Goal: Communication & Community: Answer question/provide support

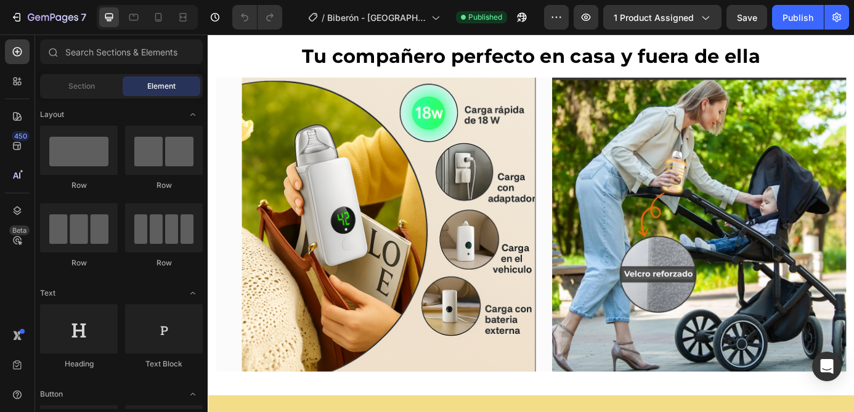
scroll to position [2344, 0]
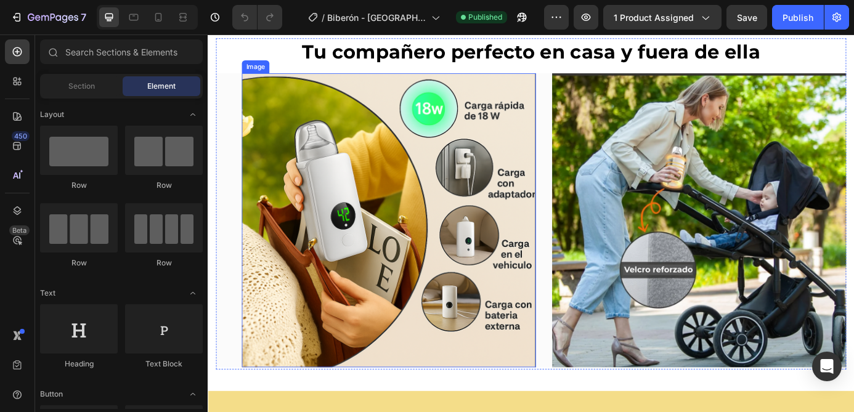
click at [407, 246] on img at bounding box center [414, 247] width 336 height 336
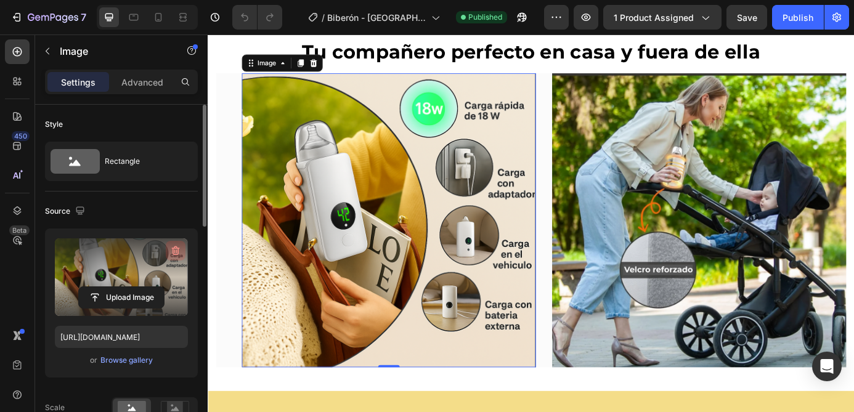
click at [179, 254] on icon "button" at bounding box center [175, 251] width 12 height 12
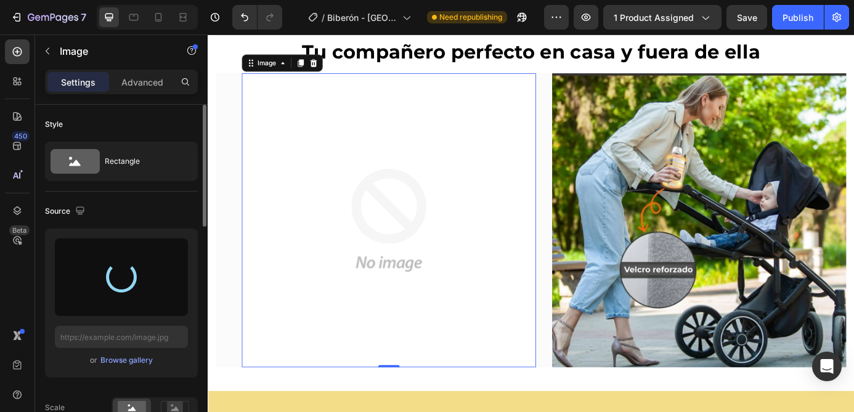
type input "https://cdn.shopify.com/s/files/1/0950/8215/2265/files/gempages_568621073436771…"
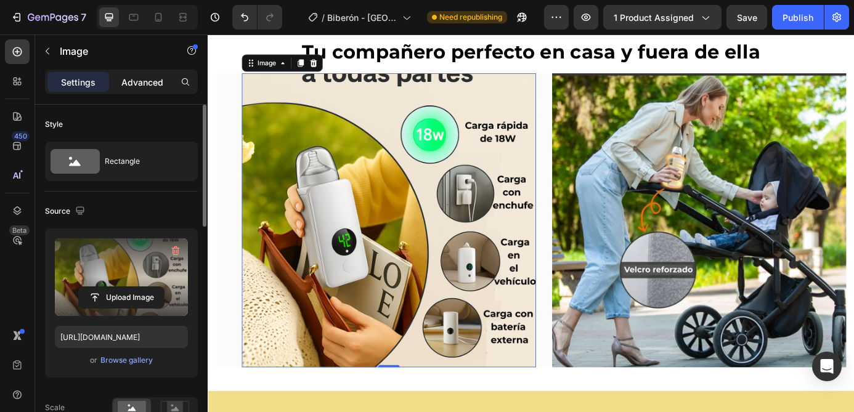
click at [152, 81] on p "Advanced" at bounding box center [142, 82] width 42 height 13
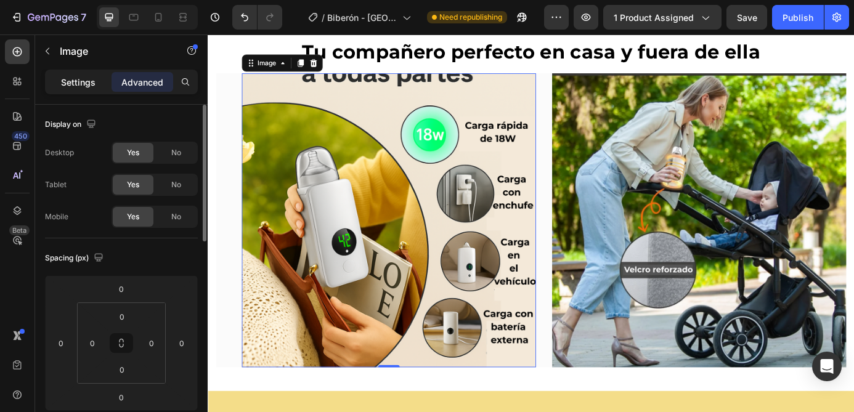
click at [86, 83] on p "Settings" at bounding box center [78, 82] width 34 height 13
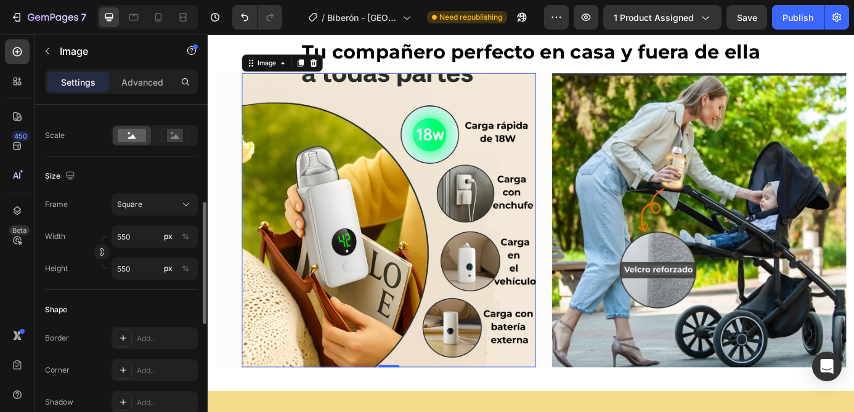
scroll to position [273, 0]
click at [155, 204] on div "Square" at bounding box center [147, 203] width 60 height 11
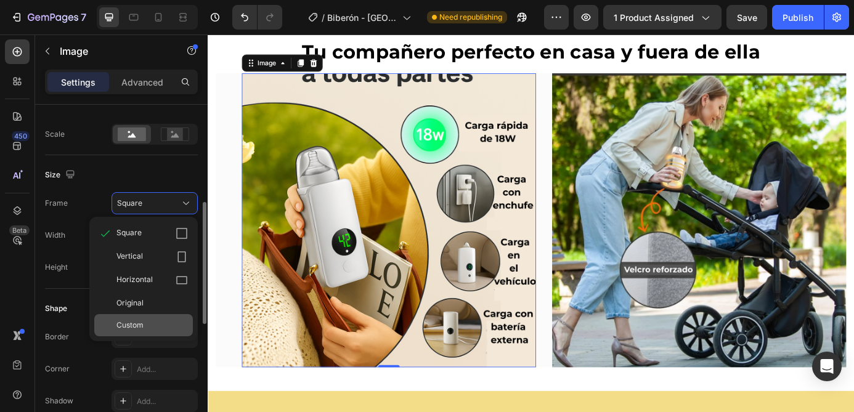
click at [147, 321] on div "Custom" at bounding box center [151, 325] width 71 height 11
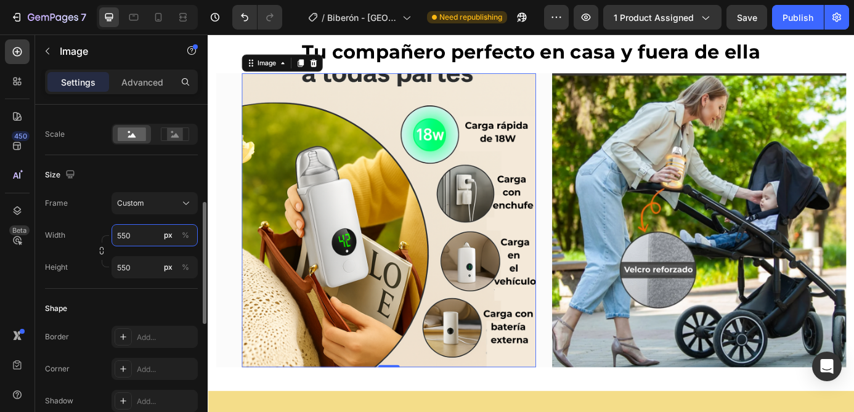
click at [136, 240] on input "550" at bounding box center [154, 235] width 86 height 22
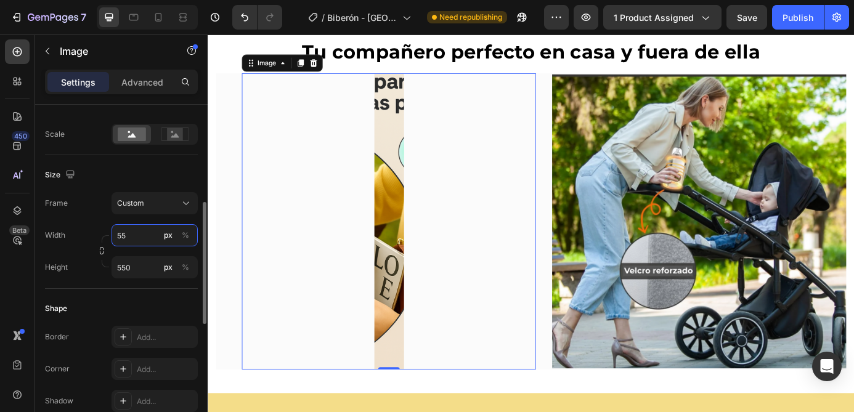
type input "5"
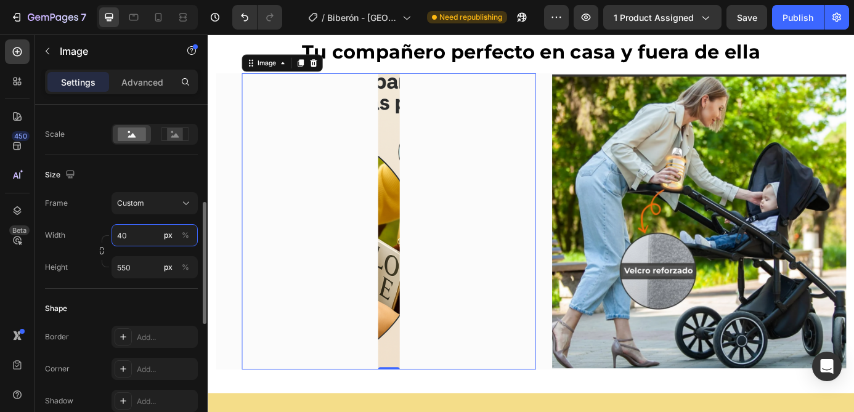
type input "4"
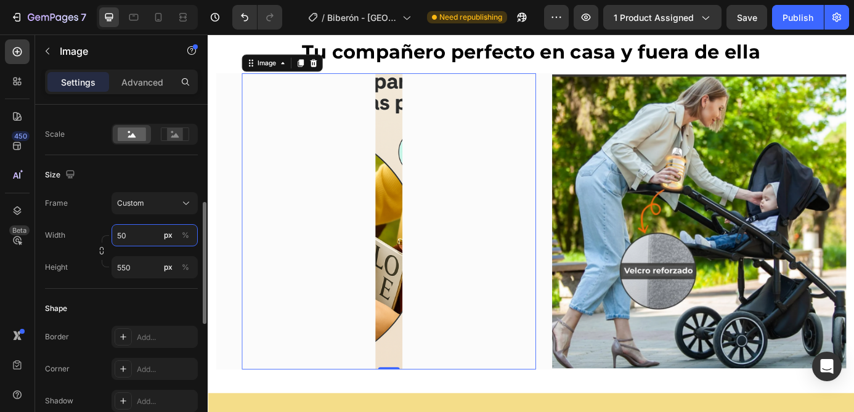
type input "5"
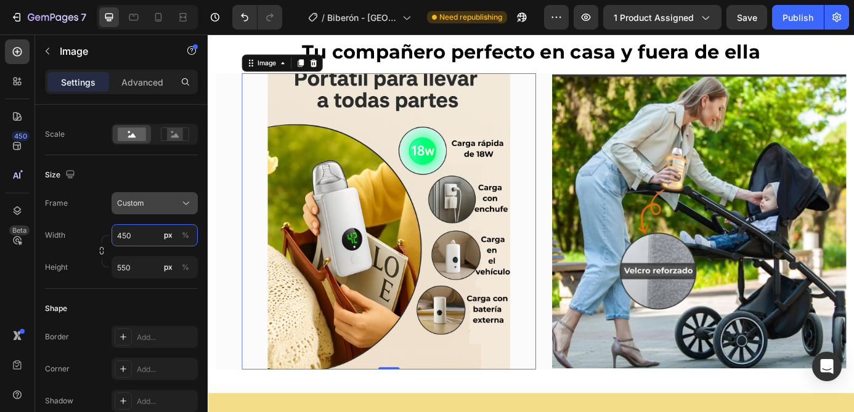
type input "450"
click at [147, 209] on div "Custom" at bounding box center [154, 203] width 75 height 12
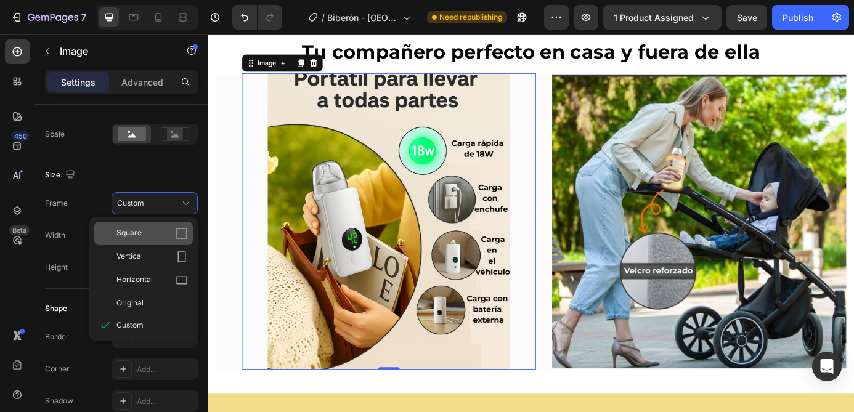
click at [163, 238] on div "Square" at bounding box center [151, 233] width 71 height 12
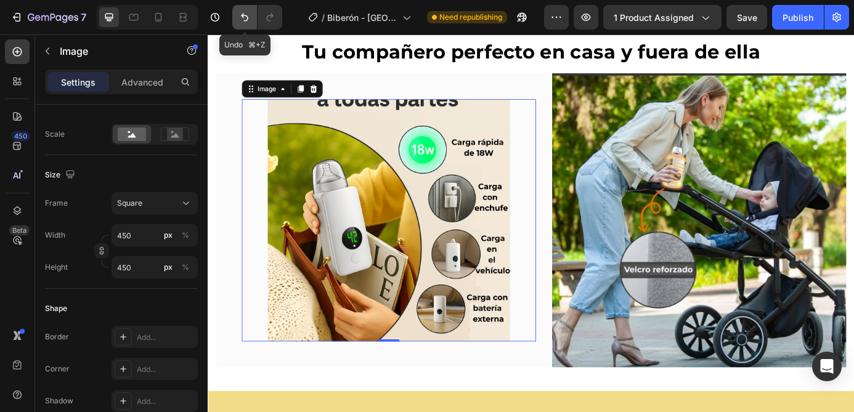
click at [241, 24] on button "Undo/Redo" at bounding box center [244, 17] width 25 height 25
type input "550"
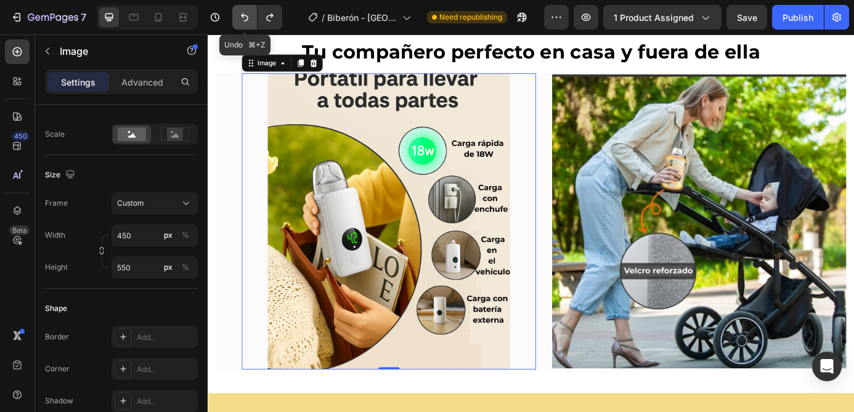
click at [241, 24] on button "Undo/Redo" at bounding box center [244, 17] width 25 height 25
type input "550"
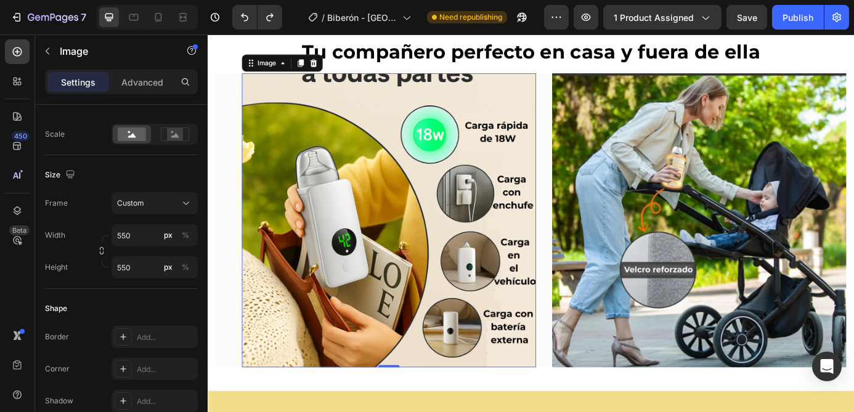
click at [310, 221] on img at bounding box center [414, 247] width 336 height 336
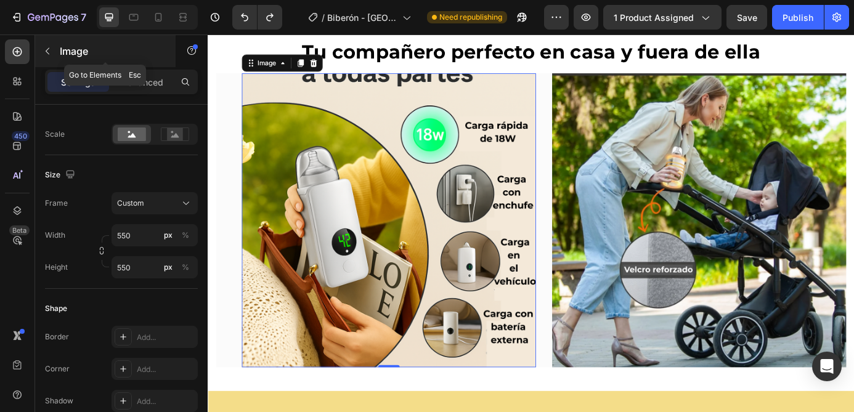
click at [51, 52] on icon "button" at bounding box center [47, 51] width 10 height 10
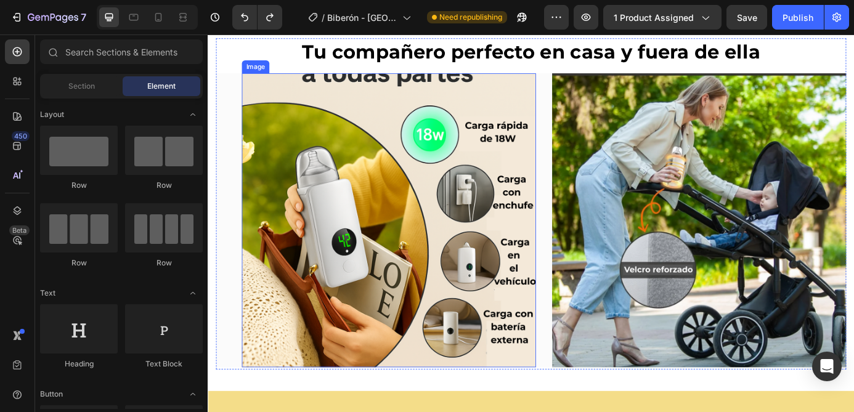
click at [380, 269] on img at bounding box center [414, 247] width 336 height 336
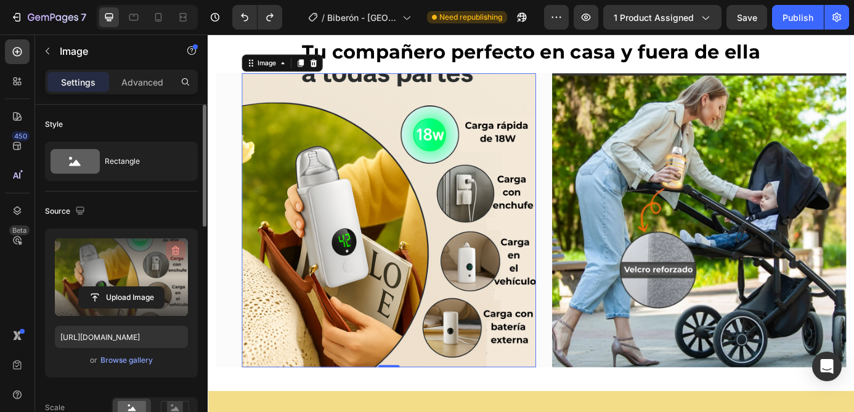
click at [175, 249] on icon "button" at bounding box center [175, 251] width 12 height 12
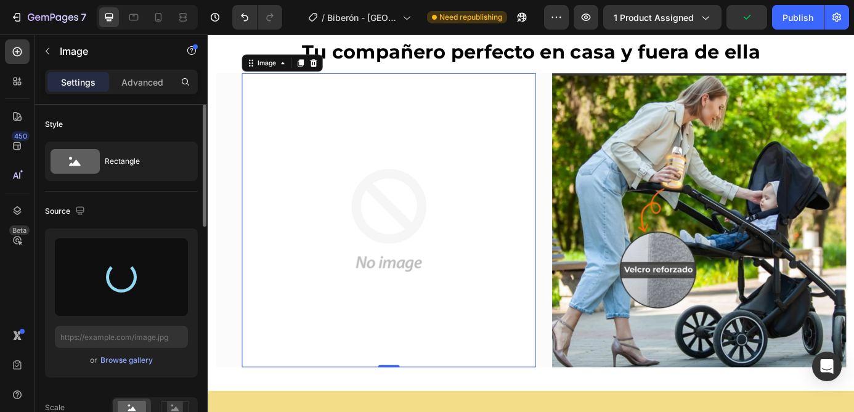
type input "https://cdn.shopify.com/s/files/1/0950/8215/2265/files/gempages_568621073436771…"
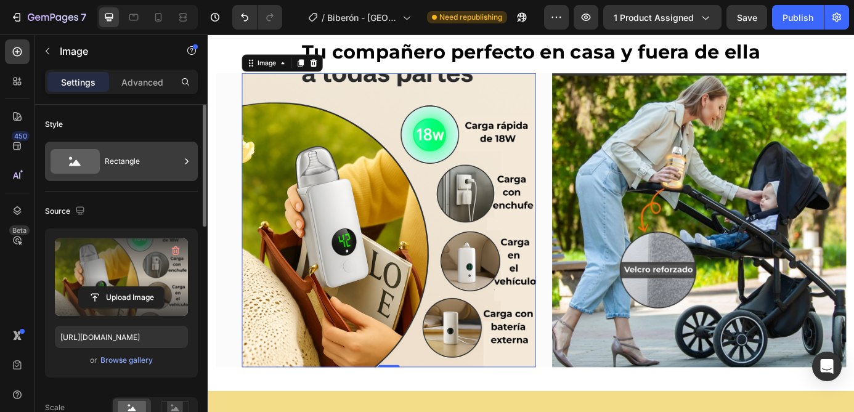
click at [140, 158] on div "Rectangle" at bounding box center [142, 161] width 75 height 28
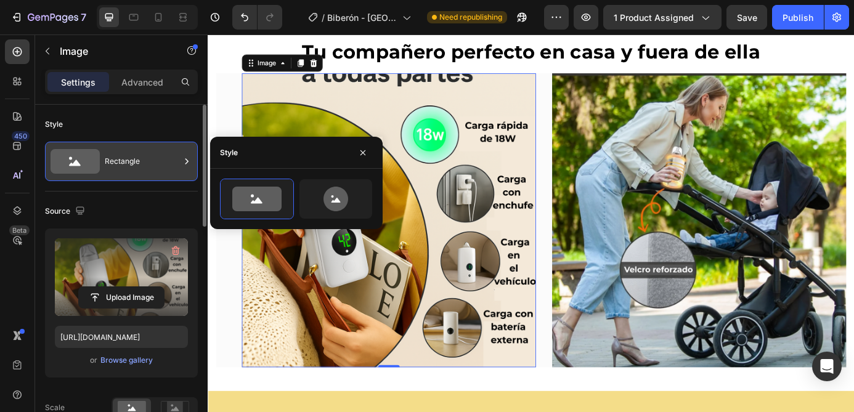
click at [153, 157] on div "Rectangle" at bounding box center [142, 161] width 75 height 28
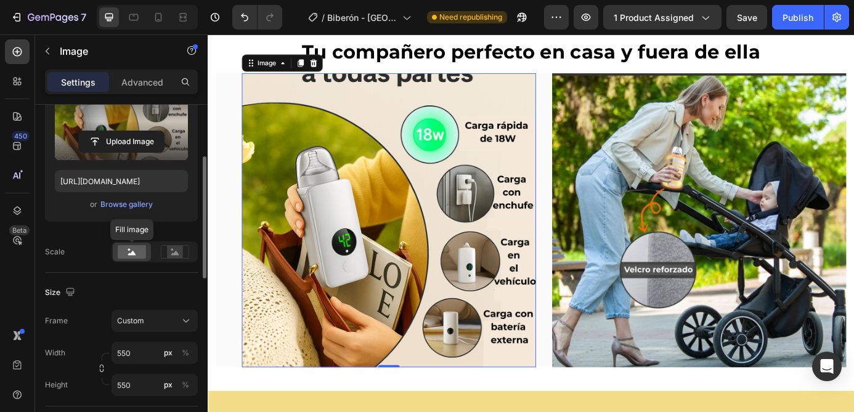
scroll to position [163, 0]
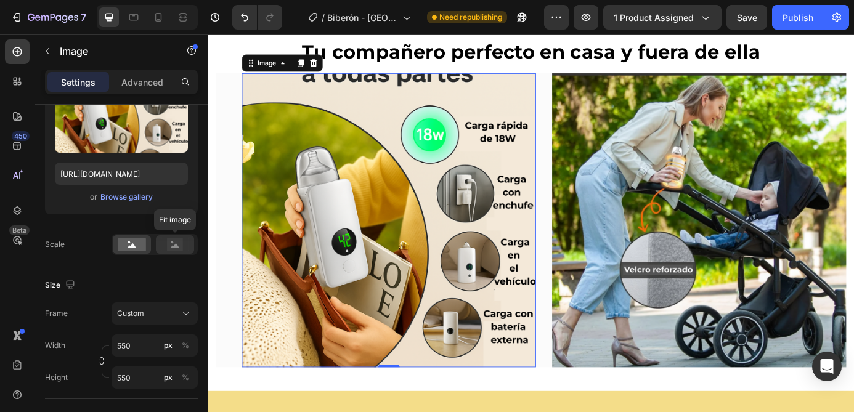
click at [182, 248] on rect at bounding box center [175, 244] width 16 height 12
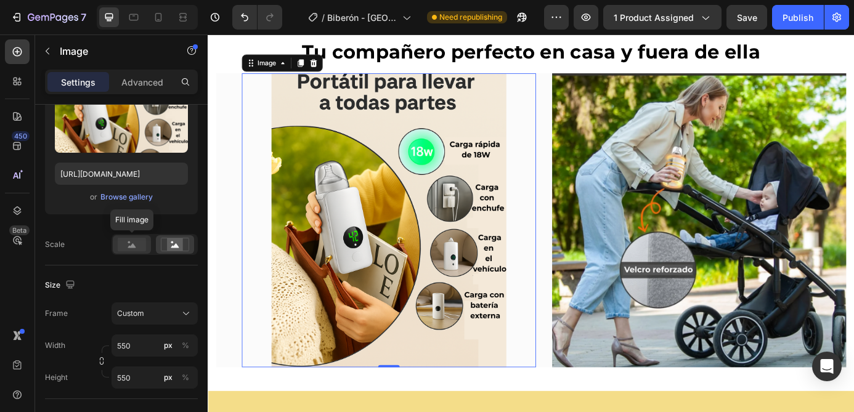
click at [133, 246] on icon at bounding box center [132, 245] width 8 height 4
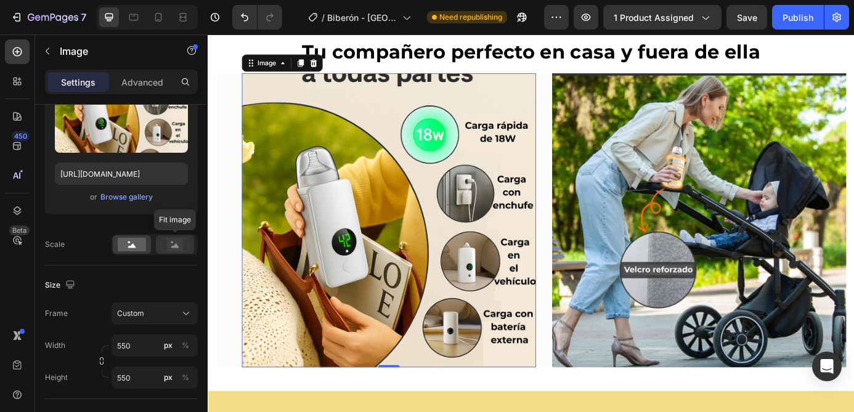
click at [173, 246] on rect at bounding box center [175, 244] width 16 height 12
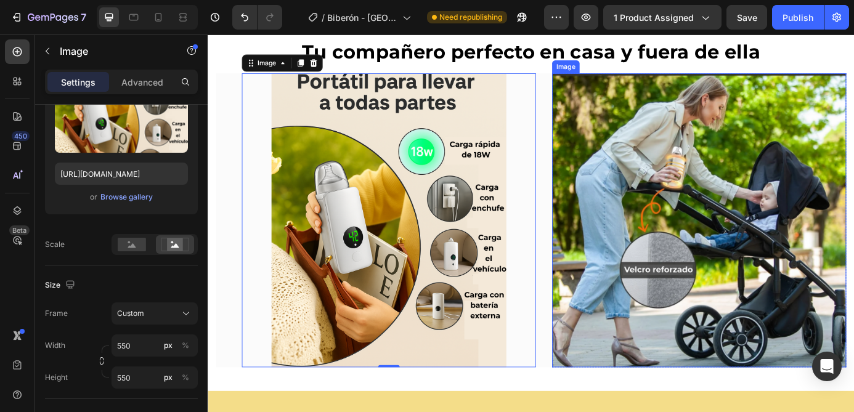
click at [780, 229] on img at bounding box center [769, 247] width 336 height 336
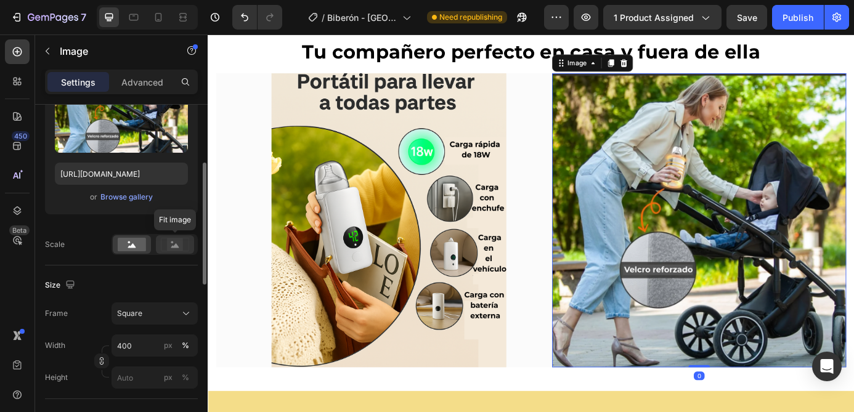
click at [172, 243] on rect at bounding box center [175, 244] width 16 height 12
click at [124, 247] on rect at bounding box center [132, 245] width 28 height 14
click at [675, 225] on img at bounding box center [769, 247] width 336 height 336
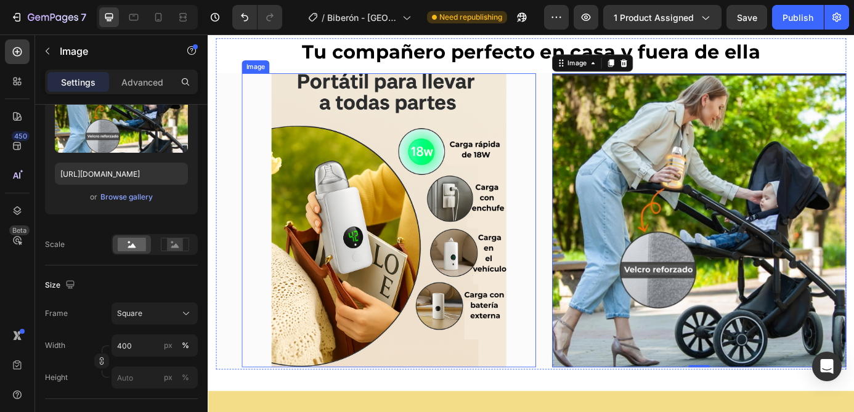
click at [451, 172] on img at bounding box center [414, 247] width 336 height 336
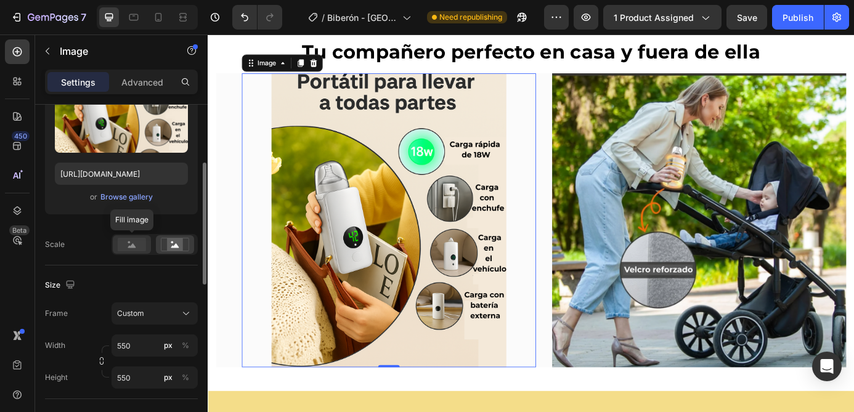
click at [134, 243] on rect at bounding box center [132, 245] width 28 height 14
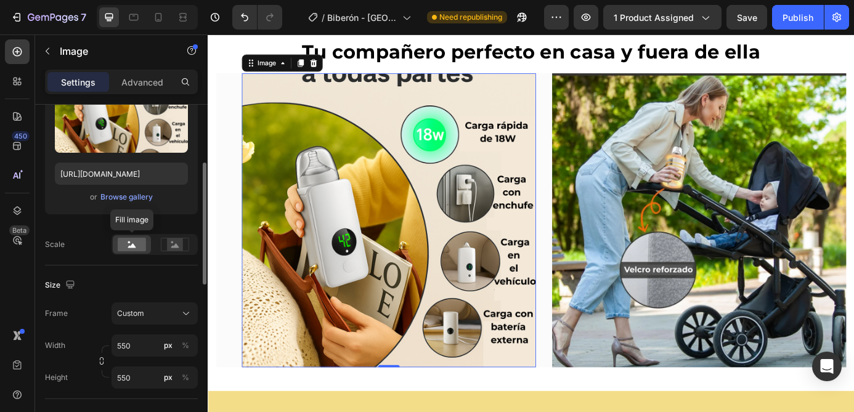
click at [134, 243] on rect at bounding box center [132, 245] width 28 height 14
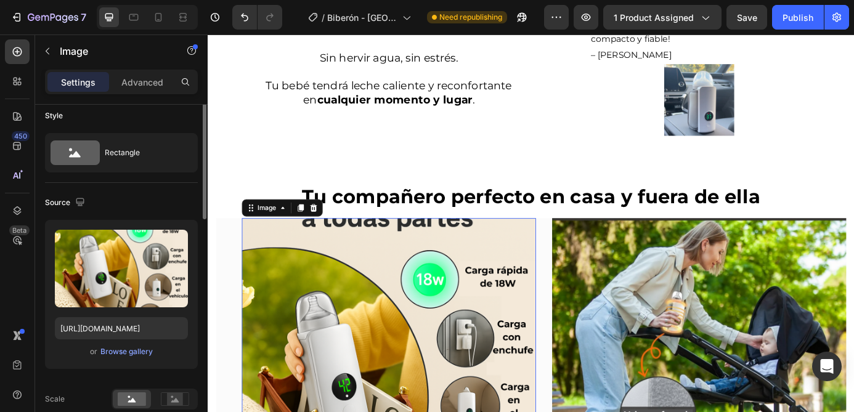
scroll to position [0, 0]
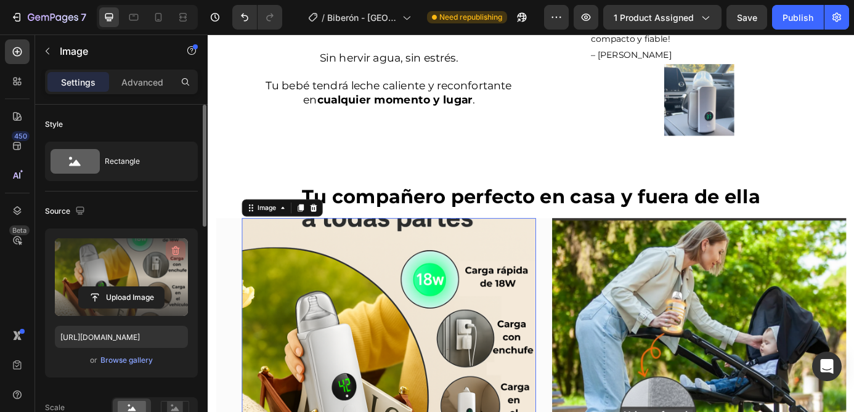
click at [175, 251] on icon "button" at bounding box center [174, 251] width 1 height 4
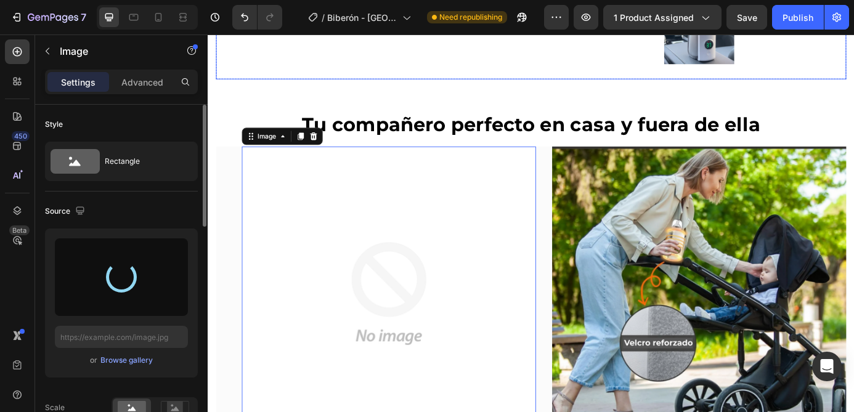
scroll to position [2314, 0]
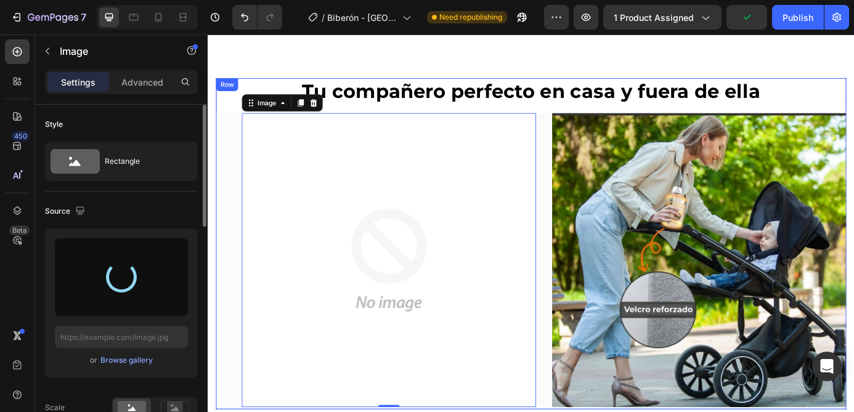
type input "https://cdn.shopify.com/s/files/1/0950/8215/2265/files/gempages_568621073436771…"
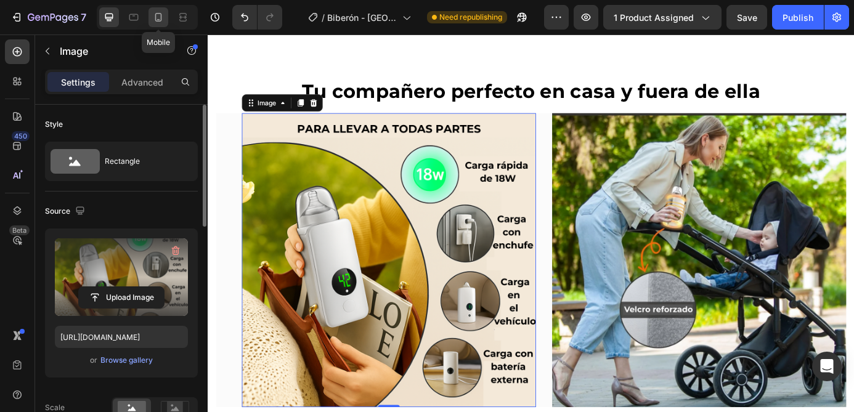
click at [159, 20] on icon at bounding box center [158, 17] width 12 height 12
type input "300"
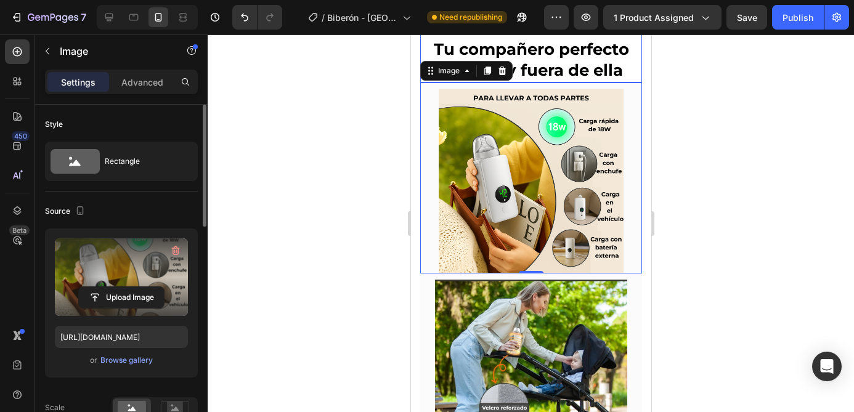
scroll to position [2558, 0]
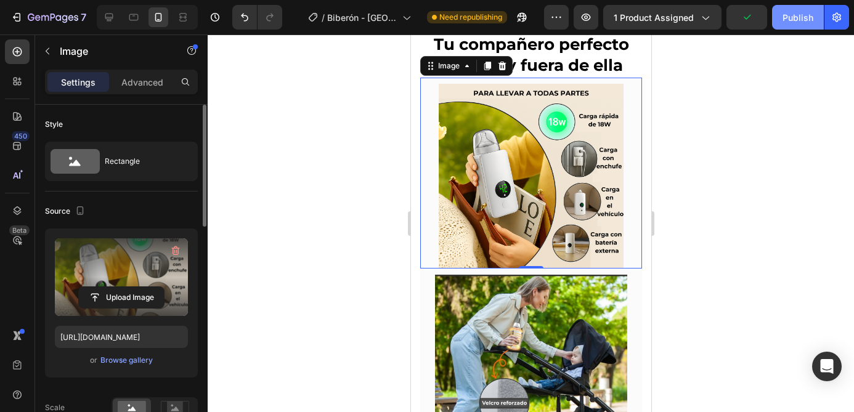
click at [799, 17] on div "Publish" at bounding box center [797, 17] width 31 height 13
click at [116, 22] on div at bounding box center [109, 17] width 20 height 20
type input "550"
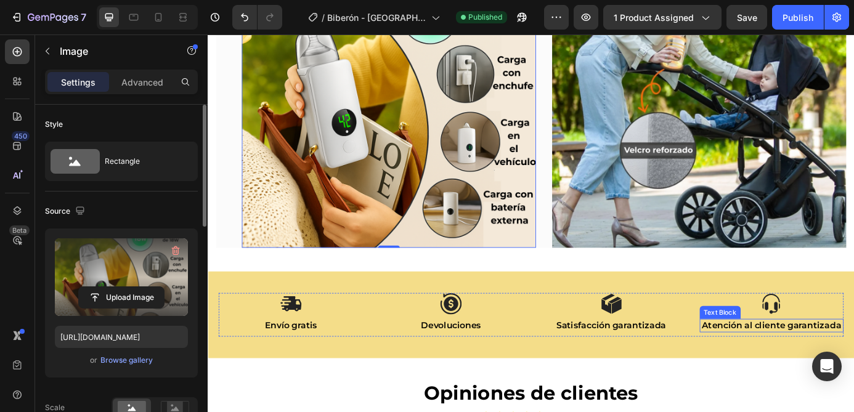
scroll to position [2624, 0]
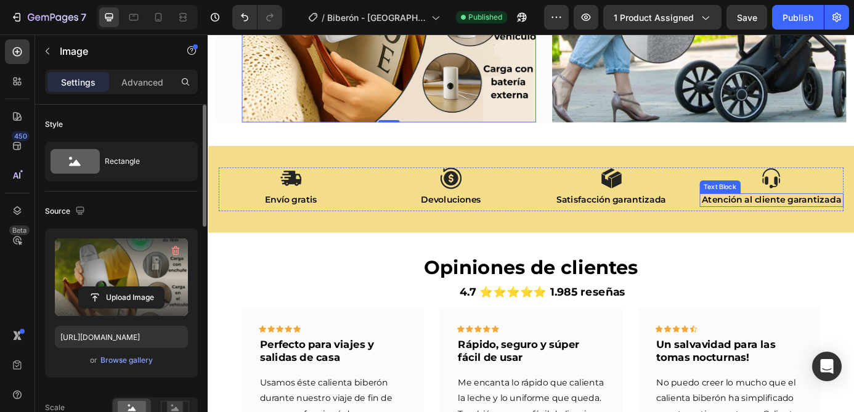
click at [852, 220] on p "Atención al cliente garantizada" at bounding box center [852, 223] width 163 height 13
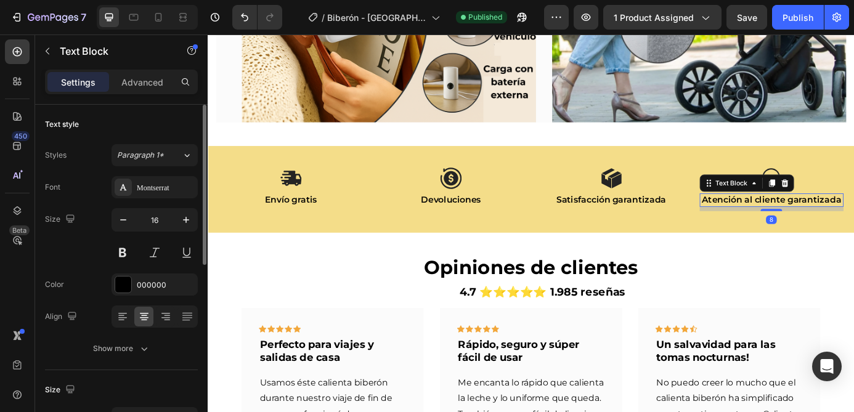
click at [853, 221] on p "Atención al cliente garantizada" at bounding box center [852, 223] width 163 height 13
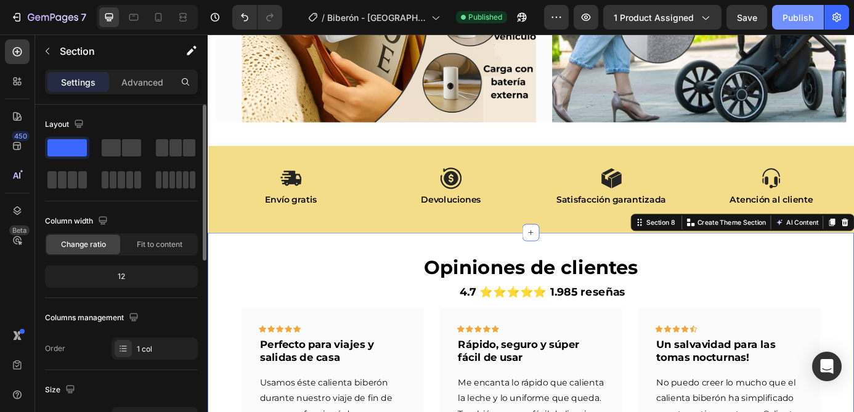
click at [791, 21] on div "Publish" at bounding box center [797, 17] width 31 height 13
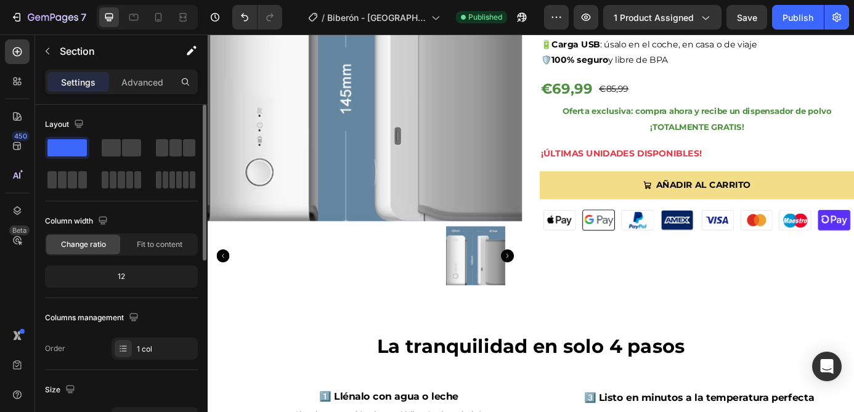
scroll to position [106, 0]
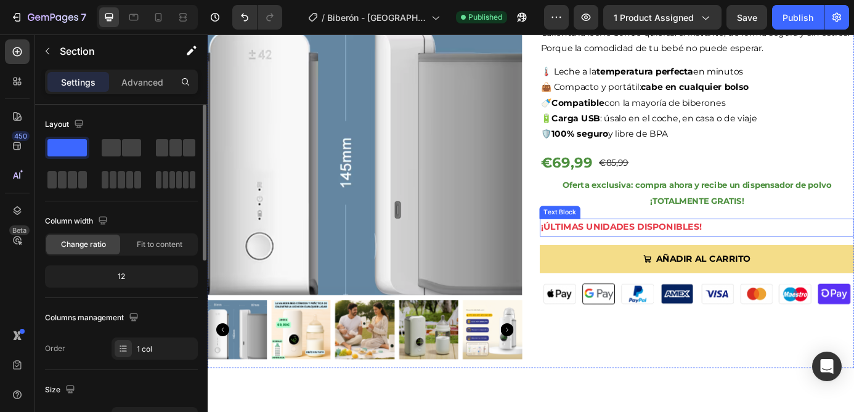
click at [722, 253] on p "¡ÚLTIMAS UNIDADES DISPONIBLES!" at bounding box center [766, 255] width 357 height 18
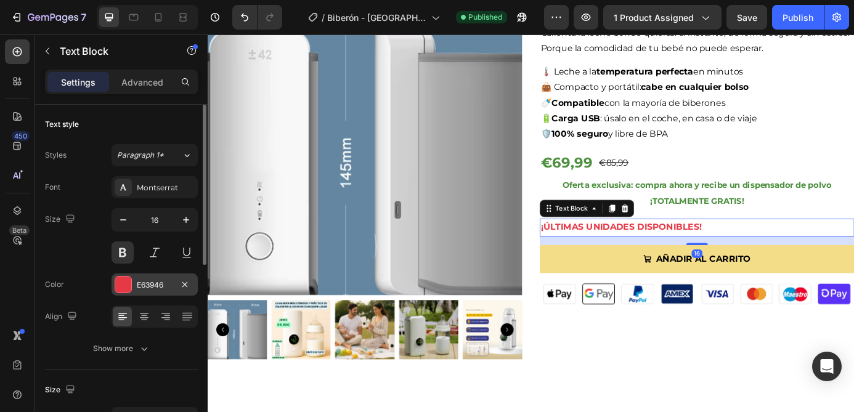
click at [164, 285] on div "E63946" at bounding box center [155, 285] width 36 height 11
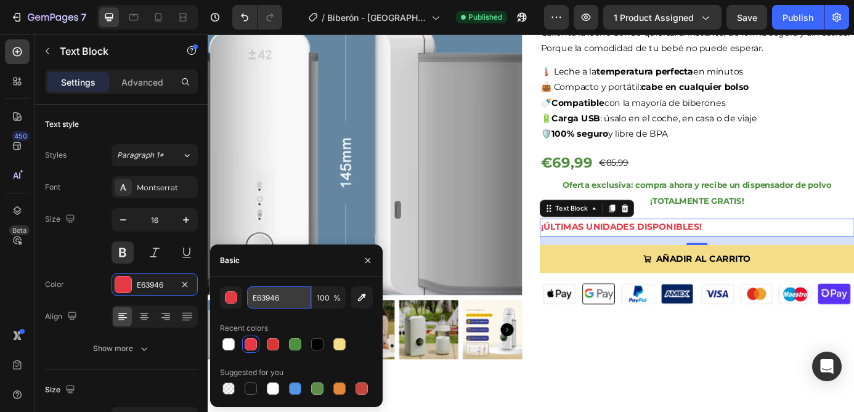
click at [296, 297] on input "E63946" at bounding box center [279, 297] width 64 height 22
click at [368, 262] on icon "button" at bounding box center [368, 261] width 10 height 10
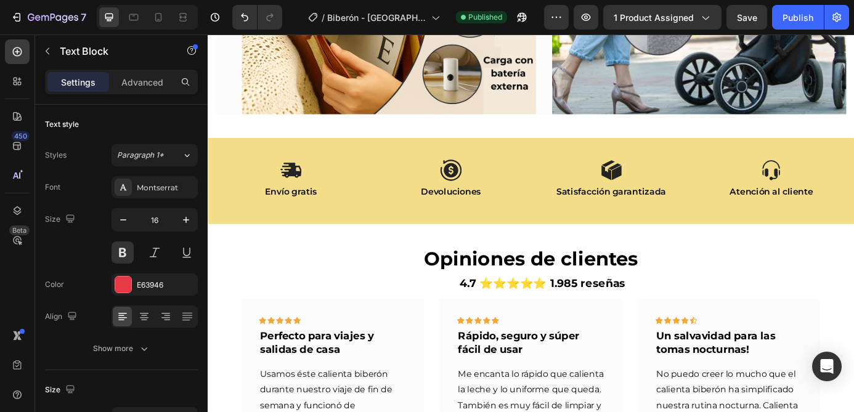
scroll to position [2197, 0]
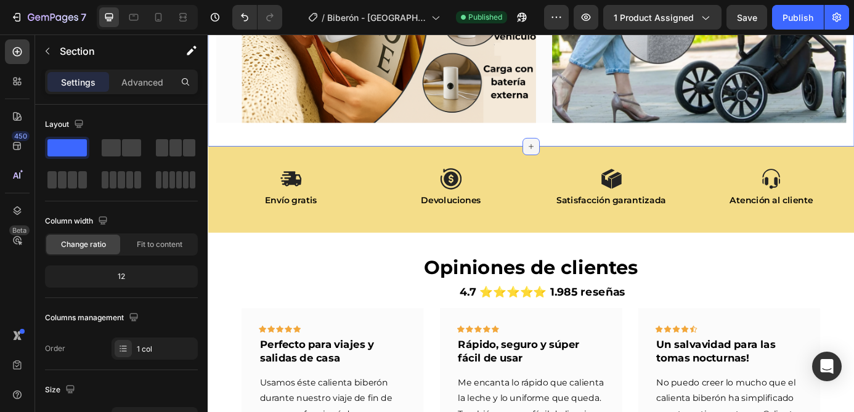
click at [578, 163] on icon at bounding box center [577, 163] width 10 height 10
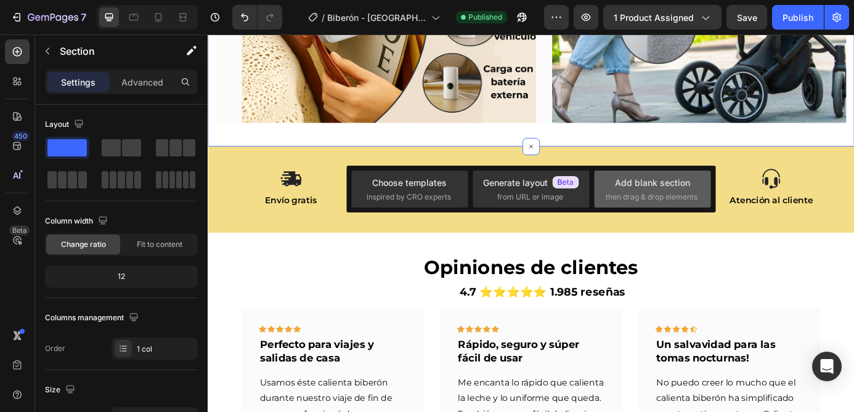
click at [642, 204] on div "Add blank section then drag & drop elements" at bounding box center [652, 189] width 116 height 37
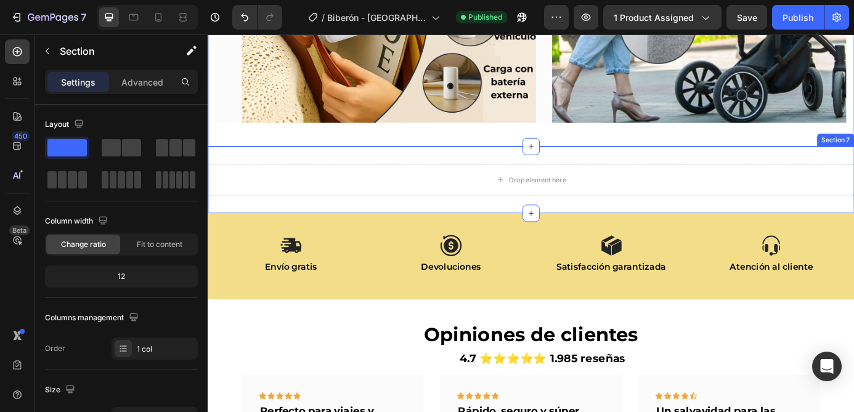
click at [660, 169] on div "Drop element here Section 7" at bounding box center [577, 201] width 739 height 76
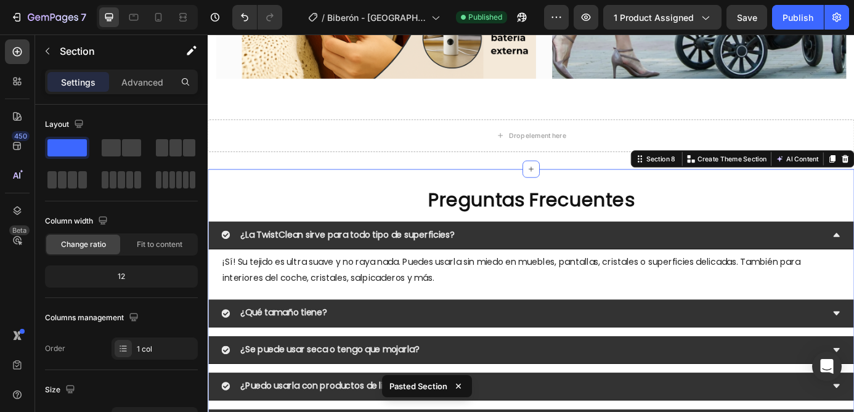
scroll to position [2241, 0]
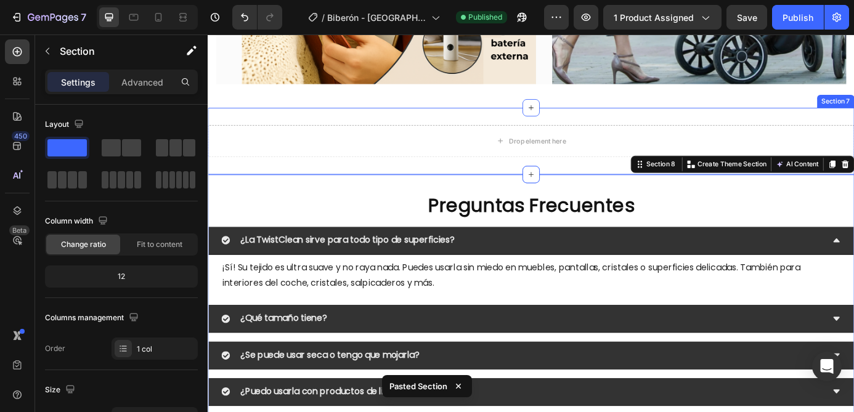
click at [655, 126] on div "Drop element here Section 7" at bounding box center [577, 156] width 739 height 76
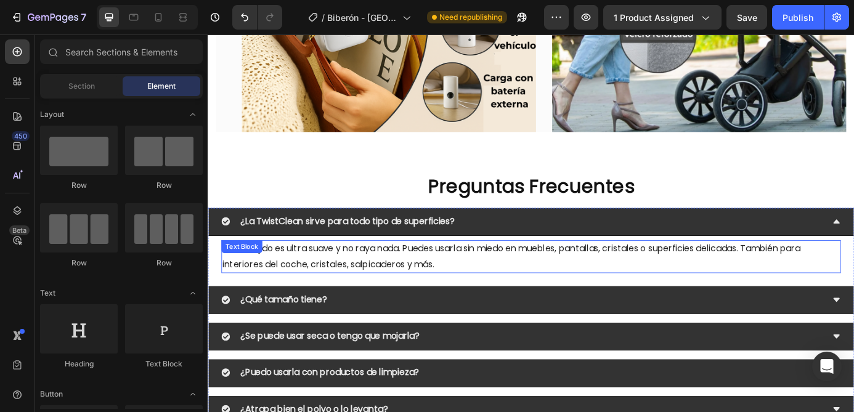
scroll to position [2186, 0]
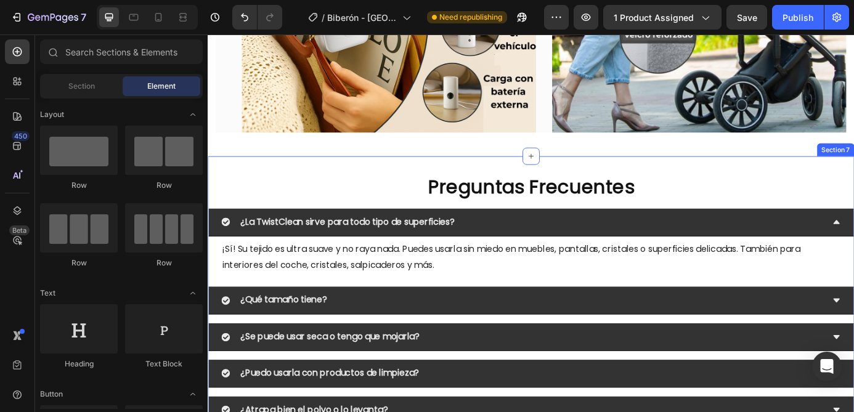
click at [547, 188] on div "Preguntas Frecuentes Heading ¿La TwistClean sirve para todo tipo de superficies…" at bounding box center [577, 399] width 739 height 451
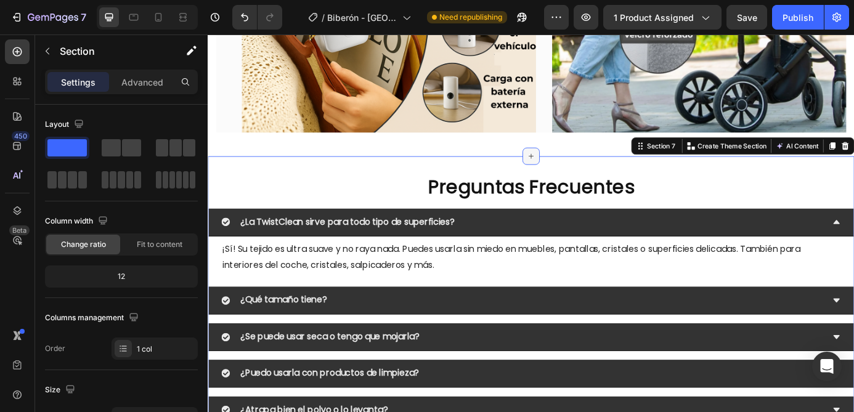
click at [575, 172] on icon at bounding box center [578, 174] width 6 height 6
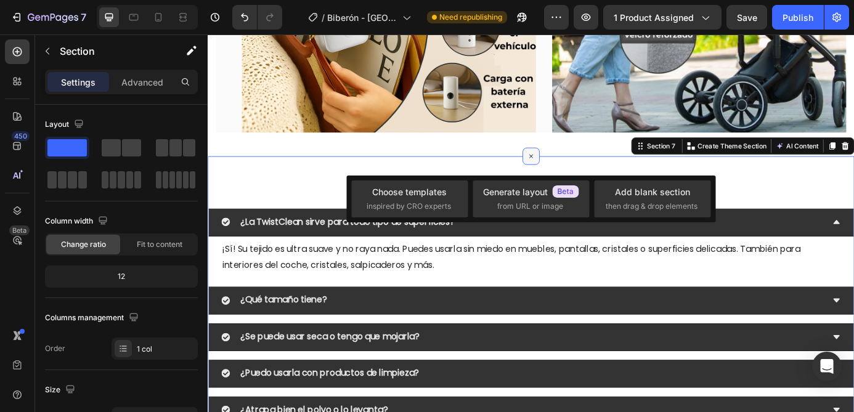
click at [575, 172] on icon at bounding box center [577, 173] width 14 height 14
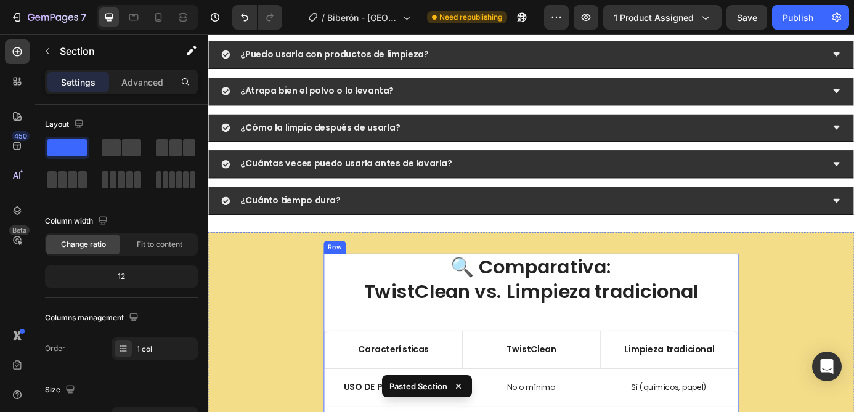
scroll to position [2545, 0]
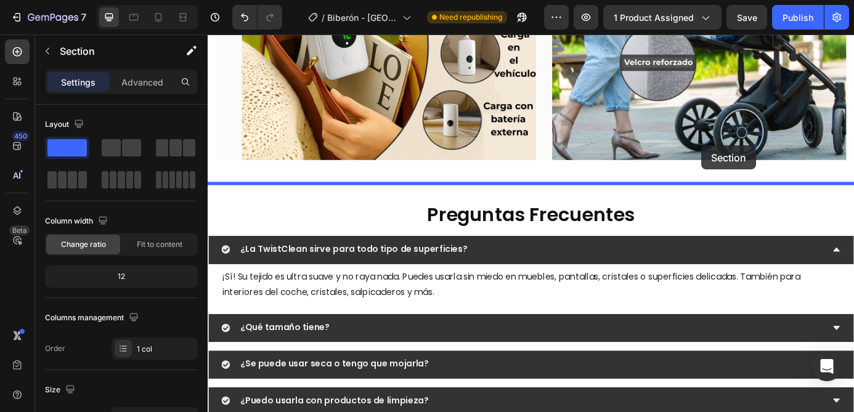
scroll to position [2214, 0]
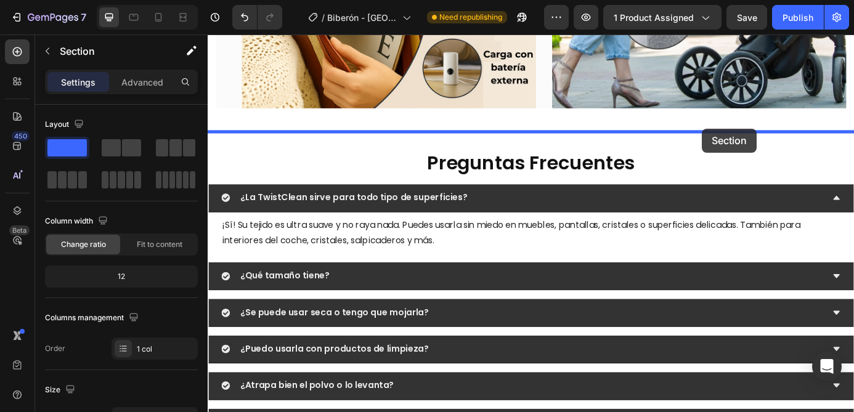
drag, startPoint x: 913, startPoint y: 262, endPoint x: 772, endPoint y: 146, distance: 182.5
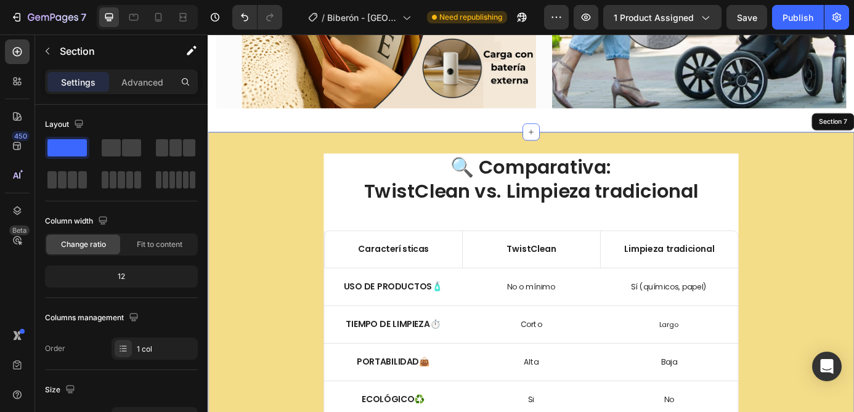
click at [850, 196] on div "🔍 Comparativa: TwistClean vs. Limpieza tradicional Heading Características Text…" at bounding box center [577, 344] width 721 height 347
click at [155, 85] on p "Advanced" at bounding box center [142, 82] width 42 height 13
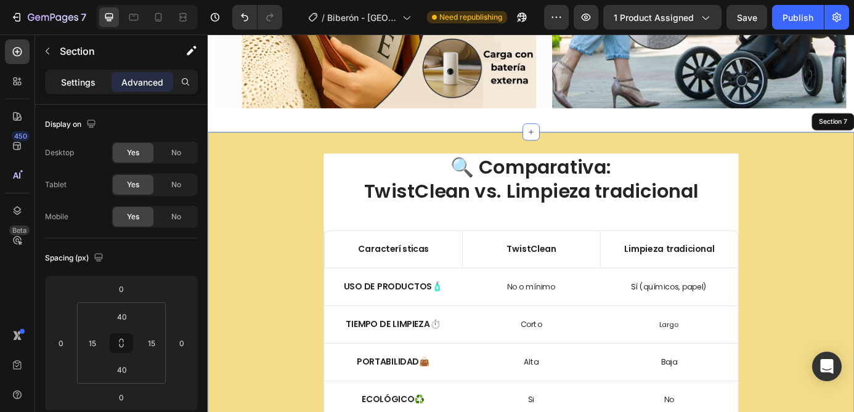
click at [73, 81] on p "Settings" at bounding box center [78, 82] width 34 height 13
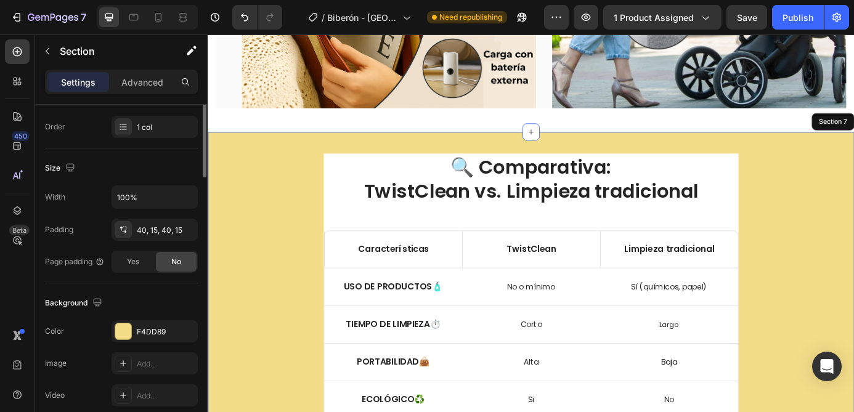
scroll to position [239, 0]
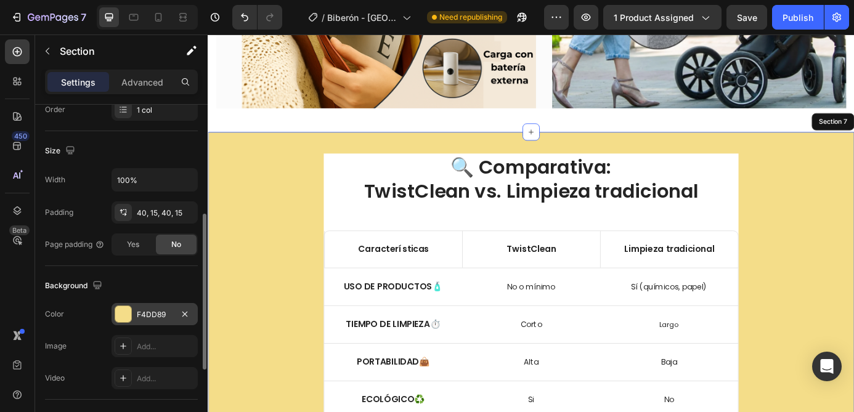
click at [150, 323] on div "F4DD89" at bounding box center [154, 314] width 86 height 22
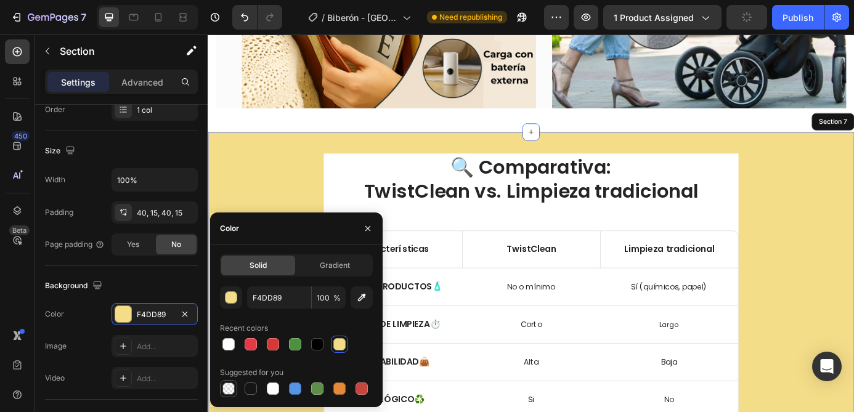
click at [230, 387] on div at bounding box center [228, 388] width 12 height 12
type input "000000"
type input "0"
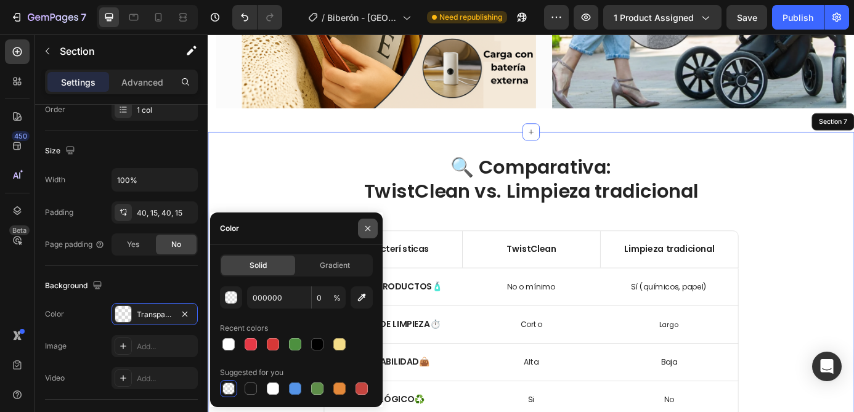
click at [371, 233] on button "button" at bounding box center [368, 229] width 20 height 20
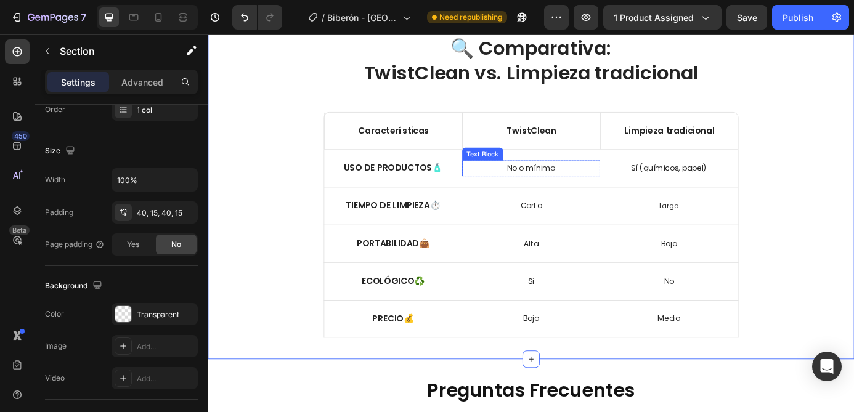
scroll to position [2270, 0]
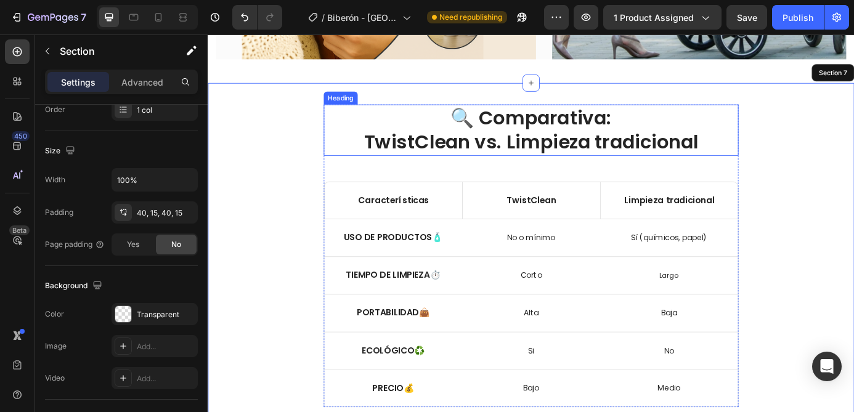
click at [657, 161] on h2 "🔍 Comparativa: TwistClean vs. Limpieza tradicional" at bounding box center [577, 144] width 474 height 59
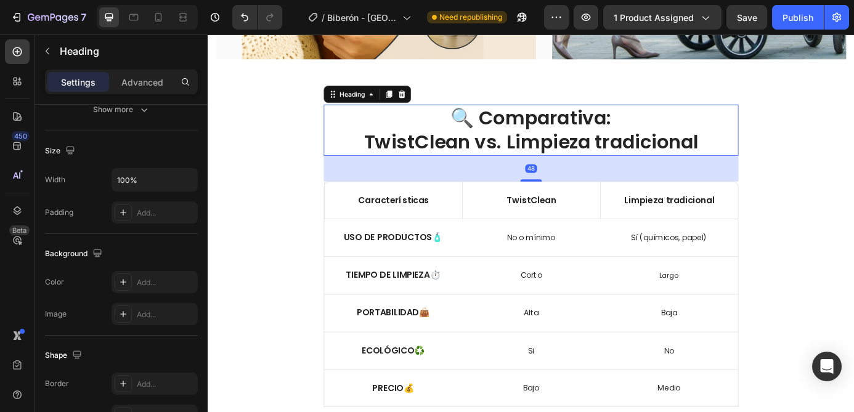
scroll to position [0, 0]
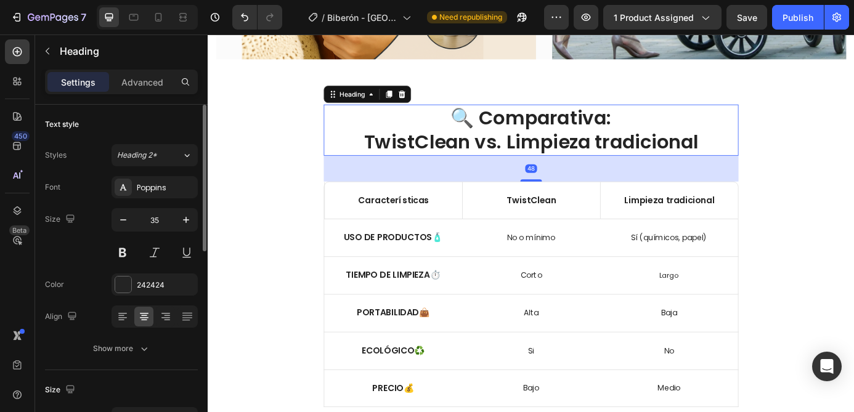
click at [737, 158] on h2 "🔍 Comparativa: TwistClean vs. Limpieza tradicional" at bounding box center [577, 144] width 474 height 59
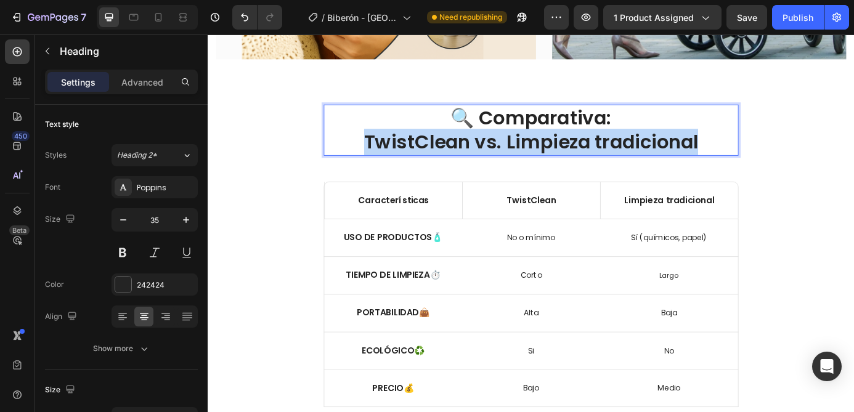
drag, startPoint x: 774, startPoint y: 158, endPoint x: 387, endPoint y: 157, distance: 387.4
click at [387, 157] on p "🔍 Comparativa: TwistClean vs. Limpieza tradicional" at bounding box center [577, 144] width 472 height 56
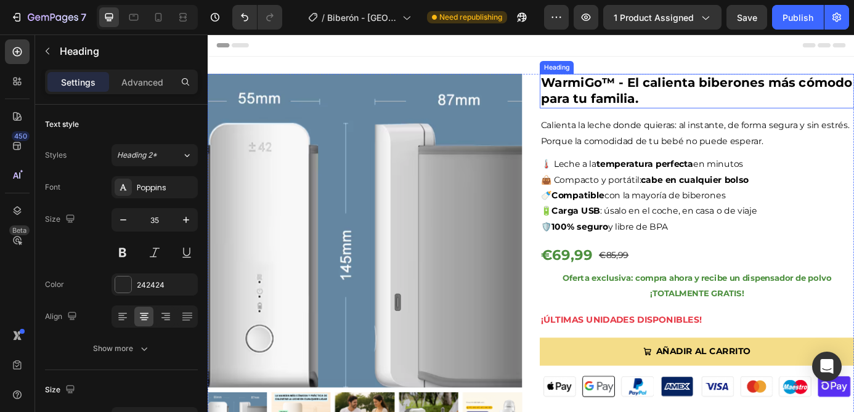
click at [674, 89] on h2 "WarmiGo™ - El calienta biberones más cómodo para tu familia." at bounding box center [767, 98] width 360 height 39
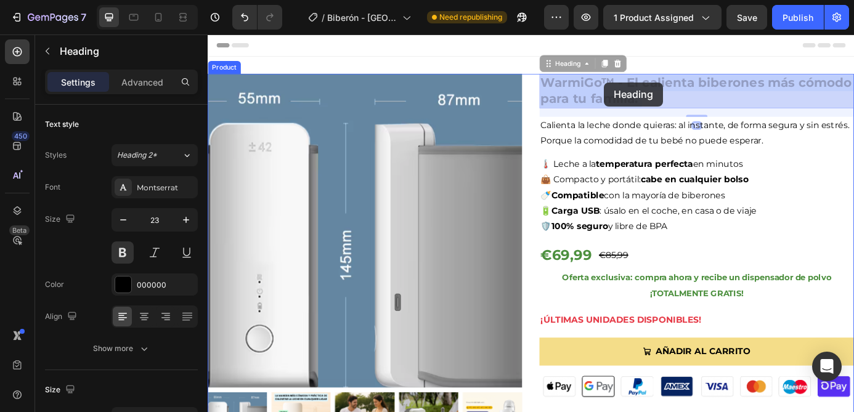
drag, startPoint x: 671, startPoint y: 89, endPoint x: 661, endPoint y: 89, distance: 9.9
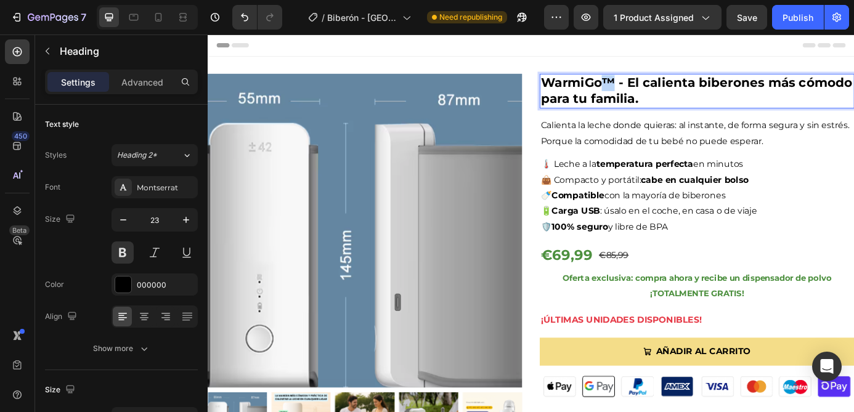
drag, startPoint x: 661, startPoint y: 89, endPoint x: 668, endPoint y: 89, distance: 6.8
click at [668, 89] on p "WarmiGo™ - El calienta biberones más cómodo para tu familia." at bounding box center [766, 99] width 357 height 37
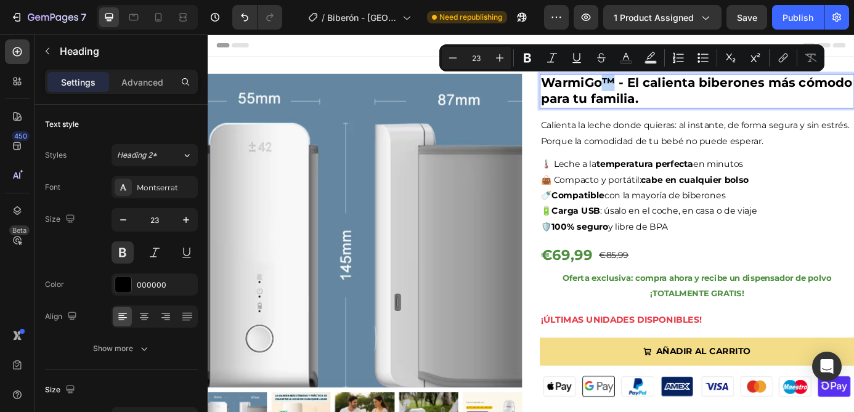
copy p "™"
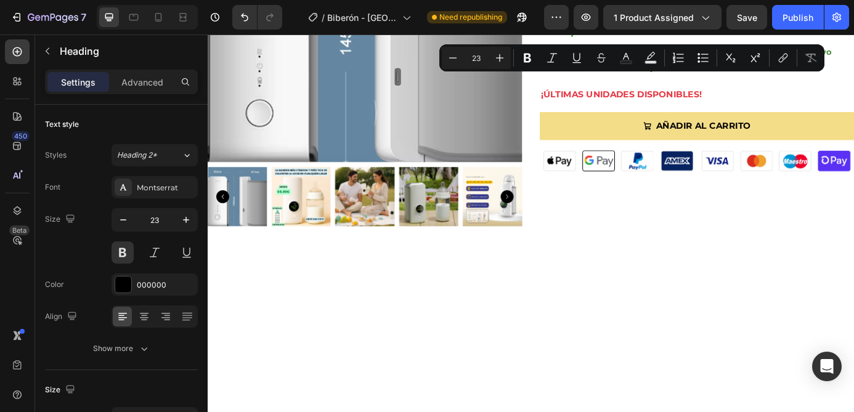
type input "16"
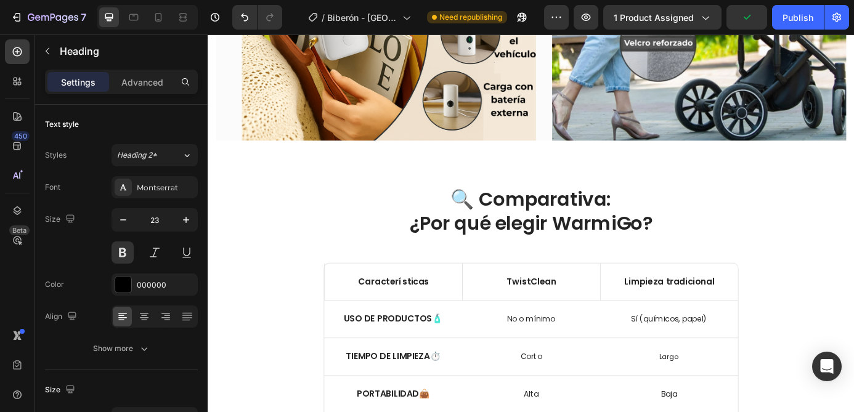
scroll to position [2278, 0]
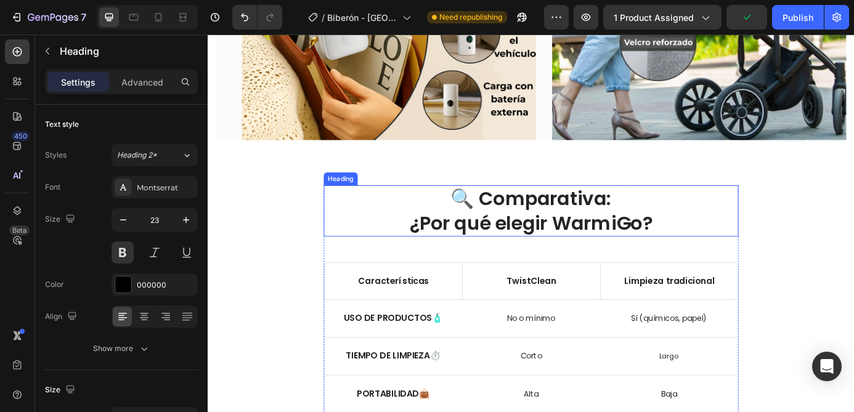
click at [705, 252] on h2 "🔍 Comparativa: ¿Por qué elegir WarmiGo?" at bounding box center [577, 236] width 474 height 59
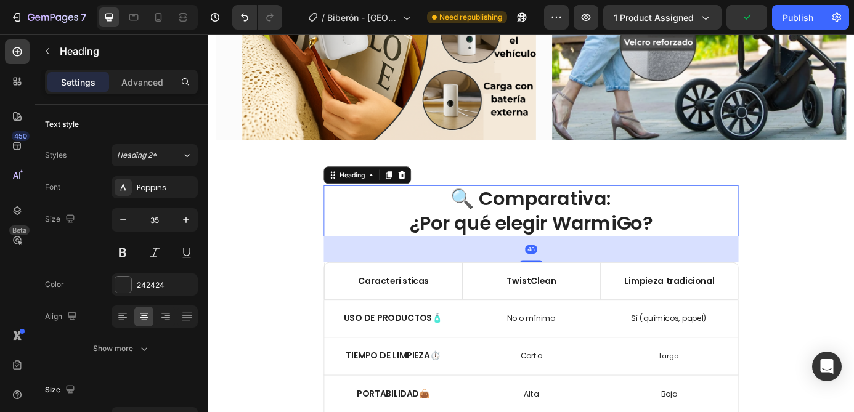
click at [706, 248] on h2 "🔍 Comparativa: ¿Por qué elegir WarmiGo?" at bounding box center [577, 236] width 474 height 59
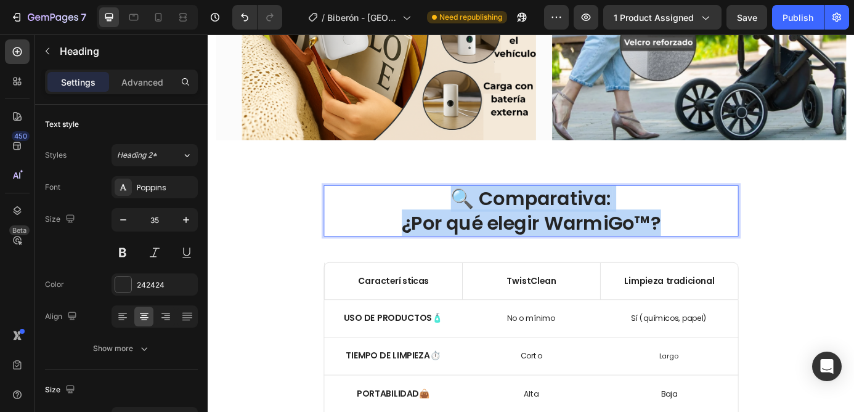
drag, startPoint x: 732, startPoint y: 253, endPoint x: 463, endPoint y: 224, distance: 270.1
click at [463, 224] on p "🔍 Comparativa: ¿Por qué elegir WarmiGo™?" at bounding box center [577, 236] width 472 height 56
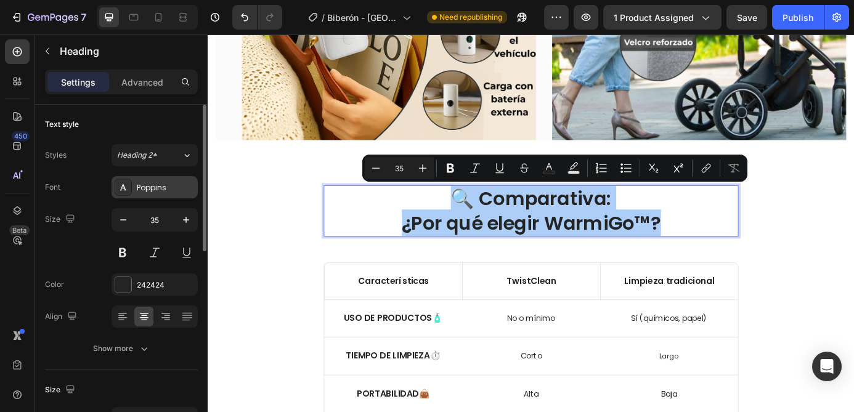
click at [161, 192] on div "Poppins" at bounding box center [166, 187] width 58 height 11
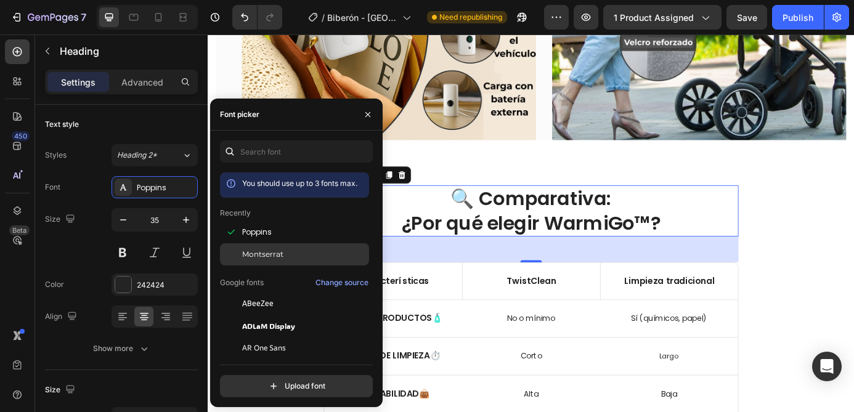
click at [265, 255] on span "Montserrat" at bounding box center [262, 254] width 41 height 11
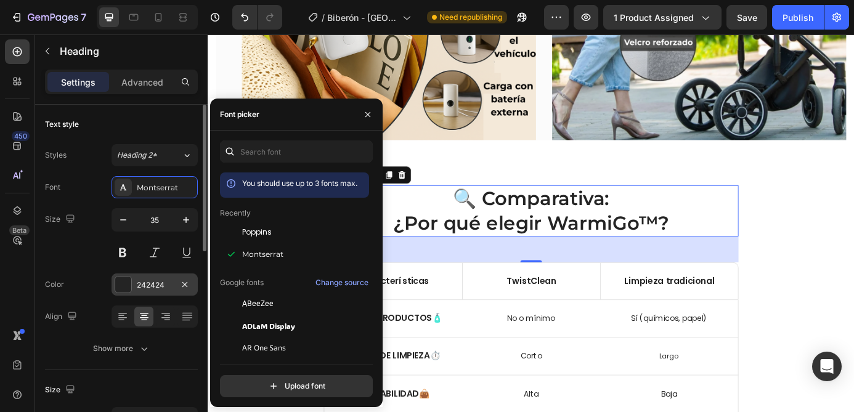
click at [152, 281] on div "242424" at bounding box center [155, 285] width 36 height 11
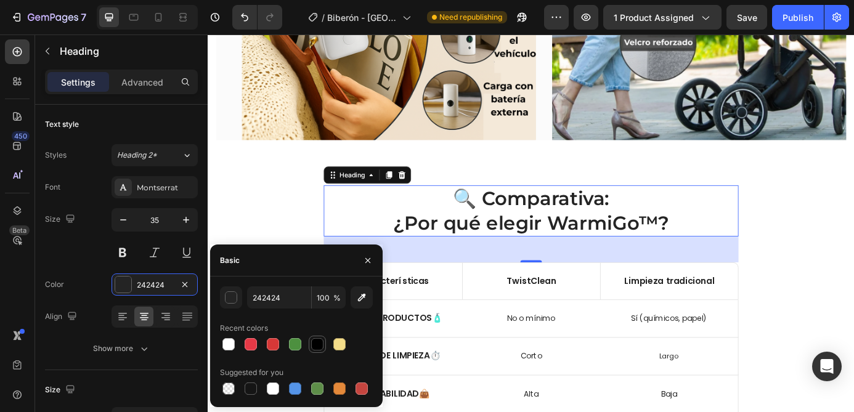
click at [311, 341] on div at bounding box center [317, 344] width 12 height 12
type input "000000"
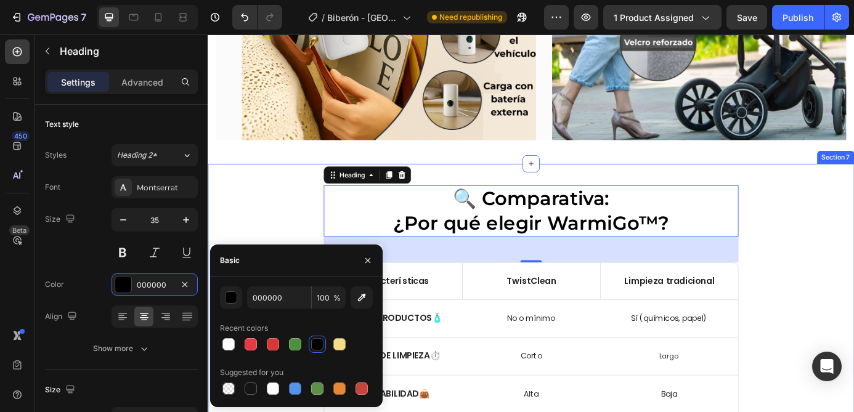
click at [838, 249] on div "🔍 Comparativa: ¿Por qué elegir WarmiGo™? Heading 48 Características Text Block …" at bounding box center [577, 380] width 721 height 347
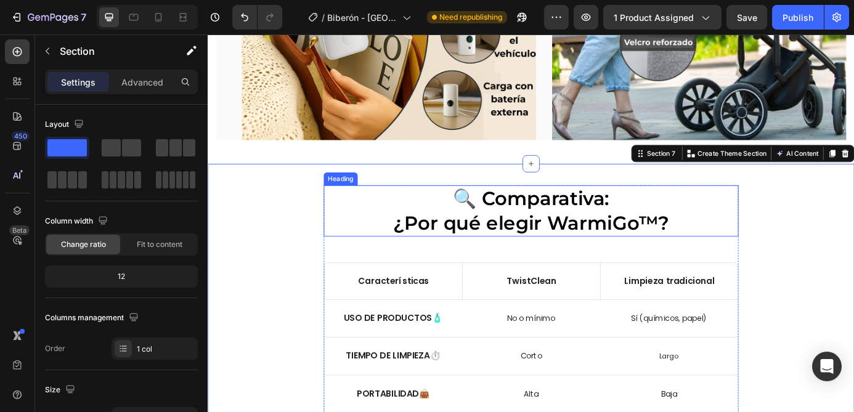
click at [605, 241] on p "🔍 Comparativa: ¿Por qué elegir WarmiGo™?" at bounding box center [577, 236] width 472 height 56
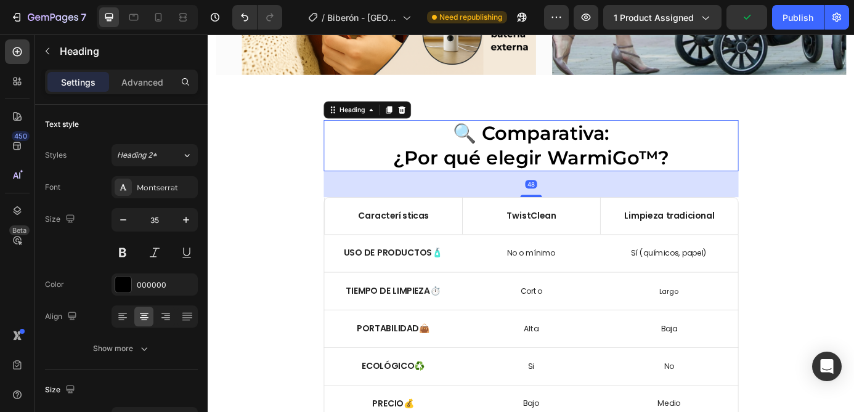
scroll to position [2358, 0]
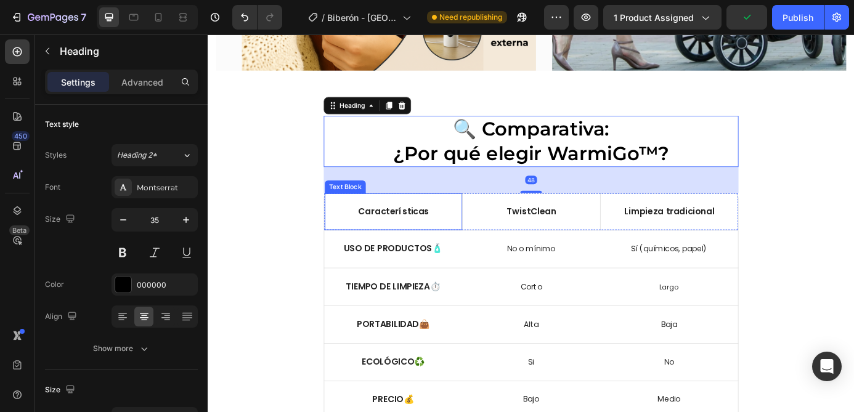
click at [414, 237] on p "Características" at bounding box center [420, 237] width 142 height 13
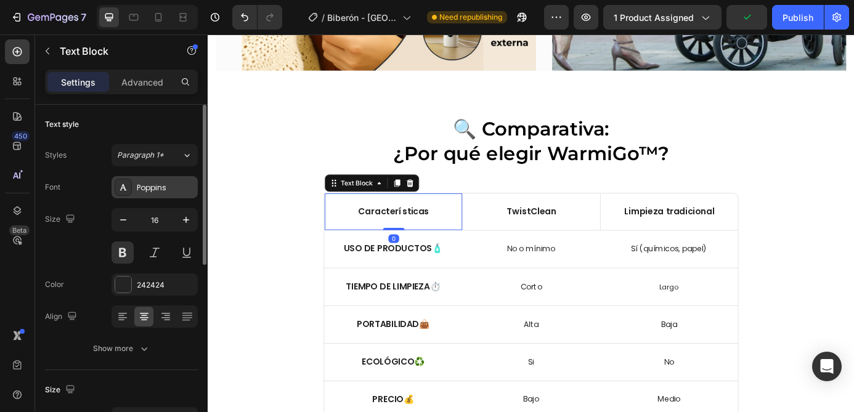
click at [168, 186] on div "Poppins" at bounding box center [166, 187] width 58 height 11
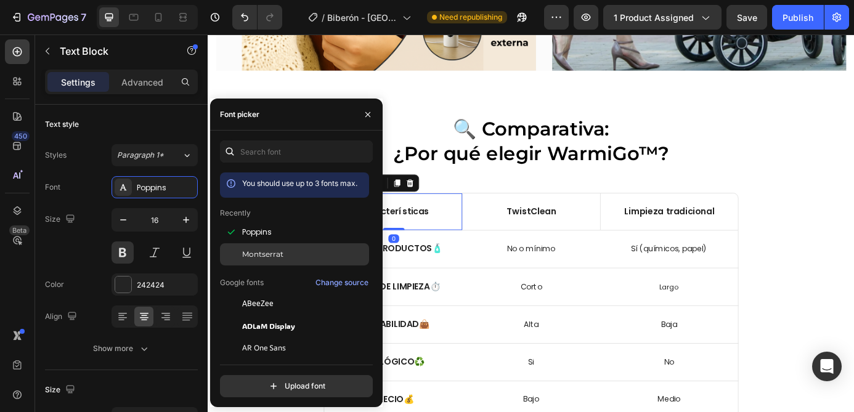
click at [277, 256] on span "Montserrat" at bounding box center [262, 254] width 41 height 11
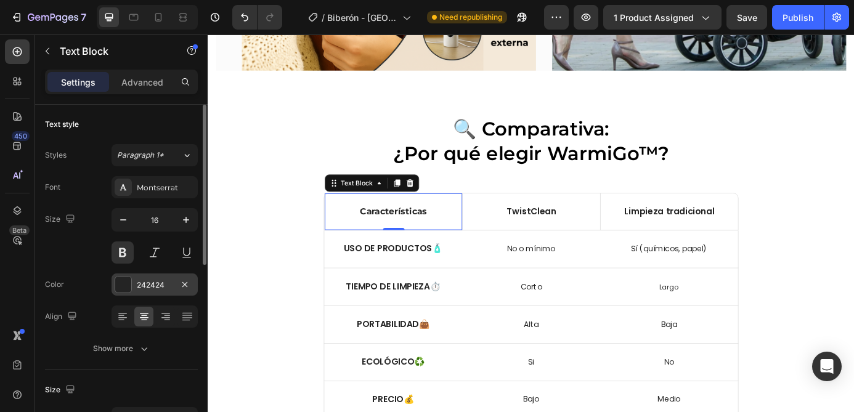
click at [147, 286] on div "242424" at bounding box center [155, 285] width 36 height 11
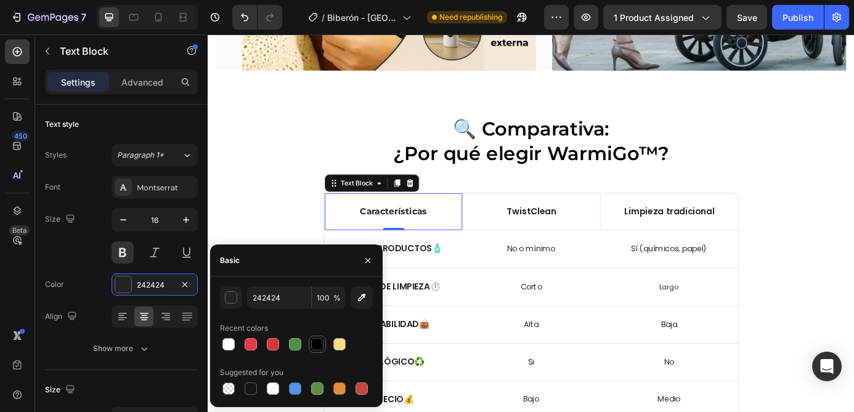
click at [315, 345] on div at bounding box center [317, 344] width 12 height 12
type input "000000"
click at [581, 229] on div "TwistClean" at bounding box center [577, 237] width 157 height 42
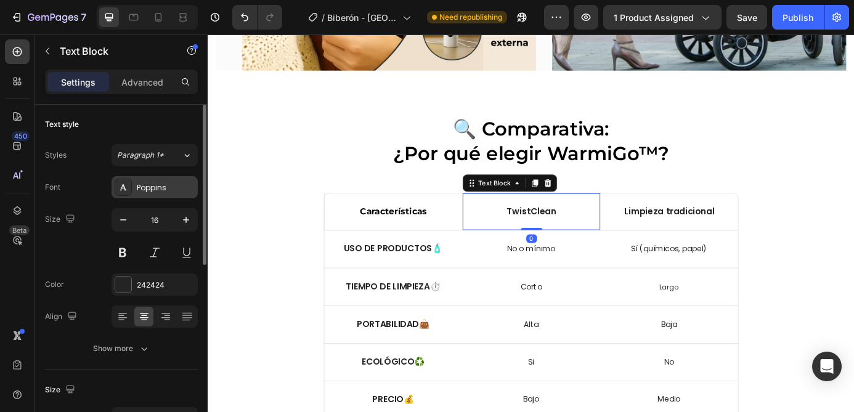
click at [156, 192] on div "Poppins" at bounding box center [166, 187] width 58 height 11
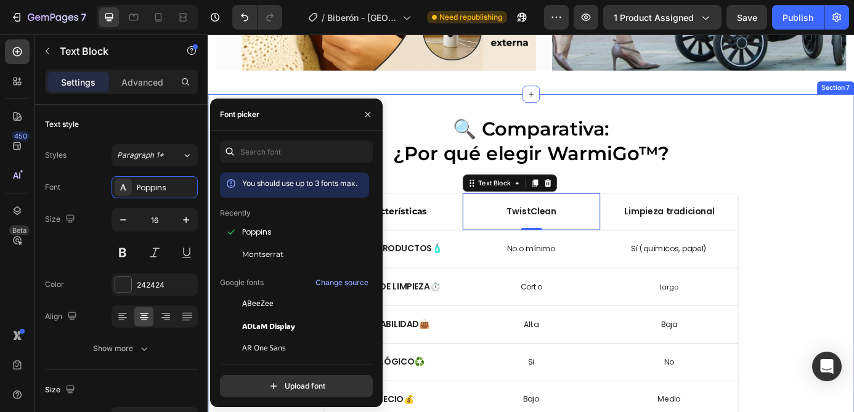
click at [835, 302] on div "🔍 Comparativa: ¿Por qué elegir WarmiGo™? Heading Características Text Block Twi…" at bounding box center [577, 300] width 721 height 347
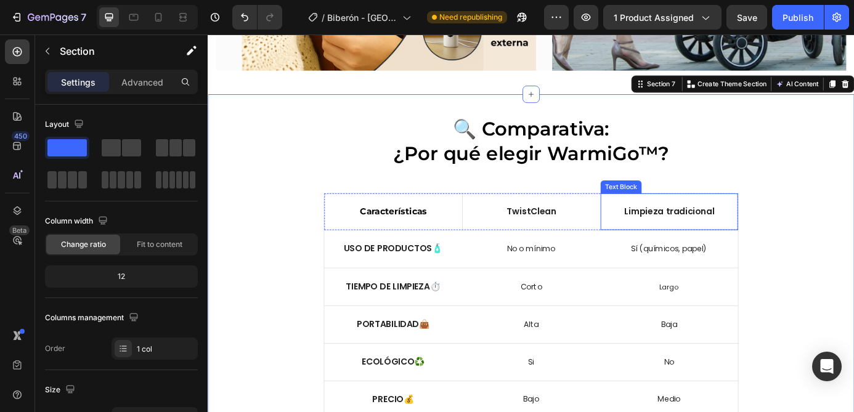
click at [760, 223] on div "Limpieza tradicional" at bounding box center [735, 237] width 157 height 42
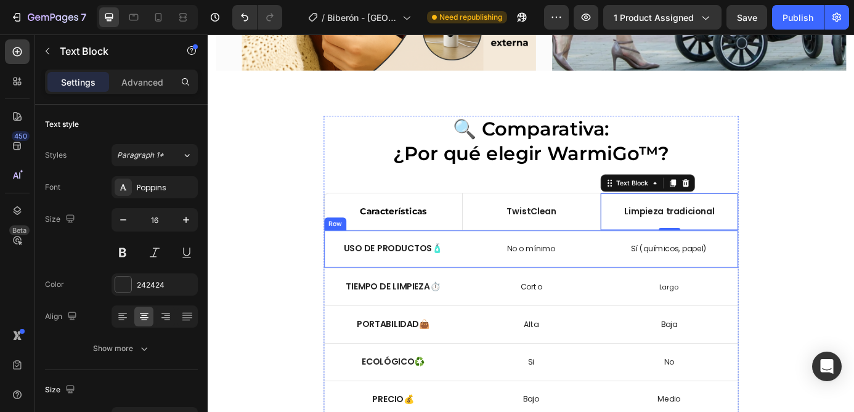
click at [649, 293] on div "No o mínimo Text Block Row" at bounding box center [577, 280] width 158 height 42
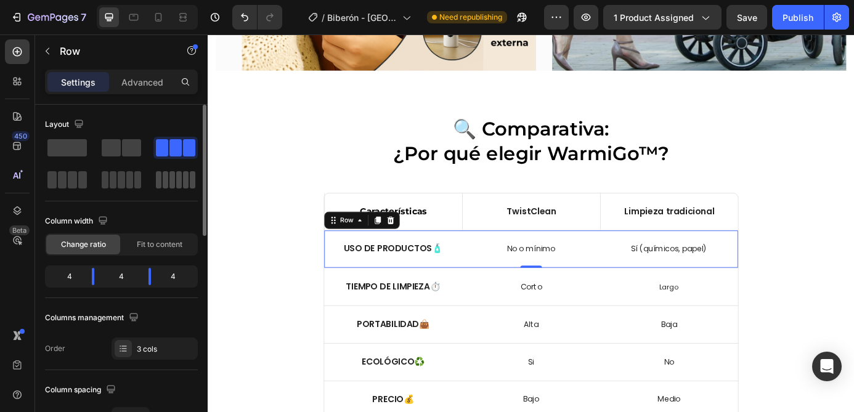
click at [177, 184] on span at bounding box center [179, 179] width 6 height 17
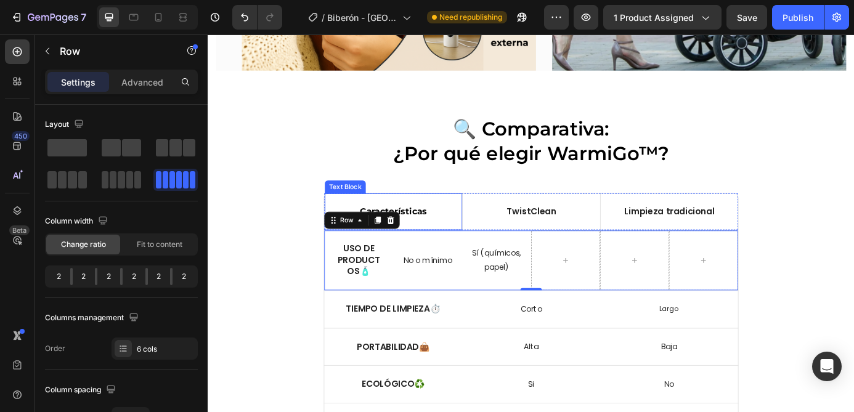
click at [480, 223] on div "Características" at bounding box center [419, 237] width 157 height 42
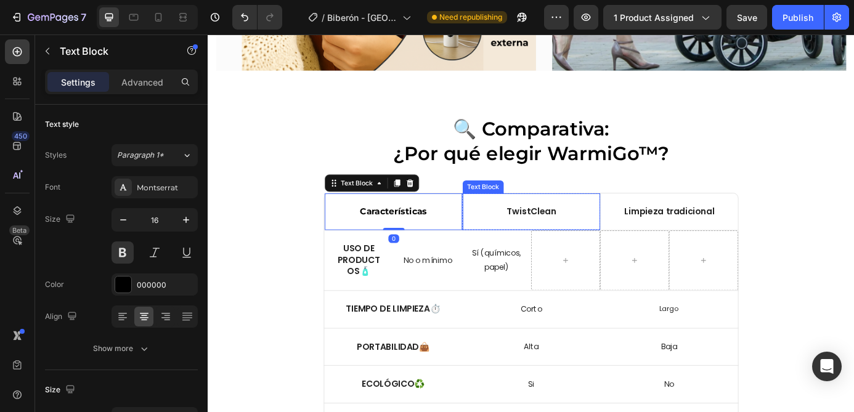
click at [537, 226] on div "TwistClean" at bounding box center [577, 237] width 157 height 42
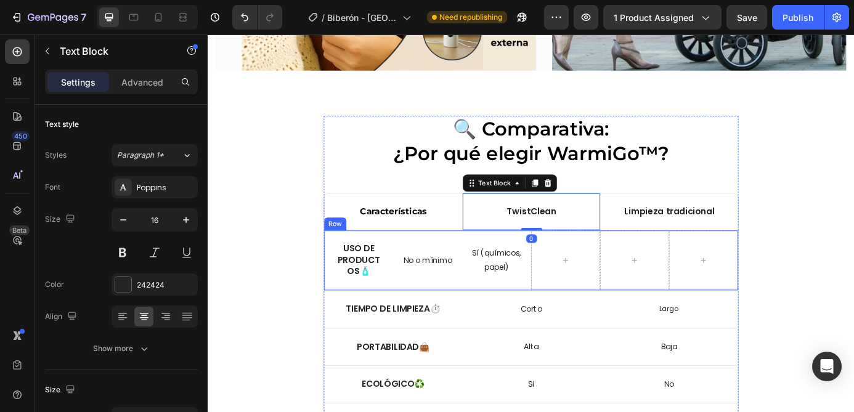
click at [564, 272] on div "Sí (químicos, papel) Text Block" at bounding box center [537, 293] width 79 height 68
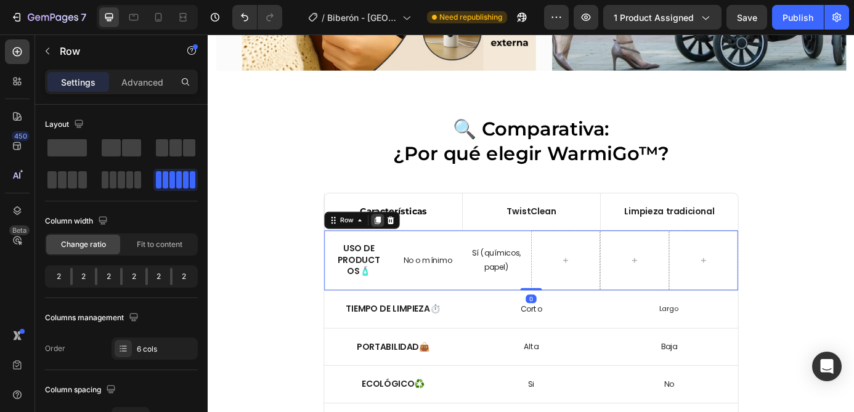
click at [403, 251] on icon at bounding box center [402, 247] width 7 height 9
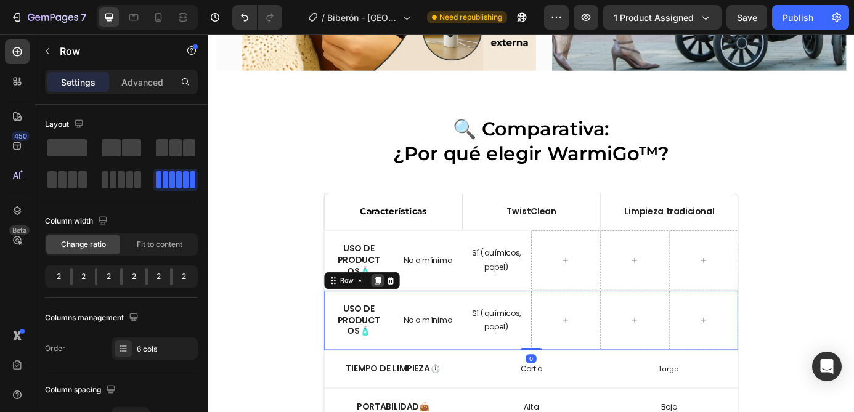
click at [402, 317] on icon at bounding box center [402, 316] width 7 height 9
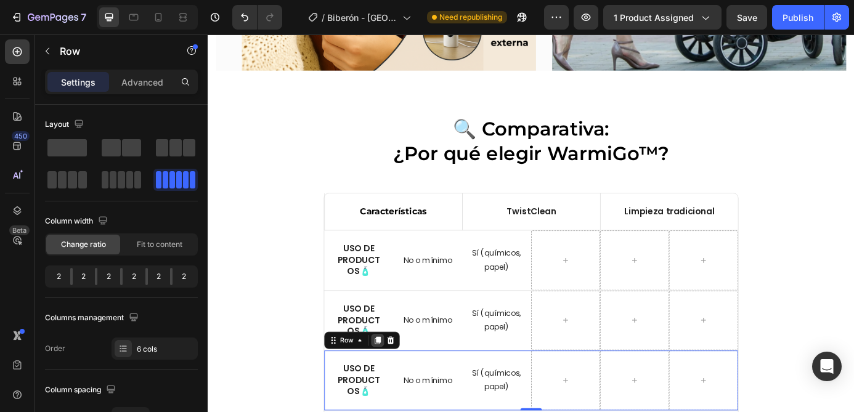
click at [407, 384] on div at bounding box center [401, 384] width 15 height 15
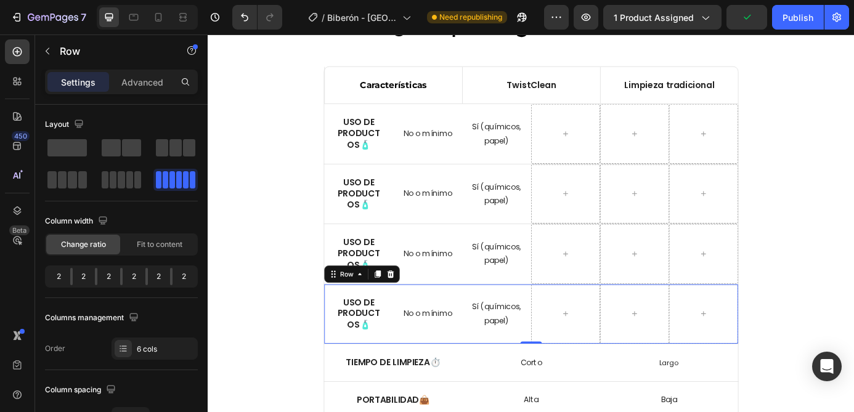
scroll to position [2513, 0]
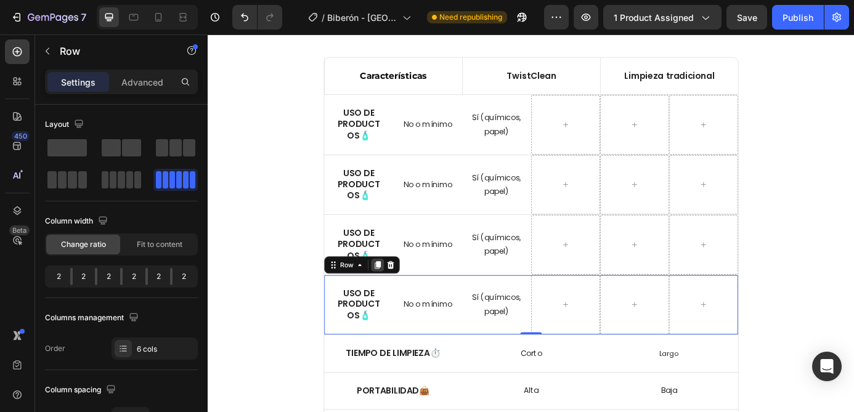
click at [403, 296] on icon at bounding box center [402, 298] width 7 height 9
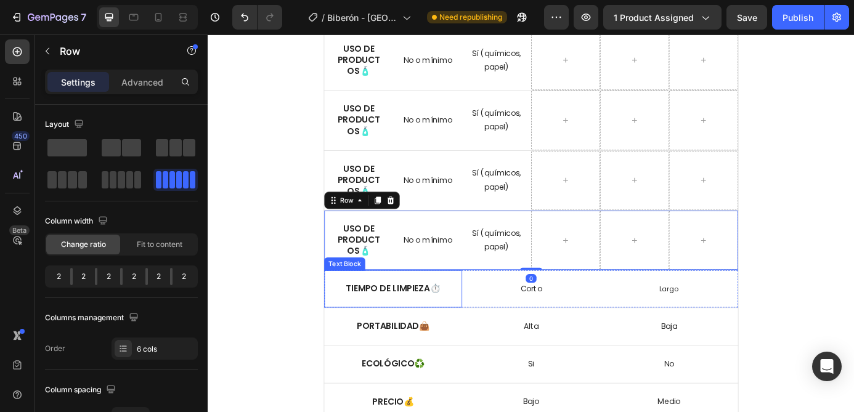
scroll to position [2665, 0]
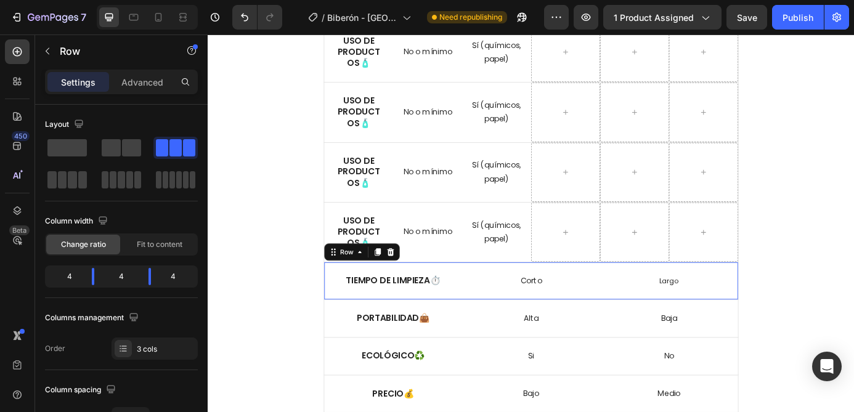
click at [522, 299] on div "Corto Text Block Row" at bounding box center [577, 316] width 158 height 42
click at [418, 284] on icon at bounding box center [417, 283] width 8 height 9
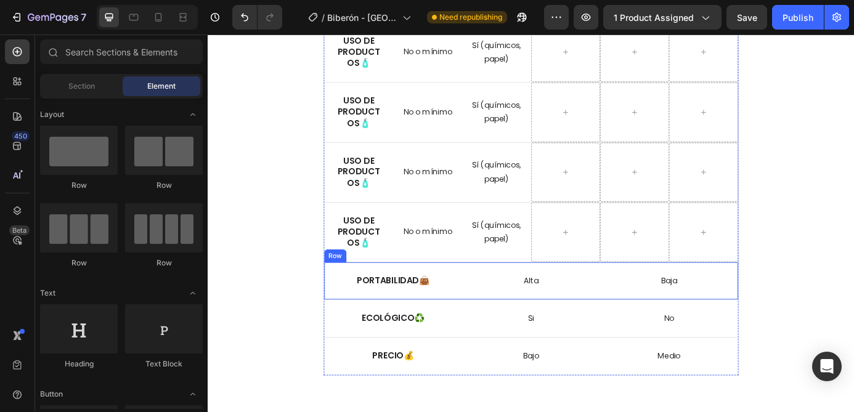
click at [503, 297] on div "Alta Text Block Row" at bounding box center [577, 316] width 158 height 42
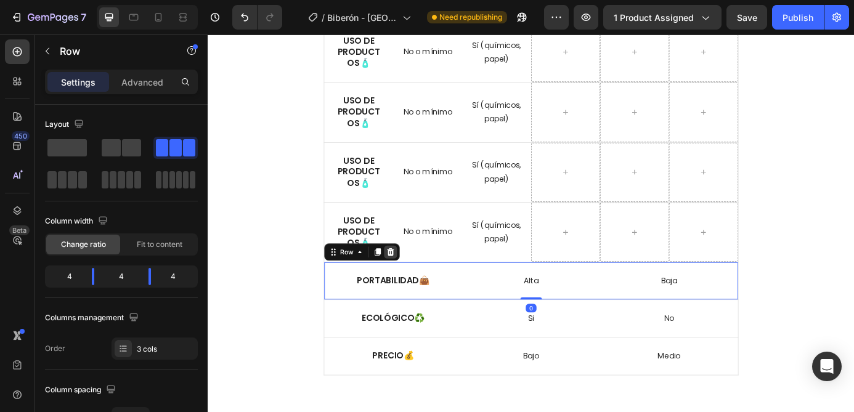
click at [417, 281] on icon at bounding box center [417, 283] width 8 height 9
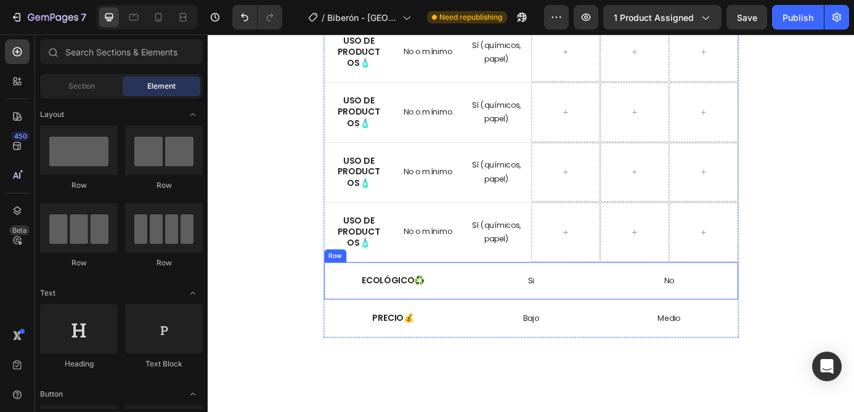
click at [555, 301] on div "Si Text Block Row" at bounding box center [577, 316] width 158 height 42
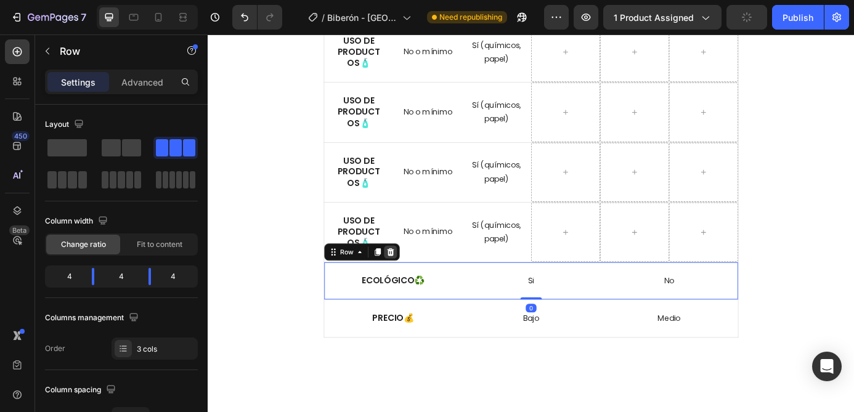
click at [418, 283] on icon at bounding box center [417, 283] width 8 height 9
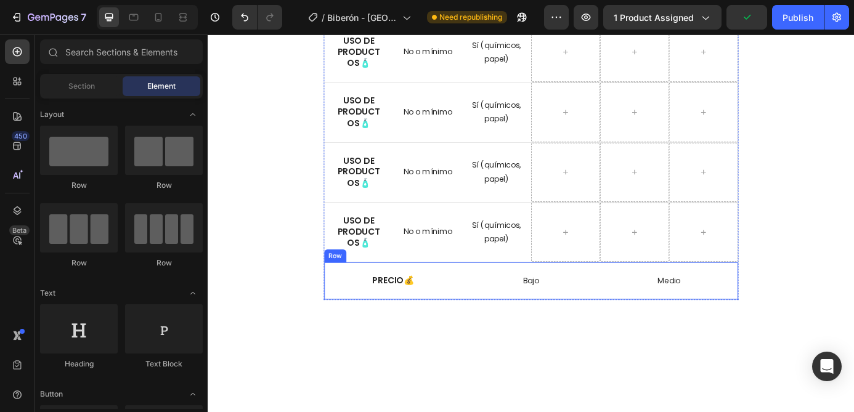
click at [553, 301] on div "Bajo Text Block Row" at bounding box center [577, 316] width 158 height 42
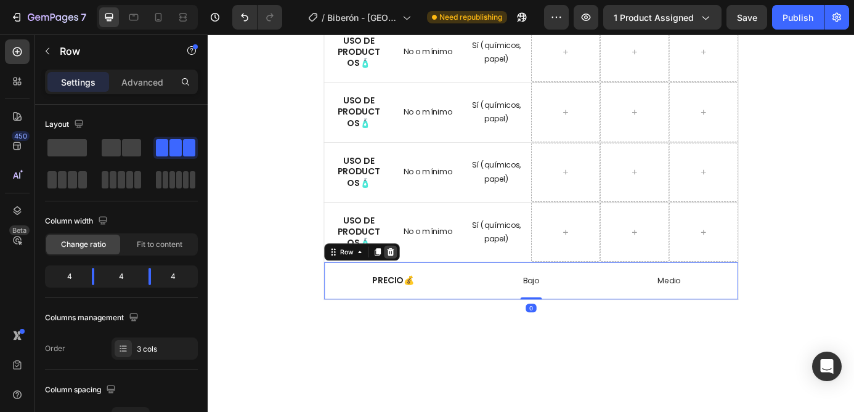
click at [415, 285] on icon at bounding box center [417, 283] width 8 height 9
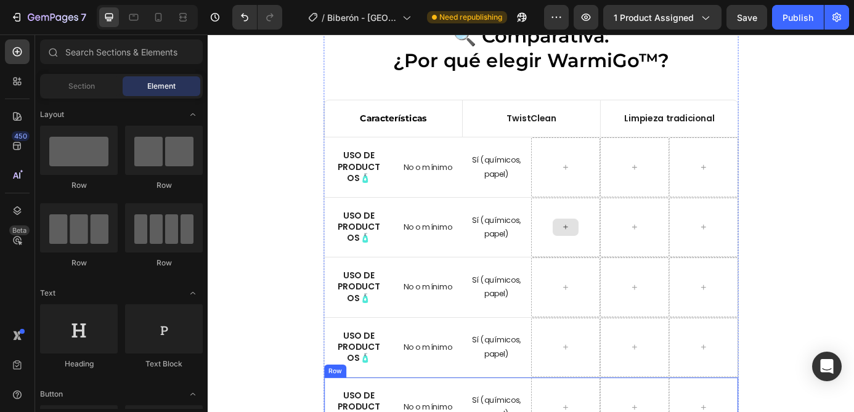
scroll to position [2457, 0]
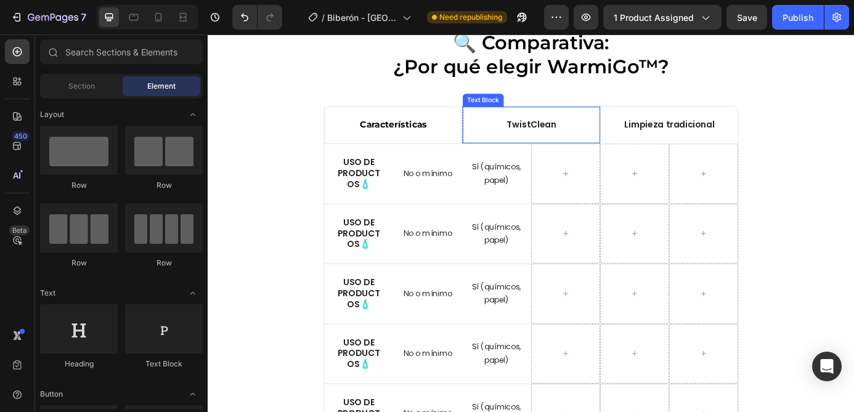
click at [546, 121] on div "TwistClean" at bounding box center [577, 138] width 157 height 42
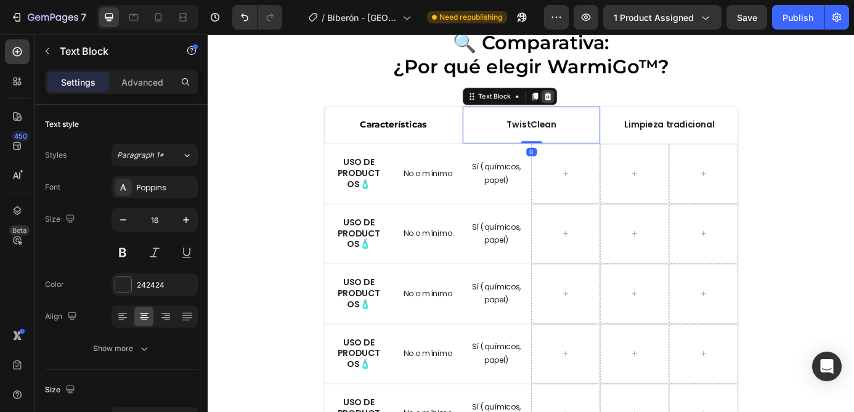
click at [601, 104] on icon at bounding box center [596, 105] width 10 height 10
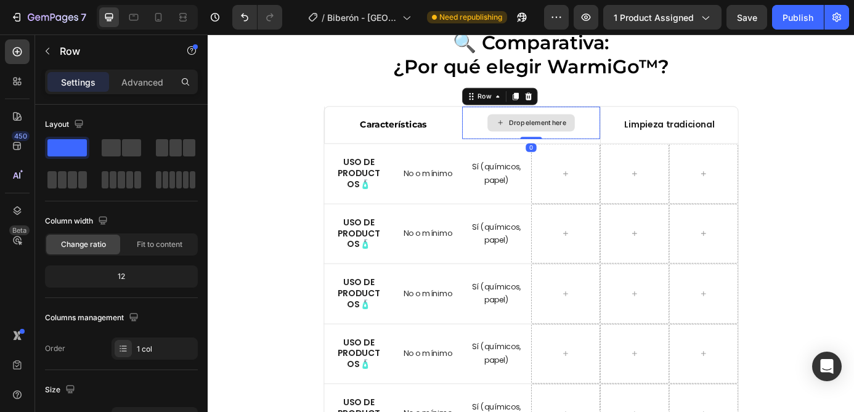
click at [516, 122] on div "Drop element here" at bounding box center [577, 135] width 158 height 37
click at [575, 105] on icon at bounding box center [574, 105] width 10 height 10
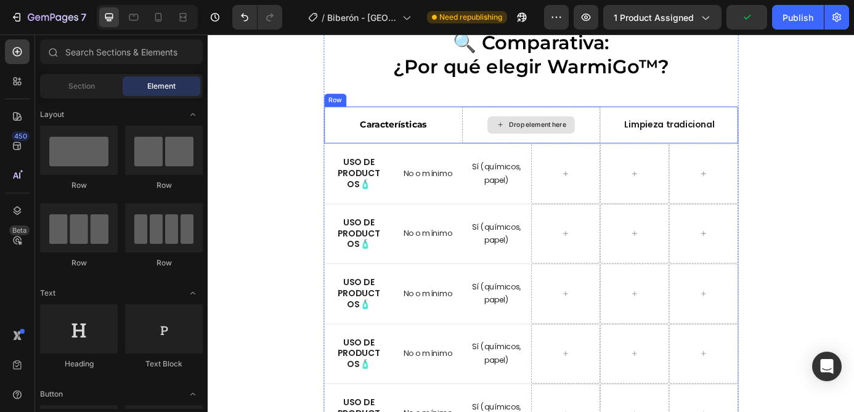
click at [500, 119] on div "Drop element here" at bounding box center [577, 138] width 158 height 42
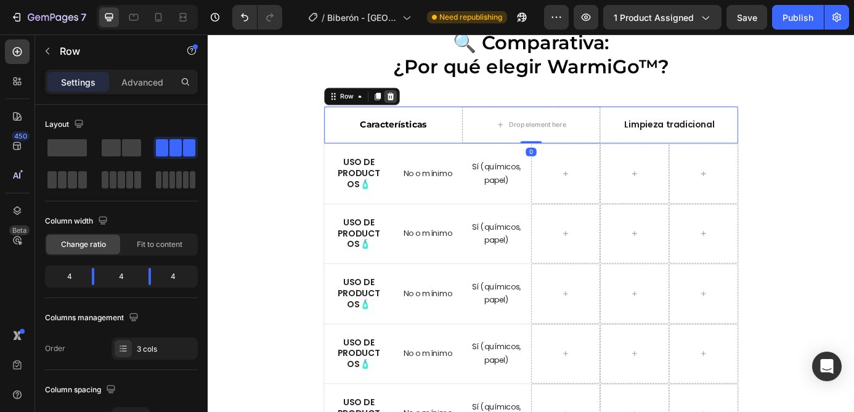
click at [415, 106] on icon at bounding box center [416, 105] width 10 height 10
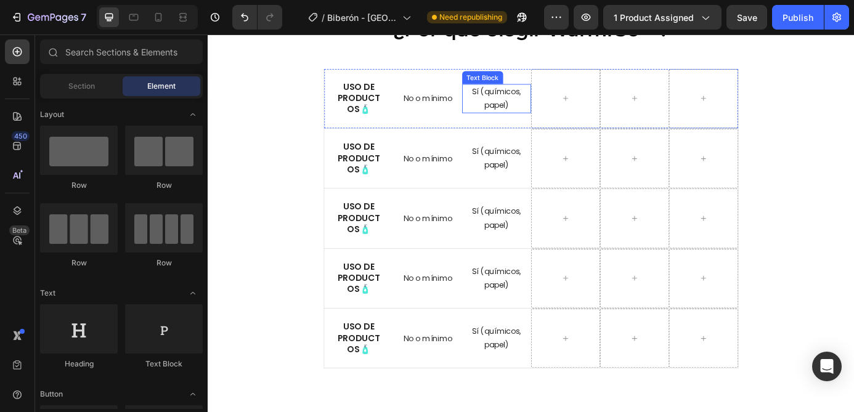
scroll to position [2498, 0]
click at [381, 105] on strong "Uso de productos" at bounding box center [380, 109] width 49 height 40
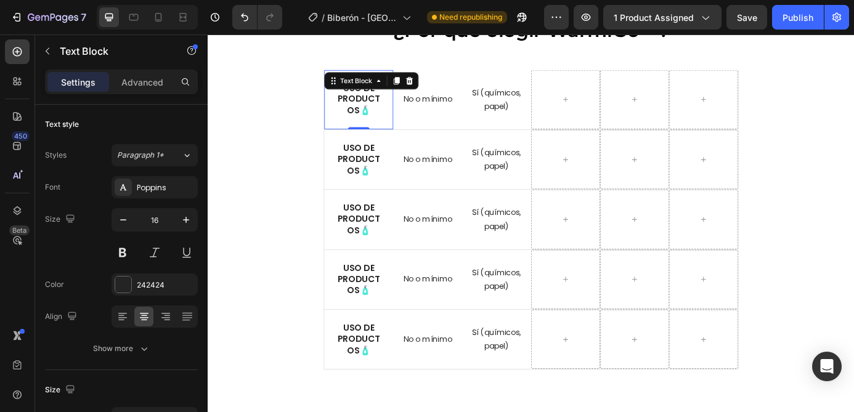
click at [381, 105] on strong "Uso de productos" at bounding box center [380, 109] width 49 height 40
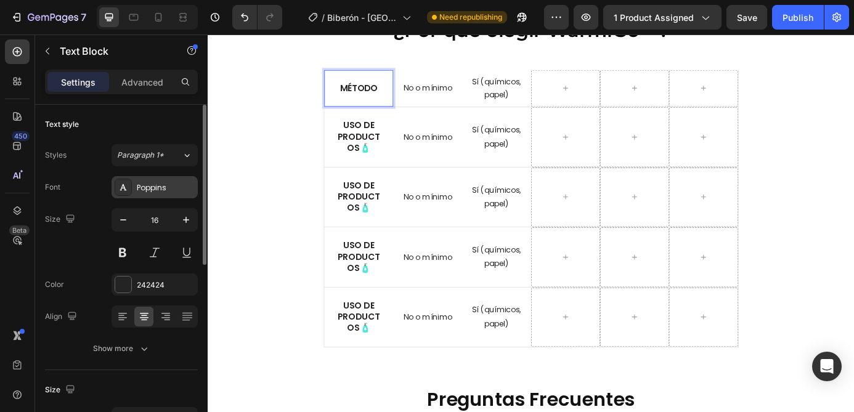
click at [158, 185] on div "Poppins" at bounding box center [166, 187] width 58 height 11
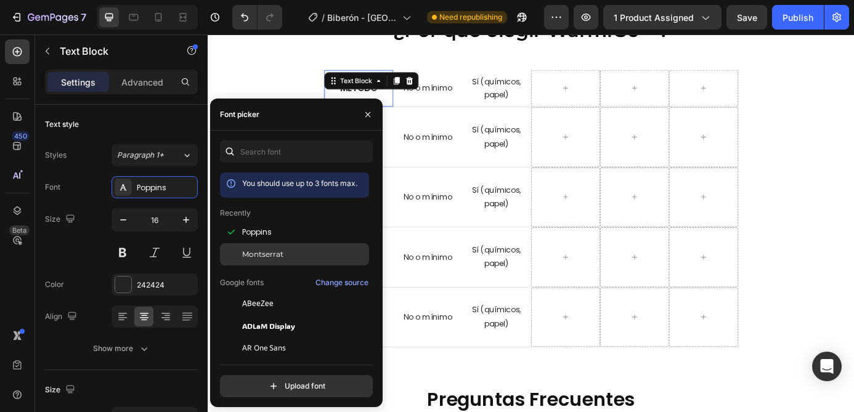
click at [281, 381] on div "Montserrat" at bounding box center [294, 392] width 149 height 22
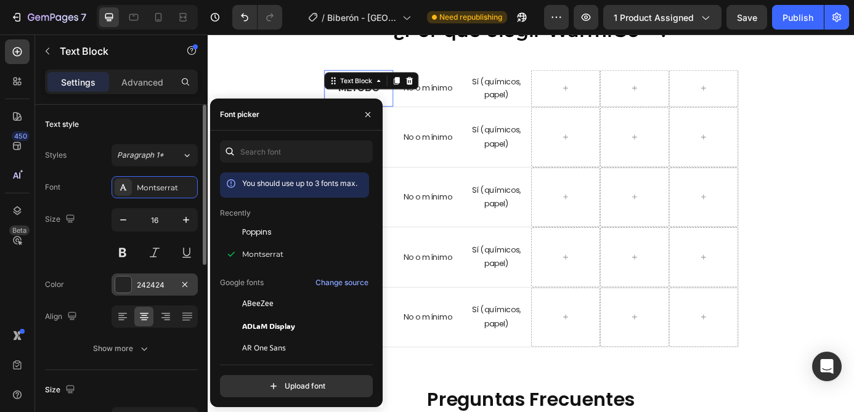
click at [153, 281] on div "242424" at bounding box center [155, 285] width 36 height 11
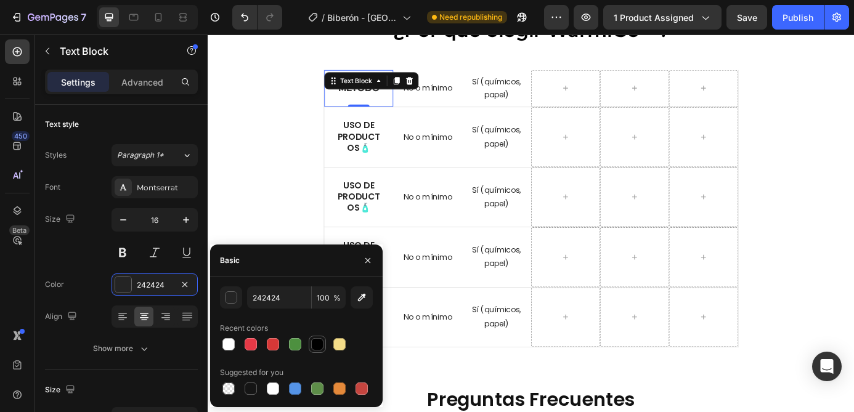
click at [316, 344] on div at bounding box center [317, 344] width 12 height 12
type input "000000"
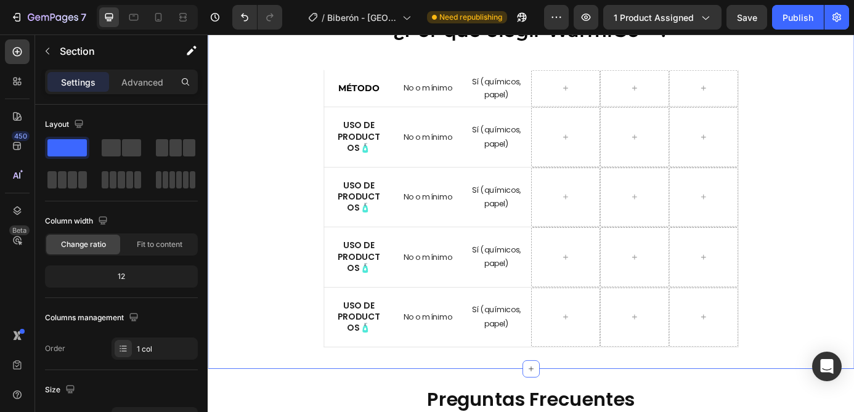
click at [283, 120] on div "🔍 Comparativa: ¿Por qué elegir WarmiGo™? Heading MÉTODO Text Block No o mínimo …" at bounding box center [577, 189] width 721 height 405
click at [394, 92] on div "MÉTODO Text Block" at bounding box center [380, 96] width 79 height 42
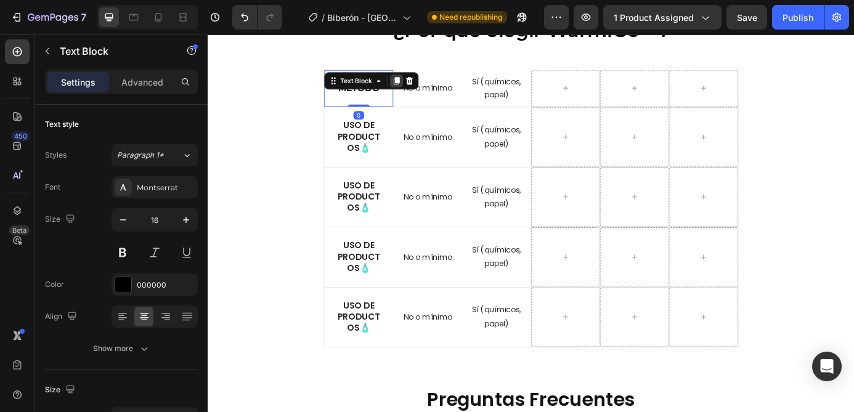
click at [424, 90] on icon at bounding box center [423, 88] width 10 height 10
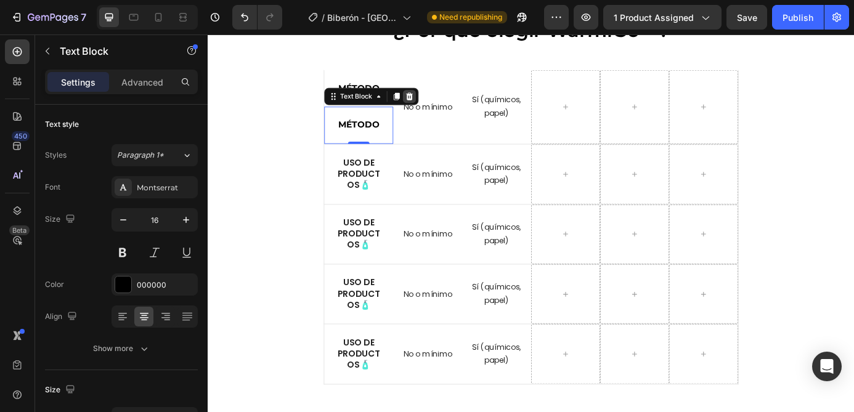
click at [434, 108] on icon at bounding box center [438, 105] width 10 height 10
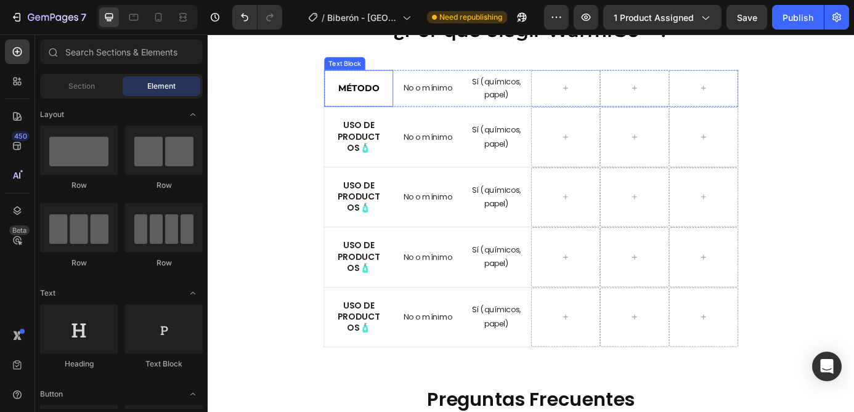
click at [379, 93] on div "MÉTODO Text Block" at bounding box center [380, 96] width 79 height 42
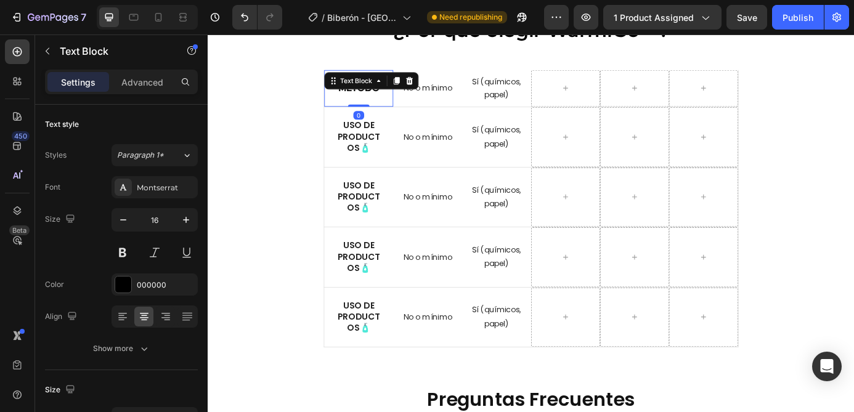
click at [379, 93] on div "Text Block" at bounding box center [377, 87] width 67 height 15
click at [394, 105] on div "MÉTODO" at bounding box center [380, 96] width 79 height 42
click at [389, 96] on strong "MÉTODO" at bounding box center [380, 96] width 47 height 12
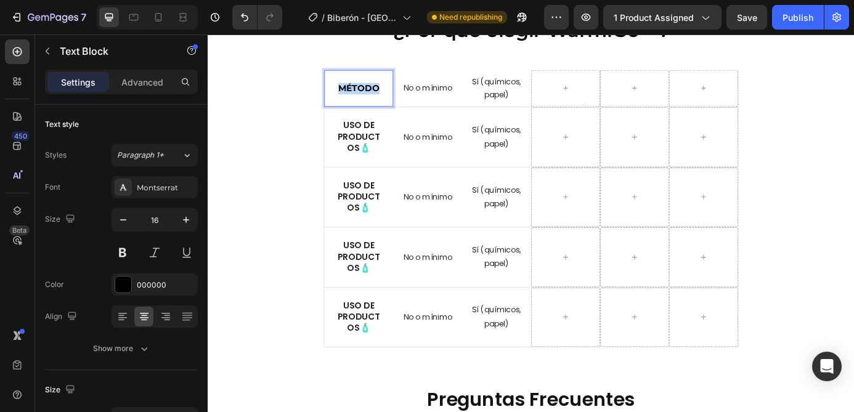
click at [389, 96] on strong "MÉTODO" at bounding box center [380, 96] width 47 height 12
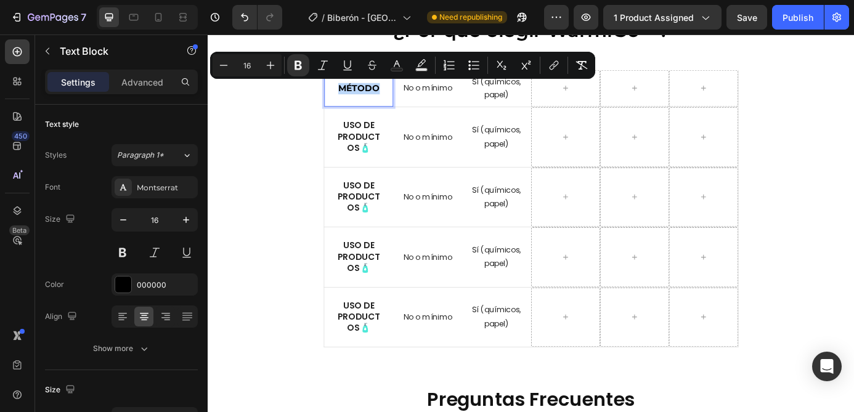
copy strong "MÉTODO"
click at [460, 96] on p "No o mínimo" at bounding box center [459, 95] width 76 height 15
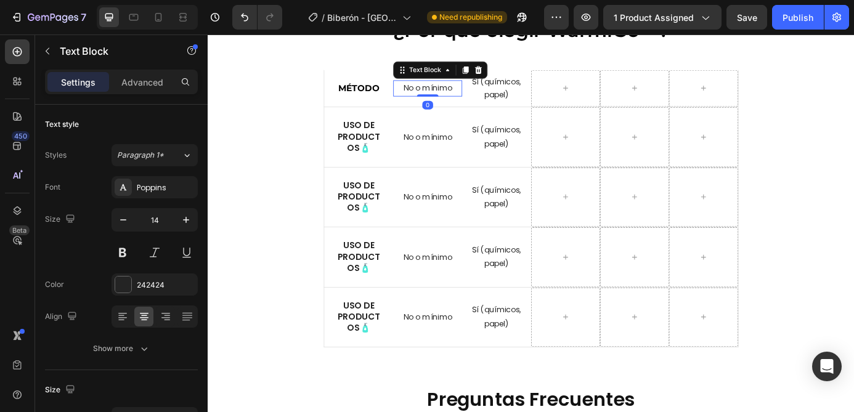
click at [460, 96] on p "No o mínimo" at bounding box center [459, 95] width 76 height 15
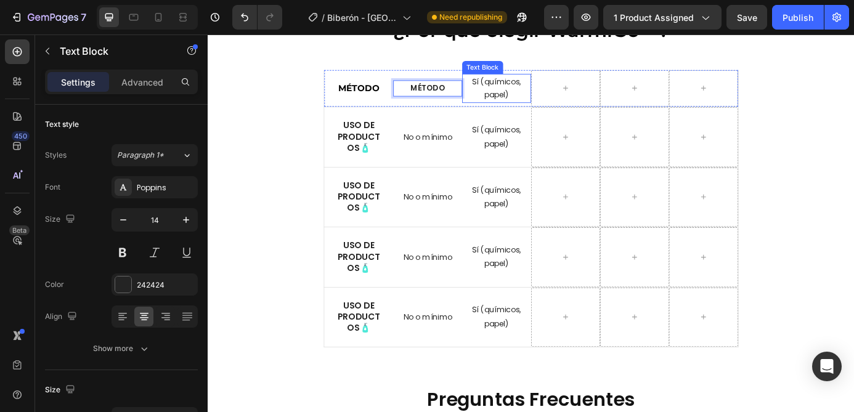
click at [539, 96] on p "Sí (químicos, papel)" at bounding box center [538, 96] width 76 height 31
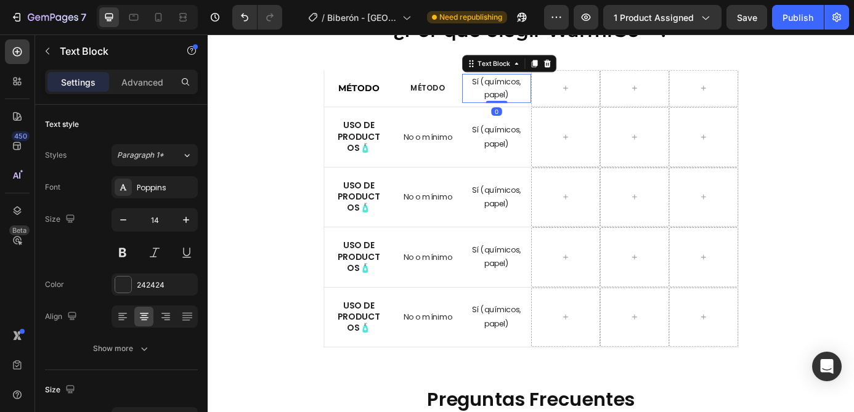
click at [539, 96] on p "Sí (químicos, papel)" at bounding box center [538, 96] width 76 height 31
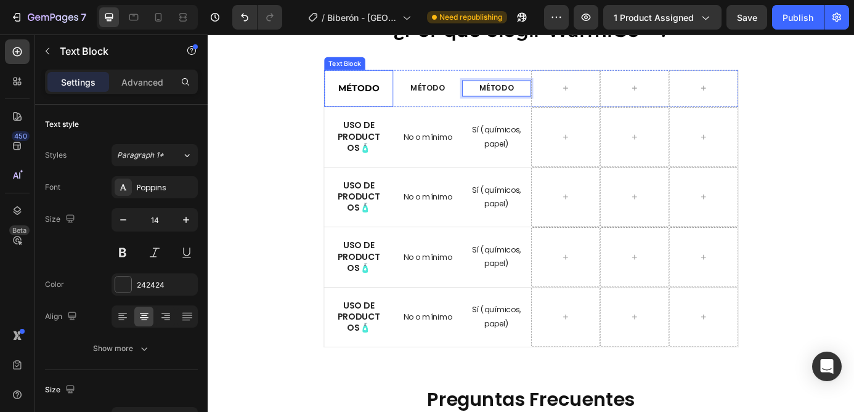
click at [386, 92] on div "MÉTODO Text Block" at bounding box center [380, 96] width 79 height 42
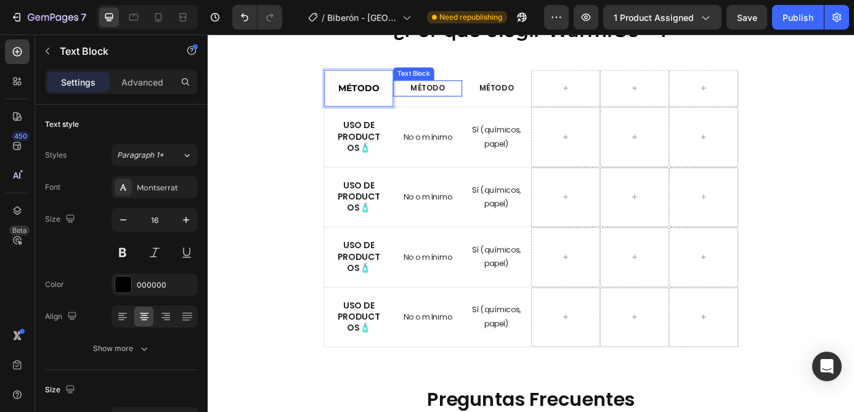
click at [452, 92] on strong "MÉTODO" at bounding box center [458, 95] width 39 height 12
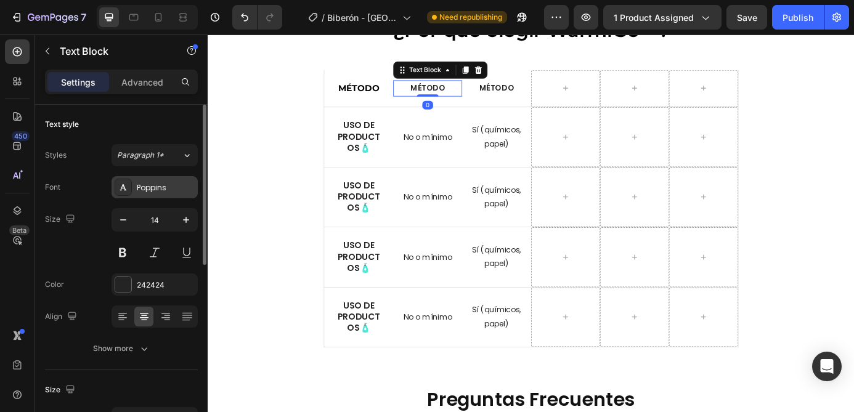
click at [156, 188] on div "Poppins" at bounding box center [166, 187] width 58 height 11
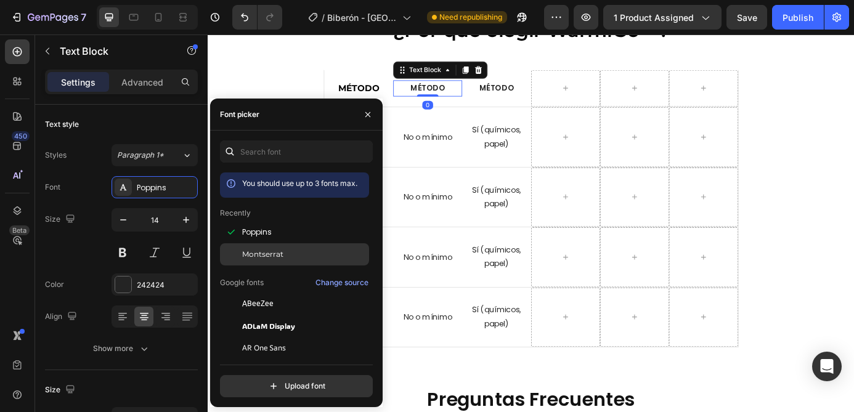
click at [259, 257] on span "Montserrat" at bounding box center [262, 254] width 41 height 11
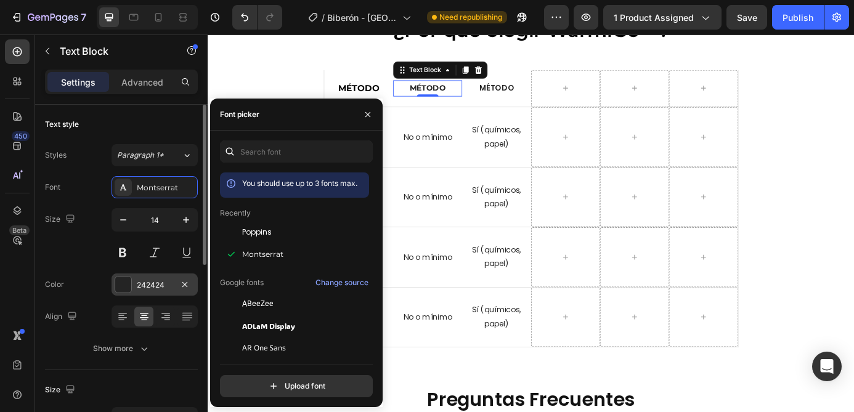
click at [142, 284] on div "242424" at bounding box center [155, 285] width 36 height 11
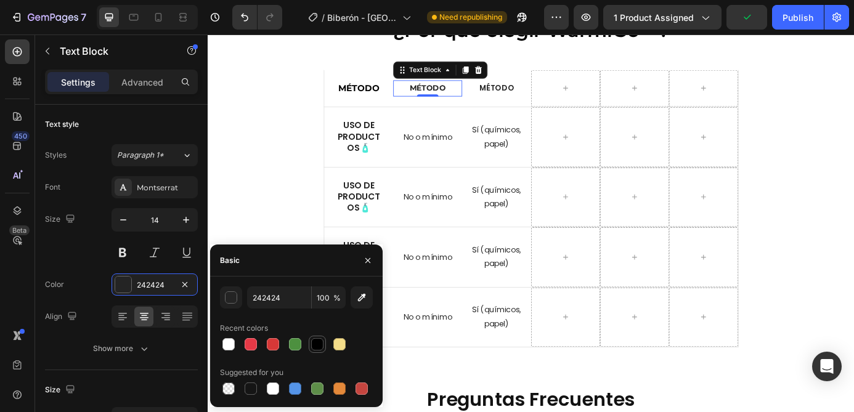
click at [313, 342] on div at bounding box center [317, 344] width 12 height 12
type input "000000"
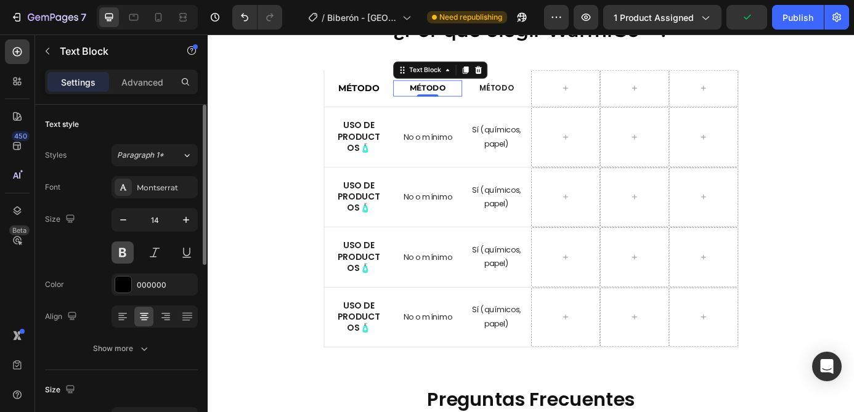
click at [126, 253] on button at bounding box center [122, 252] width 22 height 22
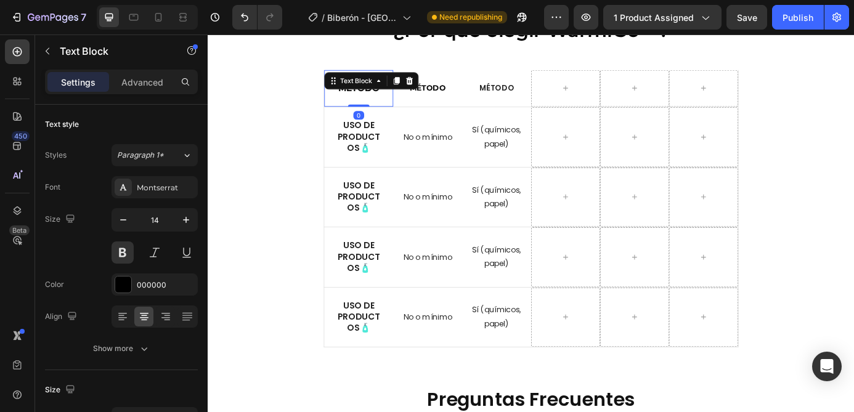
click at [382, 95] on div "MÉTODO Text Block 0" at bounding box center [380, 96] width 79 height 42
click at [477, 95] on strong "MÉTODO" at bounding box center [459, 95] width 41 height 11
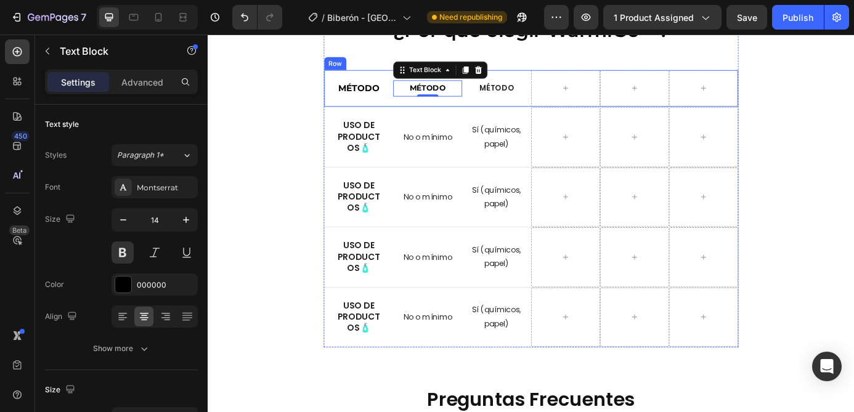
click at [492, 112] on div "MÉTODO Text Block 0 Row" at bounding box center [458, 96] width 79 height 42
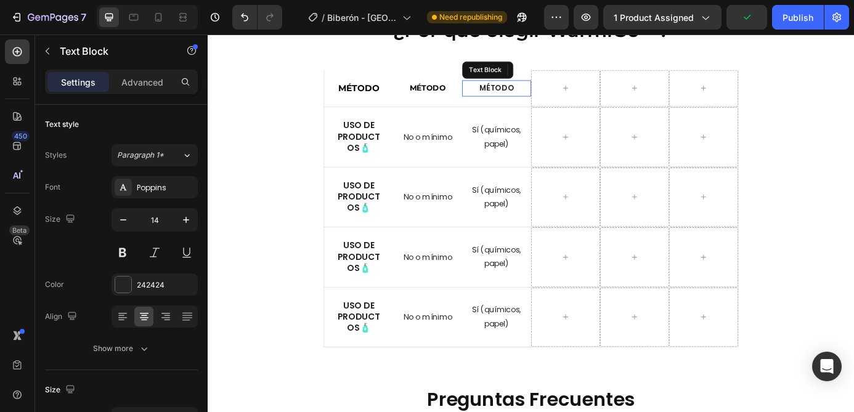
click at [536, 95] on strong "MÉTODO" at bounding box center [537, 95] width 39 height 12
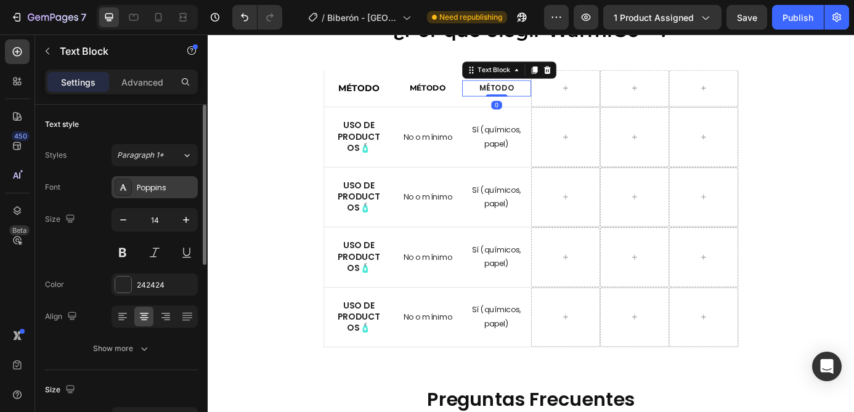
click at [159, 182] on div "Poppins" at bounding box center [166, 187] width 58 height 11
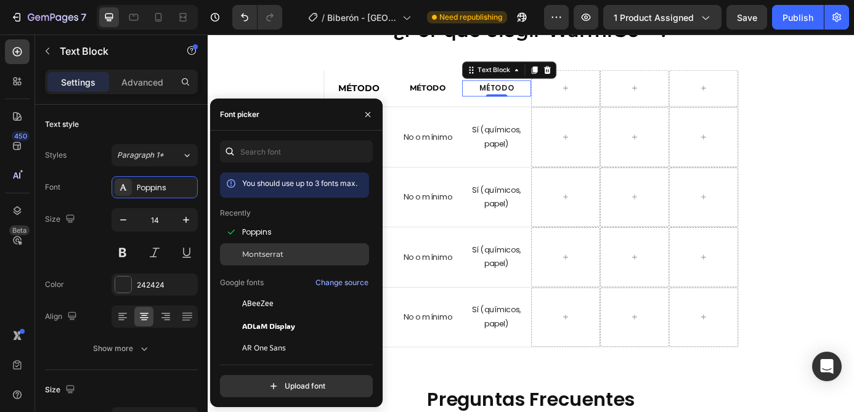
click at [253, 250] on span "Montserrat" at bounding box center [262, 254] width 41 height 11
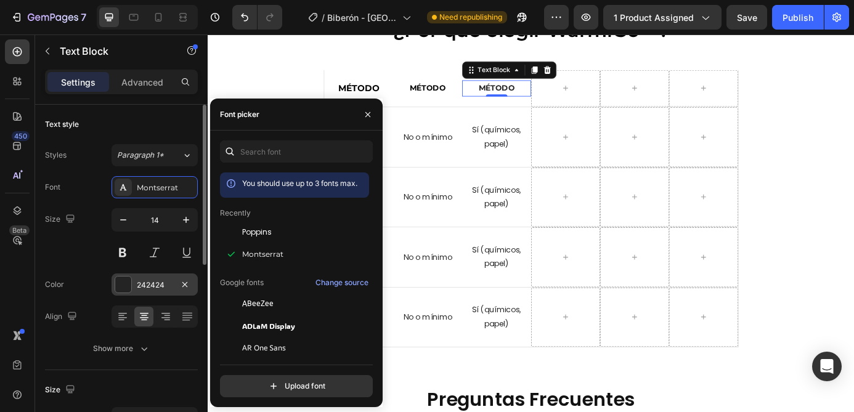
click at [155, 281] on div "242424" at bounding box center [155, 285] width 36 height 11
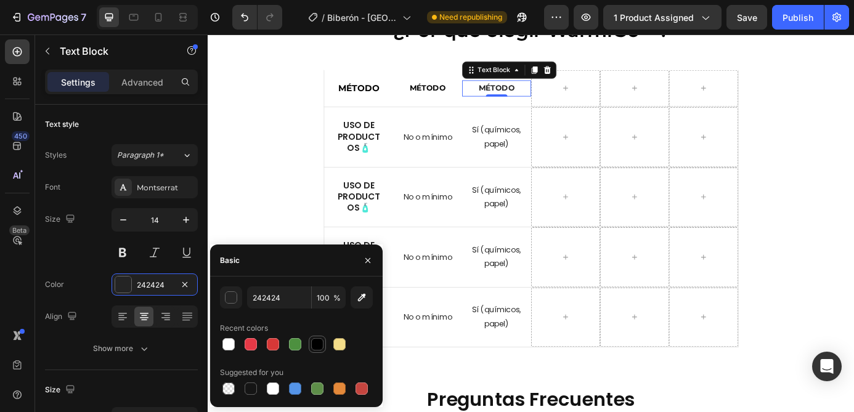
click at [315, 339] on div at bounding box center [317, 344] width 12 height 12
type input "000000"
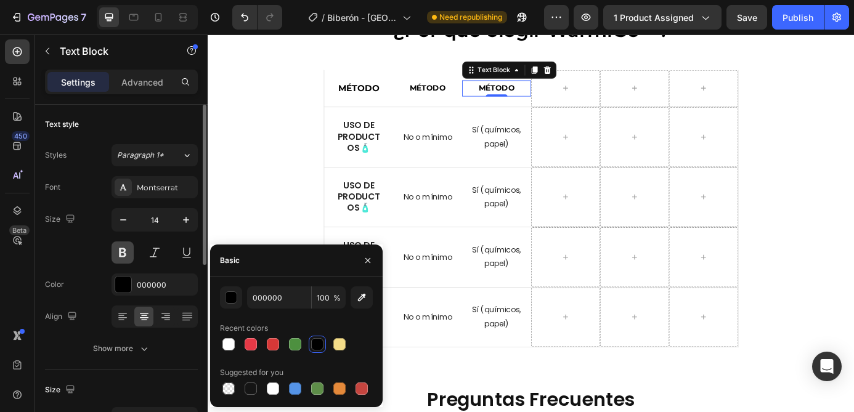
click at [121, 256] on button at bounding box center [122, 252] width 22 height 22
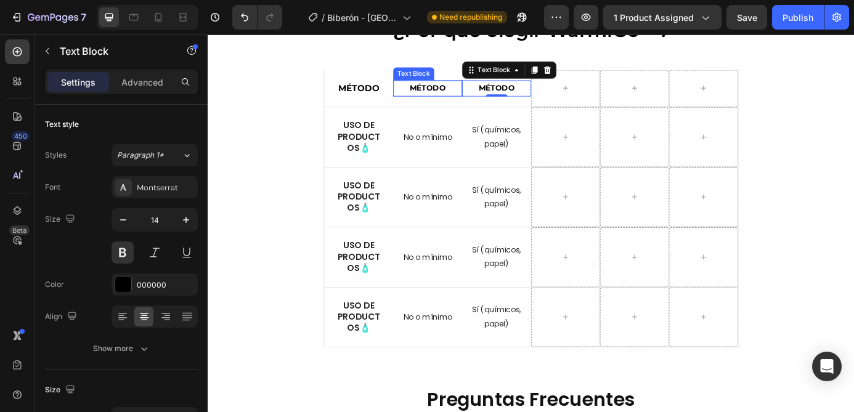
click at [448, 96] on strong "MÉTODO" at bounding box center [459, 95] width 41 height 11
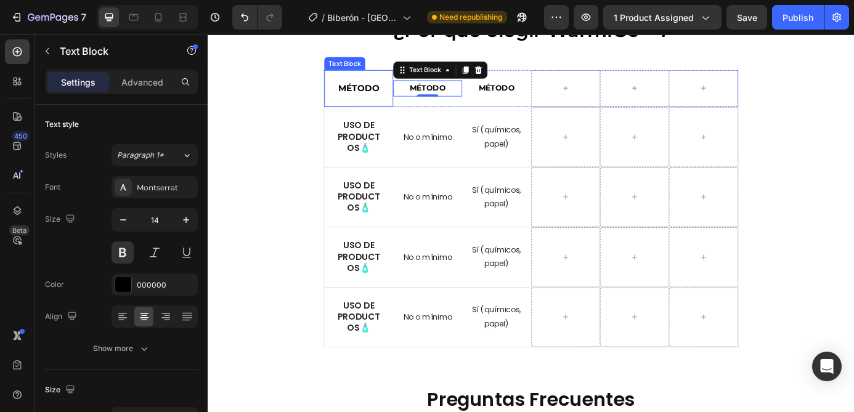
click at [399, 99] on strong "MÉTODO" at bounding box center [380, 96] width 47 height 12
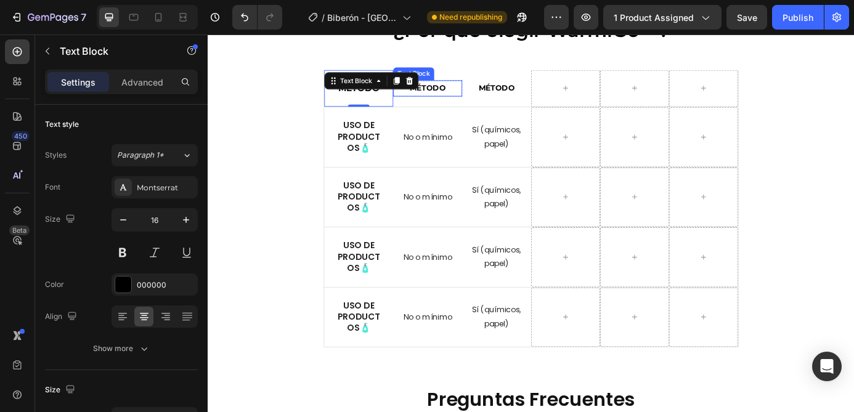
click at [469, 95] on strong "MÉTODO" at bounding box center [459, 95] width 41 height 11
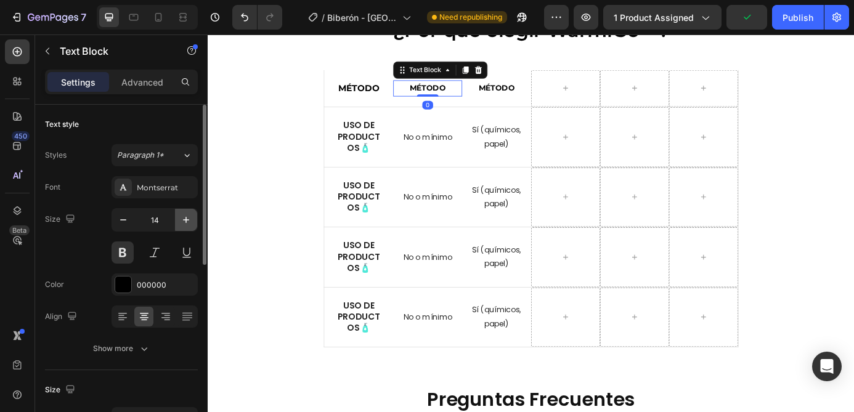
click at [188, 224] on icon "button" at bounding box center [186, 220] width 12 height 12
type input "16"
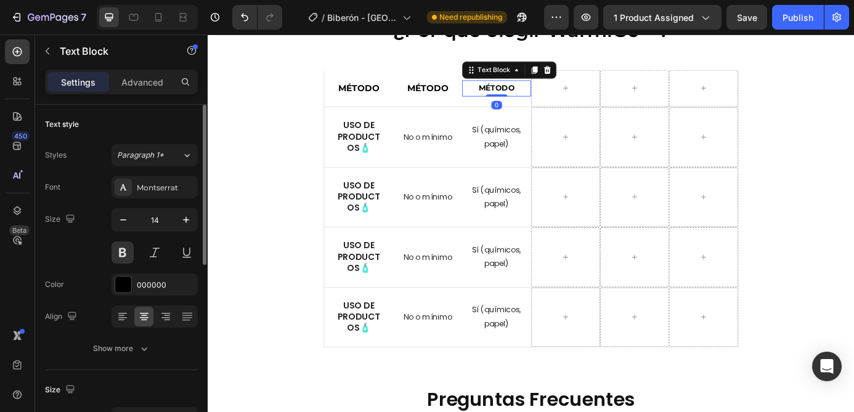
click at [532, 94] on strong "MÉTODO" at bounding box center [537, 95] width 41 height 11
click at [187, 217] on icon "button" at bounding box center [186, 220] width 12 height 12
type input "16"
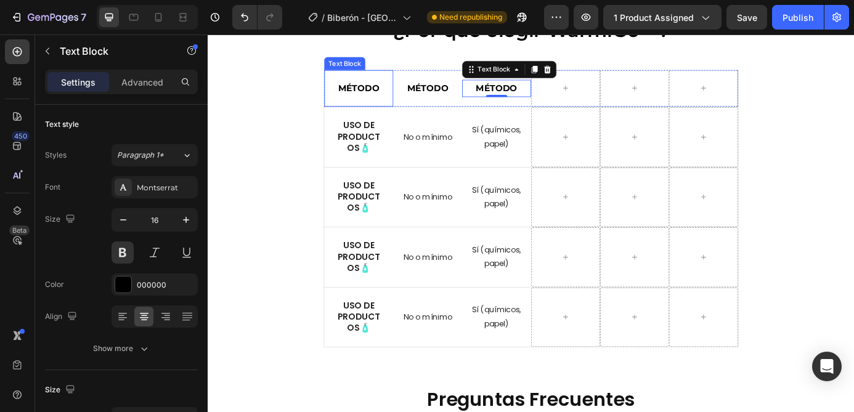
click at [389, 94] on div "MÉTODO Text Block" at bounding box center [380, 96] width 79 height 42
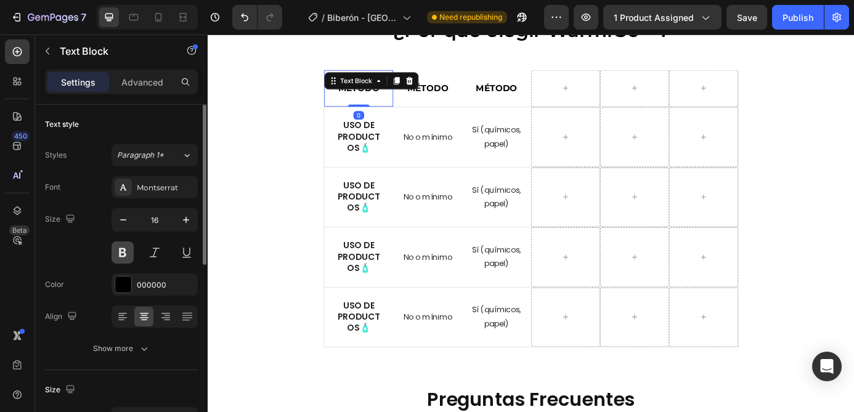
click at [123, 249] on button at bounding box center [122, 252] width 22 height 22
click at [314, 215] on div "🔍 Comparativa: ¿Por qué elegir WarmiGo™? Heading MÉTODO Text Block 0 MÉTODO Tex…" at bounding box center [577, 189] width 721 height 405
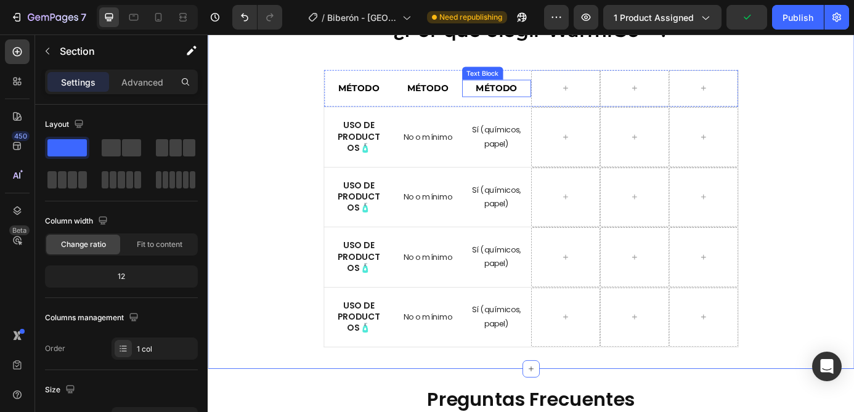
click at [538, 92] on strong "MÉTODO" at bounding box center [537, 96] width 47 height 12
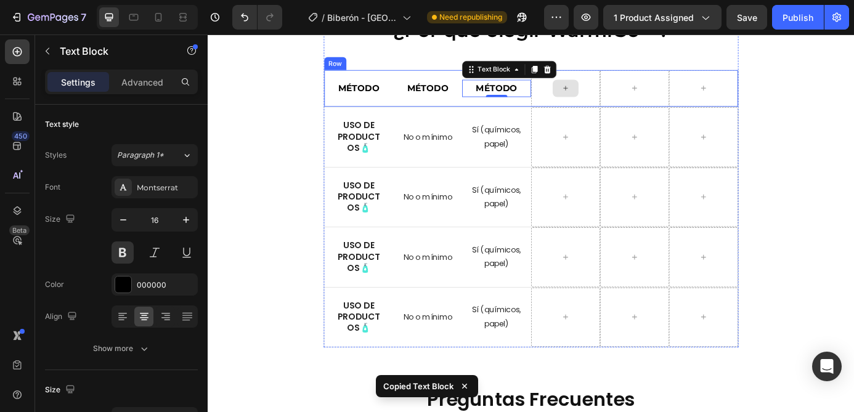
click at [645, 96] on div at bounding box center [616, 96] width 79 height 42
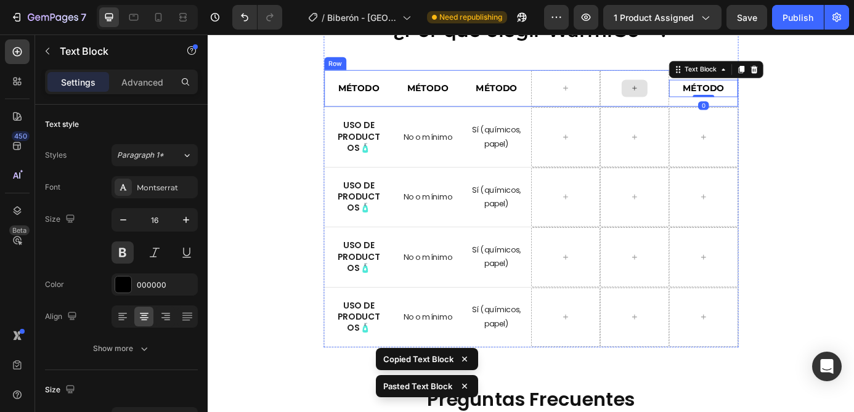
click at [668, 104] on div at bounding box center [695, 96] width 79 height 42
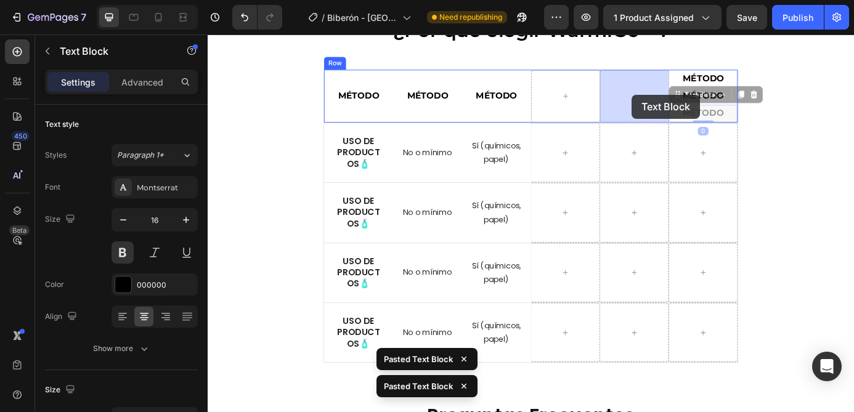
drag, startPoint x: 751, startPoint y: 106, endPoint x: 692, endPoint y: 103, distance: 59.2
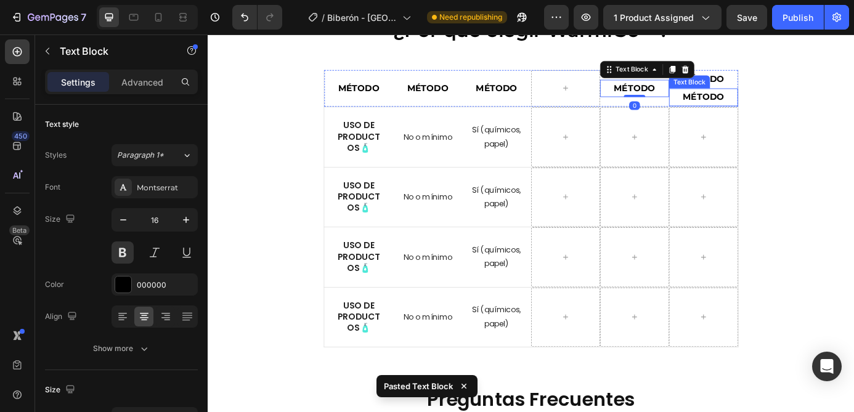
click at [748, 98] on p "MÉTODO" at bounding box center [774, 106] width 76 height 18
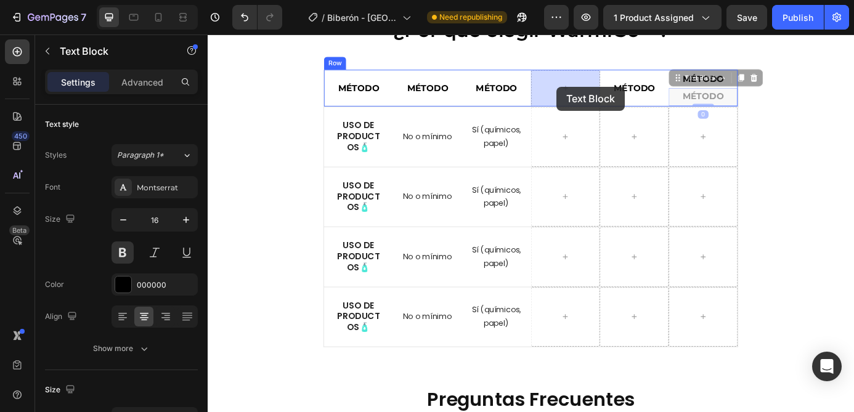
drag, startPoint x: 742, startPoint y: 89, endPoint x: 607, endPoint y: 94, distance: 135.6
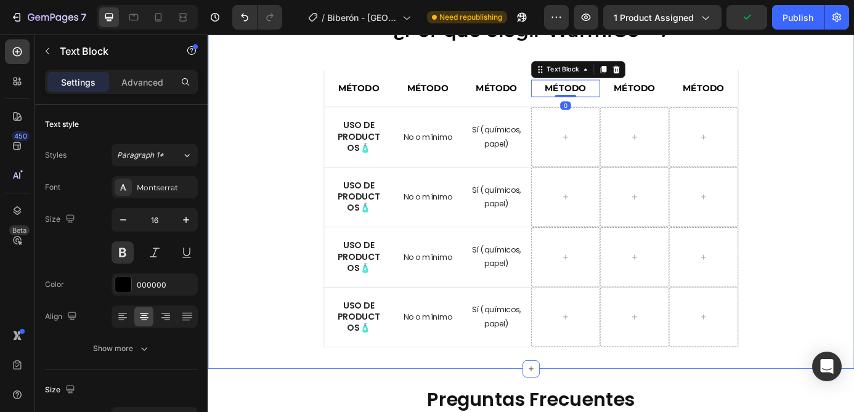
click at [853, 130] on div "🔍 Comparativa: ¿Por qué elegir WarmiGo™? Heading MÉTODO Text Block MÉTODO Text …" at bounding box center [577, 189] width 721 height 405
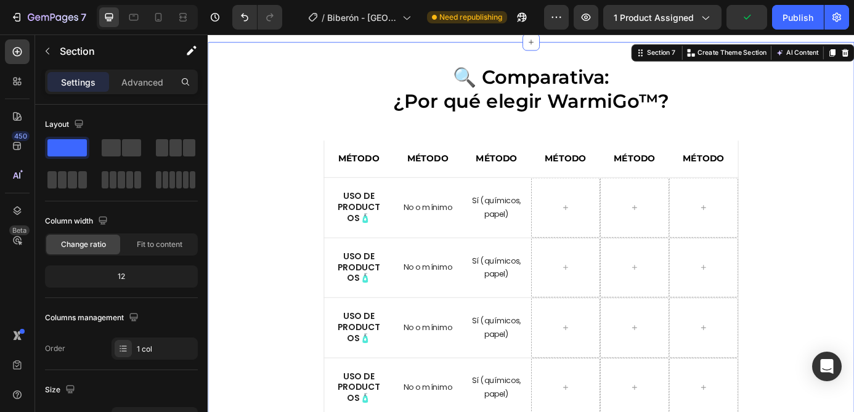
scroll to position [2414, 0]
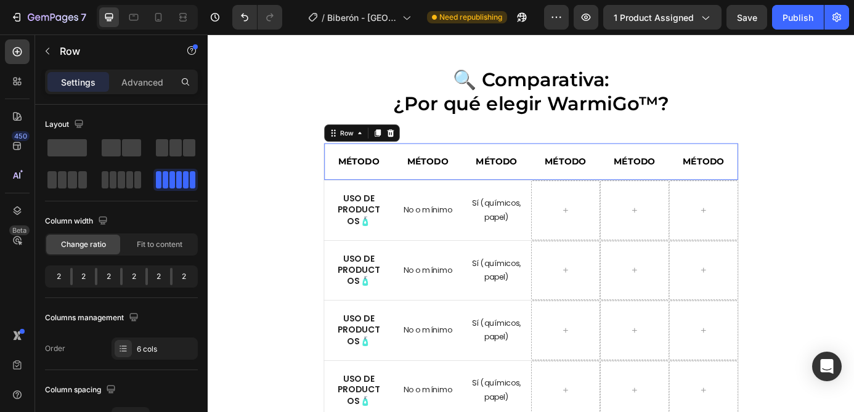
click at [574, 164] on div "MÉTODO Text Block" at bounding box center [537, 180] width 79 height 42
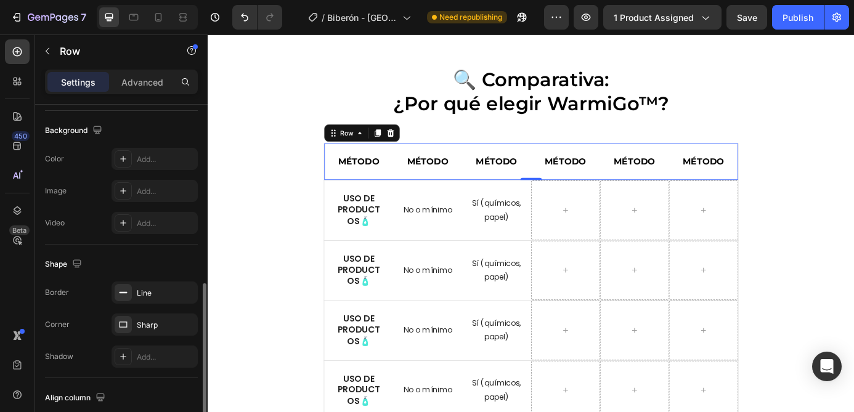
scroll to position [549, 0]
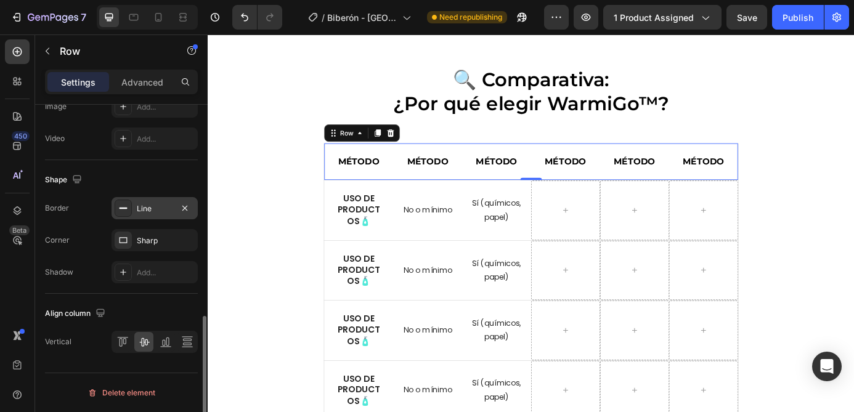
click at [155, 211] on div "Line" at bounding box center [155, 208] width 36 height 11
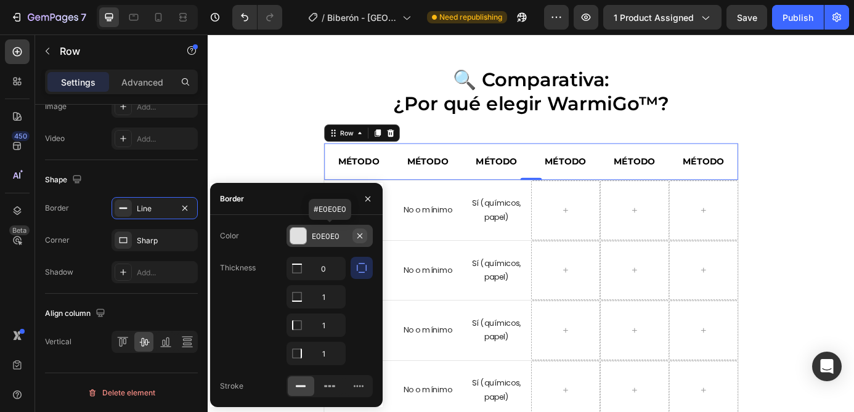
click at [360, 235] on icon "button" at bounding box center [360, 236] width 10 height 10
click at [853, 272] on div "🔍 Comparativa: ¿Por qué elegir WarmiGo™? Heading MÉTODO Text Block MÉTODO Text …" at bounding box center [577, 273] width 721 height 405
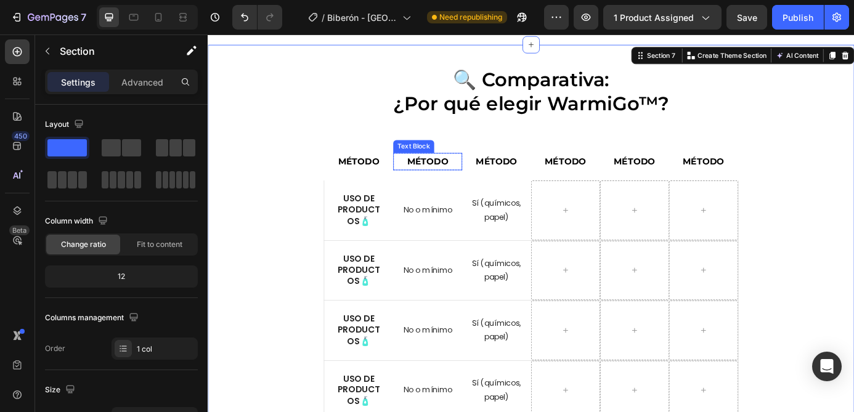
click at [451, 175] on strong "MÉTODO" at bounding box center [458, 180] width 47 height 12
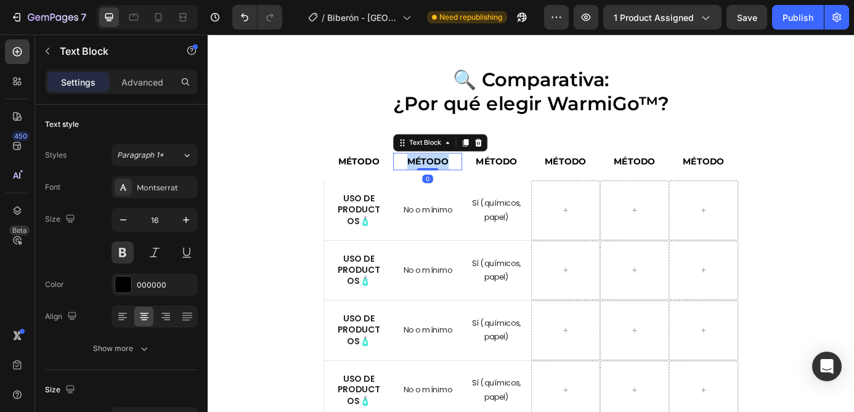
click at [455, 179] on strong "MÉTODO" at bounding box center [458, 180] width 47 height 12
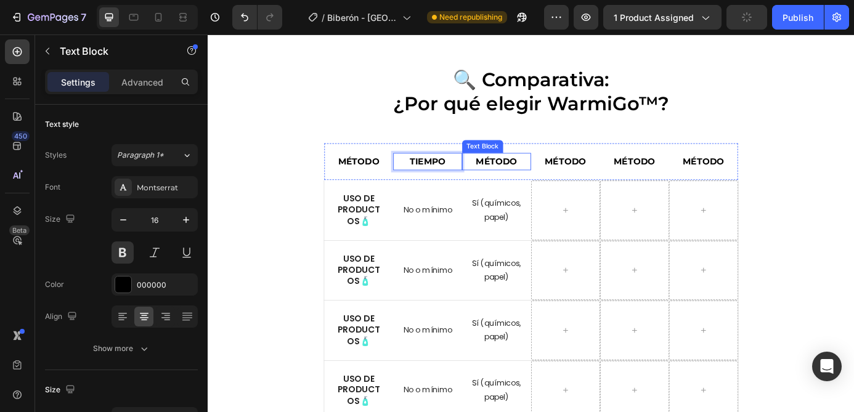
click at [540, 179] on strong "MÉTODO" at bounding box center [537, 180] width 47 height 12
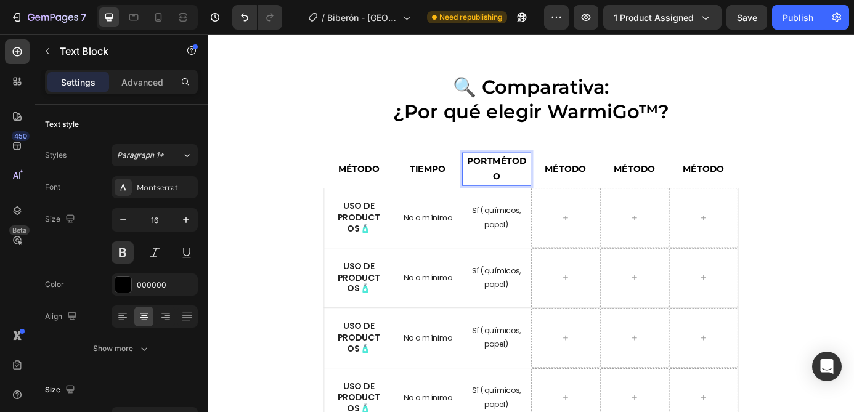
scroll to position [2414, 0]
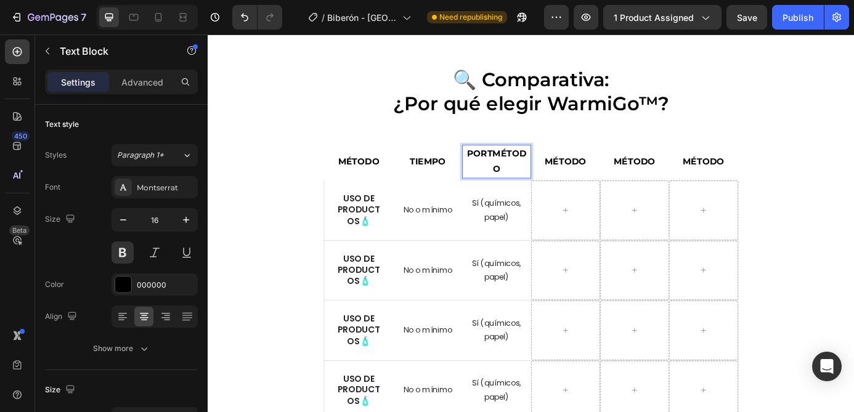
click at [566, 179] on strong "PORTMÉTODO" at bounding box center [538, 179] width 68 height 30
click at [617, 178] on strong "MÉTODO" at bounding box center [616, 180] width 47 height 12
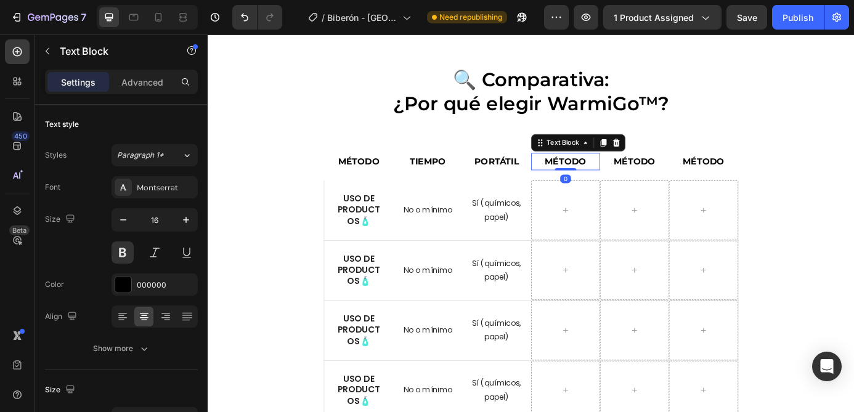
click at [617, 178] on strong "MÉTODO" at bounding box center [616, 180] width 47 height 12
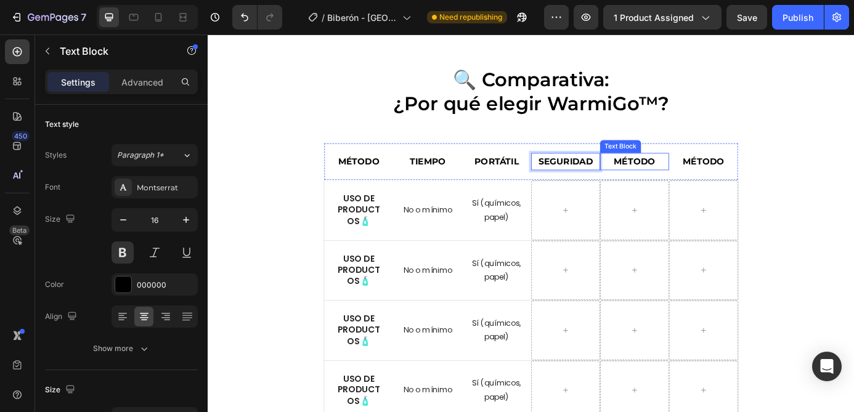
click at [702, 178] on strong "MÉTODO" at bounding box center [695, 180] width 47 height 12
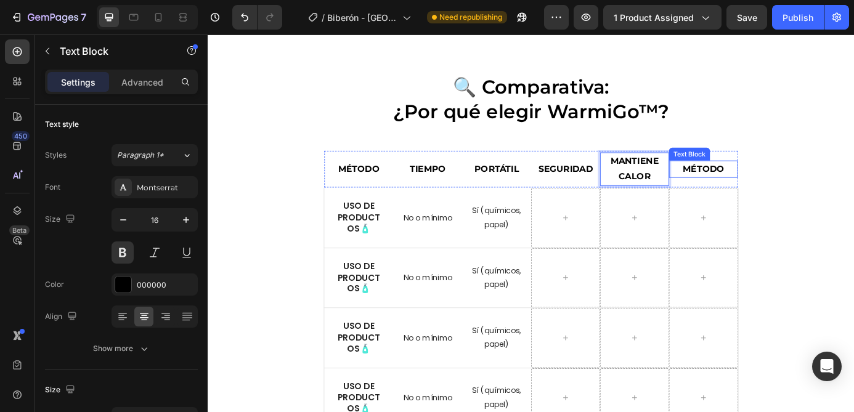
click at [766, 192] on strong "MÉTODO" at bounding box center [774, 188] width 47 height 12
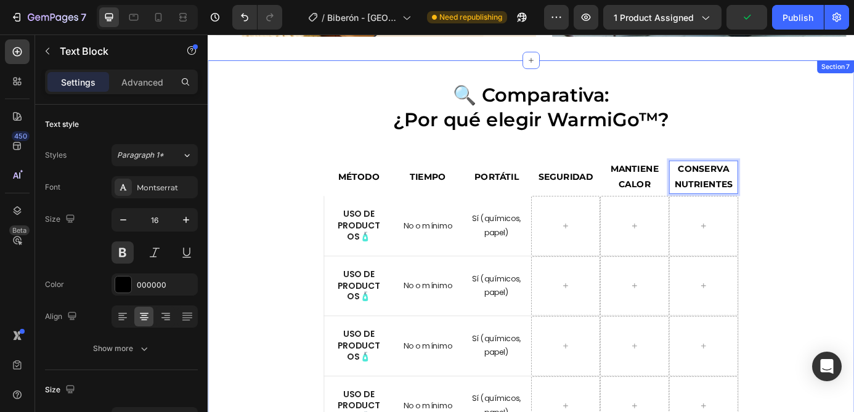
click at [853, 219] on div "🔍 Comparativa: ¿Por qué elegir WarmiGo™? Heading MÉTODO Text Block TIEMPO Text …" at bounding box center [577, 291] width 721 height 405
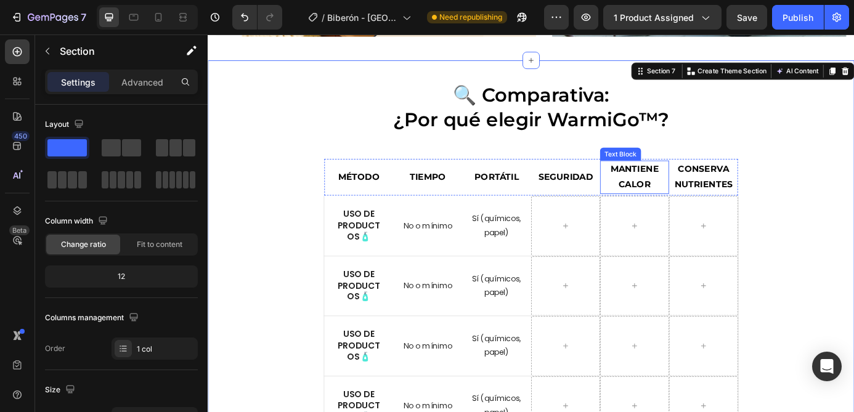
click at [714, 193] on strong "MANTIENE CALOR" at bounding box center [695, 197] width 55 height 30
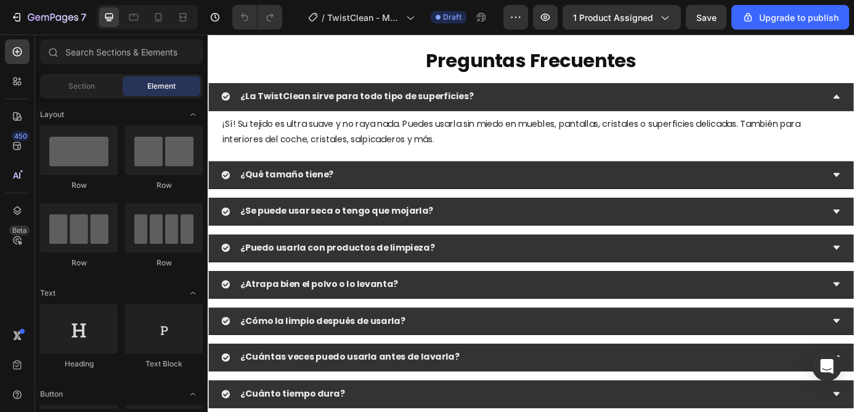
scroll to position [2814, 0]
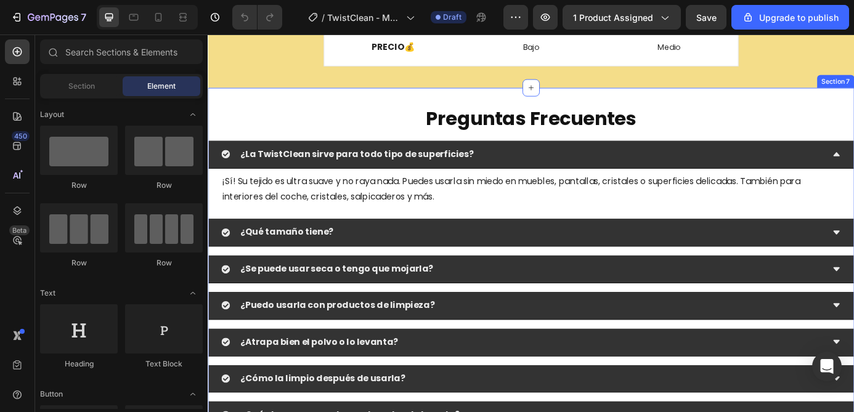
click at [792, 108] on div "Preguntas Frecuentes Heading ¿La TwistClean sirve para todo tipo de superficies…" at bounding box center [577, 320] width 739 height 451
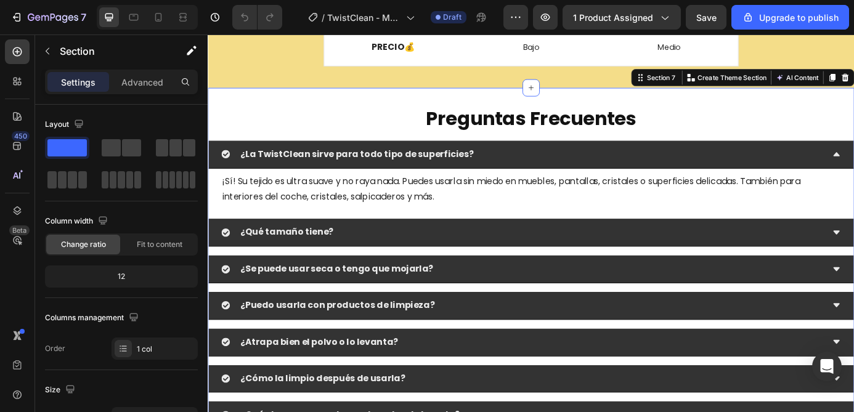
click at [625, 109] on div "Preguntas Frecuentes Heading ¿La TwistClean sirve para todo tipo de superficies…" at bounding box center [577, 320] width 739 height 451
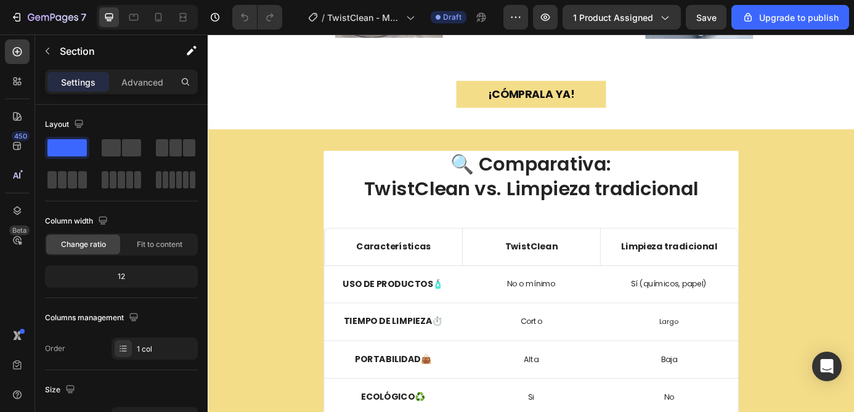
scroll to position [2370, 0]
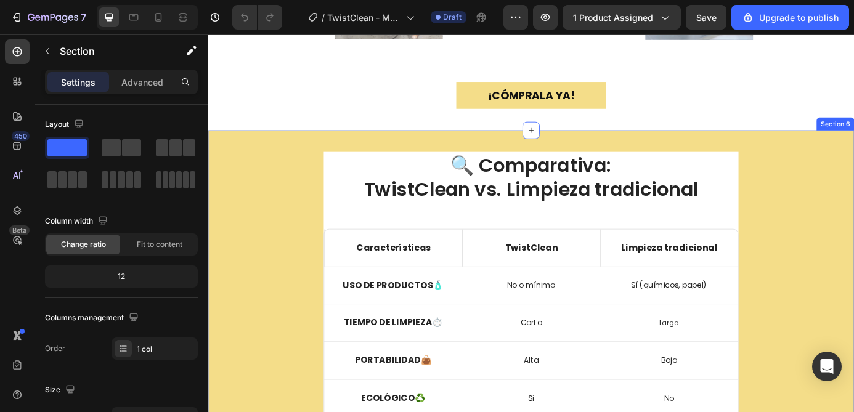
click at [716, 158] on div "🔍 Comparativa: TwistClean vs. Limpieza tradicional Heading Características Text…" at bounding box center [577, 342] width 739 height 396
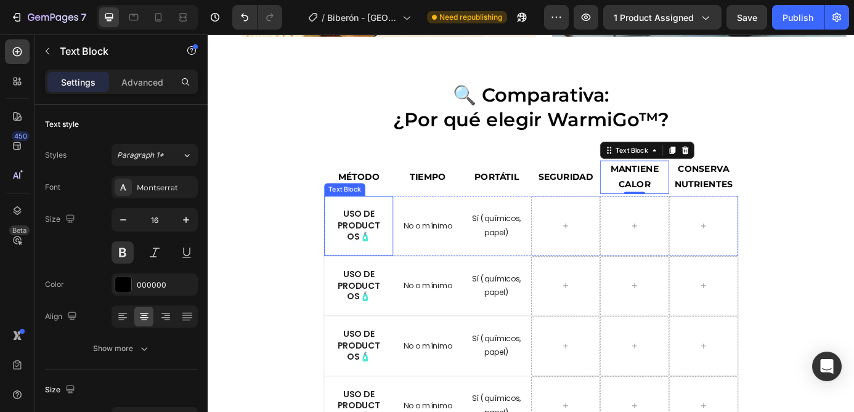
click at [373, 246] on strong "Uso de productos" at bounding box center [380, 253] width 49 height 40
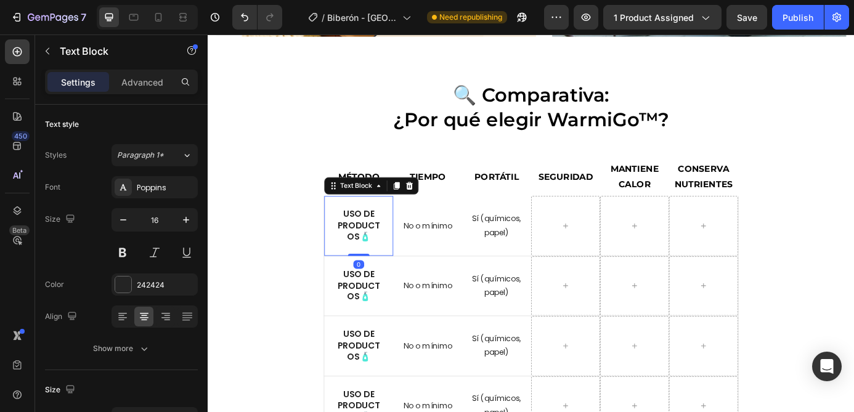
click at [373, 246] on strong "Uso de productos" at bounding box center [380, 253] width 49 height 40
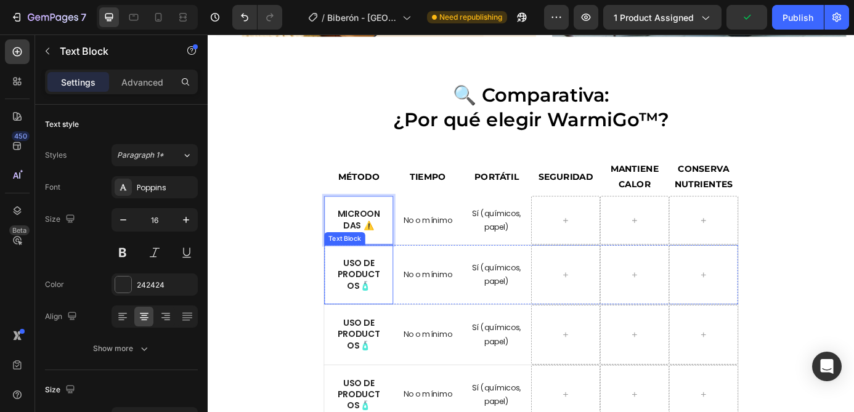
click at [382, 305] on strong "Uso de productos" at bounding box center [380, 309] width 49 height 40
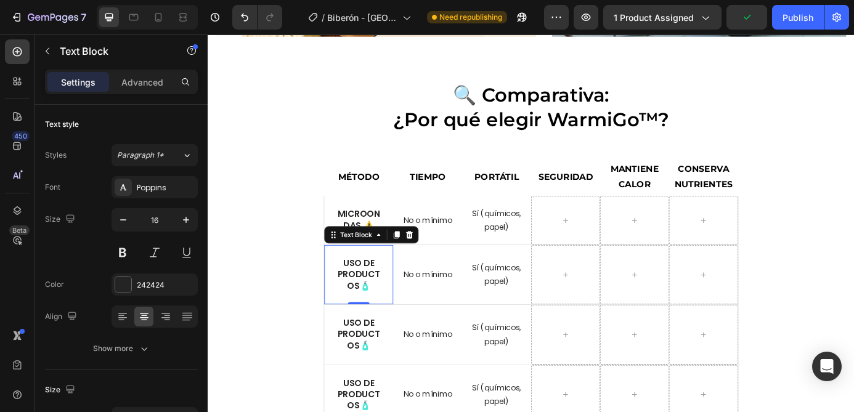
click at [382, 305] on strong "Uso de productos" at bounding box center [380, 309] width 49 height 40
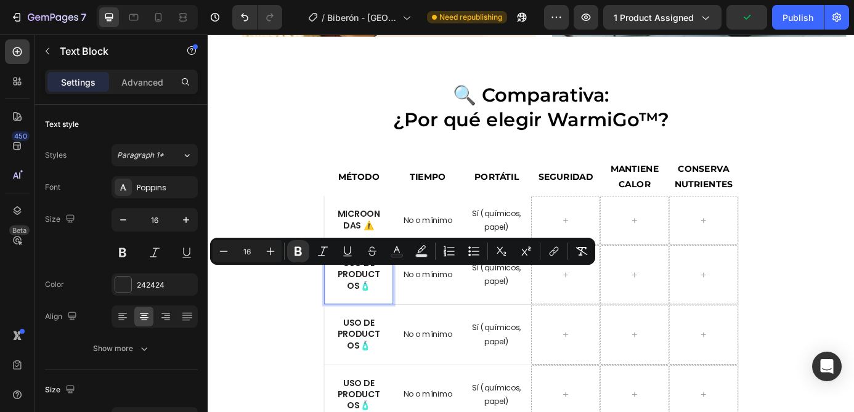
click at [392, 321] on p "Uso de productos 🧴" at bounding box center [379, 309] width 49 height 38
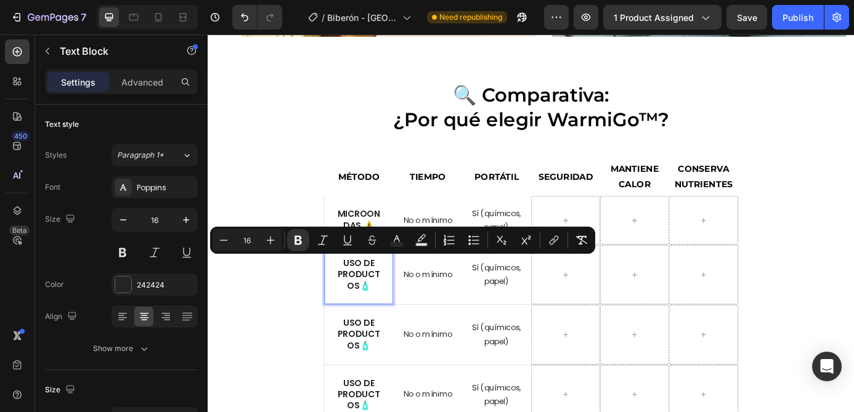
drag, startPoint x: 392, startPoint y: 322, endPoint x: 362, endPoint y: 300, distance: 37.0
click at [362, 300] on p "Uso de productos 🧴" at bounding box center [379, 309] width 49 height 38
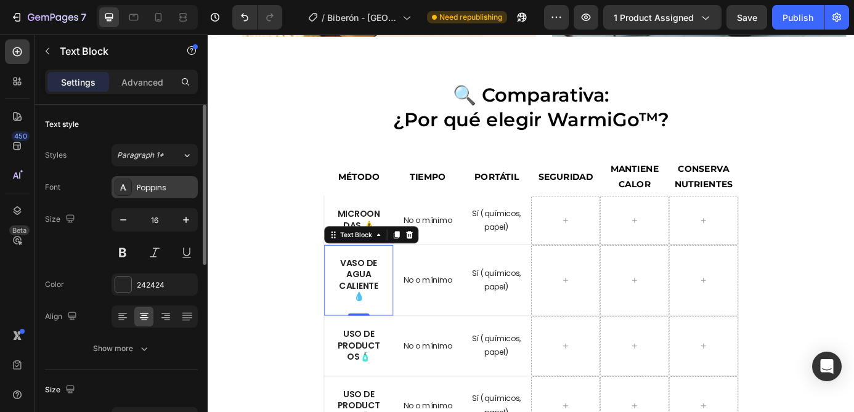
click at [152, 188] on div "Poppins" at bounding box center [166, 187] width 58 height 11
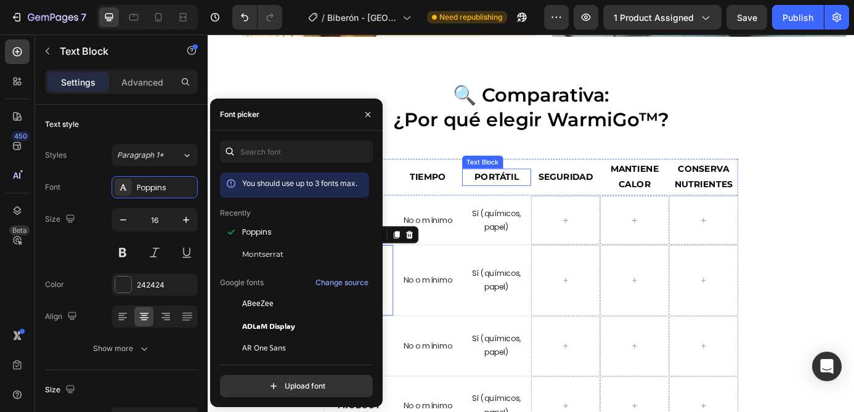
click at [493, 168] on div "🔍 Comparativa: ¿Por qué elegir WarmiGo™? Heading MÉTODO Text Block TIEMPO Text …" at bounding box center [577, 291] width 474 height 405
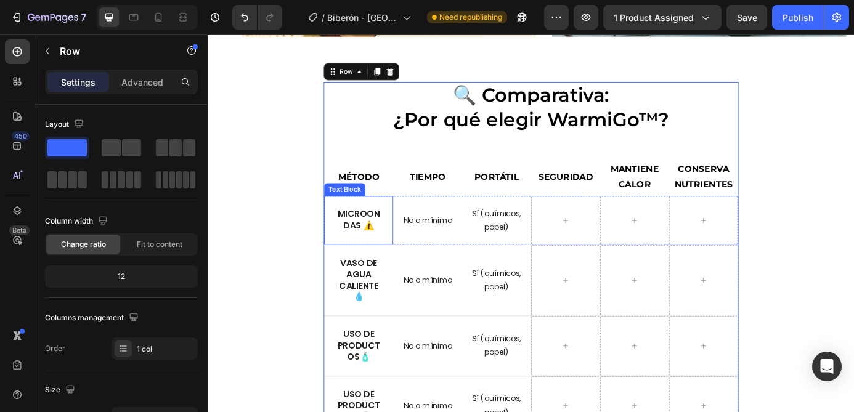
click at [399, 246] on strong "Microondas ⚠️" at bounding box center [380, 246] width 48 height 27
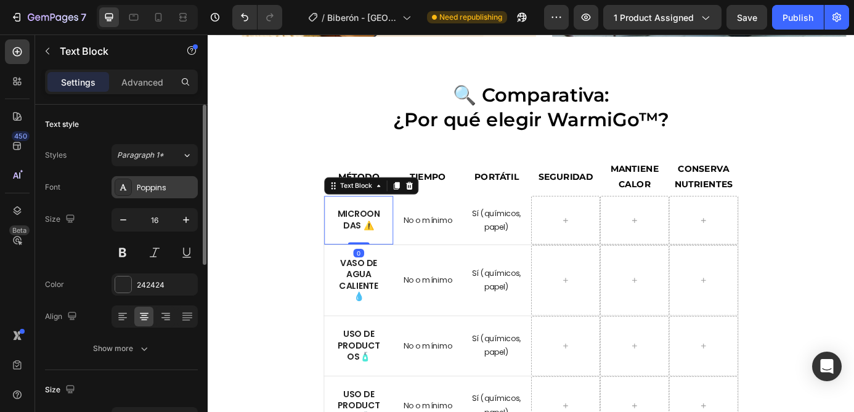
click at [155, 194] on div "Poppins" at bounding box center [154, 187] width 86 height 22
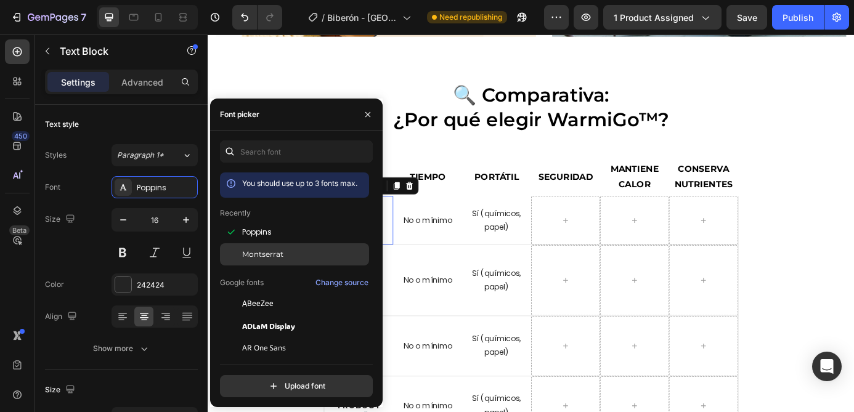
click at [267, 250] on span "Montserrat" at bounding box center [262, 254] width 41 height 11
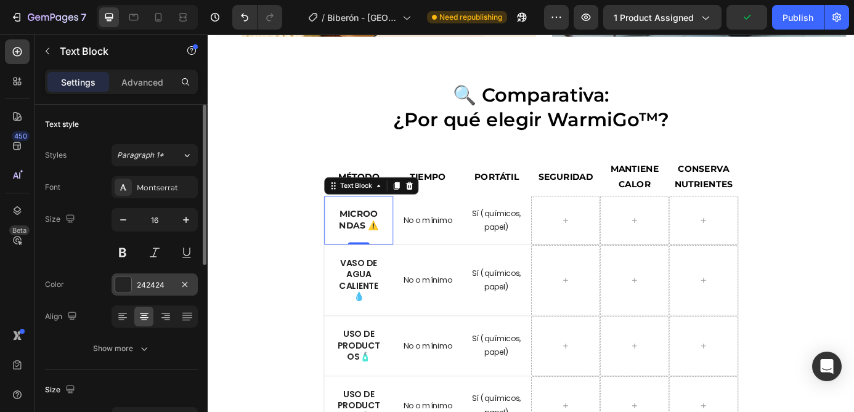
click at [148, 287] on div "242424" at bounding box center [155, 285] width 36 height 11
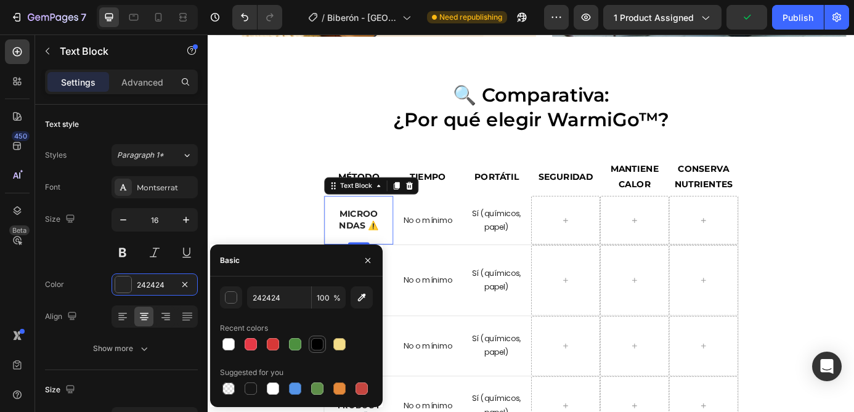
click at [315, 347] on div at bounding box center [317, 344] width 12 height 12
type input "000000"
click at [450, 314] on p "No o mínimo" at bounding box center [459, 315] width 76 height 15
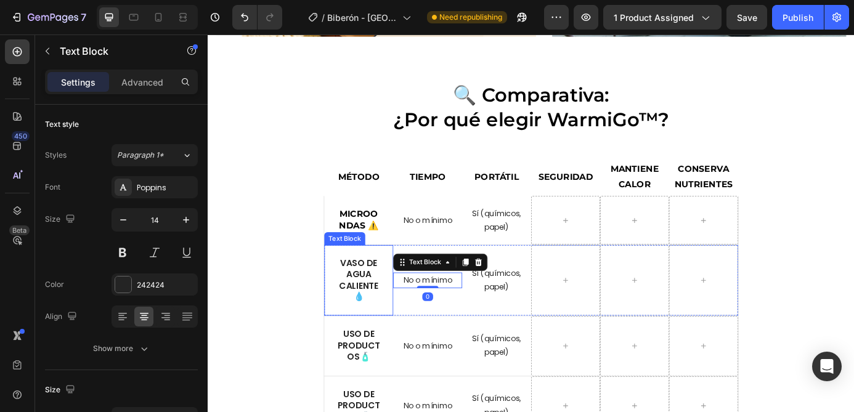
click at [386, 308] on strong "Vaso de agua caliente 💧" at bounding box center [380, 315] width 45 height 52
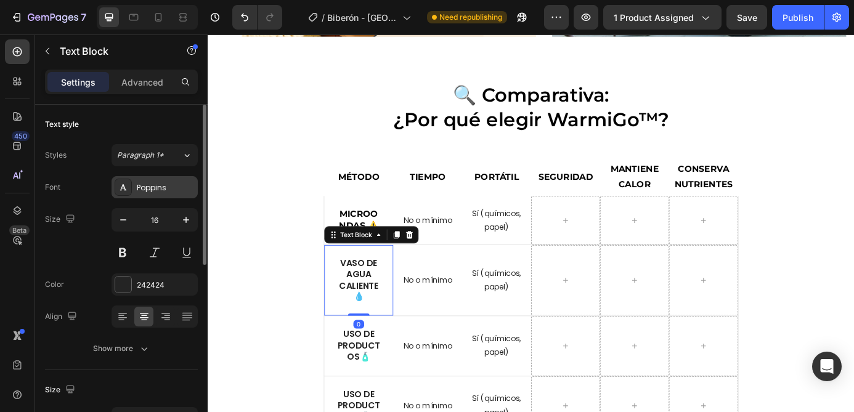
click at [156, 192] on div "Poppins" at bounding box center [166, 187] width 58 height 11
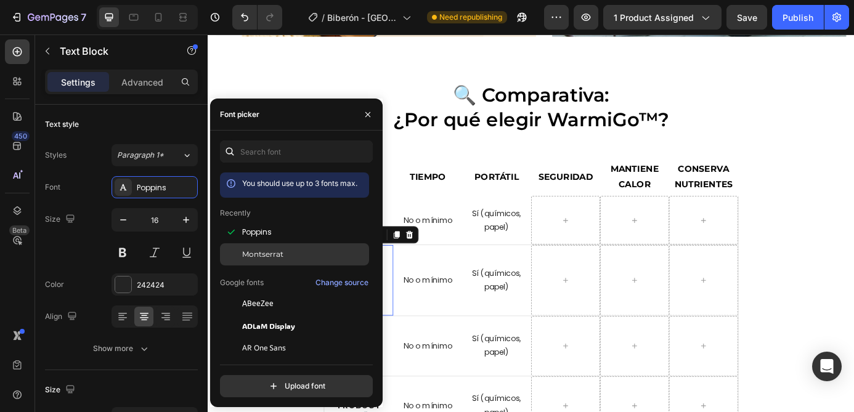
click at [257, 257] on span "Montserrat" at bounding box center [262, 254] width 41 height 11
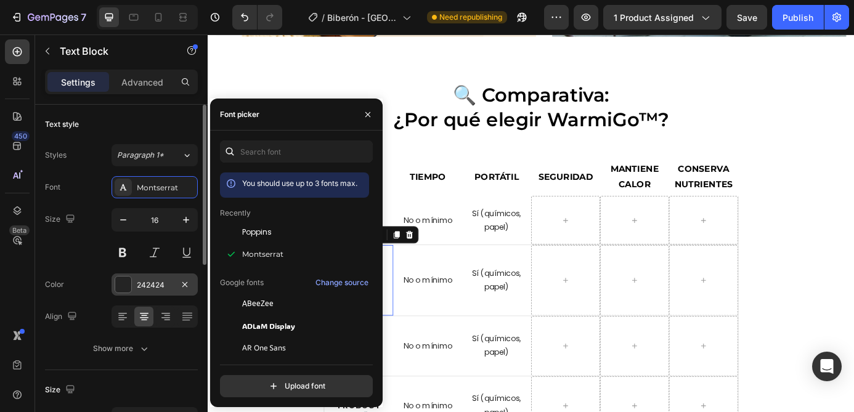
click at [144, 288] on div "242424" at bounding box center [155, 285] width 36 height 11
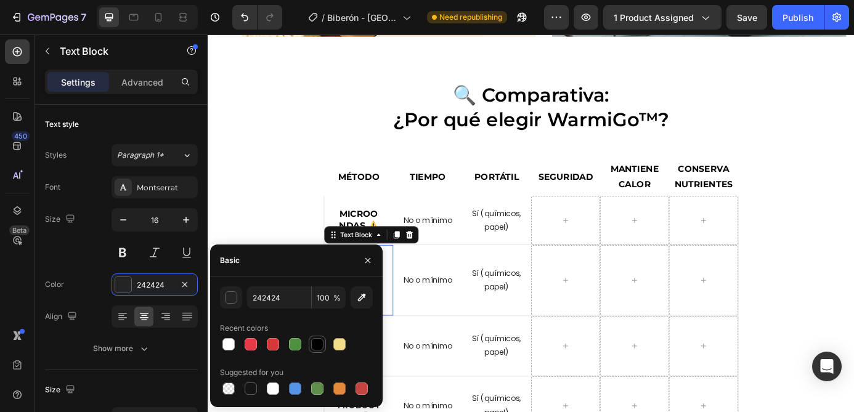
click at [313, 342] on div at bounding box center [317, 344] width 12 height 12
type input "000000"
click at [300, 214] on div "🔍 Comparativa: ¿Por qué elegir WarmiGo™? Heading MÉTODO Text Block TIEMPO Text …" at bounding box center [577, 291] width 721 height 405
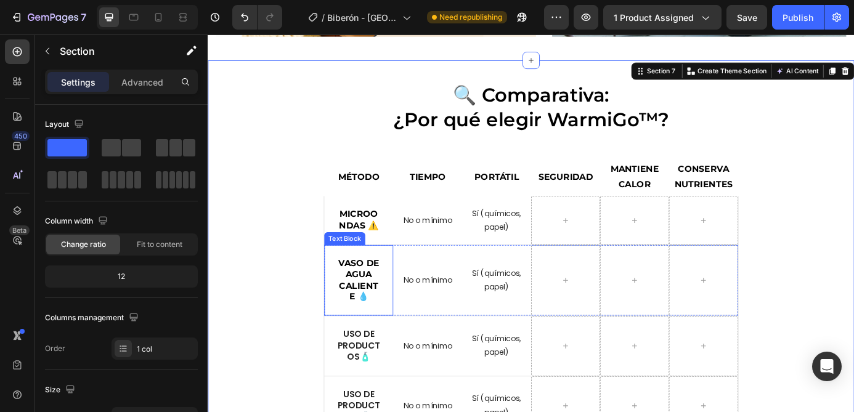
click at [383, 312] on strong "Vaso de agua caliente 💧" at bounding box center [380, 315] width 47 height 50
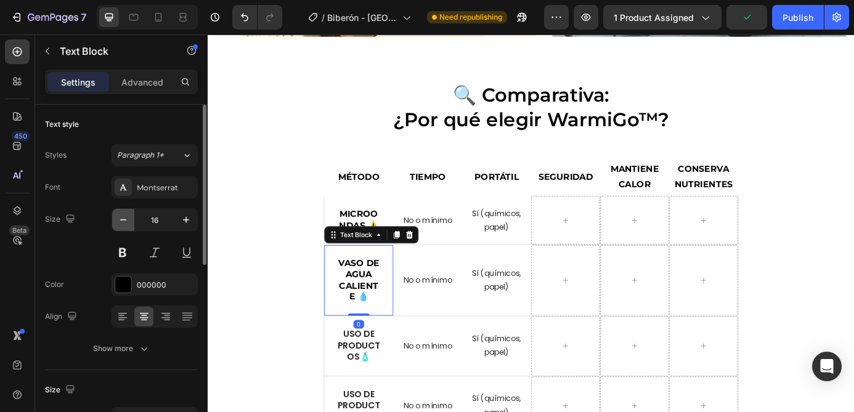
click at [127, 219] on icon "button" at bounding box center [123, 220] width 12 height 12
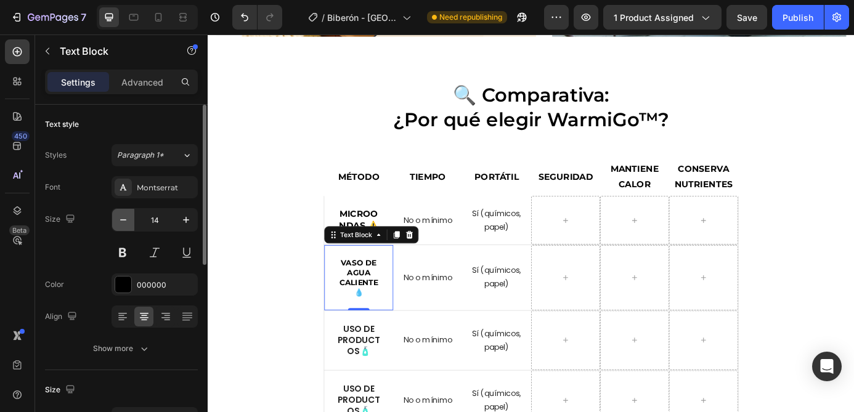
click at [127, 219] on icon "button" at bounding box center [123, 220] width 12 height 12
click at [192, 219] on icon "button" at bounding box center [186, 220] width 12 height 12
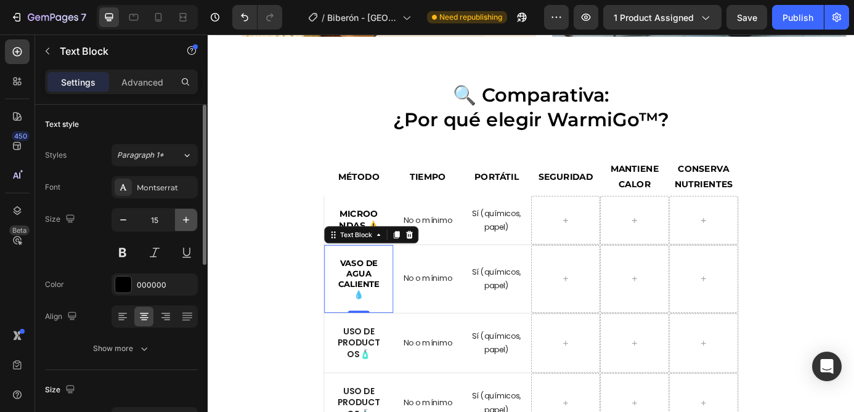
click at [192, 219] on icon "button" at bounding box center [186, 220] width 12 height 12
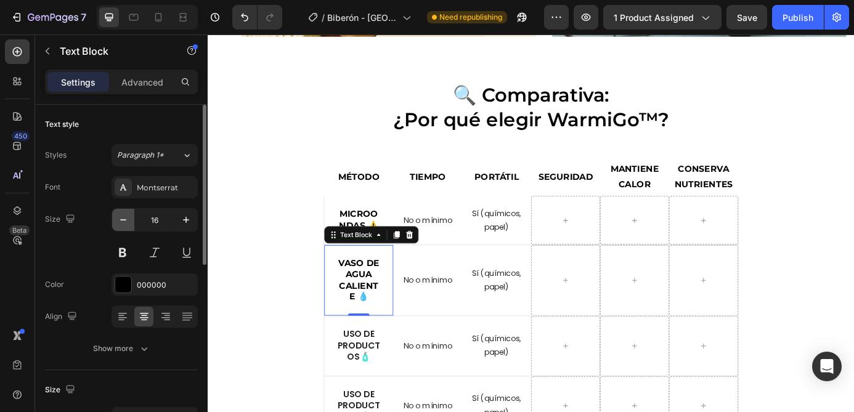
click at [123, 220] on icon "button" at bounding box center [123, 219] width 6 height 1
type input "15"
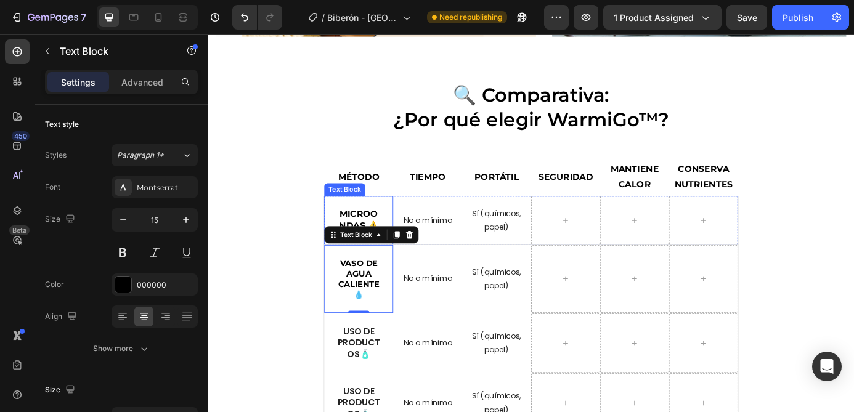
click at [378, 238] on strong "Microondas ⚠️" at bounding box center [380, 246] width 45 height 25
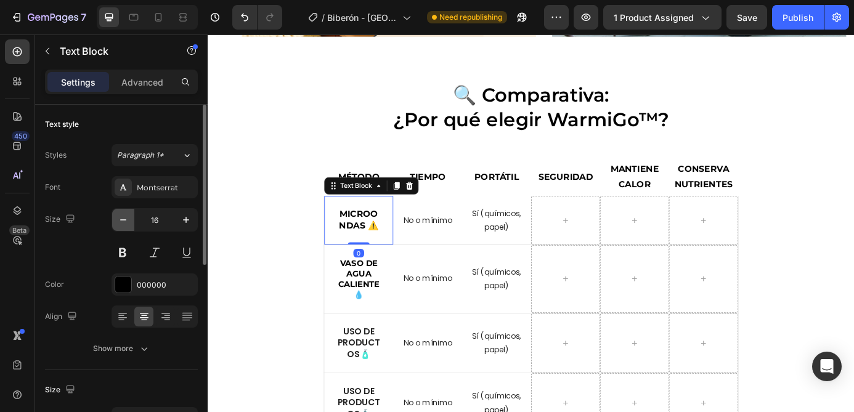
click at [126, 222] on icon "button" at bounding box center [123, 220] width 12 height 12
click at [126, 214] on icon "button" at bounding box center [123, 220] width 12 height 12
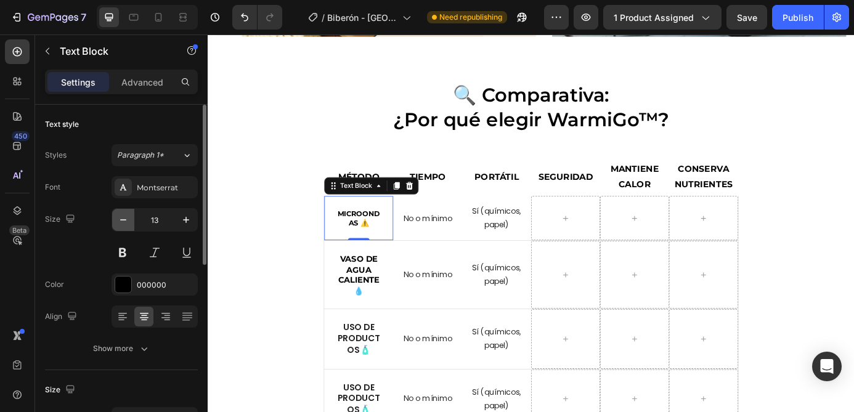
click at [126, 214] on icon "button" at bounding box center [123, 220] width 12 height 12
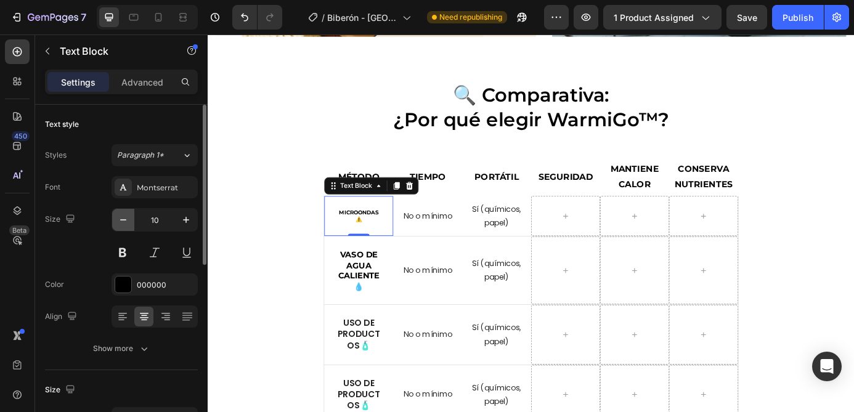
click at [126, 214] on icon "button" at bounding box center [123, 220] width 12 height 12
click at [187, 223] on icon "button" at bounding box center [186, 220] width 12 height 12
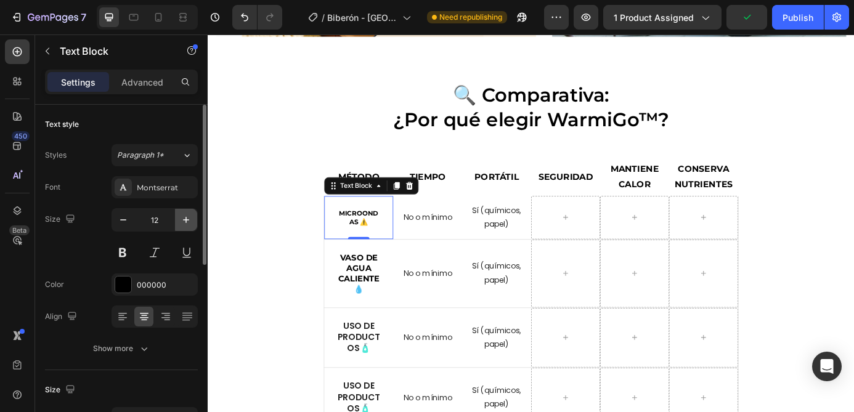
click at [187, 223] on icon "button" at bounding box center [186, 220] width 12 height 12
type input "14"
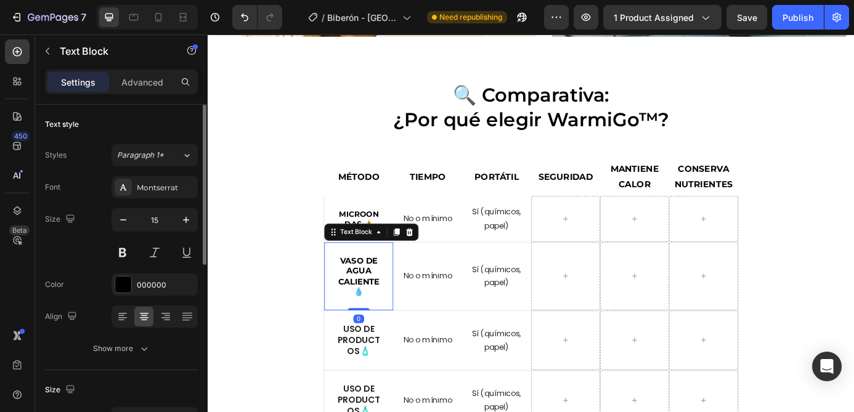
click at [389, 309] on strong "Vaso de agua caliente 💧" at bounding box center [380, 311] width 47 height 48
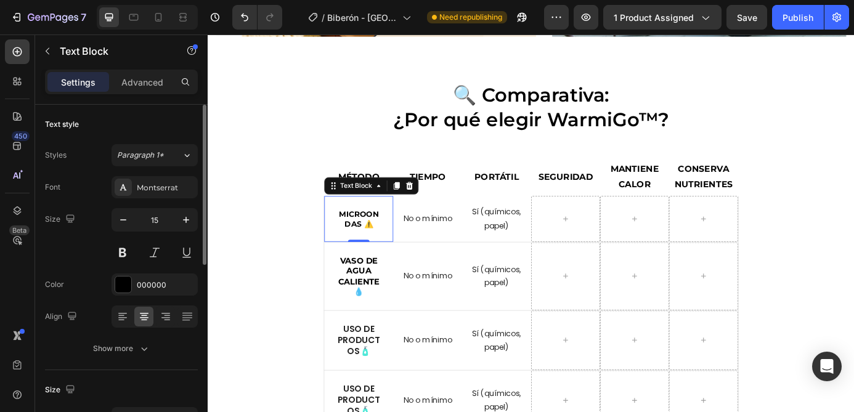
click at [387, 237] on strong "Microondas ⚠️" at bounding box center [380, 245] width 45 height 22
click at [184, 217] on icon "button" at bounding box center [186, 220] width 12 height 12
type input "15"
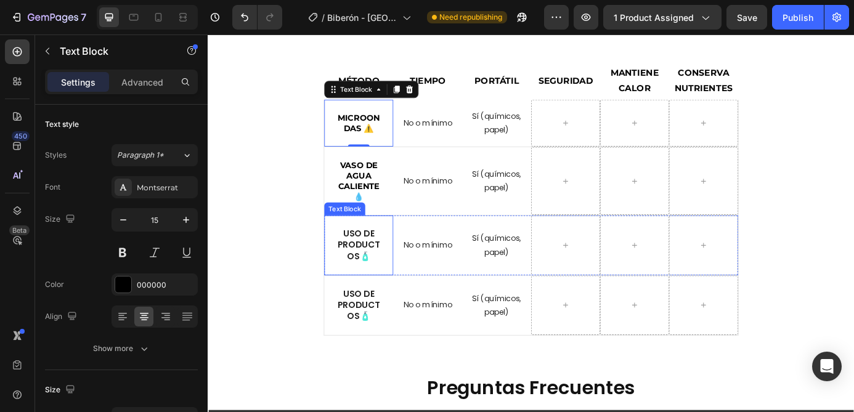
scroll to position [2513, 0]
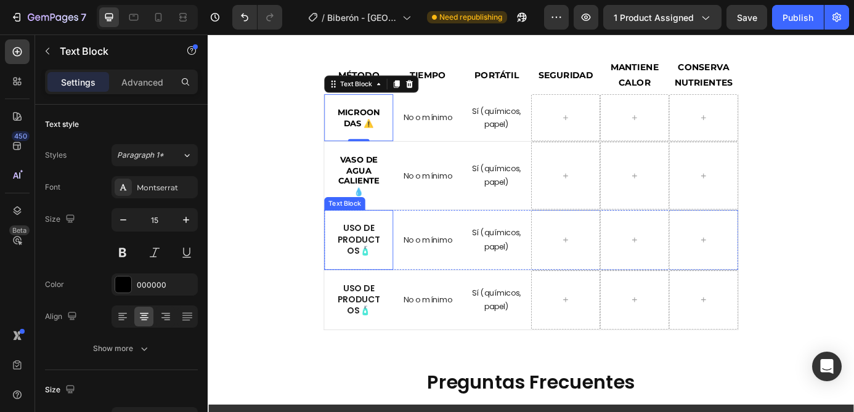
click at [385, 281] on p "Uso de productos 🧴" at bounding box center [379, 269] width 49 height 38
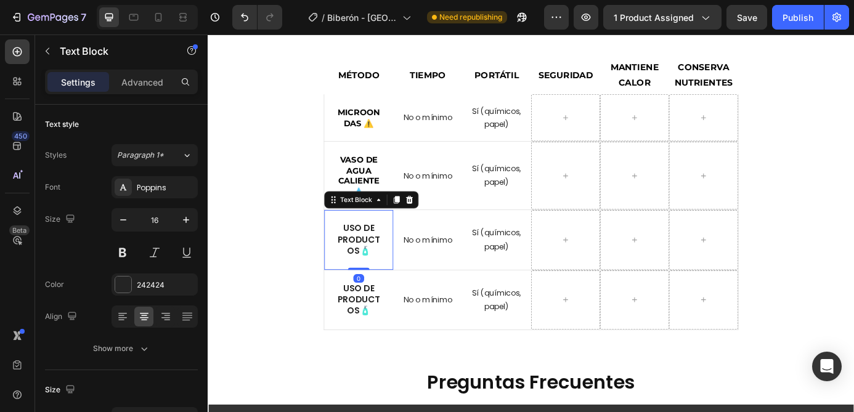
click at [395, 282] on p "Uso de productos 🧴" at bounding box center [379, 269] width 49 height 38
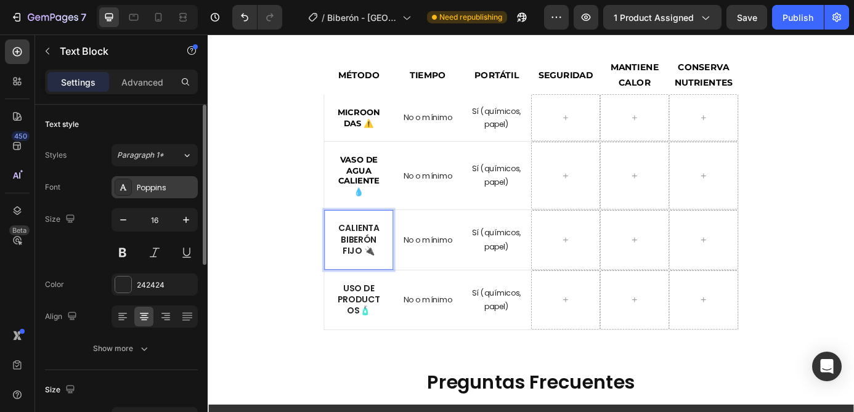
click at [153, 184] on div "Poppins" at bounding box center [166, 187] width 58 height 11
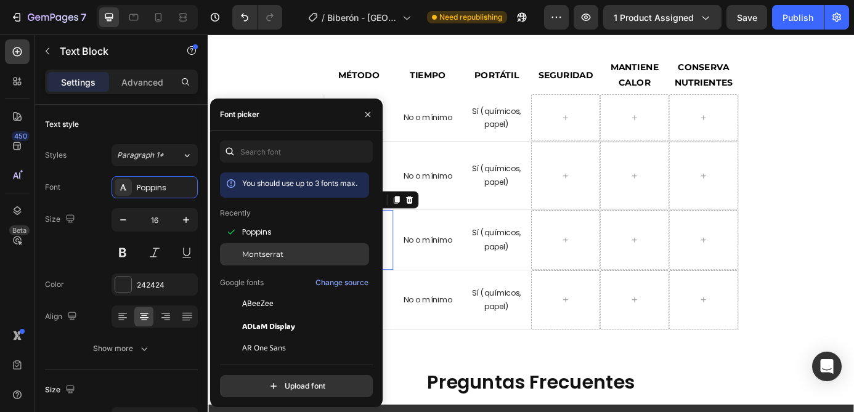
click at [252, 252] on span "Montserrat" at bounding box center [262, 254] width 41 height 11
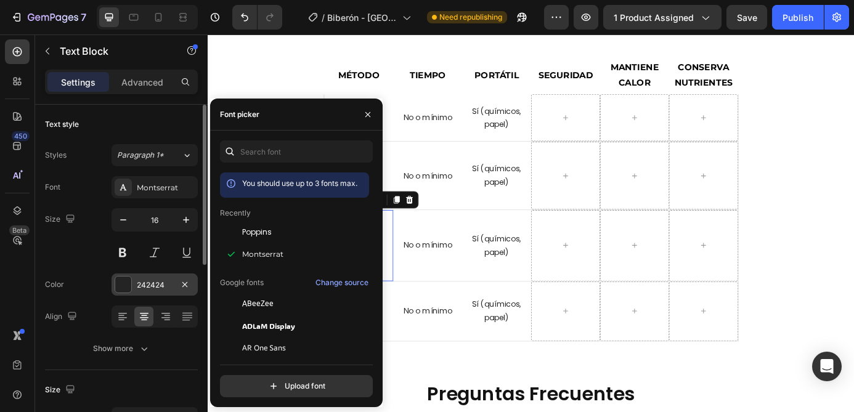
click at [155, 283] on div "242424" at bounding box center [155, 285] width 36 height 11
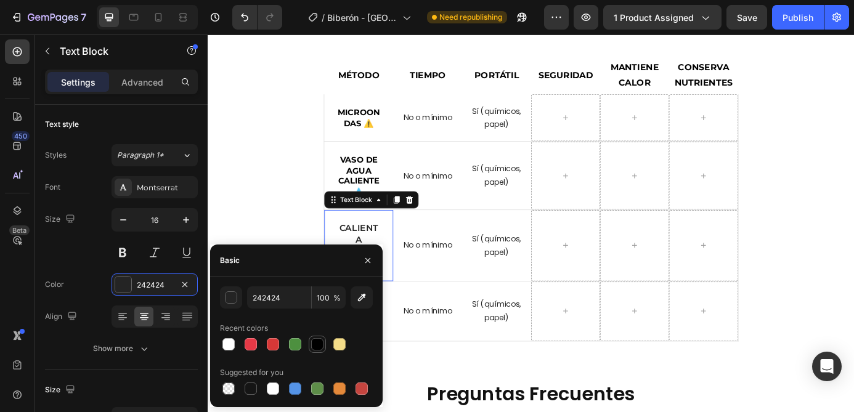
click at [317, 347] on div at bounding box center [317, 344] width 12 height 12
type input "000000"
click at [127, 218] on icon "button" at bounding box center [123, 220] width 12 height 12
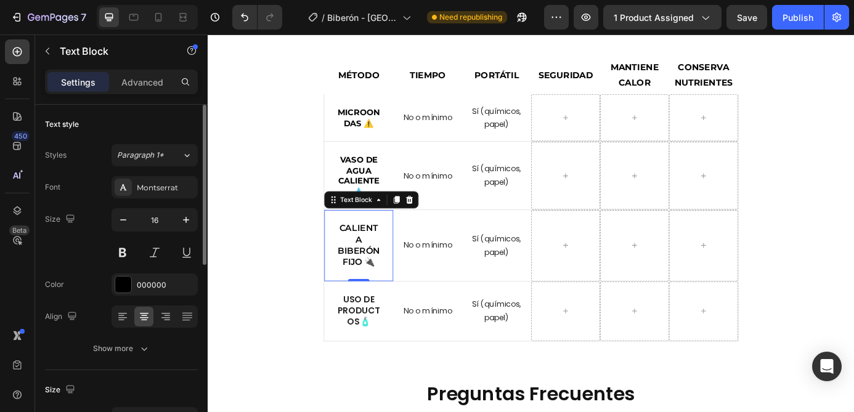
type input "15"
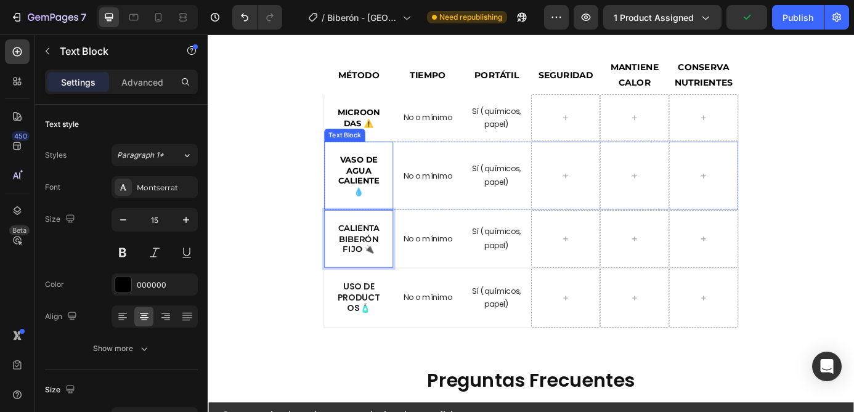
click at [392, 193] on strong "Vaso de agua caliente 💧" at bounding box center [380, 196] width 47 height 48
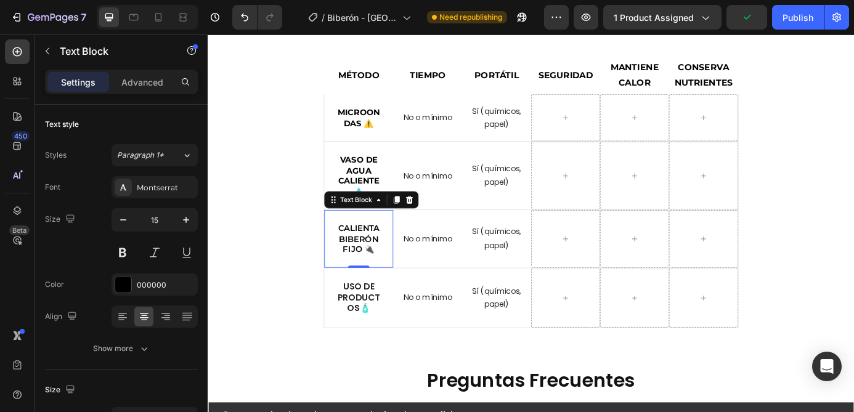
click at [397, 255] on p "Calienta biberón fijo 🔌" at bounding box center [379, 268] width 49 height 36
click at [119, 250] on button at bounding box center [122, 252] width 22 height 22
click at [379, 195] on strong "Vaso de agua caliente 💧" at bounding box center [380, 196] width 47 height 48
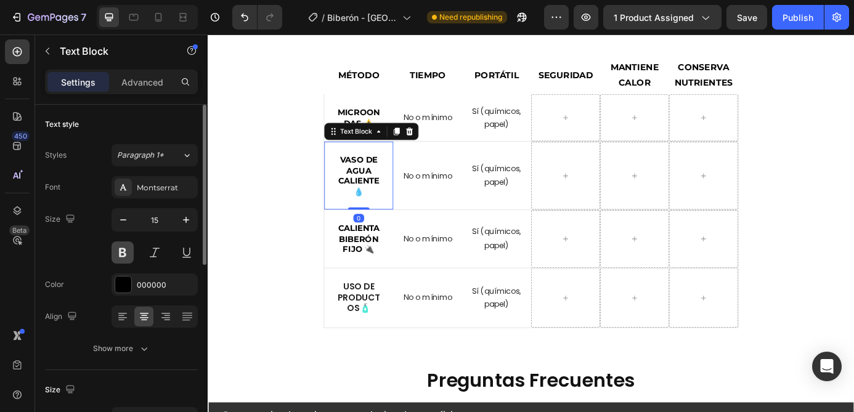
click at [127, 254] on button at bounding box center [122, 252] width 22 height 22
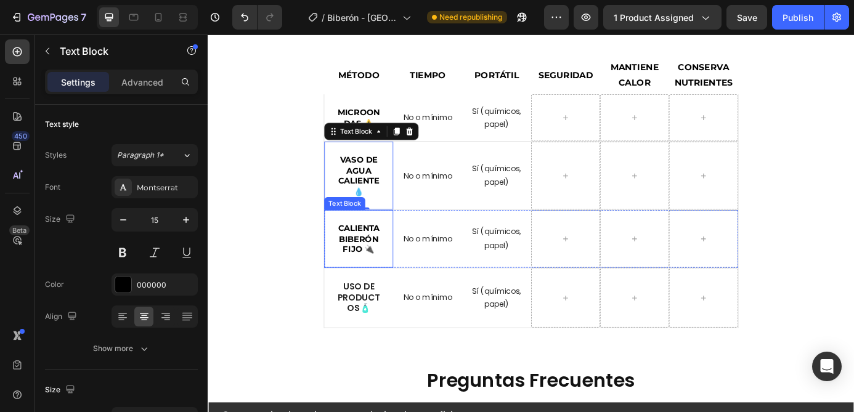
click at [397, 276] on p "Calienta biberón fijo 🔌" at bounding box center [379, 268] width 49 height 36
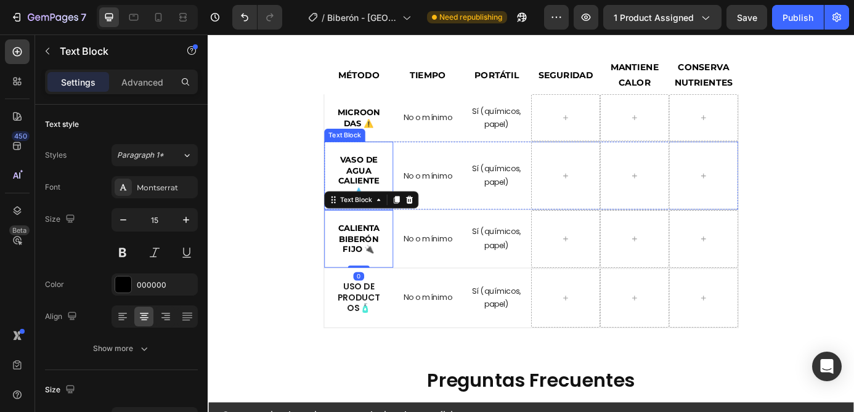
click at [389, 186] on strong "Vaso de agua caliente 💧" at bounding box center [380, 196] width 47 height 48
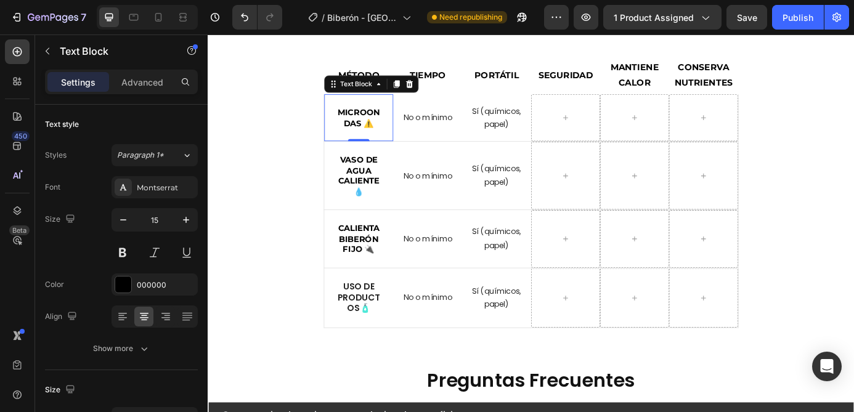
click at [396, 123] on strong "Microondas ⚠️" at bounding box center [380, 130] width 49 height 24
click at [376, 334] on strong "Uso de productos" at bounding box center [380, 335] width 49 height 40
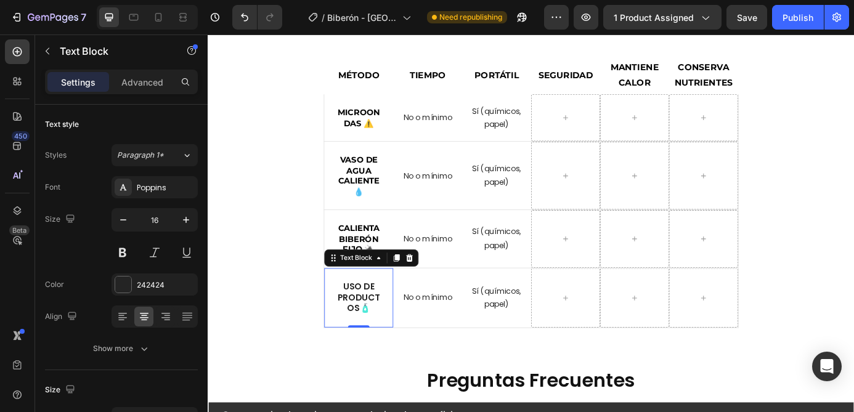
click at [400, 350] on p "Uso de productos 🧴" at bounding box center [379, 336] width 49 height 38
drag, startPoint x: 393, startPoint y: 345, endPoint x: 365, endPoint y: 323, distance: 35.6
click at [365, 323] on p "Uso de productos 🧴" at bounding box center [379, 336] width 49 height 38
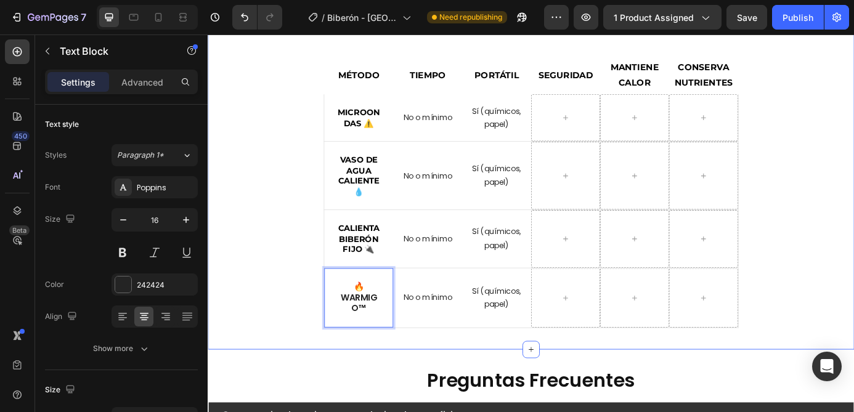
click at [325, 337] on div "🔍 Comparativa: ¿Por qué elegir WarmiGo™? Heading MÉTODO Text Block TIEMPO Text …" at bounding box center [577, 171] width 721 height 399
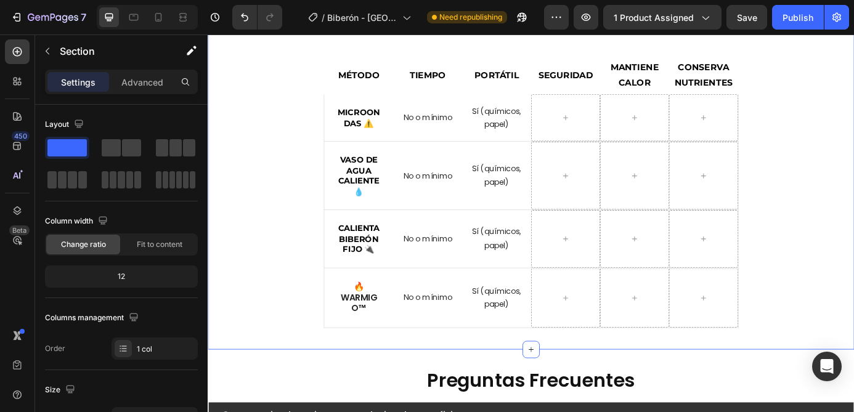
click at [387, 338] on strong "🔥 WarmiGo™" at bounding box center [380, 335] width 42 height 40
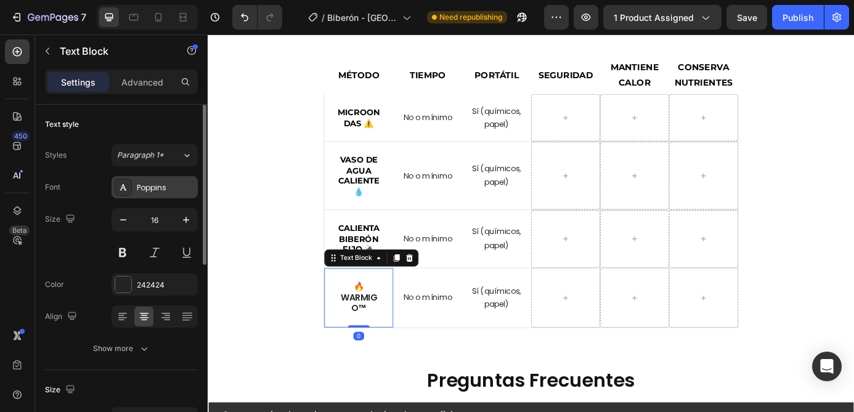
click at [157, 187] on div "Poppins" at bounding box center [166, 187] width 58 height 11
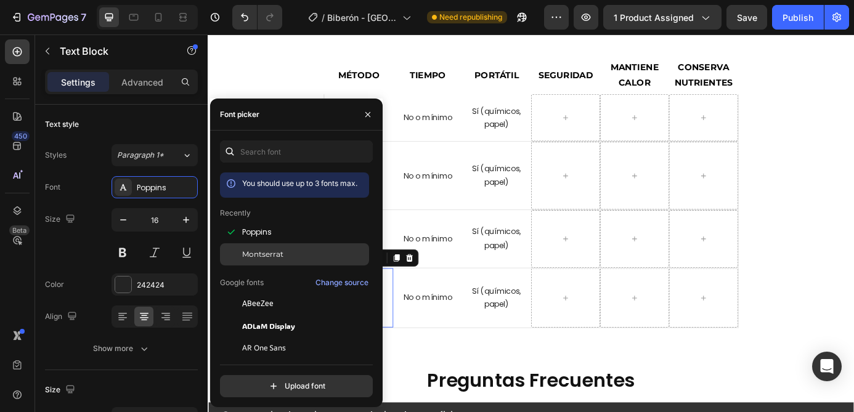
click at [261, 381] on div "Montserrat" at bounding box center [294, 392] width 149 height 22
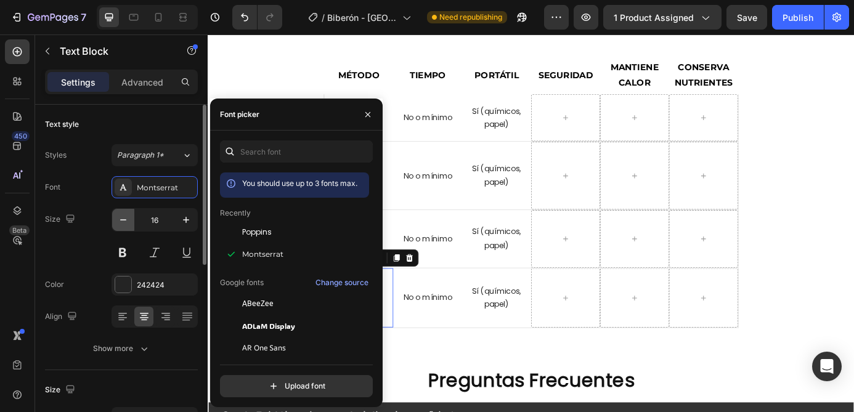
click at [124, 221] on icon "button" at bounding box center [123, 220] width 12 height 12
type input "15"
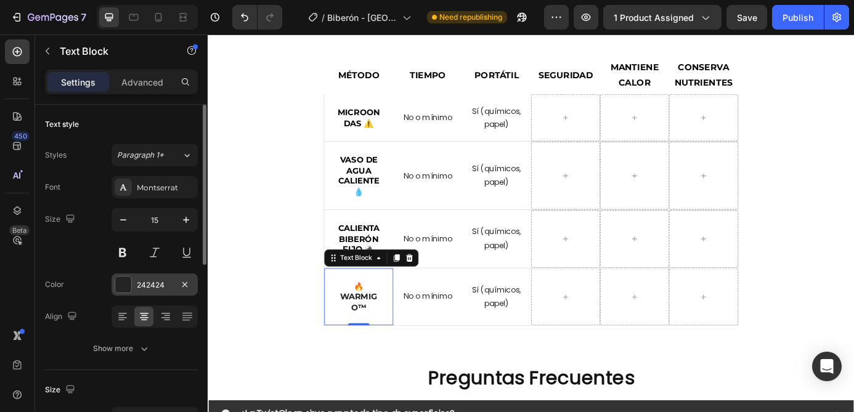
click at [152, 286] on div "242424" at bounding box center [155, 285] width 36 height 11
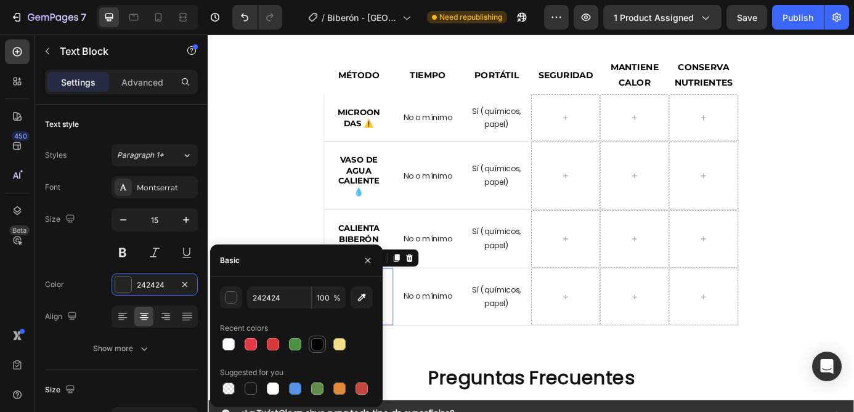
click at [315, 342] on div at bounding box center [317, 344] width 12 height 12
type input "000000"
click at [123, 254] on button at bounding box center [122, 252] width 22 height 22
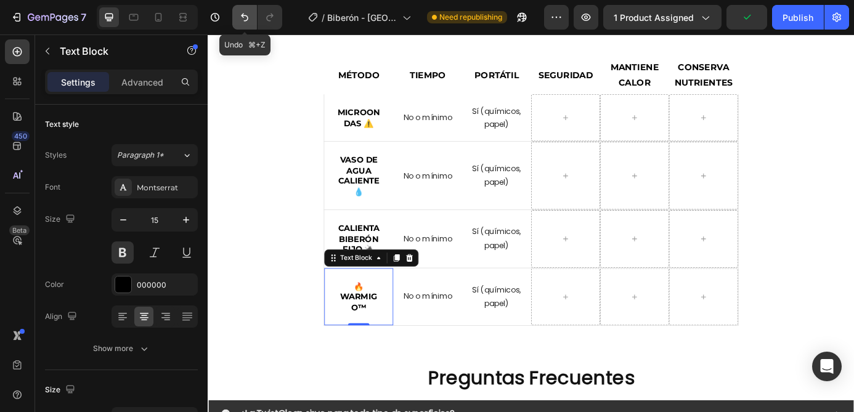
click at [240, 23] on button "Undo/Redo" at bounding box center [244, 17] width 25 height 25
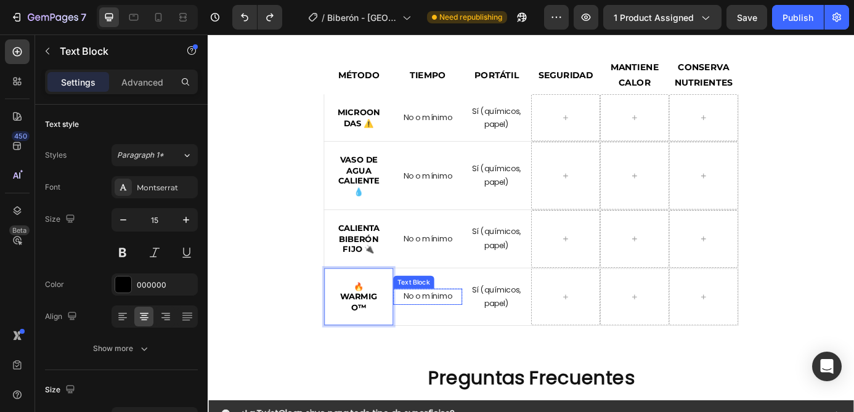
click at [446, 348] on div "No o mínimo Text Block Row" at bounding box center [458, 335] width 79 height 66
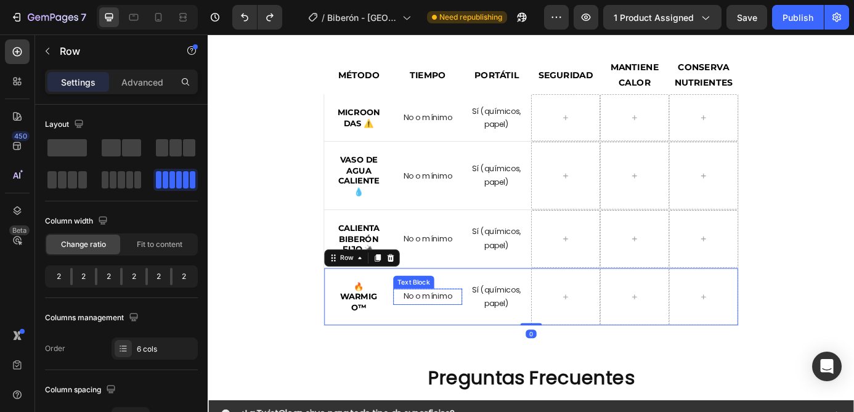
click at [386, 330] on strong "🔥 WarmiGo™" at bounding box center [380, 335] width 42 height 36
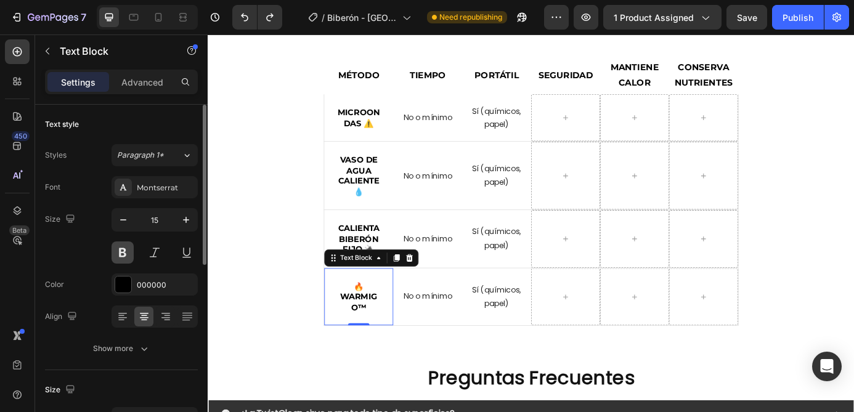
click at [131, 250] on button at bounding box center [122, 252] width 22 height 22
click at [124, 225] on icon "button" at bounding box center [123, 220] width 12 height 12
type input "14"
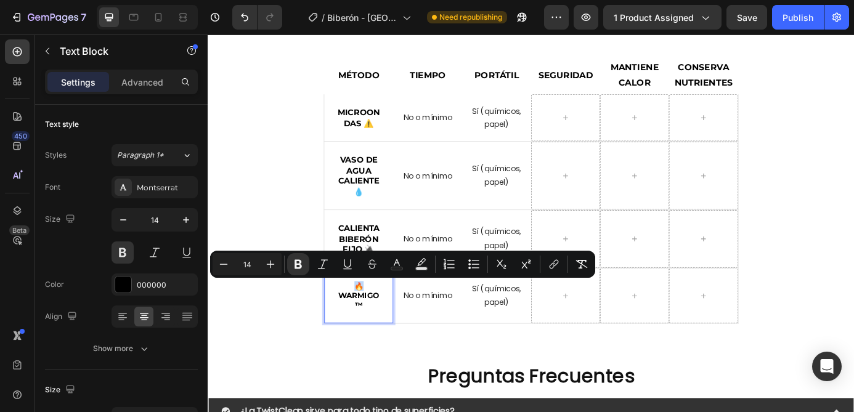
drag, startPoint x: 384, startPoint y: 320, endPoint x: 371, endPoint y: 320, distance: 12.3
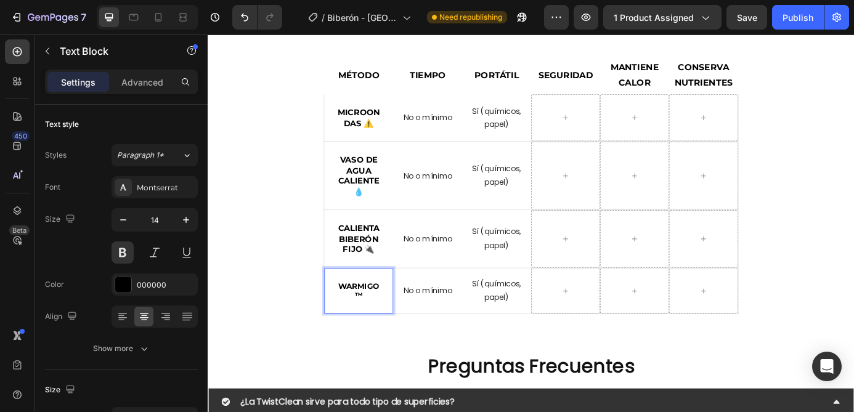
click at [399, 333] on p "WarmiGo™" at bounding box center [379, 328] width 49 height 22
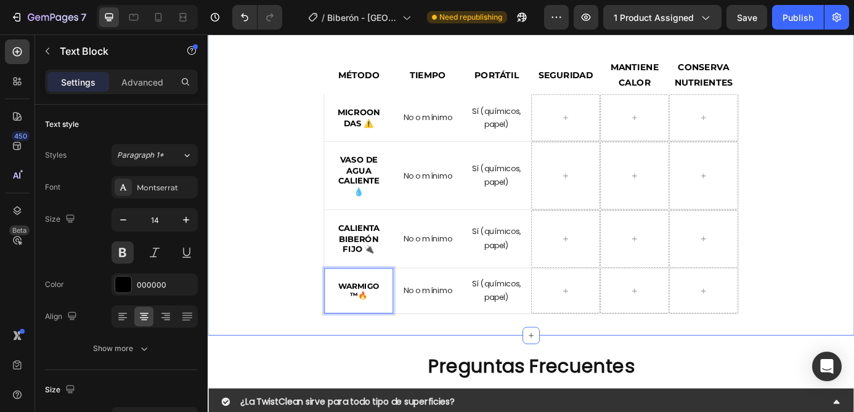
click at [301, 320] on div "🔍 Comparativa: ¿Por qué elegir WarmiGo™? Heading MÉTODO Text Block TIEMPO Text …" at bounding box center [577, 163] width 721 height 382
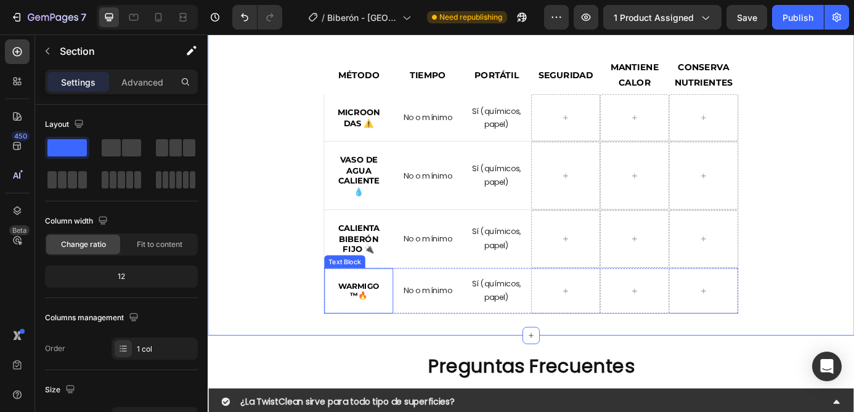
click at [371, 322] on strong "WarmiGo™🔥" at bounding box center [380, 328] width 47 height 22
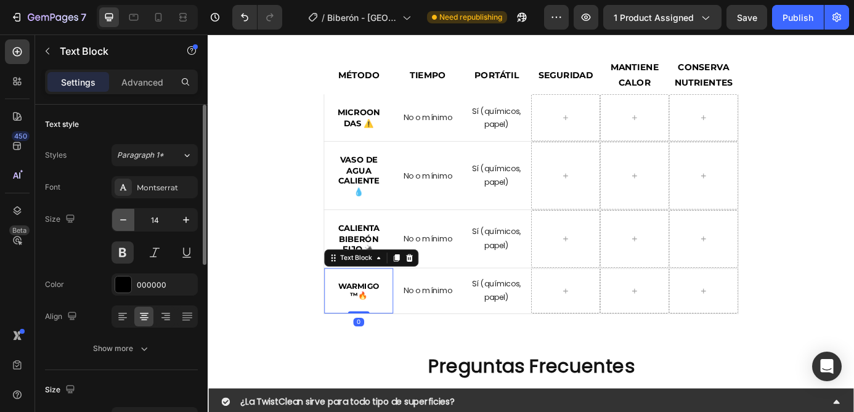
click at [126, 225] on icon "button" at bounding box center [123, 220] width 12 height 12
type input "13"
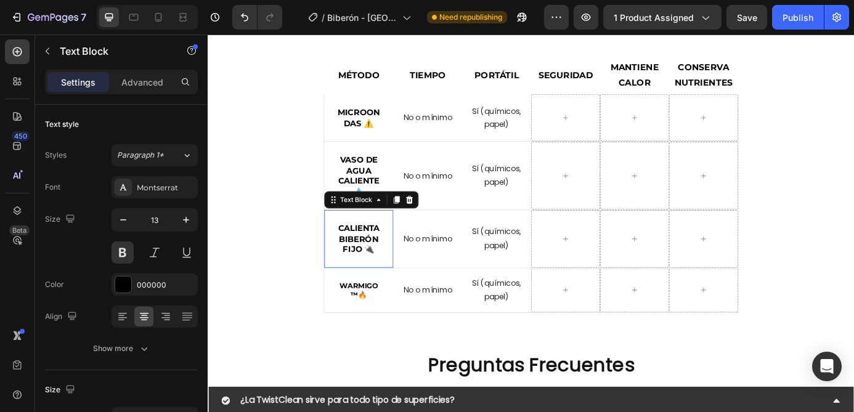
click at [384, 259] on p "Calienta biberón fijo 🔌" at bounding box center [379, 268] width 49 height 36
click at [124, 221] on icon "button" at bounding box center [123, 220] width 12 height 12
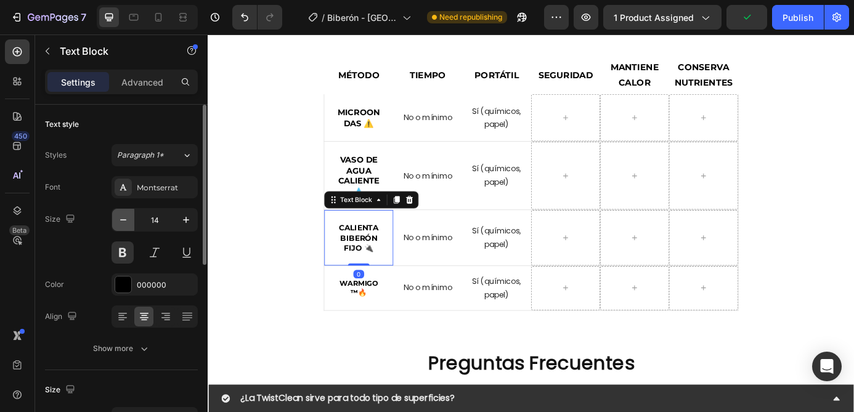
click at [124, 221] on icon "button" at bounding box center [123, 220] width 12 height 12
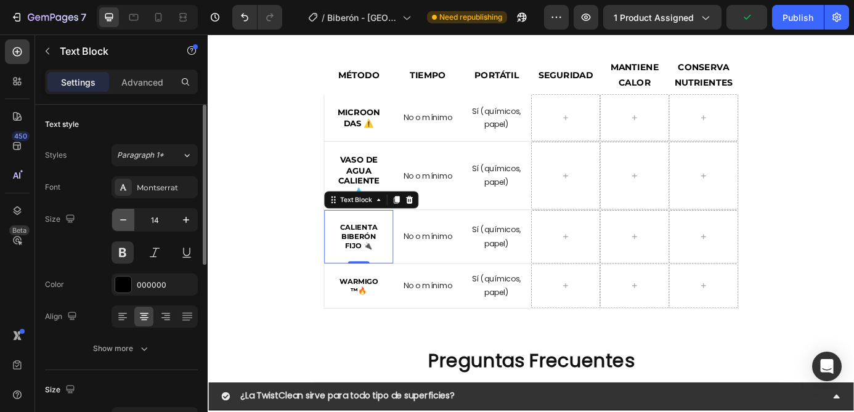
type input "13"
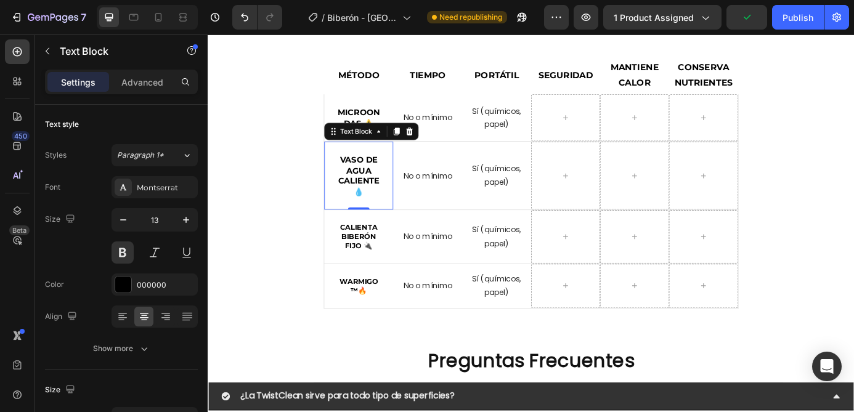
click at [376, 190] on strong "Vaso de agua caliente 💧" at bounding box center [380, 196] width 47 height 48
click at [126, 219] on icon "button" at bounding box center [123, 219] width 6 height 1
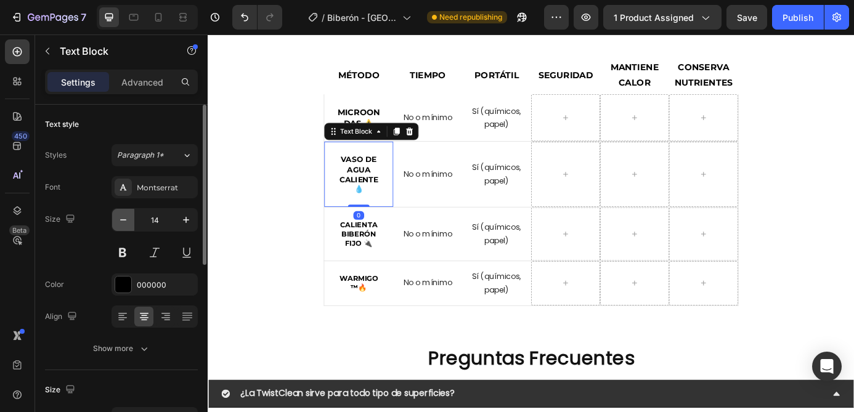
click at [126, 219] on icon "button" at bounding box center [123, 219] width 6 height 1
type input "13"
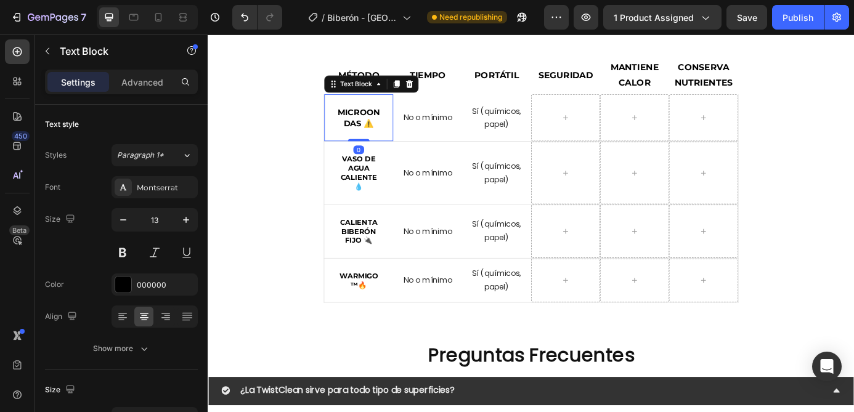
click at [388, 127] on strong "Microondas ⚠️" at bounding box center [380, 130] width 49 height 24
click at [124, 212] on button "button" at bounding box center [123, 220] width 22 height 22
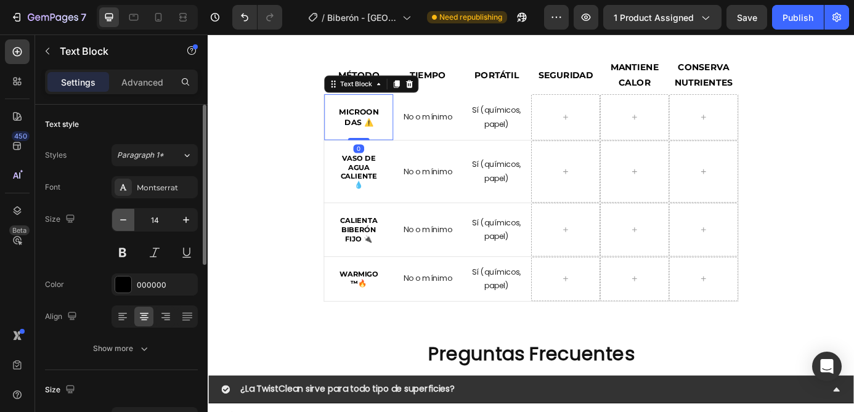
click at [124, 212] on button "button" at bounding box center [123, 220] width 22 height 22
type input "13"
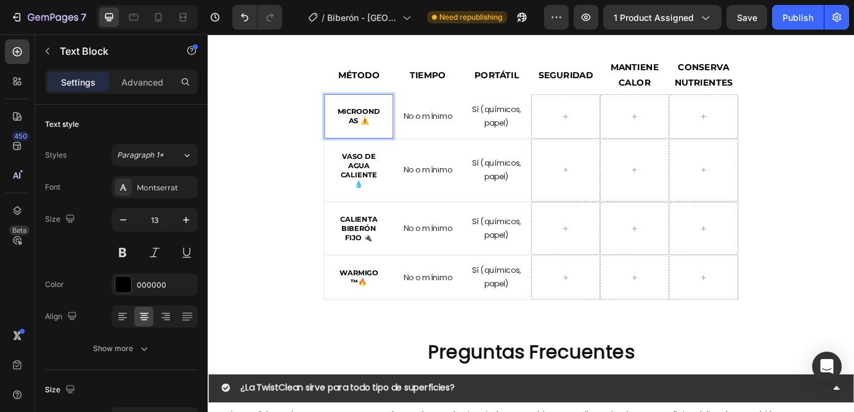
click at [383, 134] on strong "Microondas ⚠️" at bounding box center [380, 128] width 49 height 20
click at [455, 129] on p "No o mínimo" at bounding box center [459, 128] width 76 height 15
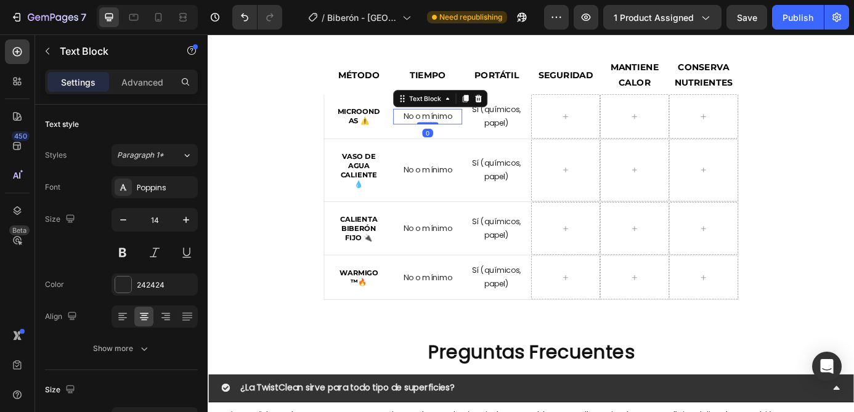
click at [455, 129] on p "No o mínimo" at bounding box center [459, 128] width 76 height 15
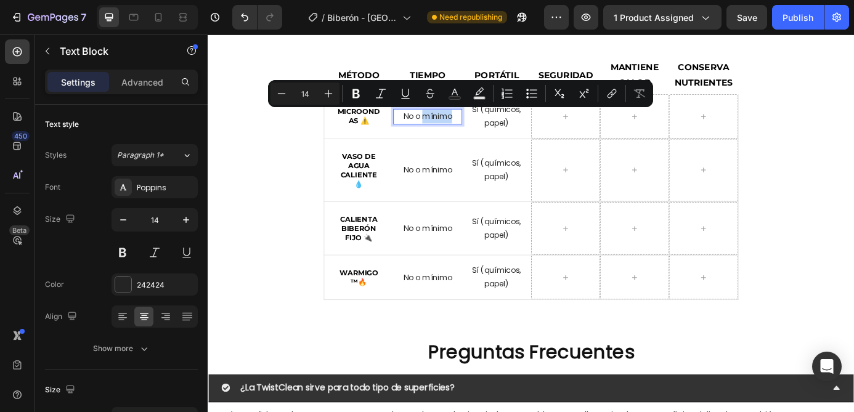
click at [455, 129] on p "No o mínimo" at bounding box center [459, 128] width 76 height 15
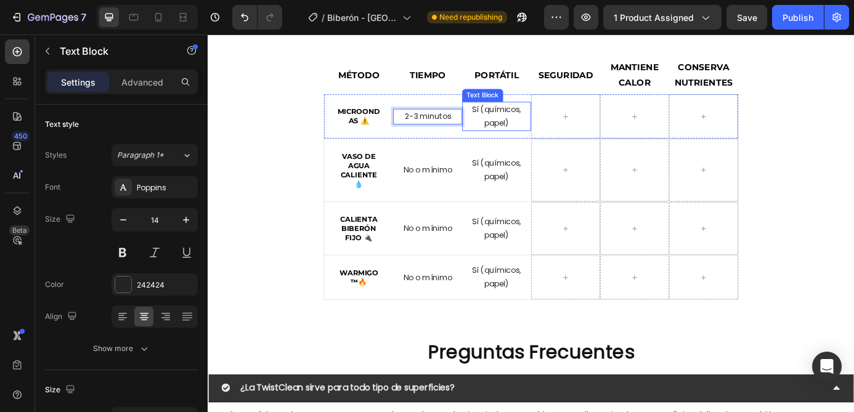
click at [500, 139] on p "Sí (químicos, papel)" at bounding box center [538, 128] width 76 height 31
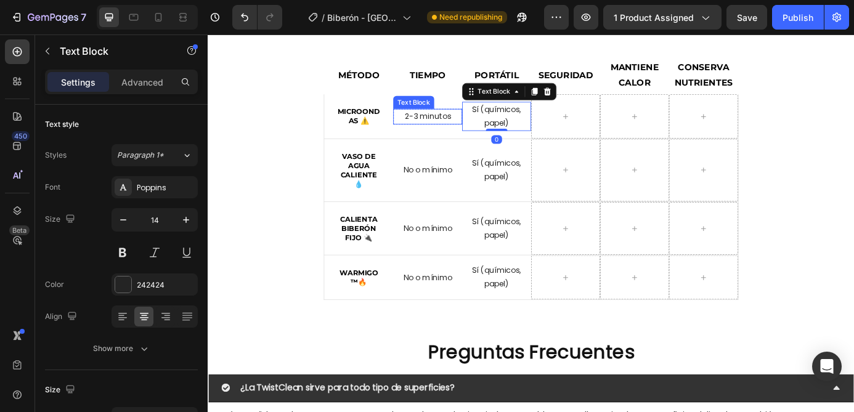
click at [470, 132] on p "2-3 minutos" at bounding box center [459, 128] width 76 height 15
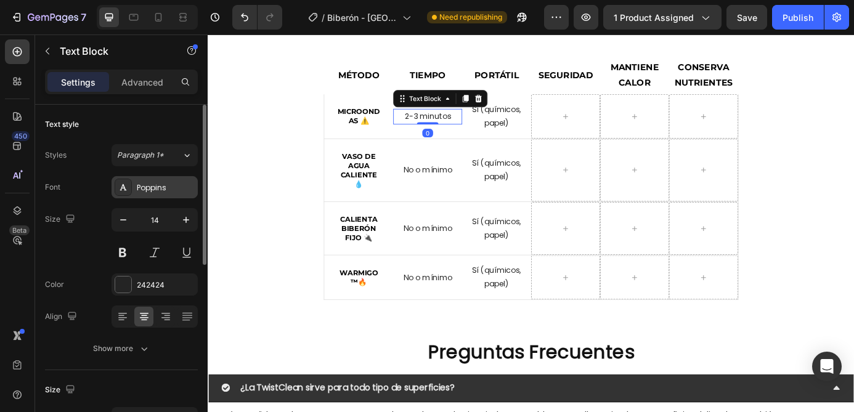
click at [161, 182] on div "Poppins" at bounding box center [166, 187] width 58 height 11
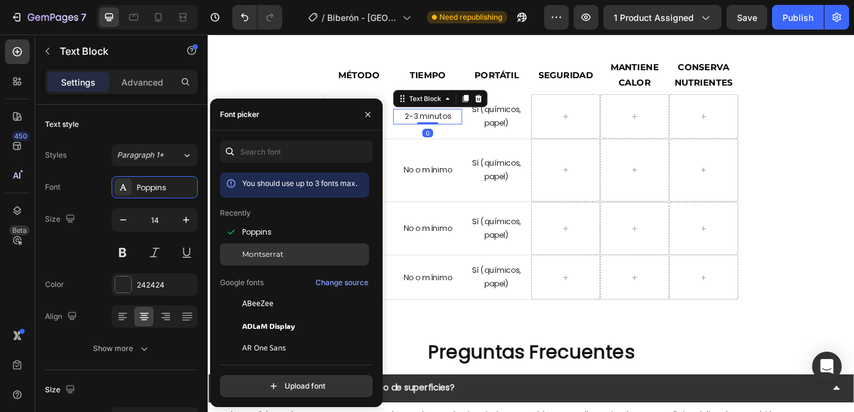
click at [279, 255] on span "Montserrat" at bounding box center [262, 254] width 41 height 11
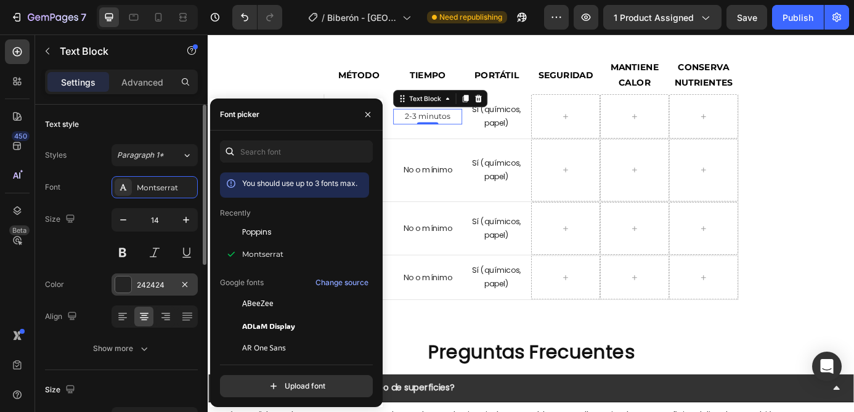
click at [150, 277] on div "242424" at bounding box center [154, 284] width 86 height 22
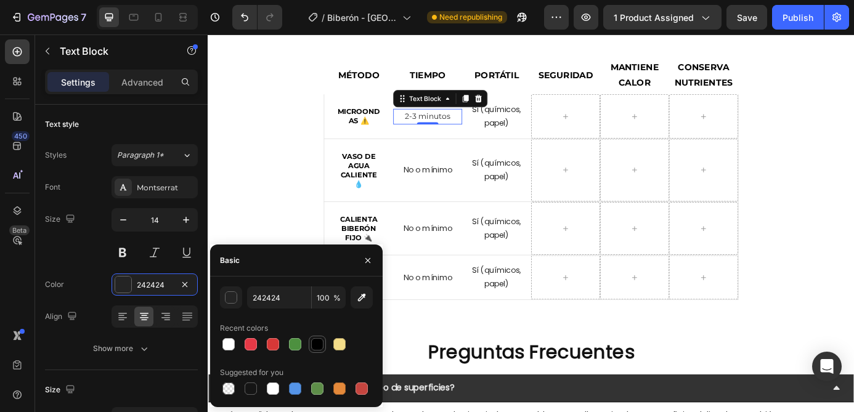
click at [312, 341] on div at bounding box center [317, 344] width 12 height 12
type input "000000"
click at [477, 155] on div "No o mínimo Text Block Row" at bounding box center [458, 189] width 79 height 71
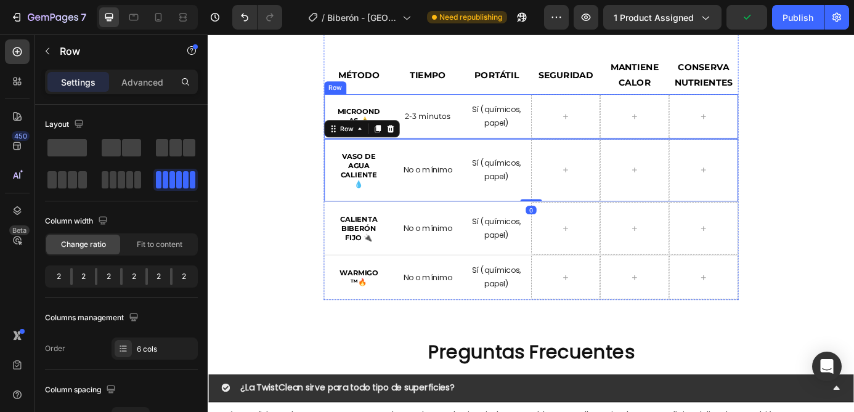
click at [468, 133] on p "2-3 minutos" at bounding box center [459, 128] width 76 height 15
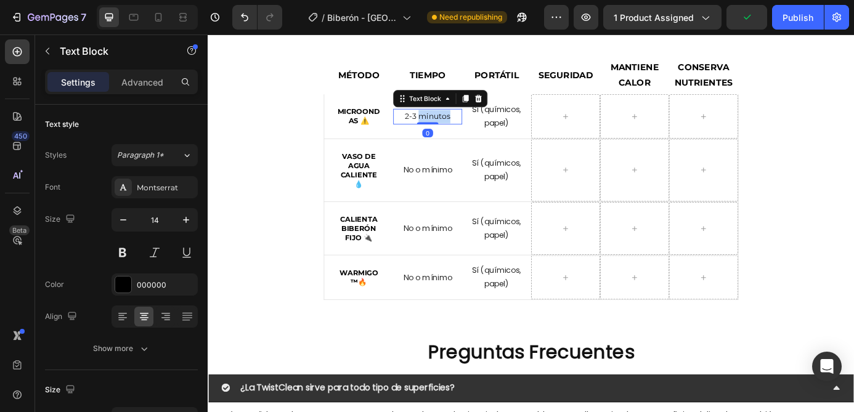
click at [463, 130] on p "2-3 minutos" at bounding box center [459, 128] width 76 height 15
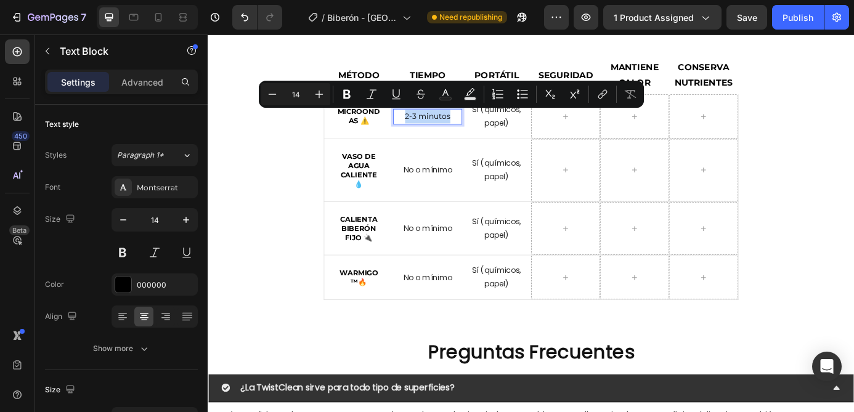
copy p "2-3 minutos"
click at [451, 188] on p "No o mínimo" at bounding box center [459, 189] width 76 height 15
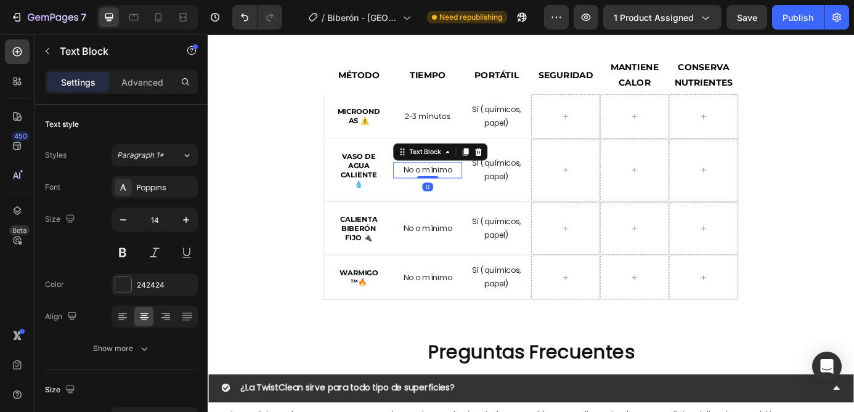
click at [451, 188] on p "No o mínimo" at bounding box center [459, 189] width 76 height 15
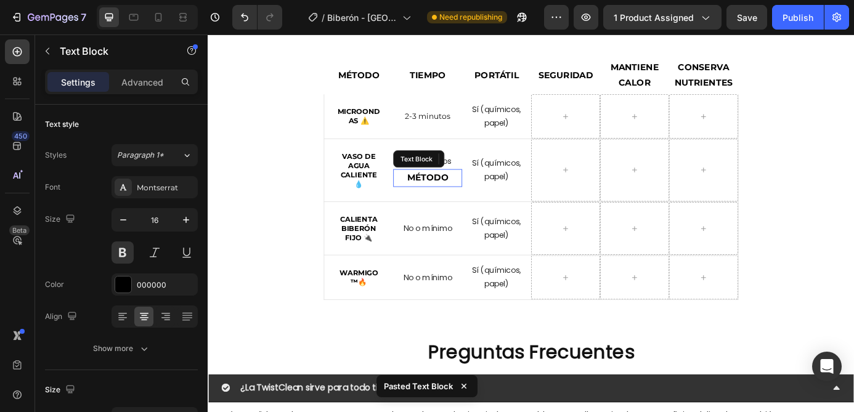
scroll to position [2503, 0]
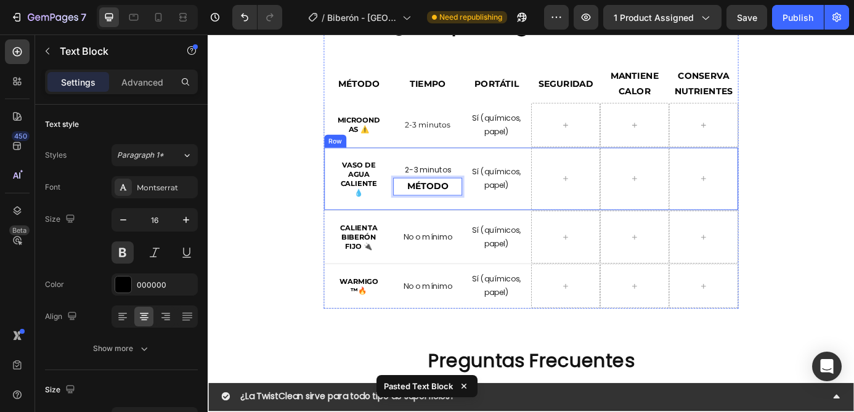
click at [496, 231] on div "2-3 minutos Text Block MÉTODO Text Block 0 Row" at bounding box center [458, 199] width 79 height 71
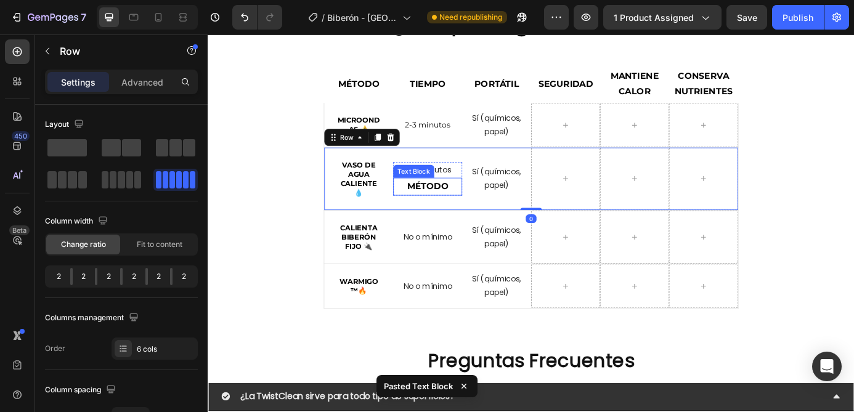
click at [477, 212] on strong "MÉTODO" at bounding box center [458, 208] width 47 height 12
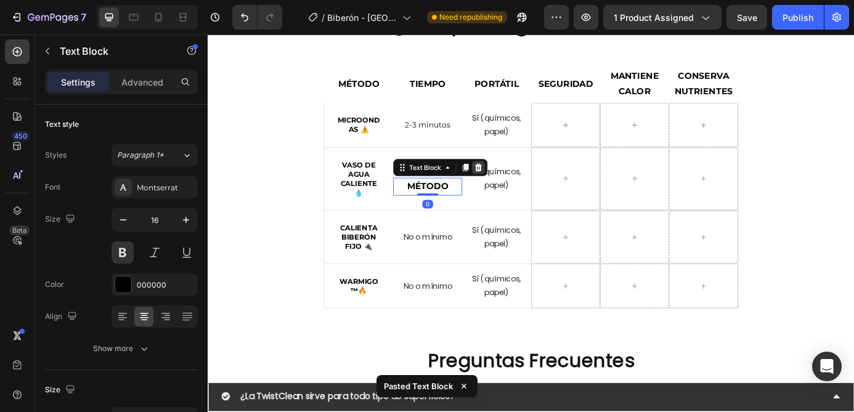
click at [517, 190] on icon at bounding box center [517, 186] width 8 height 9
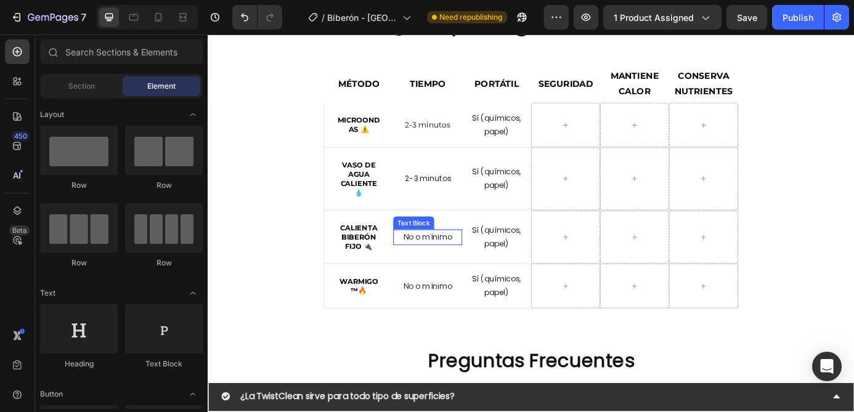
click at [464, 264] on p "No o mínimo" at bounding box center [459, 266] width 76 height 15
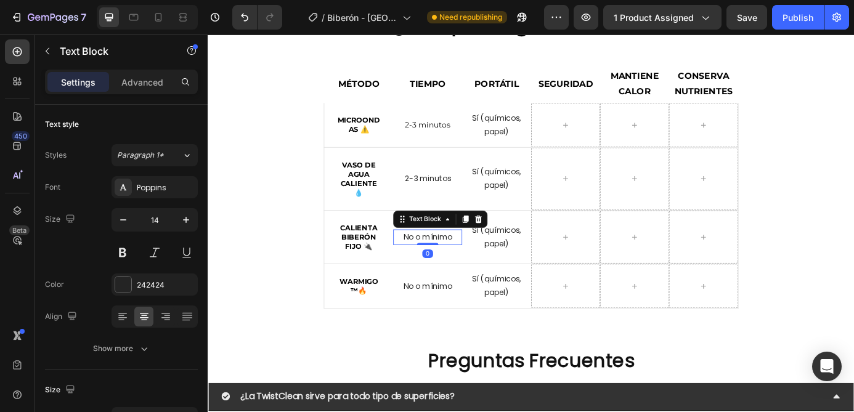
click at [464, 264] on p "No o mínimo" at bounding box center [459, 266] width 76 height 15
click at [451, 322] on p "No o mínimo" at bounding box center [459, 322] width 76 height 15
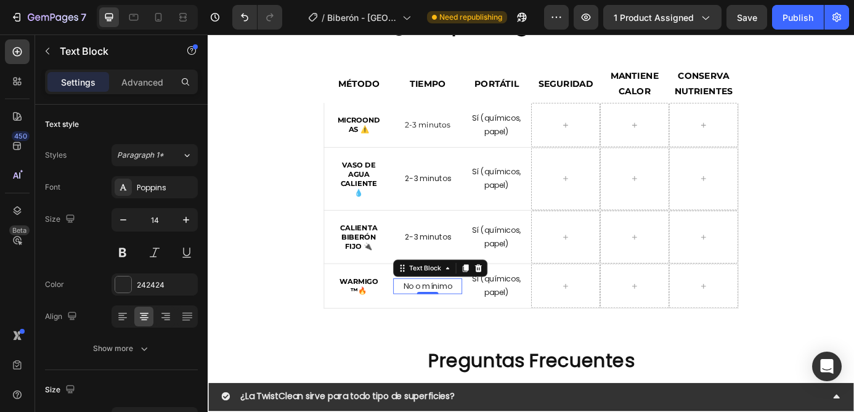
click at [451, 322] on p "No o mínimo" at bounding box center [459, 322] width 76 height 15
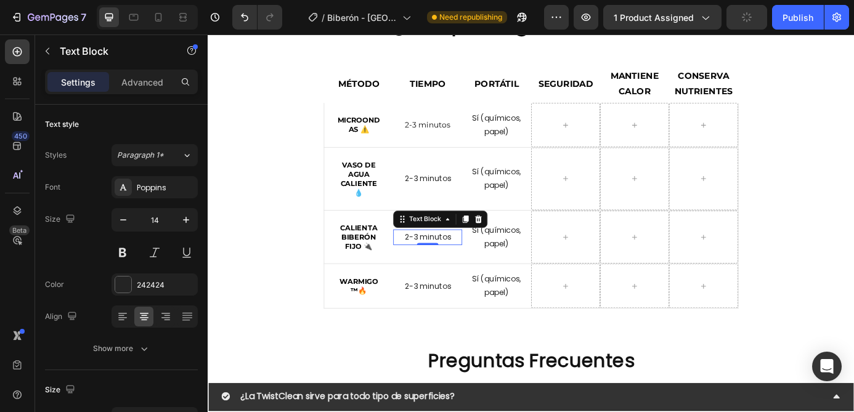
click at [467, 267] on p "2-3 minutos" at bounding box center [459, 266] width 76 height 15
click at [158, 193] on div "Poppins" at bounding box center [166, 187] width 58 height 11
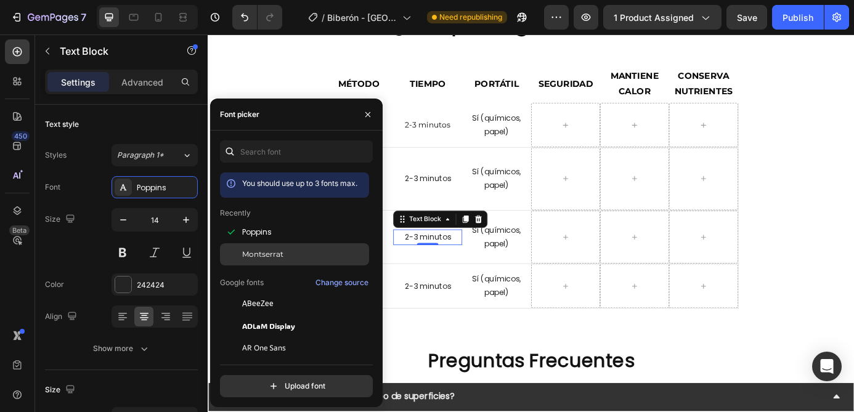
click at [265, 253] on span "Montserrat" at bounding box center [262, 254] width 41 height 11
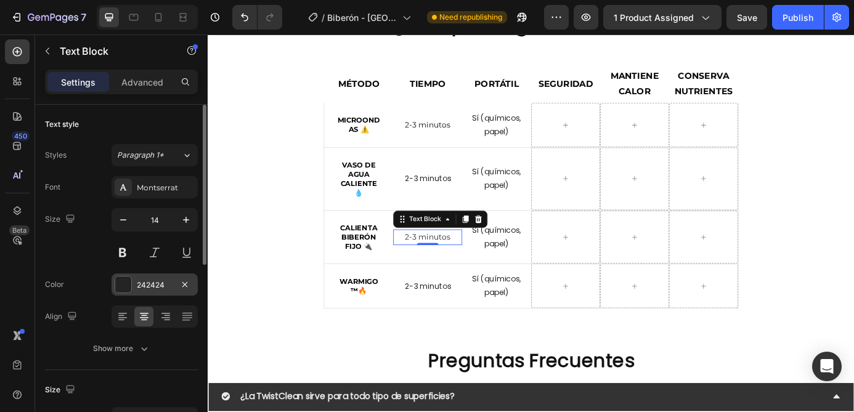
click at [159, 286] on div "242424" at bounding box center [155, 285] width 36 height 11
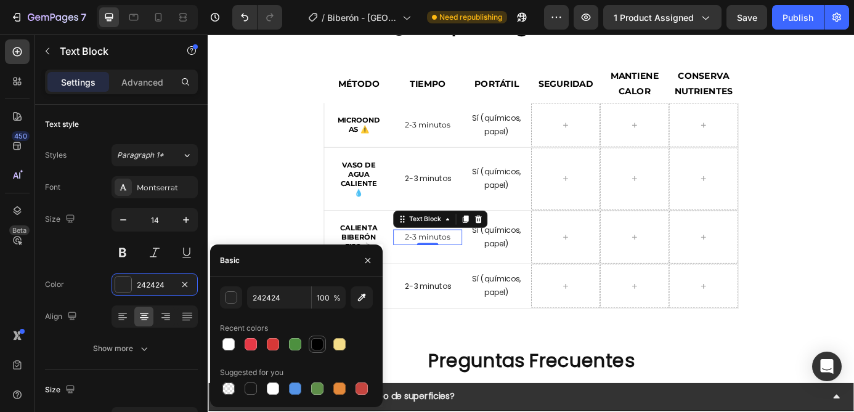
click at [316, 341] on div at bounding box center [317, 344] width 12 height 12
type input "000000"
click at [456, 326] on p "2-3 minutos" at bounding box center [459, 322] width 76 height 15
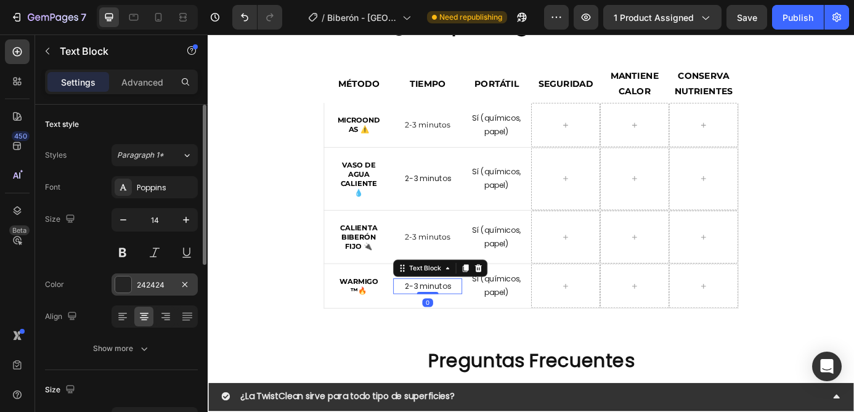
click at [162, 285] on div "242424" at bounding box center [155, 285] width 36 height 11
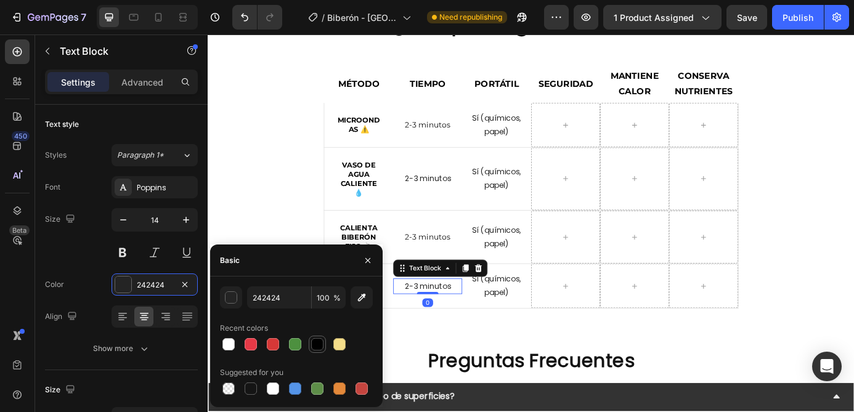
click at [316, 341] on div at bounding box center [317, 344] width 12 height 12
type input "000000"
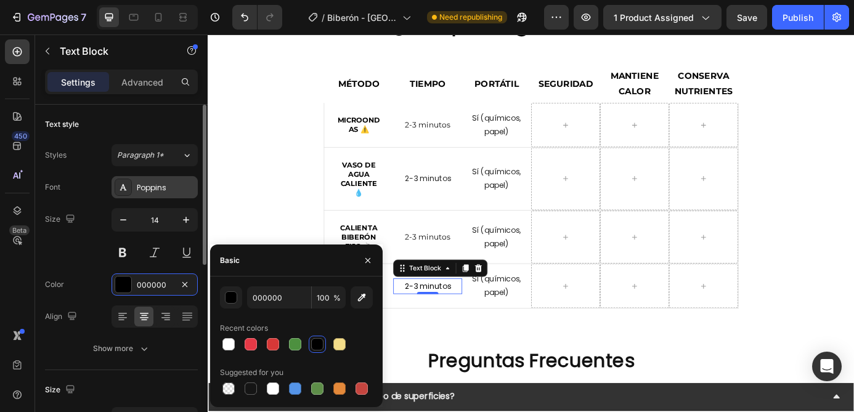
click at [150, 193] on div "Poppins" at bounding box center [154, 187] width 86 height 22
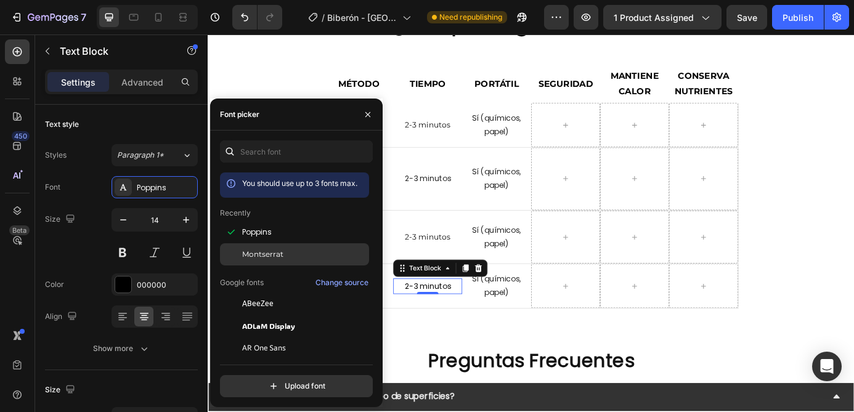
click at [286, 381] on div "Montserrat" at bounding box center [294, 392] width 149 height 22
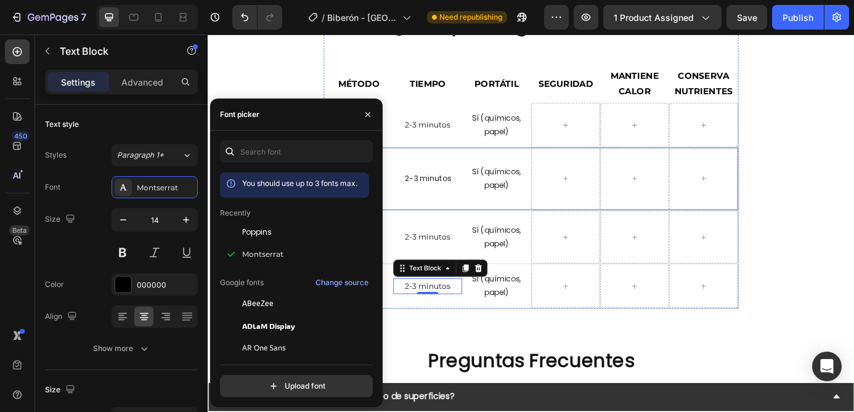
click at [466, 205] on p "2-3 minutos" at bounding box center [459, 199] width 76 height 15
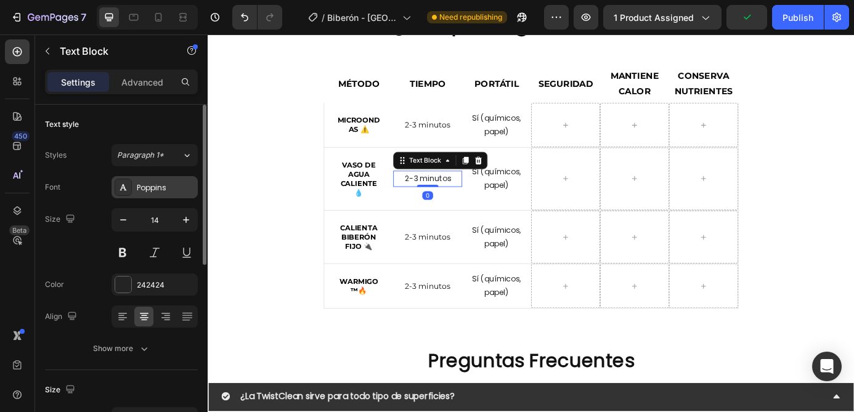
click at [160, 191] on div "Poppins" at bounding box center [166, 187] width 58 height 11
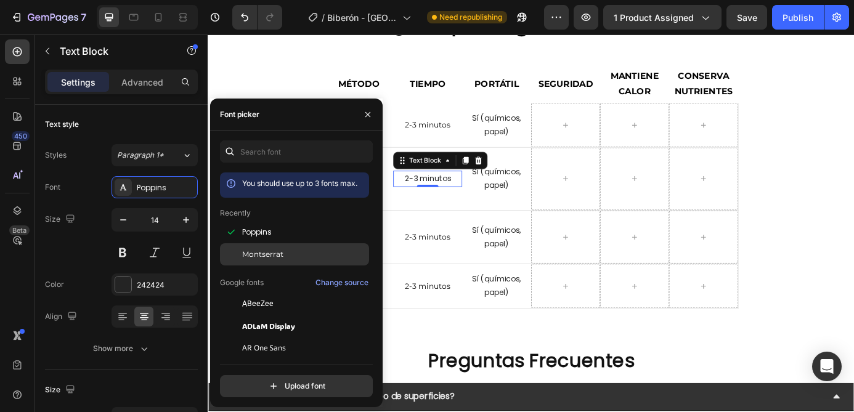
click at [257, 249] on span "Montserrat" at bounding box center [262, 254] width 41 height 11
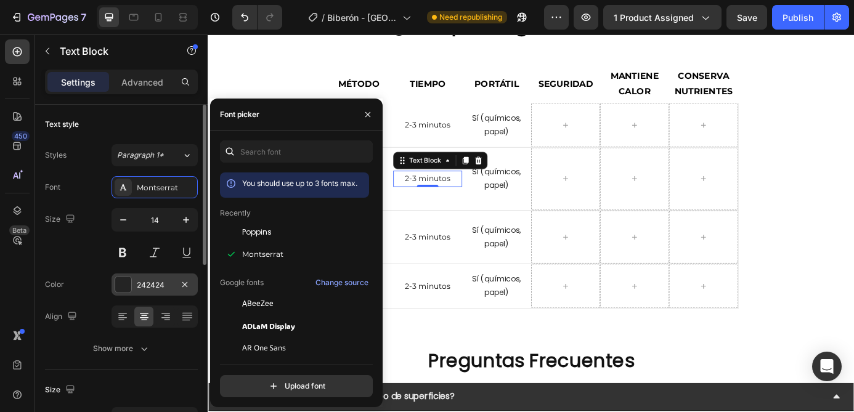
click at [134, 286] on div "242424" at bounding box center [154, 284] width 86 height 22
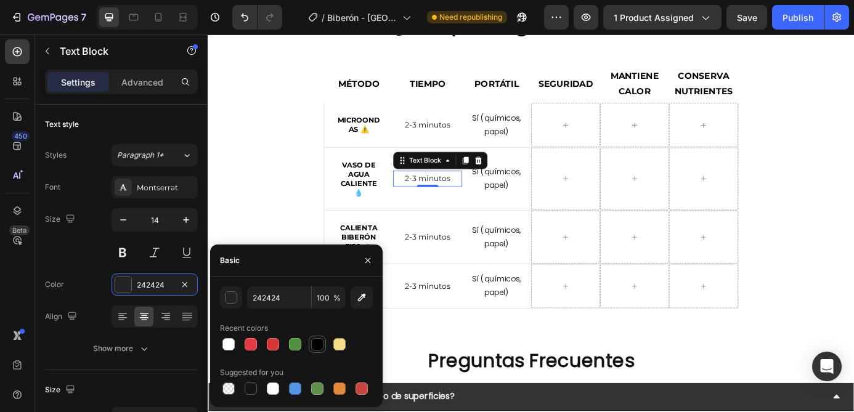
click at [312, 344] on div at bounding box center [317, 344] width 12 height 12
type input "000000"
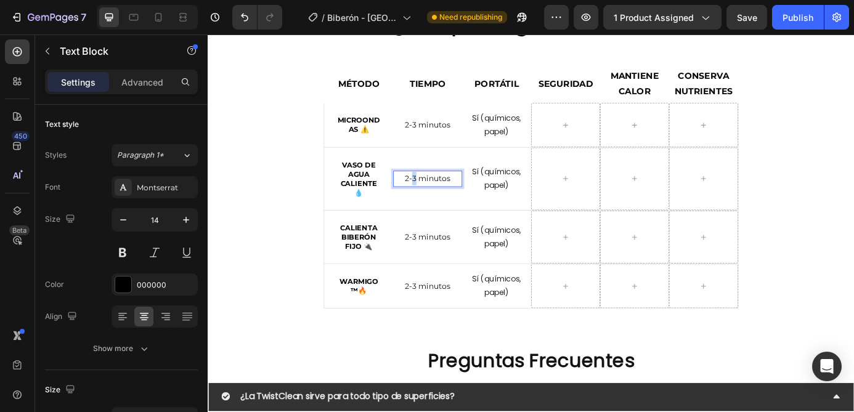
click at [440, 195] on p "2-3 minutos" at bounding box center [459, 199] width 76 height 15
click at [437, 270] on p "2-3 minutos" at bounding box center [459, 266] width 76 height 15
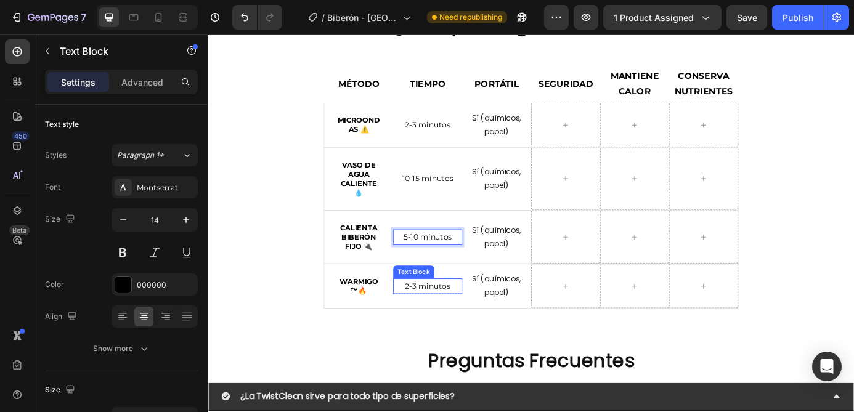
click at [442, 325] on p "2-3 minutos" at bounding box center [459, 322] width 76 height 15
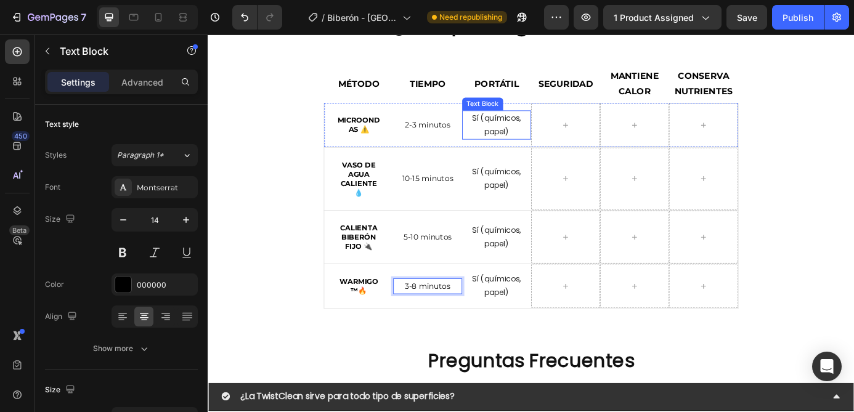
click at [534, 138] on p "Sí (químicos, papel)" at bounding box center [538, 138] width 76 height 31
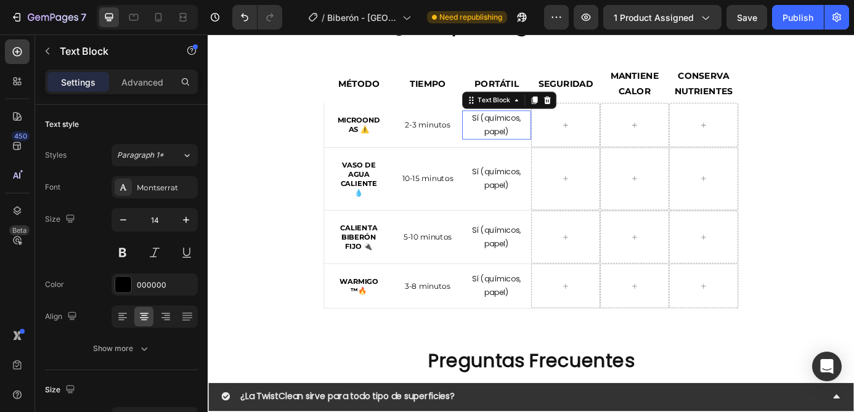
click at [534, 138] on p "Sí (químicos, papel)" at bounding box center [538, 138] width 76 height 31
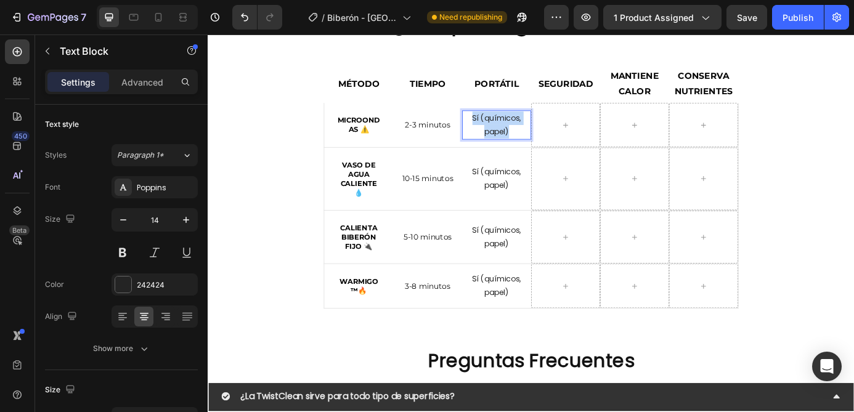
click at [534, 138] on p "Sí (químicos, papel)" at bounding box center [538, 138] width 76 height 31
click at [536, 195] on p "Sí (químicos, papel)" at bounding box center [538, 199] width 76 height 31
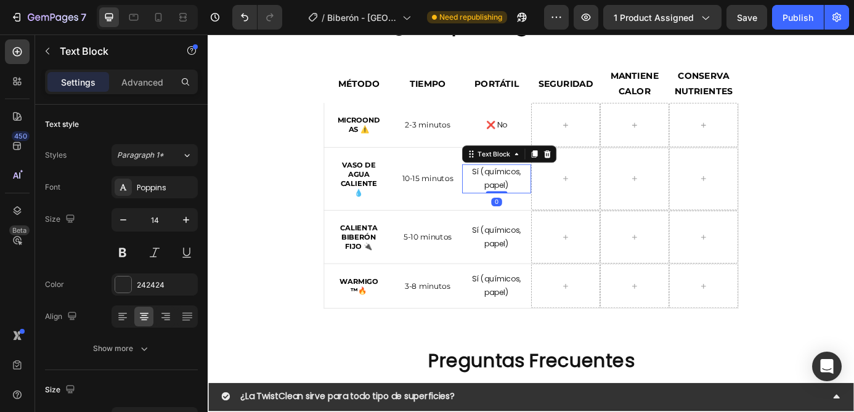
click at [536, 195] on p "Sí (químicos, papel)" at bounding box center [538, 199] width 76 height 31
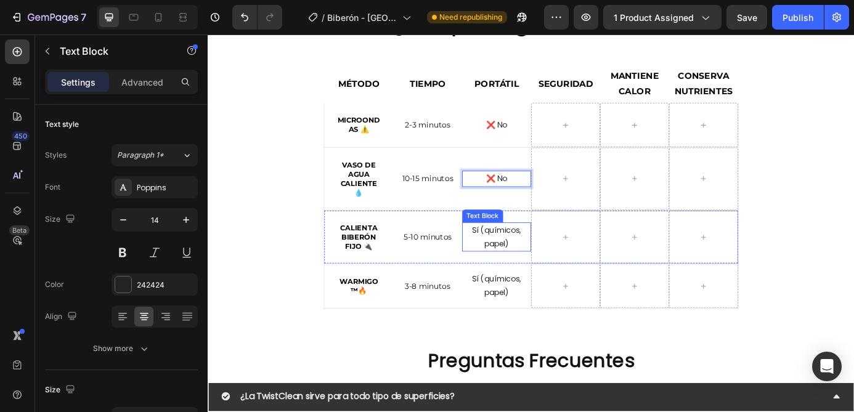
click at [537, 260] on p "Sí (químicos, papel)" at bounding box center [538, 266] width 76 height 31
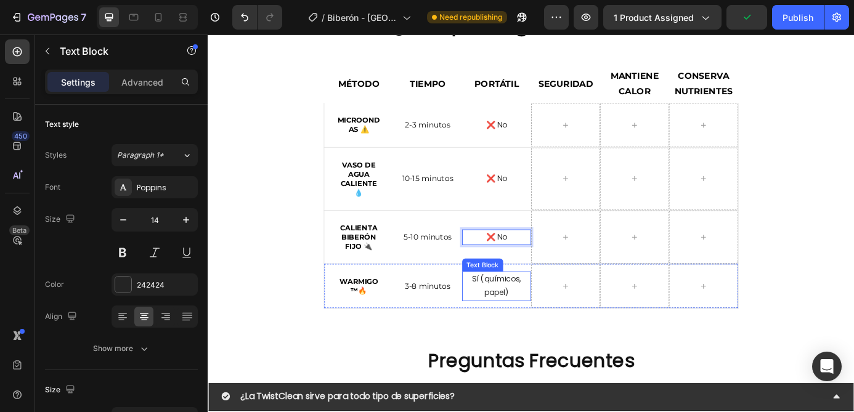
click at [537, 322] on p "Sí (químicos, papel)" at bounding box center [538, 322] width 76 height 31
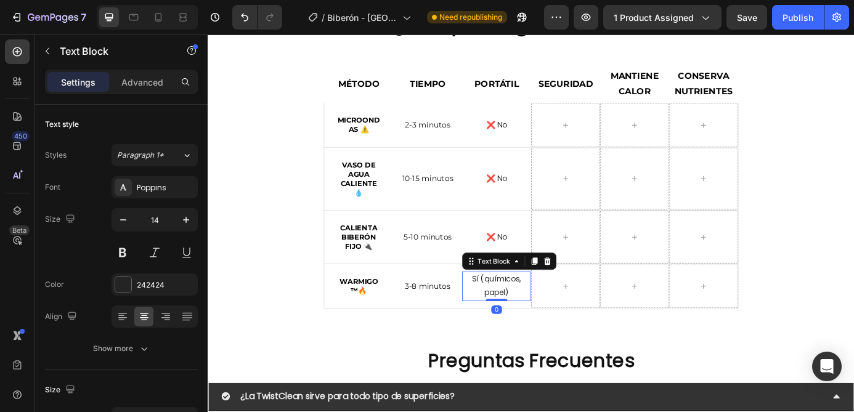
click at [537, 322] on p "Sí (químicos, papel)" at bounding box center [538, 322] width 76 height 31
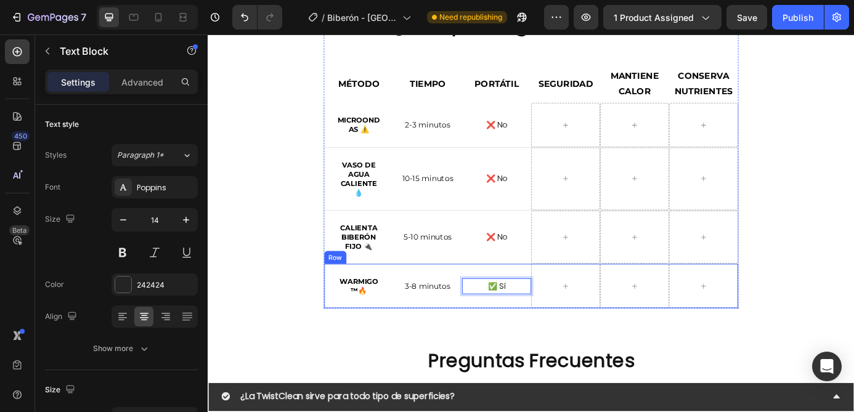
click at [560, 341] on div "✅ Sí Text Block 0" at bounding box center [537, 322] width 79 height 51
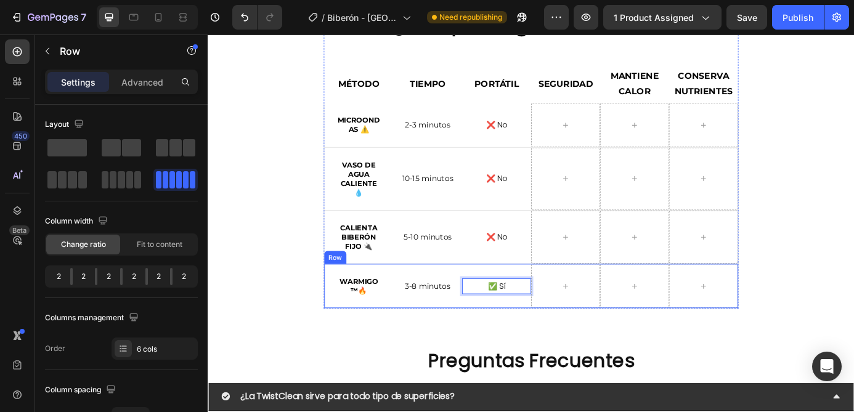
click at [540, 320] on p "✅ Sí" at bounding box center [538, 322] width 76 height 15
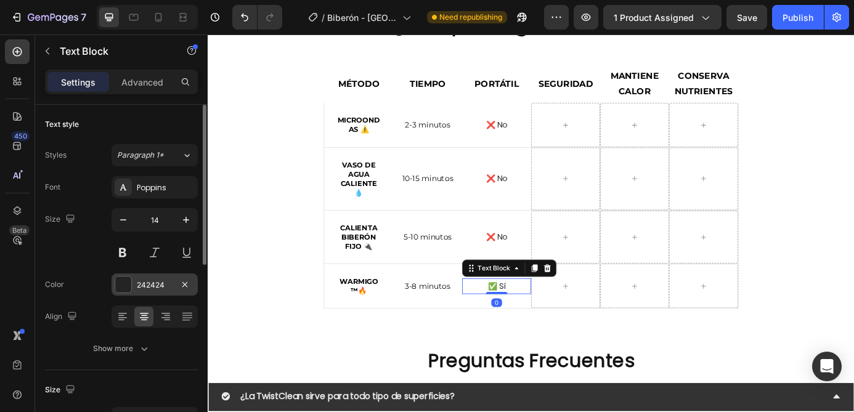
click at [147, 278] on div "242424" at bounding box center [154, 284] width 86 height 22
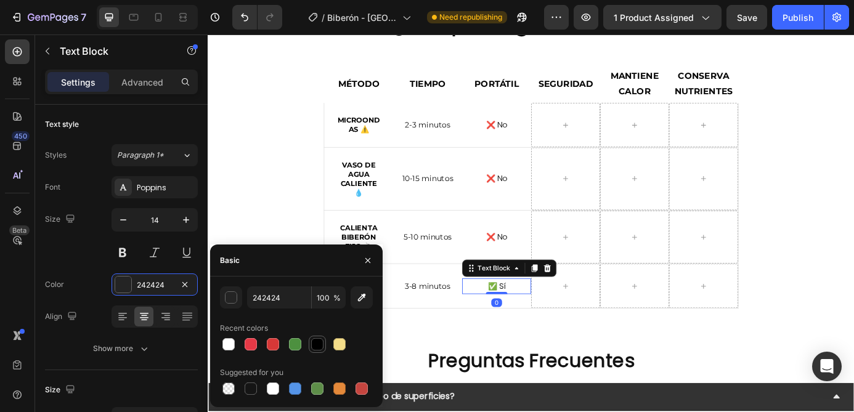
click at [315, 343] on div at bounding box center [317, 344] width 12 height 12
type input "000000"
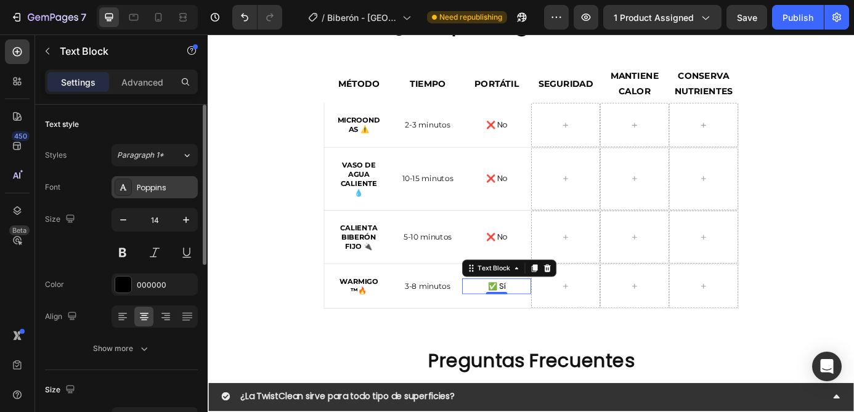
click at [134, 191] on div "Poppins" at bounding box center [154, 187] width 86 height 22
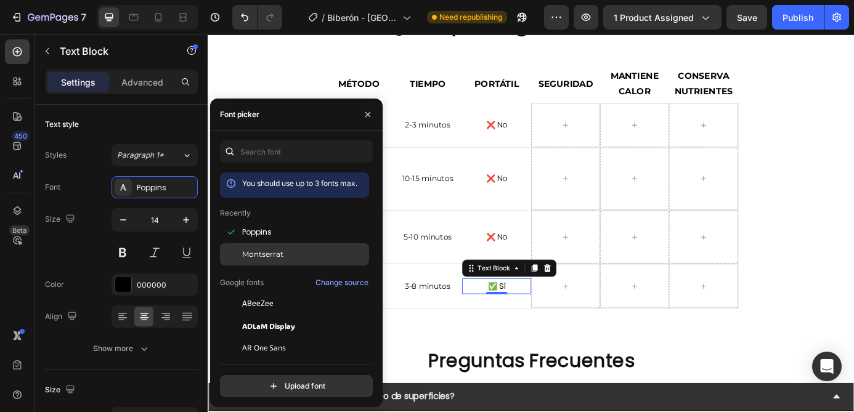
click at [273, 259] on span "Montserrat" at bounding box center [262, 254] width 41 height 11
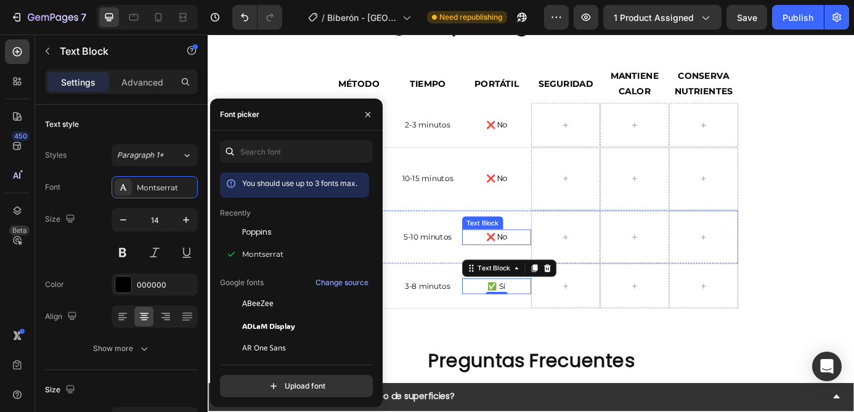
click at [538, 266] on p "❌ No" at bounding box center [538, 266] width 76 height 15
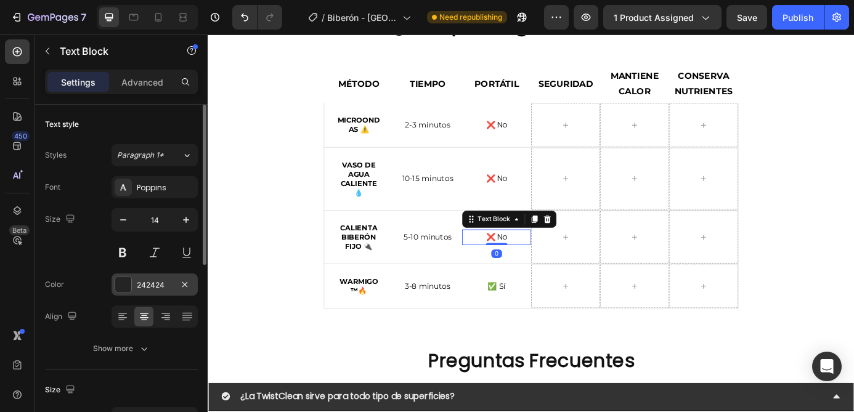
click at [166, 280] on div "242424" at bounding box center [155, 285] width 36 height 11
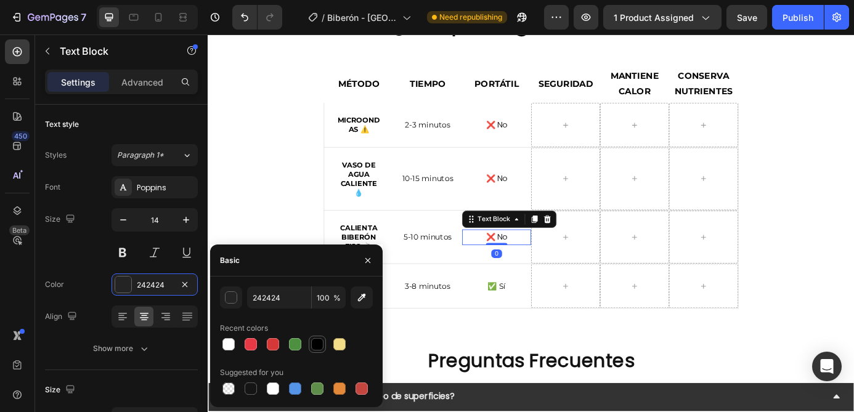
click at [323, 339] on div at bounding box center [317, 344] width 15 height 15
type input "000000"
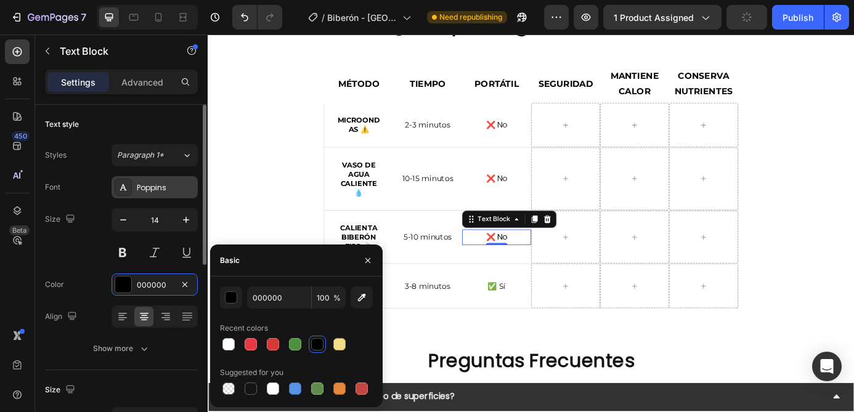
click at [148, 184] on div "Poppins" at bounding box center [166, 187] width 58 height 11
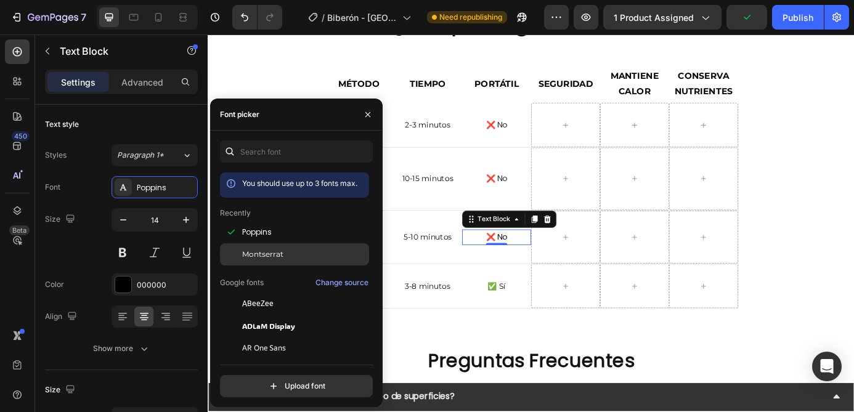
click at [275, 254] on span "Montserrat" at bounding box center [262, 254] width 41 height 11
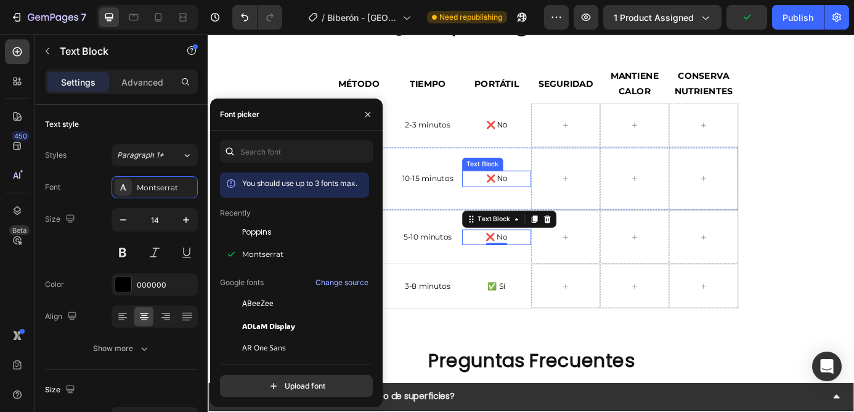
click at [532, 192] on p "❌ No" at bounding box center [538, 199] width 76 height 15
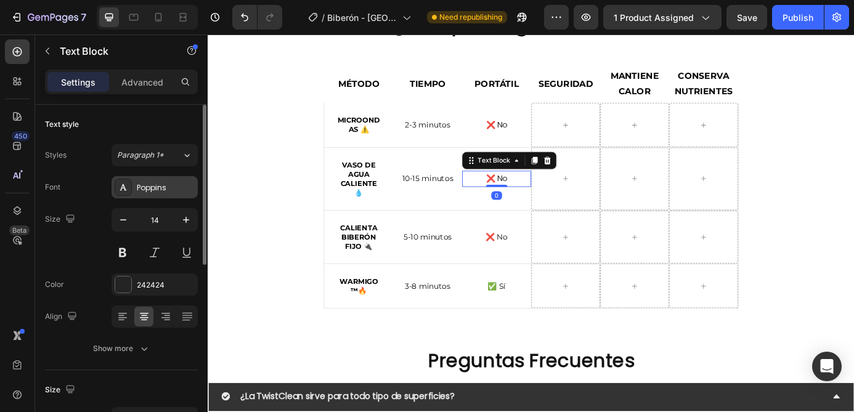
click at [144, 188] on div "Poppins" at bounding box center [166, 187] width 58 height 11
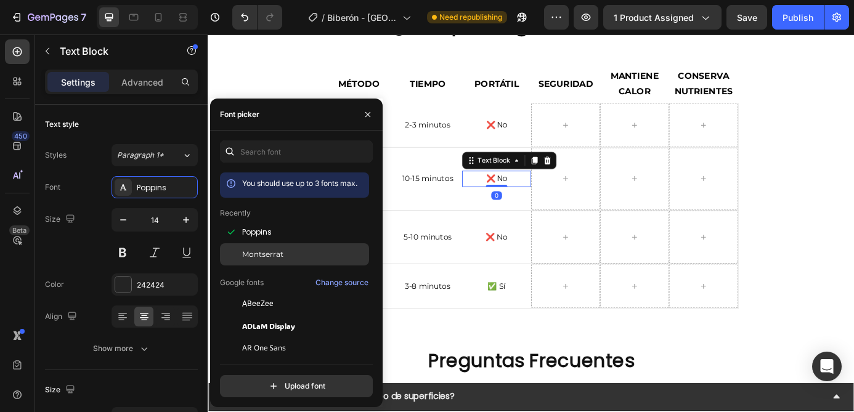
click at [264, 259] on span "Montserrat" at bounding box center [262, 254] width 41 height 11
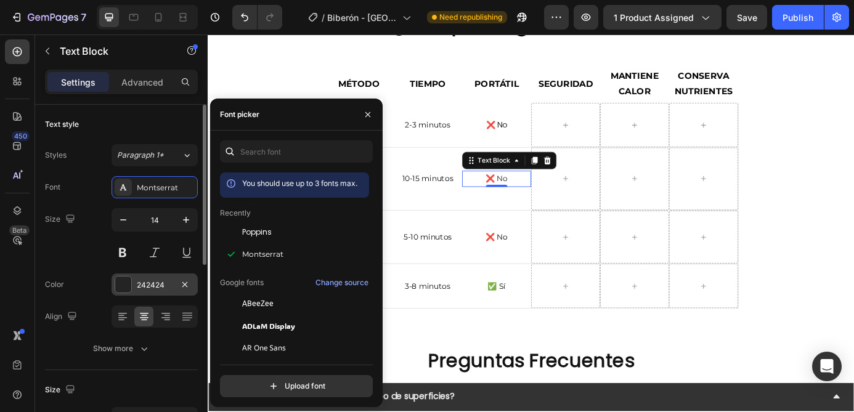
click at [151, 282] on div "242424" at bounding box center [155, 285] width 36 height 11
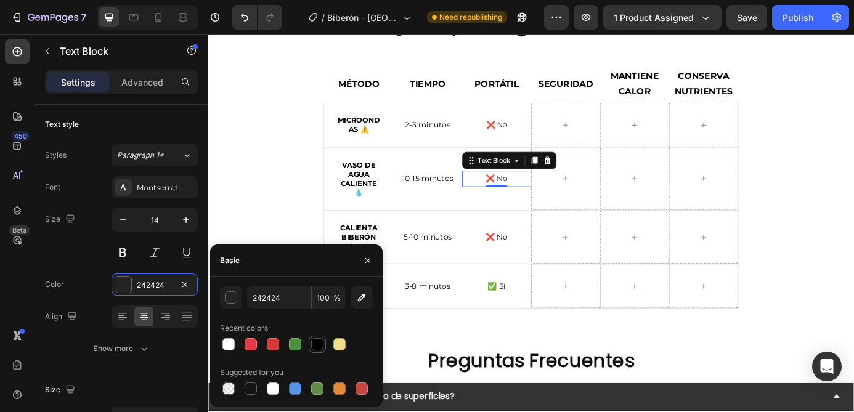
click at [311, 342] on div at bounding box center [317, 344] width 12 height 12
type input "000000"
click at [539, 140] on p "❌ No" at bounding box center [538, 138] width 76 height 15
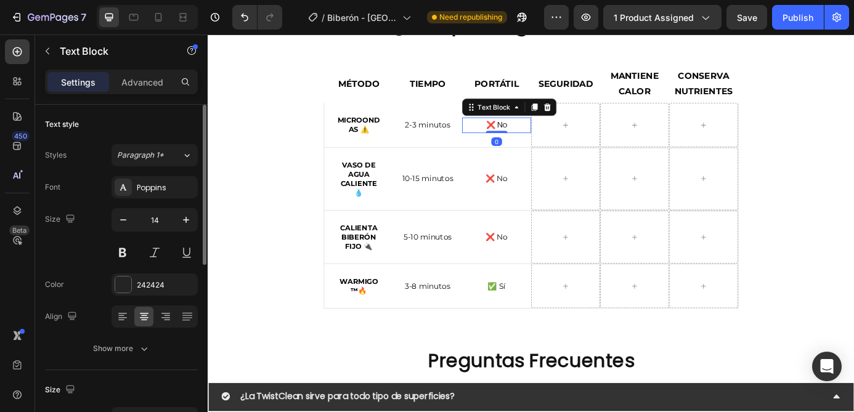
click at [144, 200] on div "Font Poppins Size 14 Color 242424 Align Show more" at bounding box center [121, 268] width 153 height 184
click at [156, 187] on div "Poppins" at bounding box center [166, 187] width 58 height 11
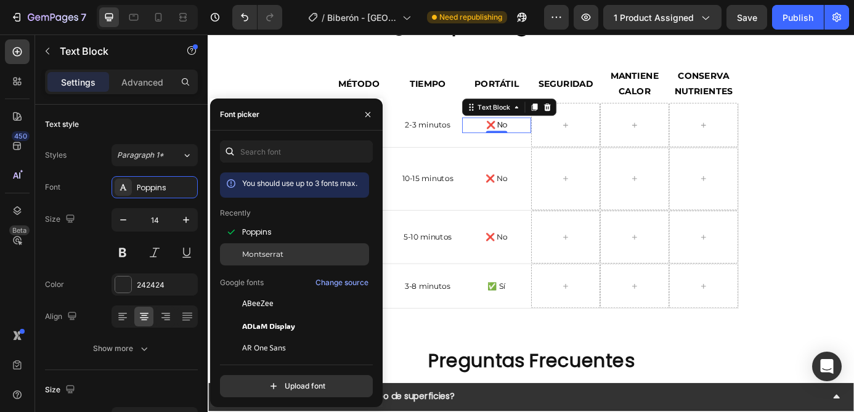
click at [259, 256] on span "Montserrat" at bounding box center [262, 254] width 41 height 11
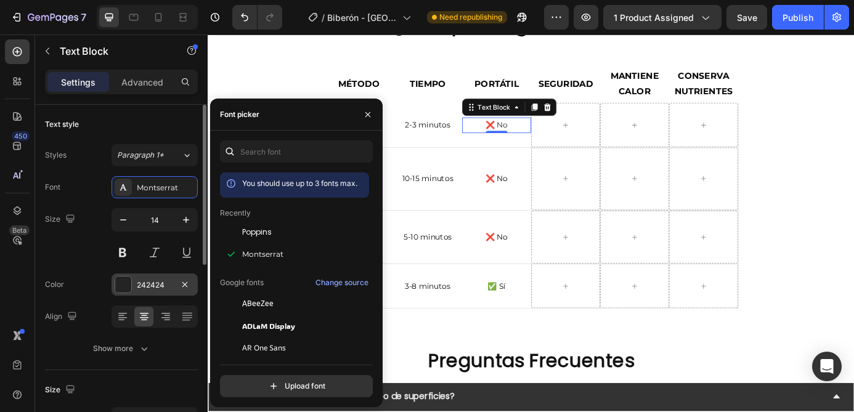
click at [152, 291] on div "242424" at bounding box center [154, 284] width 86 height 22
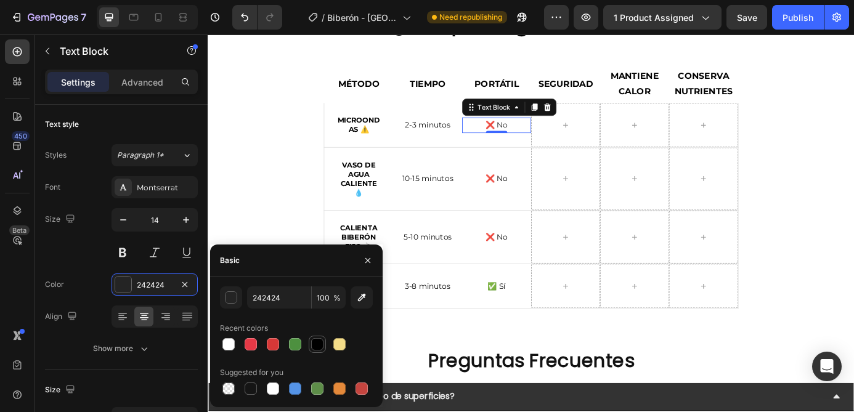
click at [316, 344] on div at bounding box center [317, 344] width 12 height 12
type input "000000"
click at [466, 201] on p "10-15 minutos" at bounding box center [459, 199] width 76 height 15
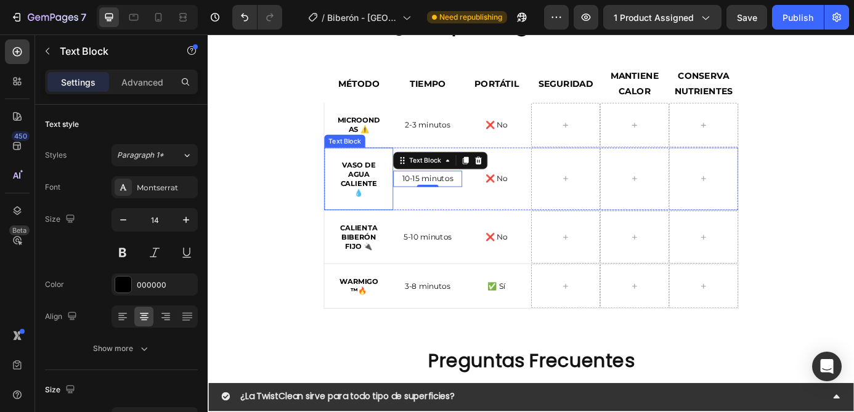
click at [381, 190] on strong "Vaso de agua caliente 💧" at bounding box center [380, 199] width 42 height 41
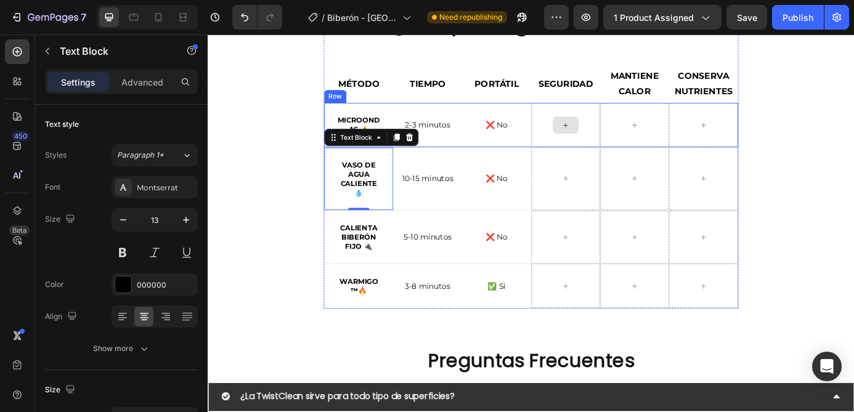
click at [606, 135] on div at bounding box center [617, 138] width 30 height 20
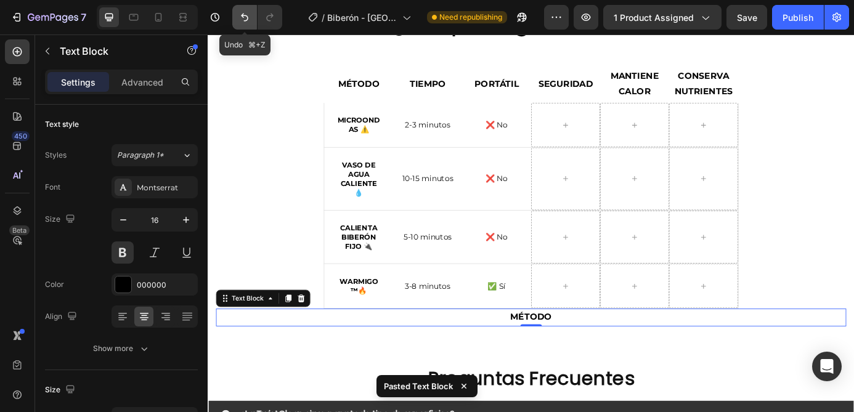
click at [247, 18] on icon "Undo/Redo" at bounding box center [244, 18] width 7 height 8
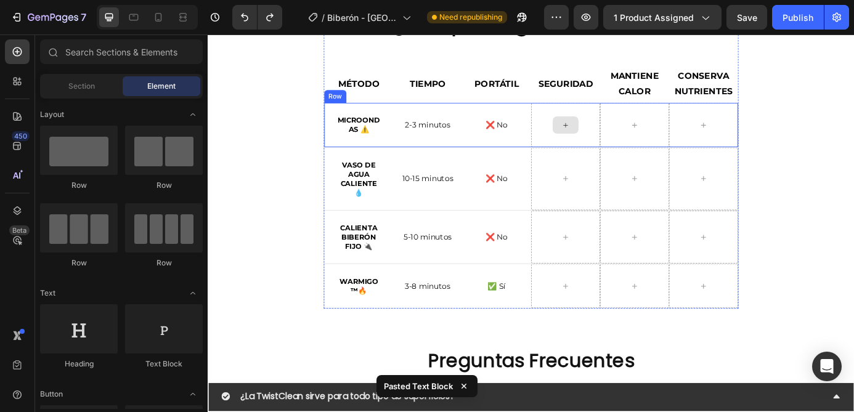
click at [593, 137] on div at bounding box center [616, 138] width 79 height 51
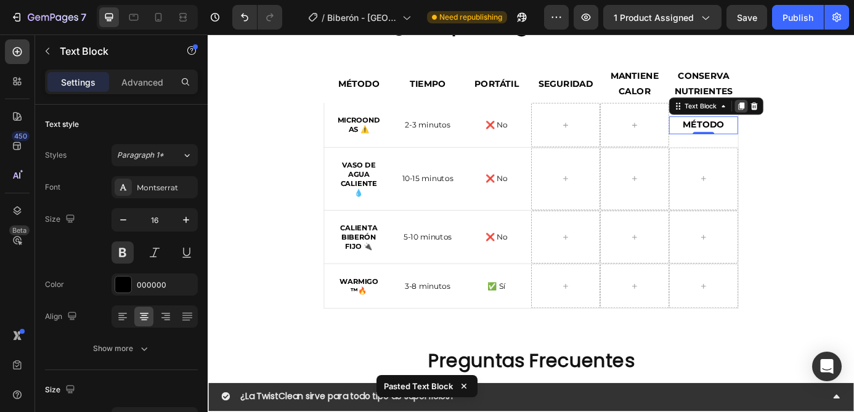
click at [812, 117] on icon at bounding box center [817, 116] width 10 height 10
click at [812, 117] on div "MÉTODO Text Block 0" at bounding box center [774, 138] width 79 height 51
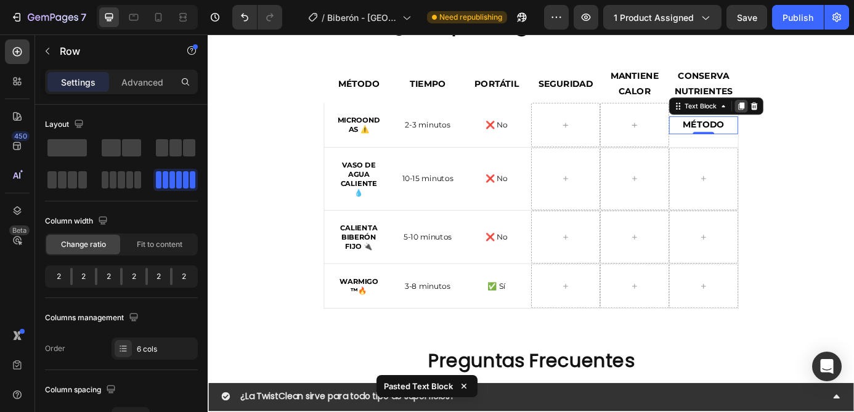
click at [812, 117] on div "MÉTODO Text Block 0" at bounding box center [774, 138] width 79 height 51
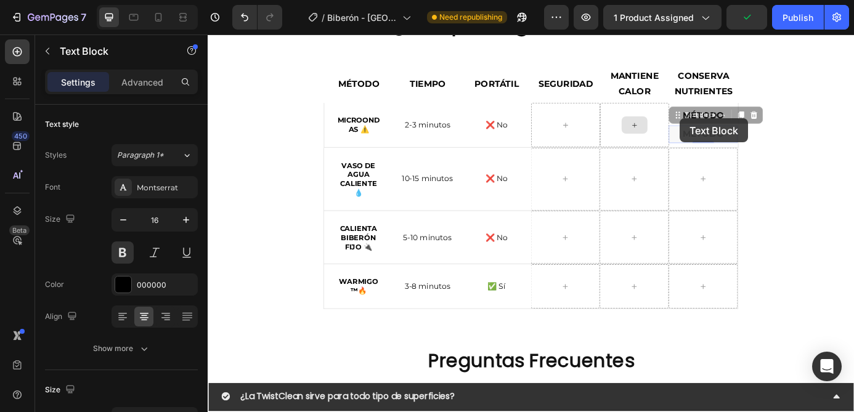
click at [685, 128] on div "Microondas ⚠️ Text Block 2-3 minutos Text Block Row ❌ No Text Block MÉTODO Text…" at bounding box center [577, 138] width 474 height 51
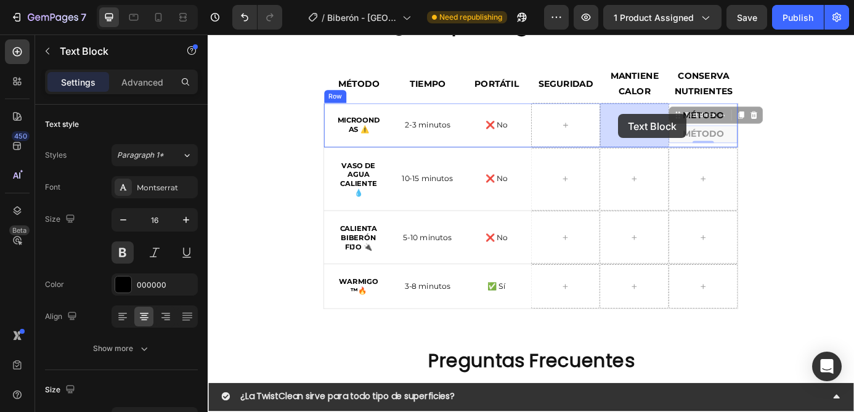
drag, startPoint x: 748, startPoint y: 127, endPoint x: 677, endPoint y: 126, distance: 70.9
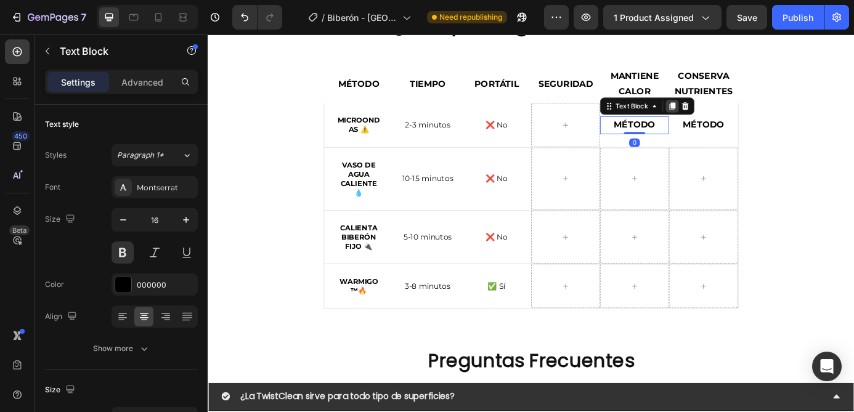
click at [737, 112] on icon at bounding box center [738, 116] width 7 height 9
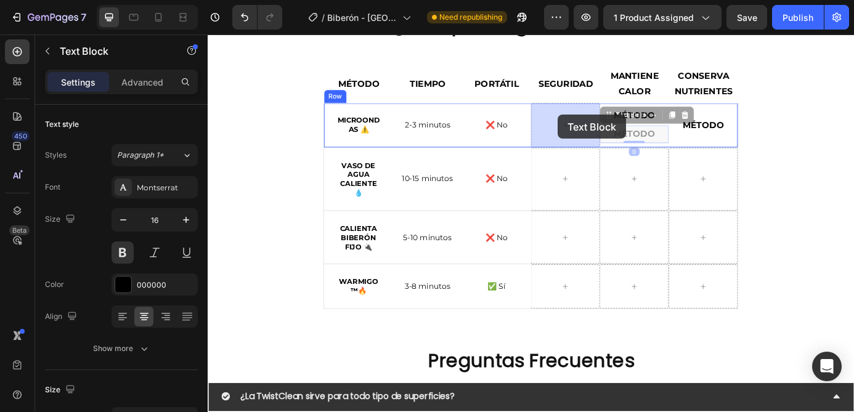
drag, startPoint x: 665, startPoint y: 127, endPoint x: 608, endPoint y: 126, distance: 57.3
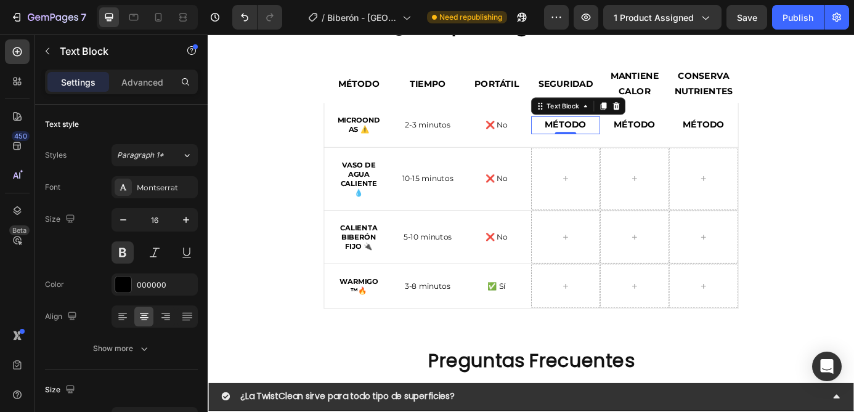
click at [666, 107] on div "Text Block" at bounding box center [631, 117] width 108 height 20
click at [660, 118] on icon at bounding box center [660, 116] width 7 height 9
click at [660, 118] on div "MÉTODO Text Block" at bounding box center [695, 138] width 79 height 51
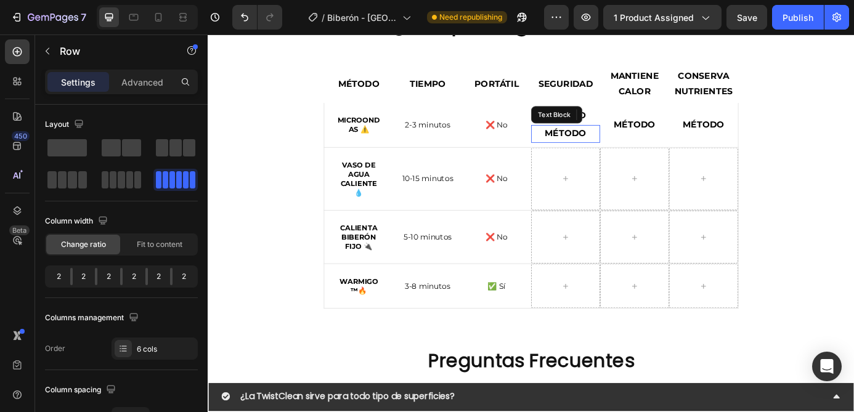
click at [660, 118] on div "Microondas ⚠️ Text Block 2-3 minutos Text Block Row ❌ No Text Block MÉTODO Text…" at bounding box center [577, 138] width 474 height 51
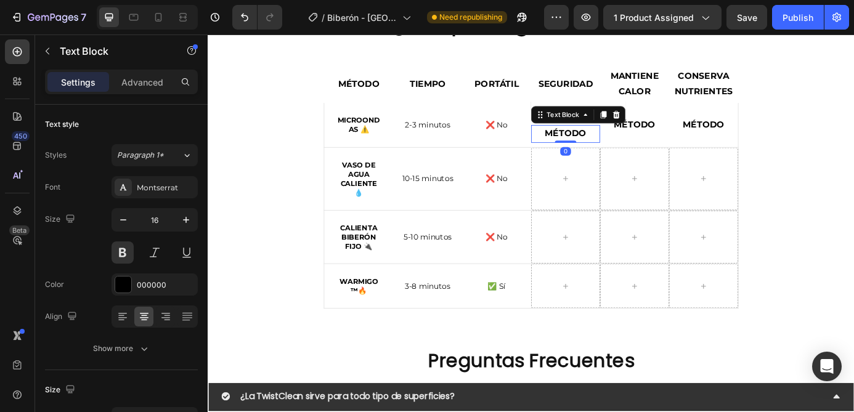
click at [660, 118] on div "Text Block" at bounding box center [631, 126] width 108 height 20
click at [660, 129] on icon at bounding box center [660, 126] width 7 height 9
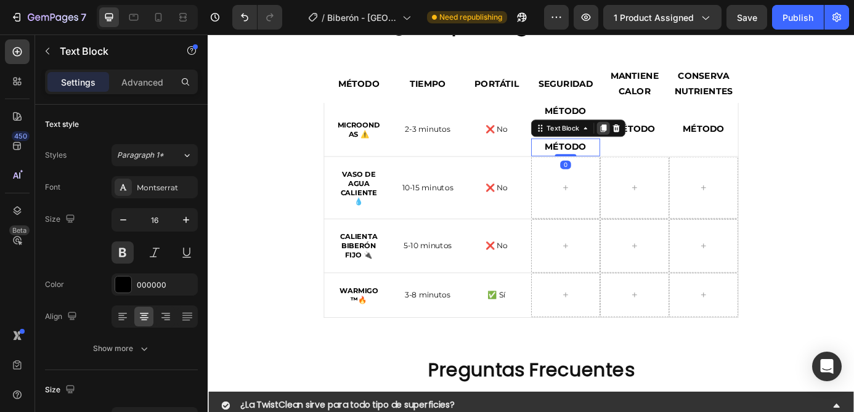
click at [660, 139] on icon at bounding box center [660, 141] width 7 height 9
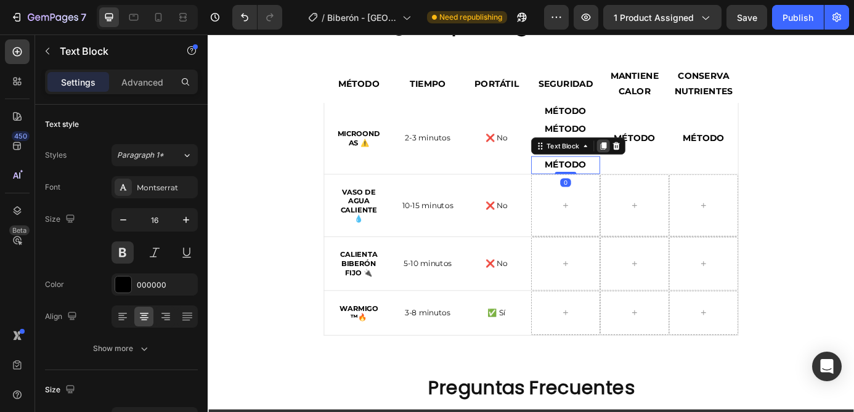
click at [662, 161] on icon at bounding box center [660, 162] width 7 height 9
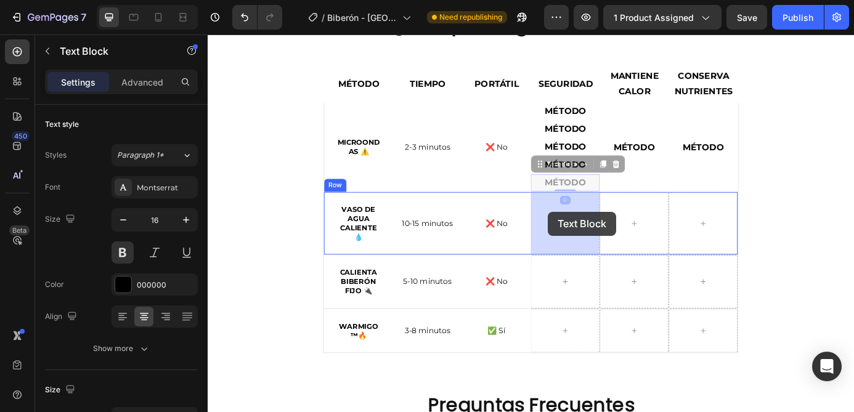
drag, startPoint x: 589, startPoint y: 184, endPoint x: 596, endPoint y: 237, distance: 53.5
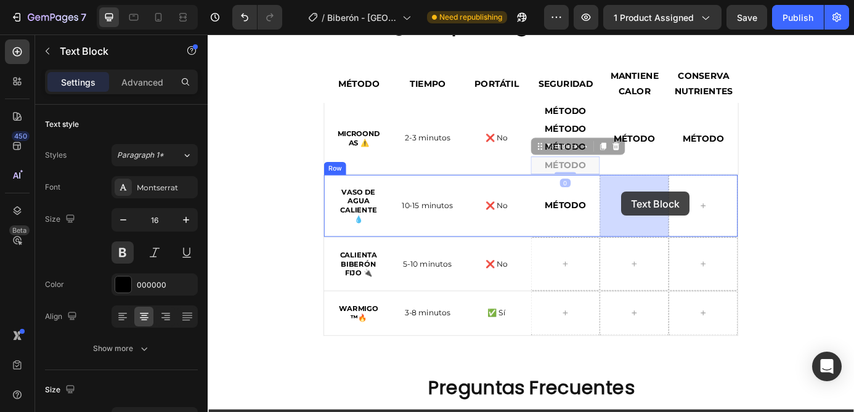
drag, startPoint x: 584, startPoint y: 171, endPoint x: 681, endPoint y: 214, distance: 106.1
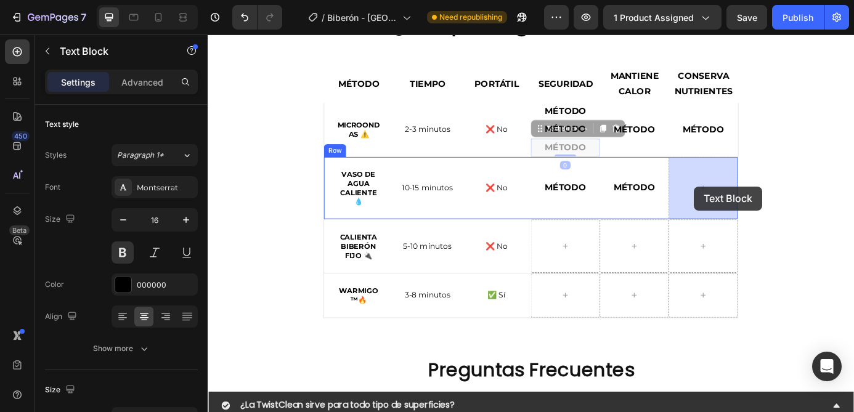
drag, startPoint x: 644, startPoint y: 166, endPoint x: 764, endPoint y: 208, distance: 127.4
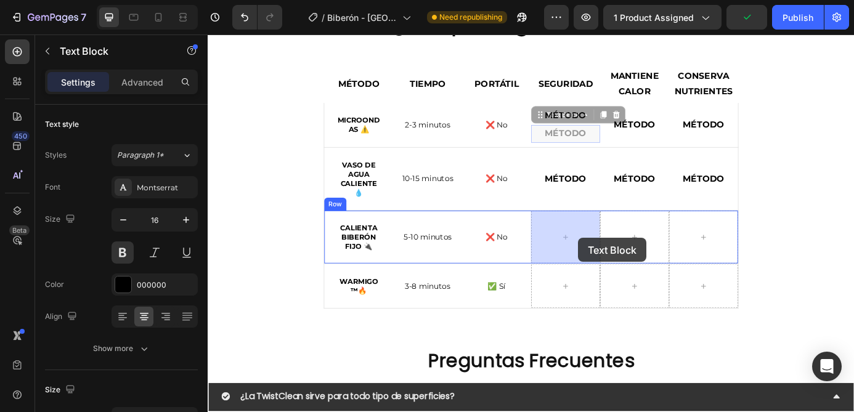
drag, startPoint x: 630, startPoint y: 199, endPoint x: 630, endPoint y: 270, distance: 71.4
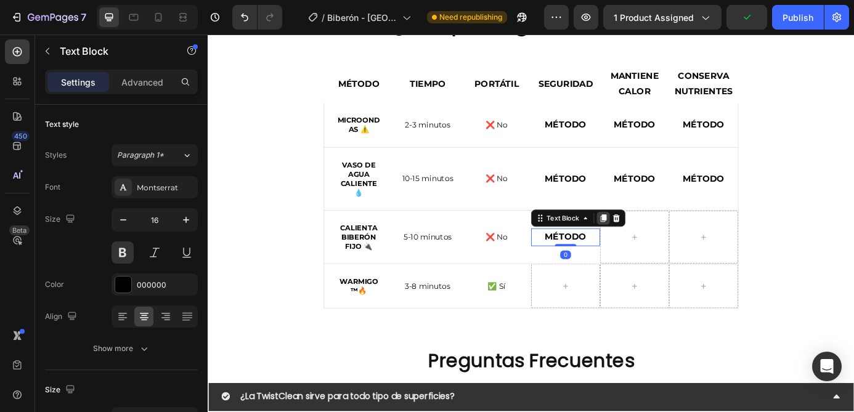
click at [657, 247] on icon at bounding box center [660, 244] width 7 height 9
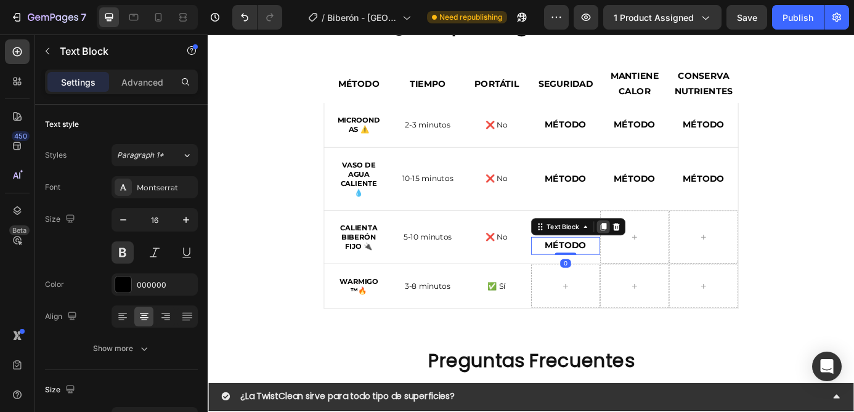
click at [660, 255] on icon at bounding box center [660, 254] width 7 height 9
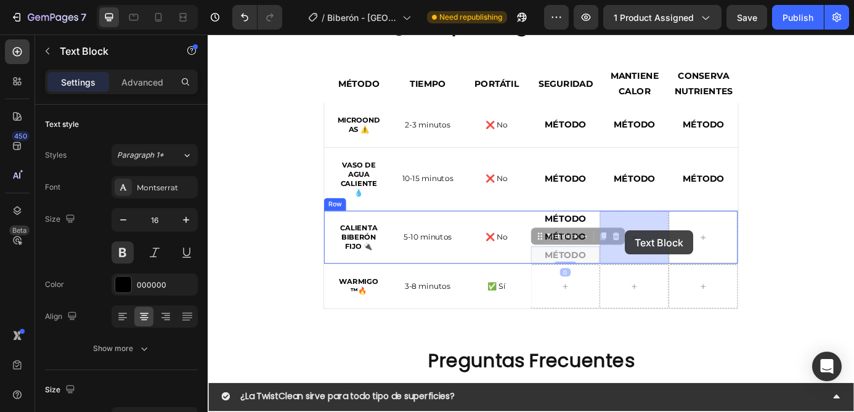
drag, startPoint x: 588, startPoint y: 264, endPoint x: 676, endPoint y: 261, distance: 88.1
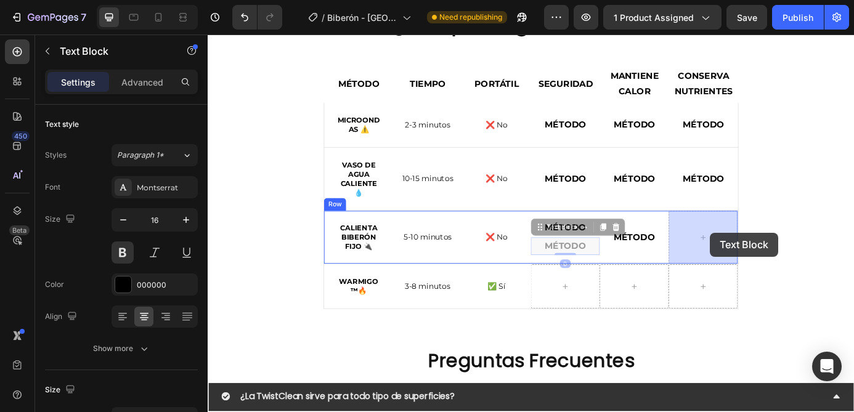
drag, startPoint x: 604, startPoint y: 272, endPoint x: 782, endPoint y: 261, distance: 178.3
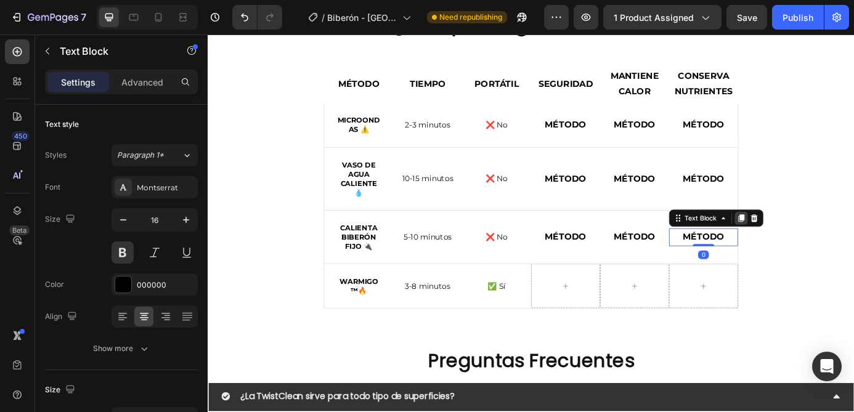
click at [816, 243] on icon at bounding box center [817, 244] width 7 height 9
click at [817, 255] on icon at bounding box center [817, 254] width 7 height 9
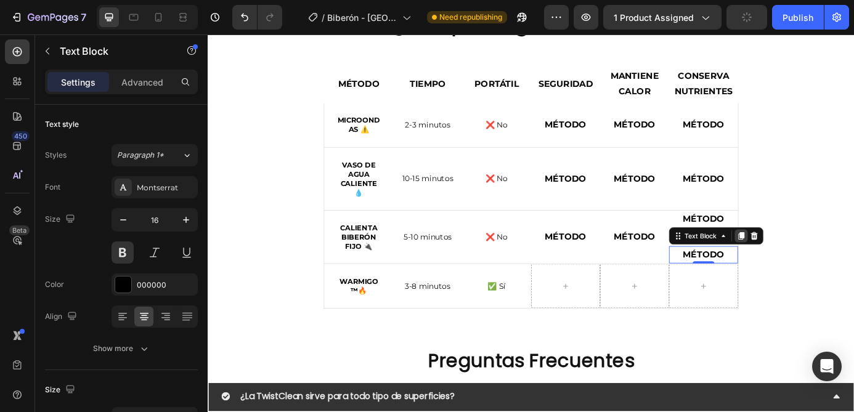
click at [818, 264] on icon at bounding box center [817, 265] width 7 height 9
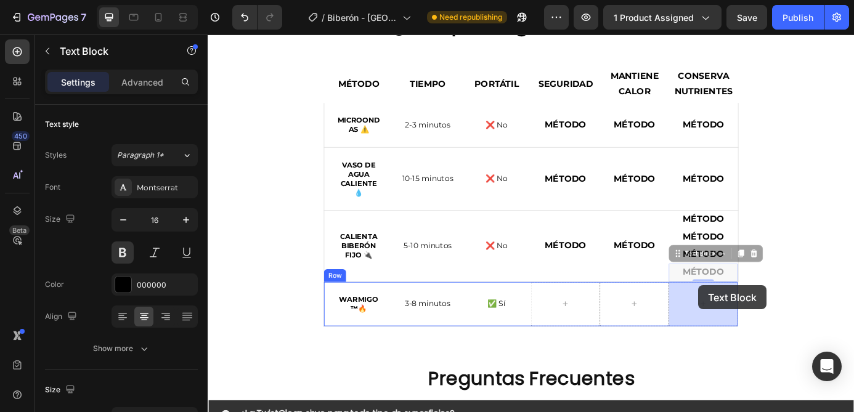
drag, startPoint x: 769, startPoint y: 285, endPoint x: 769, endPoint y: 331, distance: 45.6
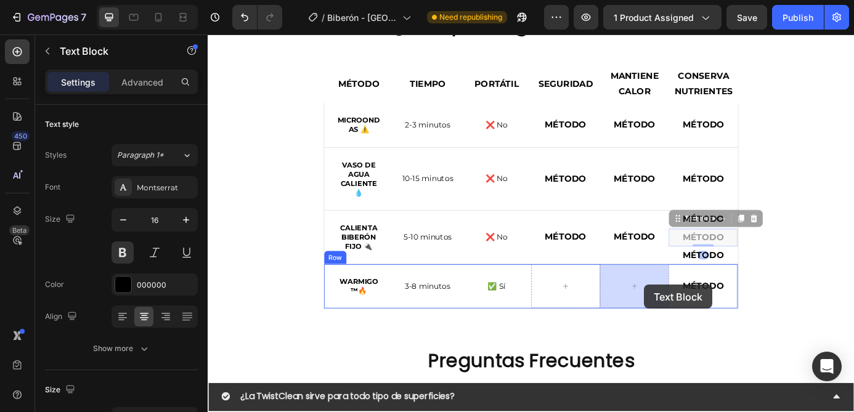
drag, startPoint x: 774, startPoint y: 266, endPoint x: 700, endPoint y: 322, distance: 93.3
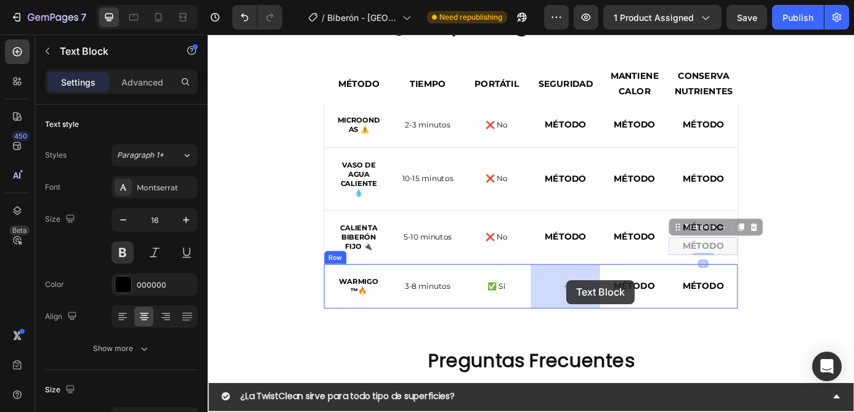
drag, startPoint x: 772, startPoint y: 273, endPoint x: 618, endPoint y: 315, distance: 160.3
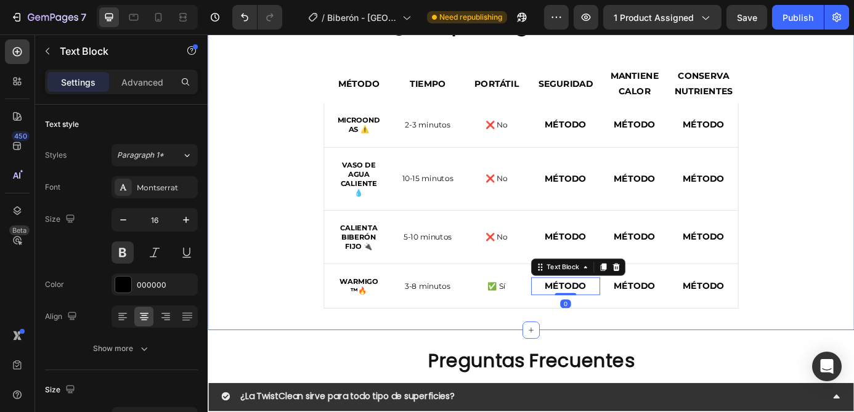
click at [853, 229] on div "🔍 Comparativa: ¿Por qué elegir WarmiGo™? Heading MÉTODO Text Block TIEMPO Text …" at bounding box center [577, 165] width 721 height 366
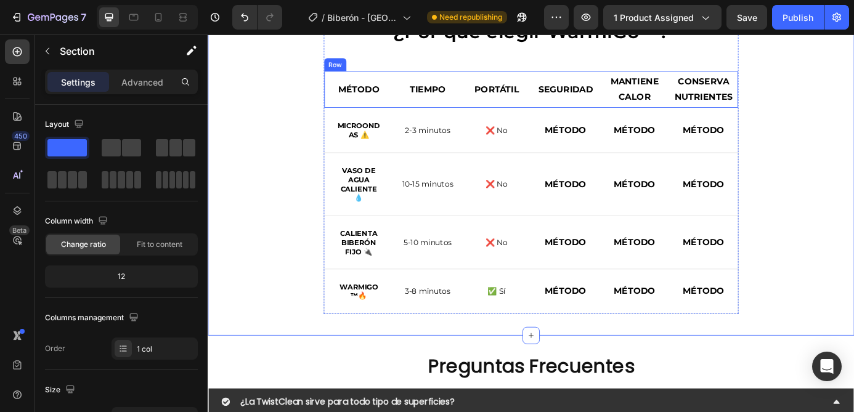
scroll to position [2499, 0]
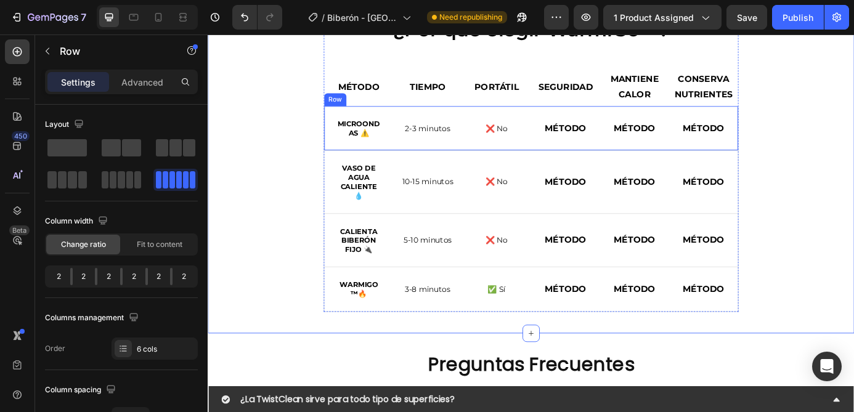
click at [432, 163] on div "2-3 minutos Text Block Row" at bounding box center [458, 141] width 79 height 51
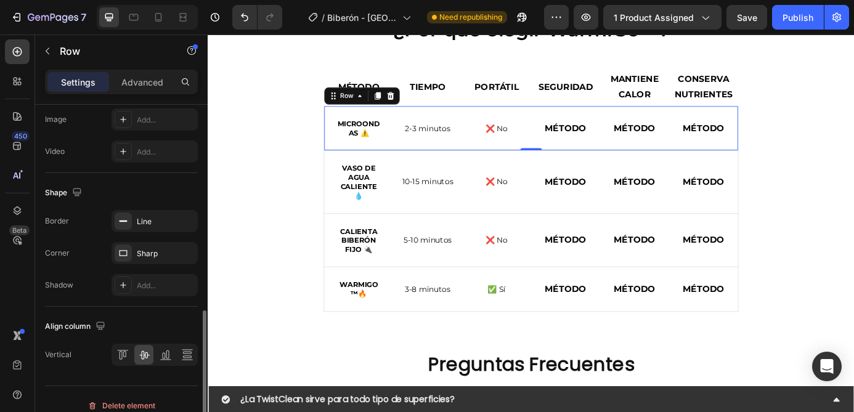
scroll to position [549, 0]
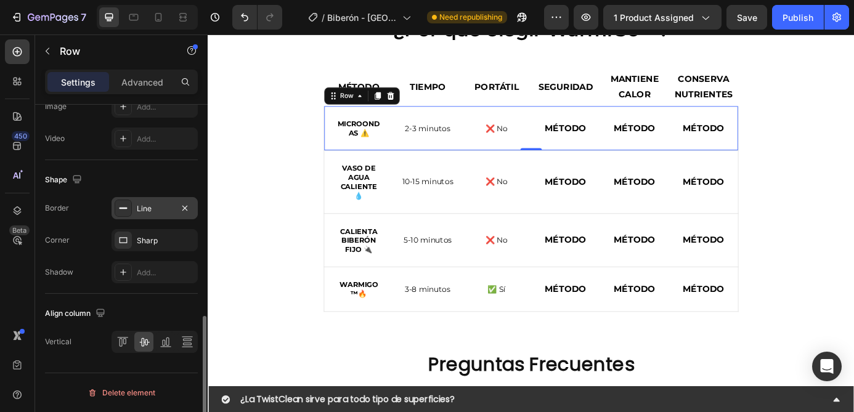
click at [160, 211] on div "Line" at bounding box center [155, 208] width 36 height 11
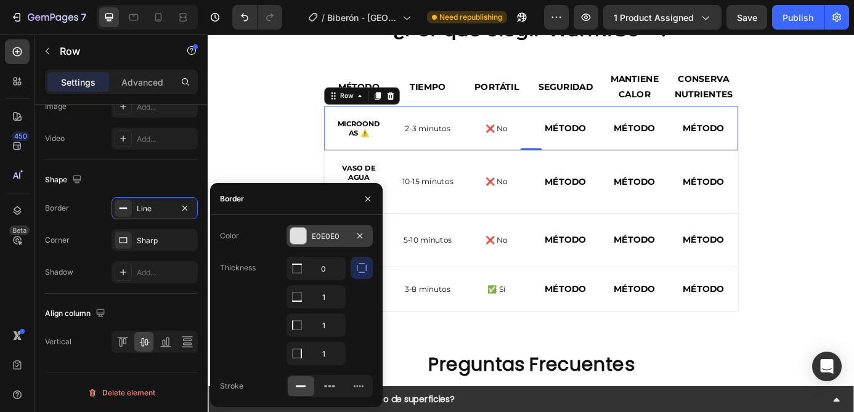
click at [333, 237] on div "E0E0E0" at bounding box center [330, 236] width 36 height 11
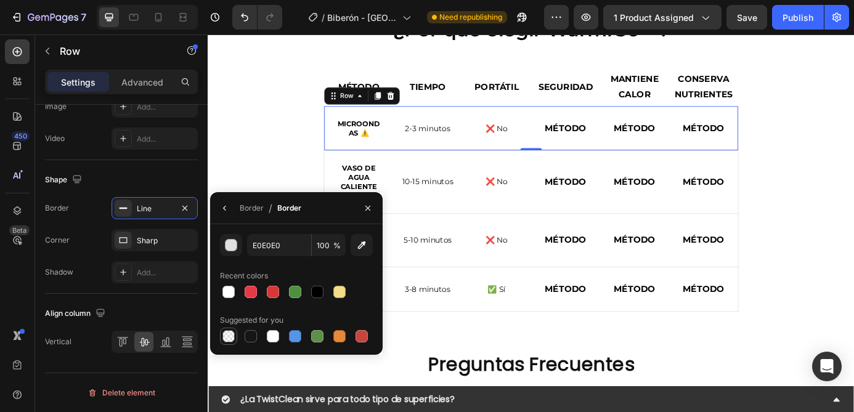
click at [230, 334] on div at bounding box center [228, 336] width 12 height 12
type input "000000"
type input "0"
click at [480, 180] on div "10-15 minutos Text Block Row" at bounding box center [458, 203] width 79 height 71
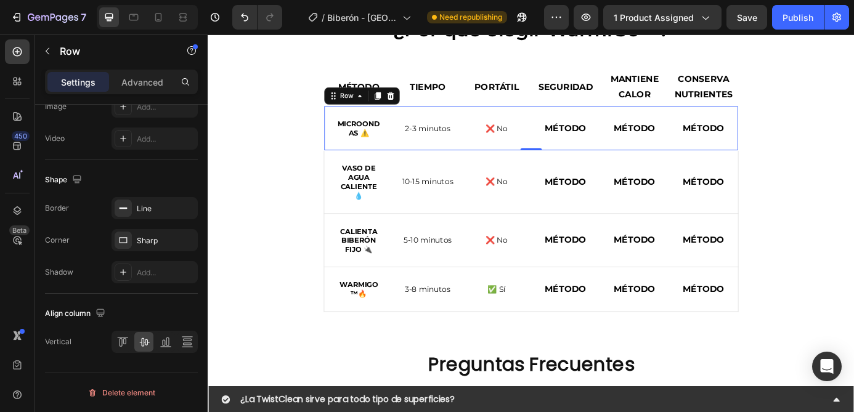
click at [498, 126] on div "❌ No Text Block" at bounding box center [537, 141] width 79 height 51
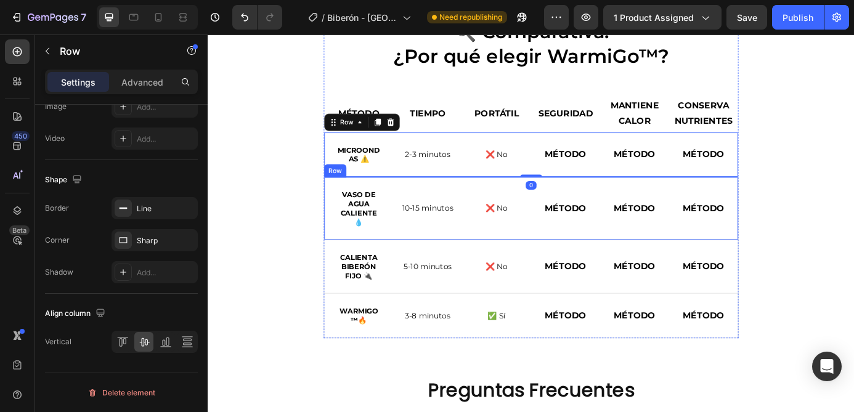
scroll to position [2452, 0]
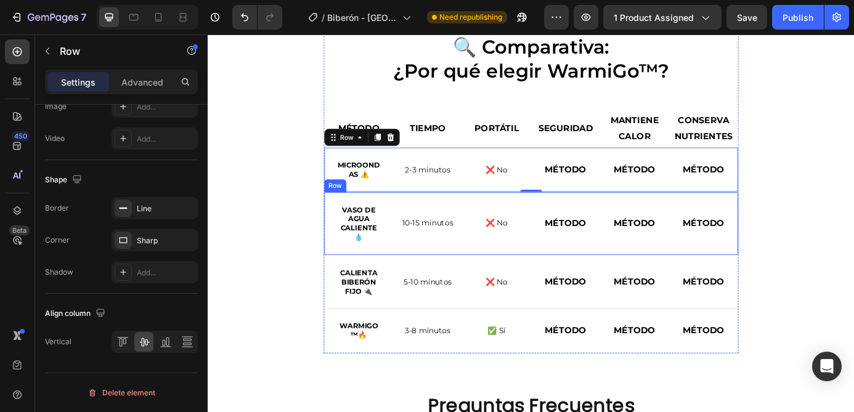
click at [500, 275] on div "❌ No Text Block" at bounding box center [537, 250] width 79 height 71
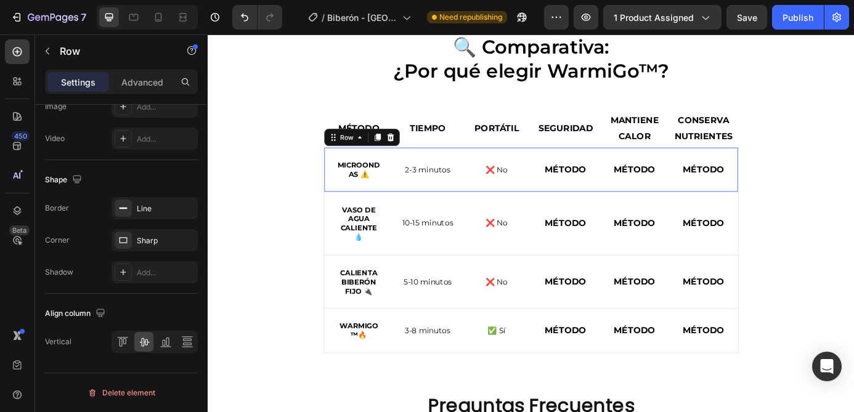
click at [486, 169] on div "2-3 minutos Text Block Row" at bounding box center [458, 189] width 79 height 51
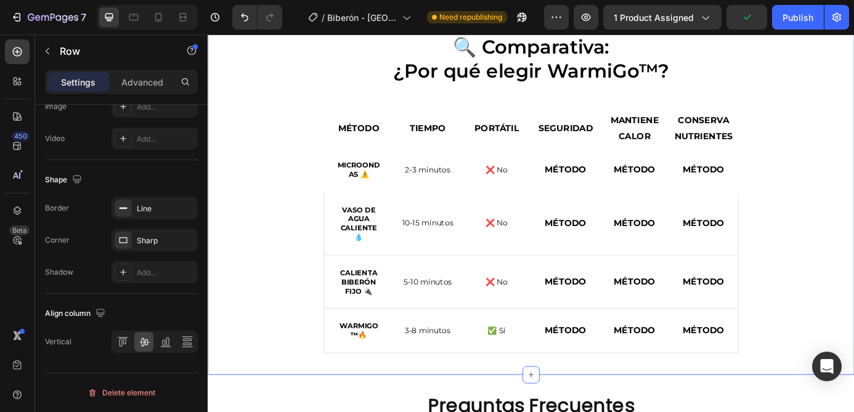
click at [266, 252] on div "🔍 Comparativa: ¿Por qué elegir WarmiGo™? Heading MÉTODO Text Block TIEMPO Text …" at bounding box center [577, 216] width 721 height 366
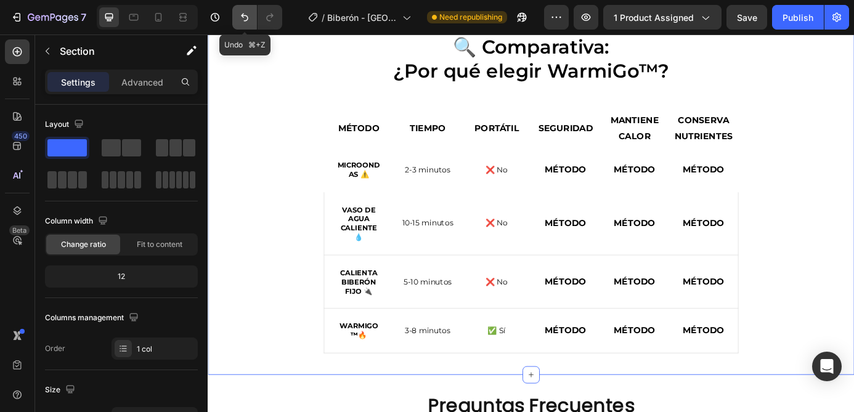
click at [240, 18] on icon "Undo/Redo" at bounding box center [244, 17] width 12 height 12
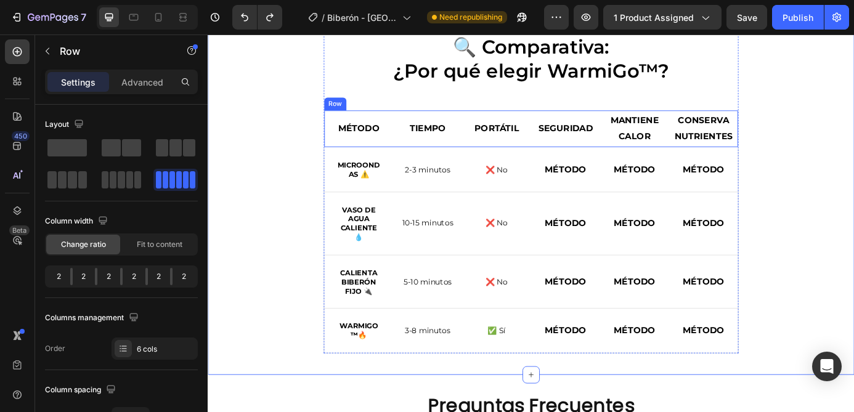
click at [435, 162] on div "TIEMPO Text Block Row" at bounding box center [458, 142] width 79 height 42
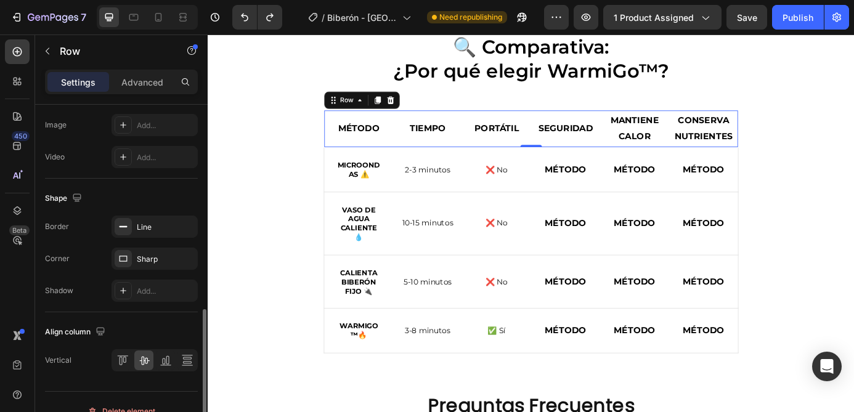
scroll to position [532, 0]
click at [156, 222] on div "Line" at bounding box center [155, 226] width 36 height 11
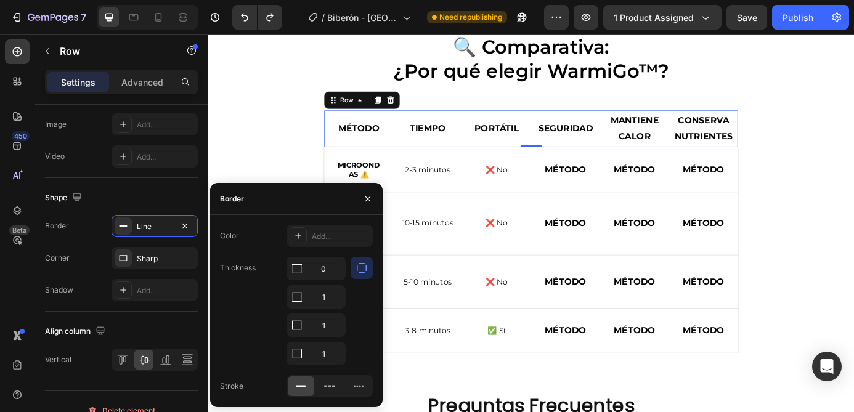
click at [304, 389] on icon at bounding box center [300, 386] width 12 height 12
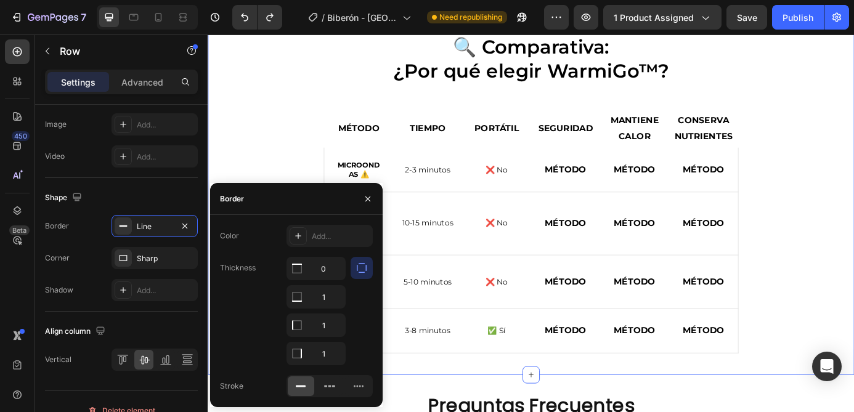
click at [296, 170] on div "🔍 Comparativa: ¿Por qué elegir WarmiGo™? Heading MÉTODO Text Block TIEMPO Text …" at bounding box center [577, 216] width 721 height 366
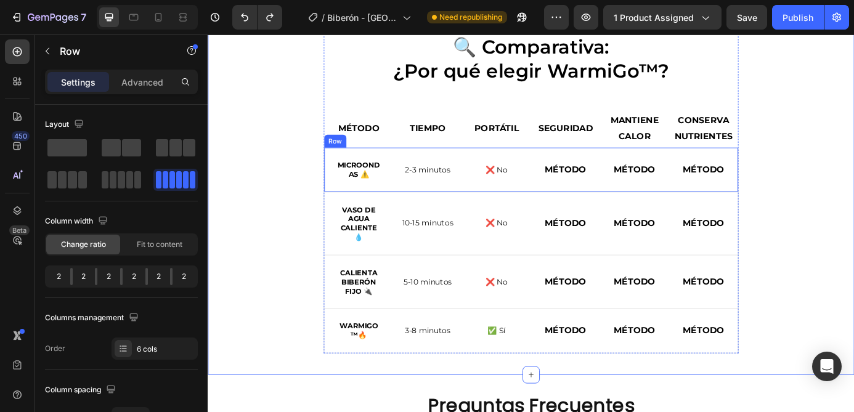
click at [423, 208] on div "2-3 minutos Text Block Row" at bounding box center [458, 189] width 79 height 51
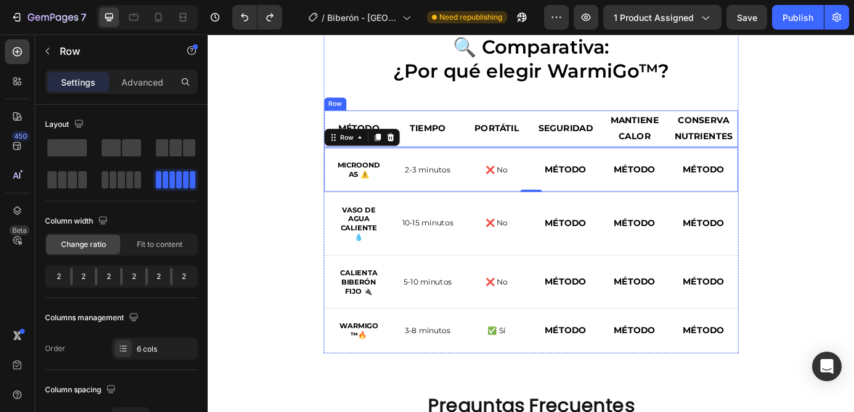
click at [424, 128] on div "TIEMPO Text Block Row" at bounding box center [458, 142] width 79 height 42
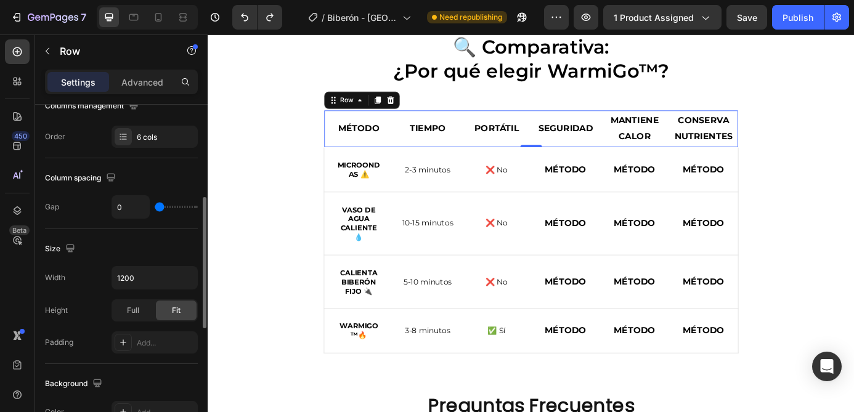
scroll to position [221, 0]
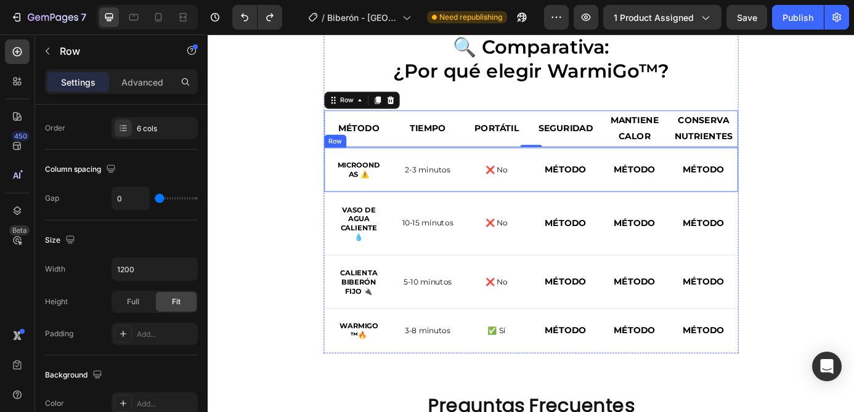
click at [458, 206] on div "2-3 minutos Text Block Row" at bounding box center [458, 189] width 79 height 51
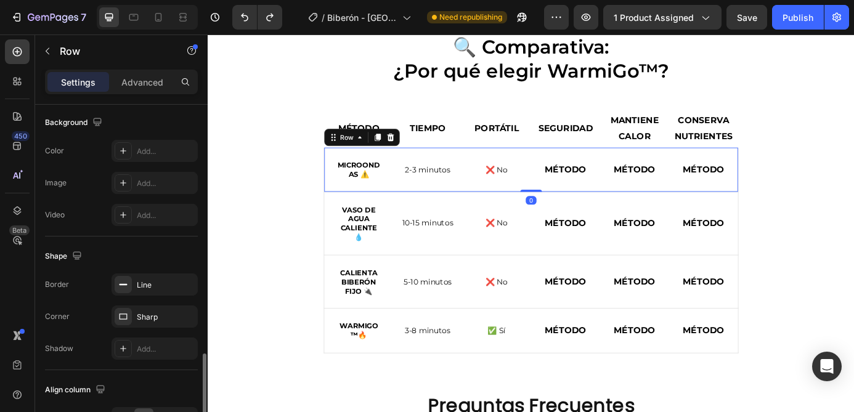
scroll to position [549, 0]
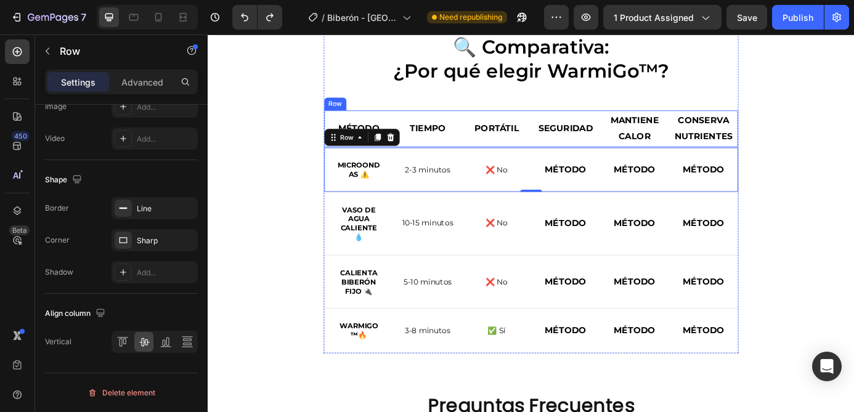
click at [426, 124] on div "TIEMPO Text Block Row" at bounding box center [458, 142] width 79 height 42
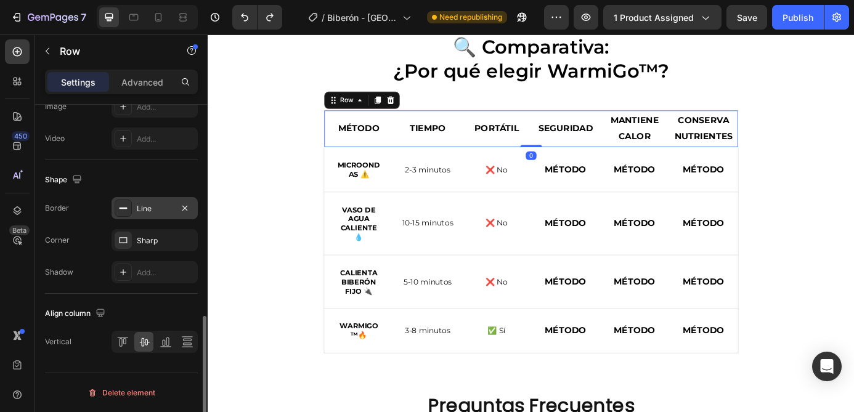
click at [147, 208] on div "Line" at bounding box center [155, 208] width 36 height 11
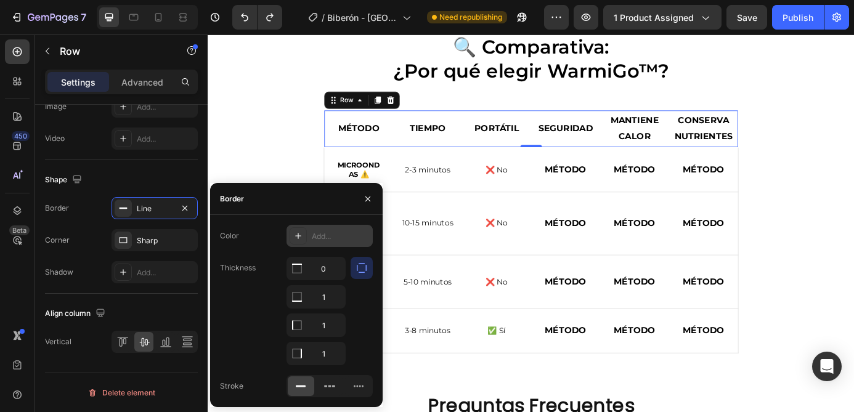
click at [317, 234] on div "Add..." at bounding box center [341, 236] width 58 height 11
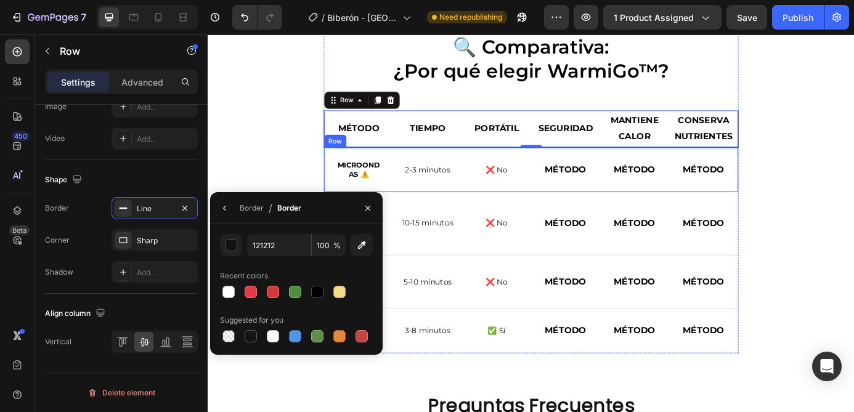
click at [500, 176] on div "❌ No Text Block" at bounding box center [537, 189] width 79 height 51
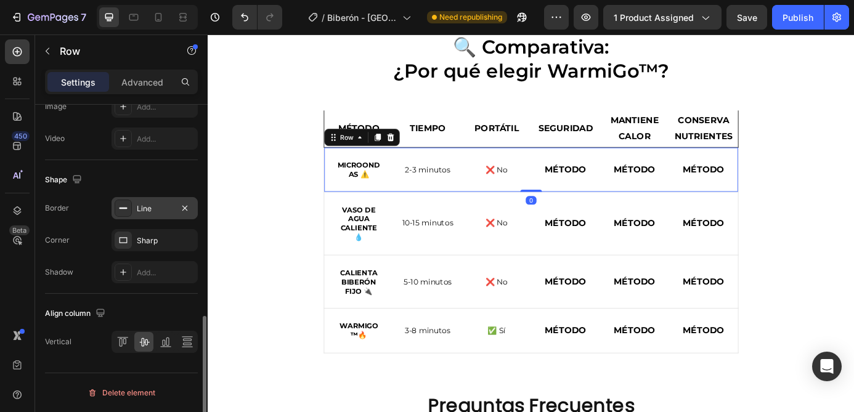
click at [152, 210] on div "Line" at bounding box center [155, 208] width 36 height 11
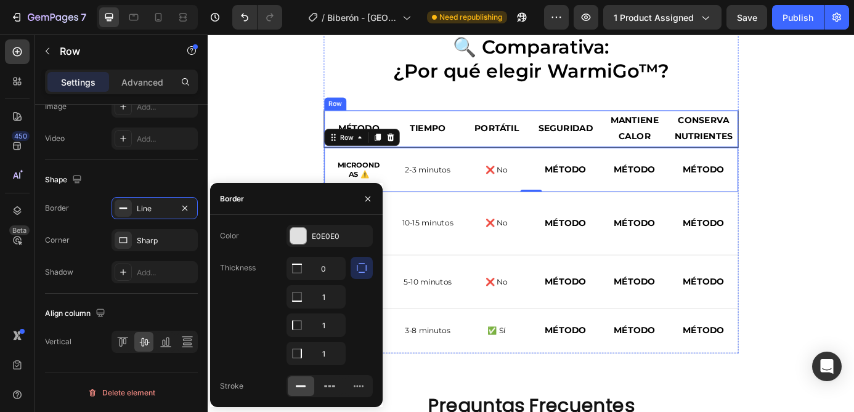
click at [424, 124] on div "TIEMPO Text Block Row" at bounding box center [458, 142] width 79 height 42
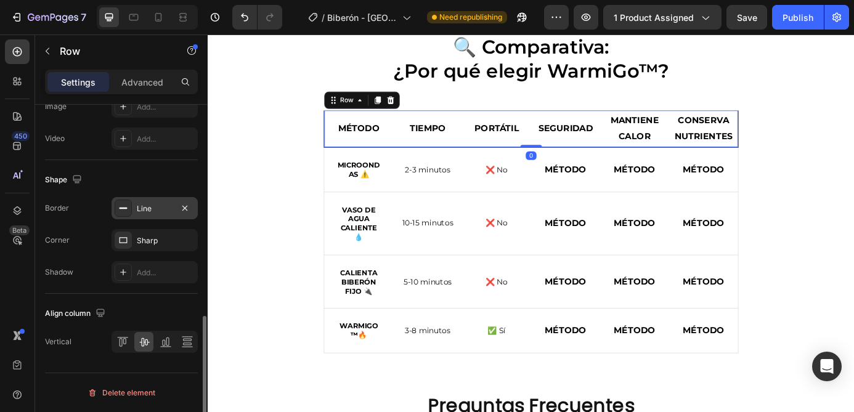
click at [139, 211] on div "Line" at bounding box center [155, 208] width 36 height 11
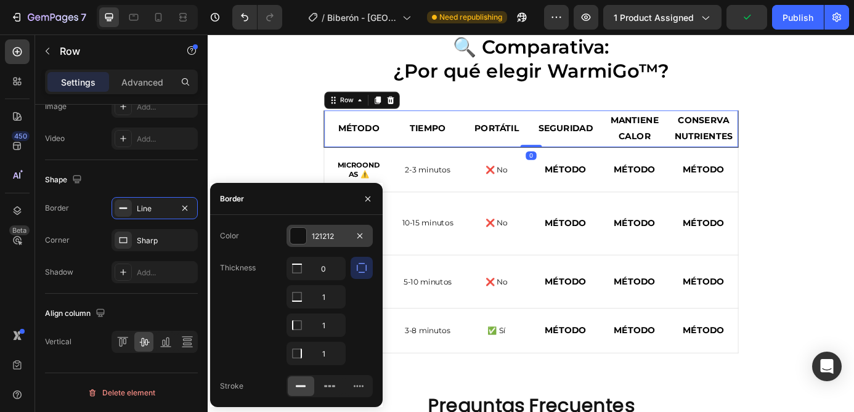
click at [330, 234] on div "121212" at bounding box center [330, 236] width 36 height 11
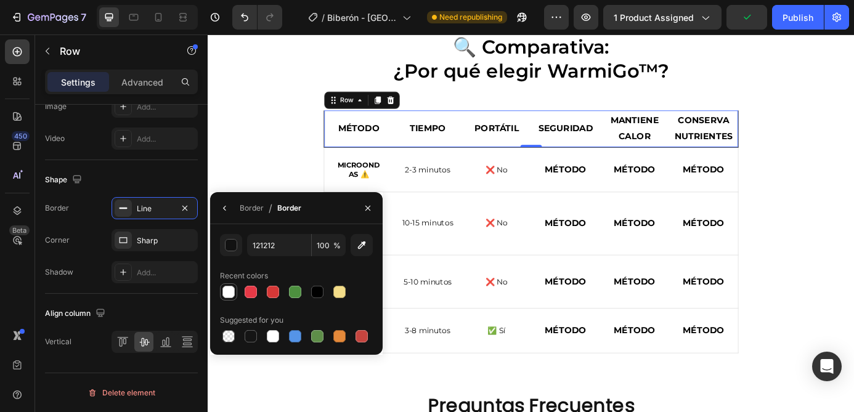
click at [225, 297] on div at bounding box center [228, 292] width 12 height 12
type input "FFFFFF"
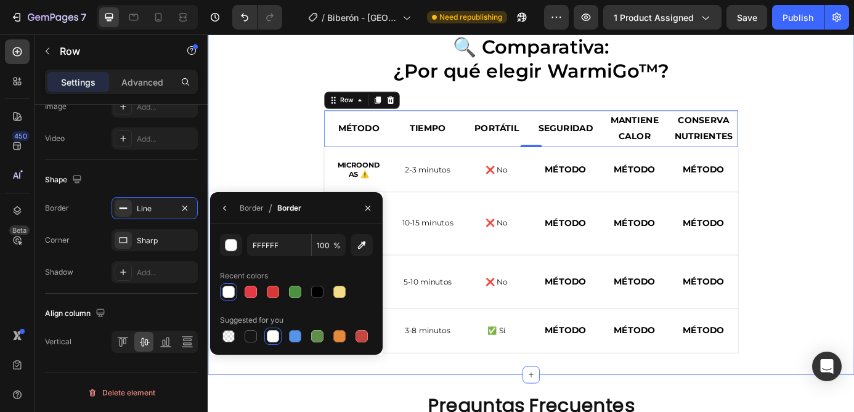
click at [304, 162] on div "🔍 Comparativa: ¿Por qué elegir WarmiGo™? Heading MÉTODO Text Block TIEMPO Text …" at bounding box center [577, 216] width 721 height 366
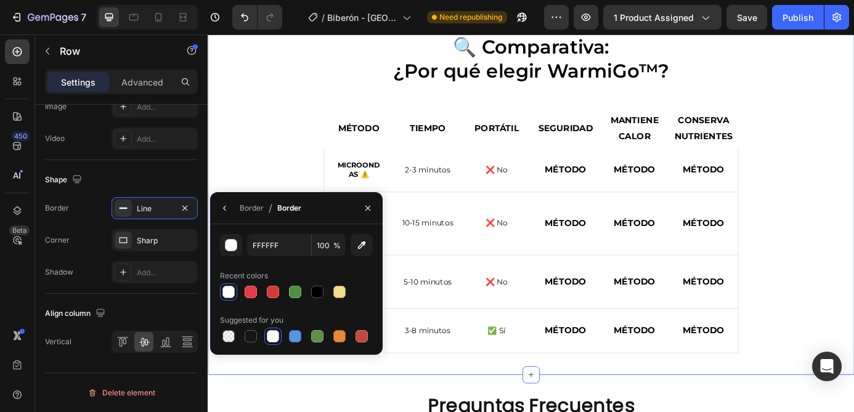
scroll to position [0, 0]
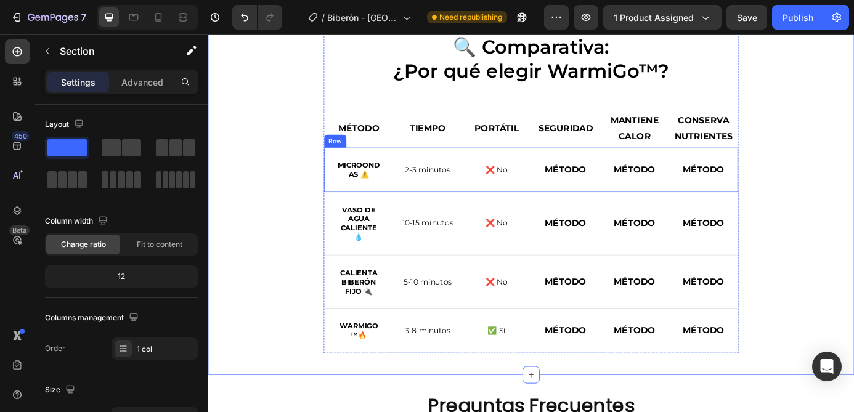
click at [438, 171] on div "2-3 minutos Text Block Row" at bounding box center [458, 189] width 79 height 51
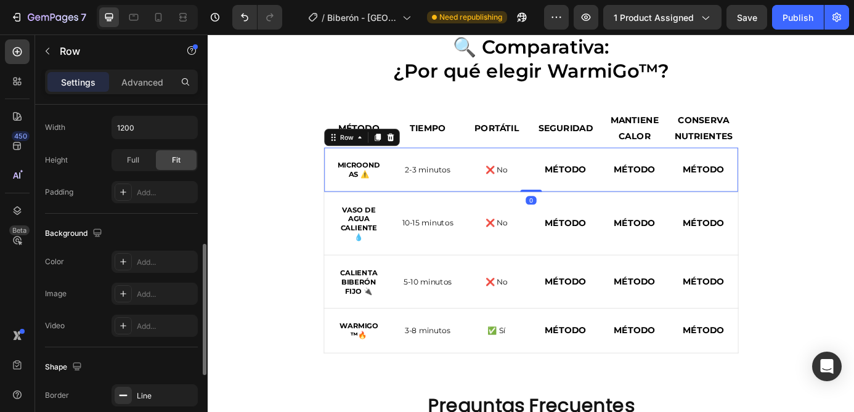
scroll to position [408, 0]
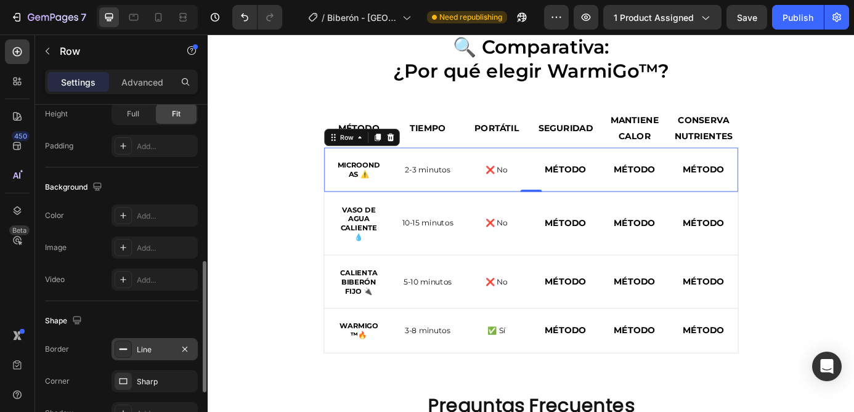
click at [156, 357] on div "Line" at bounding box center [154, 349] width 86 height 22
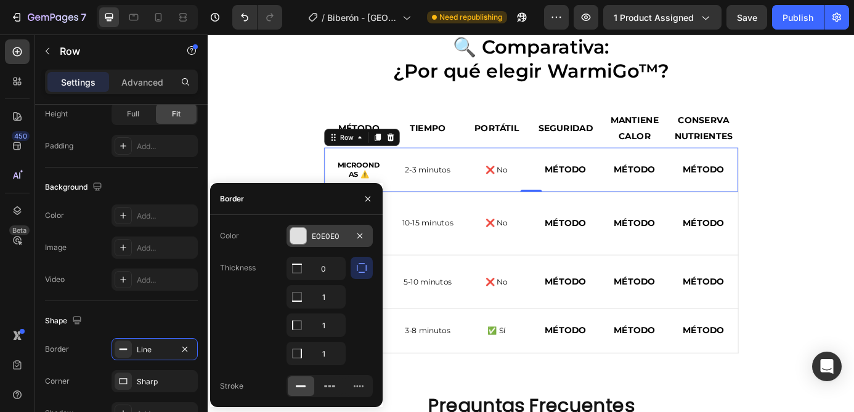
click at [336, 237] on div "E0E0E0" at bounding box center [330, 236] width 36 height 11
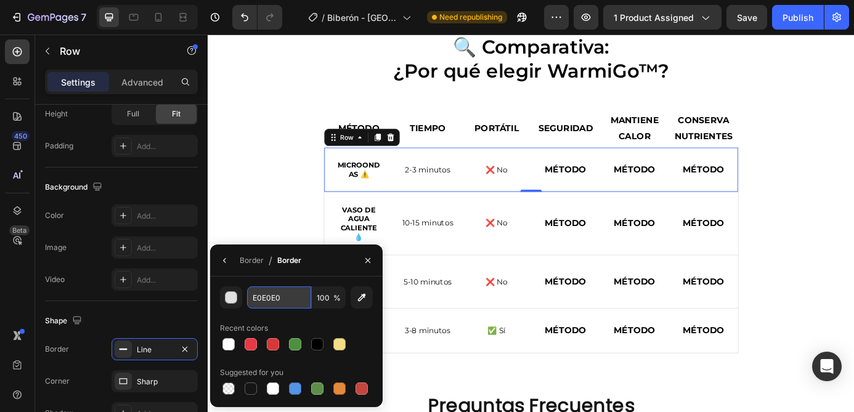
click at [284, 301] on input "E0E0E0" at bounding box center [279, 297] width 64 height 22
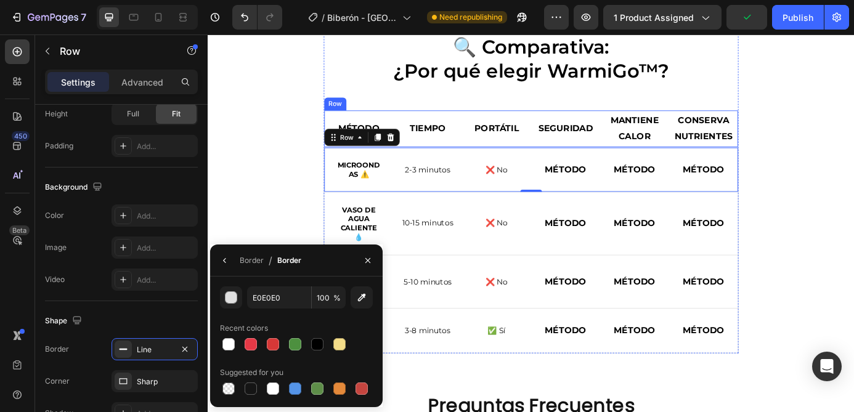
click at [486, 124] on div "TIEMPO Text Block Row" at bounding box center [458, 142] width 79 height 42
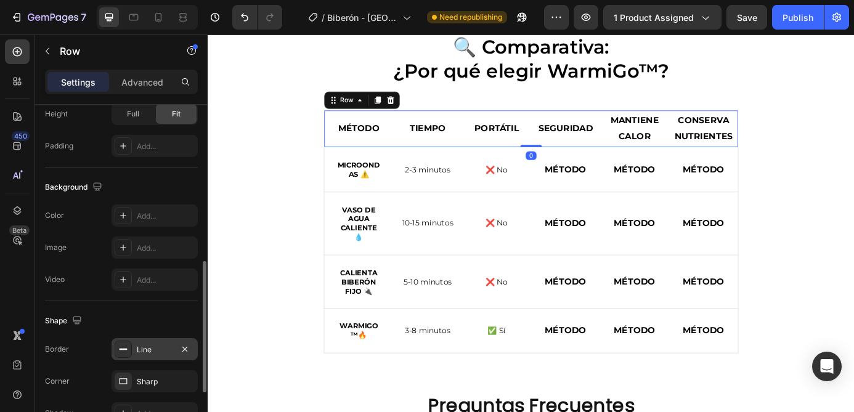
click at [150, 349] on div "Line" at bounding box center [155, 349] width 36 height 11
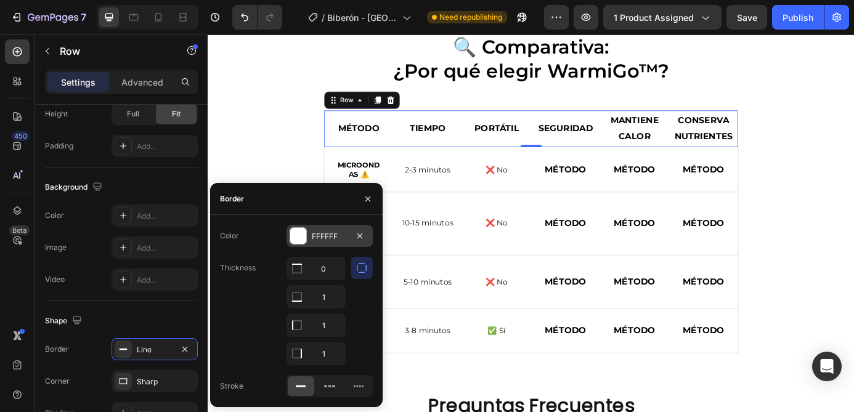
click at [325, 232] on div "FFFFFF" at bounding box center [330, 236] width 36 height 11
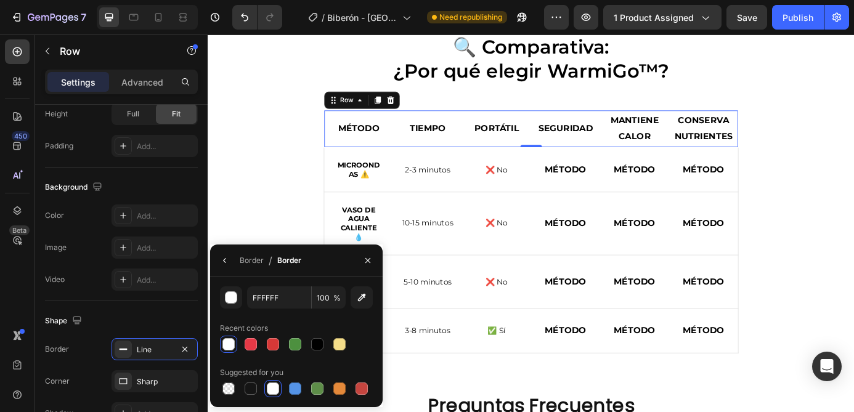
click at [342, 261] on div "Vaso de agua caliente 💧" at bounding box center [380, 250] width 79 height 71
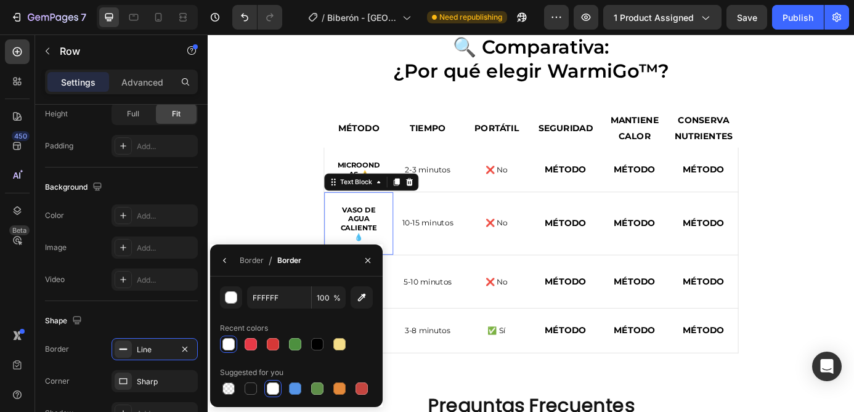
scroll to position [0, 0]
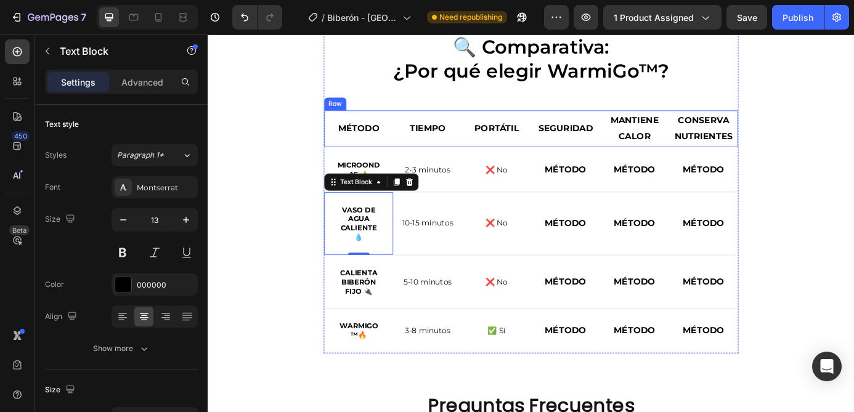
click at [458, 126] on div "TIEMPO Text Block Row" at bounding box center [458, 142] width 79 height 42
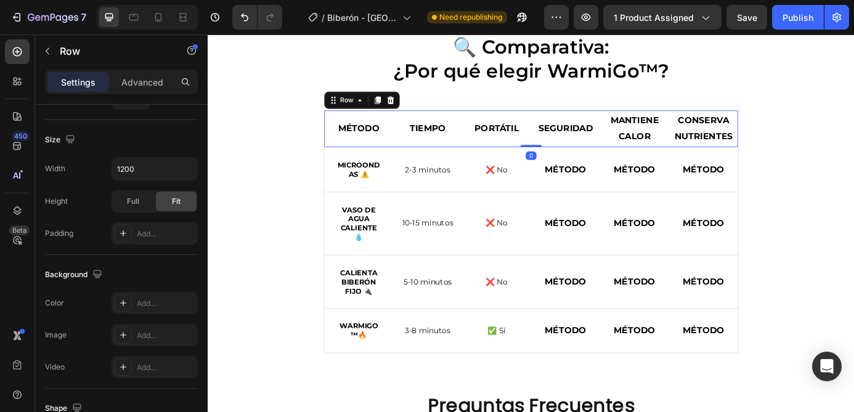
scroll to position [549, 0]
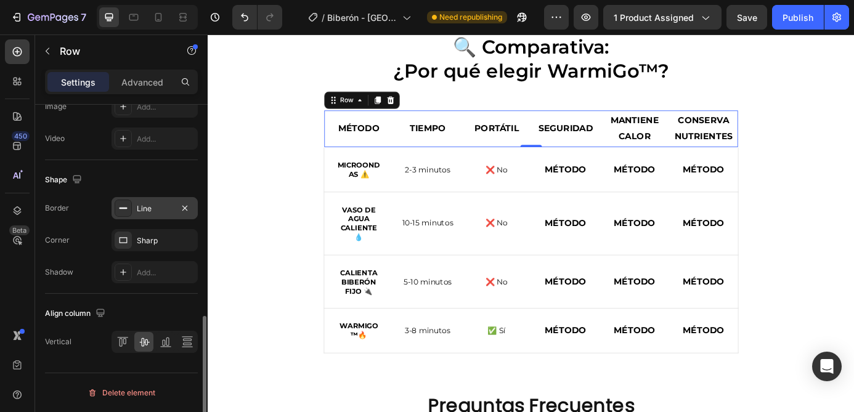
click at [152, 214] on div "Line" at bounding box center [154, 208] width 86 height 22
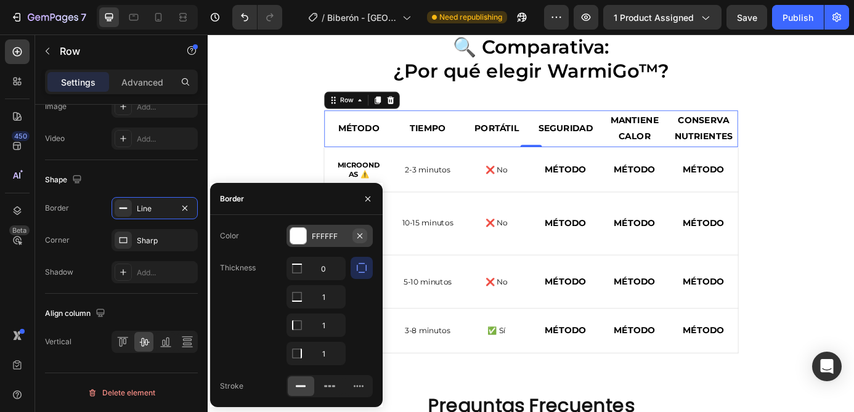
click at [359, 235] on icon "button" at bounding box center [359, 235] width 5 height 5
click at [330, 236] on div "Add..." at bounding box center [341, 236] width 58 height 11
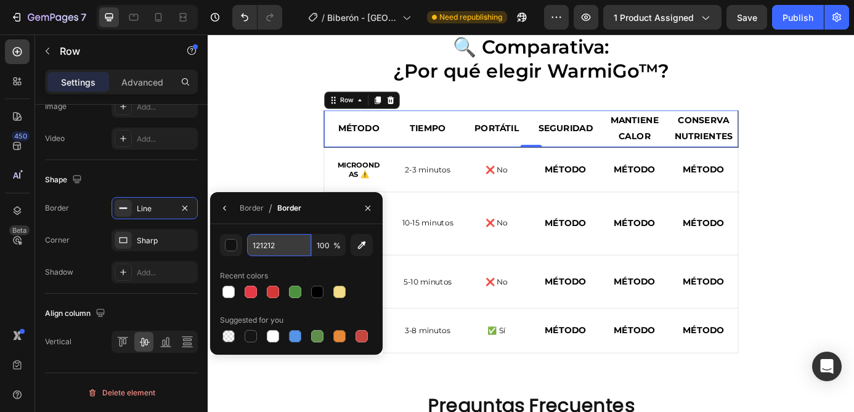
click at [280, 247] on input "121212" at bounding box center [279, 245] width 64 height 22
paste input "E0E0E0"
type input "E0E0E0"
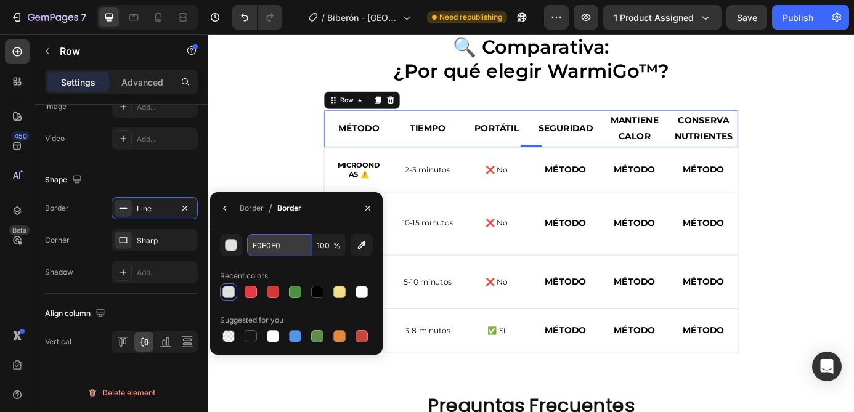
click at [280, 247] on input "E0E0E0" at bounding box center [279, 245] width 64 height 22
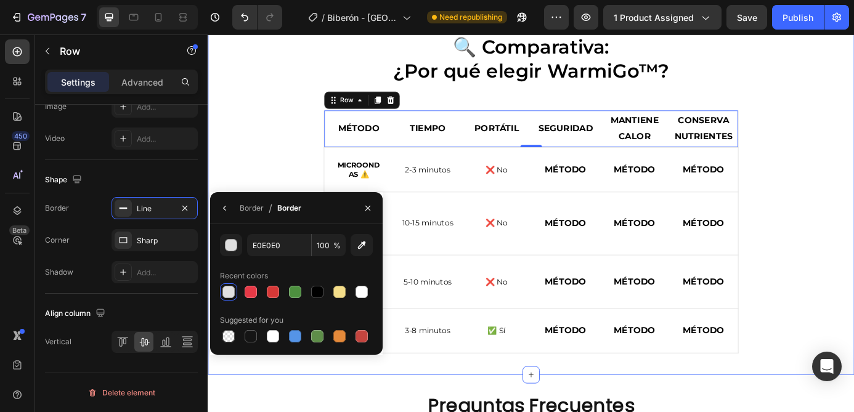
click at [283, 158] on div "🔍 Comparativa: ¿Por qué elegir WarmiGo™? Heading MÉTODO Text Block TIEMPO Text …" at bounding box center [577, 216] width 721 height 366
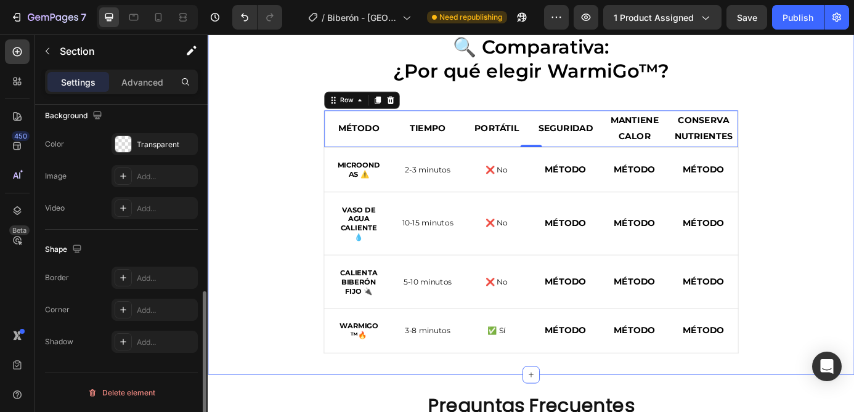
scroll to position [0, 0]
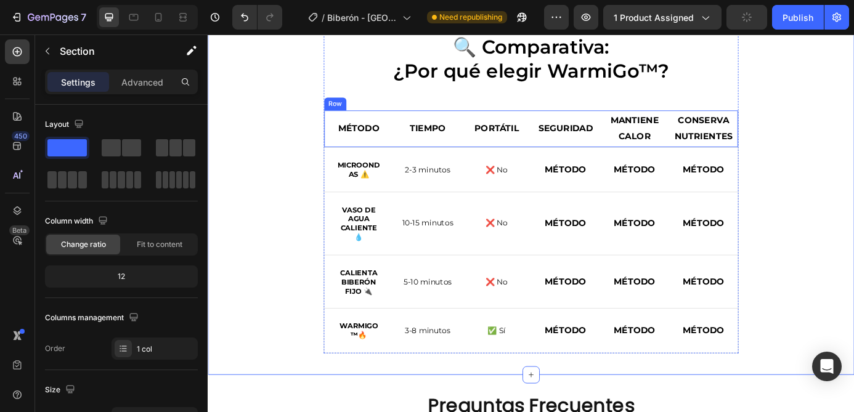
click at [496, 124] on div "TIEMPO Text Block Row" at bounding box center [458, 142] width 79 height 42
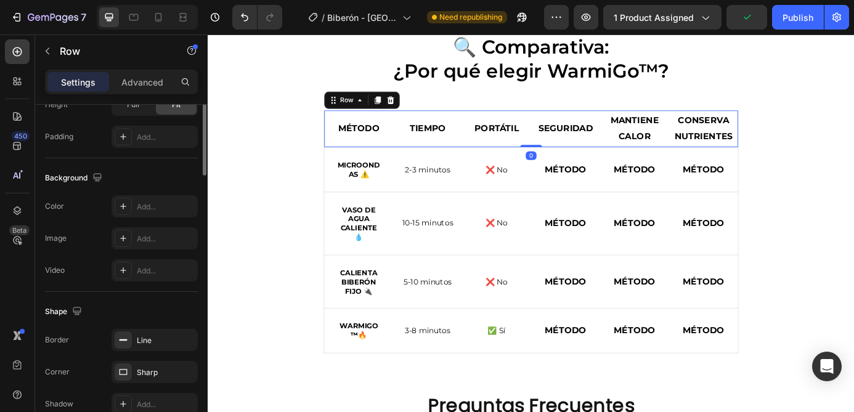
scroll to position [549, 0]
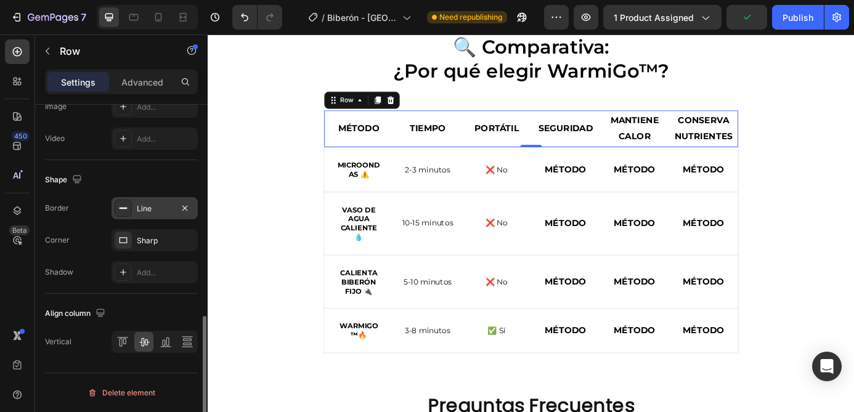
click at [149, 210] on div "Line" at bounding box center [155, 208] width 36 height 11
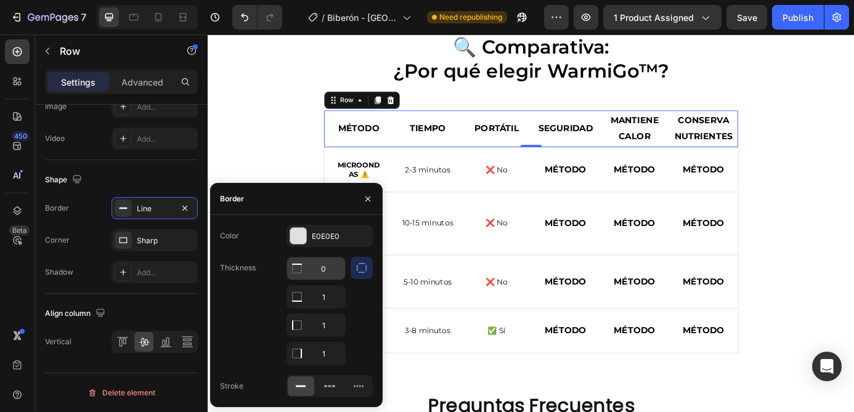
click at [297, 270] on icon at bounding box center [297, 268] width 12 height 12
click at [326, 269] on input "0" at bounding box center [316, 268] width 58 height 22
type input "1"
click at [302, 176] on div "🔍 Comparativa: ¿Por qué elegir WarmiGo™? Heading MÉTODO Text Block TIEMPO Text …" at bounding box center [577, 216] width 721 height 367
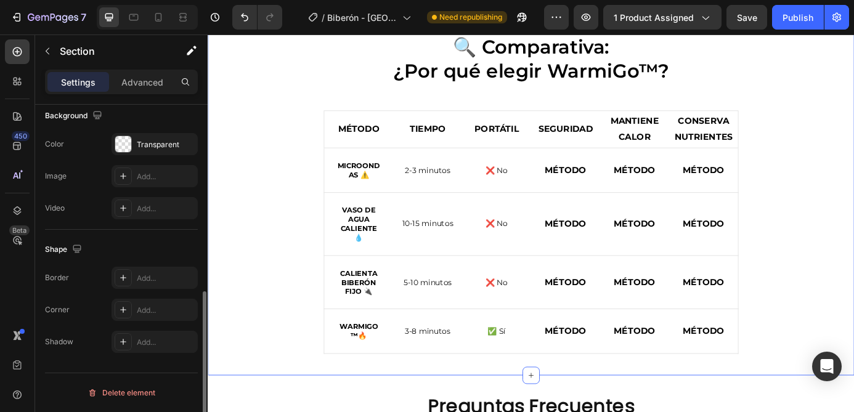
scroll to position [0, 0]
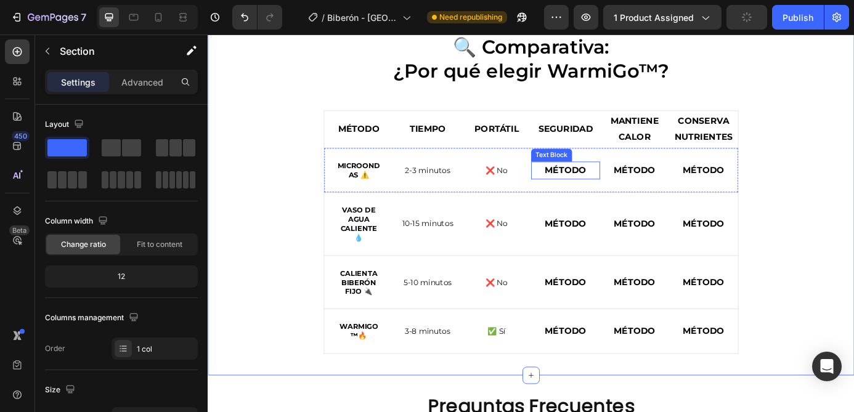
click at [610, 187] on strong "MÉTODO" at bounding box center [616, 190] width 47 height 12
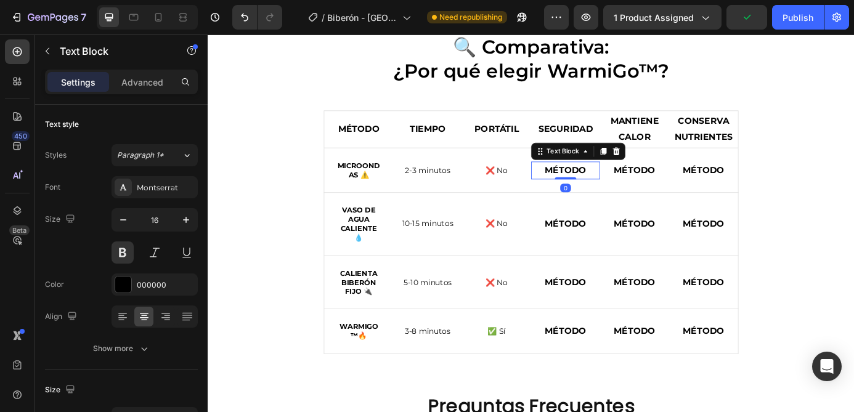
click at [610, 187] on strong "MÉTODO" at bounding box center [616, 190] width 47 height 12
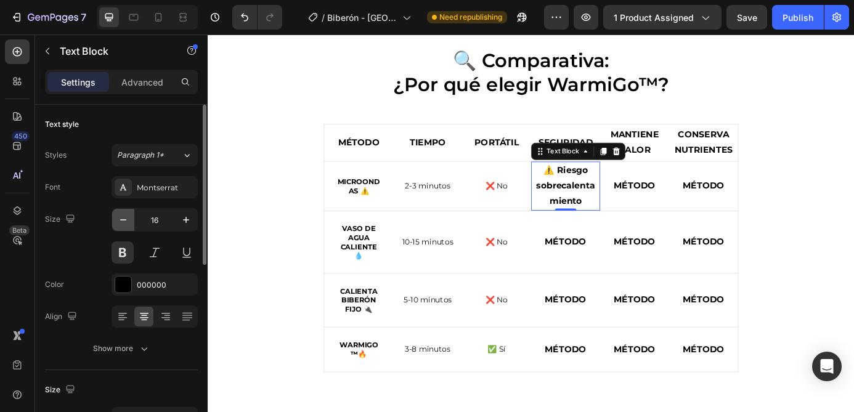
click at [121, 222] on icon "button" at bounding box center [123, 220] width 12 height 12
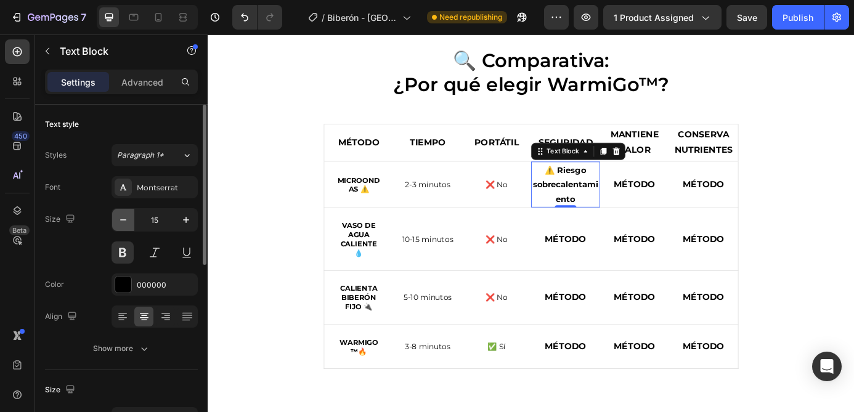
type input "14"
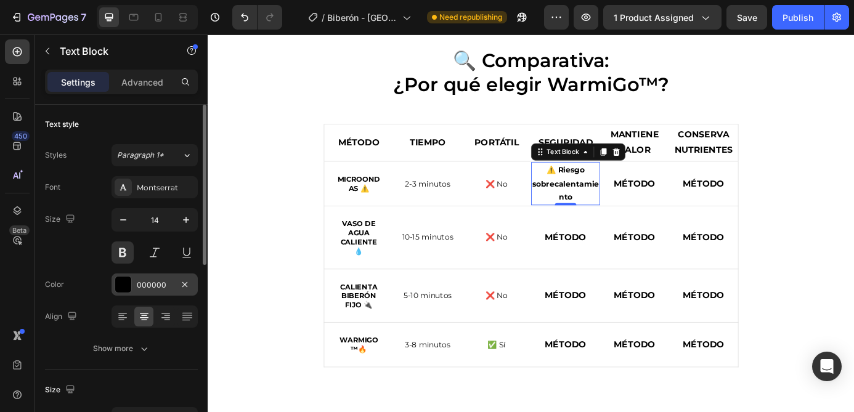
click at [150, 288] on div "000000" at bounding box center [155, 285] width 36 height 11
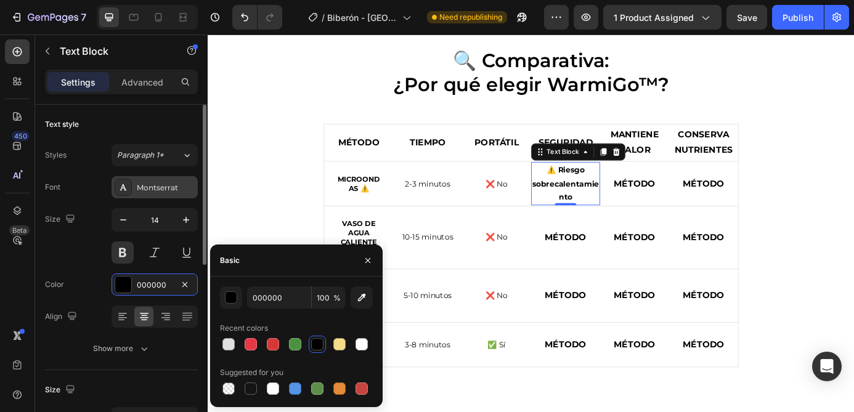
click at [154, 190] on div "Montserrat" at bounding box center [166, 187] width 58 height 11
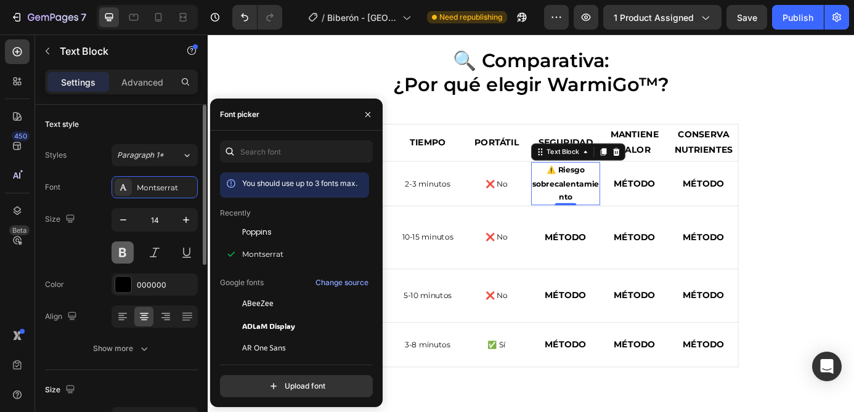
click at [123, 254] on button at bounding box center [122, 252] width 22 height 22
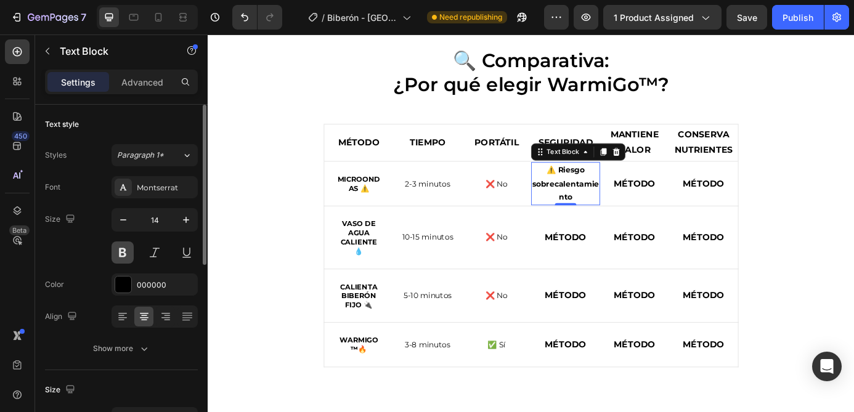
click at [126, 254] on button at bounding box center [122, 252] width 22 height 22
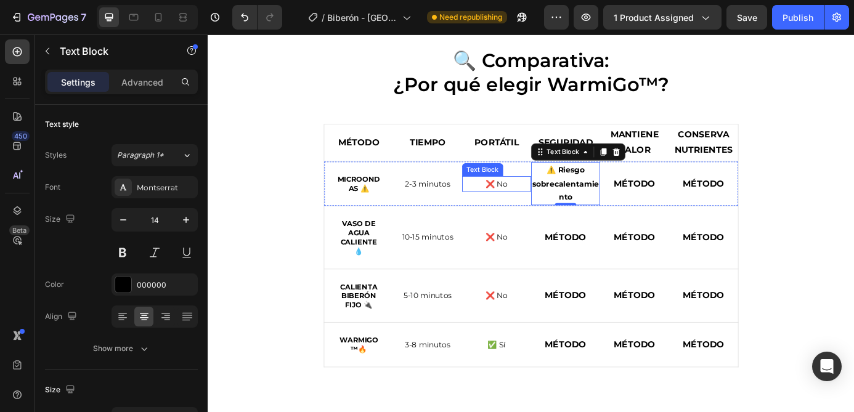
click at [543, 204] on p "❌ No" at bounding box center [538, 205] width 76 height 15
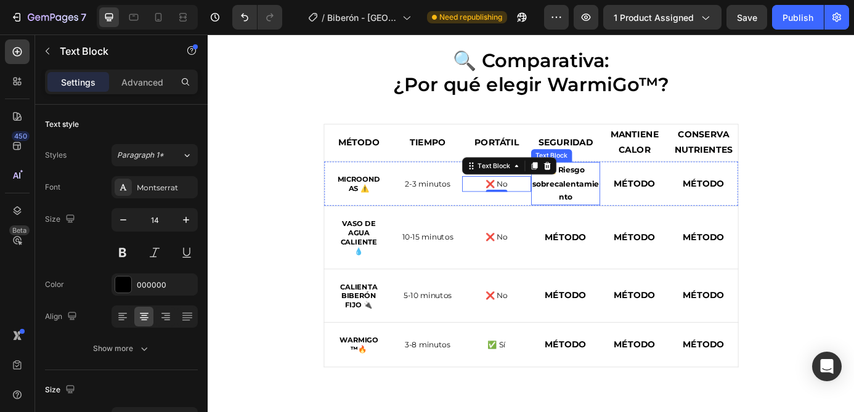
click at [629, 206] on strong "⚠️ Riesgo sobrecalentamiento" at bounding box center [616, 205] width 76 height 42
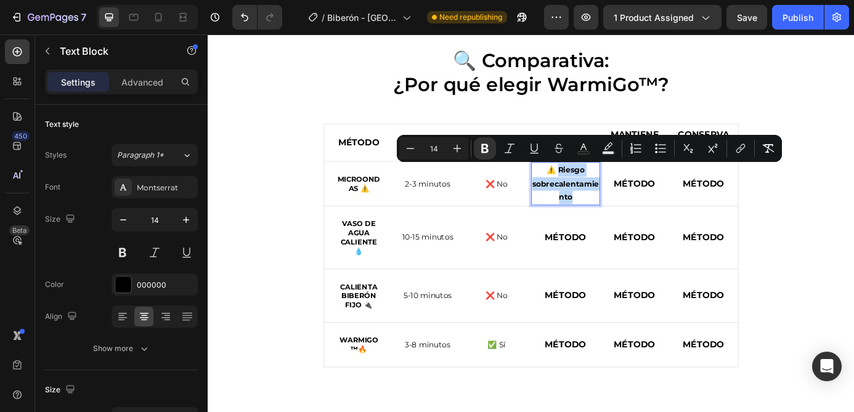
drag, startPoint x: 628, startPoint y: 218, endPoint x: 610, endPoint y: 192, distance: 31.9
click at [610, 192] on p "⚠️ Riesgo sobrecalentamiento" at bounding box center [616, 205] width 76 height 47
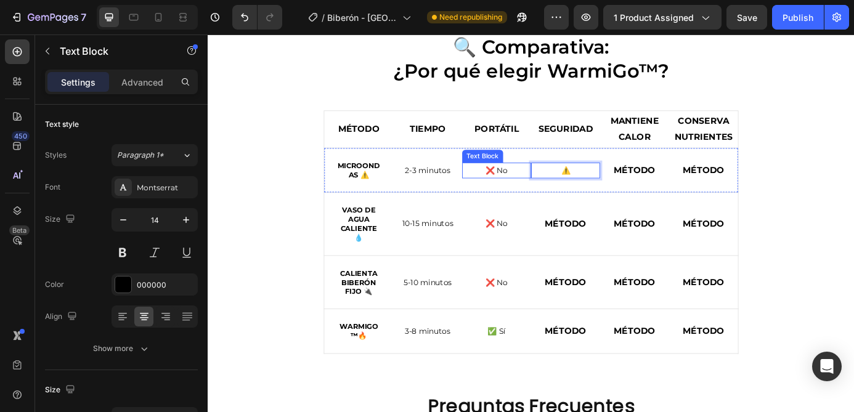
click at [544, 190] on p "❌ No" at bounding box center [538, 189] width 76 height 15
click at [548, 190] on p "❌ No" at bounding box center [538, 189] width 76 height 15
click at [695, 182] on p "MÉTODO" at bounding box center [695, 190] width 76 height 18
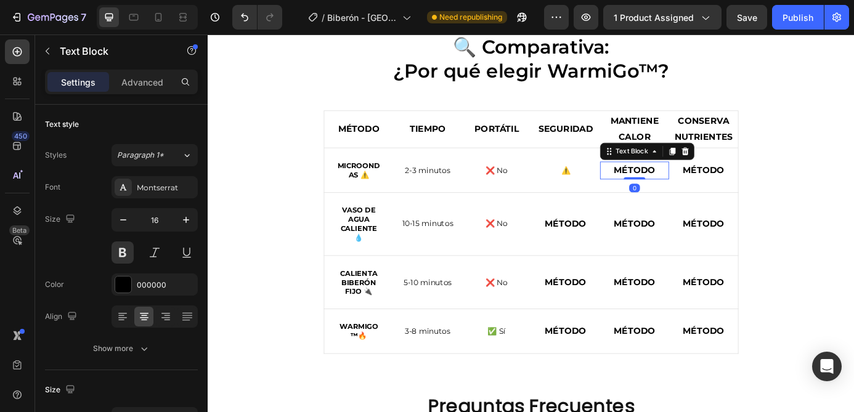
click at [695, 182] on p "MÉTODO" at bounding box center [695, 190] width 76 height 18
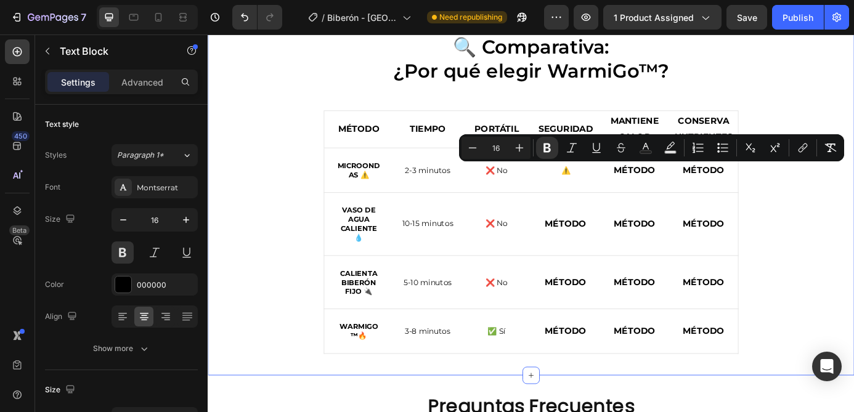
click at [829, 196] on div "🔍 Comparativa: ¿Por qué elegir WarmiGo™? Heading MÉTODO Text Block TIEMPO Text …" at bounding box center [577, 216] width 721 height 367
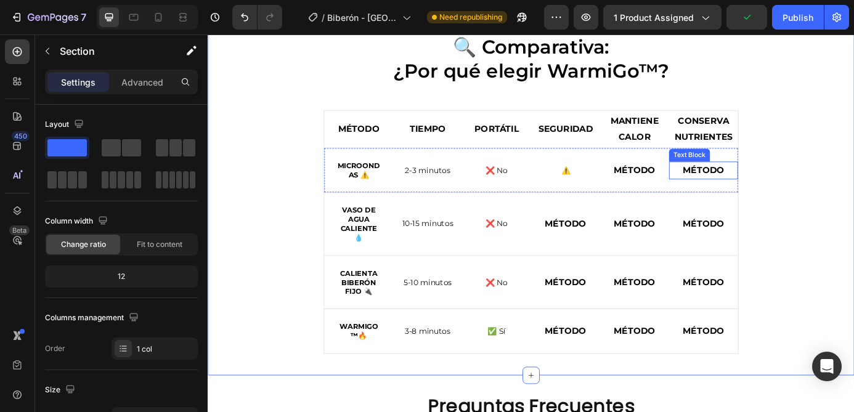
click at [793, 184] on strong "MÉTODO" at bounding box center [774, 190] width 47 height 12
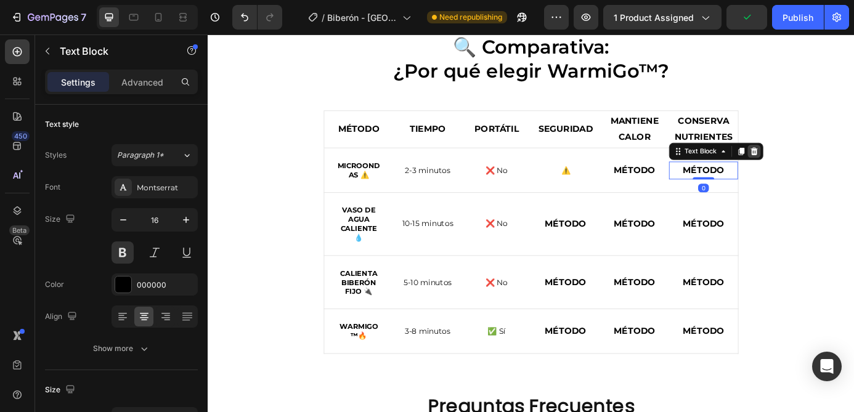
click at [830, 171] on icon at bounding box center [832, 168] width 8 height 9
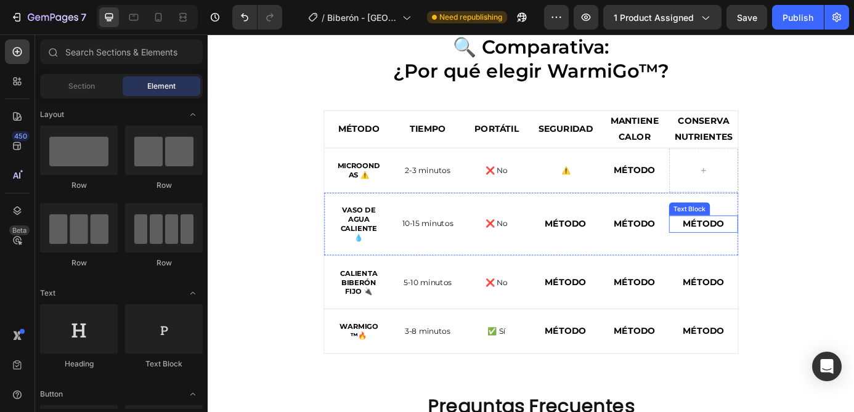
click at [796, 243] on p "MÉTODO" at bounding box center [774, 252] width 76 height 18
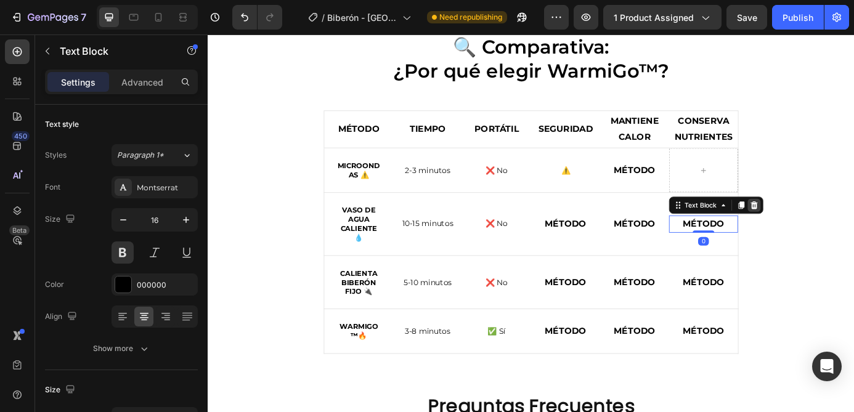
click at [835, 230] on icon at bounding box center [832, 230] width 10 height 10
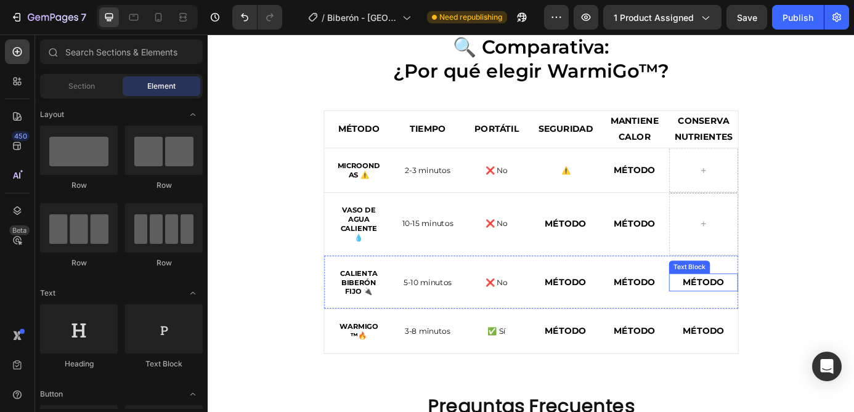
click at [778, 320] on strong "MÉTODO" at bounding box center [774, 318] width 47 height 12
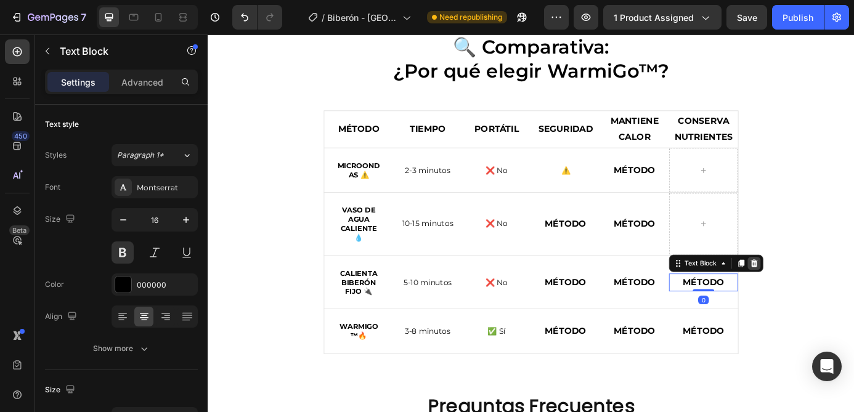
click at [830, 296] on icon at bounding box center [832, 296] width 8 height 9
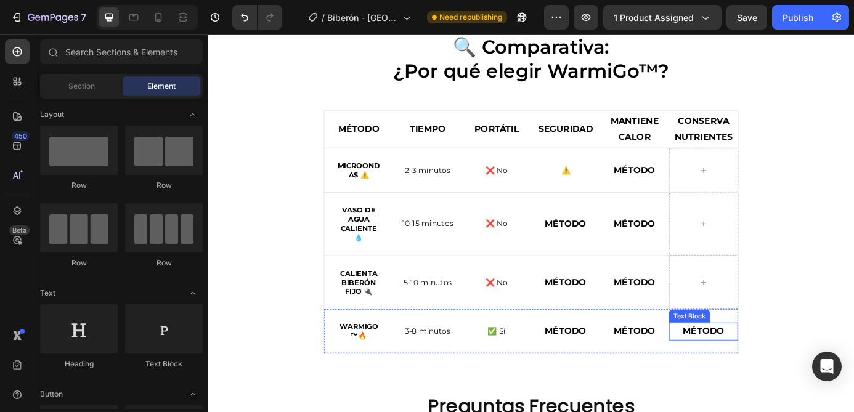
click at [785, 371] on strong "MÉTODO" at bounding box center [774, 374] width 47 height 12
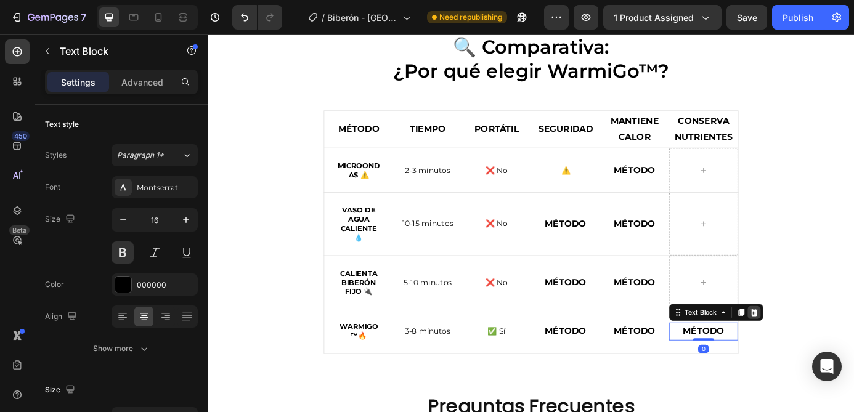
click at [830, 353] on icon at bounding box center [832, 352] width 8 height 9
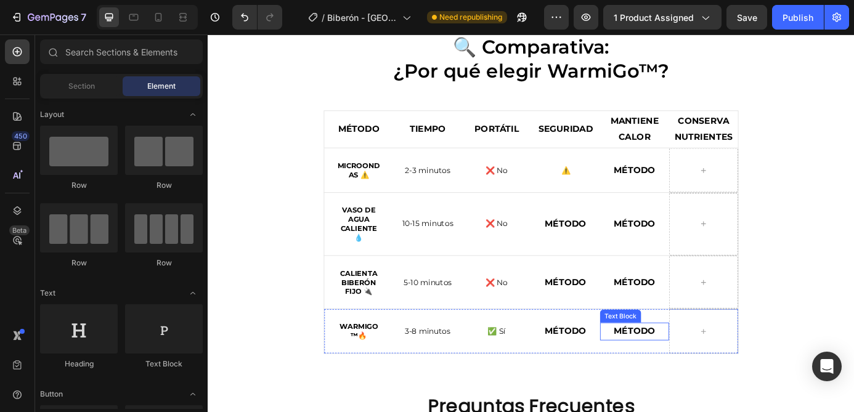
click at [710, 372] on strong "MÉTODO" at bounding box center [695, 374] width 47 height 12
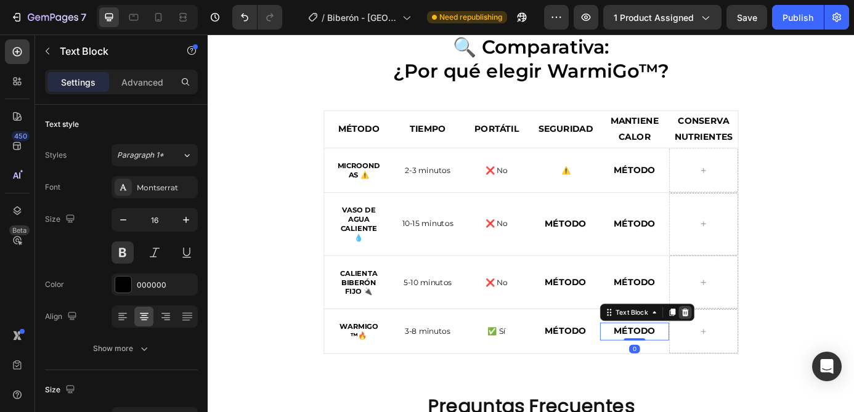
click at [751, 349] on icon at bounding box center [754, 352] width 8 height 9
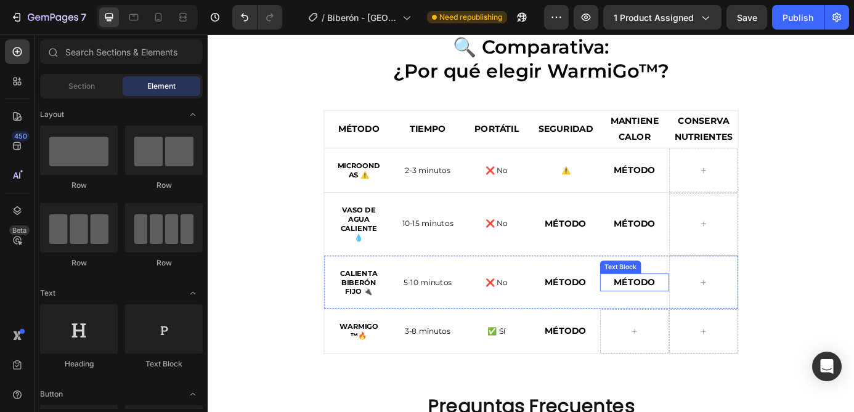
click at [697, 317] on strong "MÉTODO" at bounding box center [695, 318] width 47 height 12
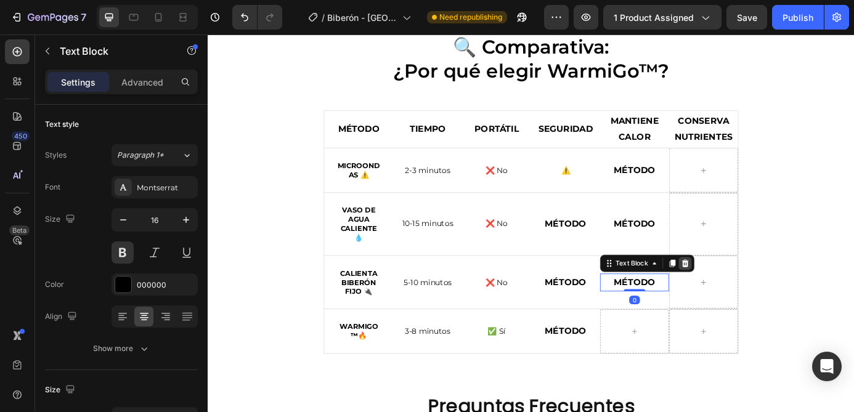
click at [752, 294] on icon at bounding box center [754, 296] width 8 height 9
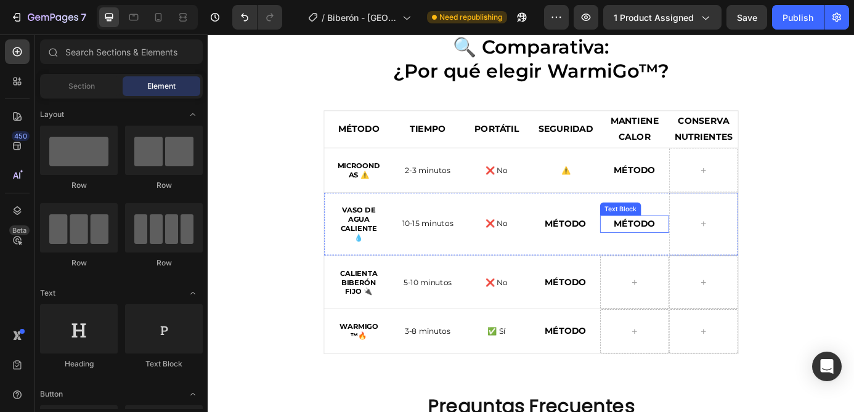
click at [697, 249] on strong "MÉTODO" at bounding box center [695, 251] width 47 height 12
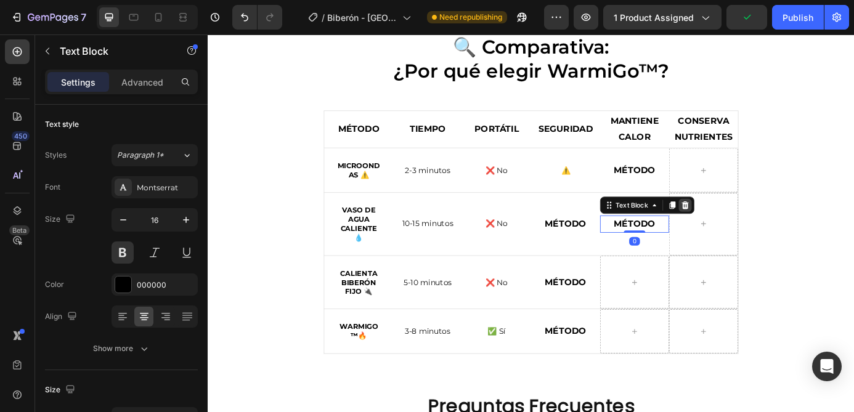
click at [756, 229] on icon at bounding box center [754, 229] width 8 height 9
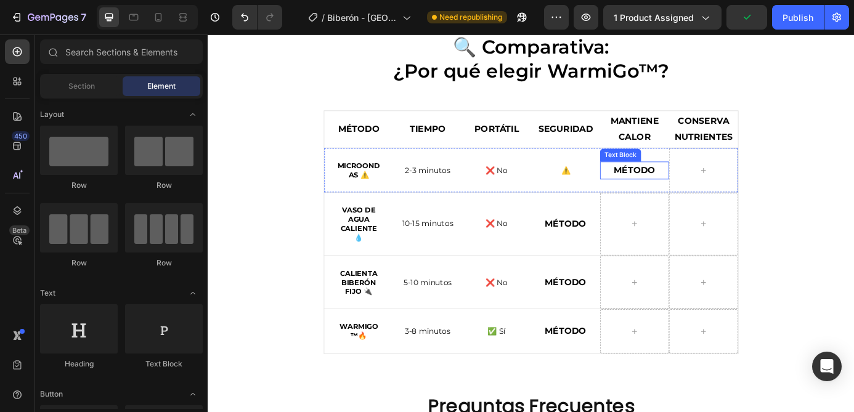
click at [703, 192] on strong "MÉTODO" at bounding box center [695, 190] width 47 height 12
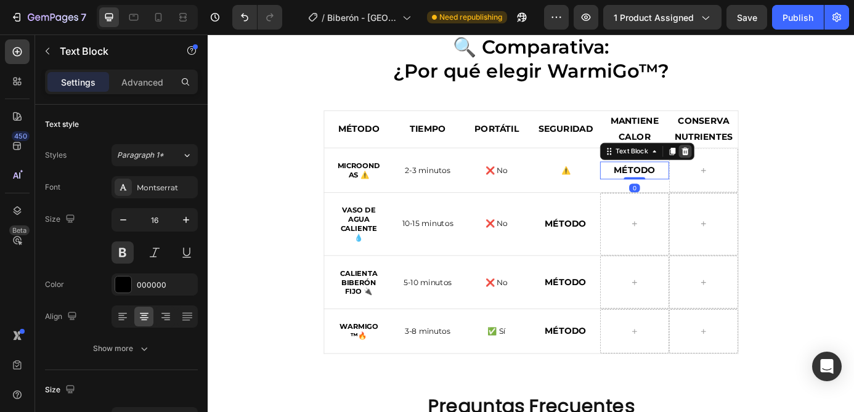
click at [752, 169] on icon at bounding box center [754, 168] width 8 height 9
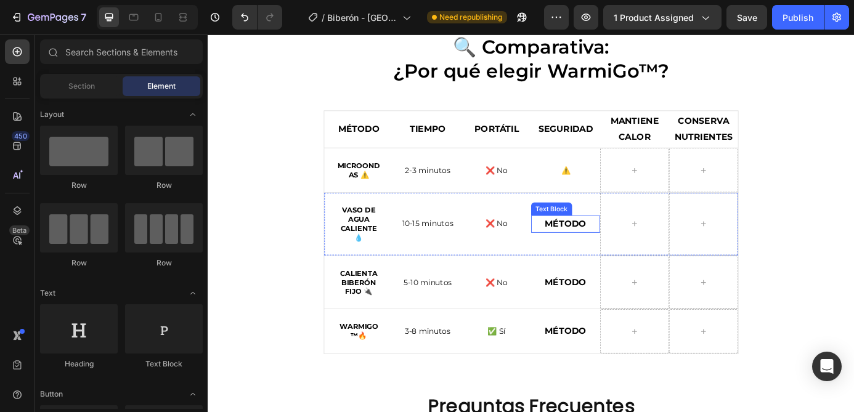
click at [620, 251] on strong "MÉTODO" at bounding box center [616, 251] width 47 height 12
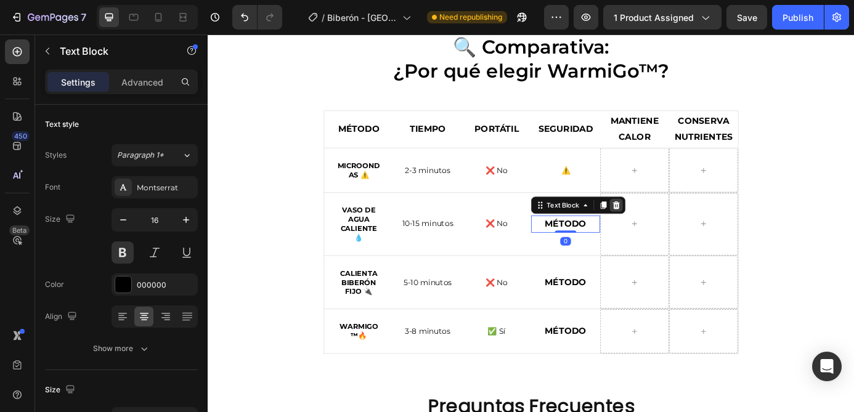
click at [676, 229] on icon at bounding box center [675, 229] width 8 height 9
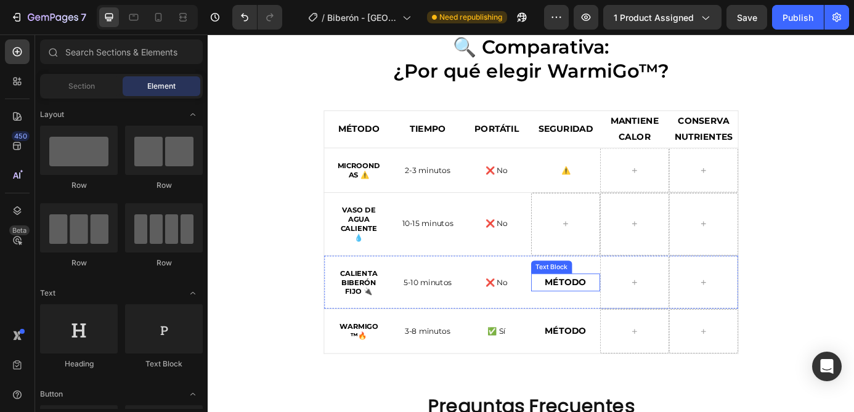
click at [625, 317] on strong "MÉTODO" at bounding box center [616, 318] width 47 height 12
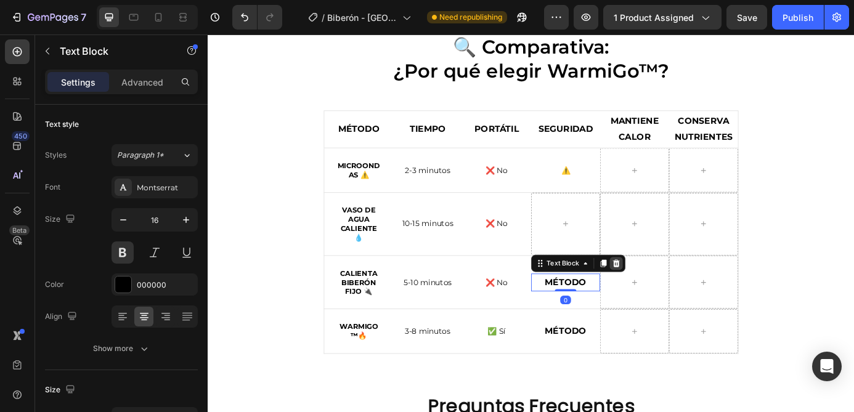
click at [674, 292] on icon at bounding box center [675, 296] width 8 height 9
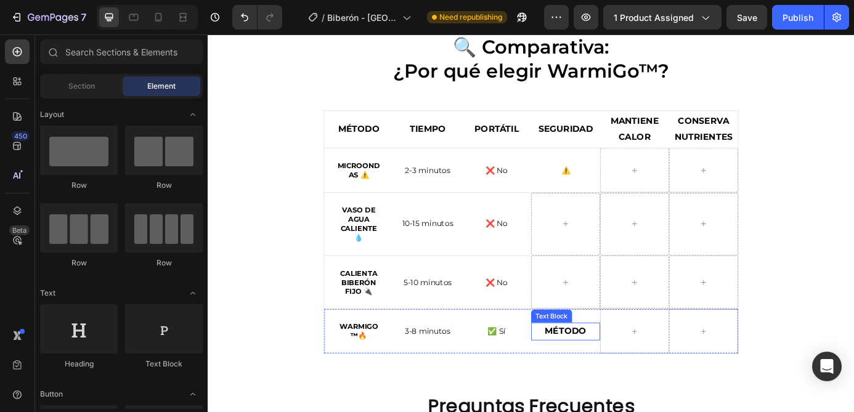
click at [623, 371] on strong "MÉTODO" at bounding box center [616, 374] width 47 height 12
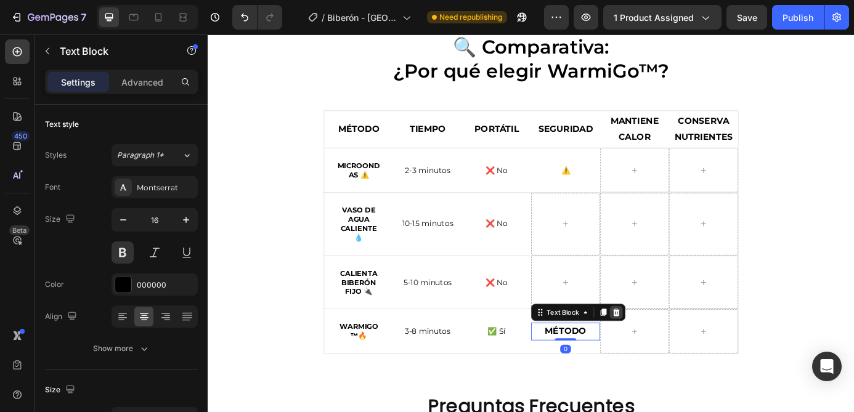
click at [673, 351] on icon at bounding box center [675, 352] width 10 height 10
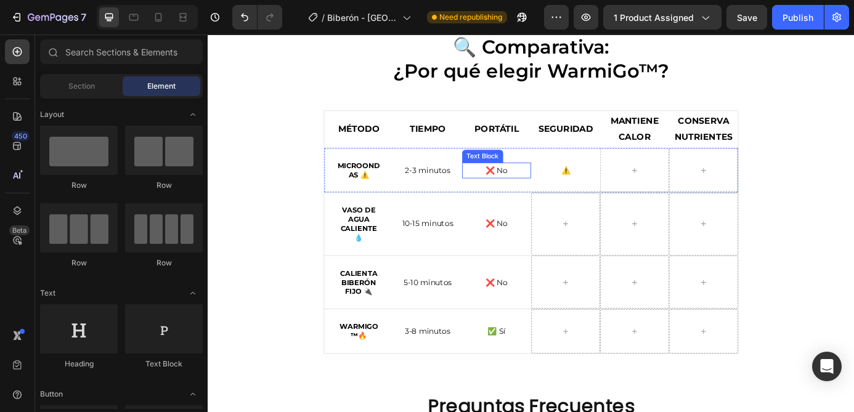
click at [540, 189] on p "❌ No" at bounding box center [538, 189] width 76 height 15
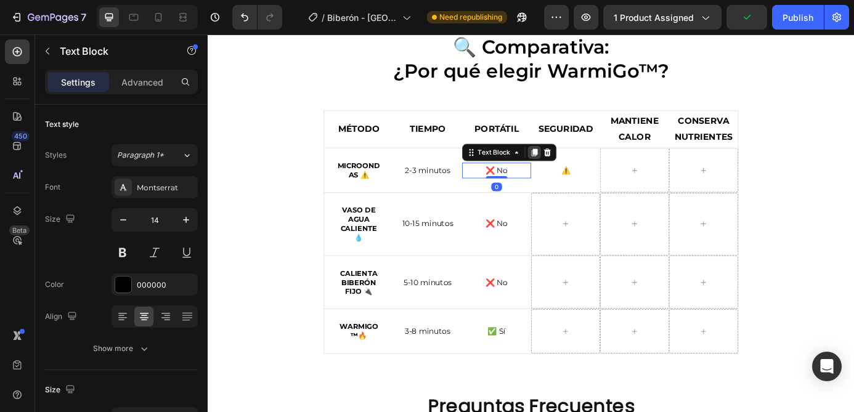
click at [580, 172] on icon at bounding box center [581, 169] width 10 height 10
click at [579, 178] on icon at bounding box center [581, 178] width 7 height 9
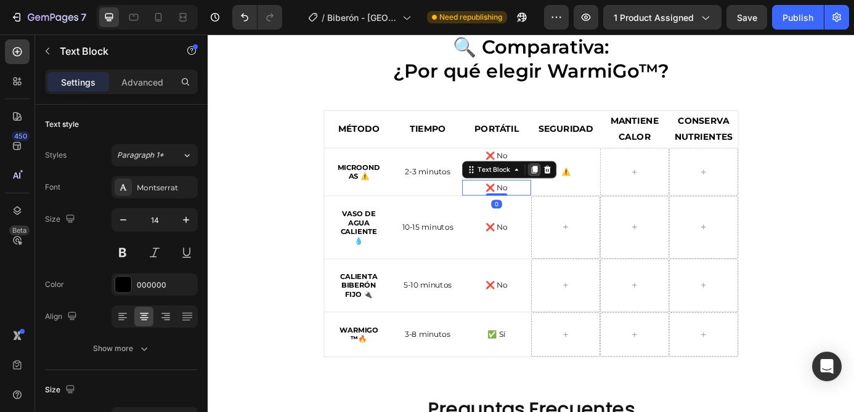
click at [579, 187] on icon at bounding box center [581, 189] width 7 height 9
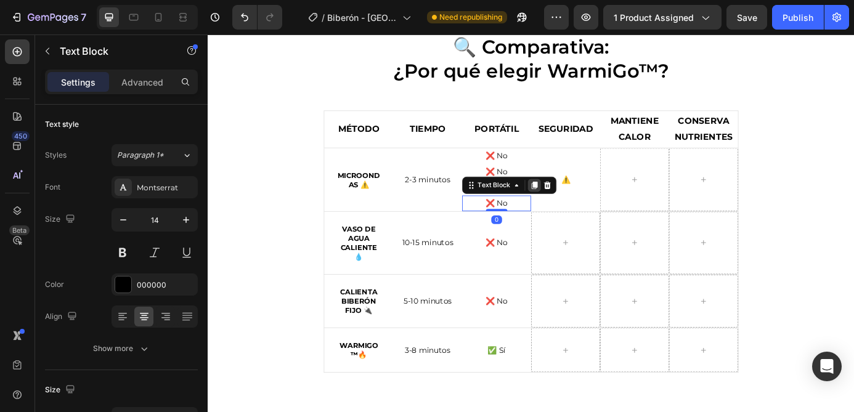
click at [580, 207] on icon at bounding box center [581, 207] width 7 height 9
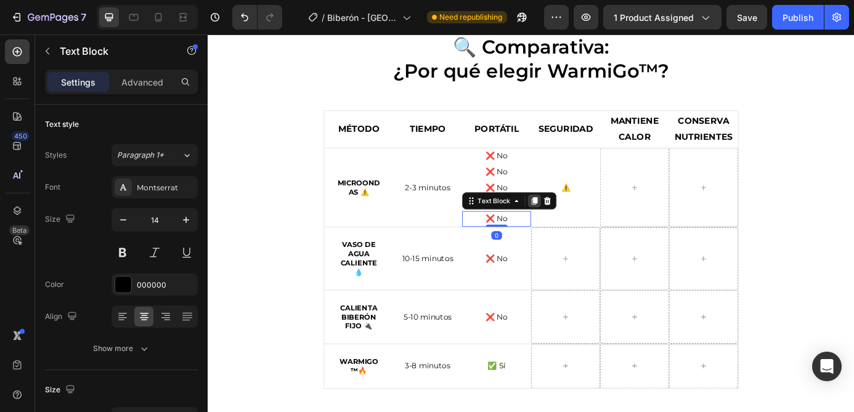
click at [580, 225] on icon at bounding box center [581, 225] width 7 height 9
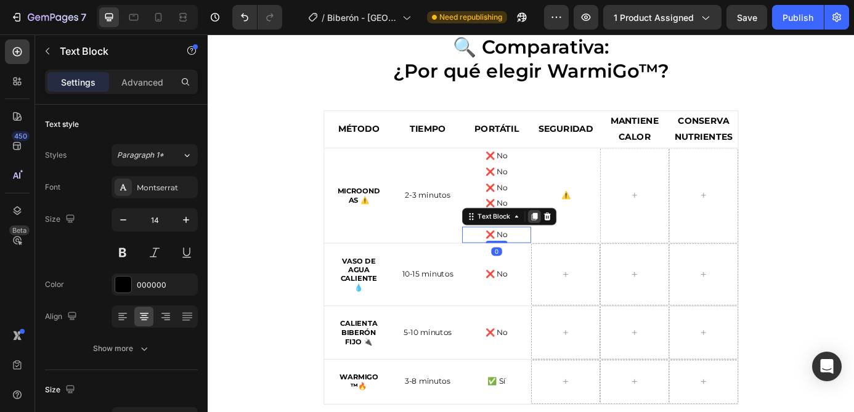
click at [580, 245] on icon at bounding box center [581, 243] width 7 height 9
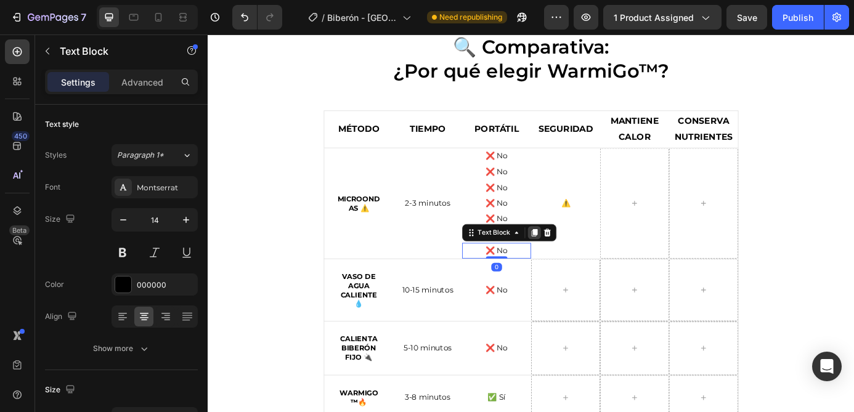
click at [581, 263] on icon at bounding box center [581, 261] width 7 height 9
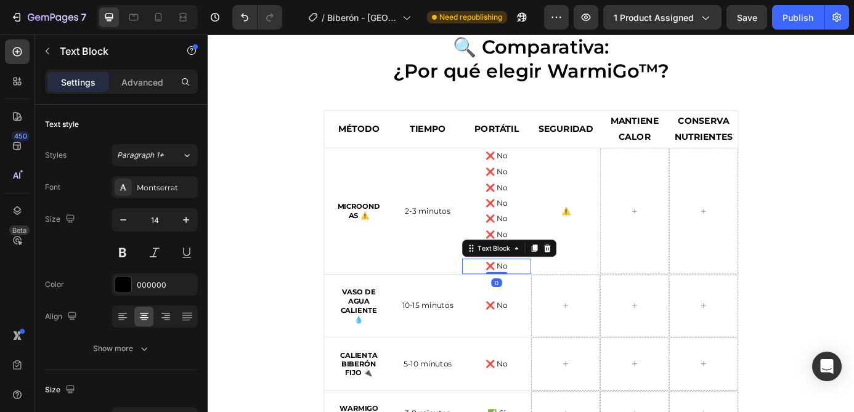
click at [581, 286] on div "Text Block" at bounding box center [552, 279] width 108 height 20
click at [581, 279] on icon at bounding box center [581, 279] width 7 height 9
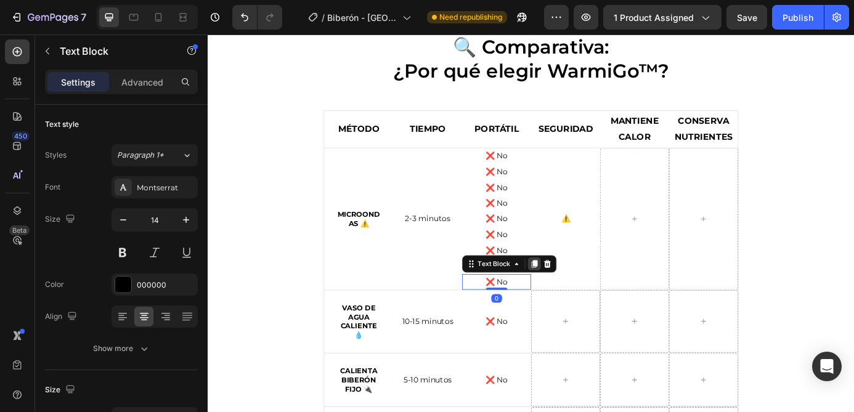
click at [580, 296] on icon at bounding box center [581, 297] width 7 height 9
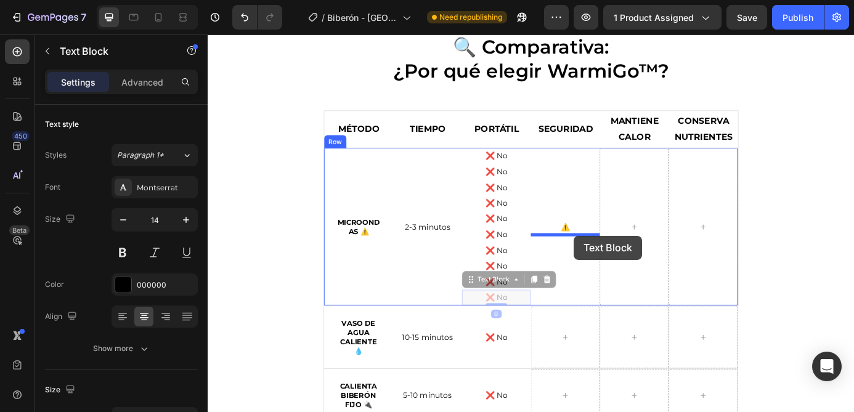
drag, startPoint x: 532, startPoint y: 317, endPoint x: 626, endPoint y: 265, distance: 107.5
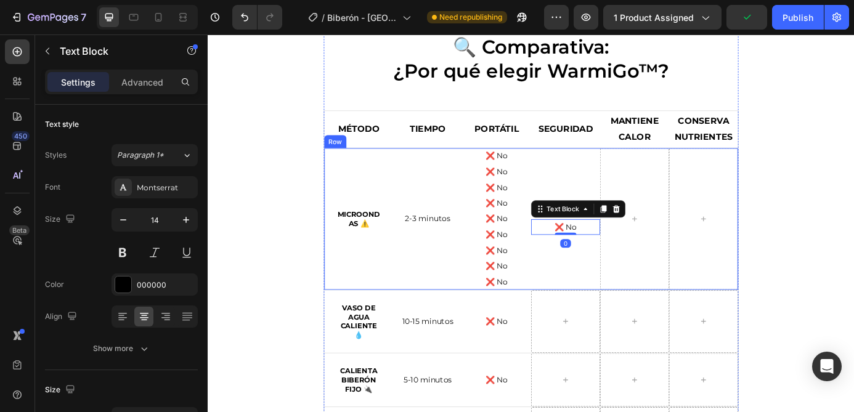
click at [636, 211] on div "⚠️ Text Block ❌ No Text Block 0" at bounding box center [616, 245] width 79 height 162
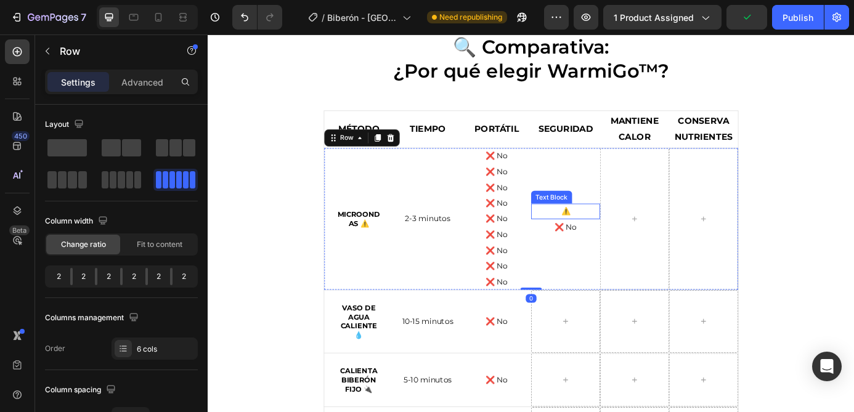
click at [622, 235] on p "⚠️" at bounding box center [616, 236] width 76 height 15
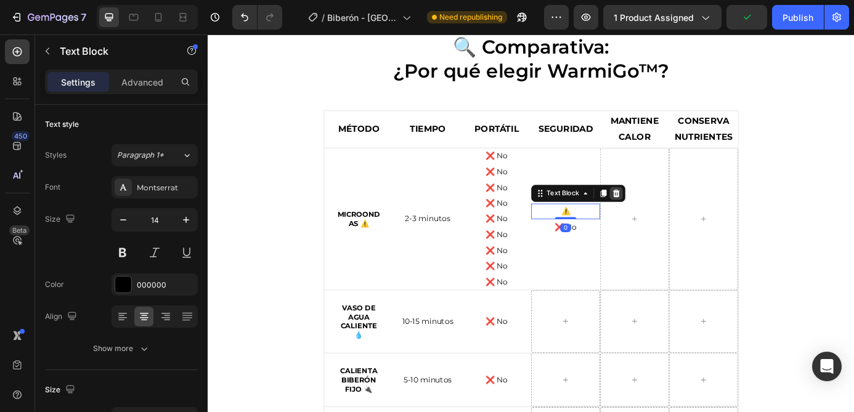
click at [673, 219] on icon at bounding box center [675, 215] width 8 height 9
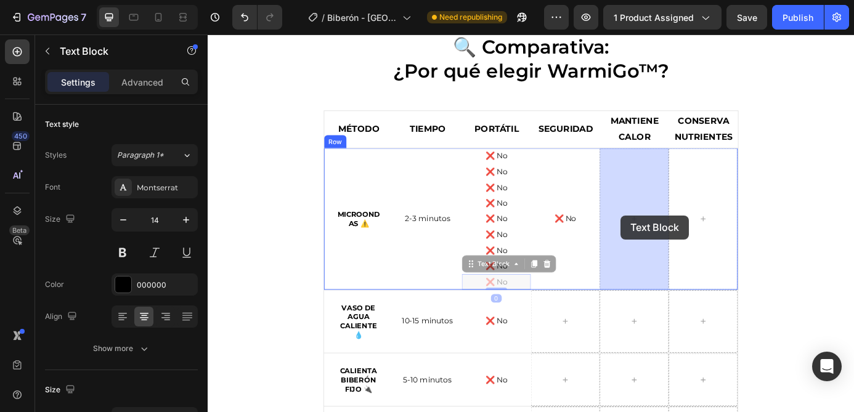
drag, startPoint x: 549, startPoint y: 310, endPoint x: 669, endPoint y: 246, distance: 136.1
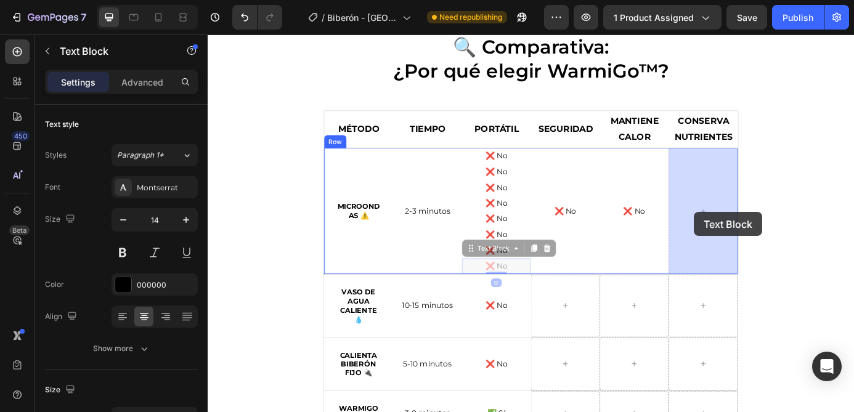
drag, startPoint x: 537, startPoint y: 299, endPoint x: 764, endPoint y: 237, distance: 235.6
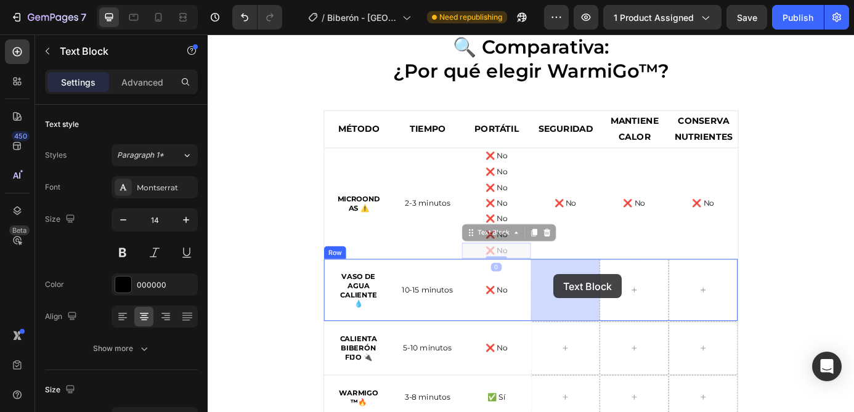
drag, startPoint x: 537, startPoint y: 278, endPoint x: 605, endPoint y: 310, distance: 74.7
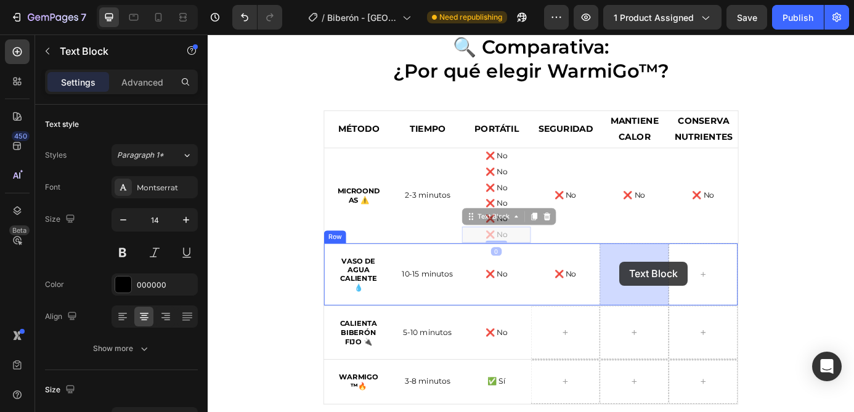
drag, startPoint x: 537, startPoint y: 259, endPoint x: 688, endPoint y: 301, distance: 156.4
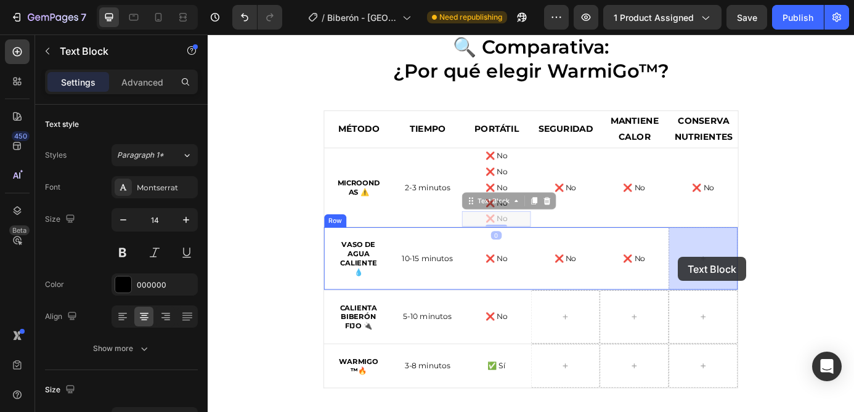
drag, startPoint x: 532, startPoint y: 245, endPoint x: 761, endPoint y: 291, distance: 233.7
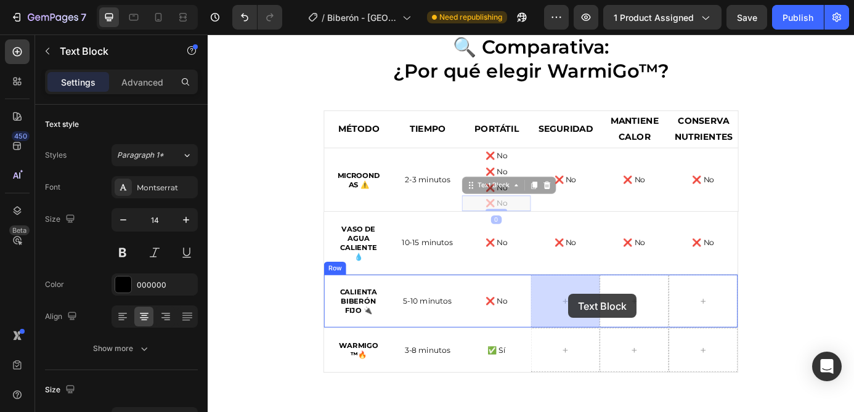
drag, startPoint x: 543, startPoint y: 226, endPoint x: 620, endPoint y: 331, distance: 130.0
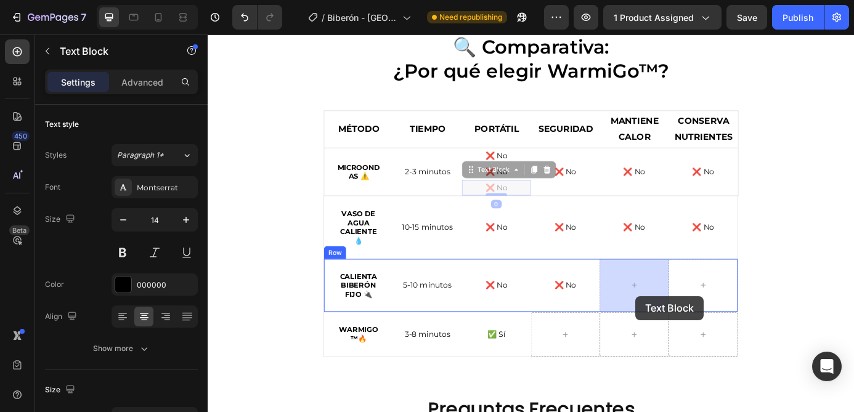
drag, startPoint x: 543, startPoint y: 206, endPoint x: 697, endPoint y: 334, distance: 199.9
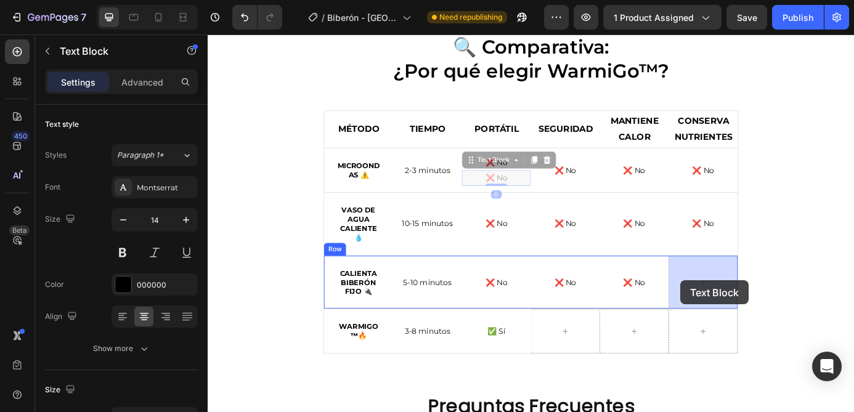
drag, startPoint x: 535, startPoint y: 198, endPoint x: 748, endPoint y: 315, distance: 243.4
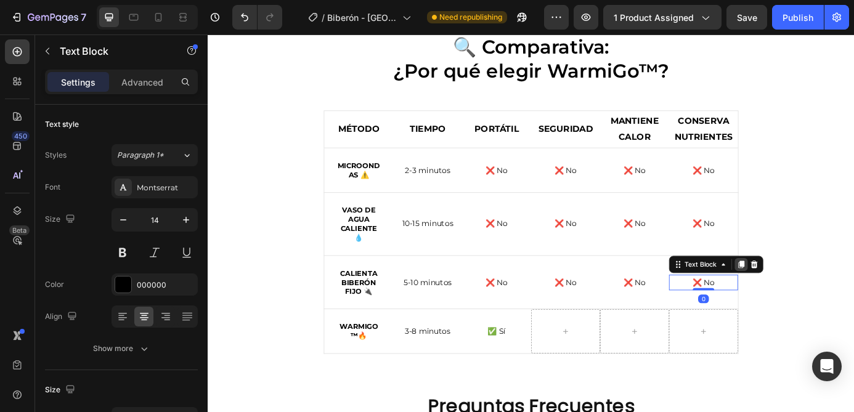
click at [820, 297] on icon at bounding box center [817, 297] width 7 height 9
click at [819, 306] on icon at bounding box center [817, 306] width 7 height 9
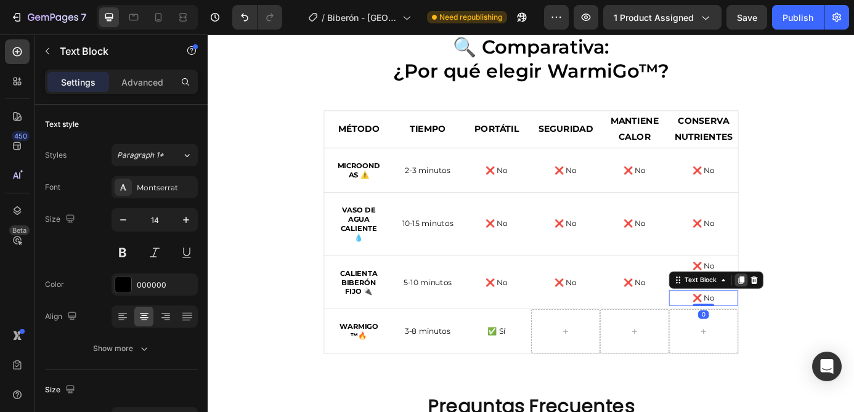
click at [819, 315] on icon at bounding box center [817, 315] width 7 height 9
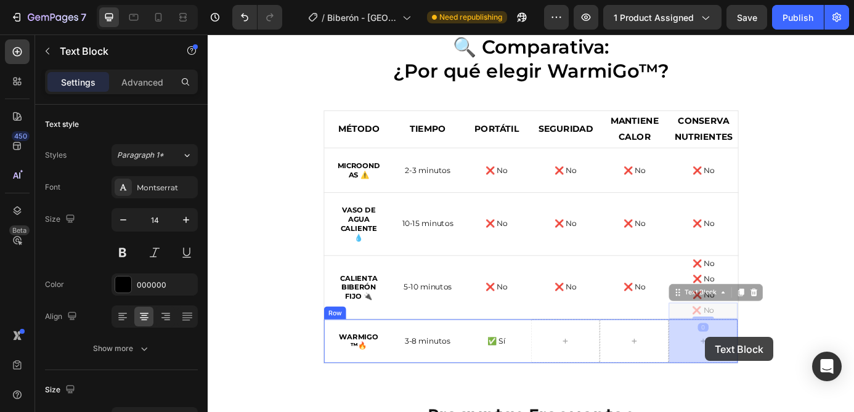
drag, startPoint x: 777, startPoint y: 330, endPoint x: 775, endPoint y: 383, distance: 53.6
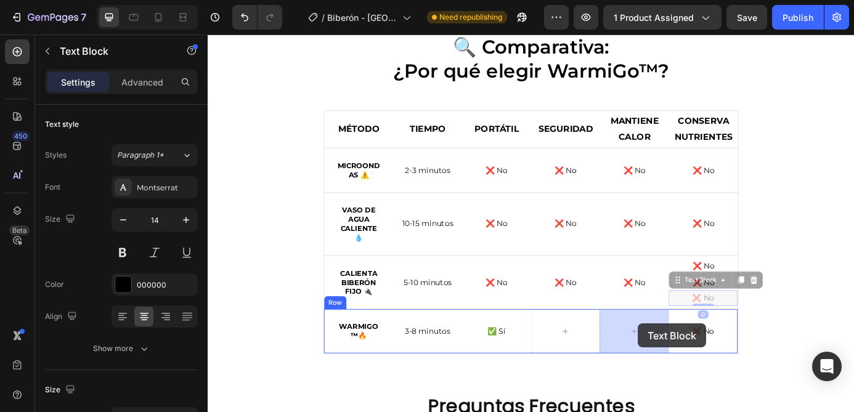
drag, startPoint x: 777, startPoint y: 334, endPoint x: 700, endPoint y: 366, distance: 84.0
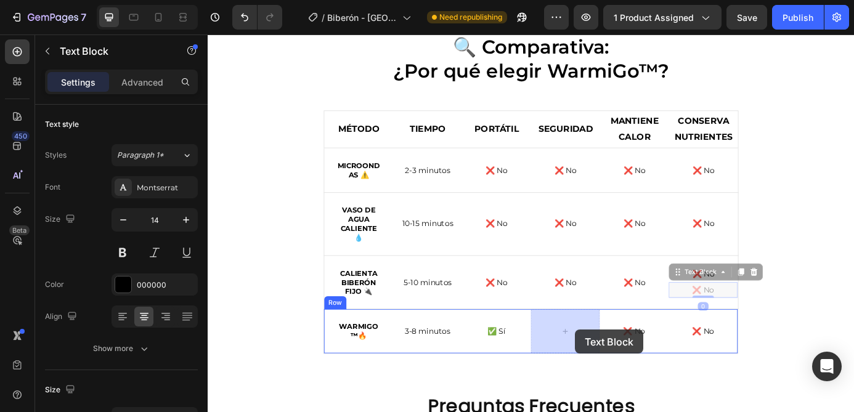
drag, startPoint x: 774, startPoint y: 322, endPoint x: 625, endPoint y: 374, distance: 158.0
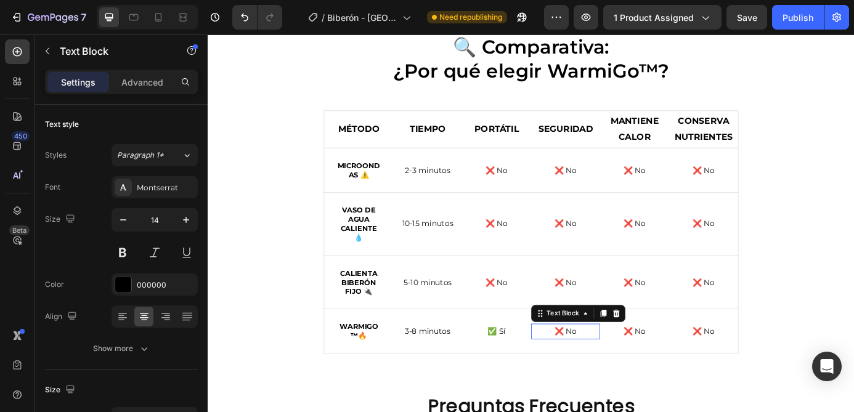
scroll to position [2456, 0]
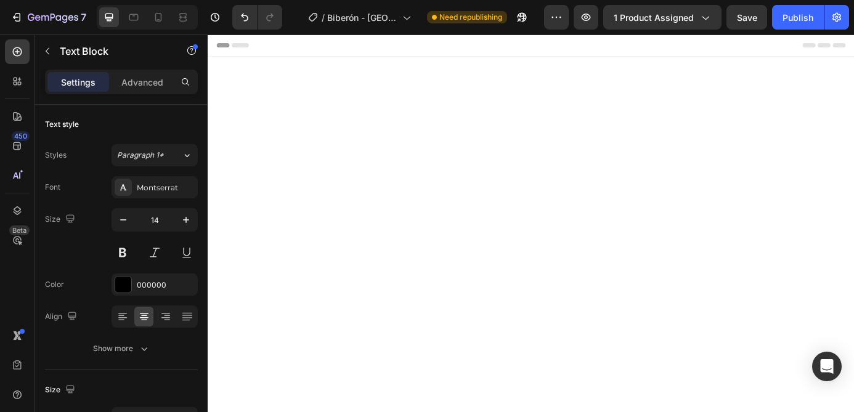
scroll to position [2456, 0]
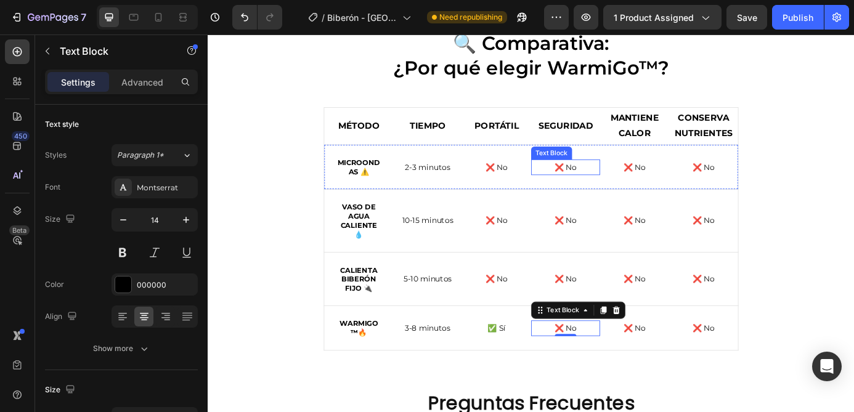
click at [618, 188] on p "❌ No" at bounding box center [616, 186] width 76 height 15
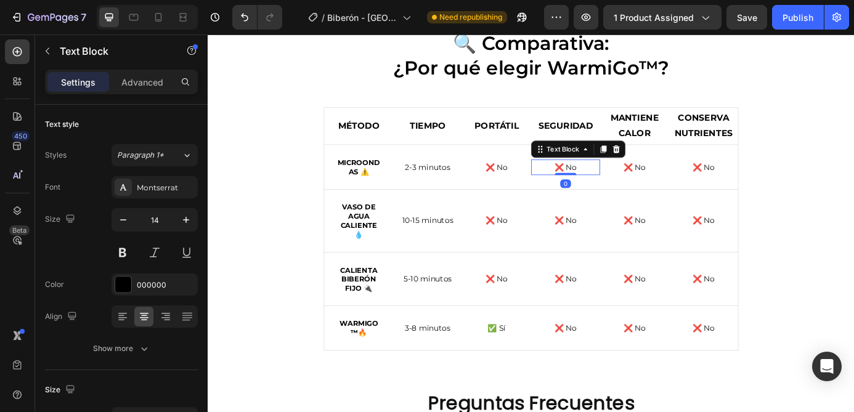
click at [618, 188] on p "❌ No" at bounding box center [616, 186] width 76 height 15
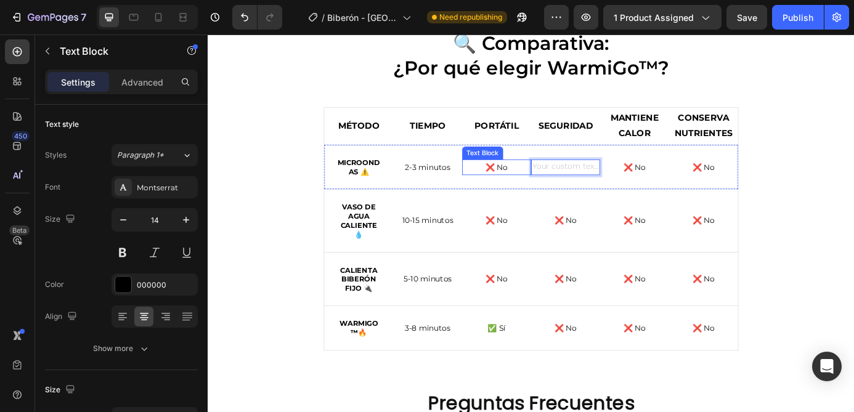
click at [546, 185] on p "❌ No" at bounding box center [538, 186] width 76 height 15
click at [540, 185] on p "❌ No" at bounding box center [538, 186] width 76 height 15
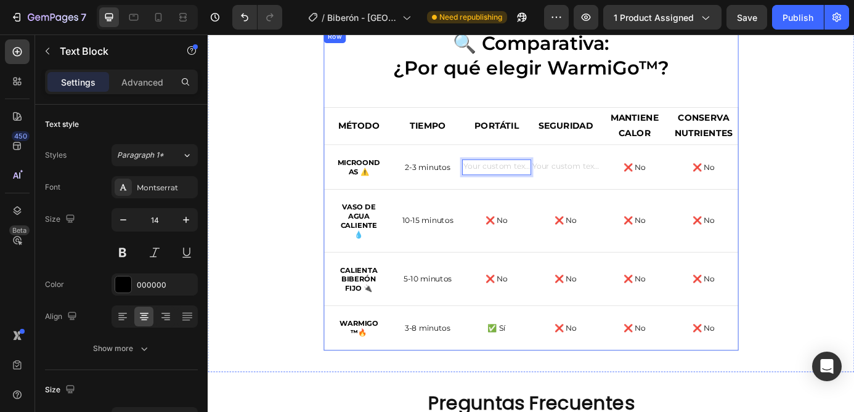
click at [377, 86] on p "🔍 Comparativa: ¿Por qué elegir WarmiGo™?" at bounding box center [577, 59] width 472 height 56
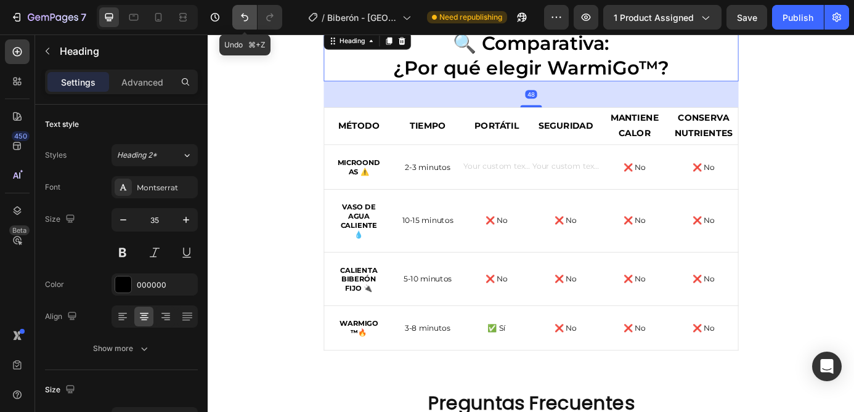
click at [248, 22] on icon "Undo/Redo" at bounding box center [244, 17] width 12 height 12
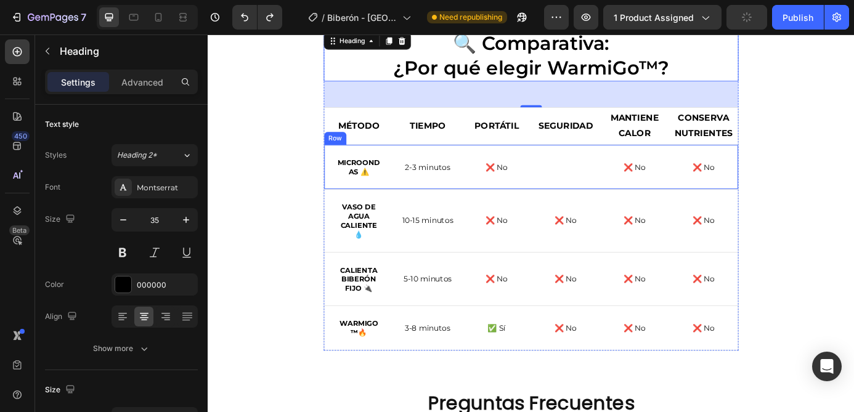
click at [620, 181] on p "Rich Text Editor. Editing area: main" at bounding box center [616, 186] width 76 height 15
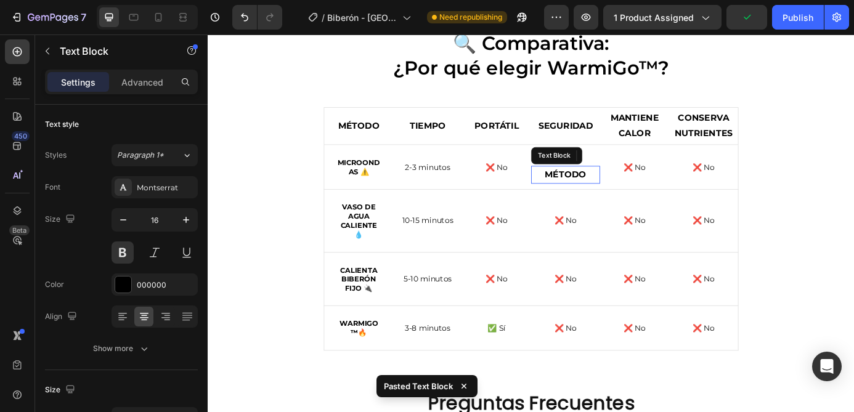
click at [615, 189] on strong "MÉTODO" at bounding box center [616, 194] width 47 height 12
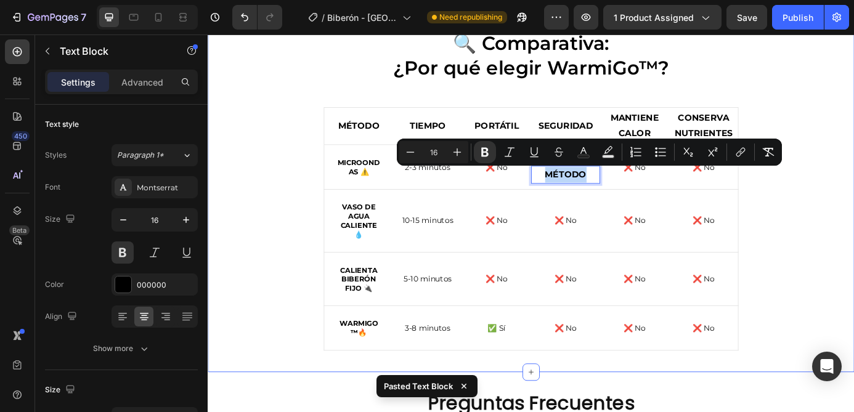
click at [853, 219] on div "🔍 Comparativa: ¿Por qué elegir WarmiGo™? Heading MÉTODO Text Block TIEMPO Text …" at bounding box center [577, 213] width 721 height 367
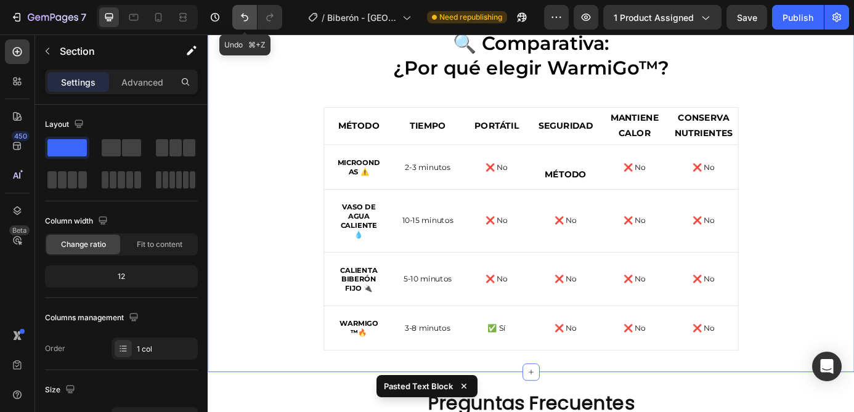
click at [243, 16] on icon "Undo/Redo" at bounding box center [244, 18] width 7 height 8
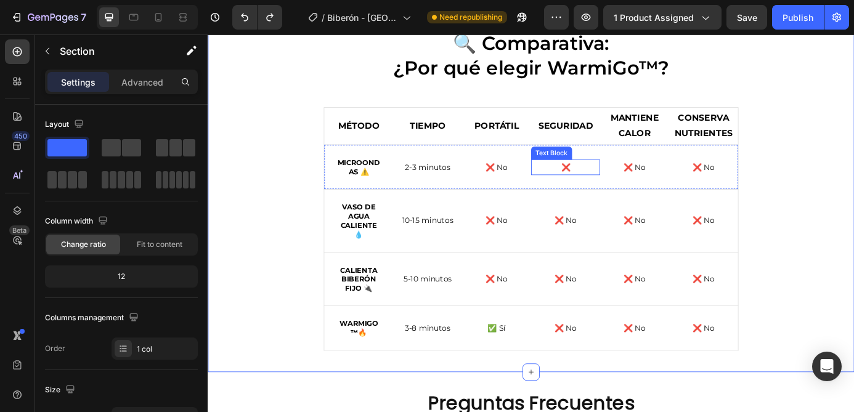
click at [621, 187] on p "❌" at bounding box center [616, 186] width 76 height 15
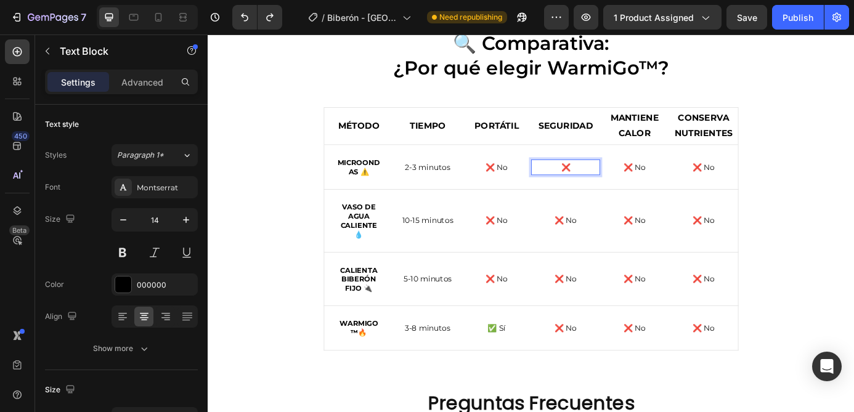
click at [632, 185] on p "❌" at bounding box center [616, 186] width 76 height 15
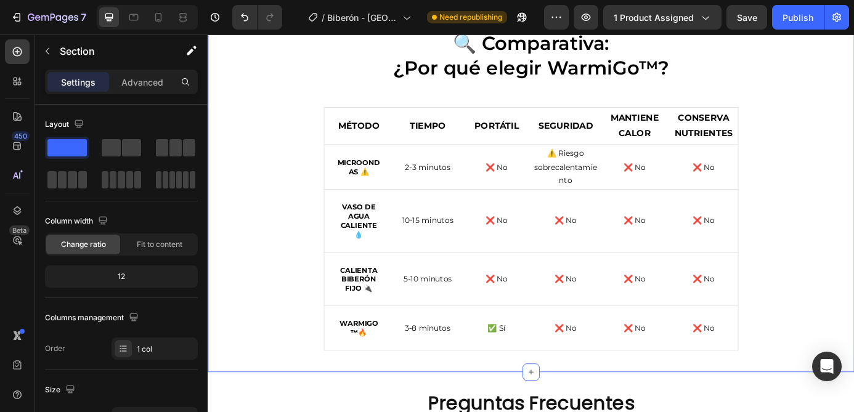
click at [304, 185] on div "🔍 Comparativa: ¿Por qué elegir WarmiGo™? Heading MÉTODO Text Block TIEMPO Text …" at bounding box center [577, 213] width 721 height 367
click at [623, 181] on p "⚠️ Riesgo sobrecalentamiento" at bounding box center [616, 186] width 76 height 47
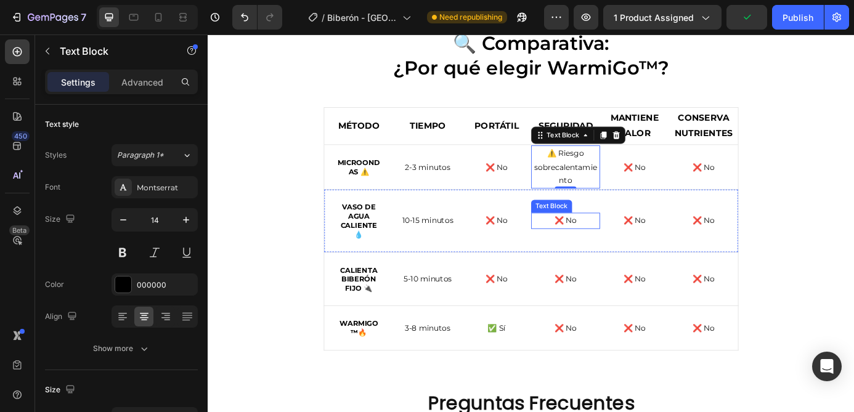
click at [621, 245] on p "❌ No" at bounding box center [616, 247] width 76 height 15
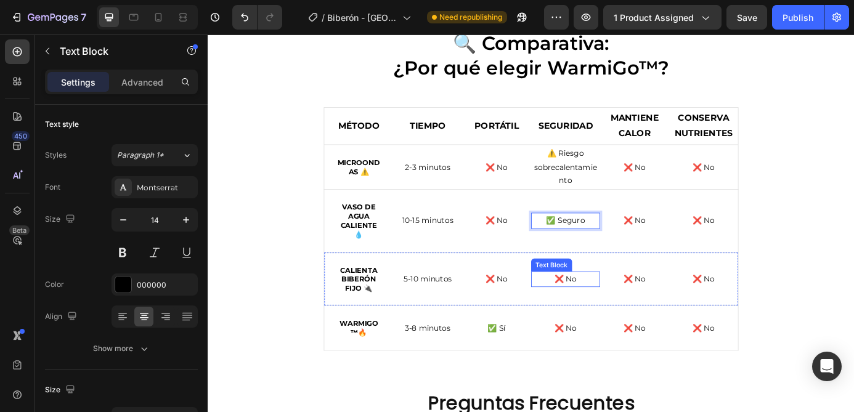
click at [612, 317] on p "❌ No" at bounding box center [616, 314] width 76 height 15
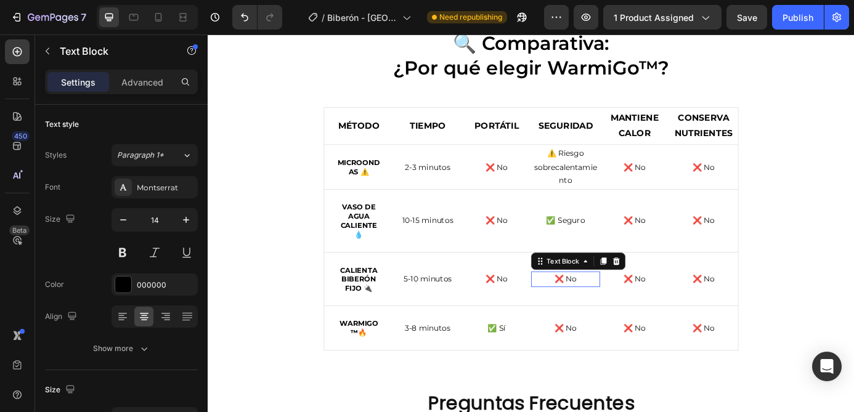
click at [612, 317] on p "❌ No" at bounding box center [616, 314] width 76 height 15
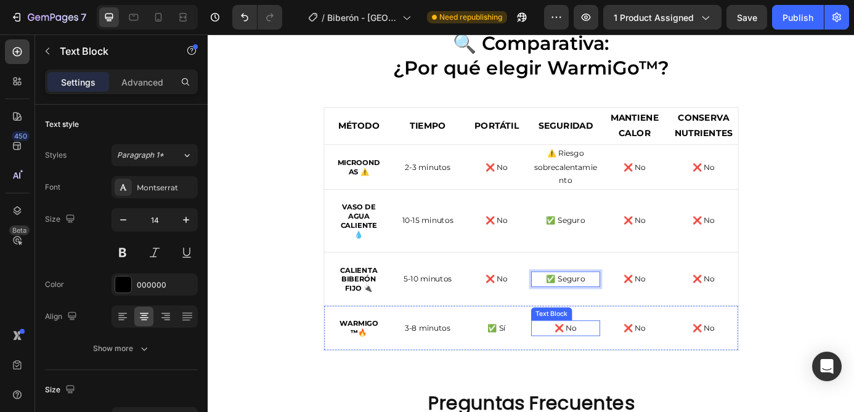
click at [617, 370] on p "❌ No" at bounding box center [616, 370] width 76 height 15
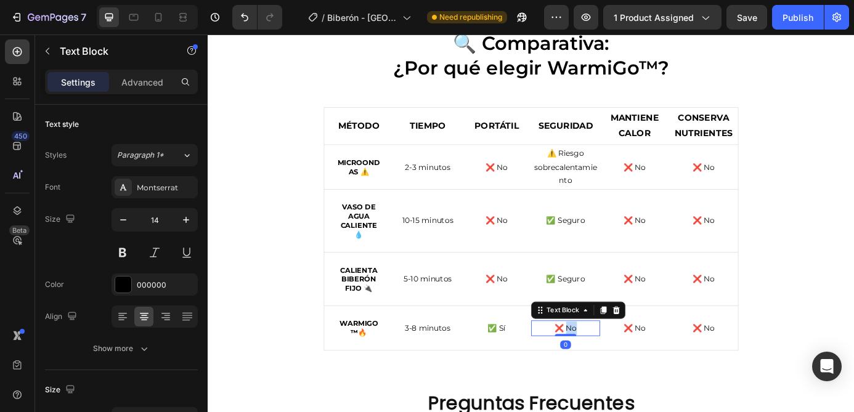
click at [617, 370] on p "❌ No" at bounding box center [616, 370] width 76 height 15
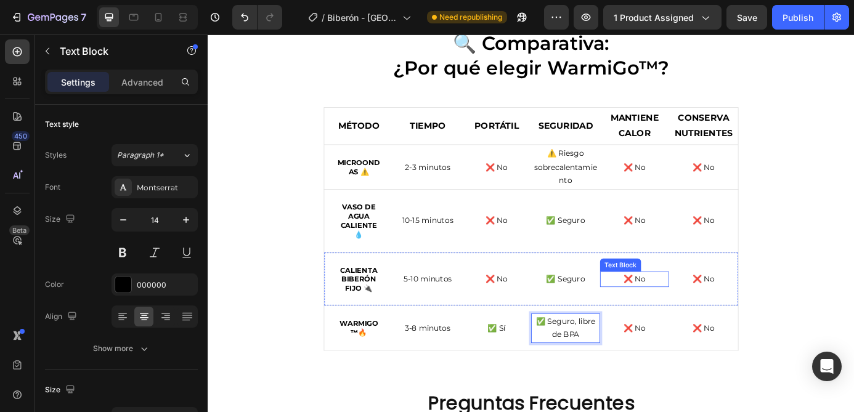
click at [687, 315] on p "❌ No" at bounding box center [695, 314] width 76 height 15
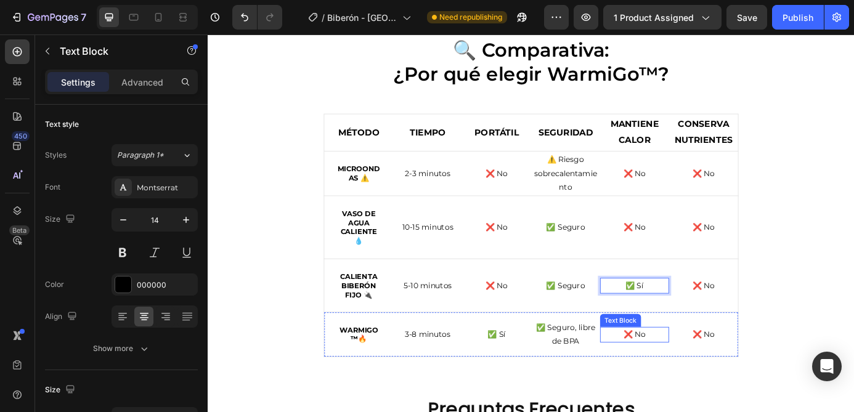
click at [700, 381] on p "❌ No" at bounding box center [695, 377] width 76 height 15
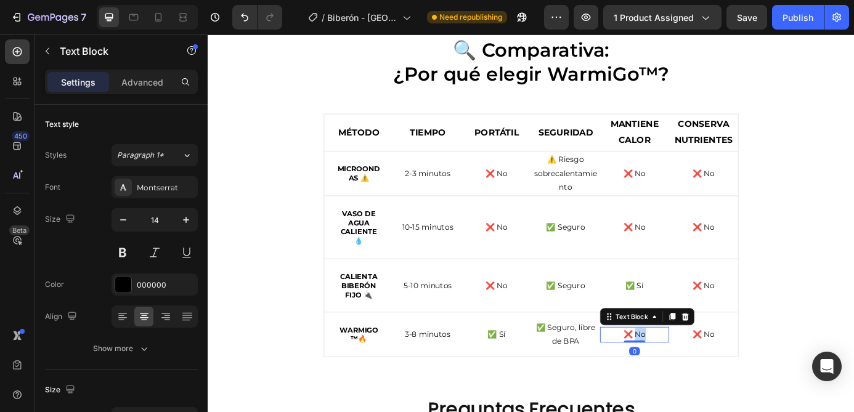
click at [700, 381] on p "❌ No" at bounding box center [695, 377] width 76 height 15
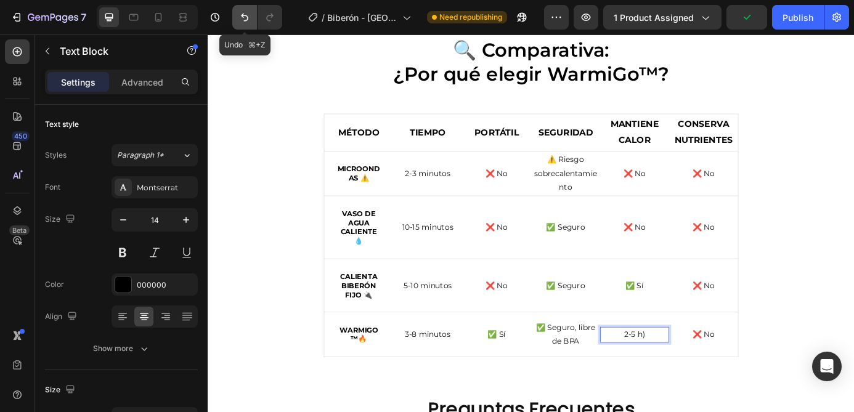
click at [239, 20] on icon "Undo/Redo" at bounding box center [244, 17] width 12 height 12
click at [244, 21] on icon "Undo/Redo" at bounding box center [244, 18] width 7 height 8
click at [695, 378] on p "✅ Sí, 2-5 h)" at bounding box center [695, 377] width 76 height 15
click at [851, 281] on div "🔍 Comparativa: ¿Por qué elegir WarmiGo™? Heading MÉTODO Text Block TIEMPO Text …" at bounding box center [577, 220] width 721 height 367
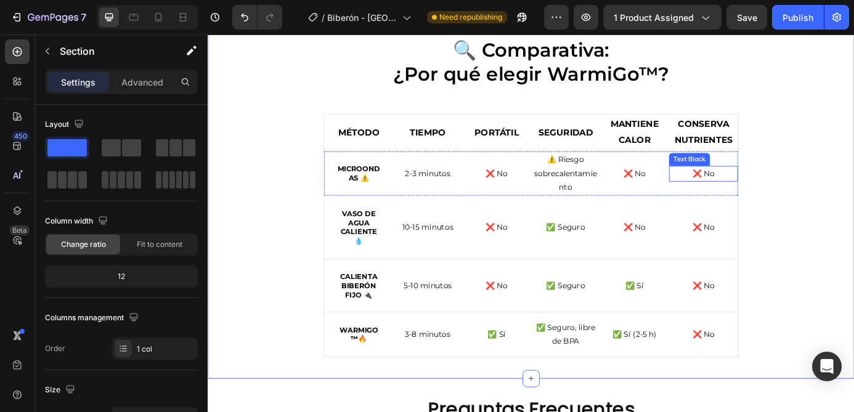
click at [780, 195] on p "❌ No" at bounding box center [774, 193] width 76 height 15
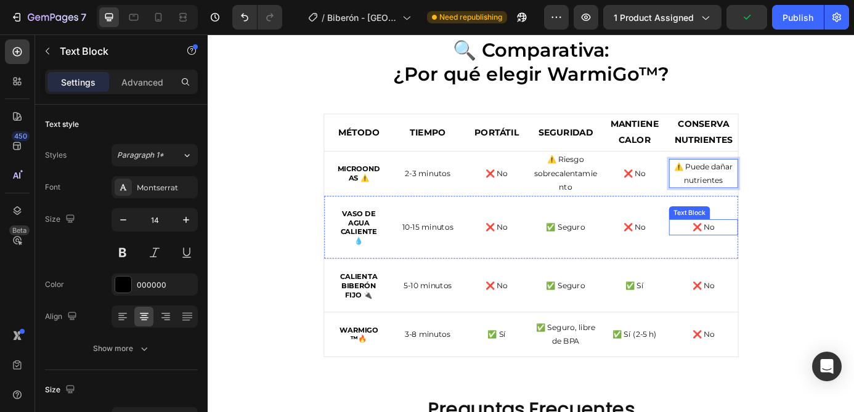
click at [775, 253] on p "❌ No" at bounding box center [774, 254] width 76 height 15
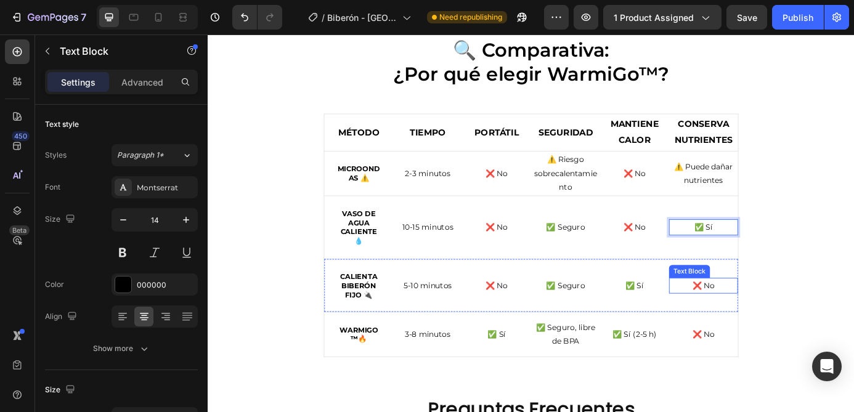
click at [778, 314] on p "❌ No" at bounding box center [774, 321] width 76 height 15
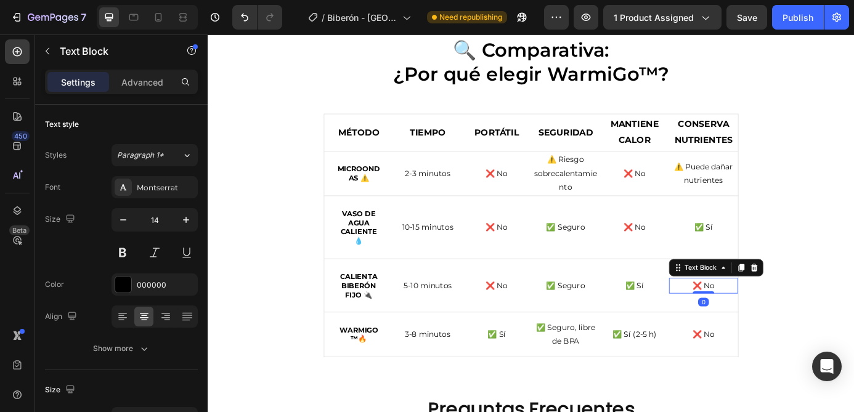
click at [778, 314] on p "❌ No" at bounding box center [774, 321] width 76 height 15
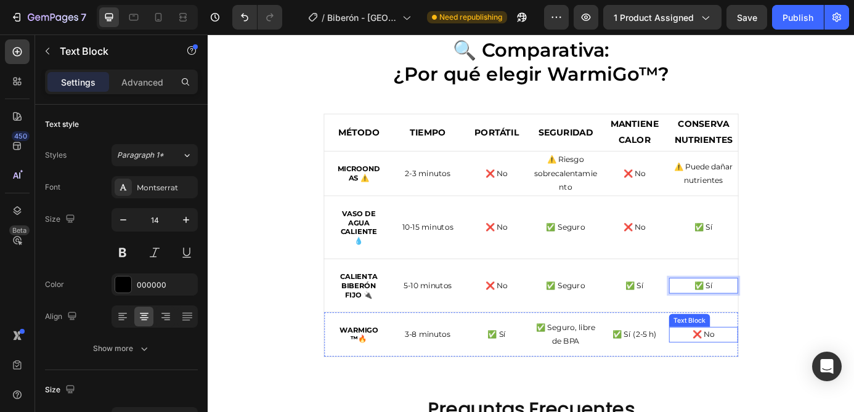
click at [780, 378] on p "❌ No" at bounding box center [774, 377] width 76 height 15
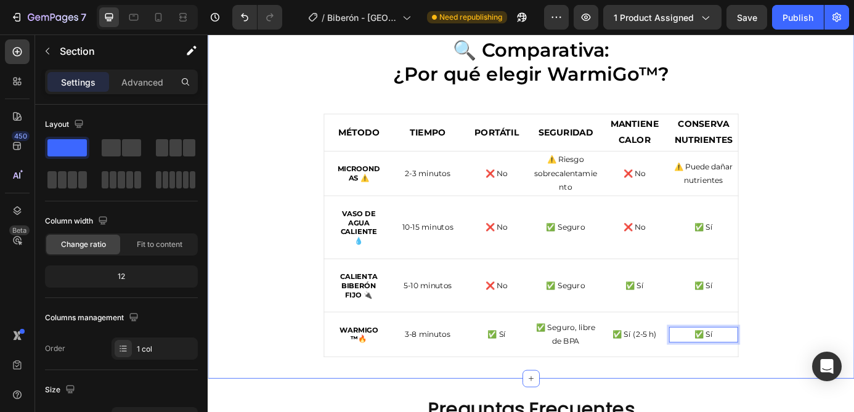
click at [852, 338] on div "🔍 Comparativa: ¿Por qué elegir WarmiGo™? Heading MÉTODO Text Block TIEMPO Text …" at bounding box center [577, 220] width 721 height 367
click at [775, 200] on p "⚠️ Puede dañar nutrientes" at bounding box center [774, 193] width 76 height 31
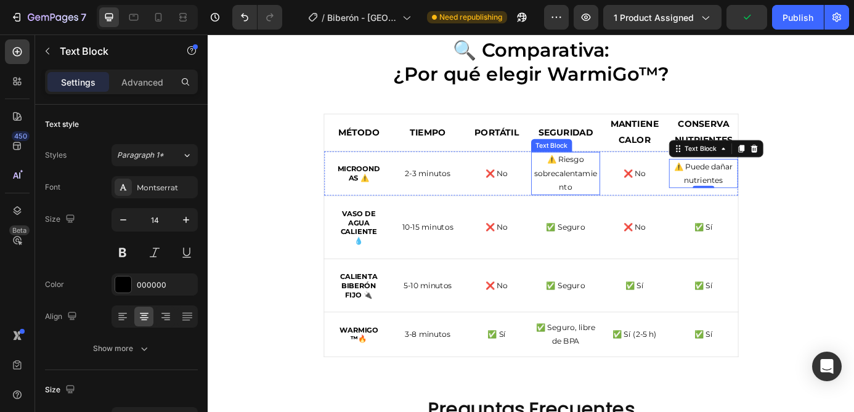
click at [617, 199] on p "⚠️ Riesgo sobrecalentamiento" at bounding box center [616, 193] width 76 height 47
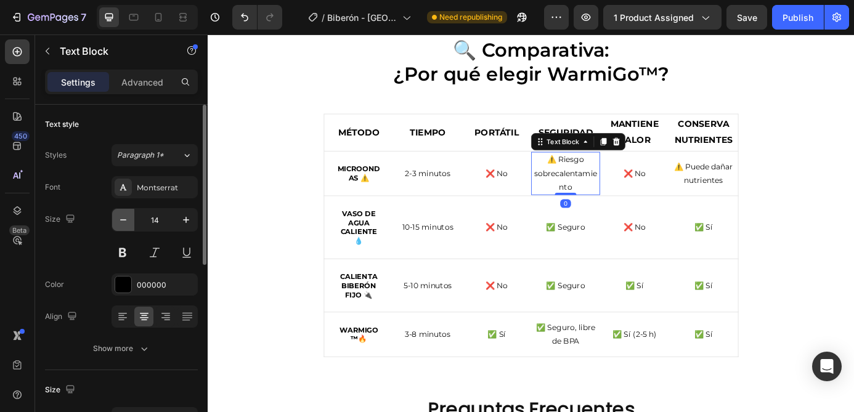
click at [123, 223] on icon "button" at bounding box center [123, 220] width 12 height 12
type input "12"
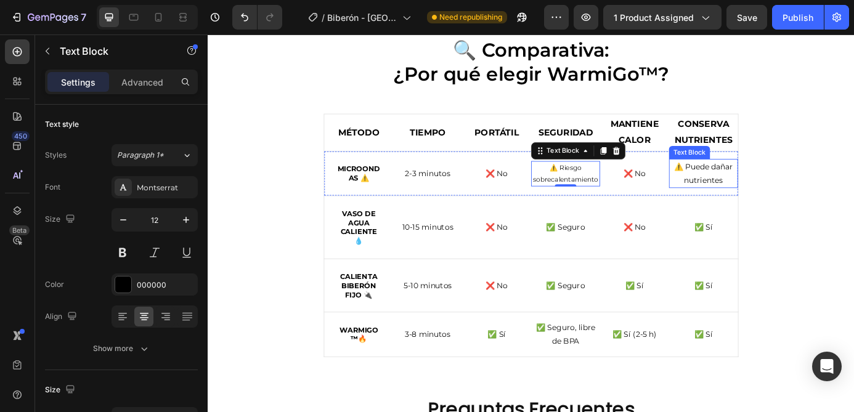
click at [760, 192] on p "⚠️ Puede dañar nutrientes" at bounding box center [774, 193] width 76 height 31
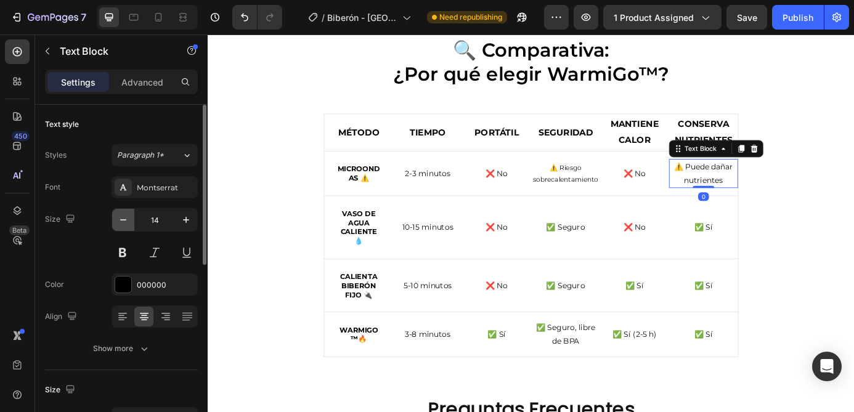
click at [131, 221] on button "button" at bounding box center [123, 220] width 22 height 22
type input "13"
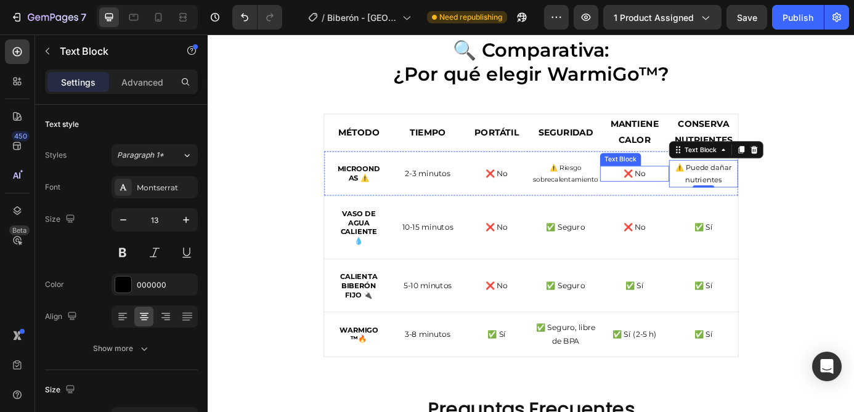
click at [695, 195] on p "❌ No" at bounding box center [695, 193] width 76 height 15
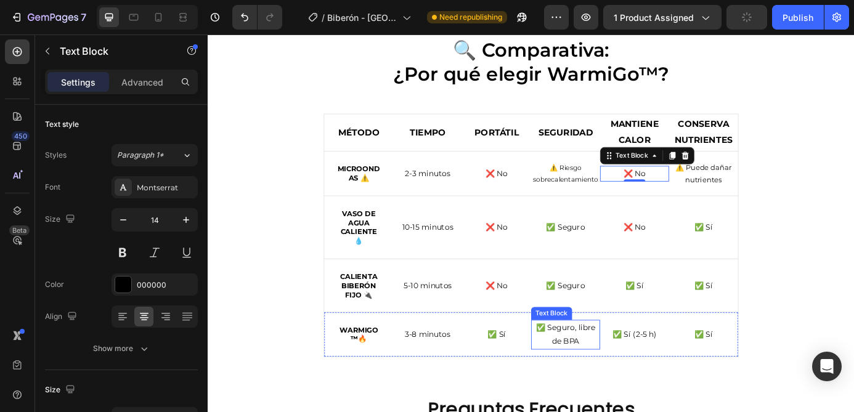
click at [618, 374] on p "✅ Seguro, libre de BPA" at bounding box center [616, 377] width 76 height 31
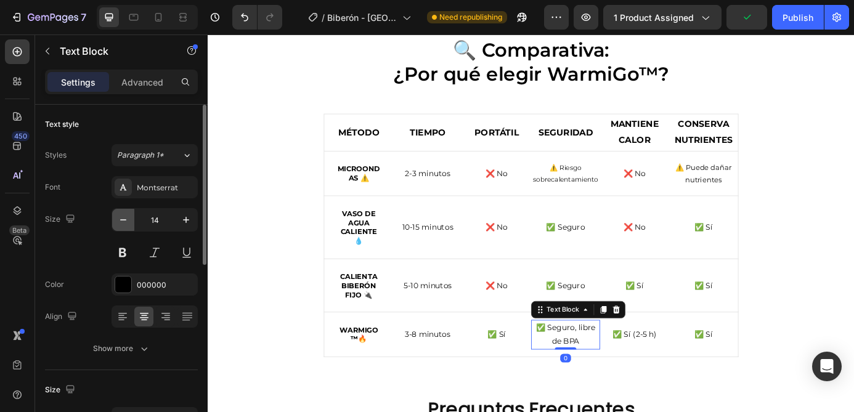
click at [127, 221] on icon "button" at bounding box center [123, 220] width 12 height 12
type input "13"
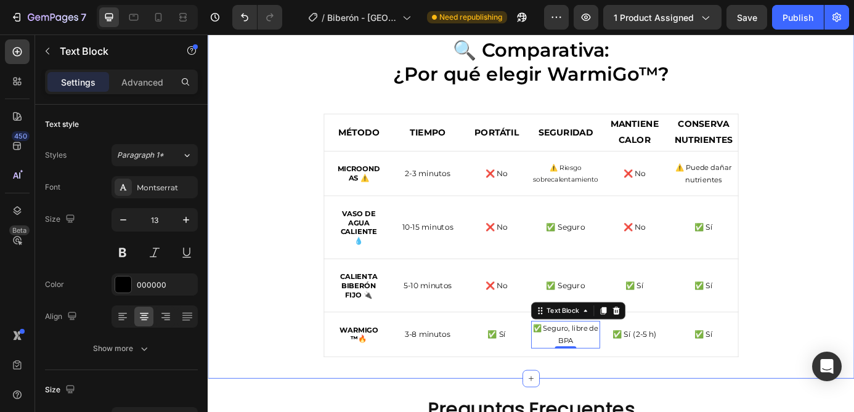
click at [853, 344] on div "🔍 Comparativa: ¿Por qué elegir WarmiGo™? Heading MÉTODO Text Block TIEMPO Text …" at bounding box center [577, 220] width 721 height 367
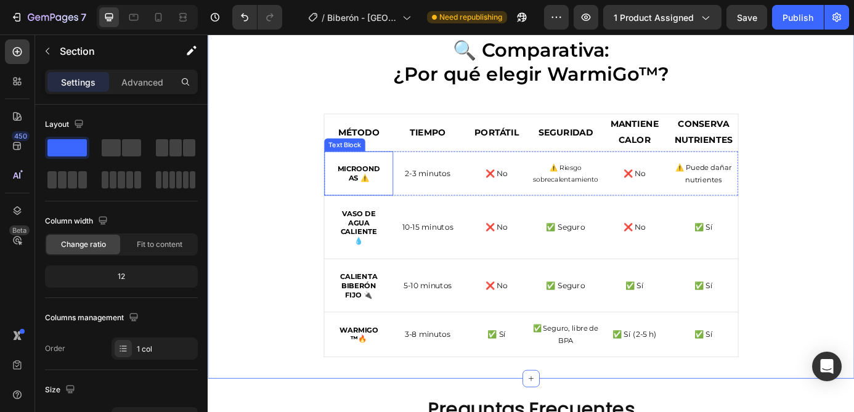
click at [391, 197] on p "Microondas ⚠️" at bounding box center [379, 193] width 49 height 21
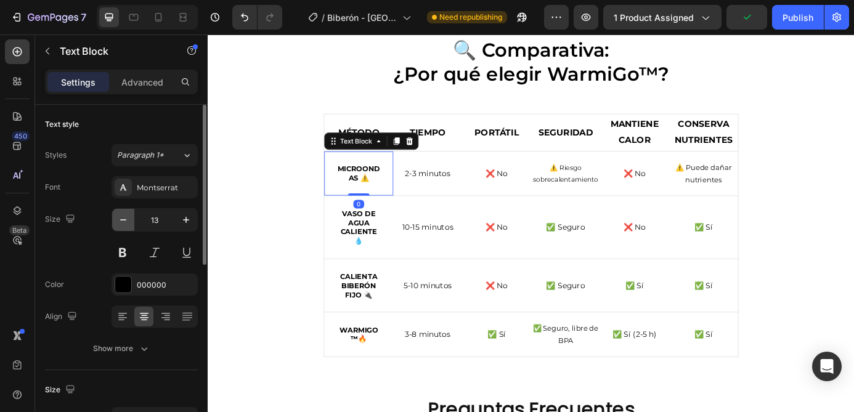
click at [126, 220] on icon "button" at bounding box center [123, 219] width 6 height 1
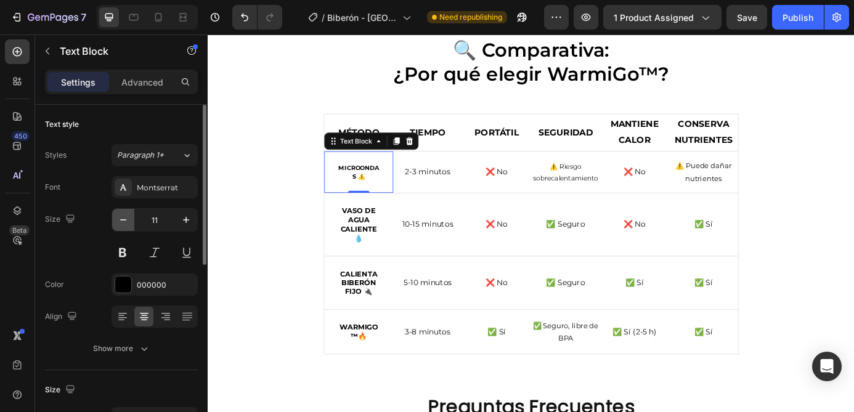
click at [126, 220] on icon "button" at bounding box center [123, 219] width 6 height 1
type input "10"
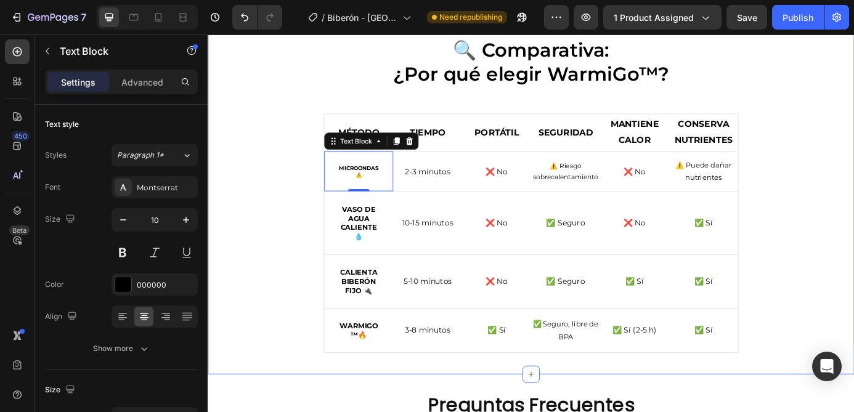
click at [853, 287] on div "🔍 Comparativa: ¿Por qué elegir WarmiGo™? Heading MÉTODO Text Block TIEMPO Text …" at bounding box center [577, 218] width 721 height 362
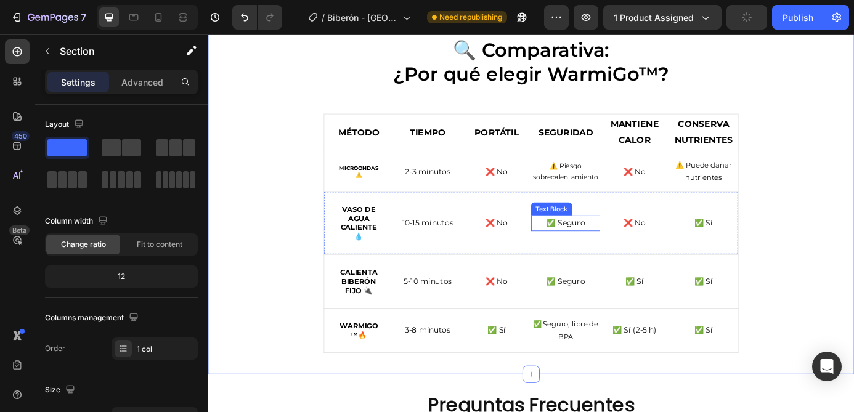
click at [623, 250] on p "✅ Seguro" at bounding box center [616, 250] width 76 height 15
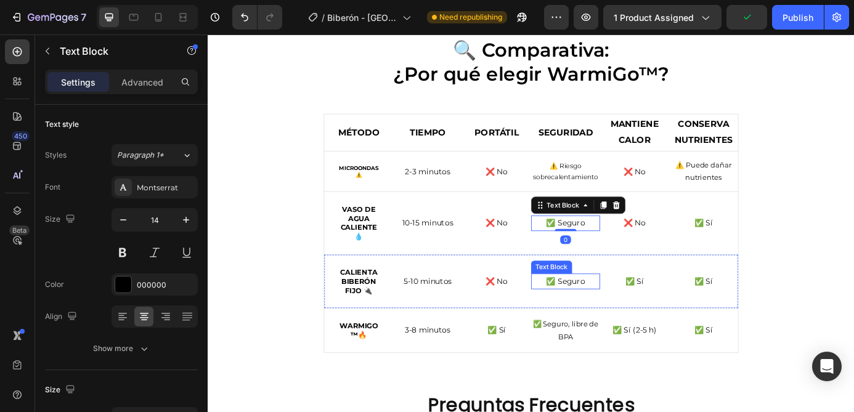
click at [621, 317] on p "✅ Seguro" at bounding box center [616, 316] width 76 height 15
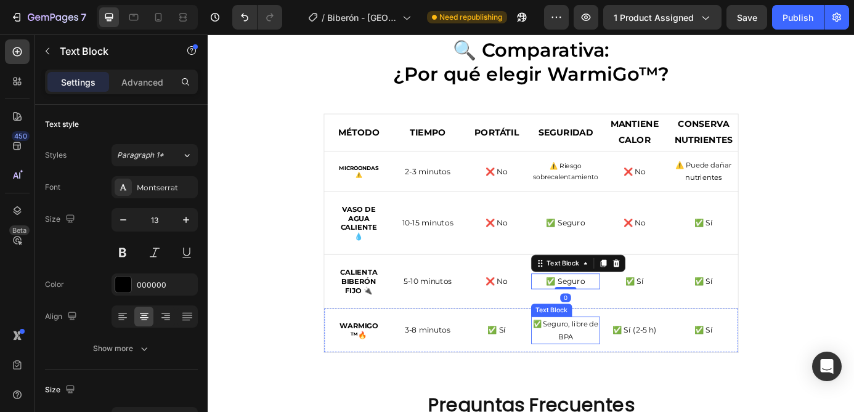
click at [622, 371] on p "✅ Seguro, libre de BPA" at bounding box center [616, 372] width 76 height 29
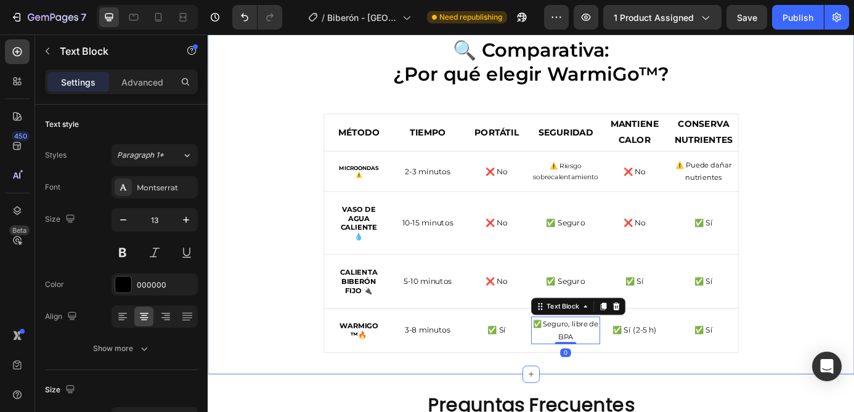
click at [853, 304] on div "🔍 Comparativa: ¿Por qué elegir WarmiGo™? Heading MÉTODO Text Block TIEMPO Text …" at bounding box center [577, 218] width 721 height 362
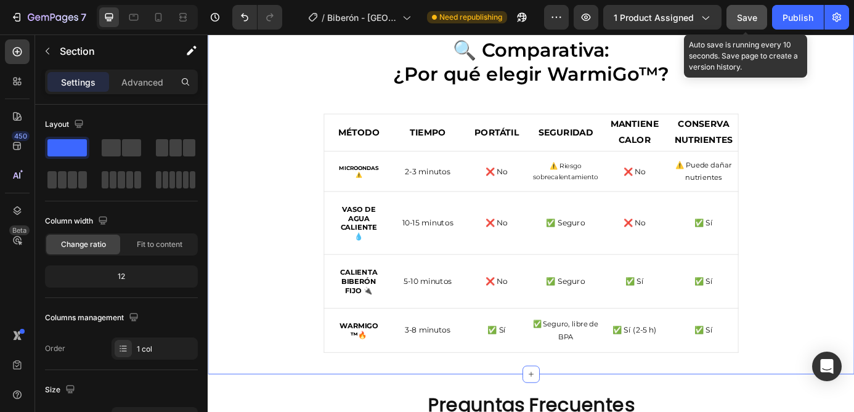
click at [753, 23] on div "Save" at bounding box center [747, 17] width 20 height 13
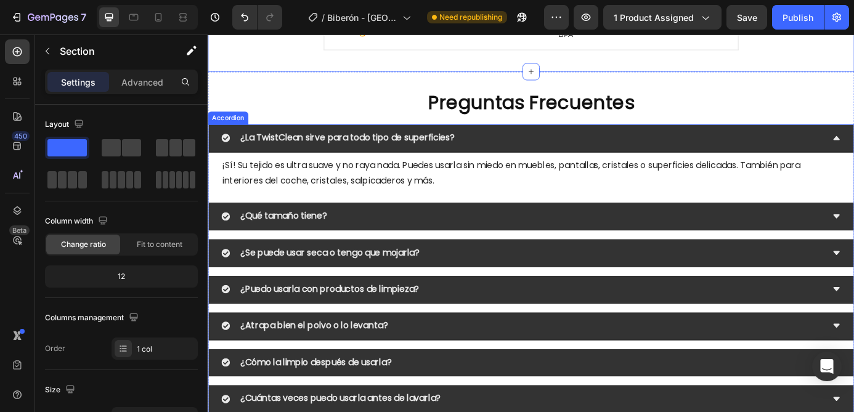
scroll to position [2839, 0]
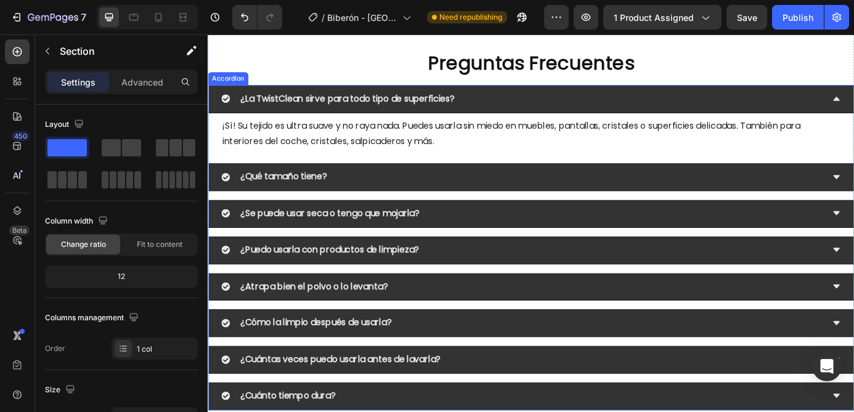
click at [531, 109] on div "¿La TwistClean sirve para todo tipo de superficies?" at bounding box center [567, 108] width 689 height 22
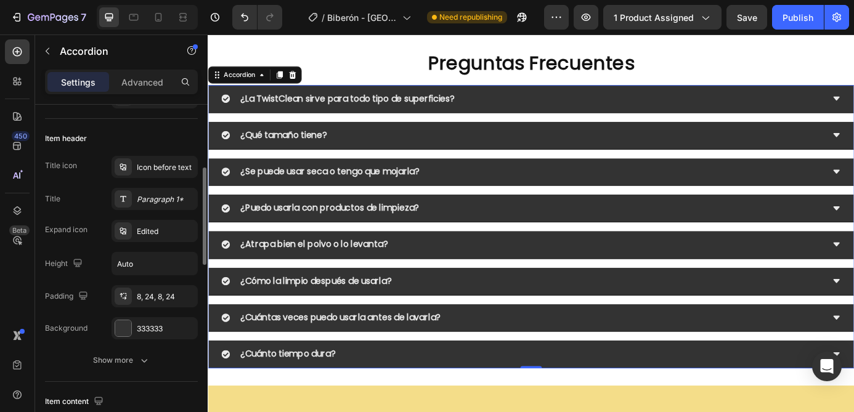
scroll to position [224, 0]
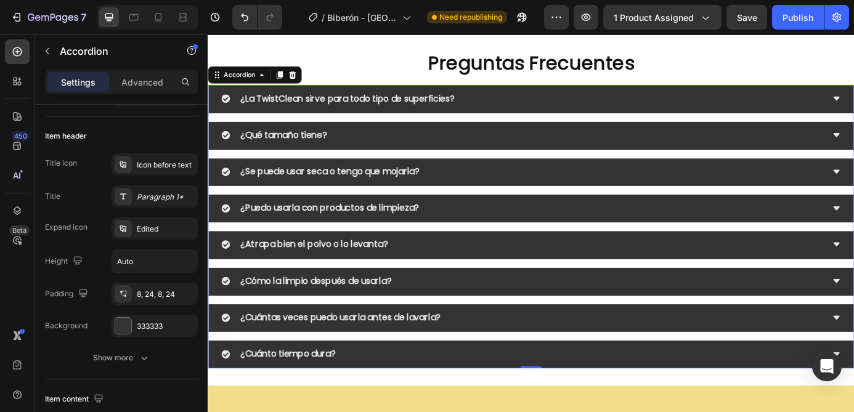
click at [310, 110] on strong "¿La TwistClean sirve para todo tipo de superficies?" at bounding box center [367, 107] width 245 height 14
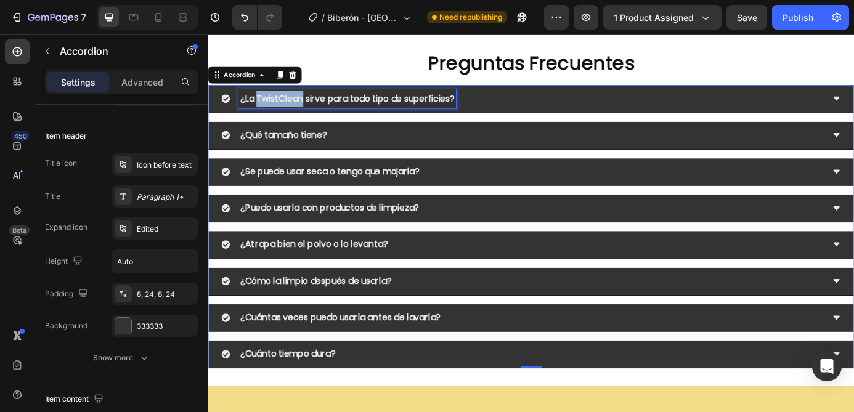
click at [310, 110] on strong "¿La TwistClean sirve para todo tipo de superficies?" at bounding box center [367, 107] width 245 height 14
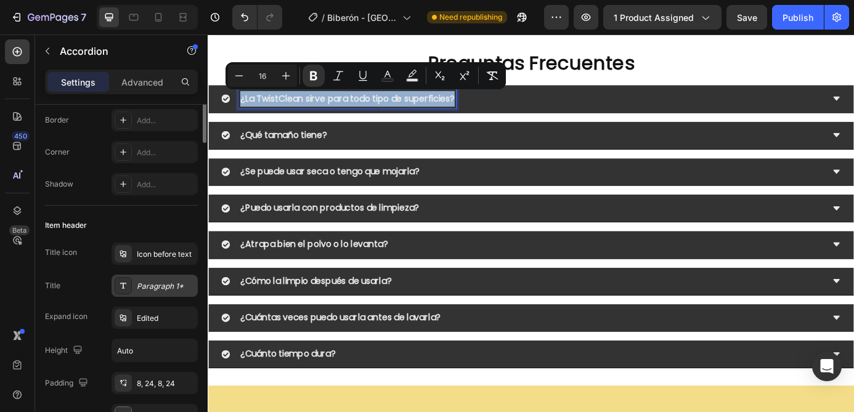
scroll to position [0, 0]
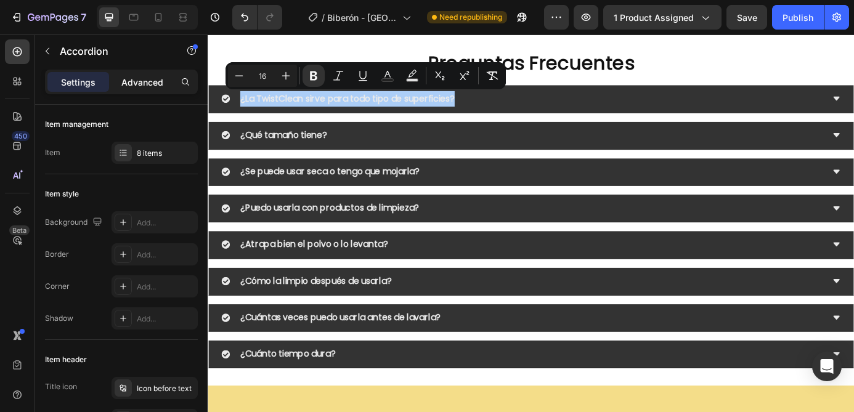
click at [144, 76] on p "Advanced" at bounding box center [142, 82] width 42 height 13
type input "100%"
type input "100"
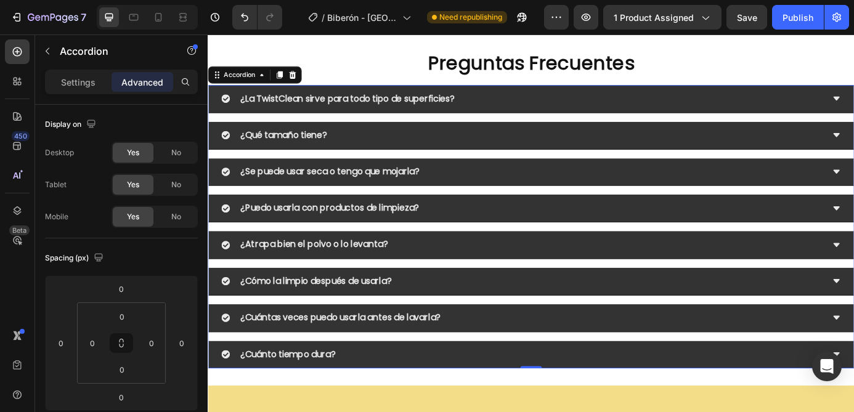
scroll to position [2669, 0]
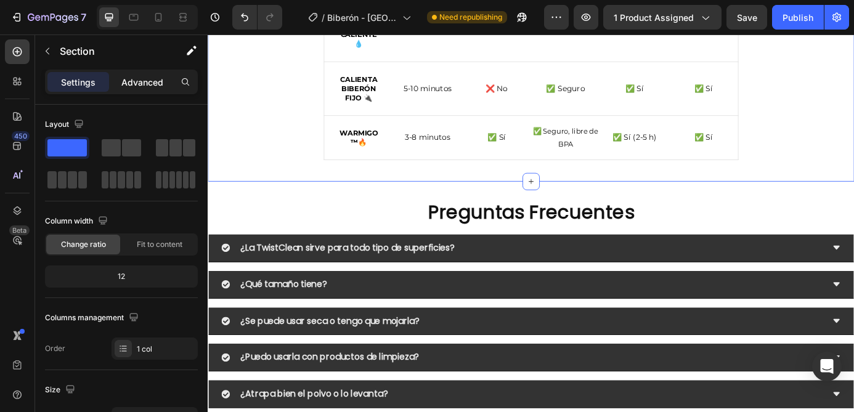
click at [146, 76] on p "Advanced" at bounding box center [142, 82] width 42 height 13
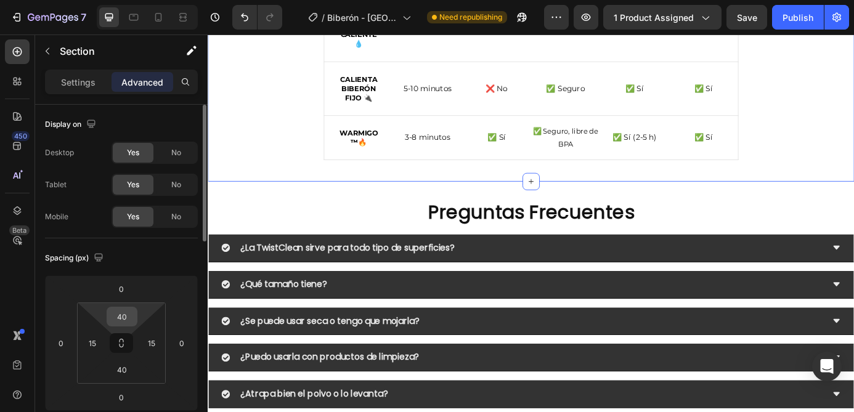
click at [123, 317] on input "40" at bounding box center [122, 316] width 25 height 18
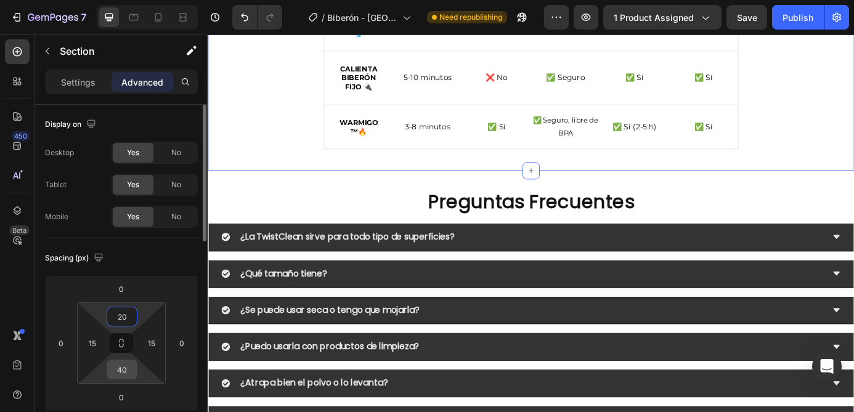
type input "20"
click at [122, 370] on input "40" at bounding box center [122, 369] width 25 height 18
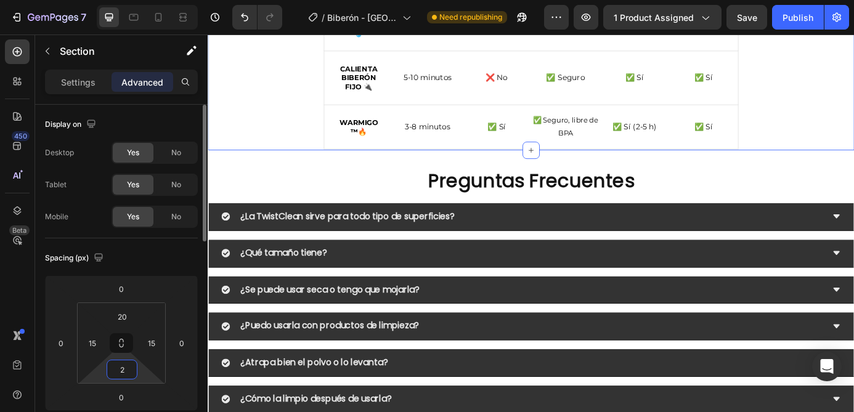
type input "20"
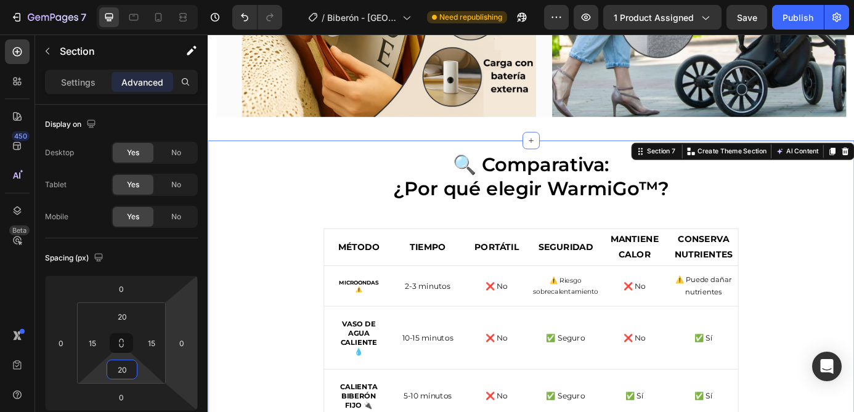
scroll to position [2299, 0]
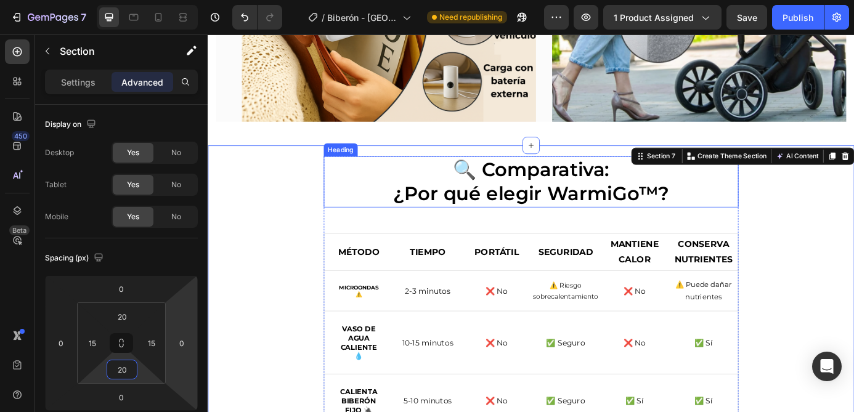
click at [504, 217] on h2 "🔍 Comparativa: ¿Por qué elegir WarmiGo™?" at bounding box center [577, 203] width 474 height 59
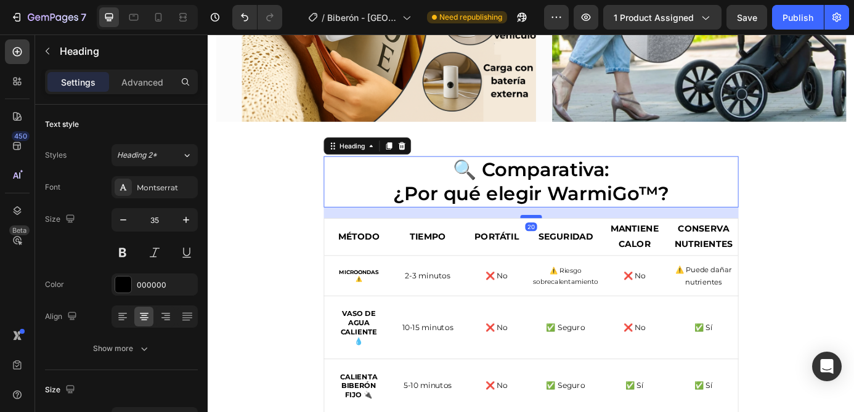
drag, startPoint x: 576, startPoint y: 260, endPoint x: 583, endPoint y: 243, distance: 18.8
click at [583, 243] on div at bounding box center [577, 243] width 25 height 4
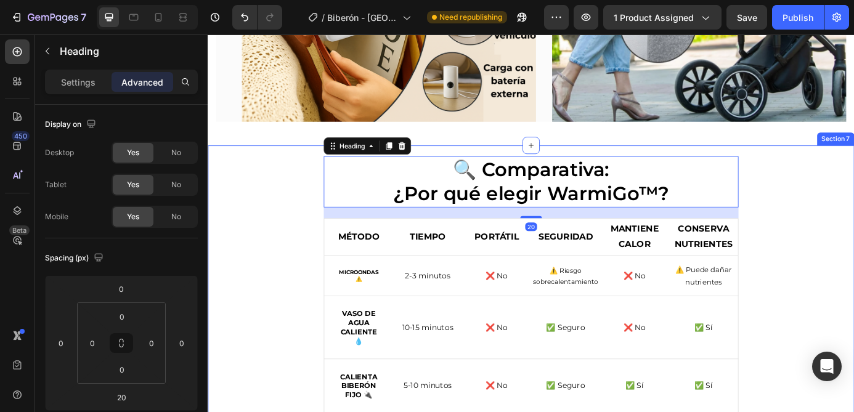
click at [853, 245] on div "🔍 Comparativa: ¿Por qué elegir WarmiGo™? Heading 20 MÉTODO Text Block TIEMPO Te…" at bounding box center [577, 346] width 721 height 345
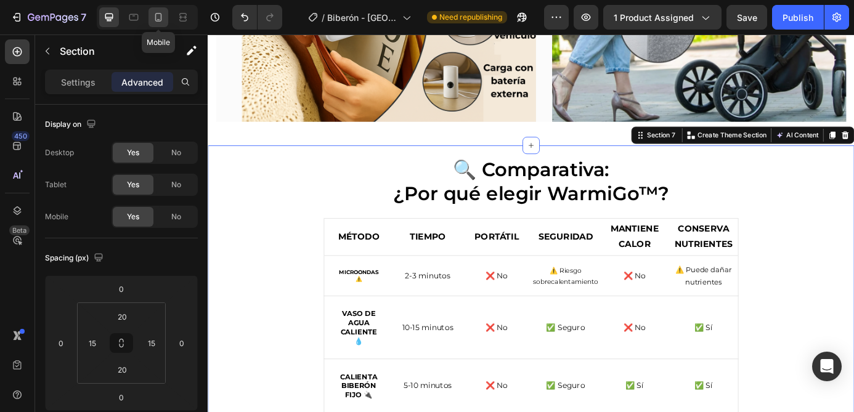
click at [158, 21] on icon at bounding box center [158, 17] width 7 height 9
type input "30"
type input "0"
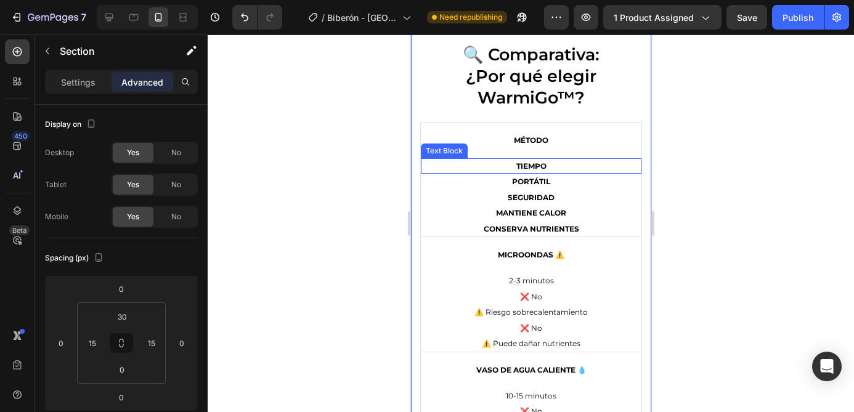
scroll to position [2413, 0]
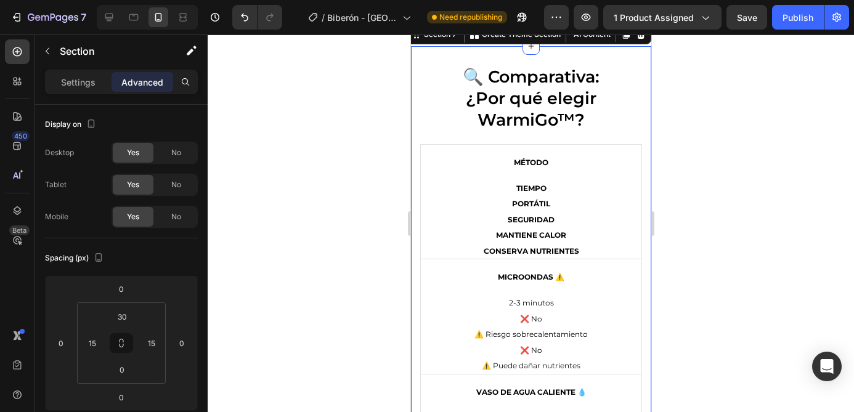
click at [610, 56] on div "🔍 Comparativa: ¿Por qué elegir WarmiGo™? Heading MÉTODO Text Block TIEMPO Text …" at bounding box center [530, 387] width 240 height 682
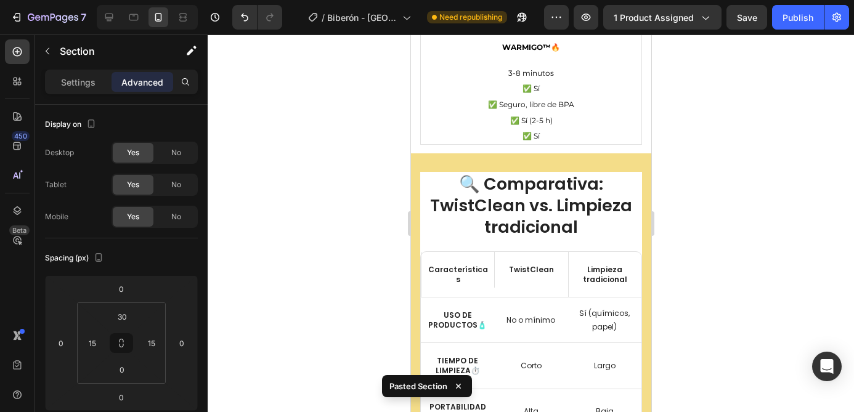
scroll to position [2988, 0]
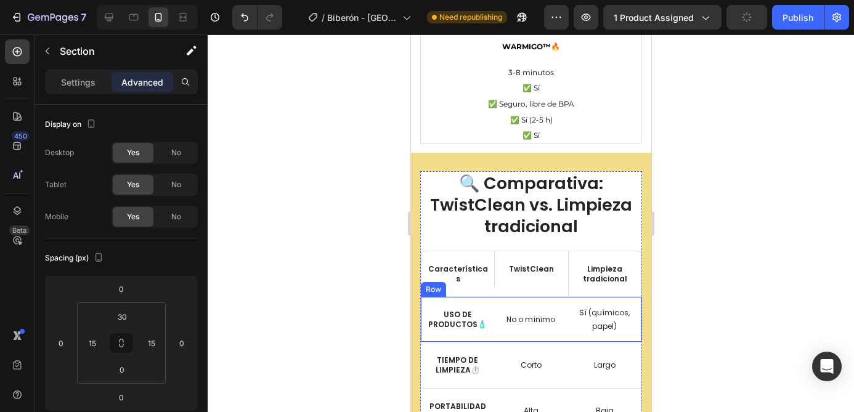
click at [562, 302] on div "No o mínimo Text Block Row" at bounding box center [529, 319] width 73 height 45
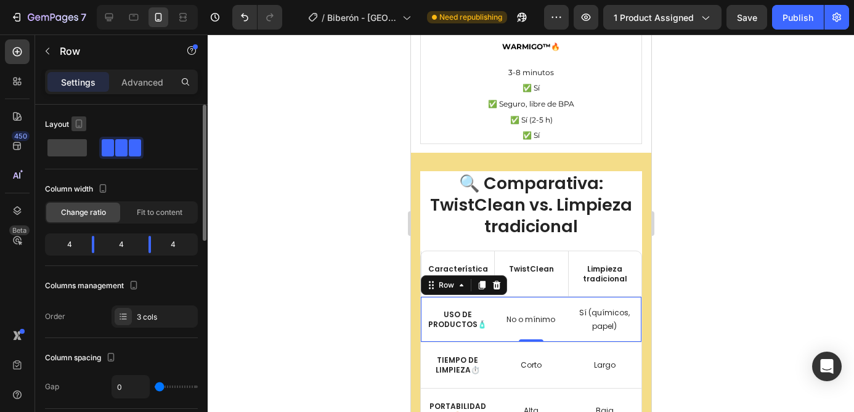
click at [78, 124] on icon "button" at bounding box center [79, 124] width 12 height 12
click at [71, 149] on span at bounding box center [66, 147] width 39 height 17
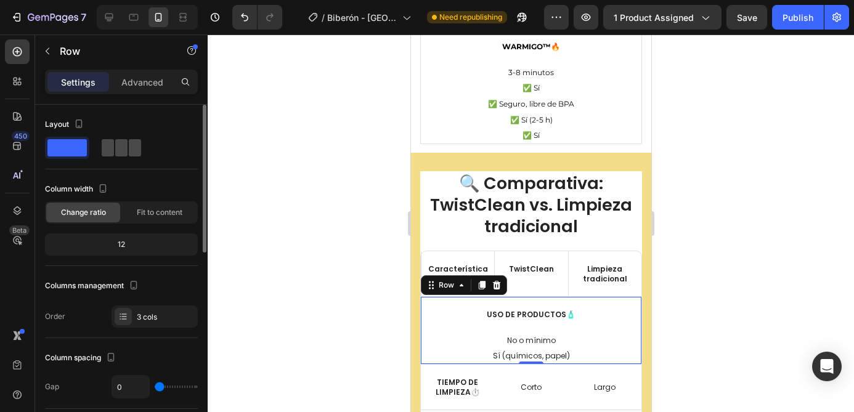
click at [129, 150] on span at bounding box center [135, 147] width 12 height 17
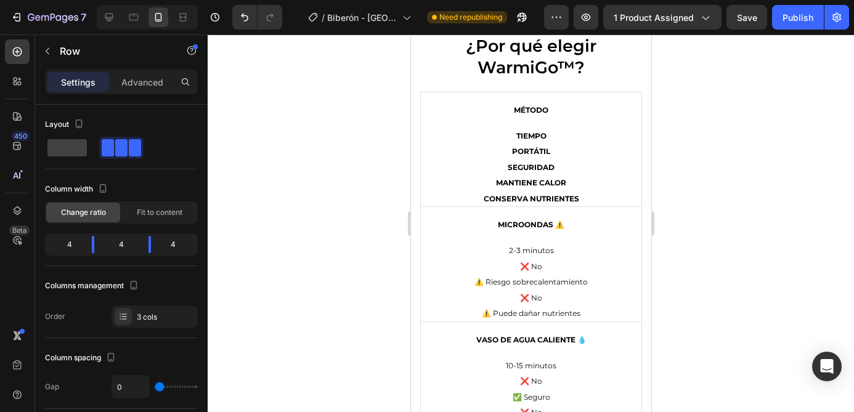
scroll to position [2465, 0]
click at [570, 100] on div "MÉTODO" at bounding box center [530, 111] width 221 height 36
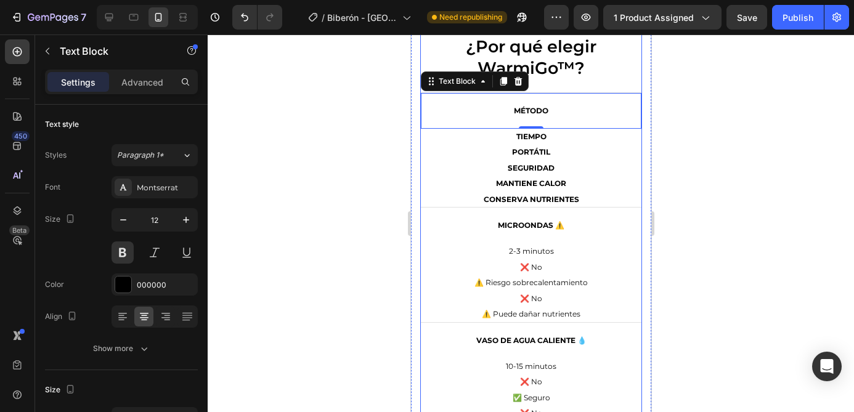
click at [625, 85] on div "🔍 Comparativa: ¿Por qué elegir WarmiGo™? Heading MÉTODO Text Block 0 TIEMPO Tex…" at bounding box center [530, 340] width 222 height 655
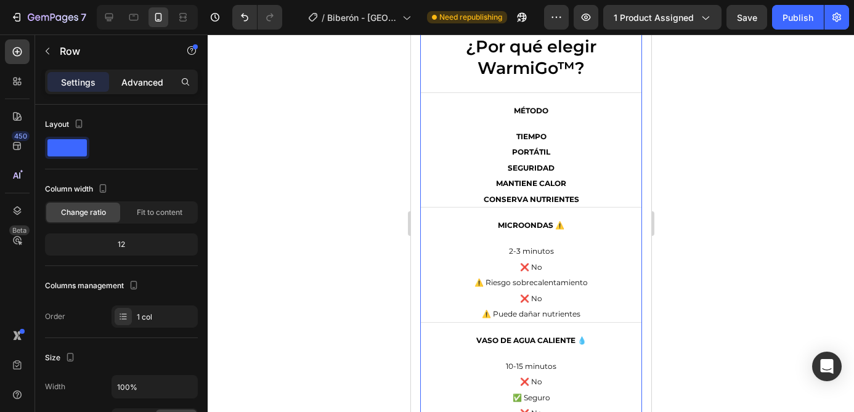
click at [144, 79] on p "Advanced" at bounding box center [142, 82] width 42 height 13
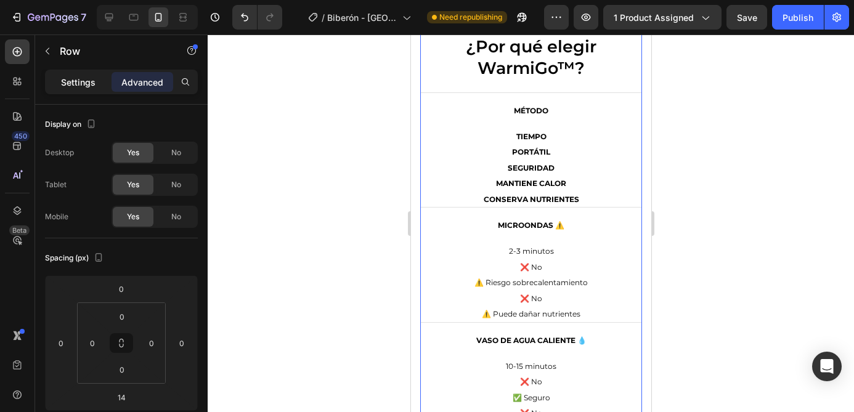
click at [63, 81] on p "Settings" at bounding box center [78, 82] width 34 height 13
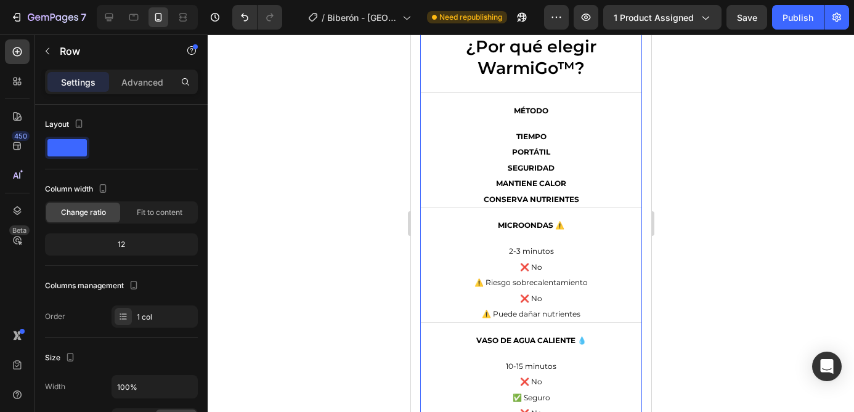
click at [79, 86] on p "Settings" at bounding box center [78, 82] width 34 height 13
click at [68, 149] on span at bounding box center [66, 147] width 39 height 17
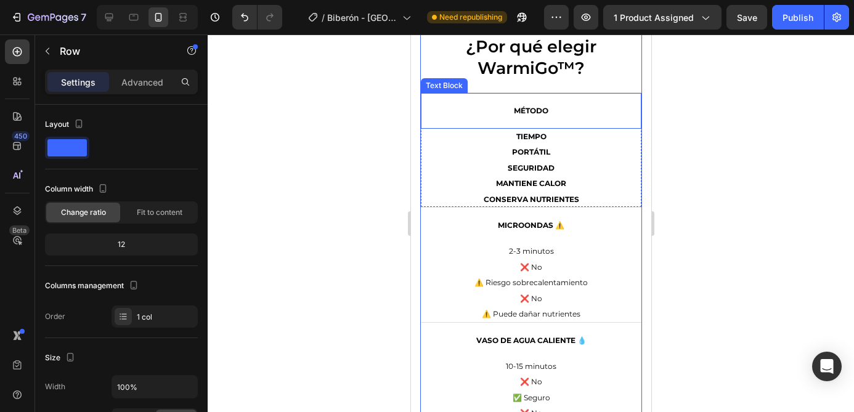
click at [477, 113] on p "MÉTODO" at bounding box center [530, 111] width 208 height 10
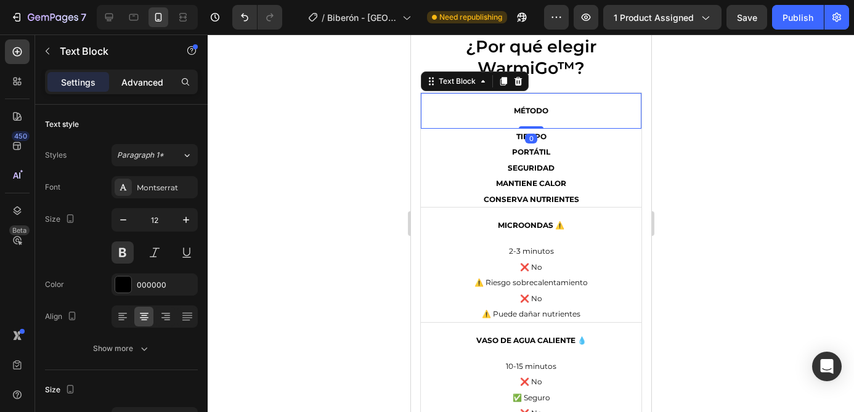
click at [155, 79] on p "Advanced" at bounding box center [142, 82] width 42 height 13
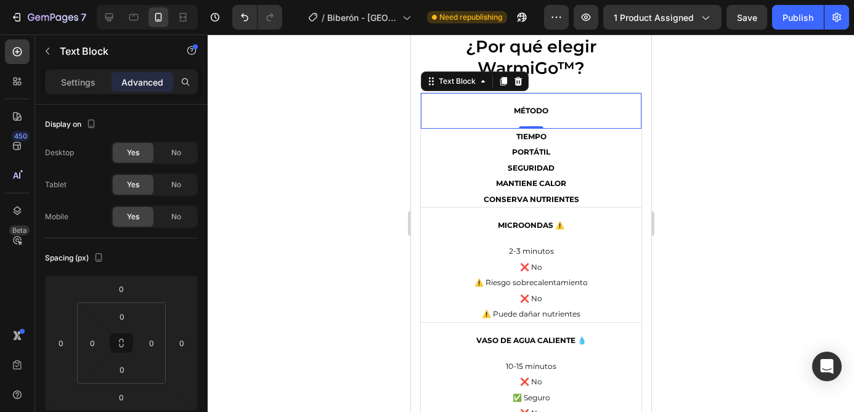
click at [155, 79] on p "Advanced" at bounding box center [142, 82] width 42 height 13
click at [78, 81] on p "Settings" at bounding box center [78, 82] width 34 height 13
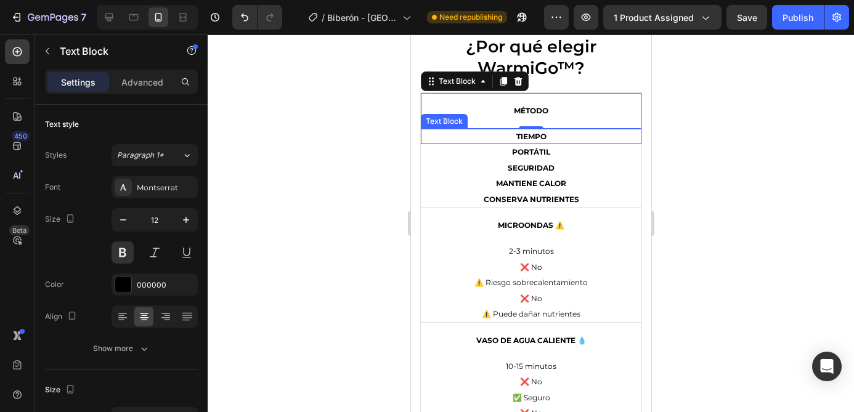
click at [443, 142] on p "TIEMPO" at bounding box center [530, 137] width 218 height 14
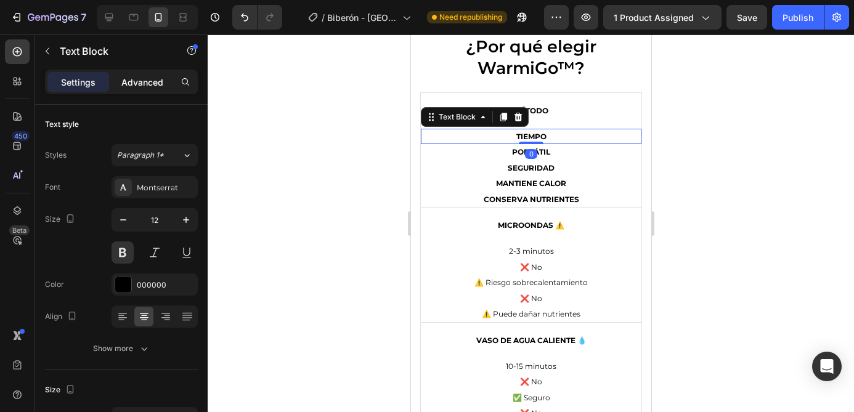
click at [139, 84] on p "Advanced" at bounding box center [142, 82] width 42 height 13
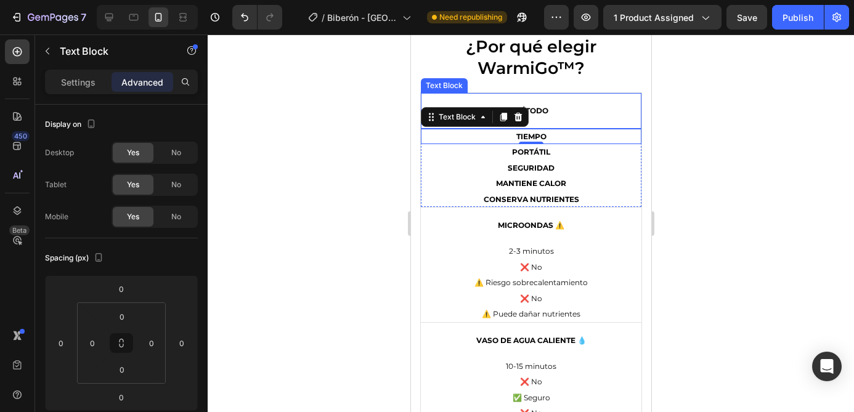
click at [477, 96] on div "MÉTODO" at bounding box center [530, 111] width 221 height 36
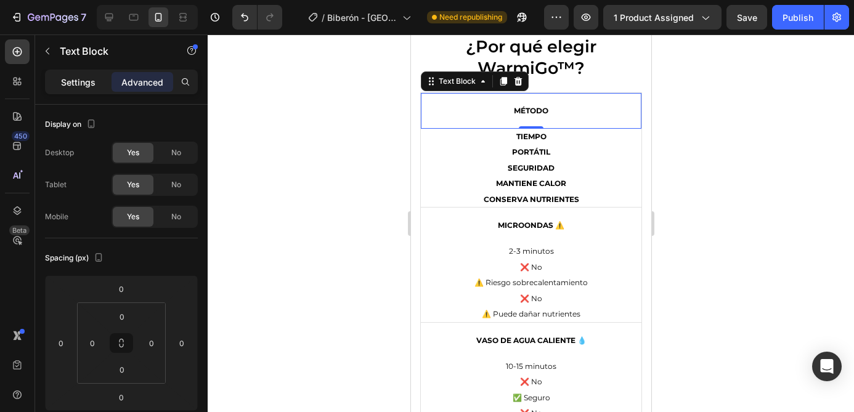
click at [84, 73] on div "Settings" at bounding box center [78, 82] width 62 height 20
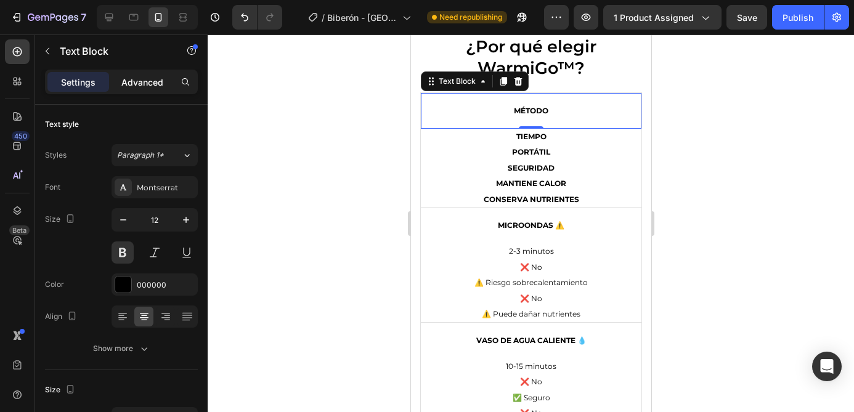
click at [128, 81] on p "Advanced" at bounding box center [142, 82] width 42 height 13
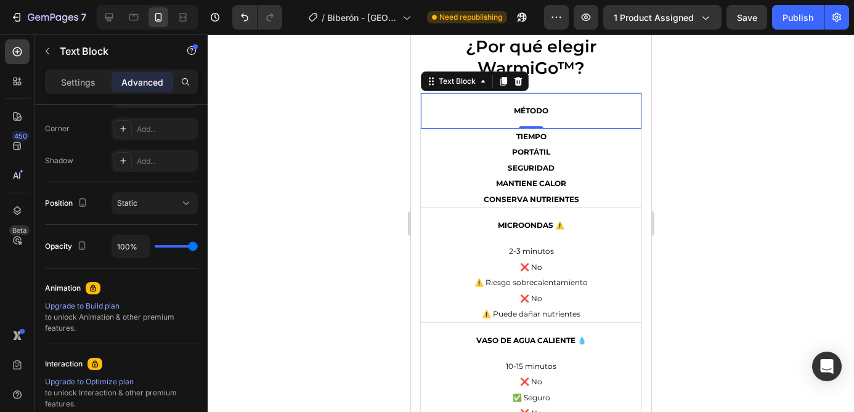
scroll to position [0, 0]
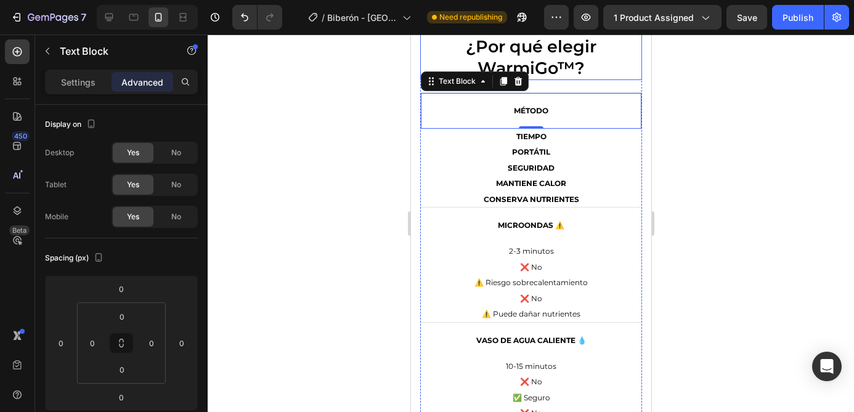
click at [613, 78] on h2 "🔍 Comparativa: ¿Por qué elegir WarmiGo™?" at bounding box center [530, 46] width 222 height 67
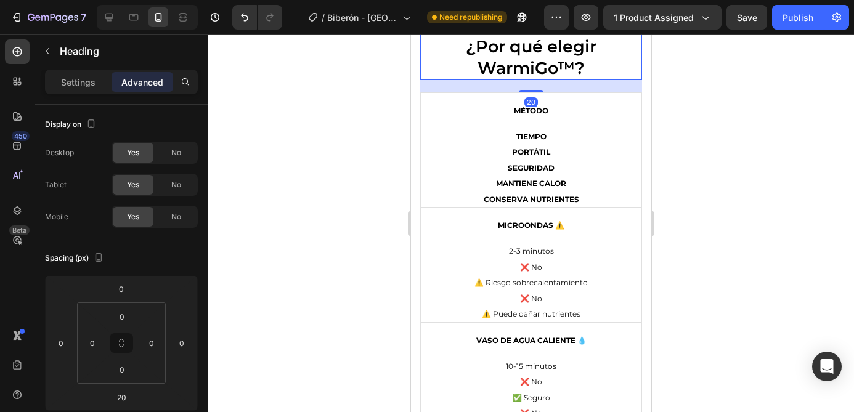
click at [619, 85] on div "20" at bounding box center [530, 86] width 222 height 12
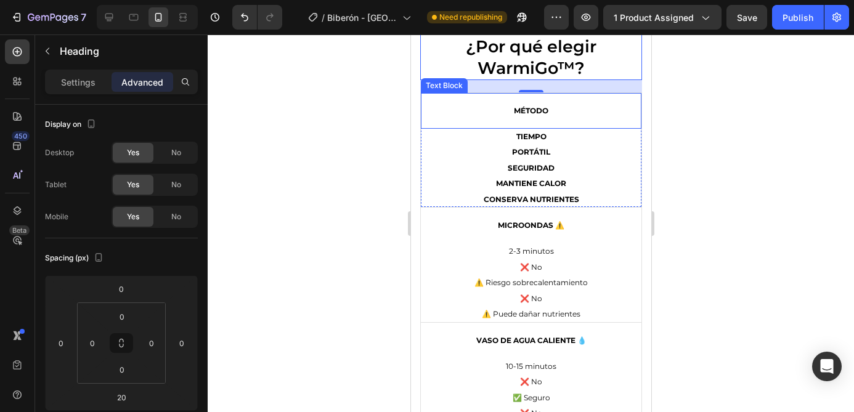
click at [636, 106] on div "MÉTODO" at bounding box center [530, 111] width 221 height 36
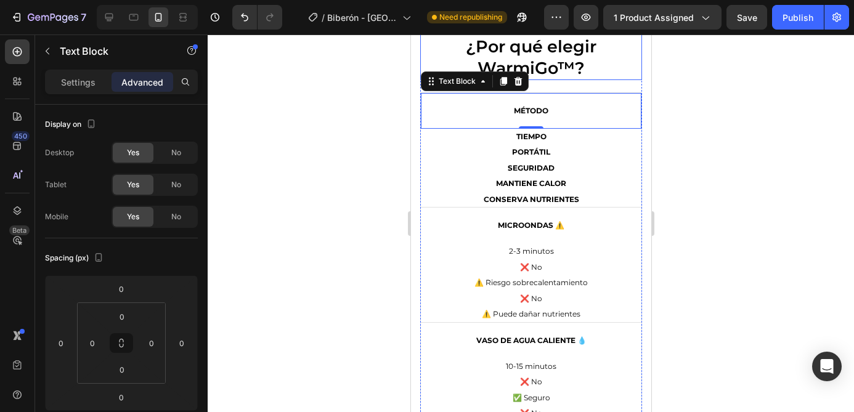
click at [637, 74] on h2 "🔍 Comparativa: ¿Por qué elegir WarmiGo™?" at bounding box center [530, 46] width 222 height 67
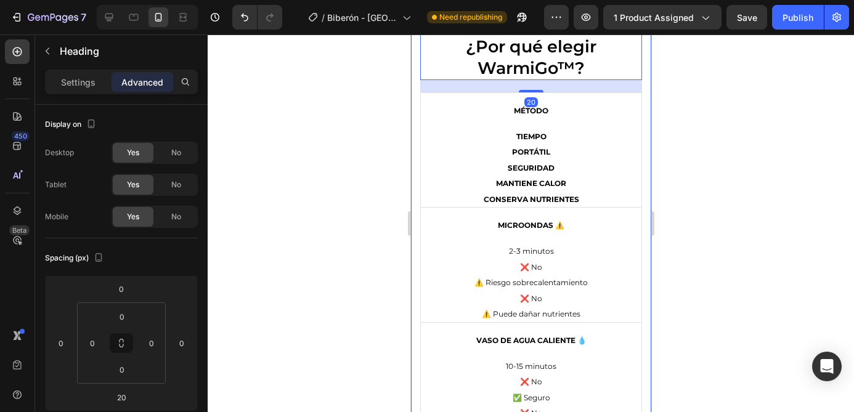
click at [642, 89] on div "🔍 Comparativa: ¿Por qué elegir WarmiGo™? Heading 20 MÉTODO Text Block TIEMPO Te…" at bounding box center [530, 335] width 240 height 682
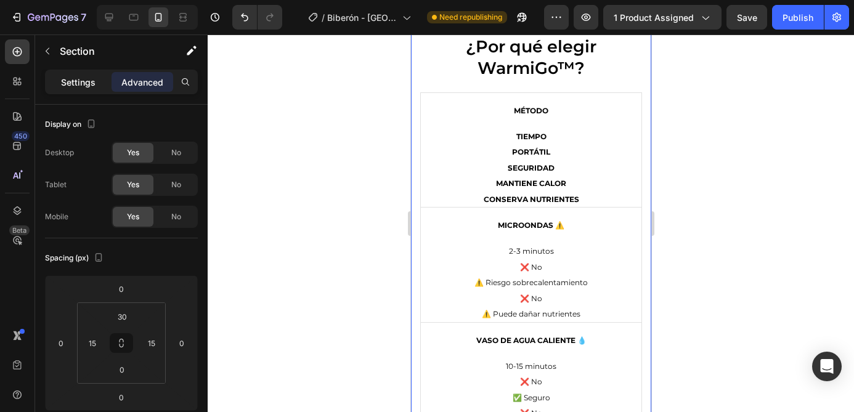
click at [87, 80] on p "Settings" at bounding box center [78, 82] width 34 height 13
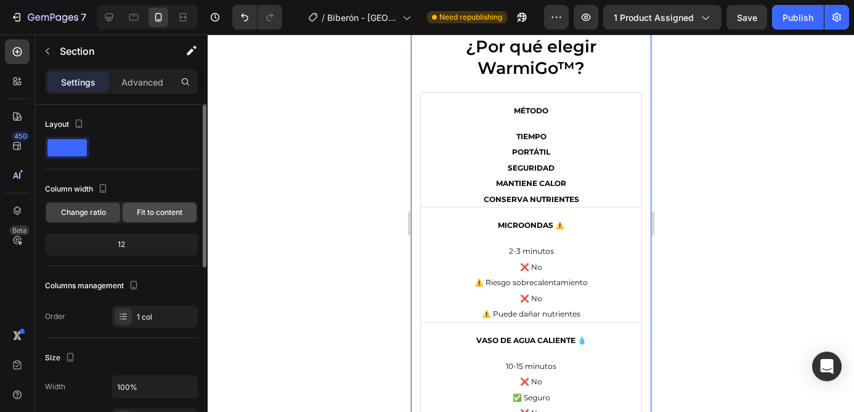
click at [152, 212] on span "Fit to content" at bounding box center [160, 212] width 46 height 11
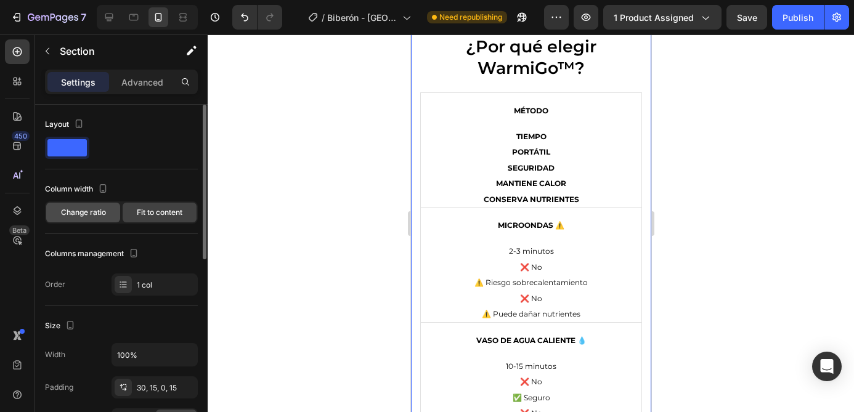
click at [81, 210] on span "Change ratio" at bounding box center [83, 212] width 45 height 11
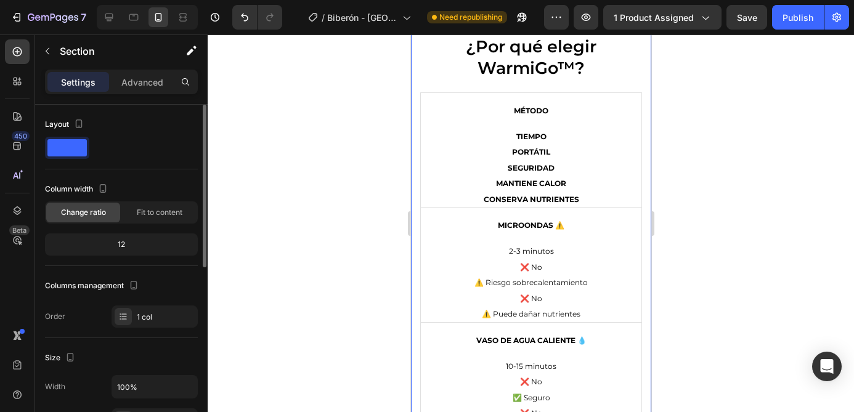
click at [132, 247] on div "12" at bounding box center [121, 244] width 148 height 17
click at [120, 245] on div "12" at bounding box center [121, 244] width 148 height 17
click at [126, 245] on div "12" at bounding box center [121, 244] width 148 height 17
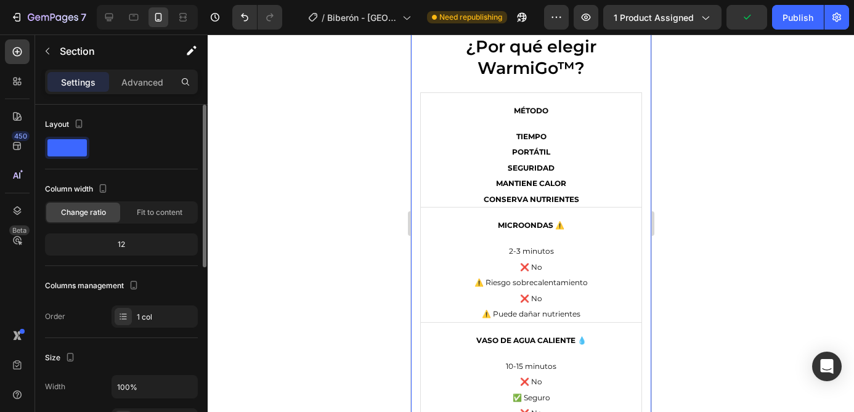
click at [126, 245] on div "12" at bounding box center [121, 244] width 148 height 17
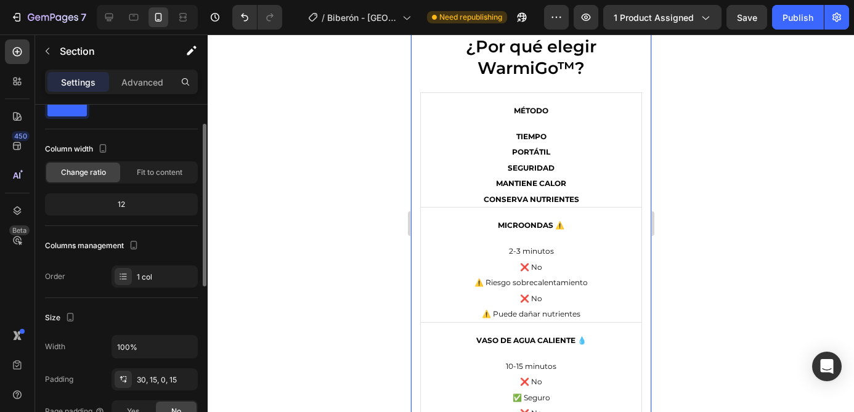
scroll to position [42, 0]
click at [139, 277] on div "1 col" at bounding box center [166, 275] width 58 height 11
click at [83, 275] on div "Order 1 col" at bounding box center [121, 275] width 153 height 22
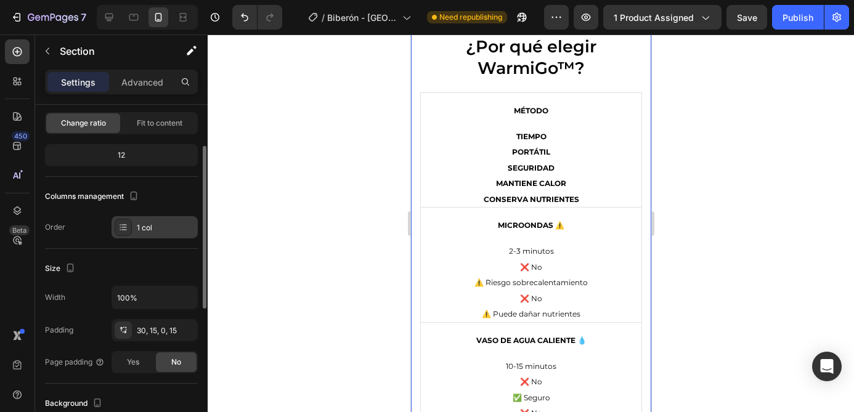
scroll to position [92, 0]
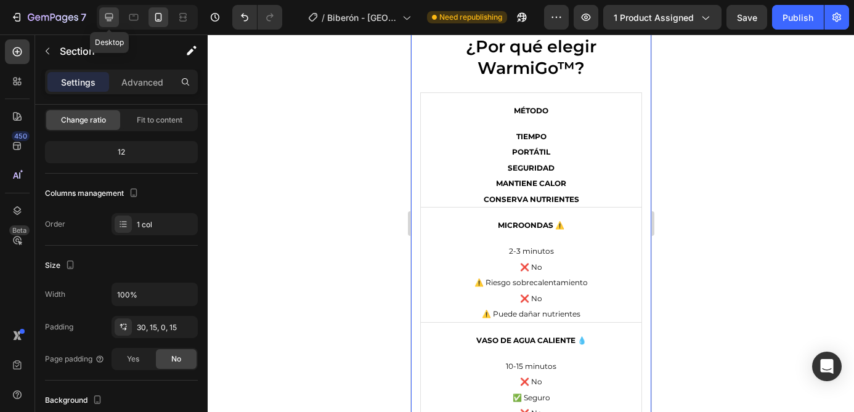
click at [110, 18] on icon at bounding box center [109, 18] width 8 height 8
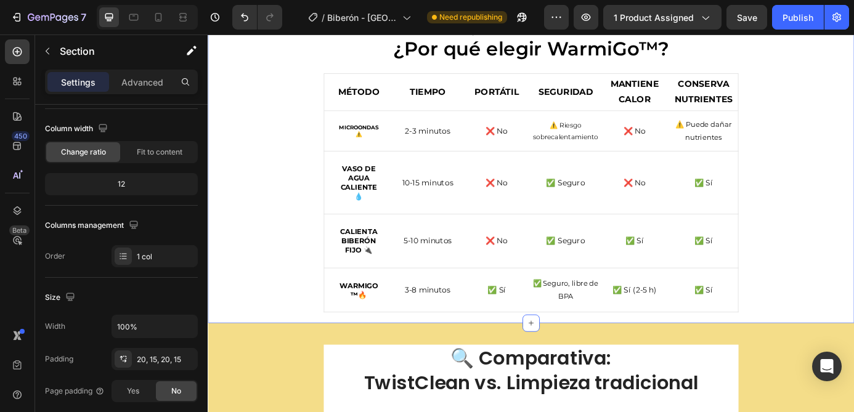
scroll to position [2382, 0]
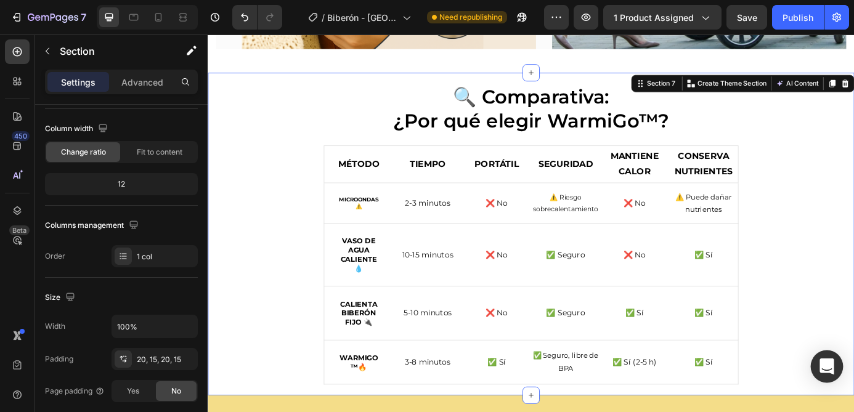
click at [830, 368] on icon "Open Intercom Messenger" at bounding box center [826, 366] width 14 height 16
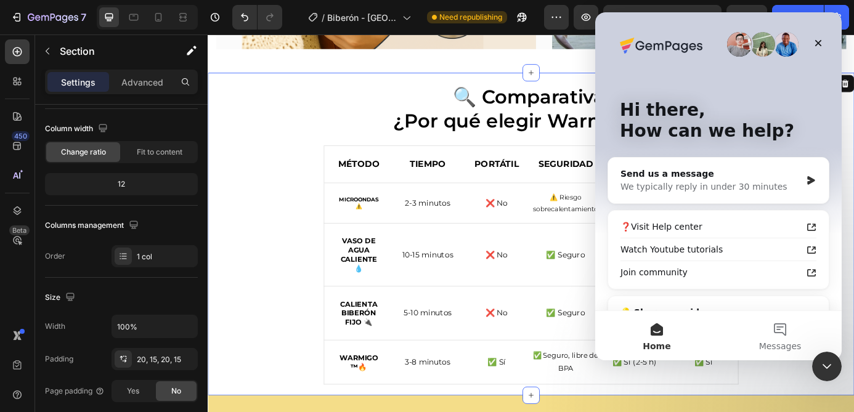
scroll to position [0, 0]
click at [727, 181] on div "We typically reply in under 30 minutes" at bounding box center [710, 186] width 180 height 13
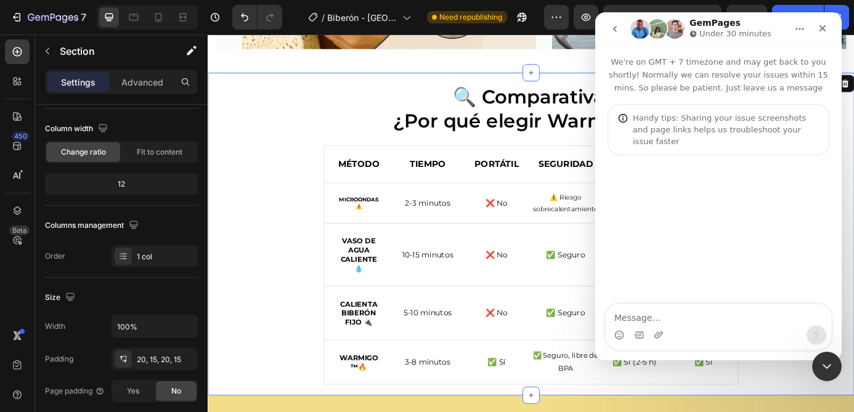
click at [694, 322] on textarea "Message…" at bounding box center [717, 314] width 225 height 21
type textarea "hello"
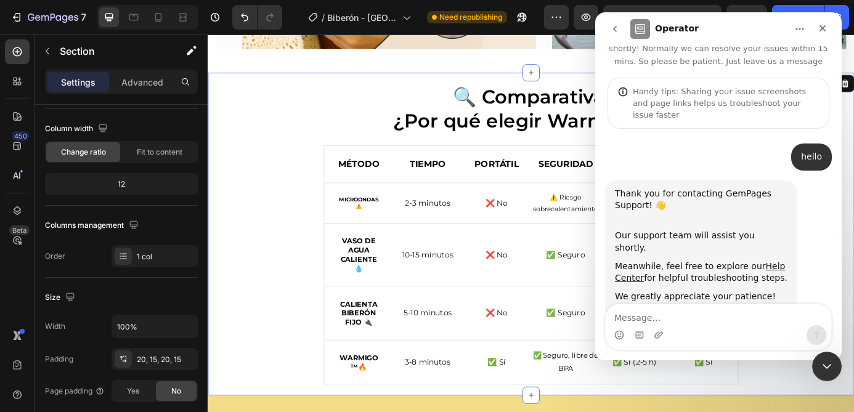
scroll to position [34, 0]
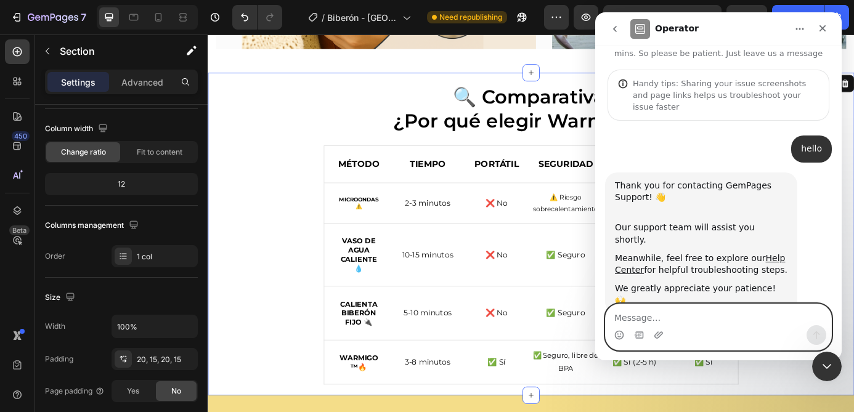
click at [739, 319] on textarea "Message…" at bounding box center [717, 314] width 225 height 21
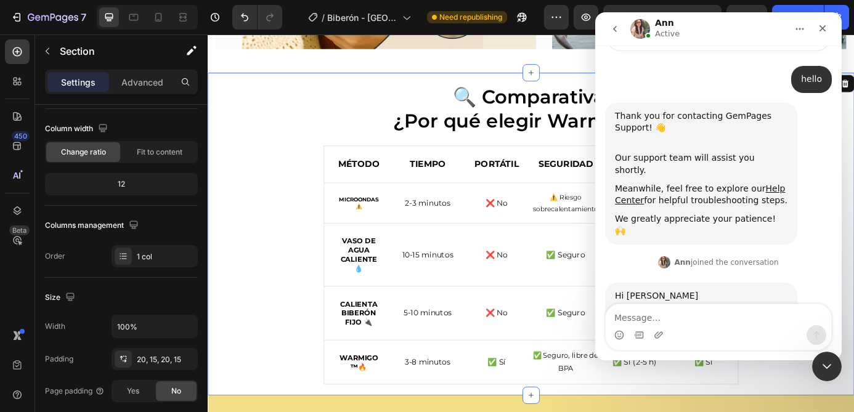
scroll to position [142, 0]
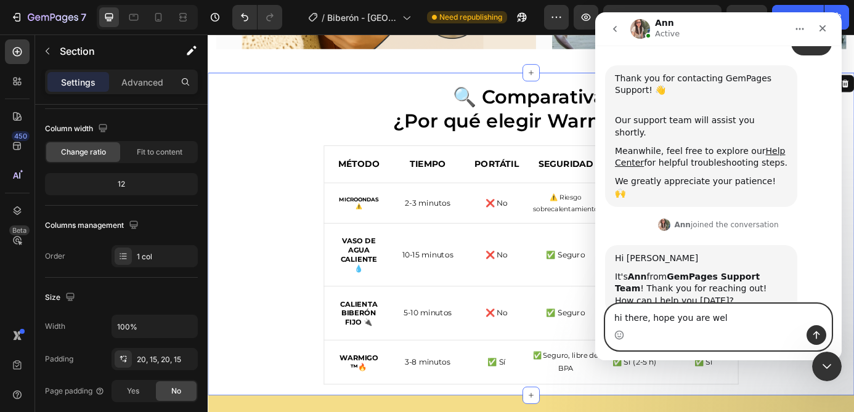
type textarea "hi there, hope you are well"
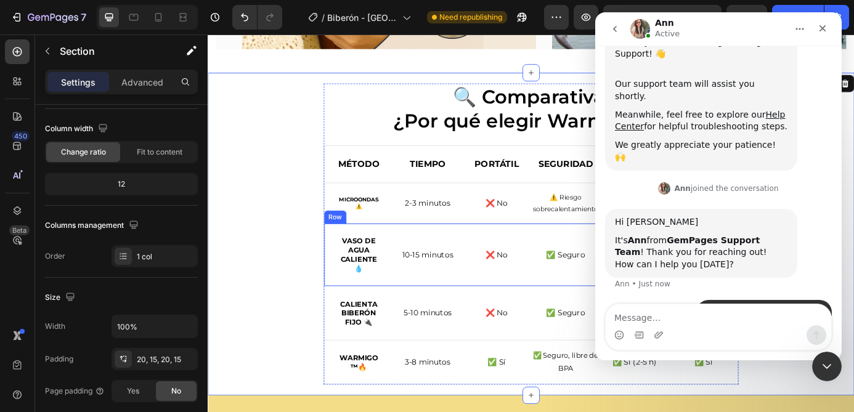
click at [265, 299] on div "🔍 Comparativa: ¿Por qué elegir WarmiGo™? Heading MÉTODO Text Block TIEMPO Text …" at bounding box center [577, 263] width 721 height 345
click at [828, 364] on icon "Close Intercom Messenger" at bounding box center [824, 364] width 15 height 15
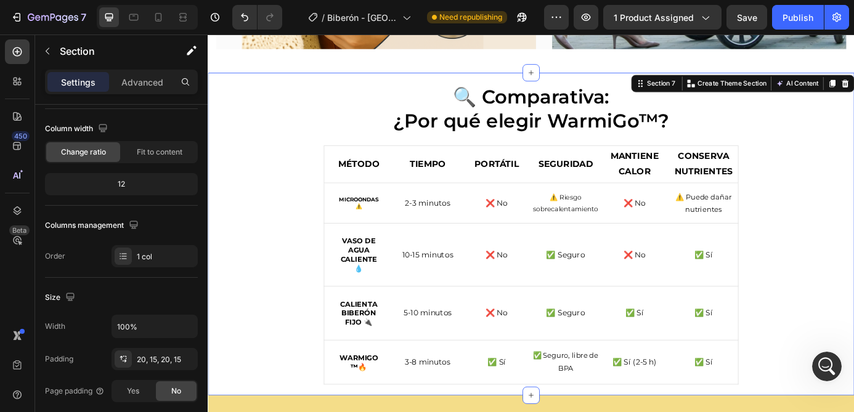
scroll to position [225, 0]
click at [817, 363] on icon "Open Intercom Messenger" at bounding box center [825, 365] width 20 height 20
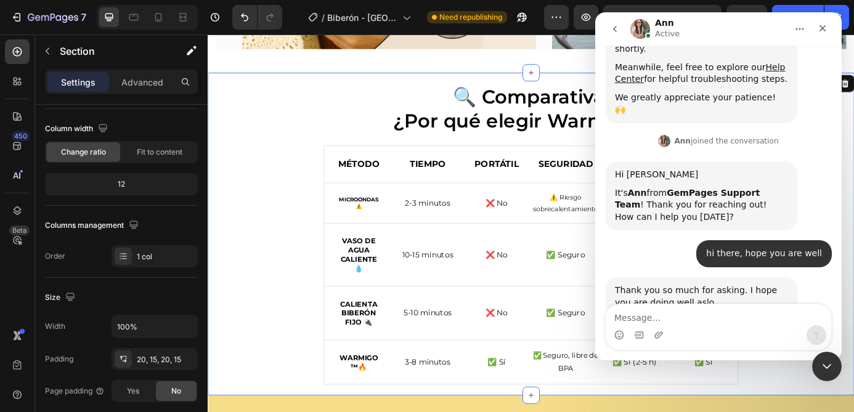
scroll to position [227, 0]
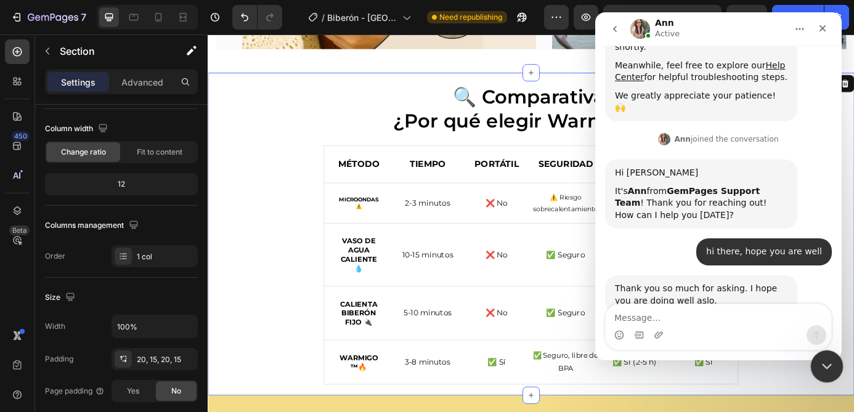
click at [827, 365] on icon "Close Intercom Messenger" at bounding box center [824, 364] width 15 height 15
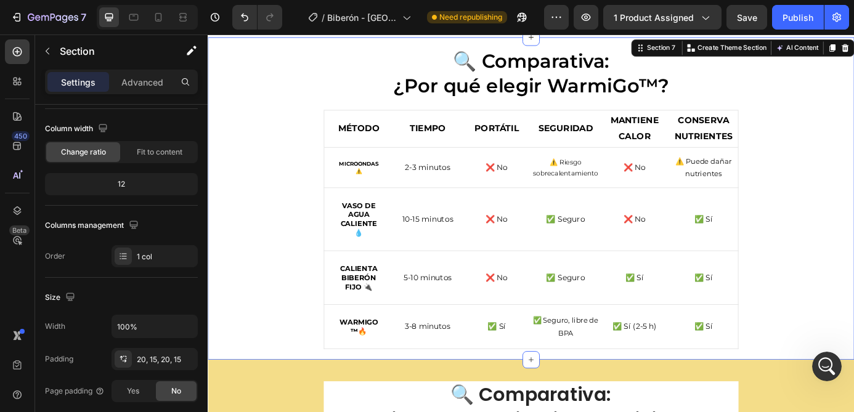
scroll to position [2422, 0]
click at [853, 256] on div "🔍 Comparativa: ¿Por qué elegir WarmiGo™? Heading MÉTODO Text Block TIEMPO Text …" at bounding box center [577, 223] width 721 height 345
click at [286, 69] on div "🔍 Comparativa: ¿Por qué elegir WarmiGo™? Heading MÉTODO Text Block TIEMPO Text …" at bounding box center [577, 223] width 721 height 345
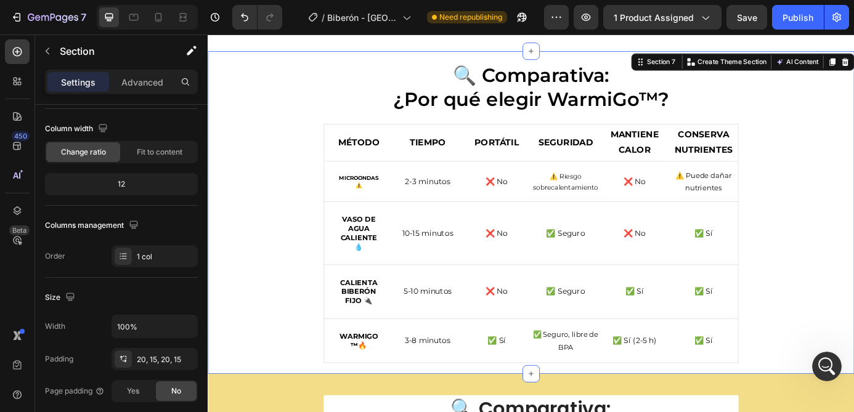
scroll to position [2406, 0]
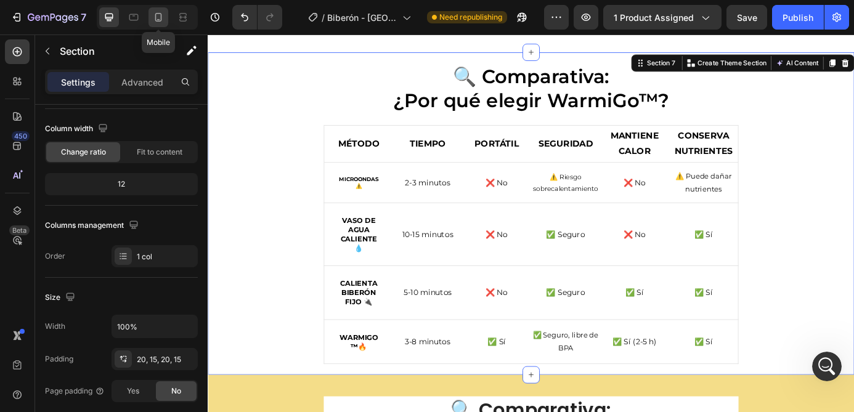
click at [164, 18] on icon at bounding box center [158, 17] width 12 height 12
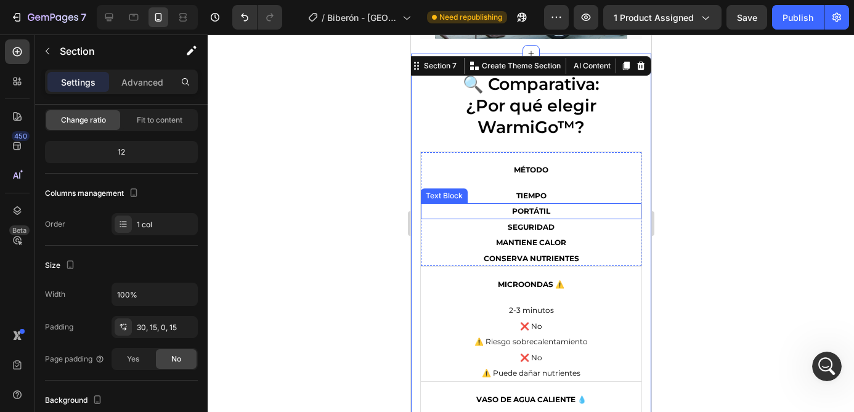
scroll to position [2434, 0]
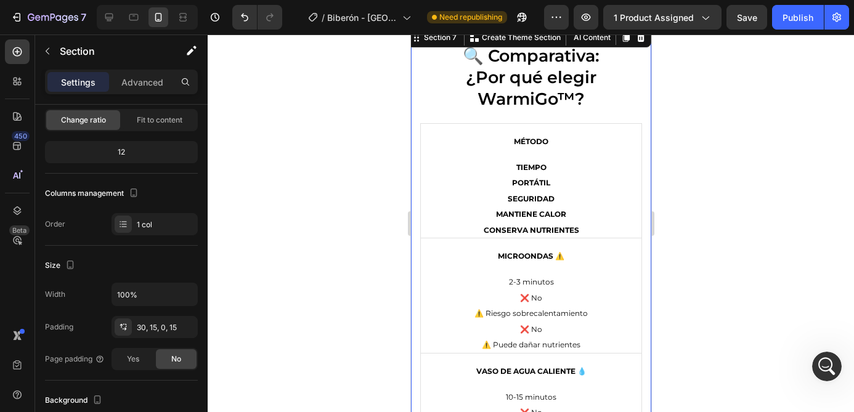
click at [661, 232] on div at bounding box center [531, 223] width 646 height 378
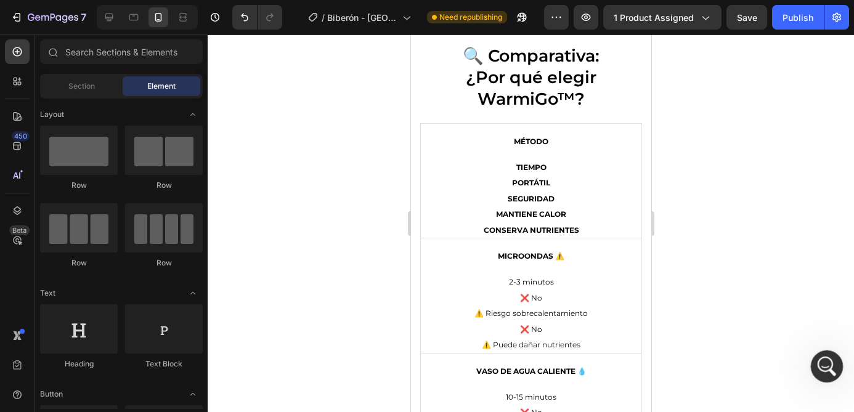
click at [813, 368] on div "Open Intercom Messenger" at bounding box center [824, 364] width 41 height 41
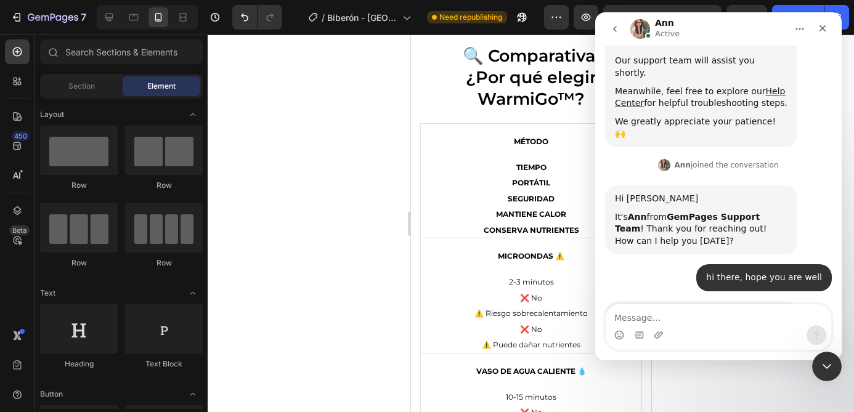
scroll to position [227, 0]
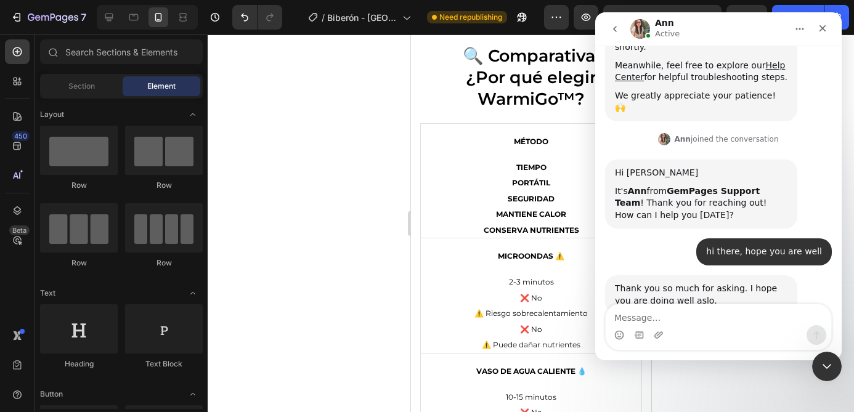
click at [697, 316] on textarea "Message…" at bounding box center [717, 314] width 225 height 21
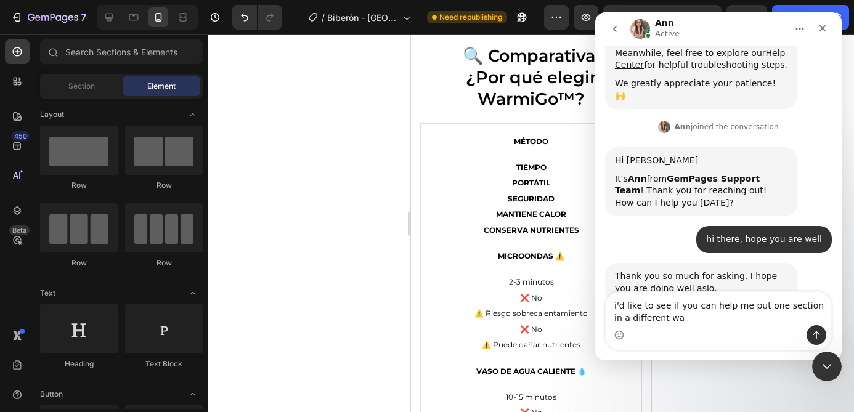
type textarea "i'd like to see if you can help me put one section in a different way"
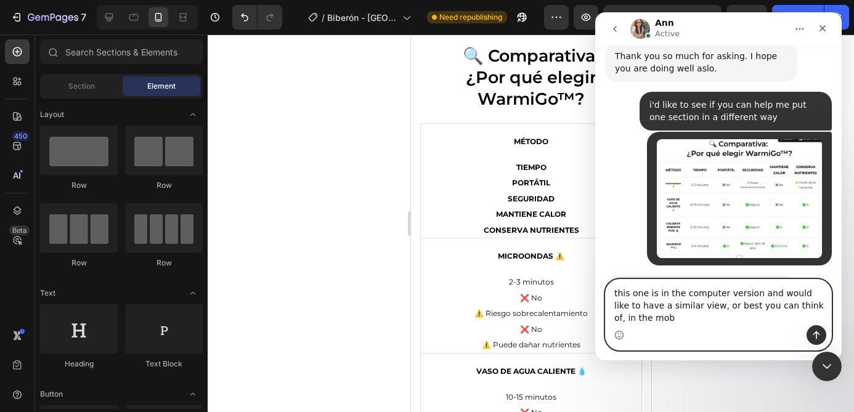
scroll to position [472, 0]
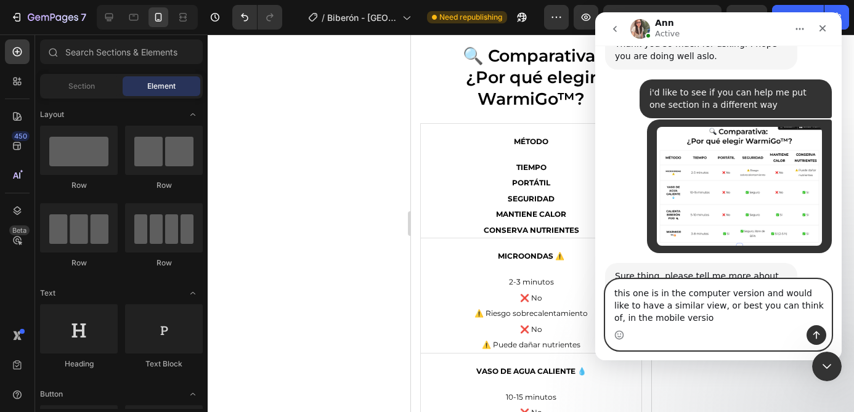
type textarea "this one is in the computer version and would like to have a similar view, or b…"
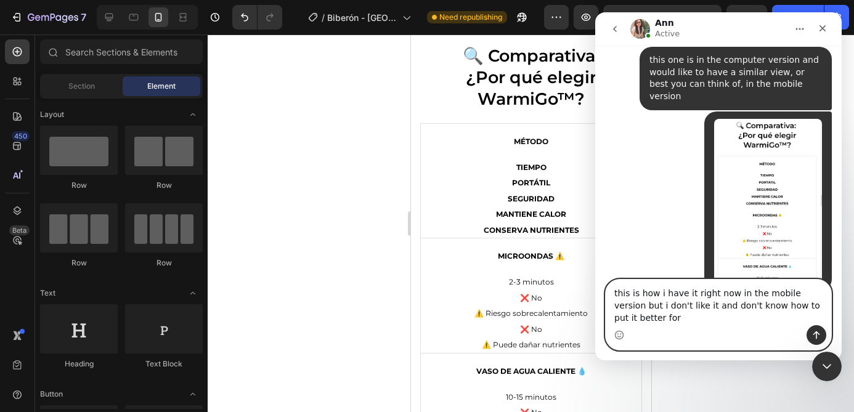
scroll to position [761, 0]
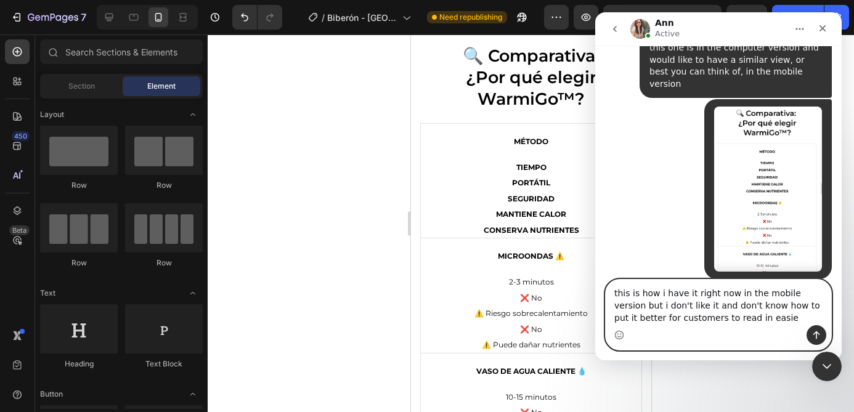
type textarea "this is how i have it right now in the mobile version but i don't like it and d…"
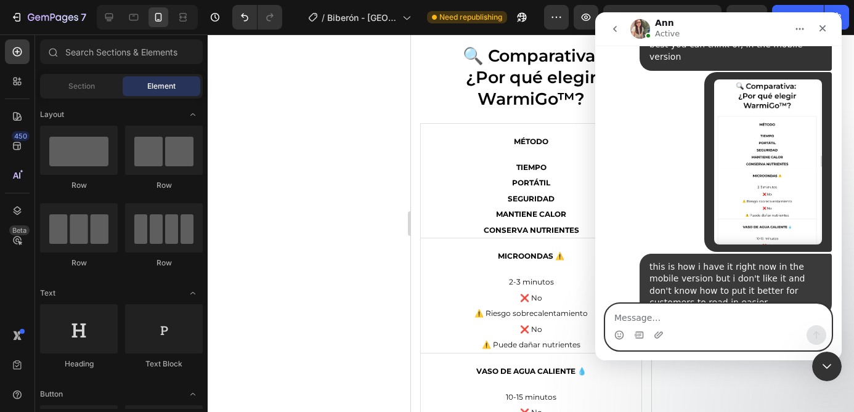
scroll to position [801, 0]
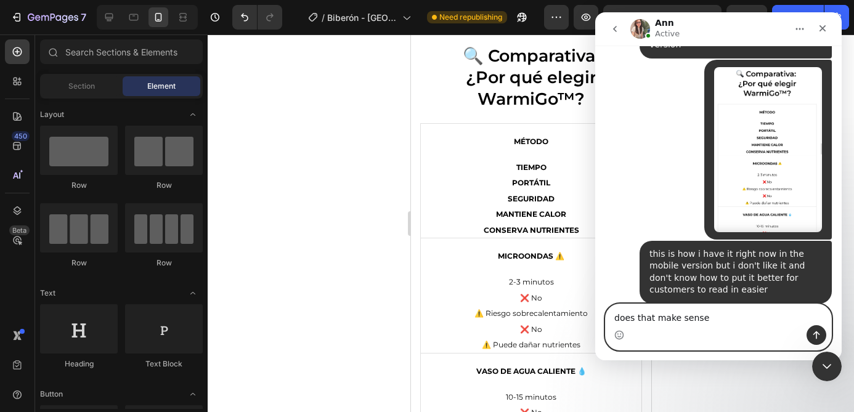
type textarea "does that make sense?"
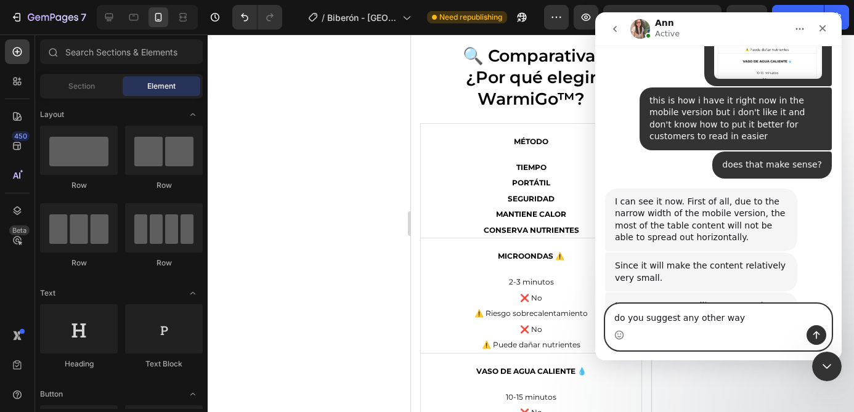
scroll to position [947, 0]
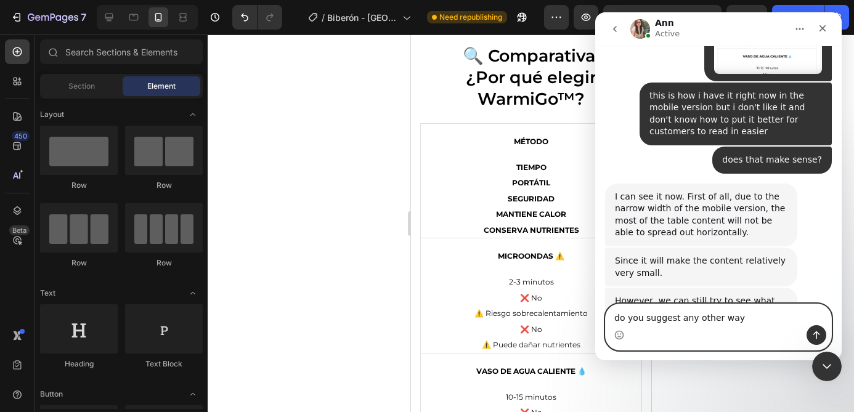
type textarea "do you suggest any other way?"
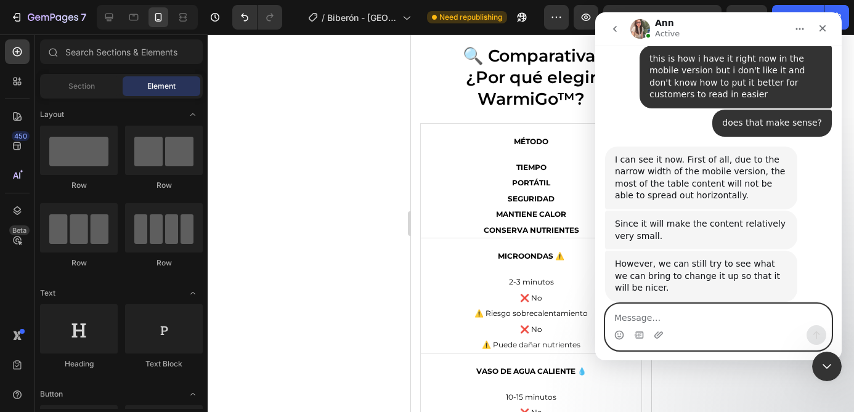
scroll to position [1031, 0]
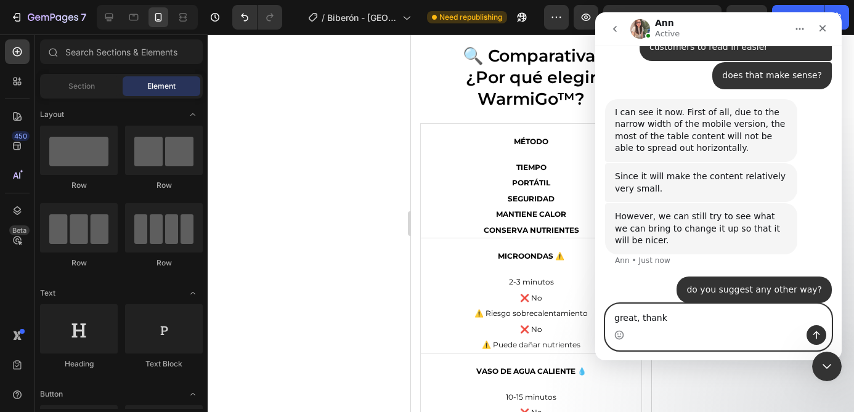
type textarea "great, thanks"
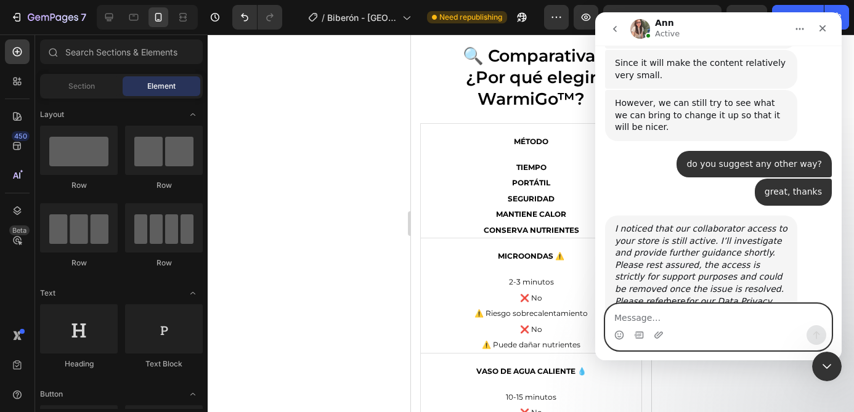
scroll to position [1151, 0]
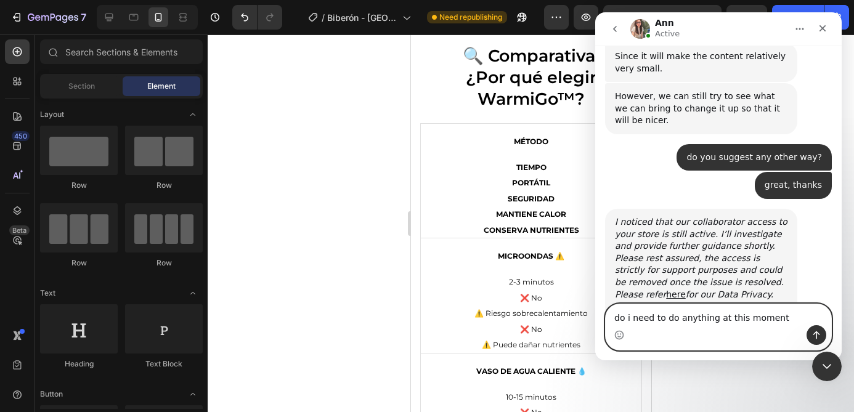
type textarea "do i need to do anything at this moment?"
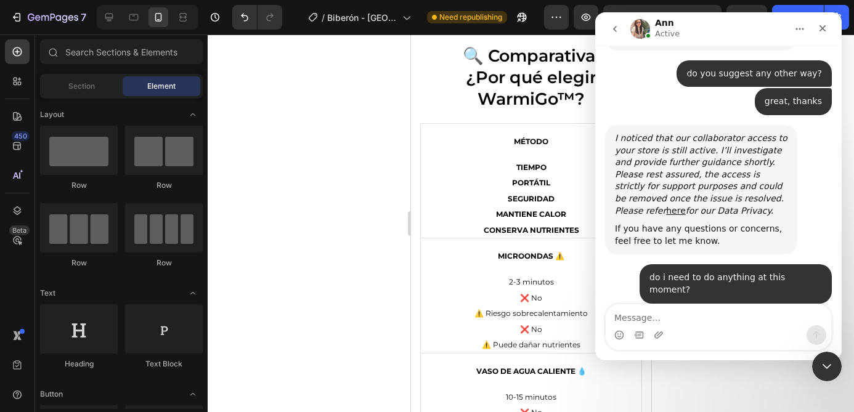
scroll to position [1237, 0]
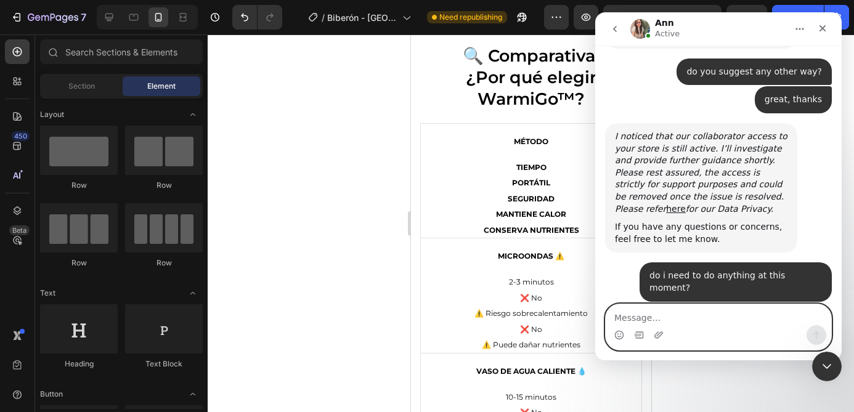
click at [703, 323] on textarea "Message…" at bounding box center [717, 314] width 225 height 21
type textarea "sounds good, thanks"
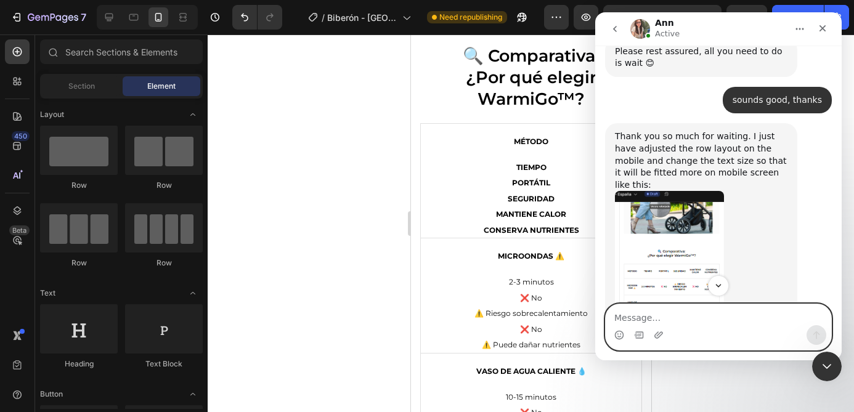
scroll to position [1517, 0]
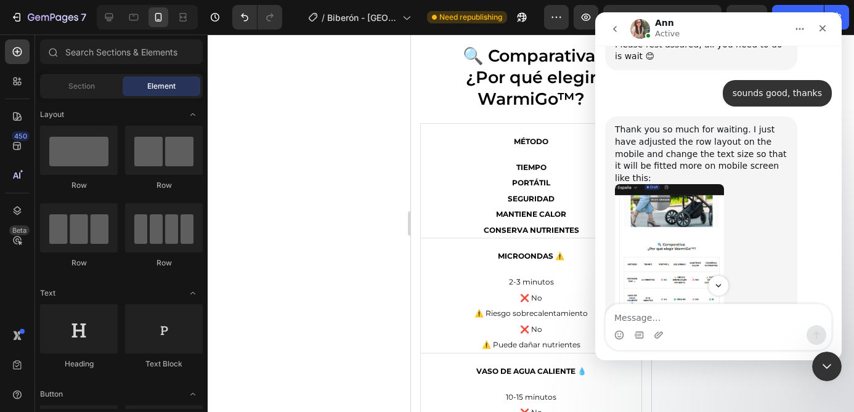
click at [663, 196] on img "Ann says…" at bounding box center [669, 266] width 109 height 165
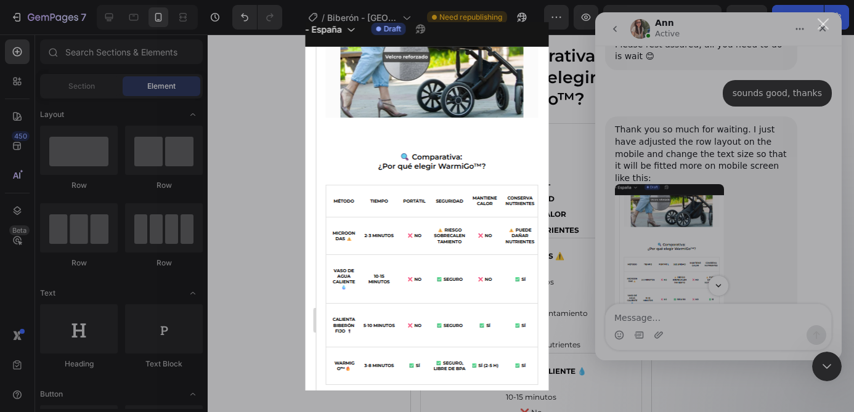
scroll to position [0, 0]
click at [771, 232] on div "Intercom messenger" at bounding box center [427, 206] width 854 height 412
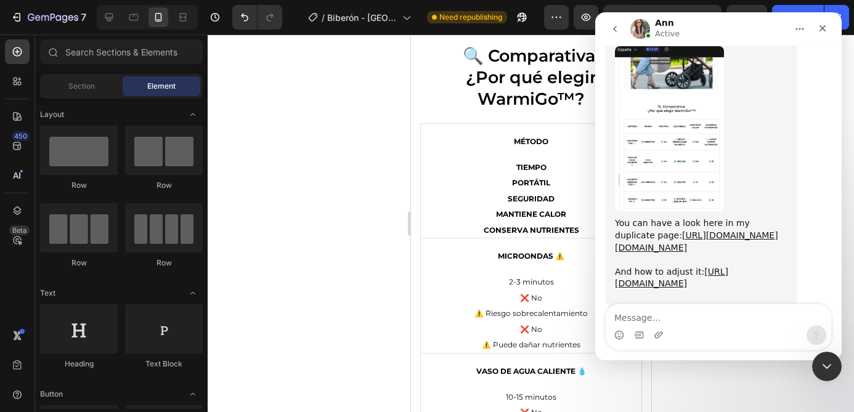
scroll to position [1662, 0]
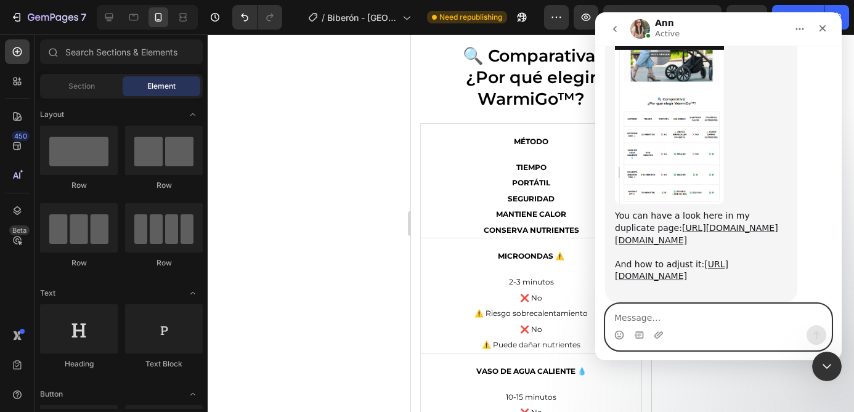
click at [709, 320] on textarea "Message…" at bounding box center [717, 314] width 225 height 21
type textarea "thank you, i will try doing it"
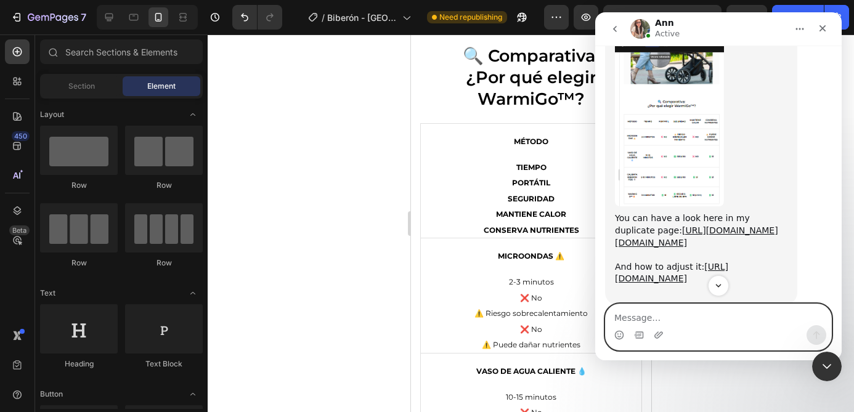
scroll to position [1659, 0]
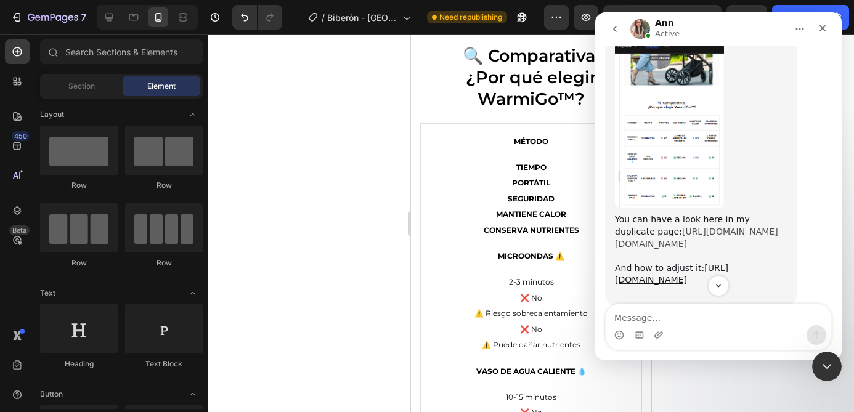
click at [676, 227] on link "[URL][DOMAIN_NAME][DOMAIN_NAME][PERSON_NAME]" at bounding box center [696, 238] width 163 height 22
click at [667, 249] on div "You can have a look here in my duplicate page: https://builder.gempages.net/edi…" at bounding box center [701, 256] width 172 height 84
click at [674, 263] on link "[URL][DOMAIN_NAME]" at bounding box center [671, 274] width 113 height 22
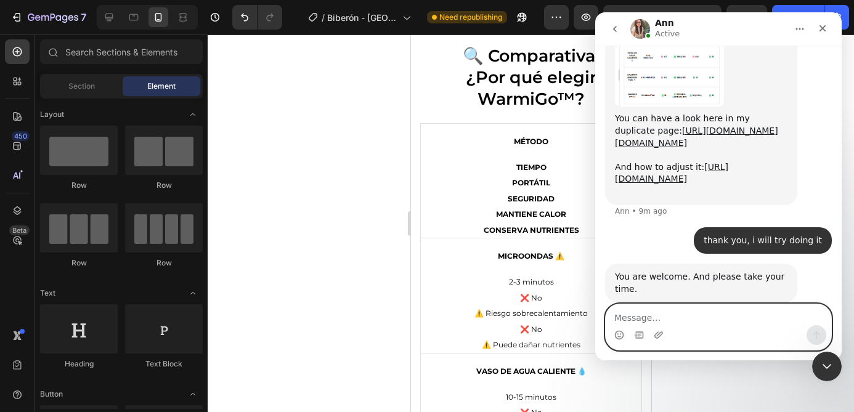
click at [715, 319] on textarea "Message…" at bounding box center [717, 314] width 225 height 21
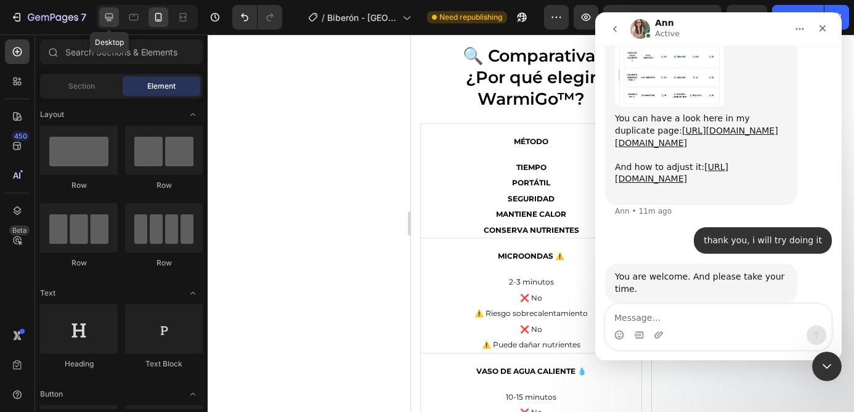
click at [106, 14] on icon at bounding box center [109, 18] width 8 height 8
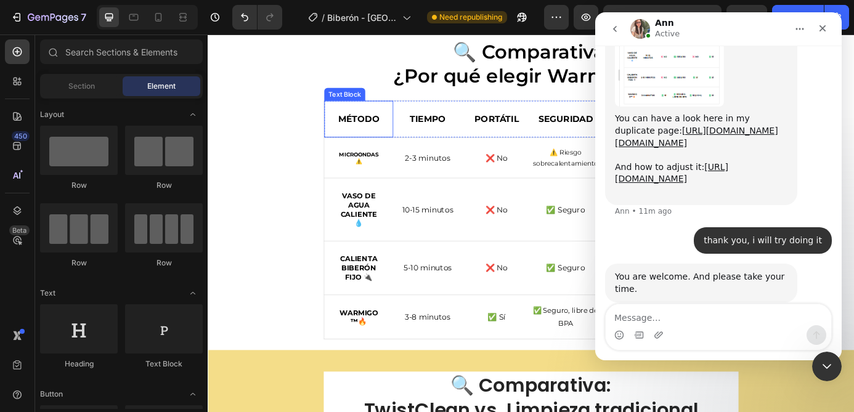
click at [379, 131] on strong "MÉTODO" at bounding box center [380, 131] width 47 height 12
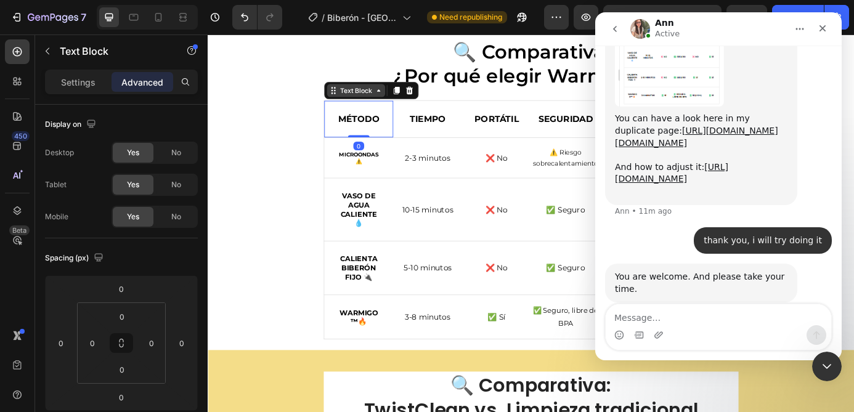
click at [374, 101] on div "Text Block" at bounding box center [377, 98] width 42 height 11
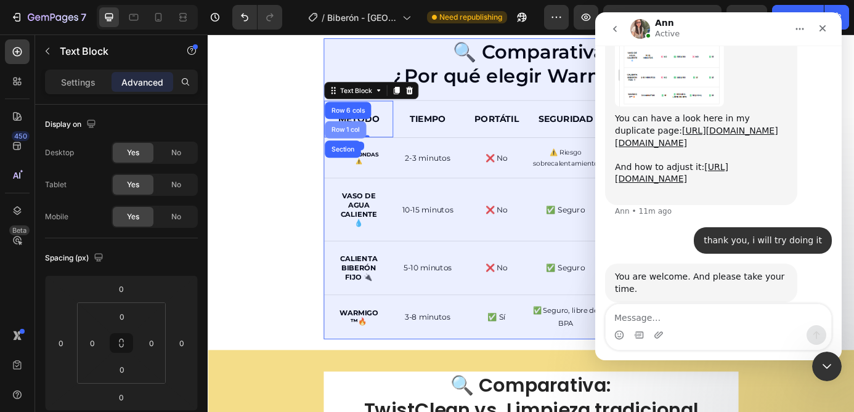
click at [362, 140] on div "Row 1 col" at bounding box center [365, 143] width 38 height 7
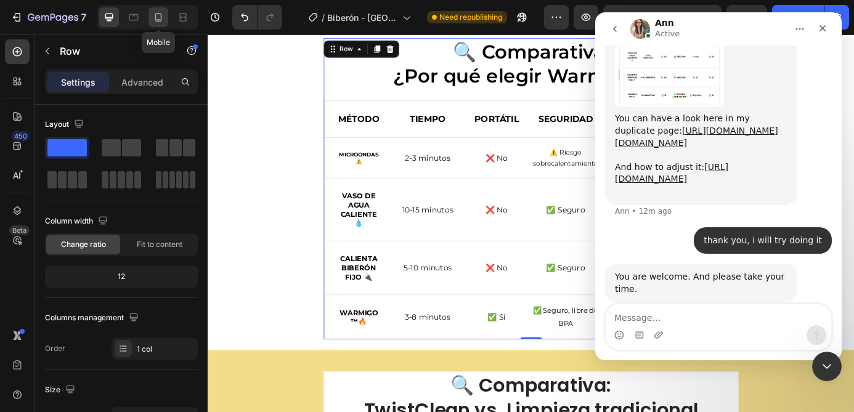
click at [154, 20] on icon at bounding box center [158, 17] width 12 height 12
type input "100%"
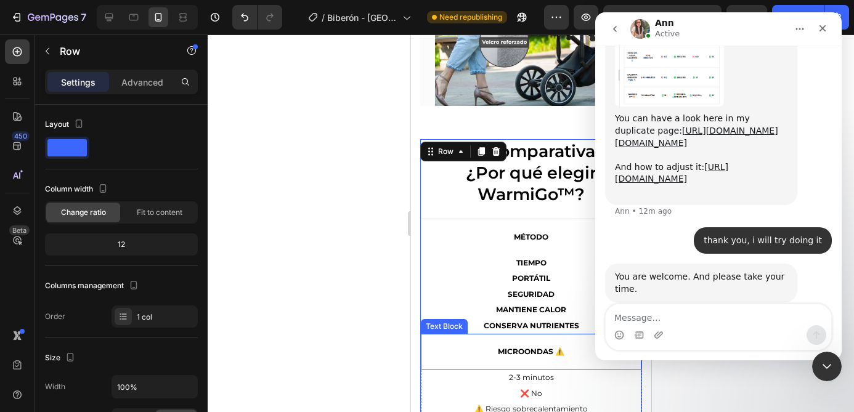
scroll to position [2337, 0]
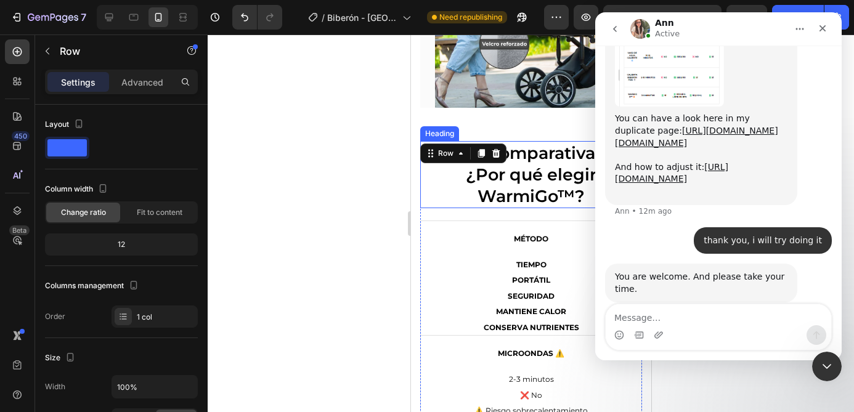
click at [549, 152] on h2 "🔍 Comparativa: ¿Por qué elegir WarmiGo™?" at bounding box center [530, 174] width 222 height 67
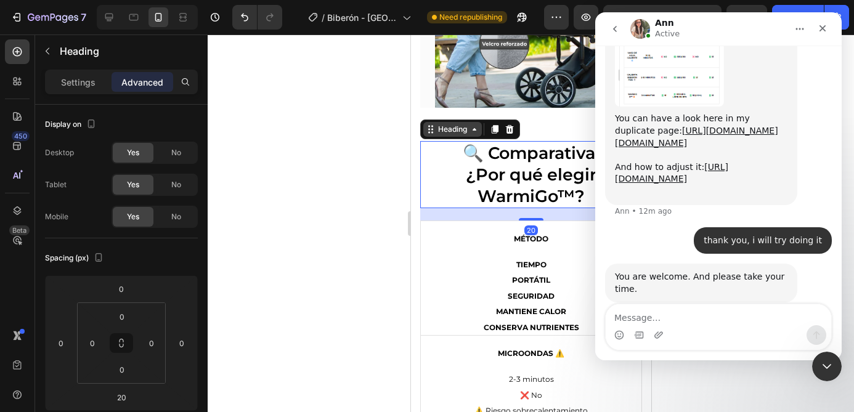
click at [456, 131] on div "Heading" at bounding box center [452, 129] width 34 height 11
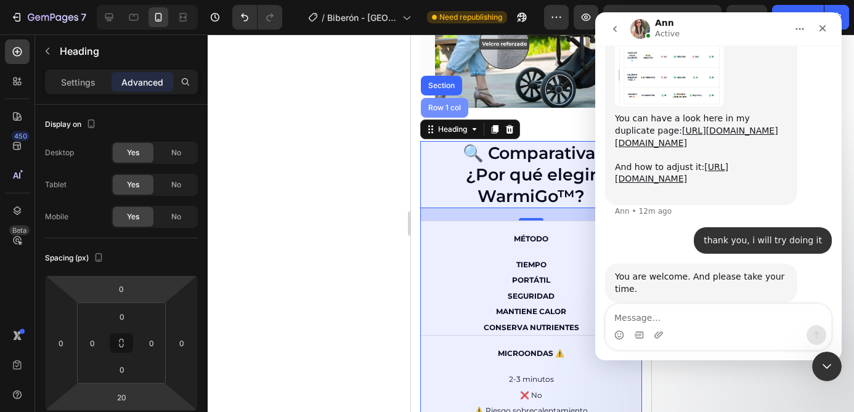
click at [439, 105] on div "Row 1 col" at bounding box center [444, 107] width 38 height 7
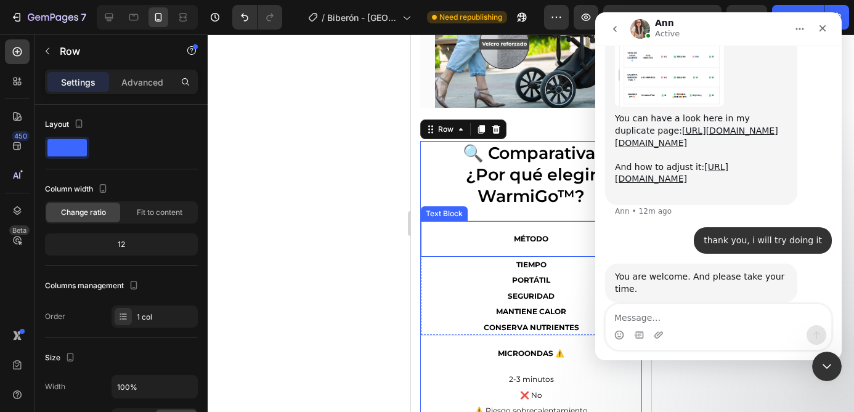
click at [493, 235] on p "MÉTODO" at bounding box center [530, 239] width 208 height 10
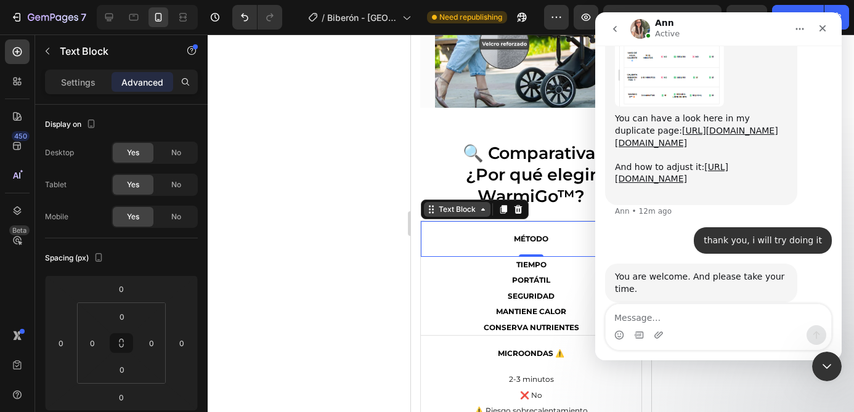
click at [460, 208] on div "Text Block" at bounding box center [456, 209] width 42 height 11
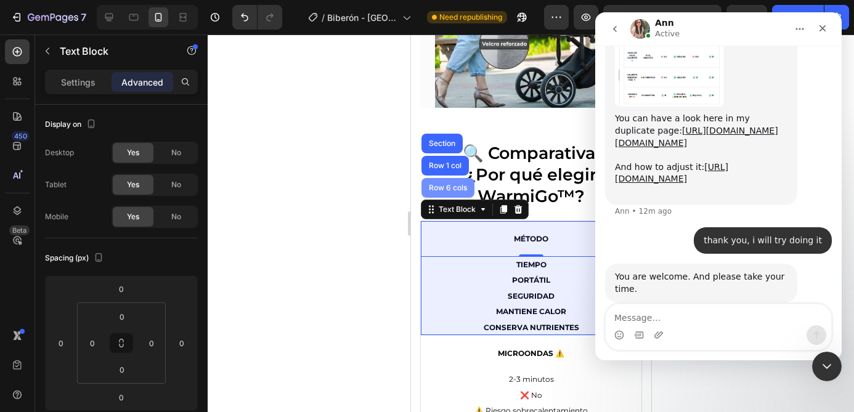
click at [446, 190] on div "Row 6 cols" at bounding box center [447, 187] width 43 height 7
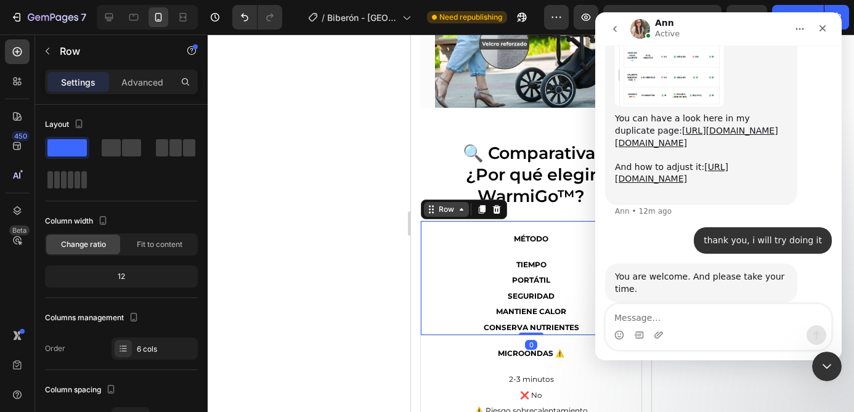
click at [443, 209] on div "Row" at bounding box center [445, 209] width 20 height 11
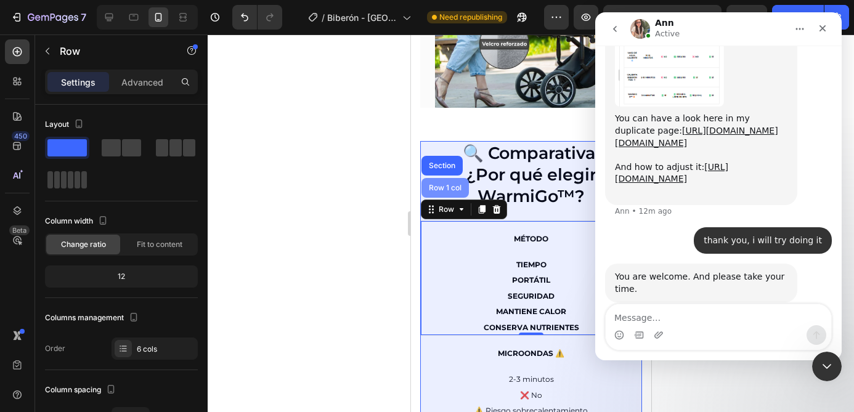
click at [442, 187] on div "Row 1 col" at bounding box center [445, 187] width 38 height 7
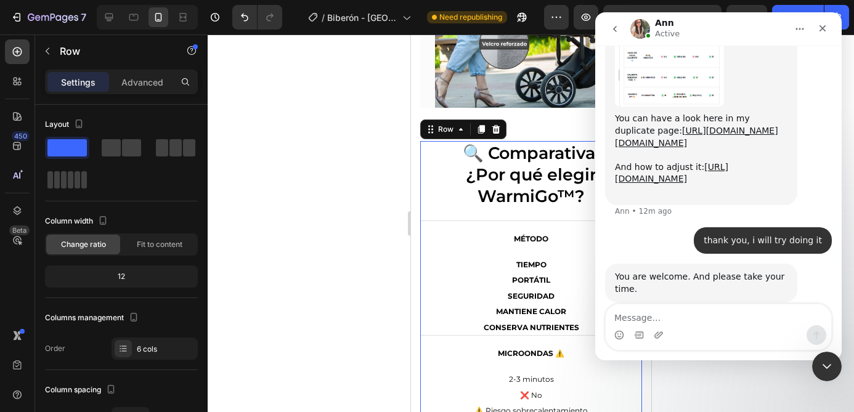
scroll to position [92, 0]
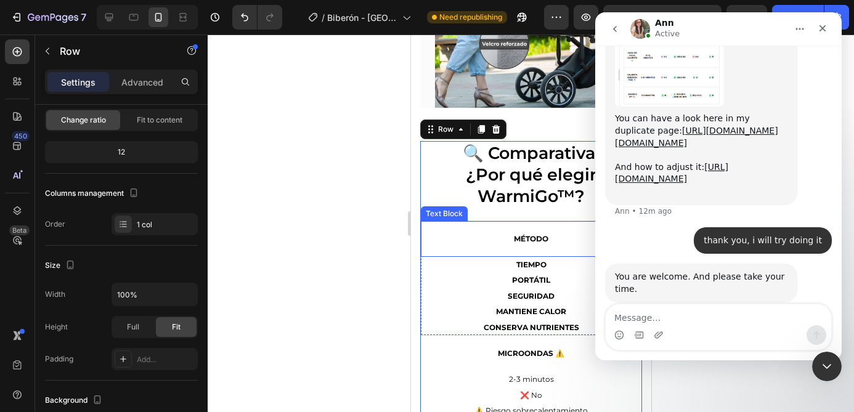
click at [463, 243] on p "MÉTODO" at bounding box center [530, 239] width 208 height 10
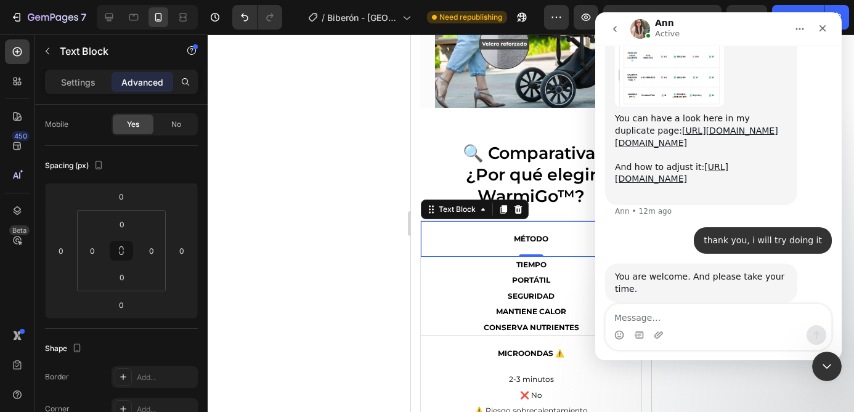
scroll to position [0, 0]
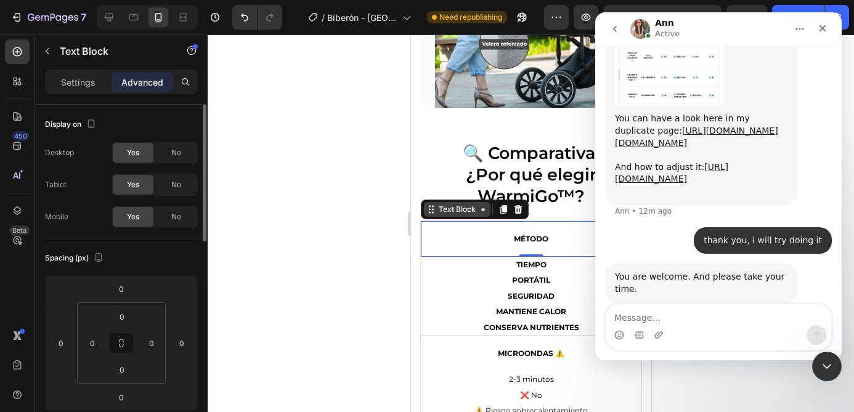
click at [455, 207] on div "Text Block" at bounding box center [456, 209] width 42 height 11
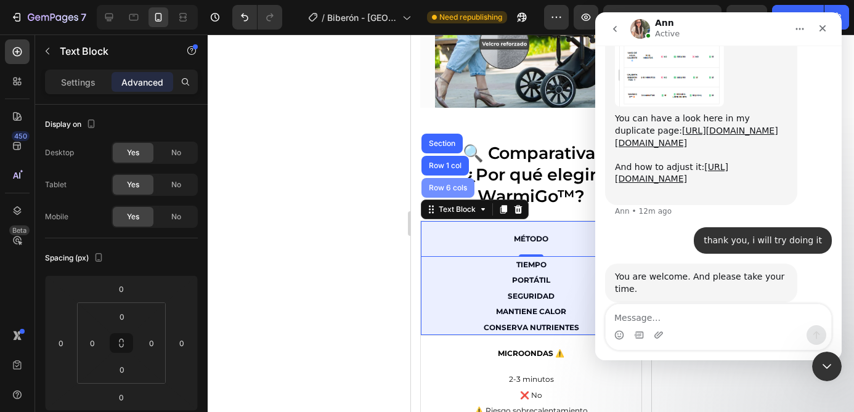
drag, startPoint x: 441, startPoint y: 186, endPoint x: 505, endPoint y: 84, distance: 120.1
click at [441, 186] on div "Row 6 cols" at bounding box center [447, 187] width 43 height 7
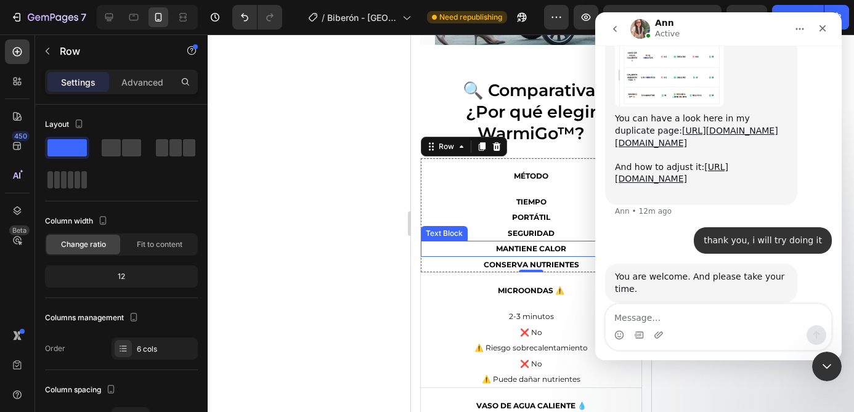
scroll to position [2420, 0]
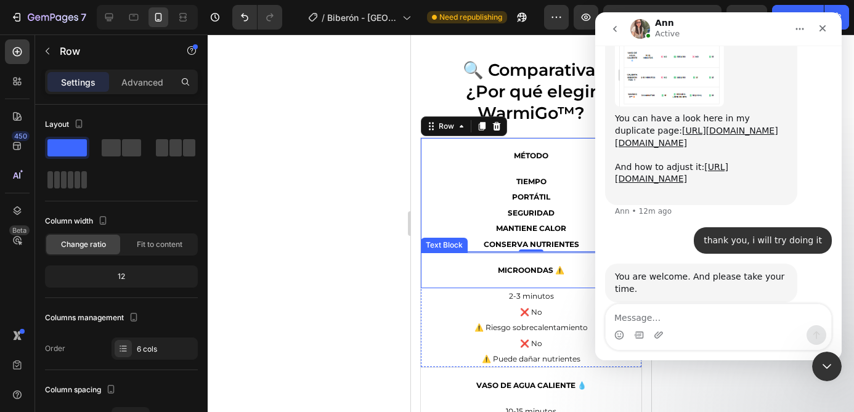
click at [486, 262] on div "Microondas ⚠️" at bounding box center [530, 271] width 221 height 36
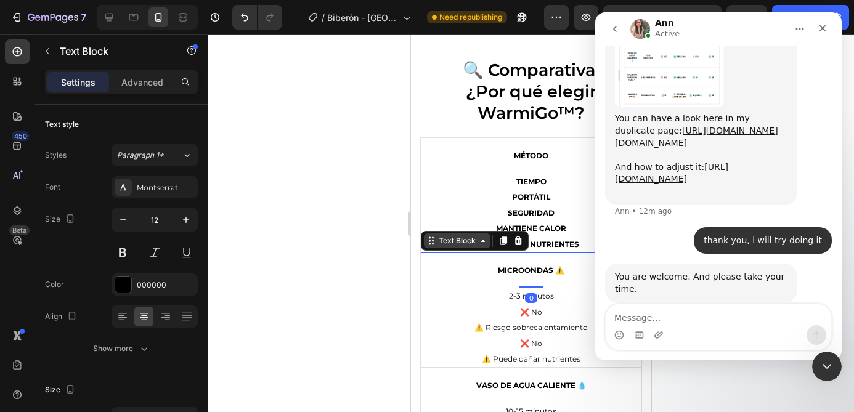
click at [456, 239] on div "Text Block" at bounding box center [456, 240] width 42 height 11
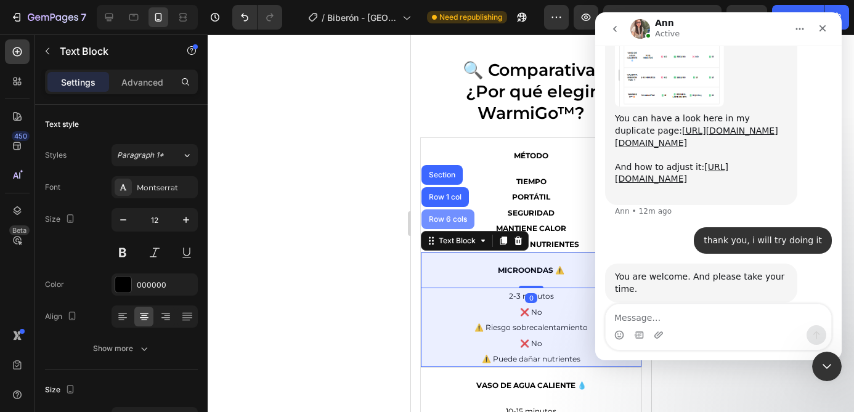
click at [447, 216] on div "Row 6 cols" at bounding box center [447, 219] width 43 height 7
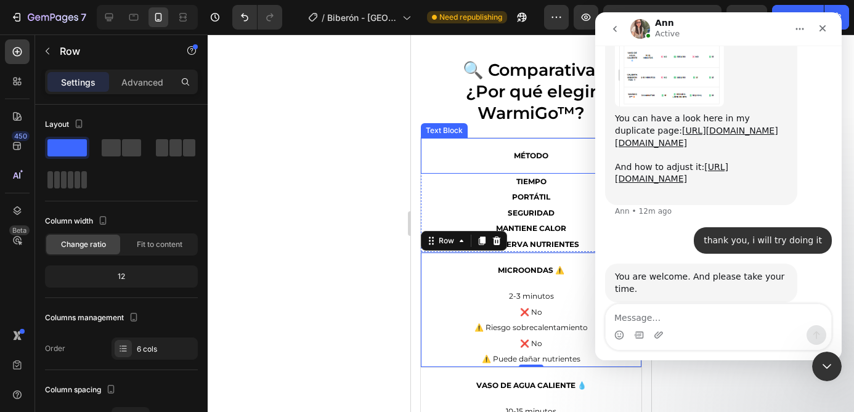
click at [474, 147] on div "MÉTODO" at bounding box center [530, 156] width 221 height 36
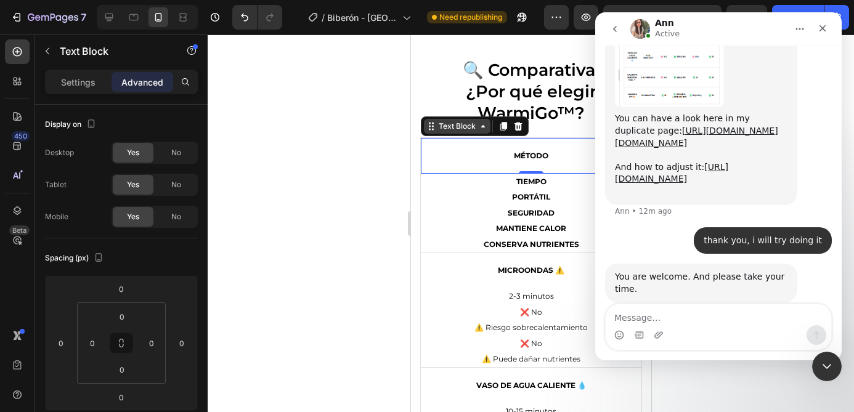
click at [457, 123] on div "Text Block" at bounding box center [456, 126] width 42 height 11
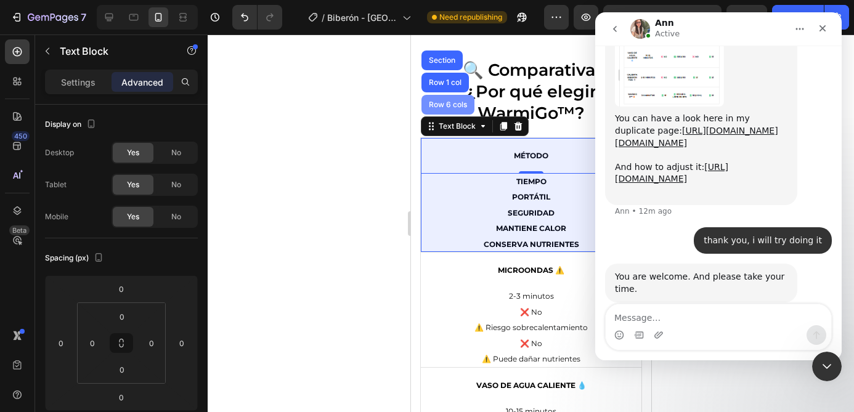
click at [440, 107] on div "Row 6 cols" at bounding box center [447, 104] width 43 height 7
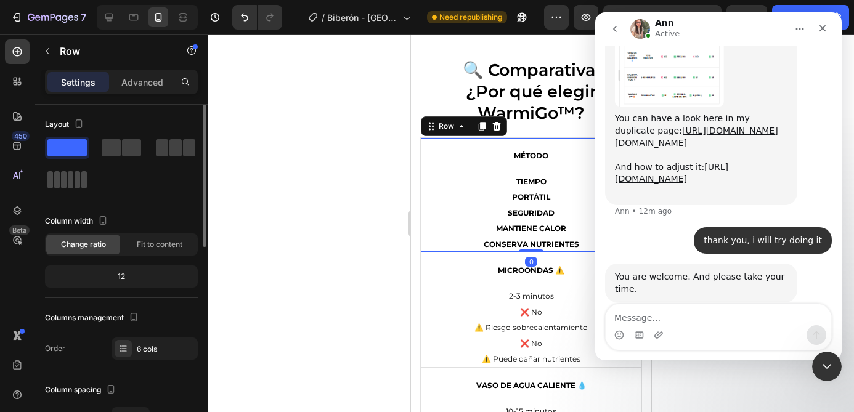
click at [68, 181] on span at bounding box center [71, 179] width 6 height 17
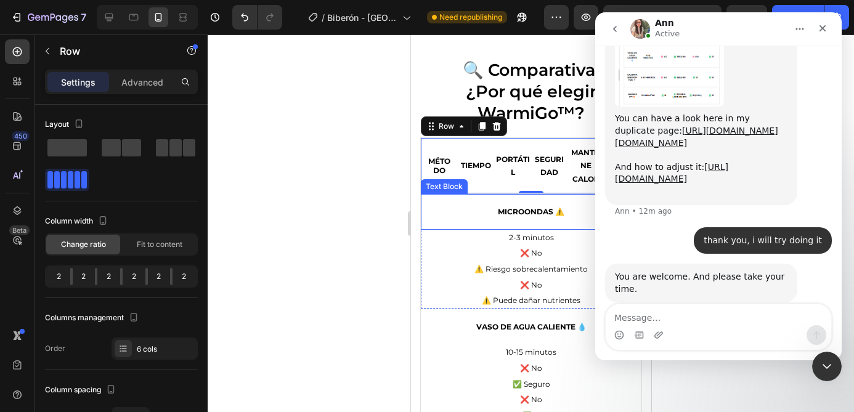
click at [463, 214] on p "Microondas ⚠️" at bounding box center [530, 212] width 208 height 10
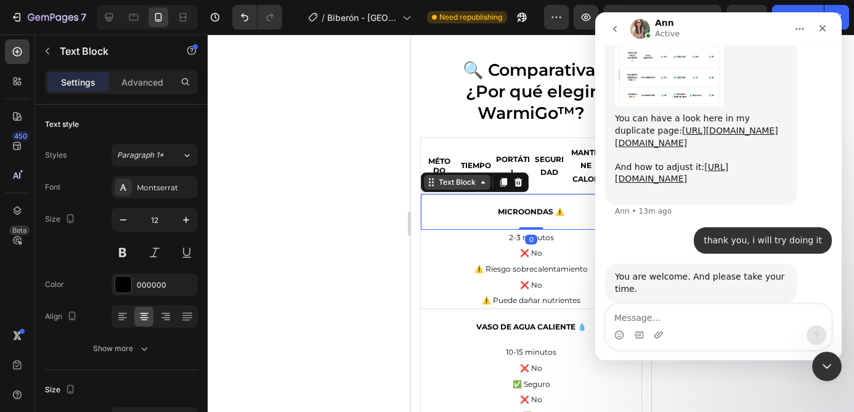
click at [449, 180] on div "Text Block" at bounding box center [456, 182] width 42 height 11
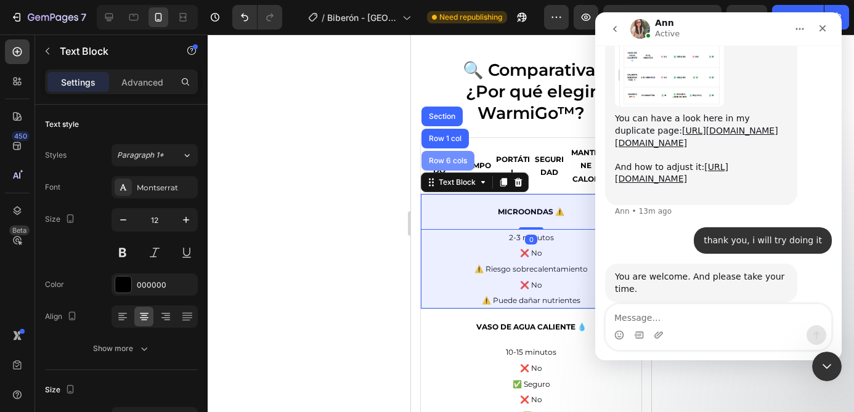
click at [445, 162] on div "Row 6 cols" at bounding box center [447, 160] width 43 height 7
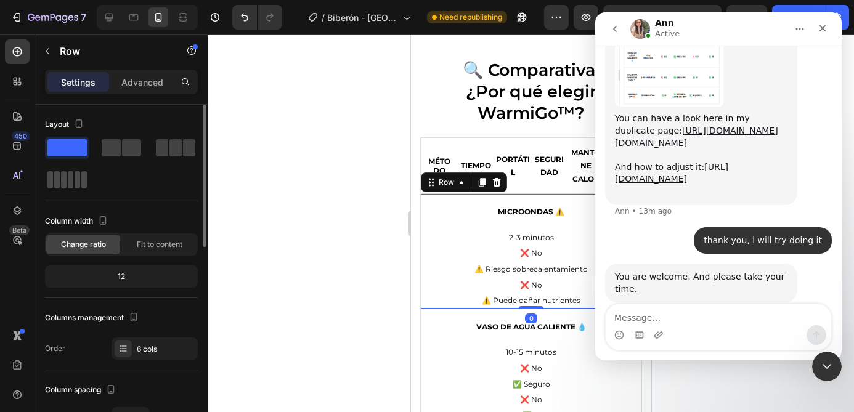
click at [68, 177] on span at bounding box center [71, 179] width 6 height 17
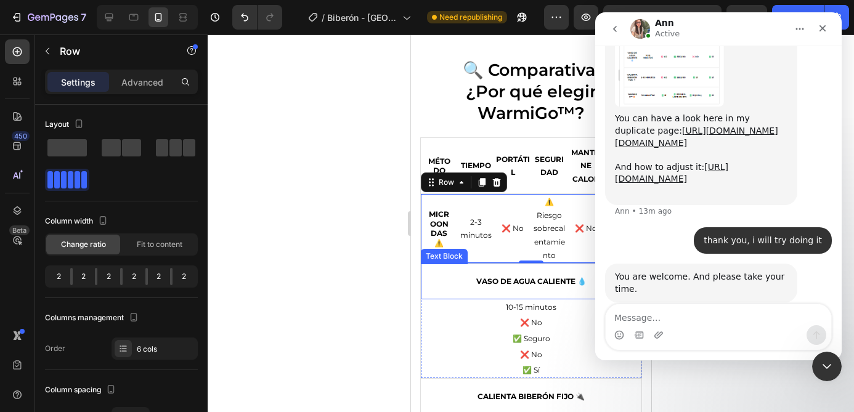
click at [453, 285] on p "Vaso de agua caliente 💧" at bounding box center [530, 282] width 208 height 10
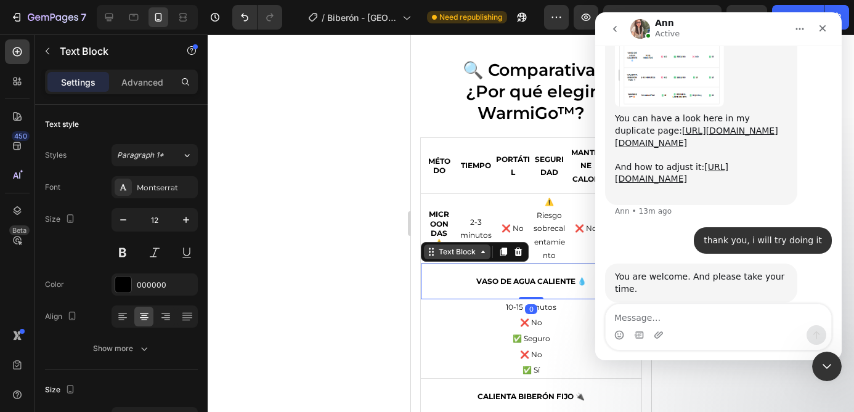
click at [448, 253] on div "Text Block" at bounding box center [456, 251] width 42 height 11
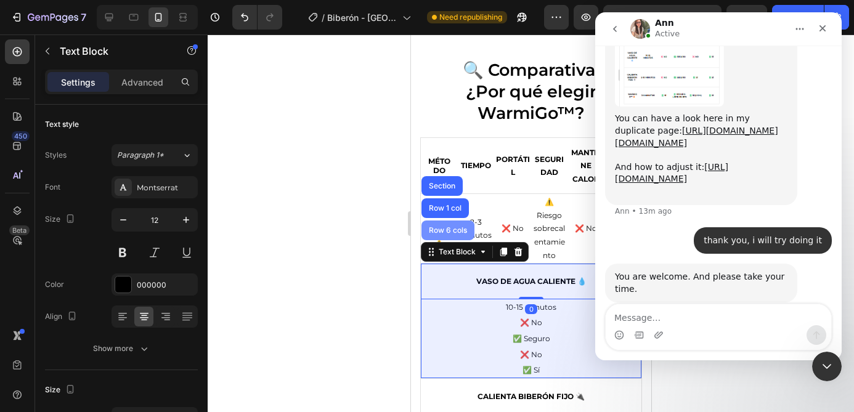
click at [451, 234] on div "Row 6 cols" at bounding box center [447, 231] width 53 height 20
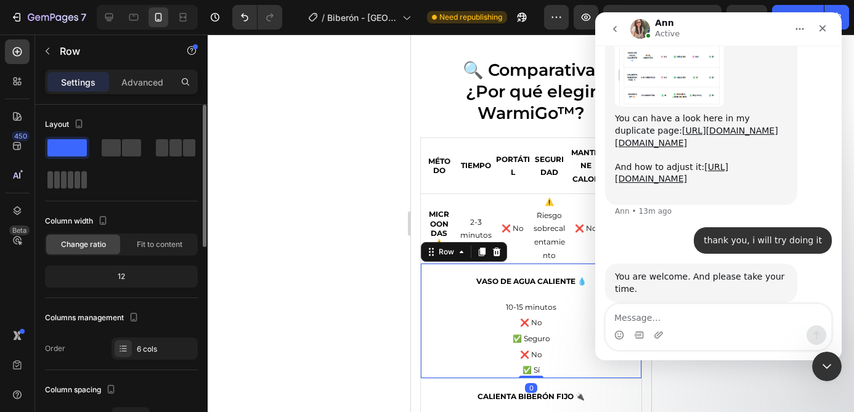
click at [68, 172] on span at bounding box center [71, 179] width 6 height 17
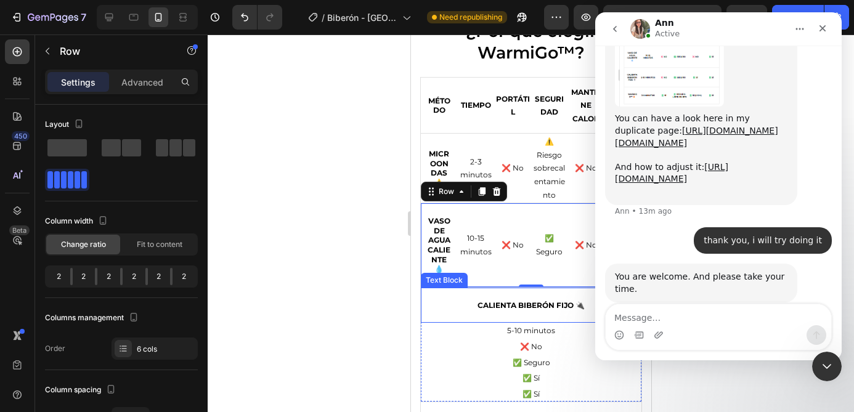
scroll to position [2585, 0]
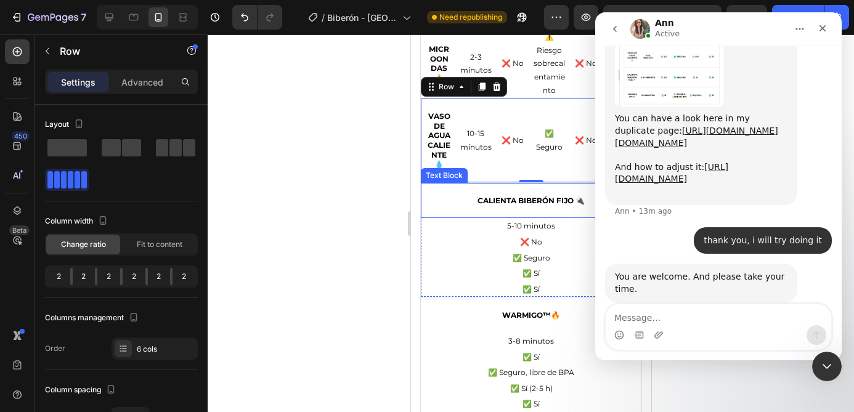
click at [459, 204] on p "Calienta biberón fijo 🔌" at bounding box center [530, 201] width 208 height 10
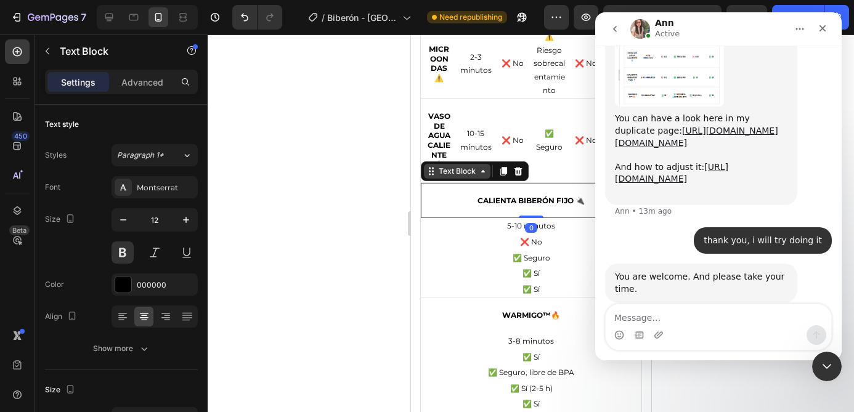
click at [460, 174] on div "Text Block" at bounding box center [456, 171] width 42 height 11
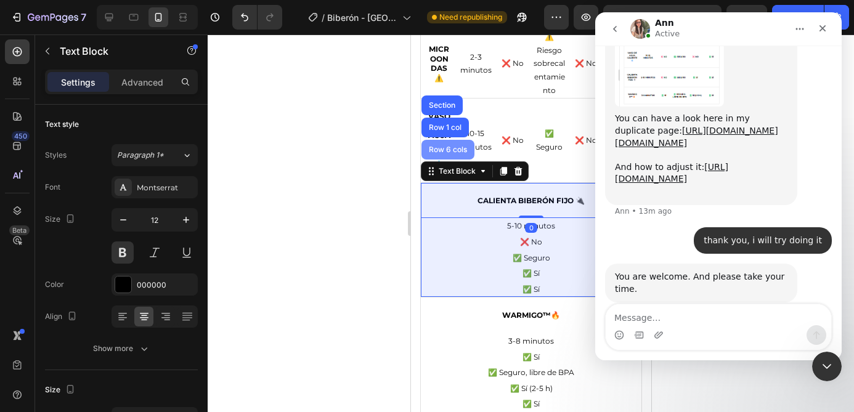
click at [448, 148] on div "Row 6 cols" at bounding box center [447, 149] width 43 height 7
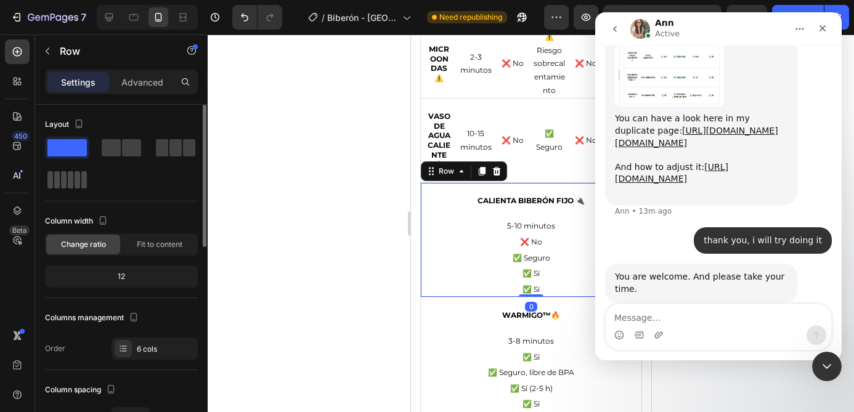
click at [68, 179] on span at bounding box center [71, 179] width 6 height 17
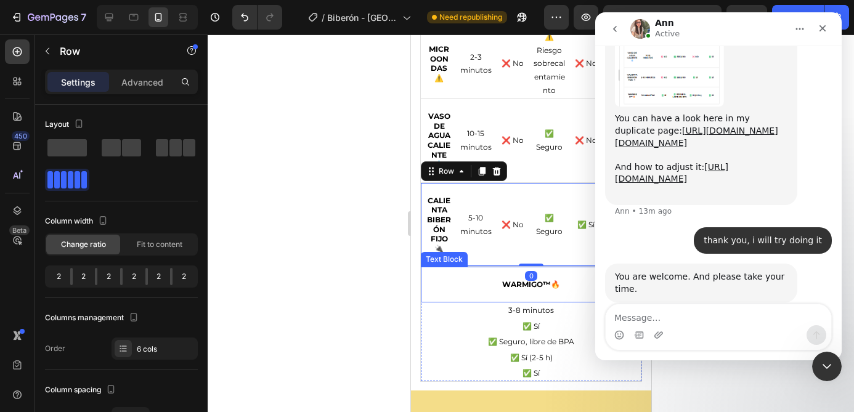
click at [458, 286] on p "WarmiGo™🔥" at bounding box center [530, 285] width 208 height 10
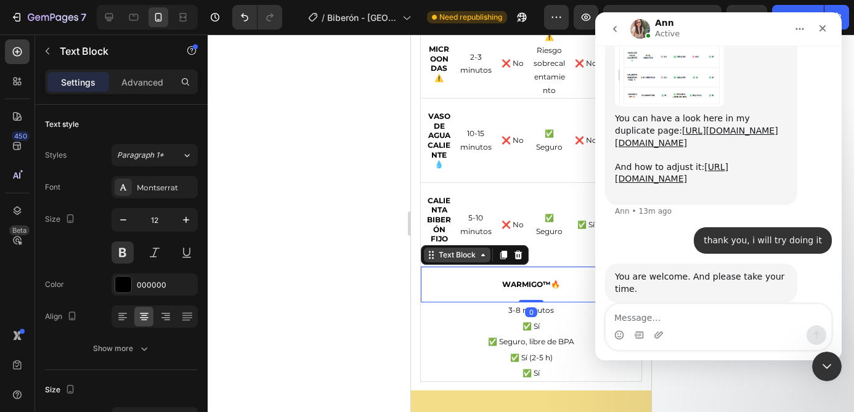
click at [455, 251] on div "Text Block" at bounding box center [456, 254] width 42 height 11
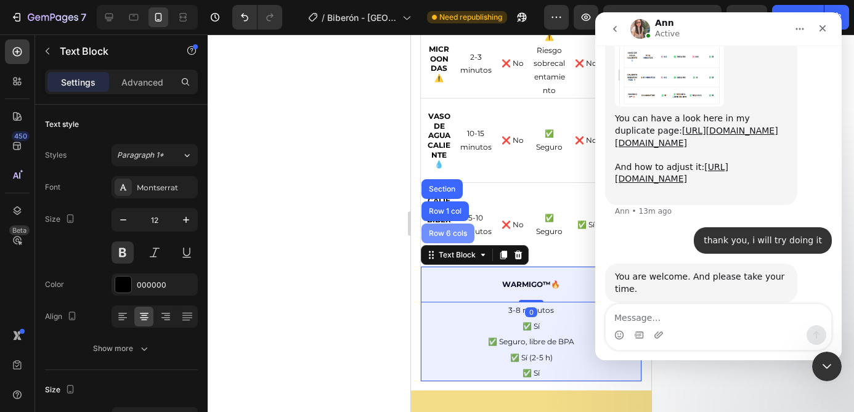
click at [453, 234] on div "Row 6 cols" at bounding box center [447, 233] width 43 height 7
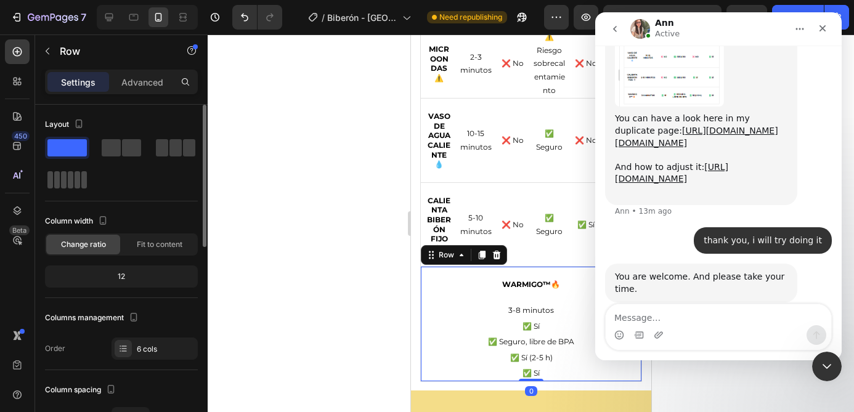
click at [75, 177] on span at bounding box center [78, 179] width 6 height 17
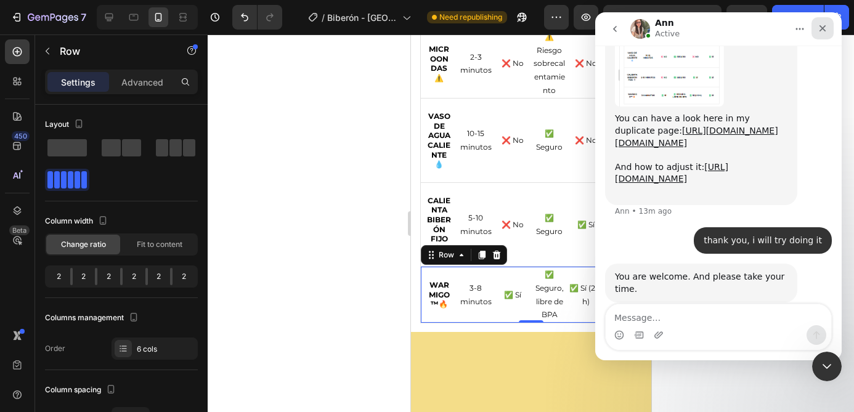
click at [818, 30] on icon "Close" at bounding box center [822, 28] width 10 height 10
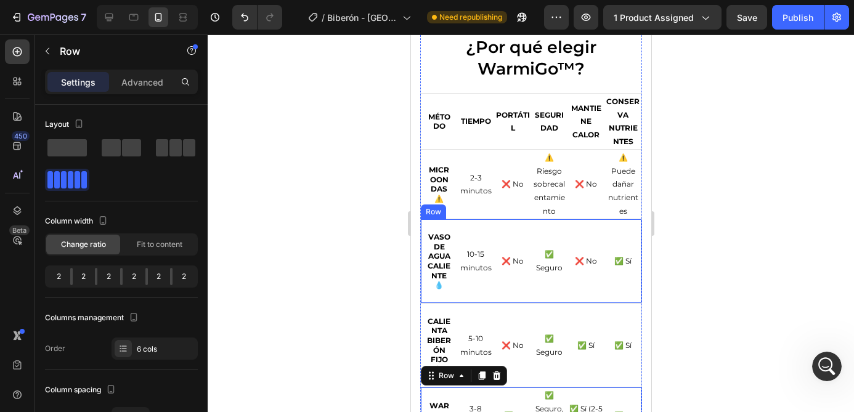
scroll to position [2439, 0]
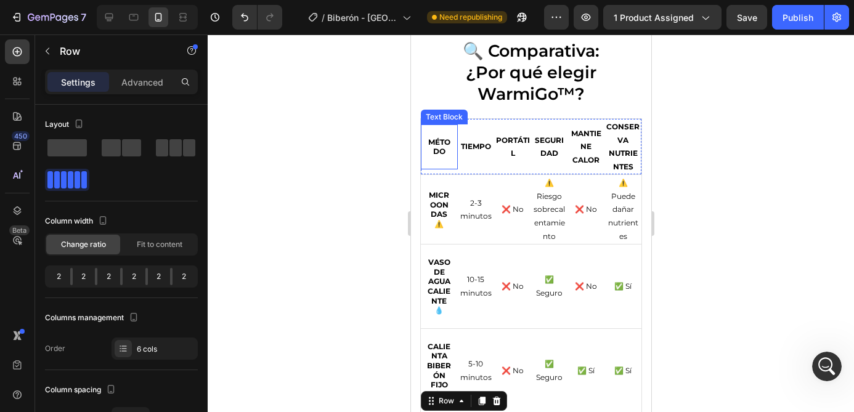
click at [442, 144] on strong "MÉTODO" at bounding box center [438, 146] width 22 height 19
click at [140, 78] on p "Advanced" at bounding box center [142, 82] width 42 height 13
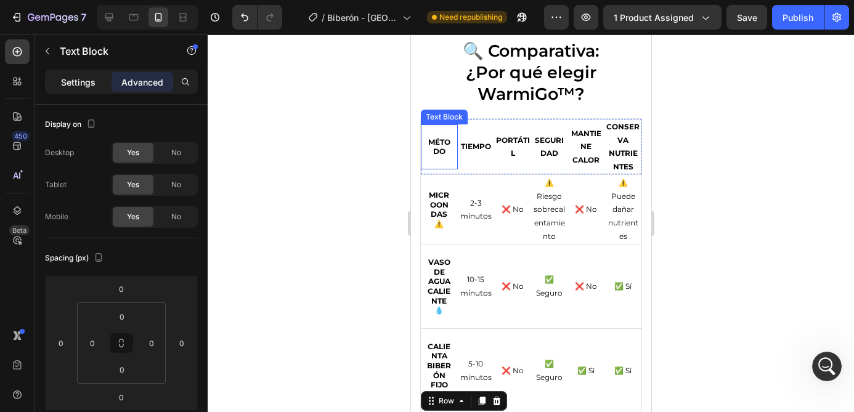
click at [82, 85] on p "Settings" at bounding box center [78, 82] width 34 height 13
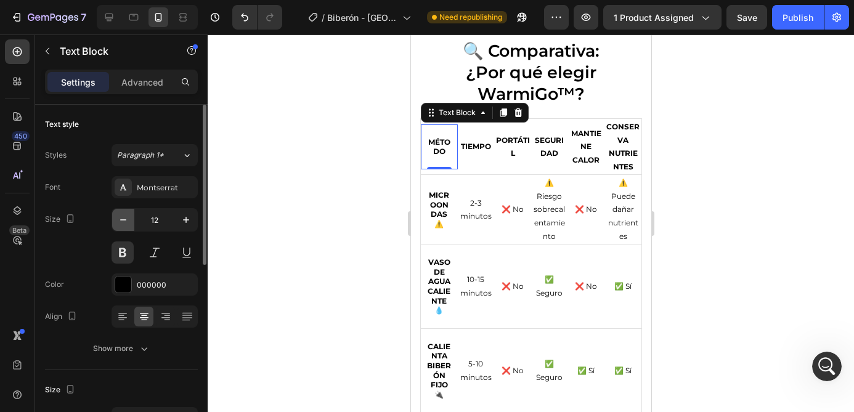
click at [124, 222] on icon "button" at bounding box center [123, 220] width 12 height 12
click at [155, 217] on input "10" at bounding box center [154, 220] width 41 height 22
type input "6"
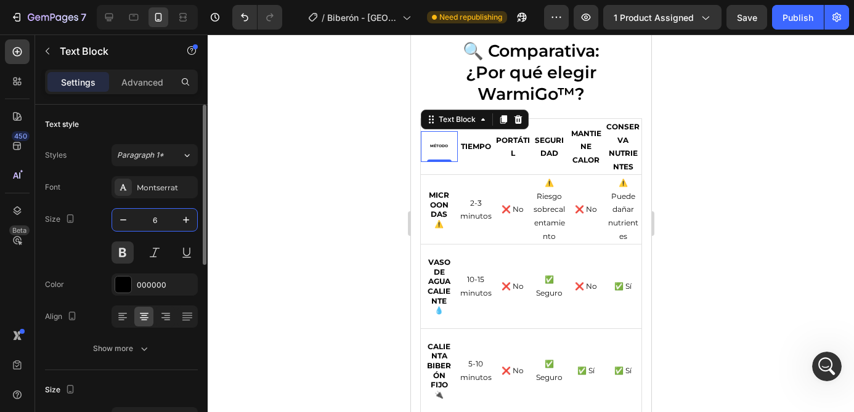
drag, startPoint x: 160, startPoint y: 224, endPoint x: 153, endPoint y: 224, distance: 6.8
click at [153, 224] on input "6" at bounding box center [154, 220] width 41 height 22
click at [475, 147] on strong "TIEMPO" at bounding box center [475, 146] width 30 height 9
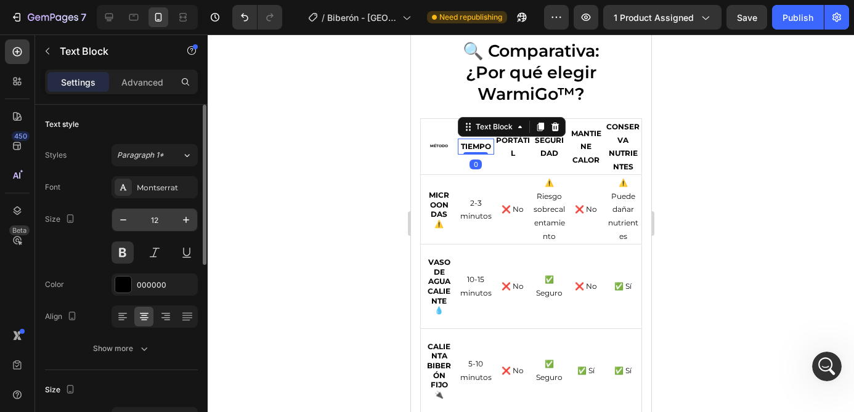
click at [158, 221] on input "12" at bounding box center [154, 220] width 41 height 22
paste input "6"
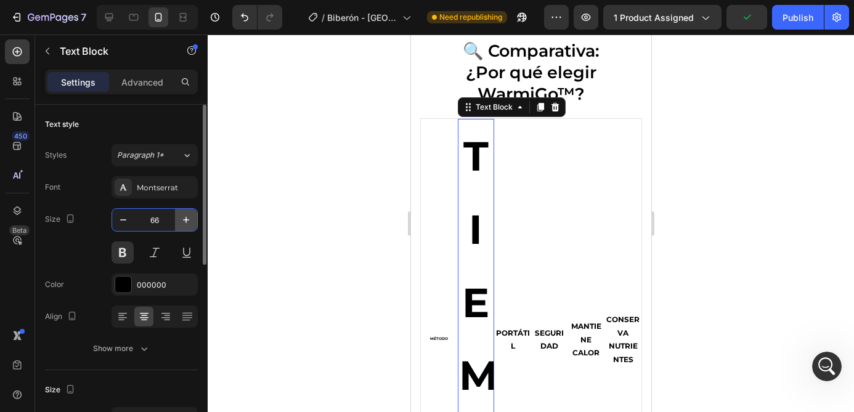
type input "6"
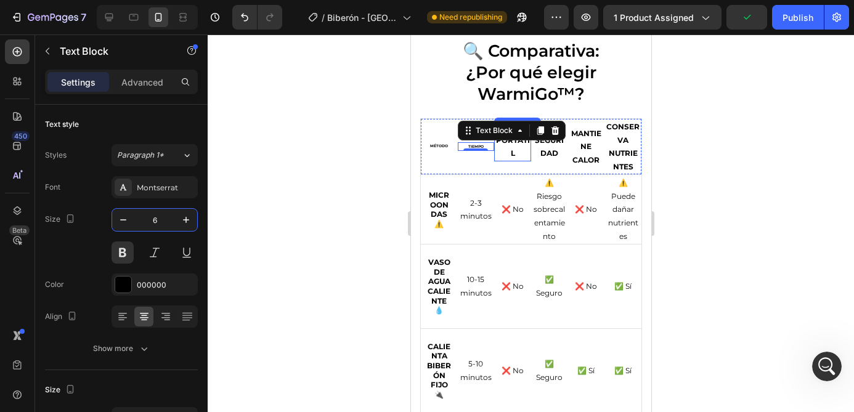
click at [512, 148] on p "PORTÁTIL" at bounding box center [512, 147] width 34 height 26
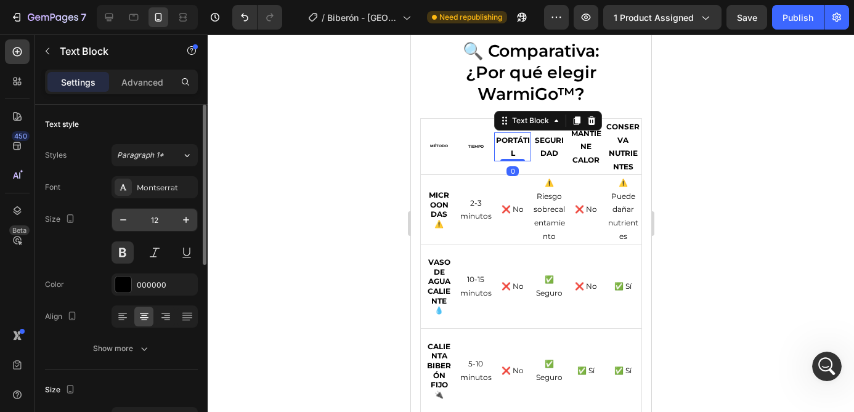
click at [158, 221] on input "12" at bounding box center [154, 220] width 41 height 22
paste input "6"
type input "6"
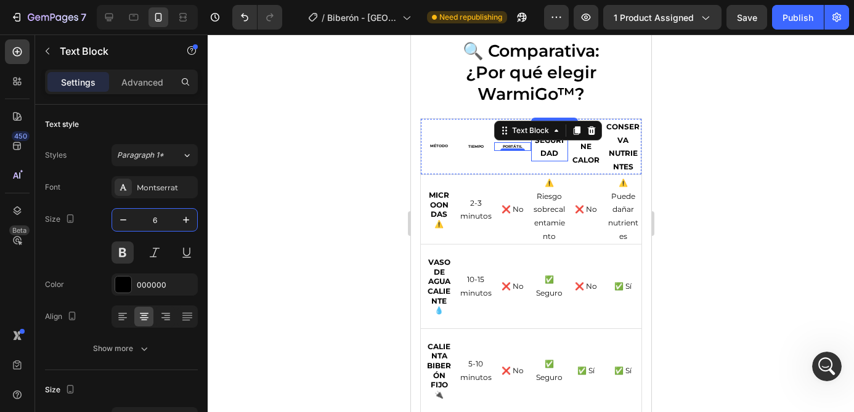
click at [545, 148] on strong "SEGURIDAD" at bounding box center [548, 147] width 29 height 23
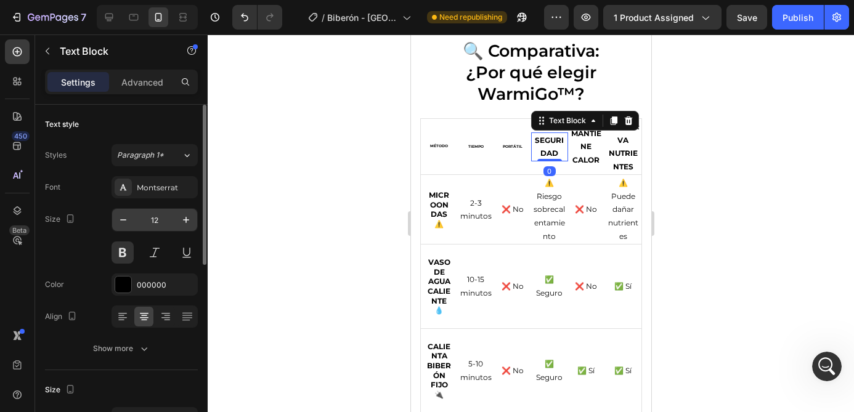
click at [160, 218] on input "12" at bounding box center [154, 220] width 41 height 22
paste input "6"
type input "6"
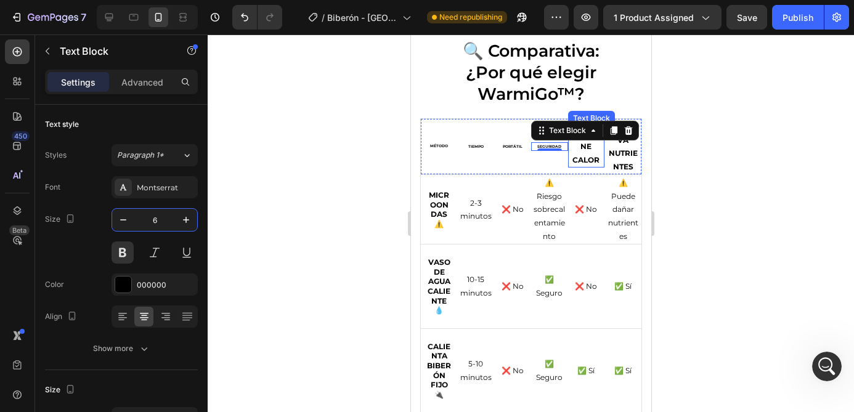
click at [587, 154] on p "MANTIENE CALOR" at bounding box center [586, 147] width 34 height 40
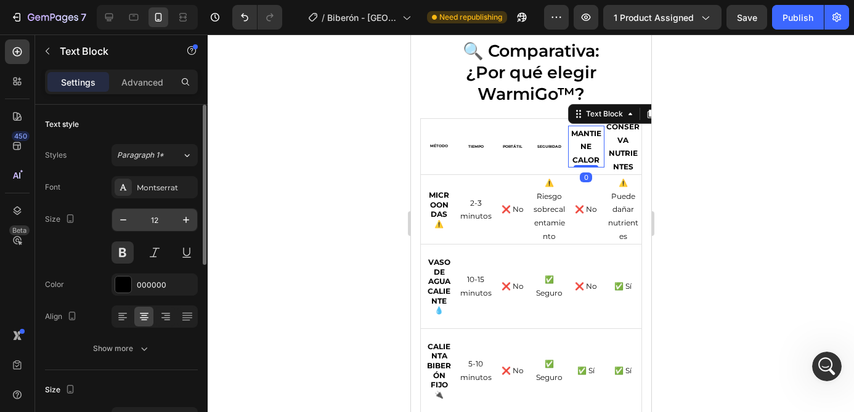
click at [155, 221] on input "12" at bounding box center [154, 220] width 41 height 22
paste input "6"
type input "6"
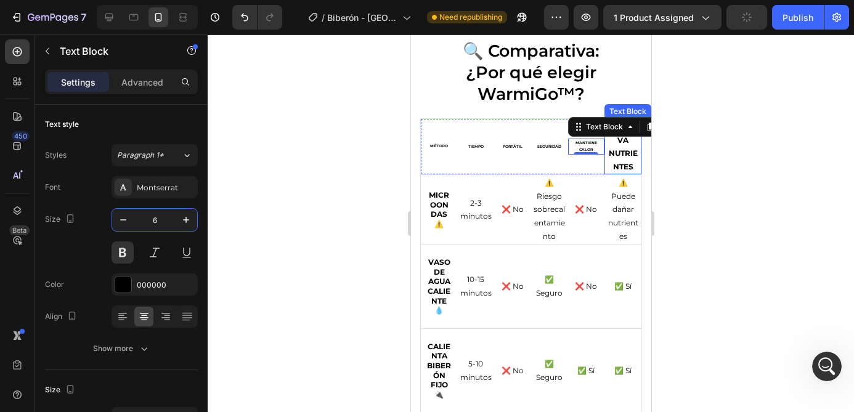
click at [619, 150] on strong "CONSERVA NUTRIENTES" at bounding box center [621, 146] width 33 height 49
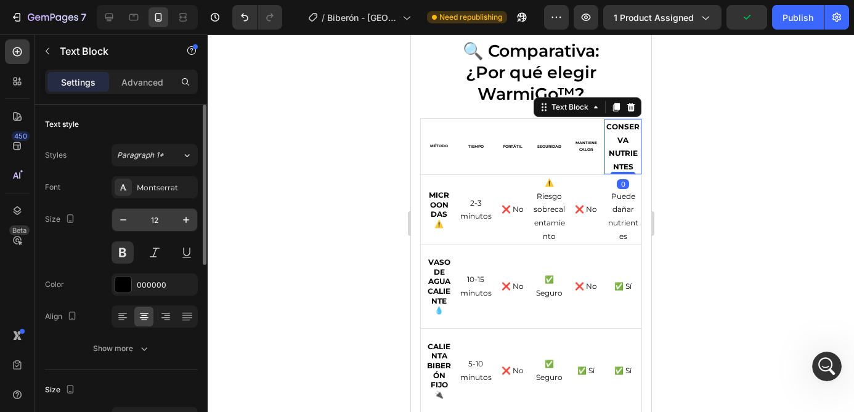
click at [161, 222] on input "12" at bounding box center [154, 220] width 41 height 22
paste input "6"
type input "6"
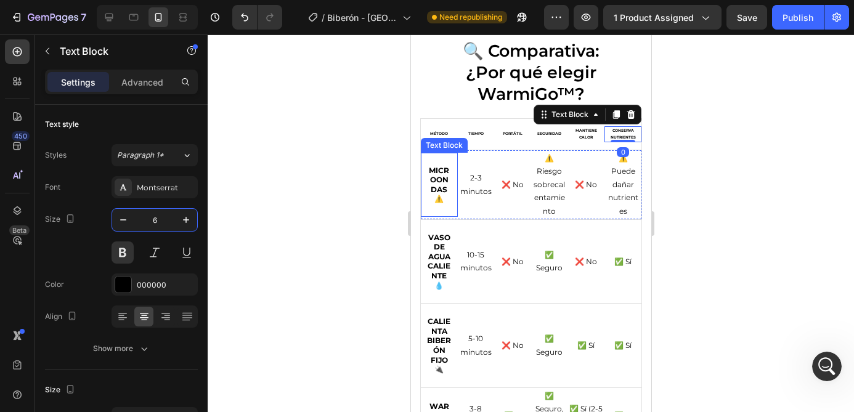
click at [442, 184] on strong "Microondas ⚠️" at bounding box center [438, 185] width 20 height 38
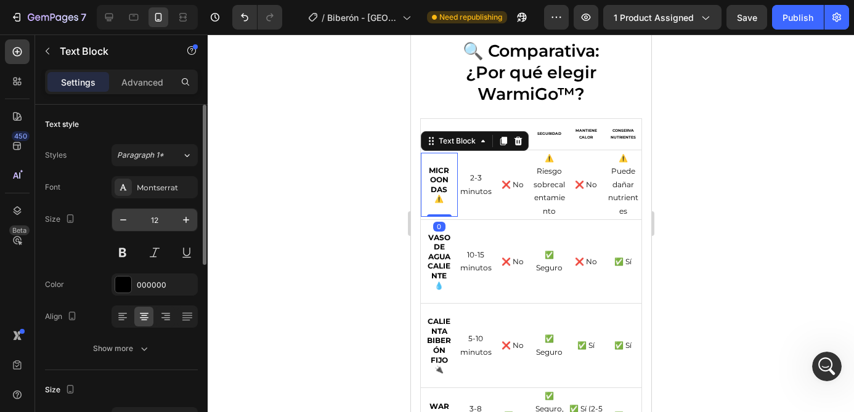
click at [156, 217] on input "12" at bounding box center [154, 220] width 41 height 22
paste input "6"
type input "6"
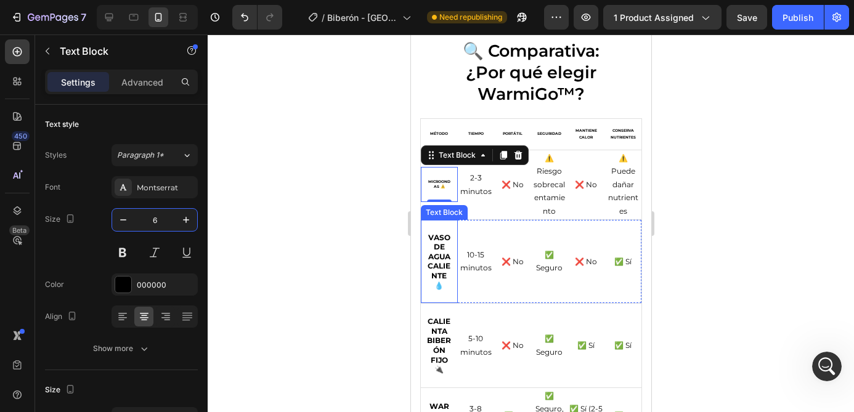
click at [443, 255] on strong "Vaso de agua caliente 💧" at bounding box center [438, 261] width 23 height 57
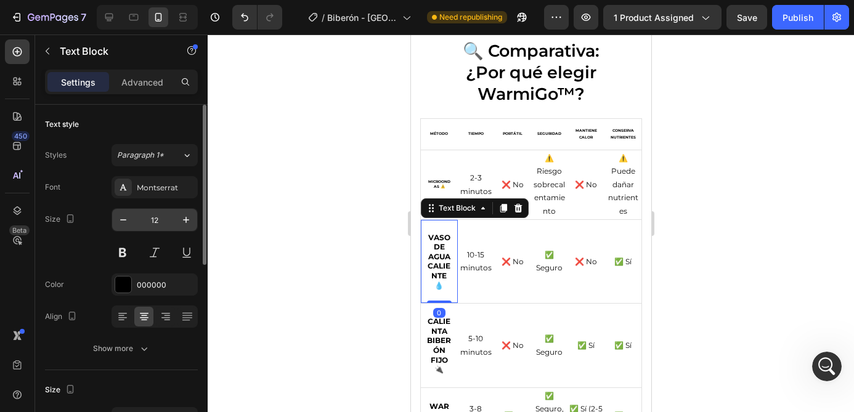
click at [154, 218] on input "12" at bounding box center [154, 220] width 41 height 22
paste input "6"
type input "6"
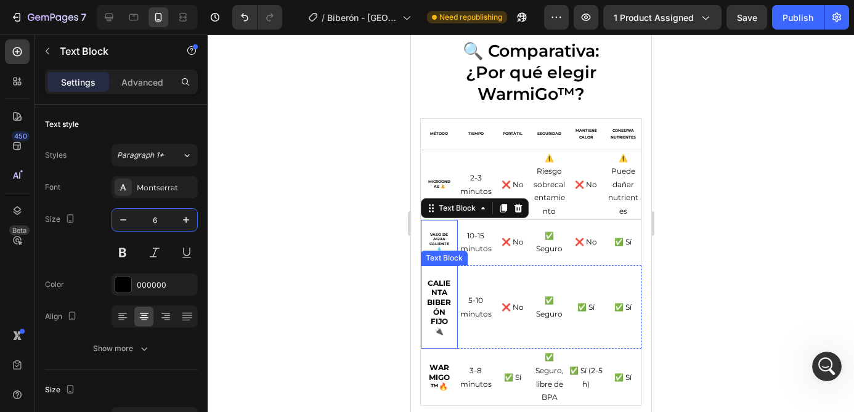
click at [437, 306] on p "Calienta biberón fijo 🔌" at bounding box center [438, 307] width 25 height 58
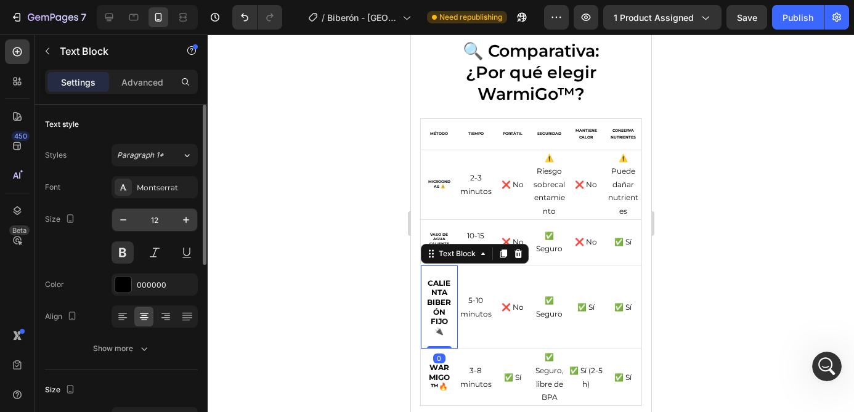
click at [150, 219] on input "12" at bounding box center [154, 220] width 41 height 22
paste input "6"
type input "6"
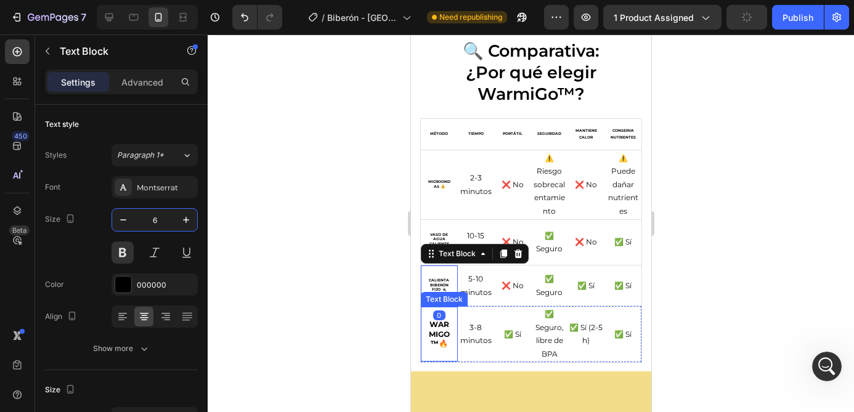
click at [440, 338] on strong "WarmiGo™🔥" at bounding box center [438, 334] width 21 height 28
click at [443, 339] on strong "WarmiGo™🔥" at bounding box center [438, 334] width 21 height 28
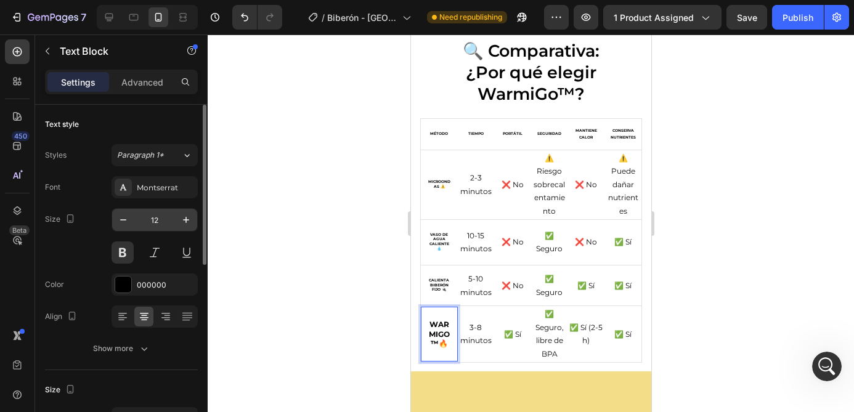
click at [157, 221] on input "12" at bounding box center [154, 220] width 41 height 22
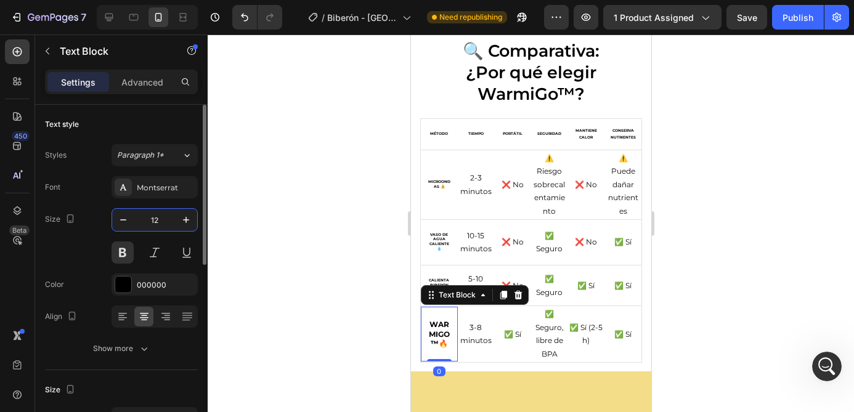
paste input "6"
type input "6"
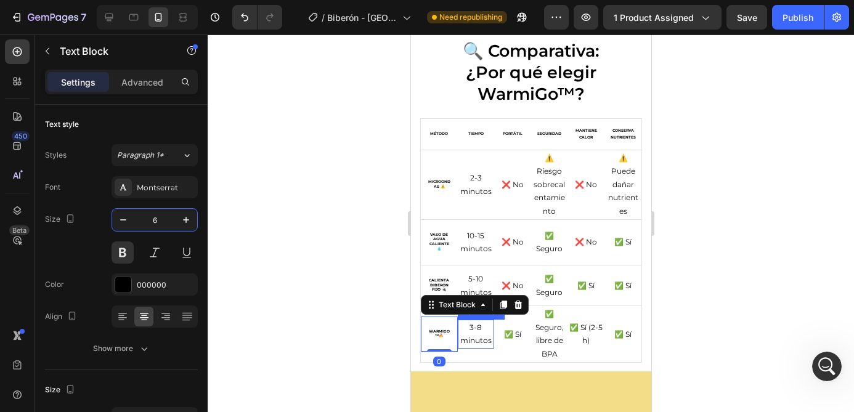
click at [469, 334] on p "3-8 minutos" at bounding box center [475, 334] width 34 height 26
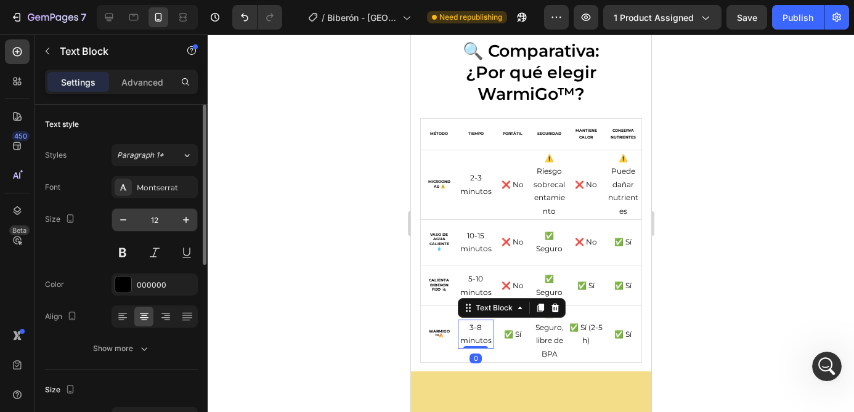
click at [159, 224] on input "12" at bounding box center [154, 220] width 41 height 22
paste input "6"
type input "6"
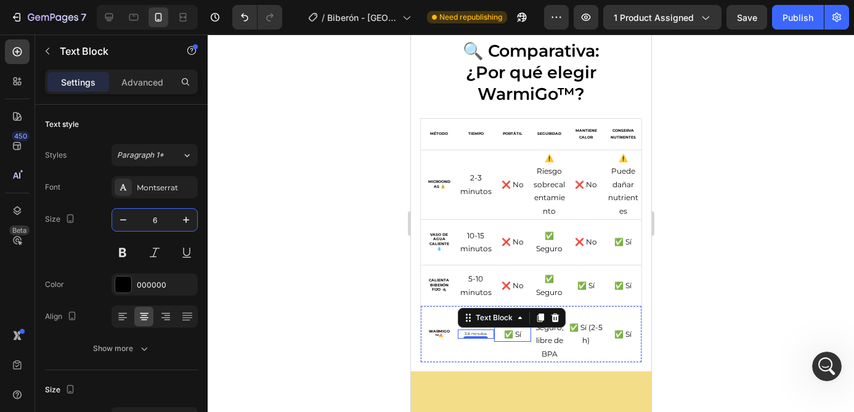
click at [512, 336] on p "✅ Sí" at bounding box center [512, 335] width 34 height 14
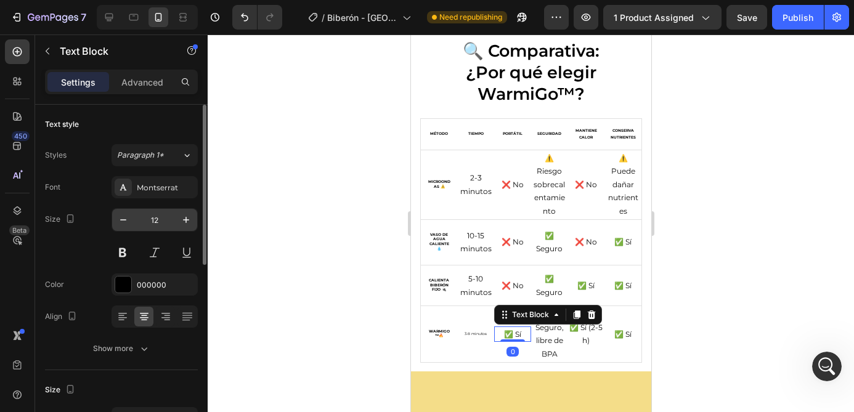
click at [145, 216] on input "12" at bounding box center [154, 220] width 41 height 22
paste input "6"
type input "6"
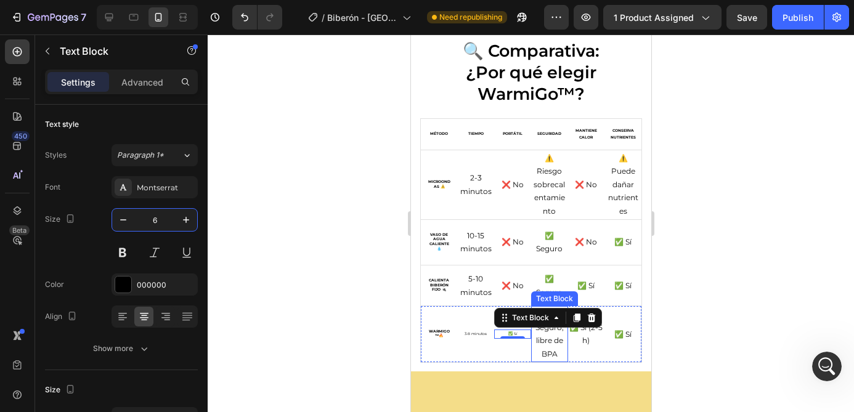
click at [552, 342] on p "✅ Seguro, libre de BPA" at bounding box center [549, 333] width 34 height 53
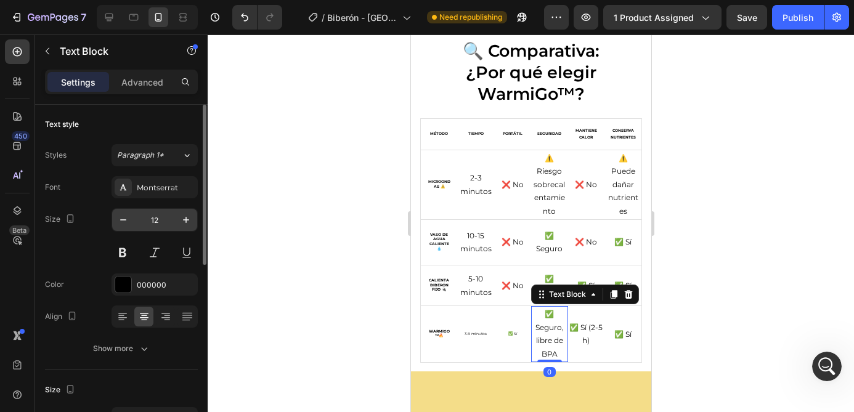
click at [154, 221] on input "12" at bounding box center [154, 220] width 41 height 22
paste input "6"
type input "6"
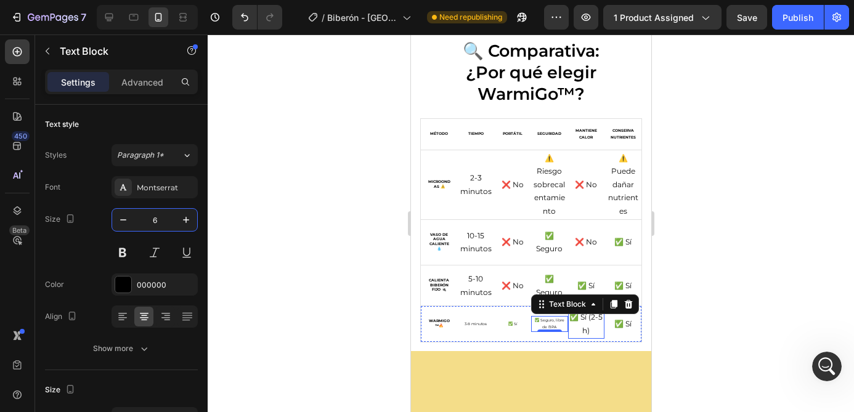
click at [593, 333] on p "✅ Sí (2-5 h)" at bounding box center [586, 323] width 34 height 26
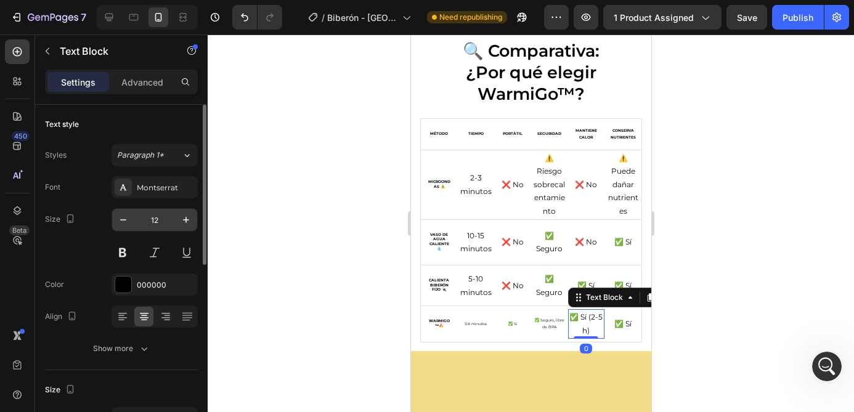
click at [161, 219] on input "12" at bounding box center [154, 220] width 41 height 22
paste input "6"
type input "6"
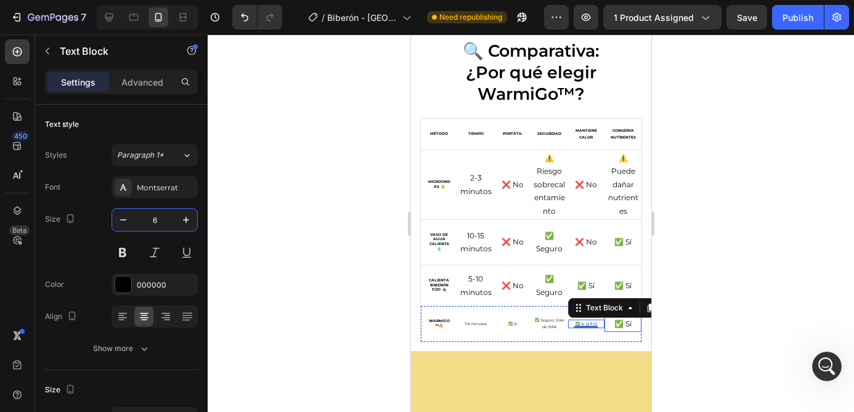
click at [623, 323] on p "✅ Sí" at bounding box center [622, 324] width 34 height 14
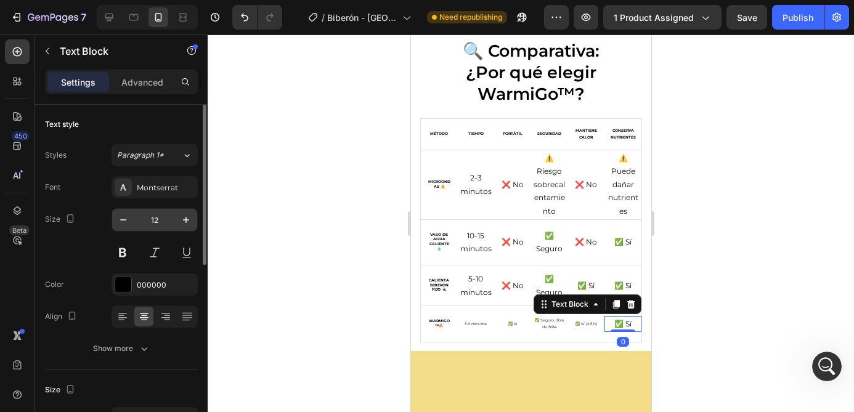
click at [158, 221] on input "12" at bounding box center [154, 220] width 41 height 22
paste input "6"
type input "6"
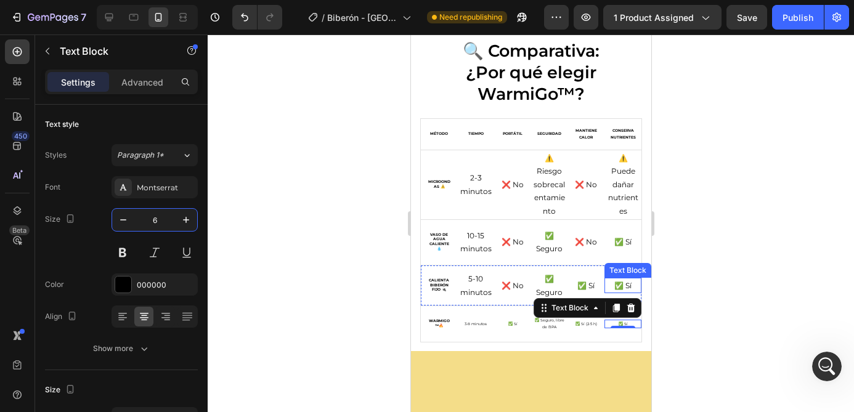
click at [625, 286] on p "✅ Sí" at bounding box center [622, 286] width 34 height 14
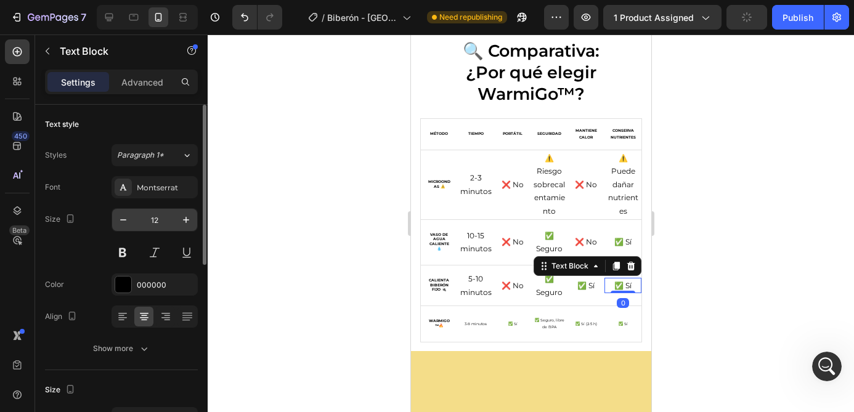
click at [153, 217] on input "12" at bounding box center [154, 220] width 41 height 22
paste input "6"
type input "6"
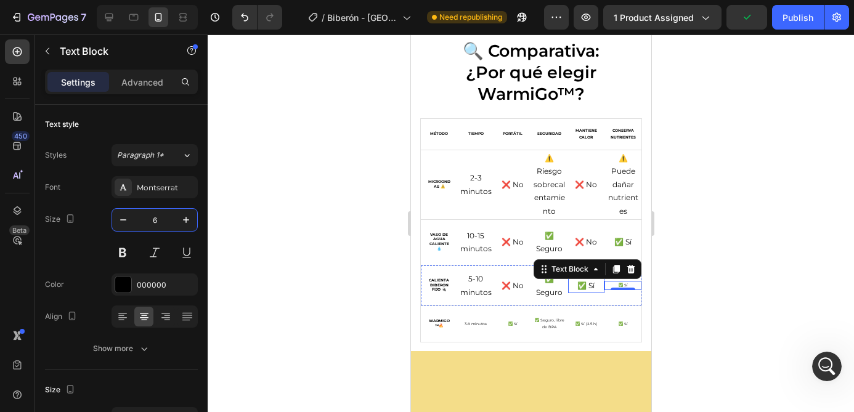
click at [589, 287] on p "✅ Sí" at bounding box center [586, 286] width 34 height 14
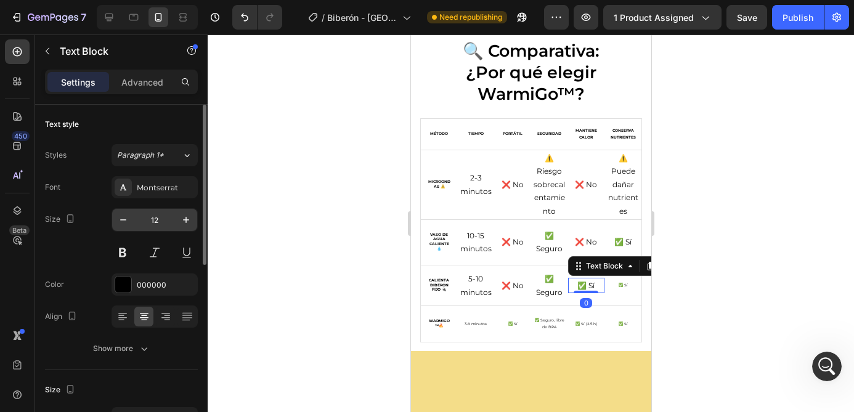
click at [152, 219] on input "12" at bounding box center [154, 220] width 41 height 22
paste input "6"
type input "6"
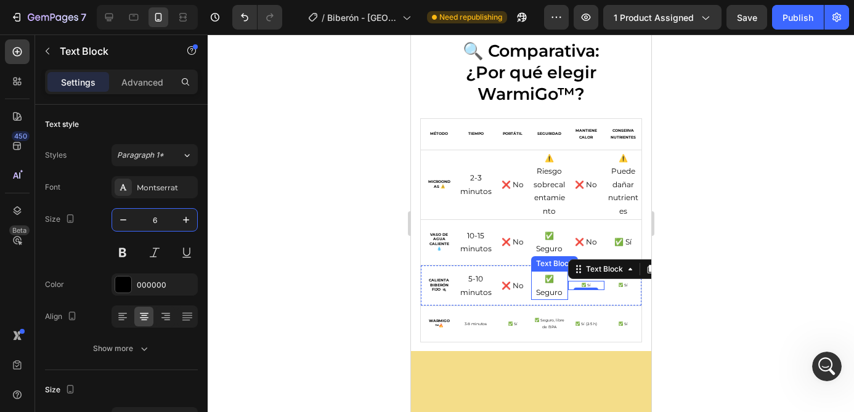
click at [546, 281] on p "✅ Seguro" at bounding box center [549, 285] width 34 height 26
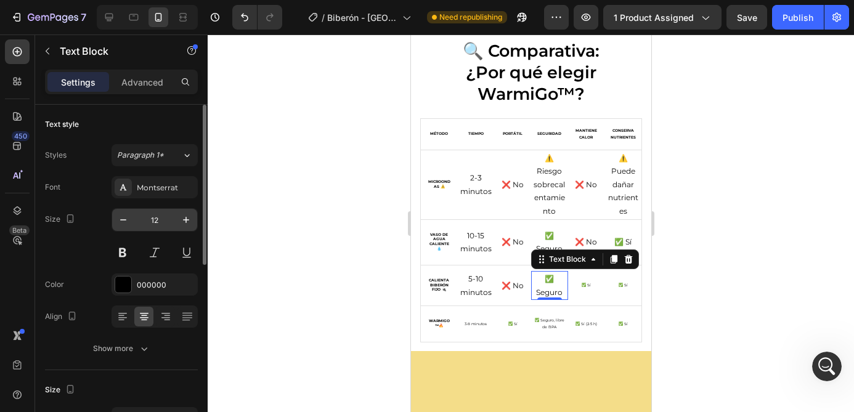
click at [152, 222] on input "12" at bounding box center [154, 220] width 41 height 22
paste input "6"
type input "6"
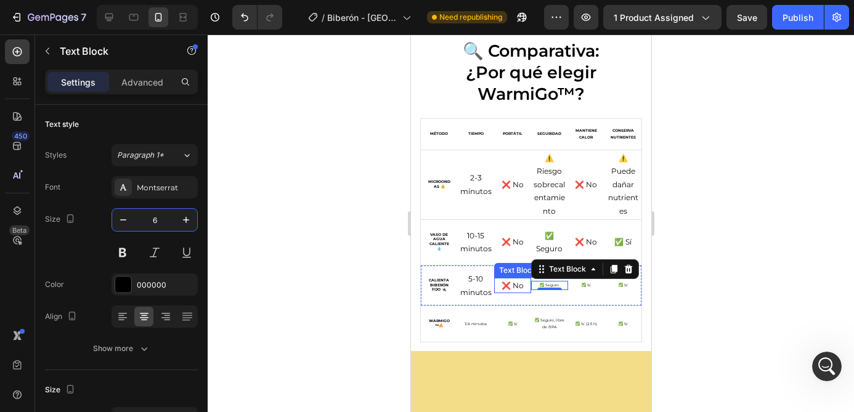
click at [512, 288] on p "❌ No" at bounding box center [512, 286] width 34 height 14
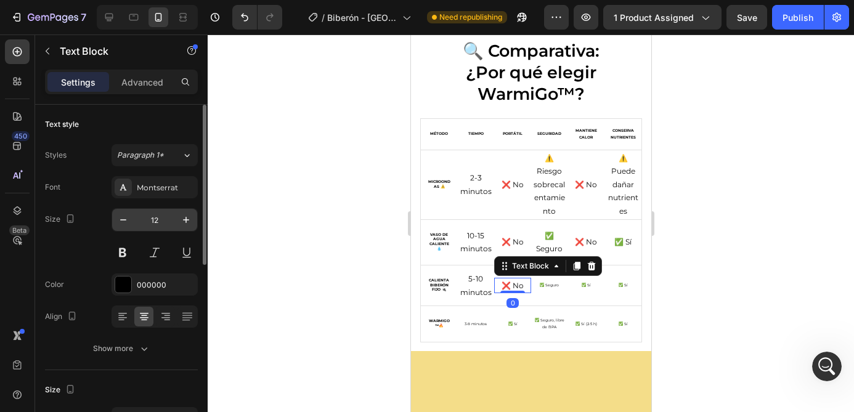
click at [156, 218] on input "12" at bounding box center [154, 220] width 41 height 22
paste input "6"
type input "6"
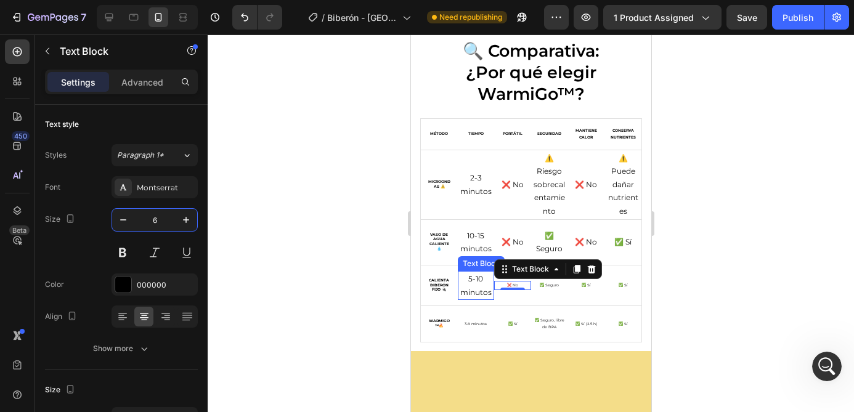
click at [468, 283] on p "5-10 minutos" at bounding box center [475, 285] width 34 height 26
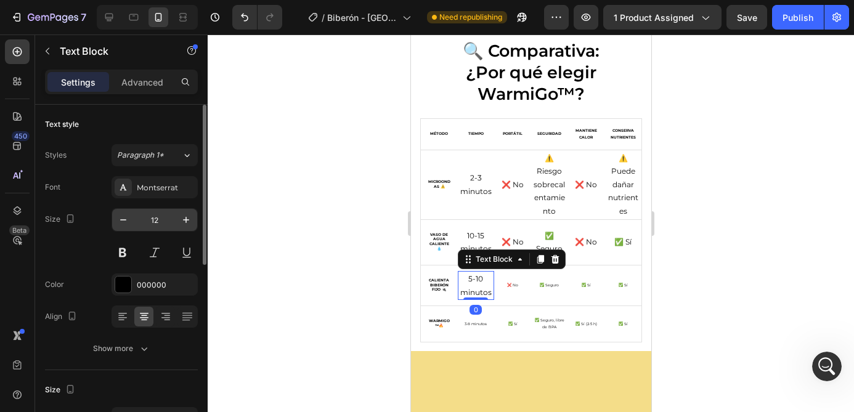
click at [149, 223] on input "12" at bounding box center [154, 220] width 41 height 22
paste input "6"
type input "6"
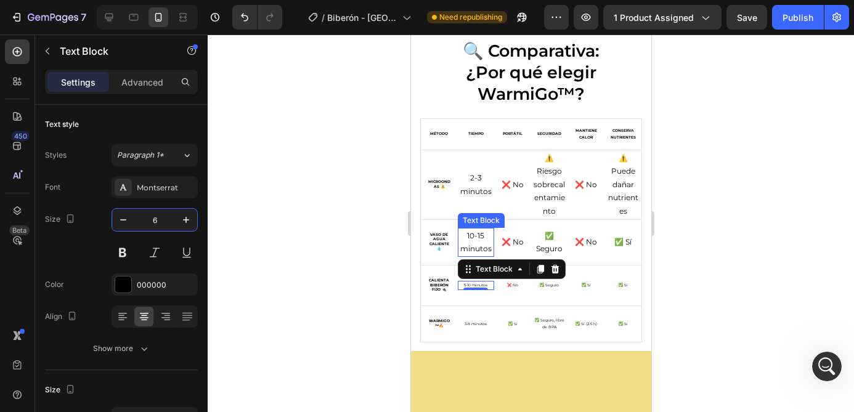
click at [470, 245] on p "10-15 minutos" at bounding box center [475, 242] width 34 height 26
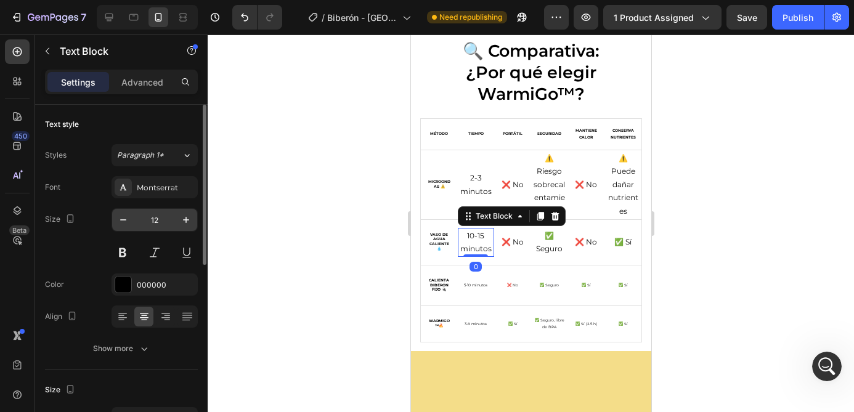
click at [152, 220] on input "12" at bounding box center [154, 220] width 41 height 22
paste input "6"
type input "6"
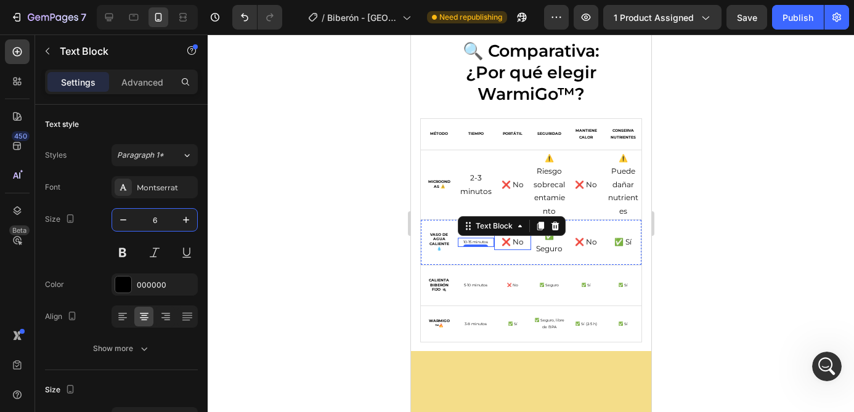
click at [506, 240] on p "❌ No" at bounding box center [512, 242] width 34 height 14
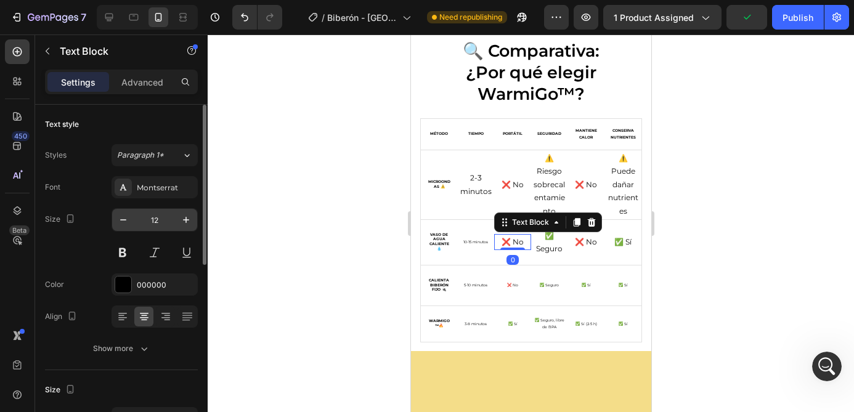
click at [157, 228] on input "12" at bounding box center [154, 220] width 41 height 22
paste input "6"
type input "6"
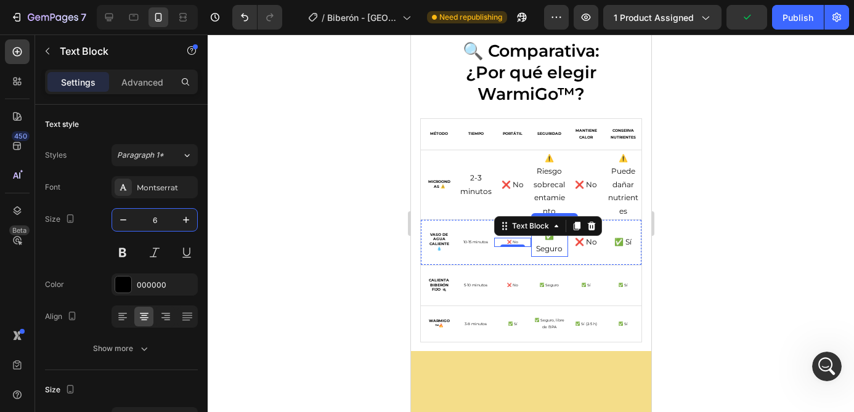
click at [543, 244] on p "✅ Seguro" at bounding box center [549, 242] width 34 height 26
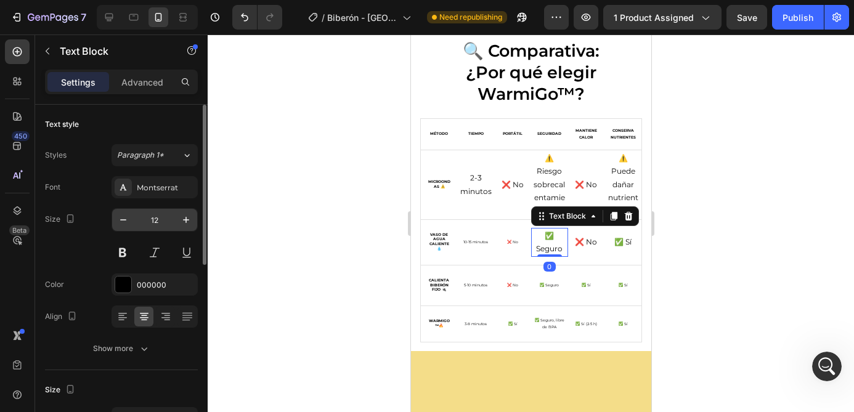
click at [160, 222] on input "12" at bounding box center [154, 220] width 41 height 22
paste input "6"
type input "6"
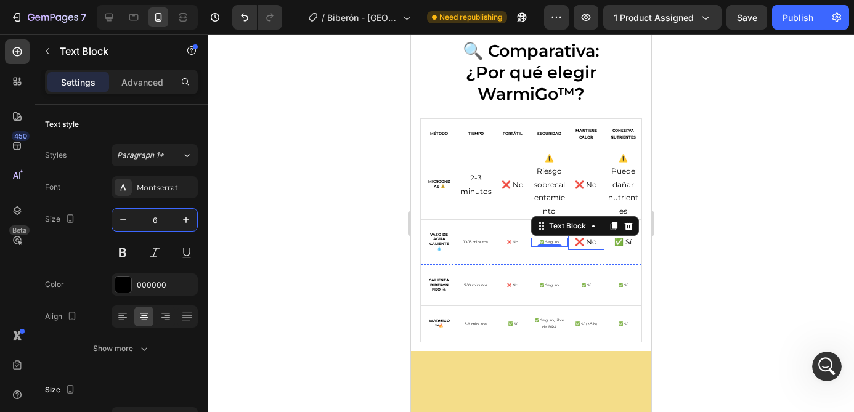
click at [586, 248] on p "❌ No" at bounding box center [586, 242] width 34 height 14
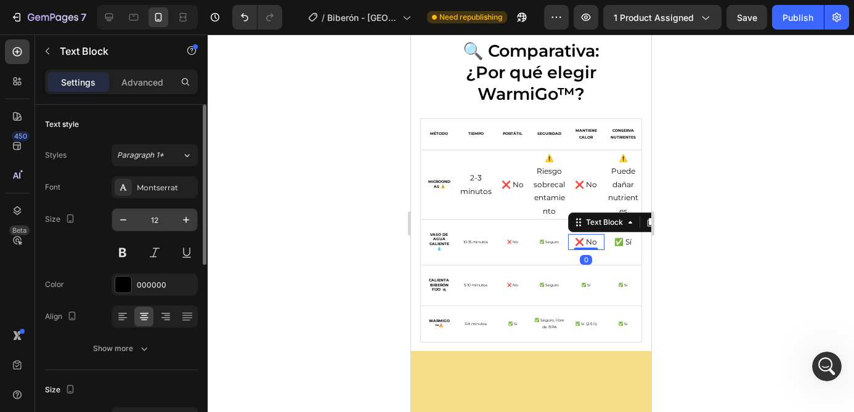
click at [161, 222] on input "12" at bounding box center [154, 220] width 41 height 22
paste input "6"
type input "6"
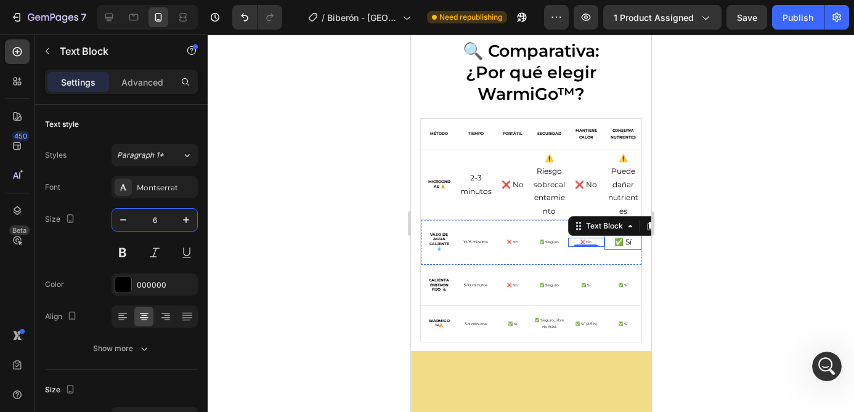
click at [629, 243] on p "✅ Sí" at bounding box center [622, 242] width 34 height 14
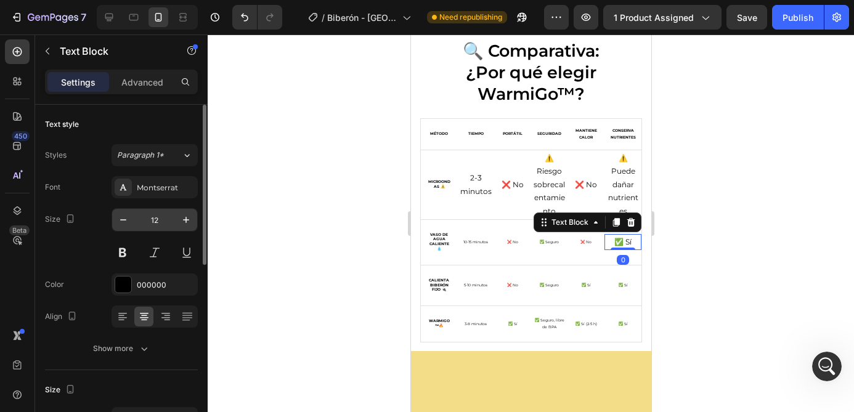
click at [160, 223] on input "12" at bounding box center [154, 220] width 41 height 22
paste input "6"
type input "6"
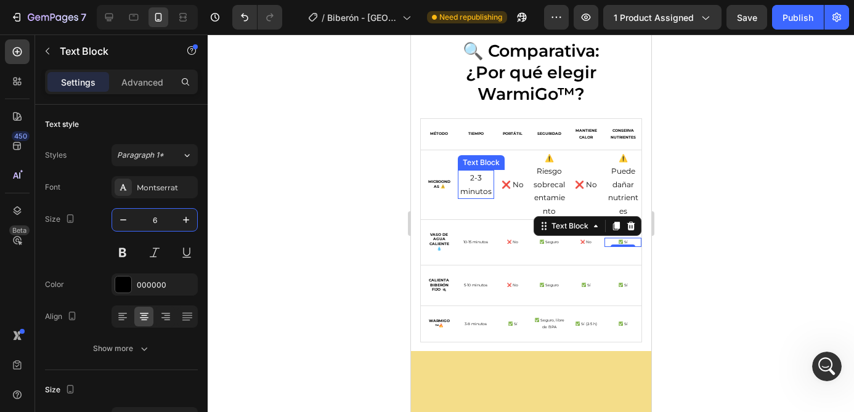
click at [475, 185] on p "2-3 minutos" at bounding box center [475, 184] width 34 height 26
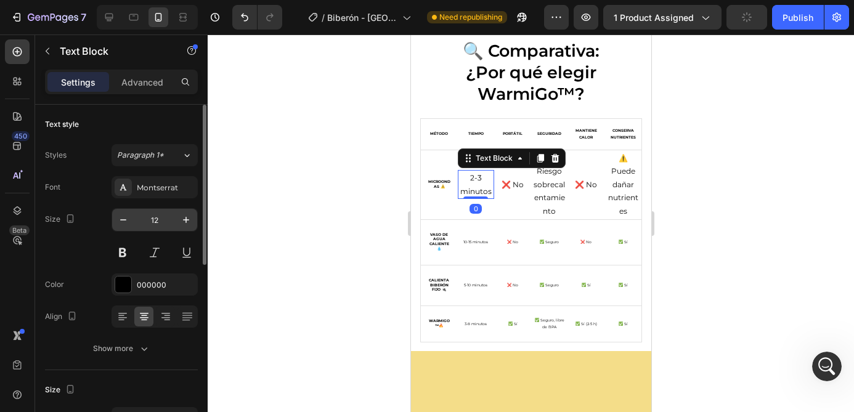
click at [145, 214] on input "12" at bounding box center [154, 220] width 41 height 22
paste input "6"
type input "6"
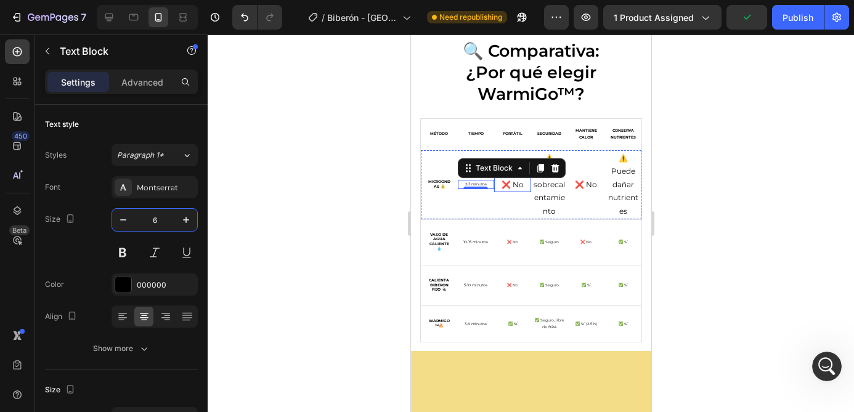
click at [503, 184] on p "❌ No" at bounding box center [512, 185] width 34 height 14
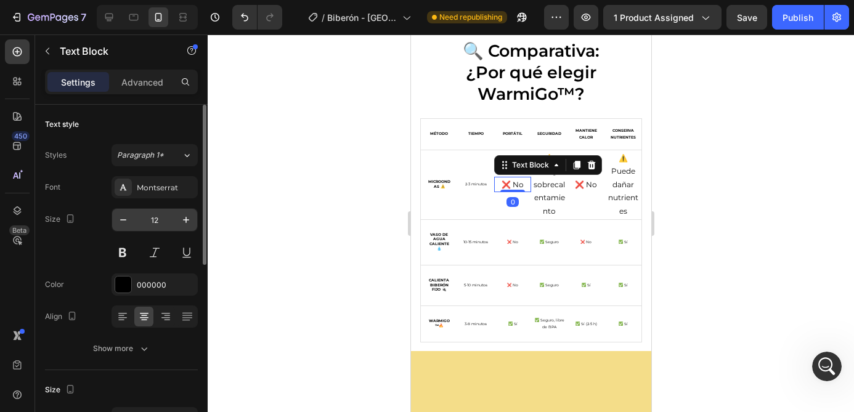
click at [162, 224] on input "12" at bounding box center [154, 220] width 41 height 22
paste input "6"
type input "6"
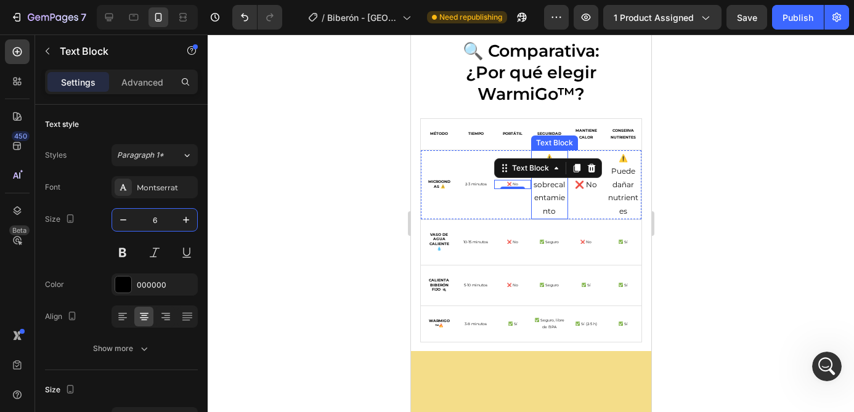
click at [542, 192] on p "⚠️ Riesgo sobrecalentamiento" at bounding box center [549, 185] width 34 height 67
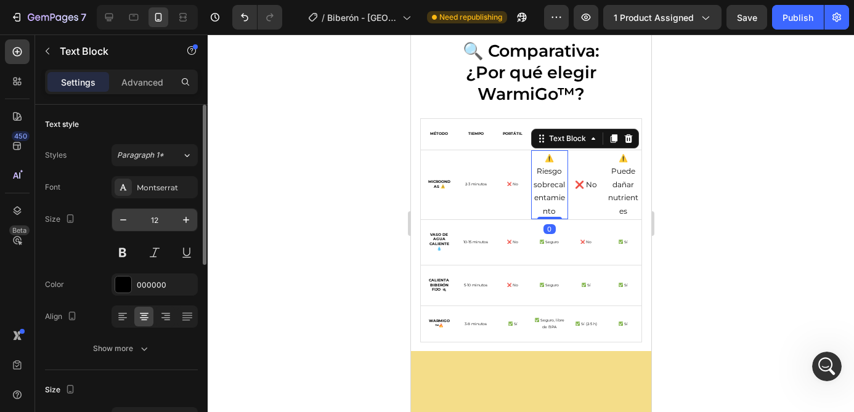
click at [158, 220] on input "12" at bounding box center [154, 220] width 41 height 22
paste input "6"
type input "6"
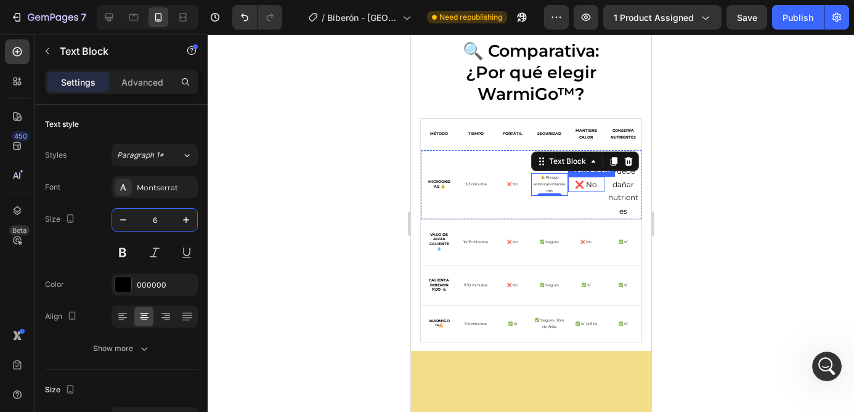
click at [593, 183] on p "❌ No" at bounding box center [586, 185] width 34 height 14
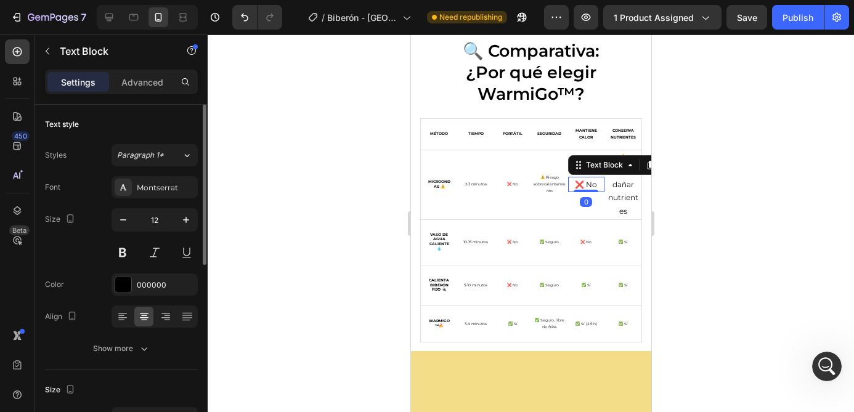
click at [166, 219] on input "12" at bounding box center [154, 220] width 41 height 22
paste input "6"
type input "6"
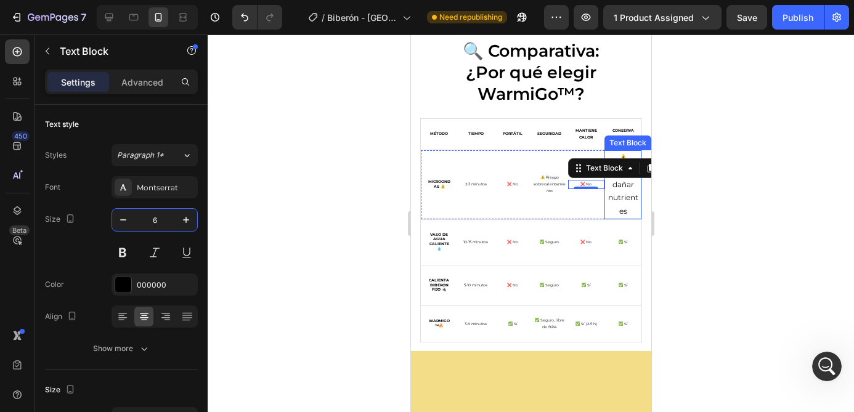
click at [629, 192] on p "⚠️ Puede dañar nutrientes" at bounding box center [622, 185] width 34 height 67
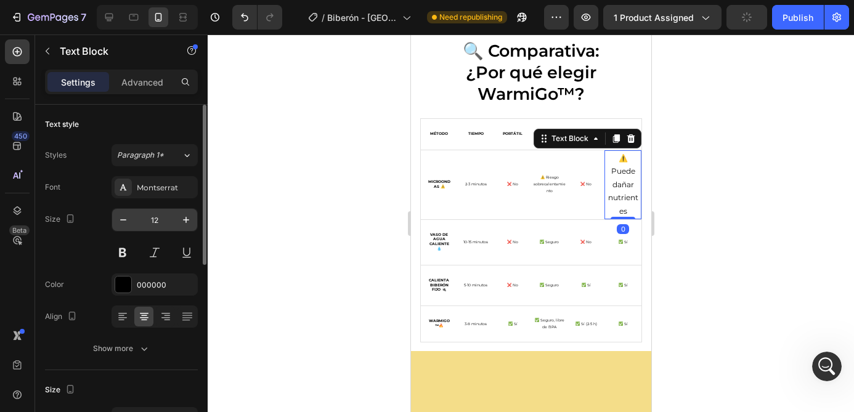
click at [150, 227] on input "12" at bounding box center [154, 220] width 41 height 22
paste input "6"
type input "6"
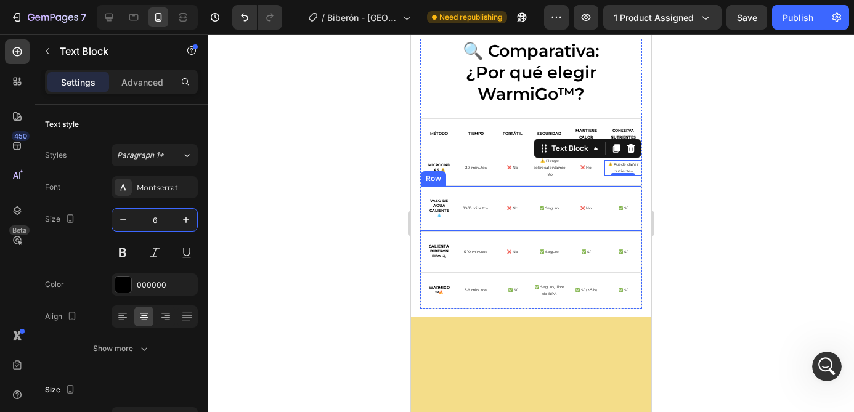
click at [676, 190] on div at bounding box center [531, 223] width 646 height 378
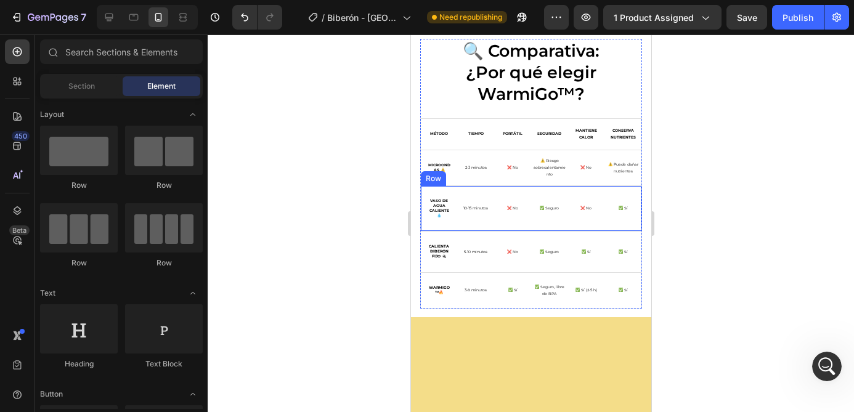
click at [689, 198] on div at bounding box center [531, 223] width 646 height 378
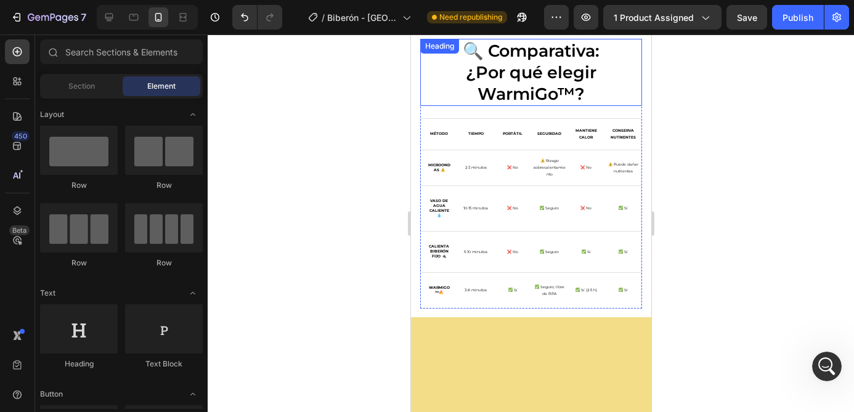
click at [623, 88] on h2 "🔍 Comparativa: ¿Por qué elegir WarmiGo™?" at bounding box center [530, 72] width 222 height 67
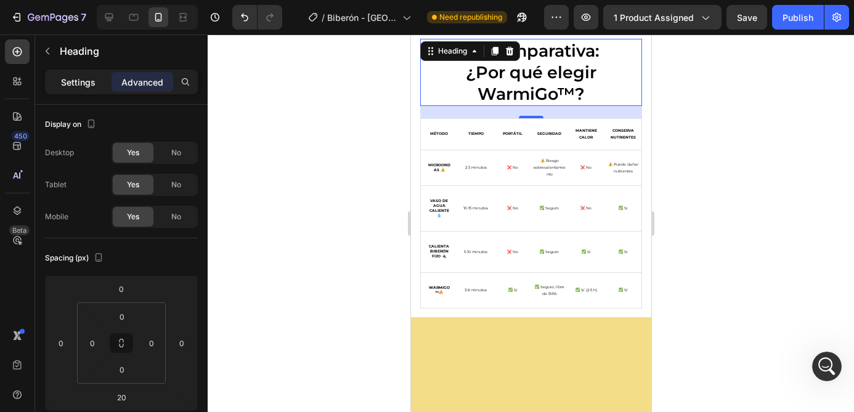
click at [76, 83] on p "Settings" at bounding box center [78, 82] width 34 height 13
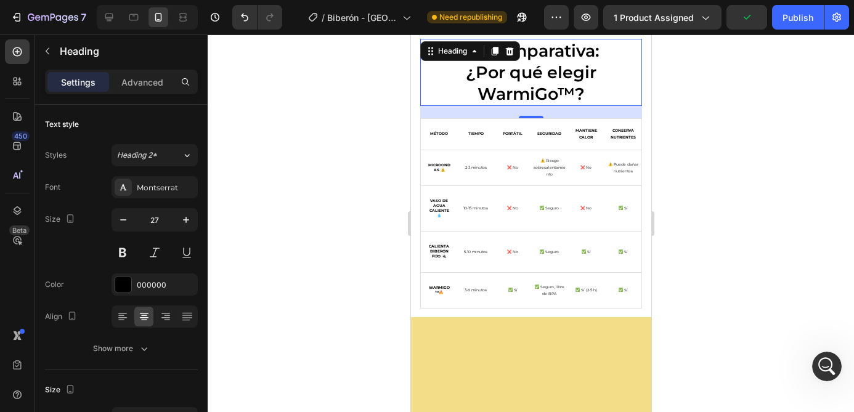
click at [492, 67] on h2 "🔍 Comparativa: ¿Por qué elegir WarmiGo™?" at bounding box center [530, 72] width 222 height 67
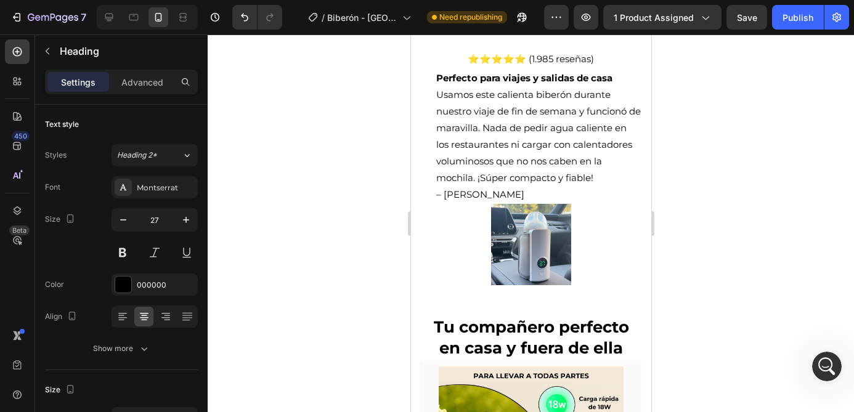
scroll to position [1925, 0]
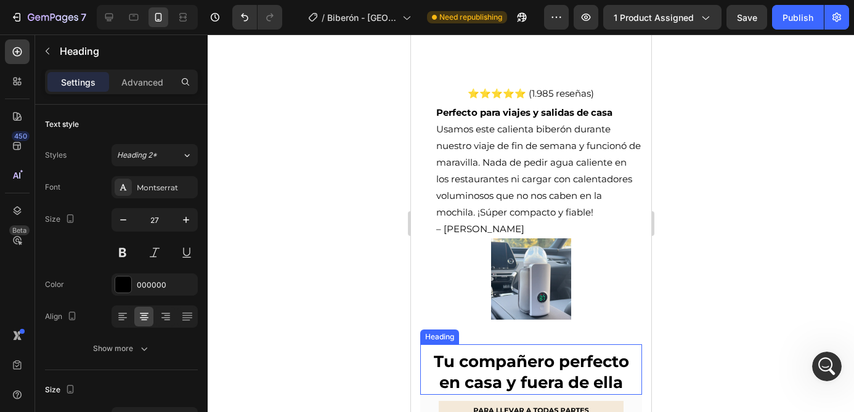
click at [519, 358] on strong "Tu compañero perfecto en casa y fuera de ella" at bounding box center [530, 372] width 195 height 41
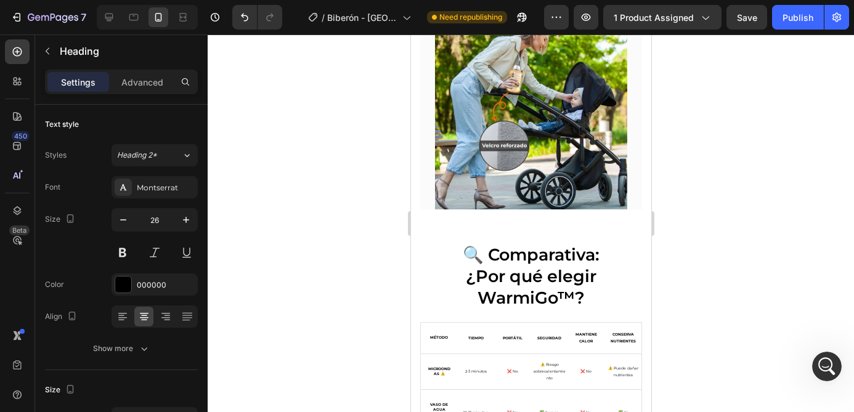
scroll to position [2523, 0]
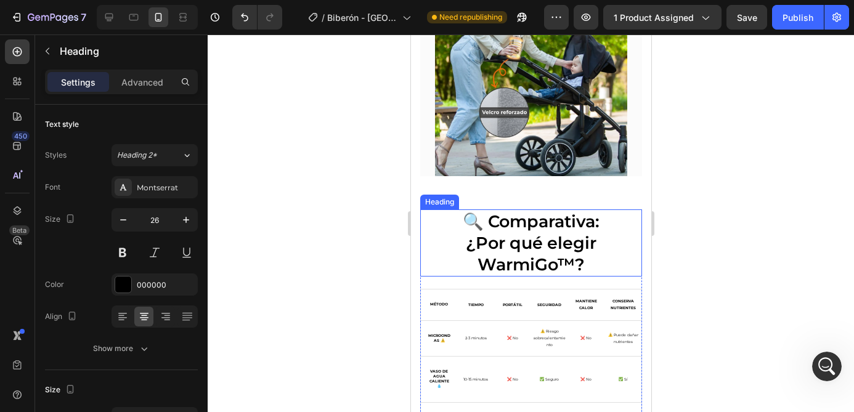
click at [525, 224] on h2 "🔍 Comparativa: ¿Por qué elegir WarmiGo™?" at bounding box center [530, 242] width 222 height 67
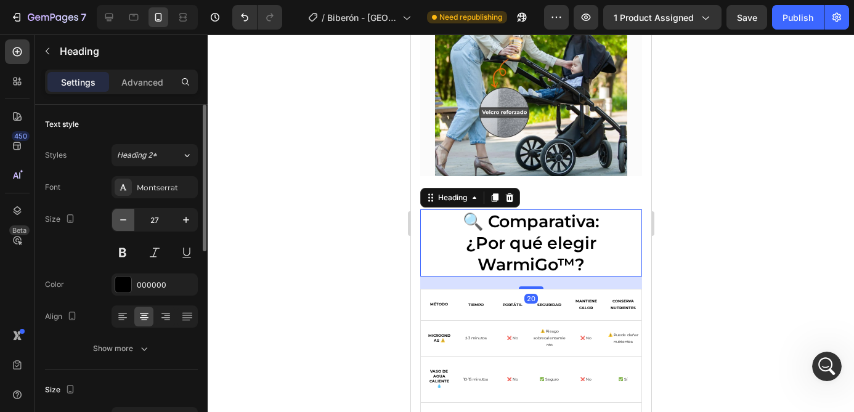
click at [127, 221] on icon "button" at bounding box center [123, 220] width 12 height 12
type input "26"
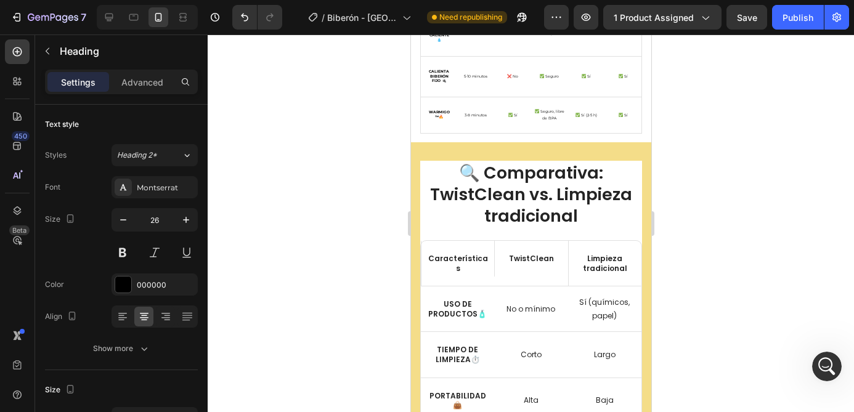
scroll to position [2873, 0]
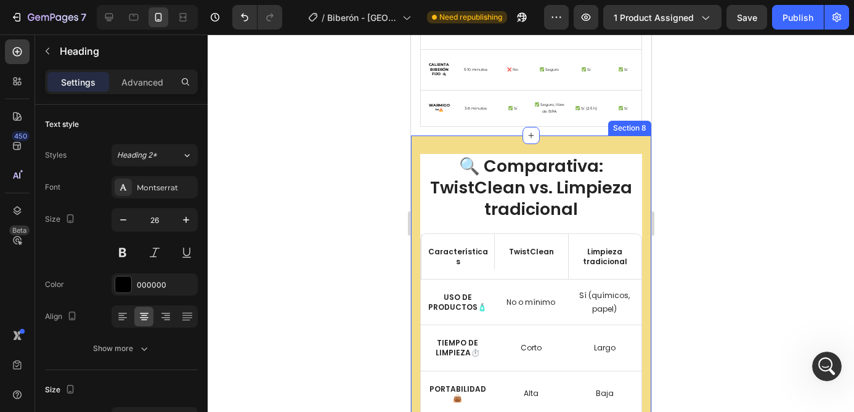
click at [559, 147] on div "🔍 Comparativa: TwistClean vs. Limpieza tradicional Heading Características Text…" at bounding box center [530, 317] width 240 height 362
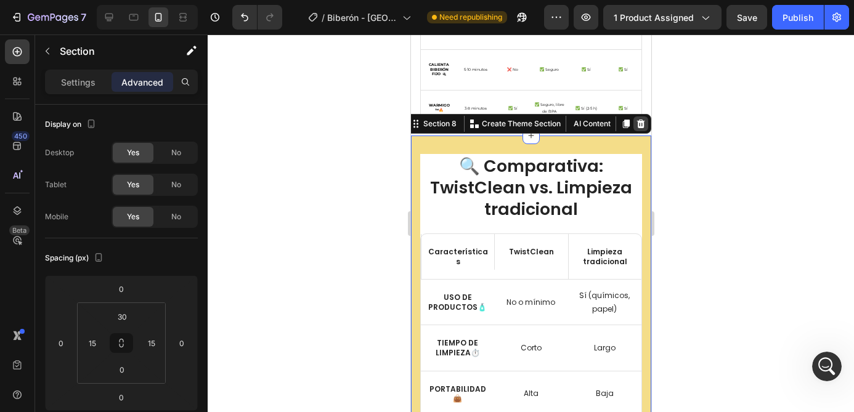
click at [642, 124] on icon at bounding box center [640, 123] width 8 height 9
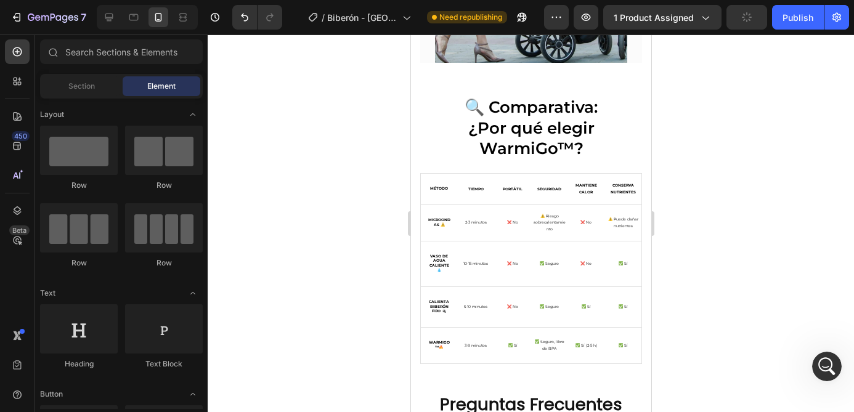
scroll to position [2804, 0]
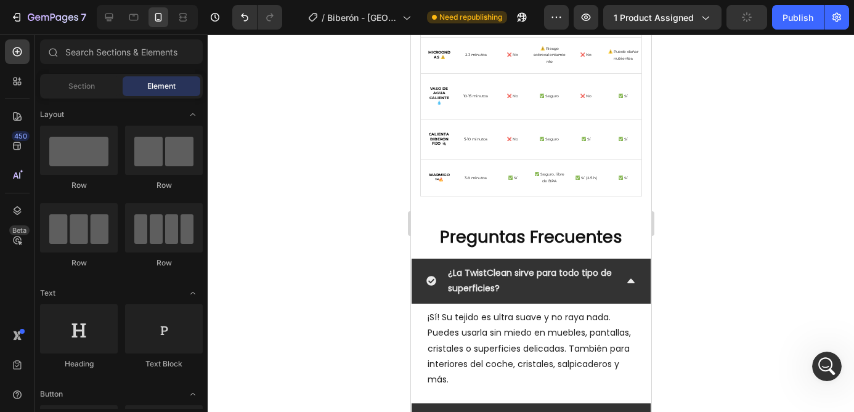
click at [544, 247] on h2 "Preguntas Frecuentes" at bounding box center [530, 237] width 240 height 24
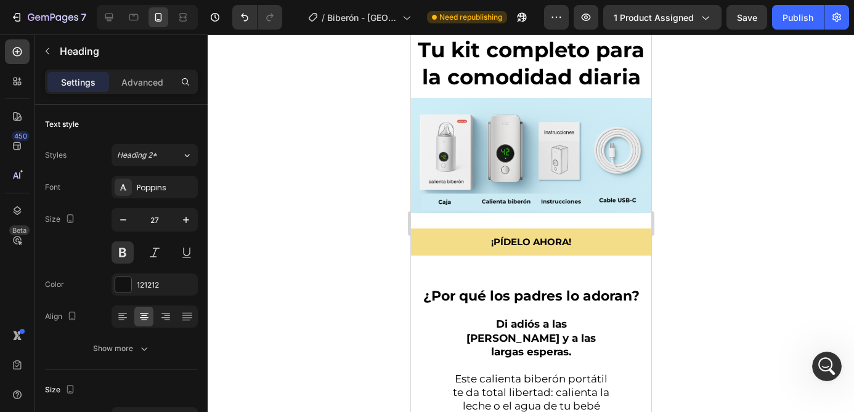
scroll to position [1531, 0]
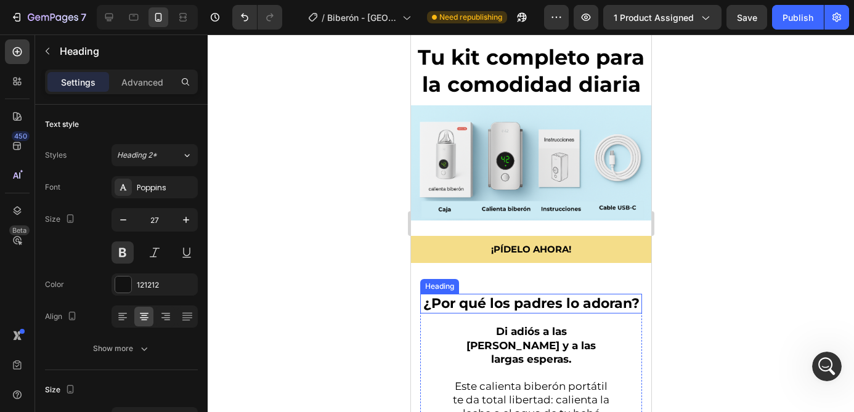
click at [510, 303] on h2 "¿Por qué los padres lo adoran?" at bounding box center [530, 304] width 222 height 20
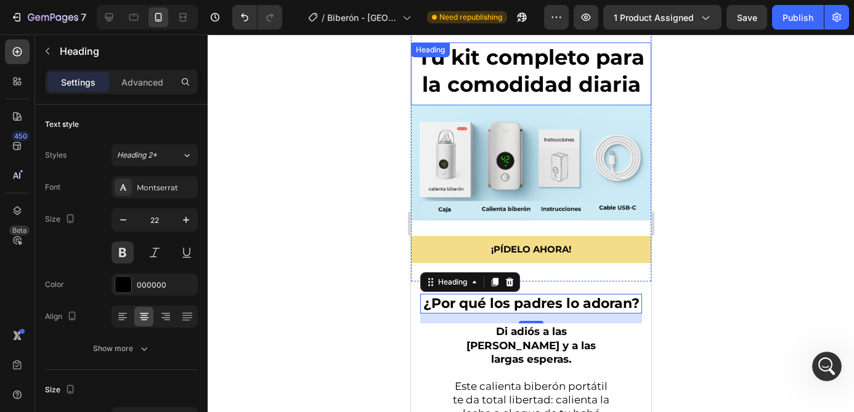
click at [520, 71] on h2 "Tu kit completo para la comodidad diaria" at bounding box center [530, 70] width 240 height 57
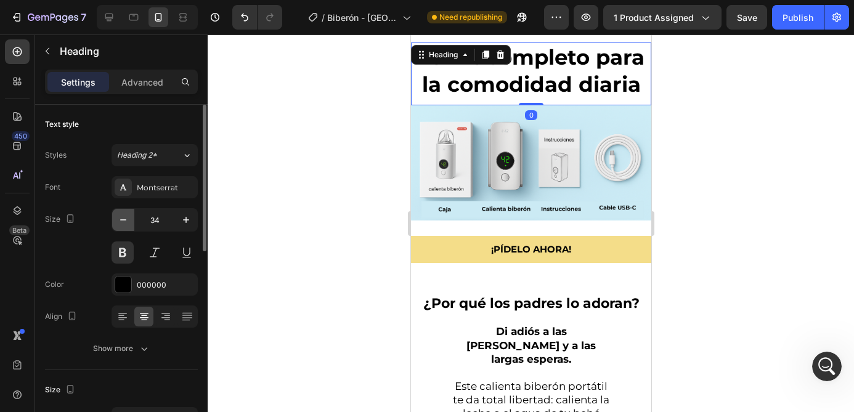
click at [123, 221] on icon "button" at bounding box center [123, 220] width 12 height 12
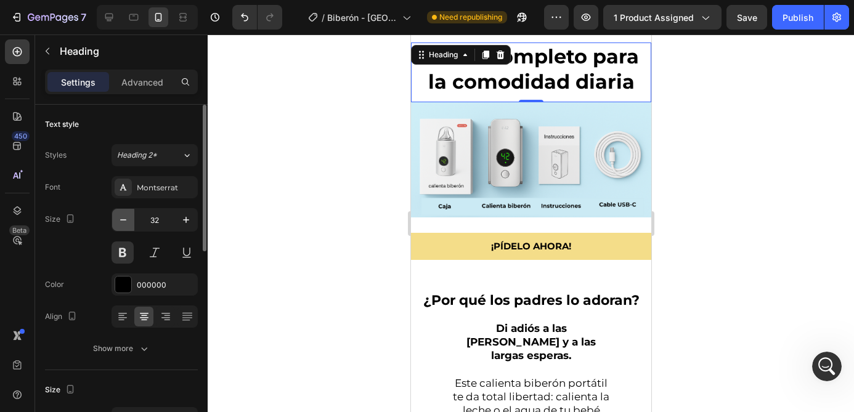
click at [123, 221] on icon "button" at bounding box center [123, 220] width 12 height 12
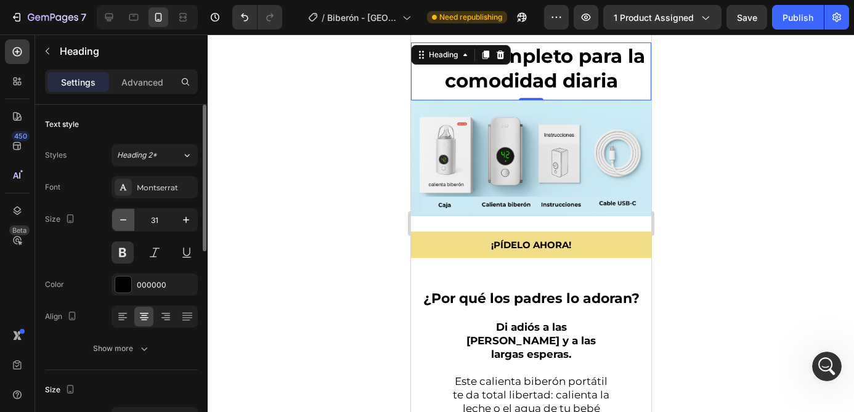
click at [123, 221] on icon "button" at bounding box center [123, 220] width 12 height 12
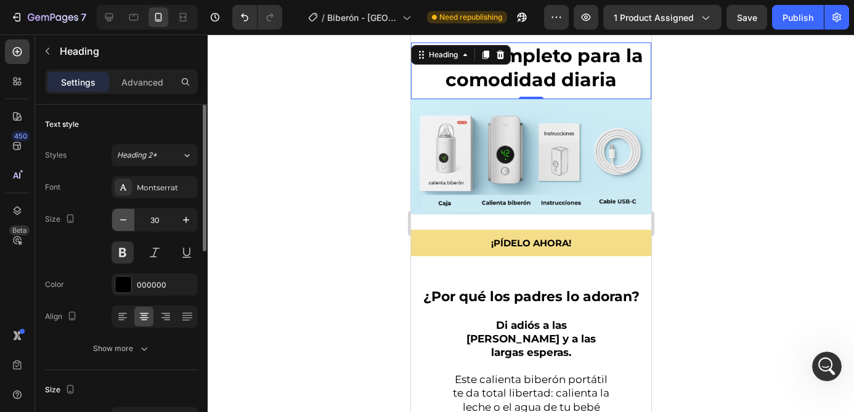
click at [123, 221] on icon "button" at bounding box center [123, 220] width 12 height 12
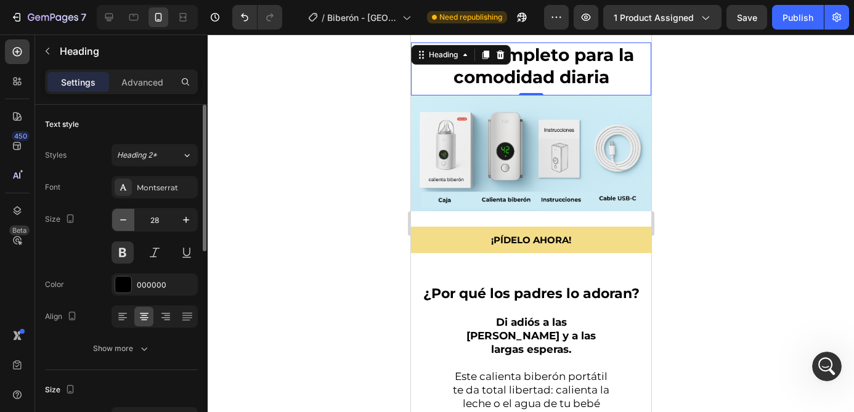
click at [123, 221] on icon "button" at bounding box center [123, 220] width 12 height 12
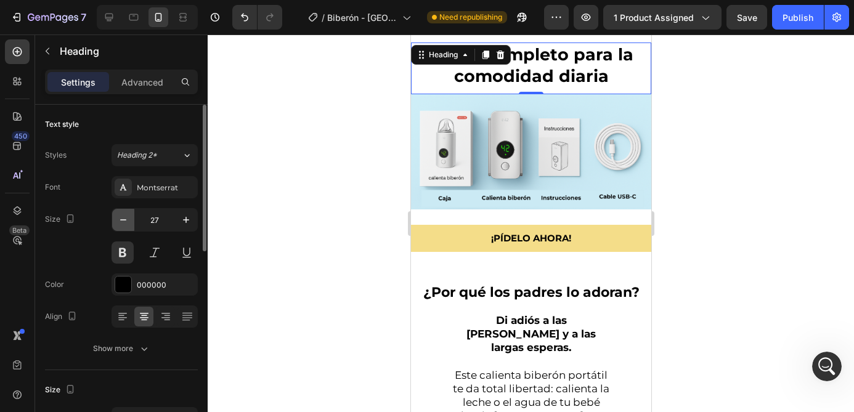
type input "26"
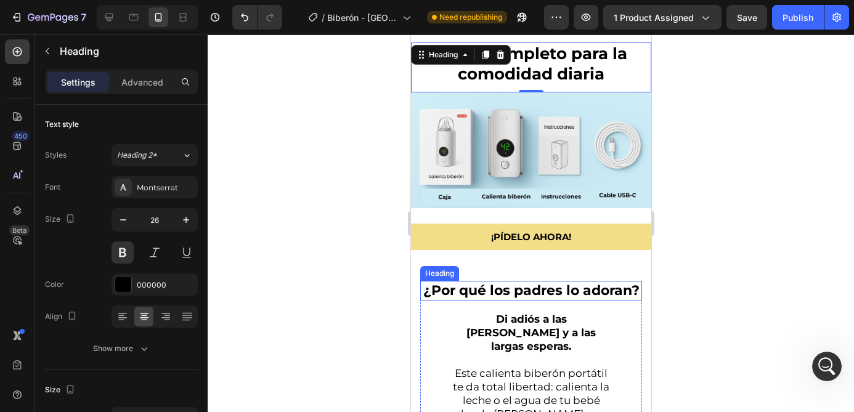
click at [532, 298] on h2 "¿Por qué los padres lo adoran?" at bounding box center [530, 291] width 222 height 20
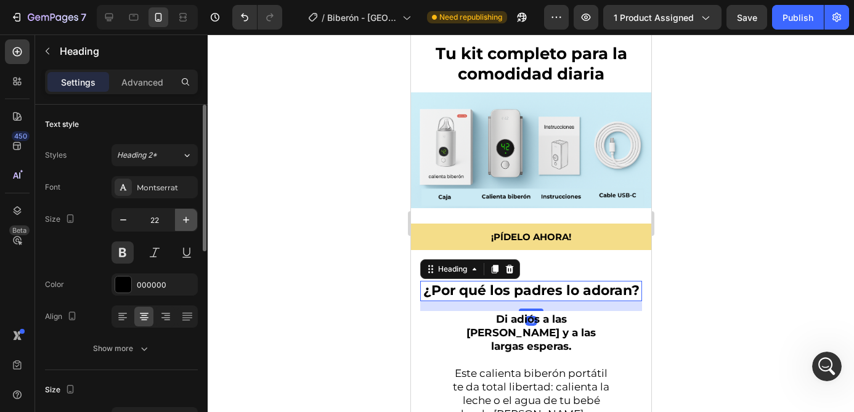
click at [182, 219] on icon "button" at bounding box center [186, 220] width 12 height 12
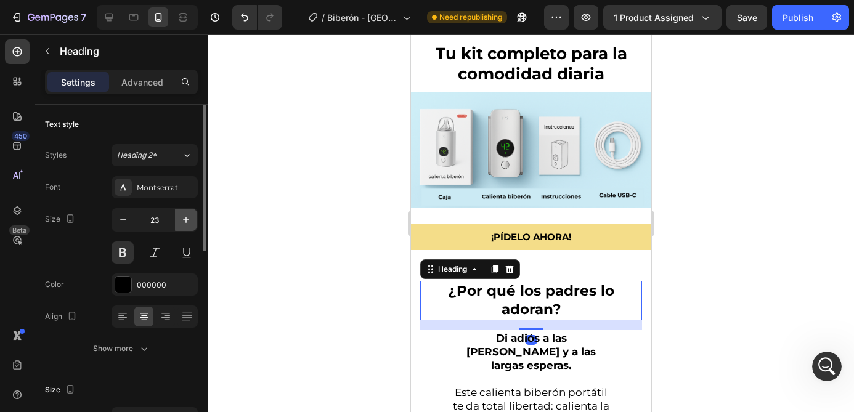
click at [182, 219] on icon "button" at bounding box center [186, 220] width 12 height 12
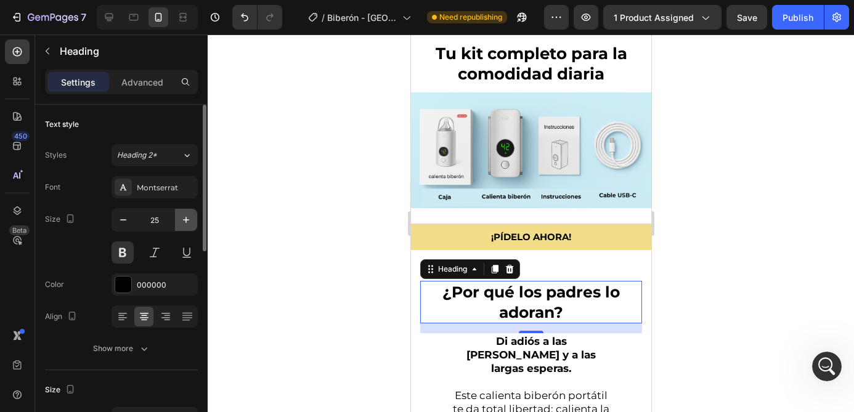
click at [182, 219] on icon "button" at bounding box center [186, 220] width 12 height 12
type input "26"
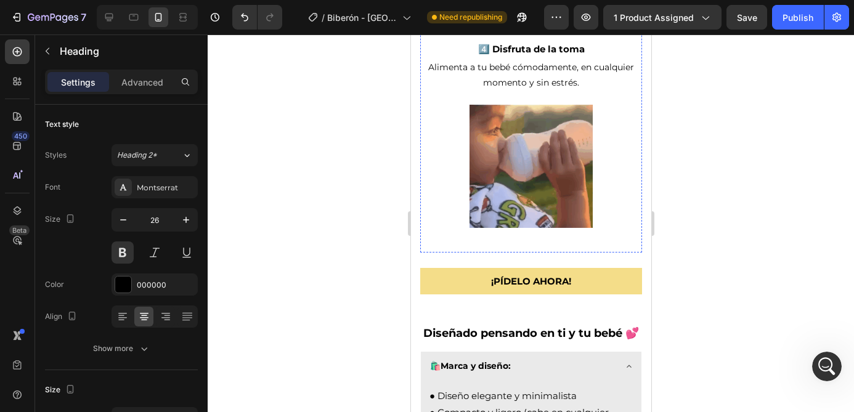
scroll to position [1223, 0]
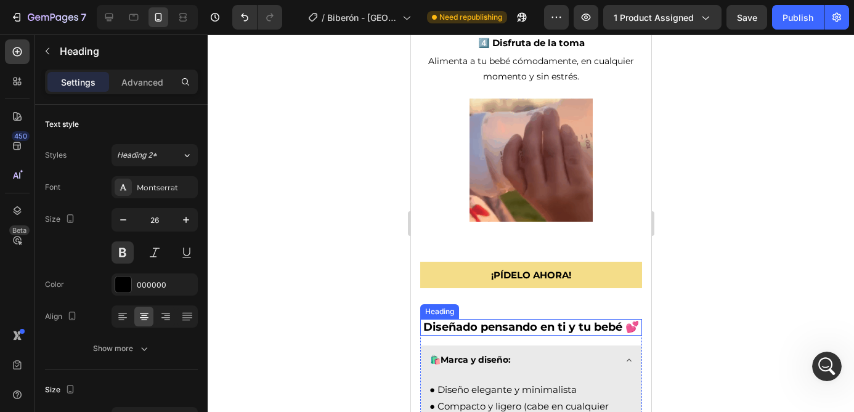
click at [522, 331] on strong "Diseñado pensando en ti y tu bebé 💕" at bounding box center [531, 327] width 216 height 14
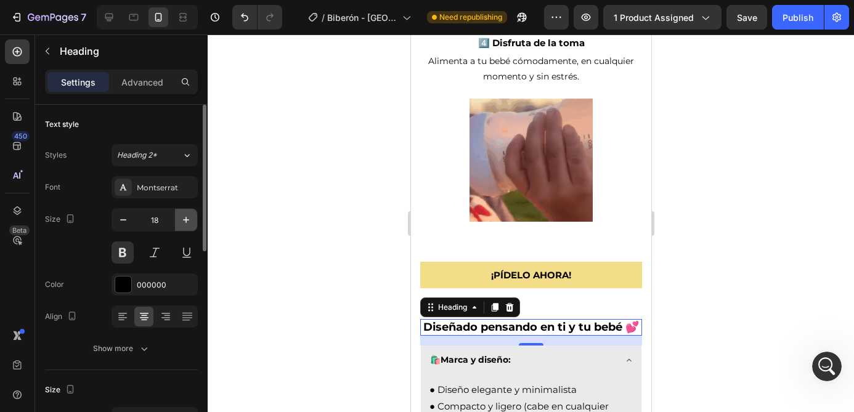
click at [182, 221] on icon "button" at bounding box center [186, 220] width 12 height 12
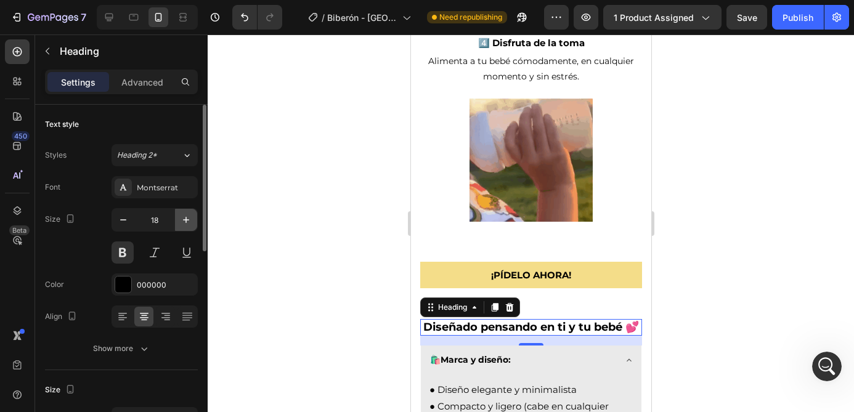
click at [182, 221] on icon "button" at bounding box center [186, 220] width 12 height 12
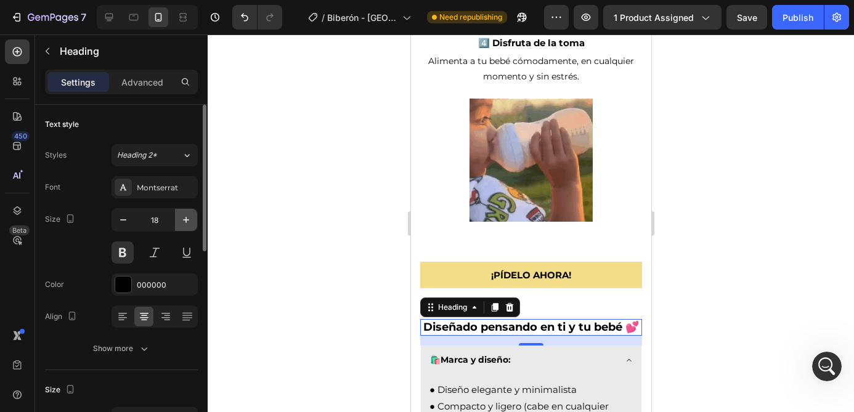
click at [182, 221] on icon "button" at bounding box center [186, 220] width 12 height 12
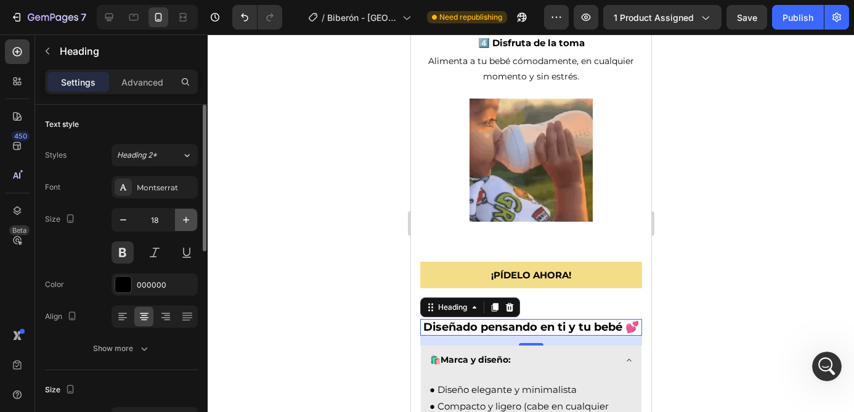
click at [182, 221] on icon "button" at bounding box center [186, 220] width 12 height 12
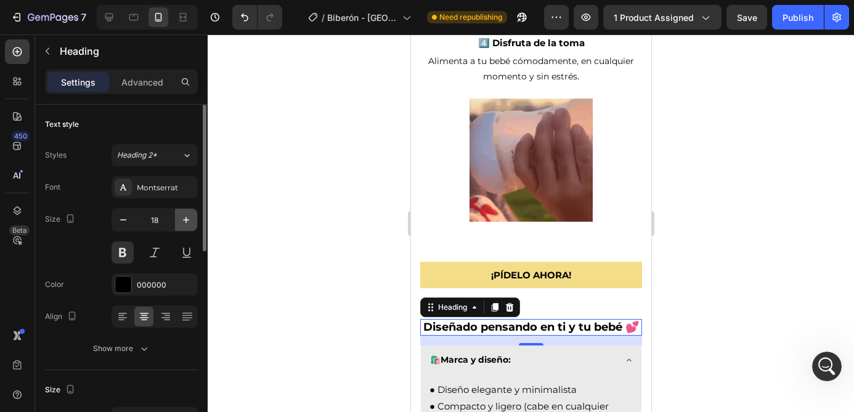
click at [182, 221] on icon "button" at bounding box center [186, 220] width 12 height 12
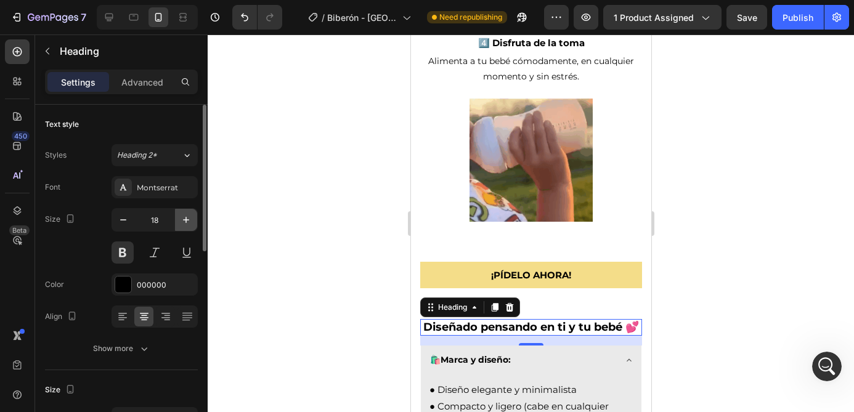
click at [182, 221] on icon "button" at bounding box center [186, 220] width 12 height 12
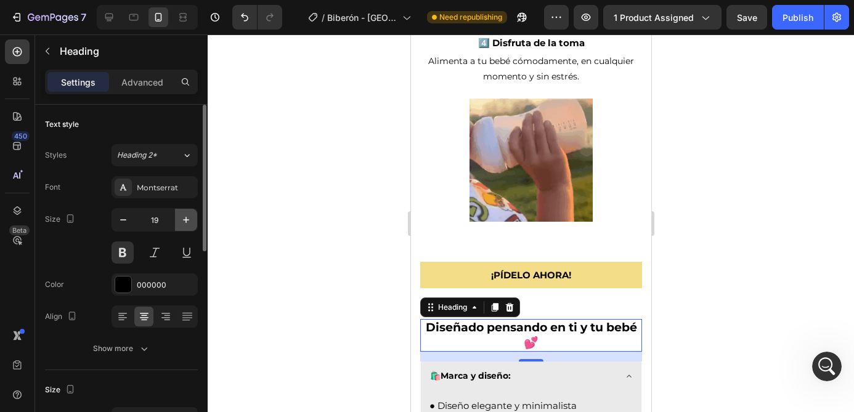
click at [182, 221] on icon "button" at bounding box center [186, 220] width 12 height 12
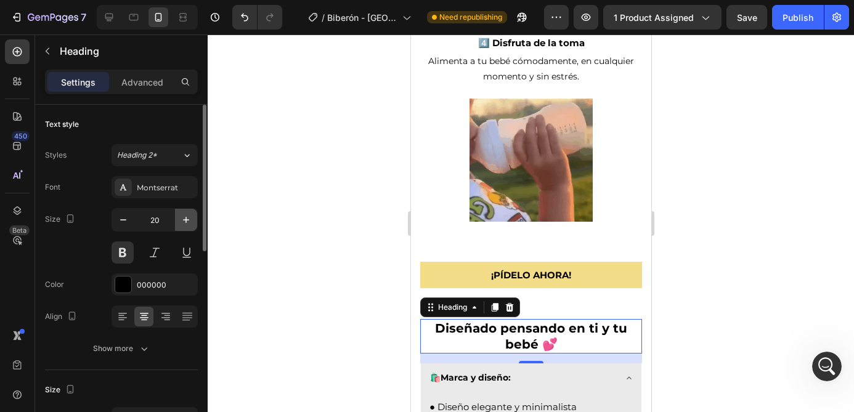
click at [182, 221] on icon "button" at bounding box center [186, 220] width 12 height 12
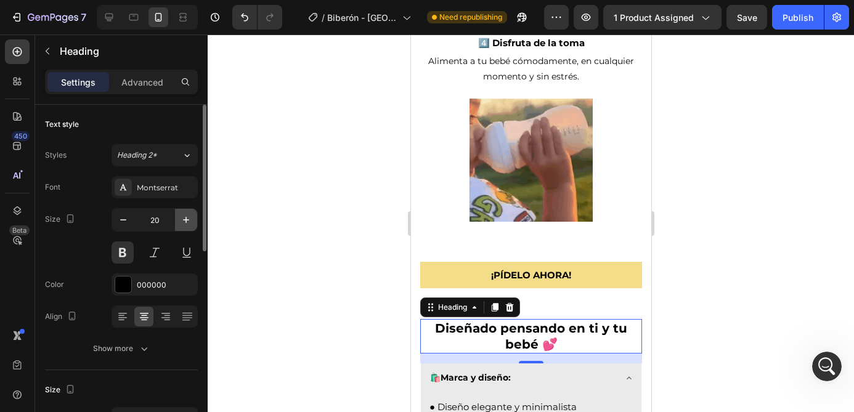
click at [182, 221] on icon "button" at bounding box center [186, 220] width 12 height 12
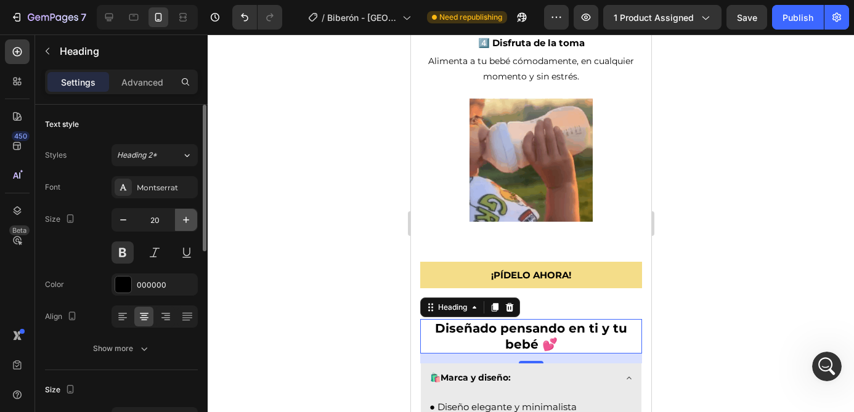
click at [182, 221] on icon "button" at bounding box center [186, 220] width 12 height 12
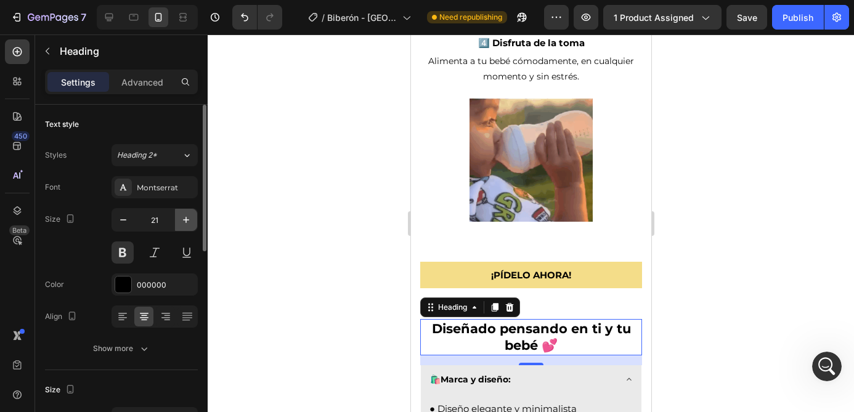
type input "22"
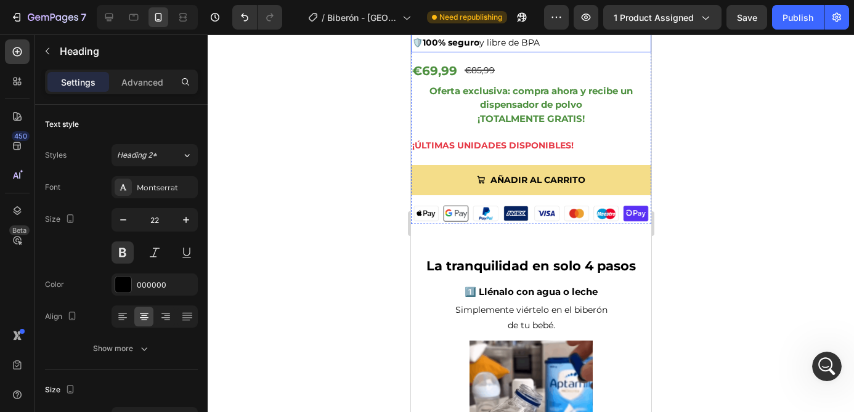
scroll to position [485, 0]
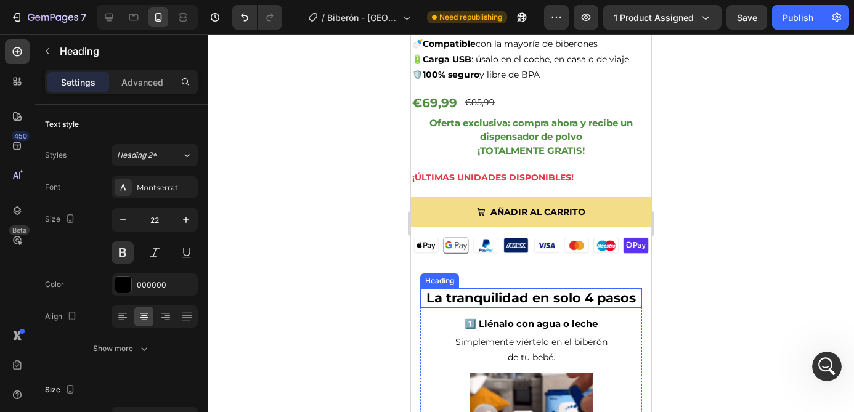
click at [522, 301] on h2 "La tranquilidad en solo 4 pasos" at bounding box center [530, 297] width 222 height 19
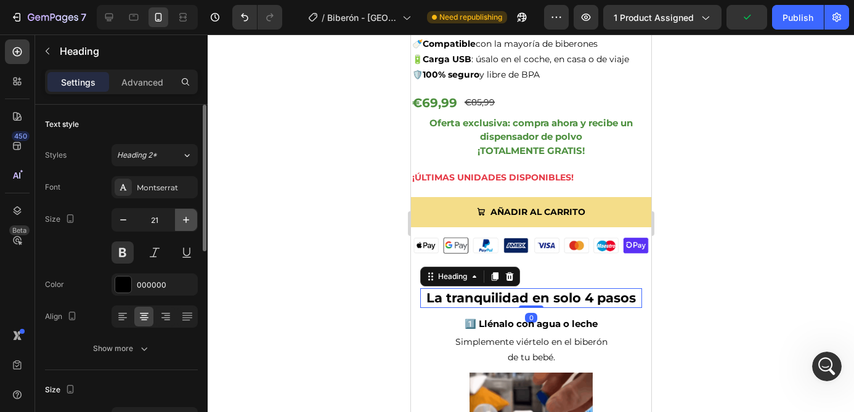
click at [186, 219] on icon "button" at bounding box center [186, 220] width 6 height 6
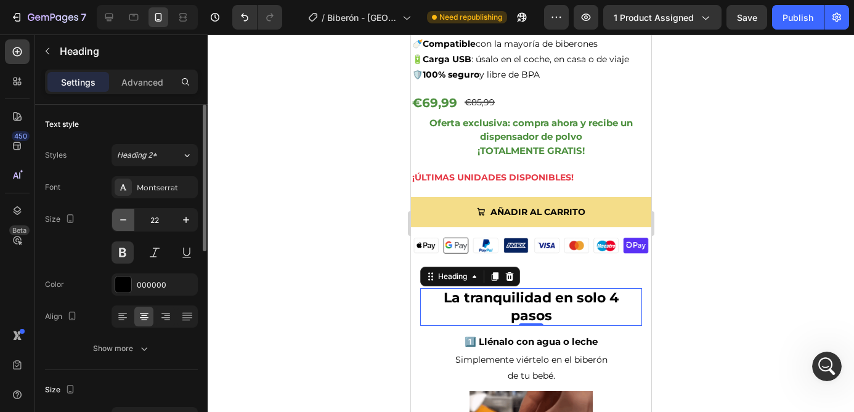
click at [123, 224] on icon "button" at bounding box center [123, 220] width 12 height 12
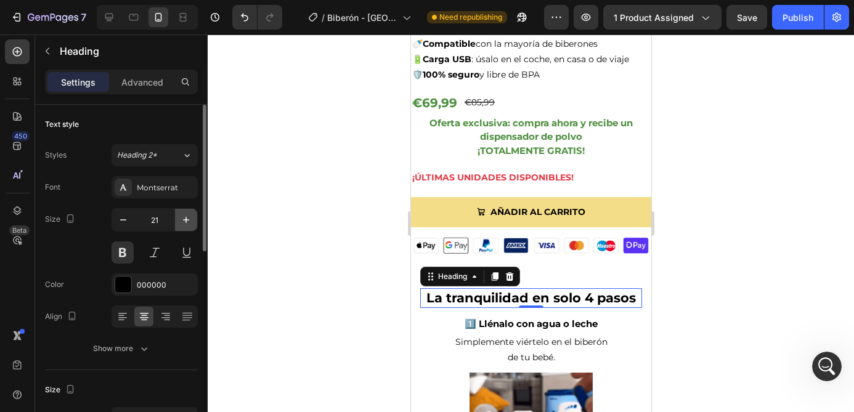
click at [180, 223] on icon "button" at bounding box center [186, 220] width 12 height 12
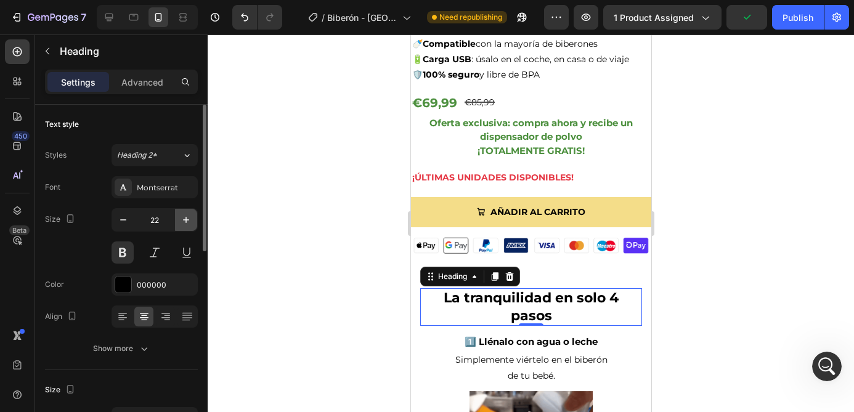
click at [180, 223] on icon "button" at bounding box center [186, 220] width 12 height 12
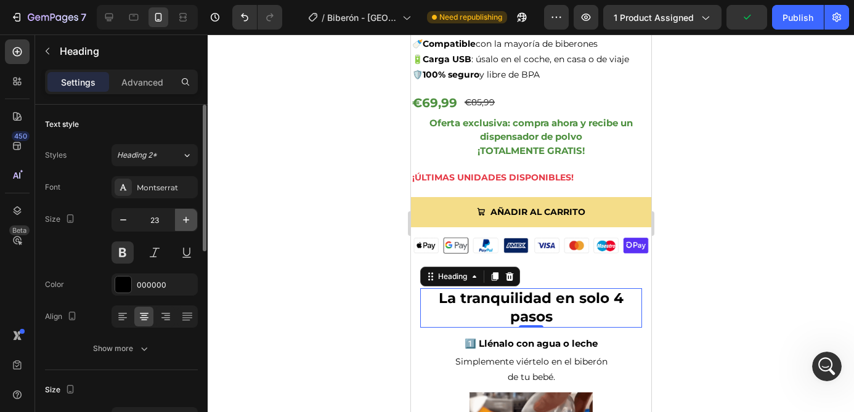
click at [180, 223] on icon "button" at bounding box center [186, 220] width 12 height 12
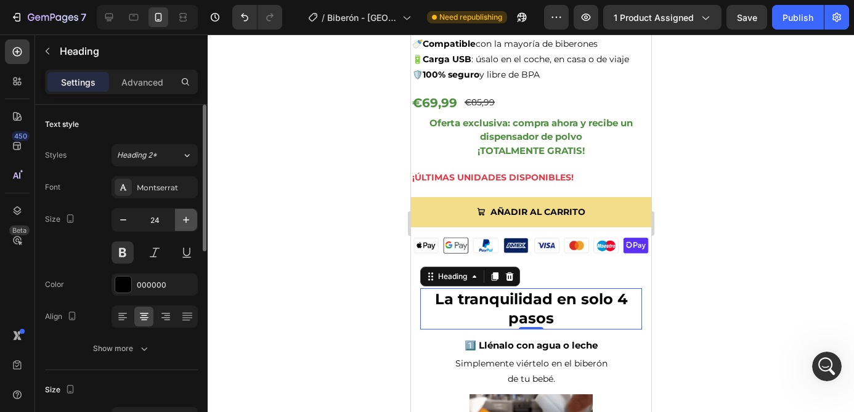
click at [192, 219] on button "button" at bounding box center [186, 220] width 22 height 22
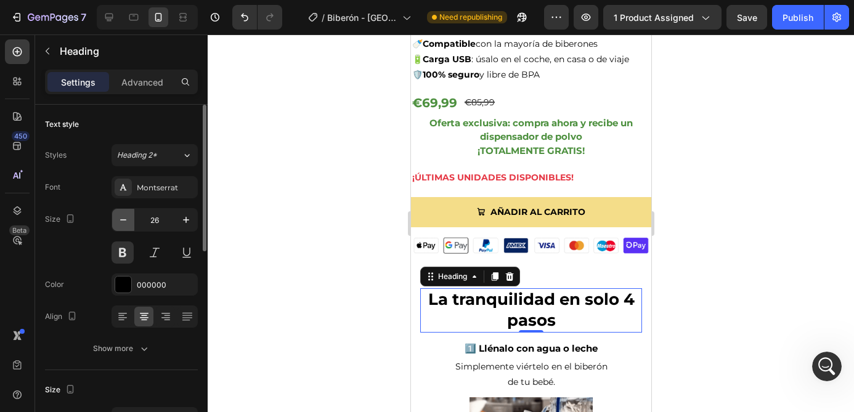
click at [123, 219] on icon "button" at bounding box center [123, 220] width 12 height 12
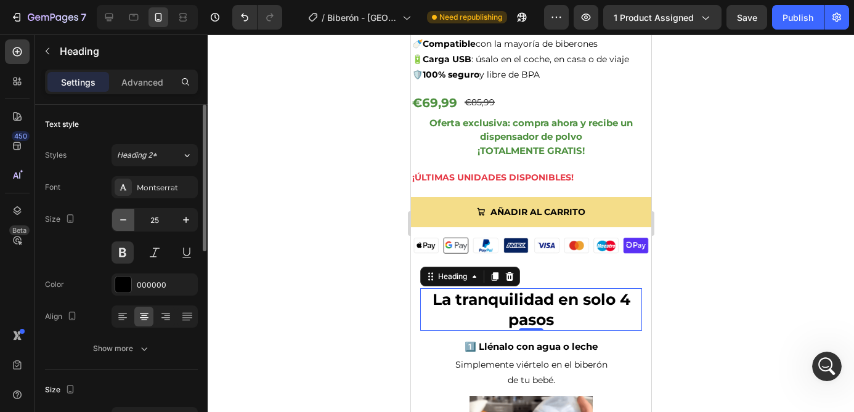
click at [123, 219] on icon "button" at bounding box center [123, 220] width 12 height 12
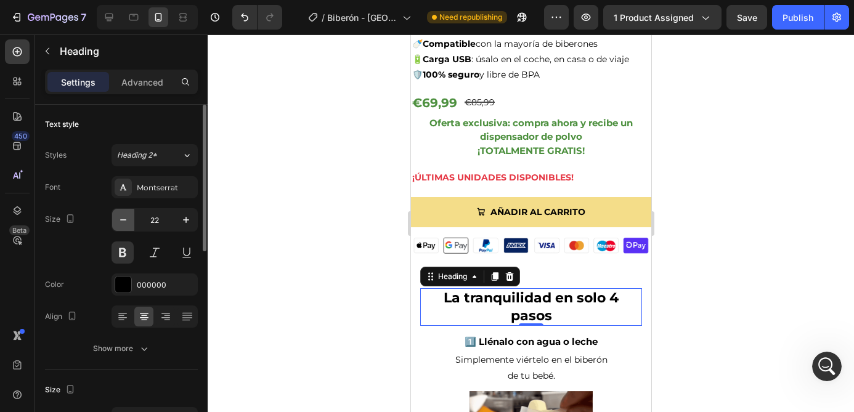
click at [123, 218] on icon "button" at bounding box center [123, 220] width 12 height 12
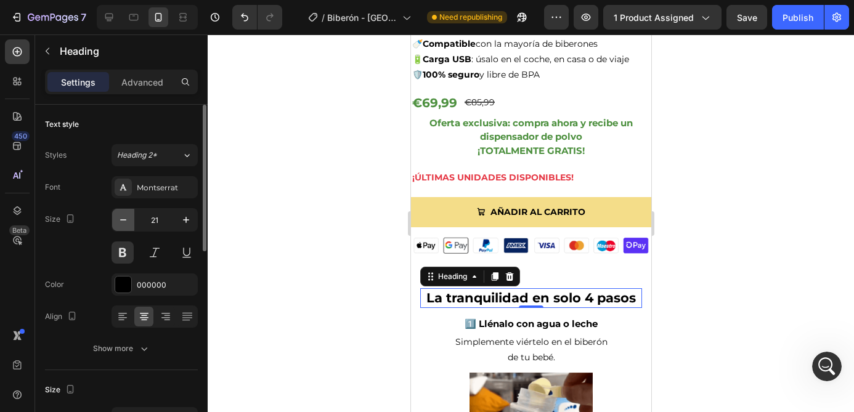
click at [123, 218] on icon "button" at bounding box center [123, 220] width 12 height 12
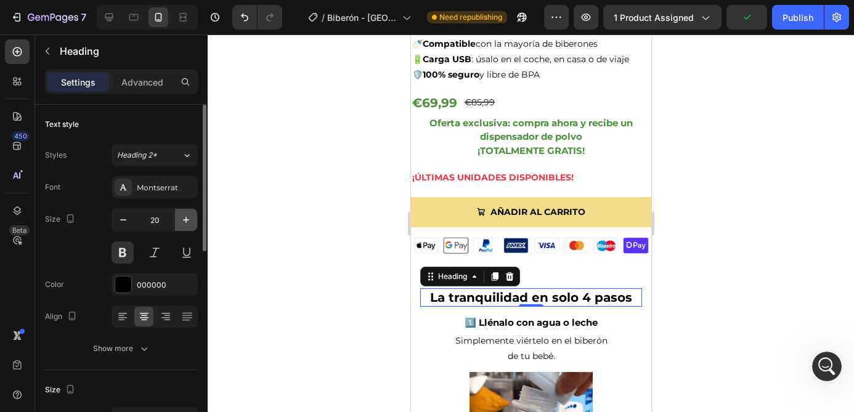
click at [184, 219] on icon "button" at bounding box center [186, 220] width 12 height 12
type input "21"
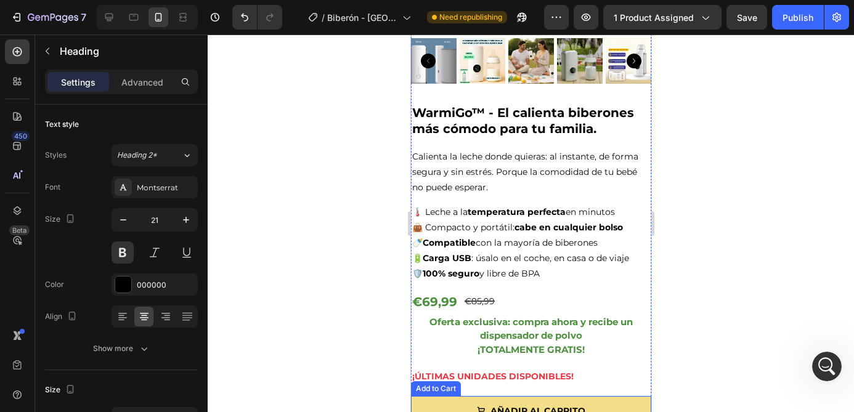
scroll to position [280, 0]
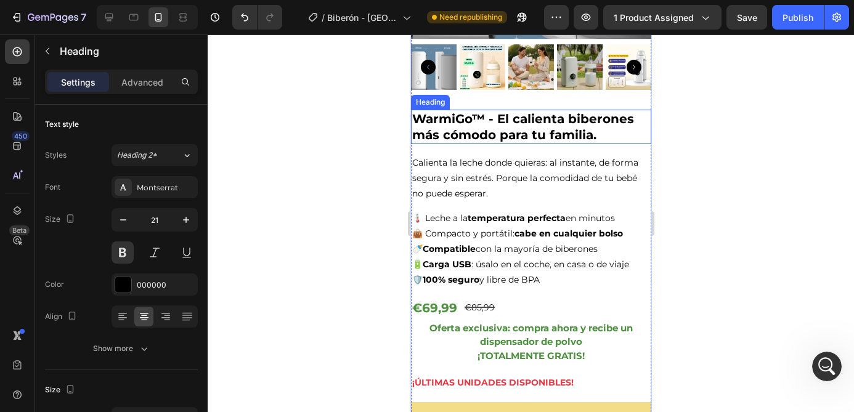
click at [520, 131] on h2 "WarmiGo™ - El calienta biberones más cómodo para tu familia." at bounding box center [530, 127] width 240 height 34
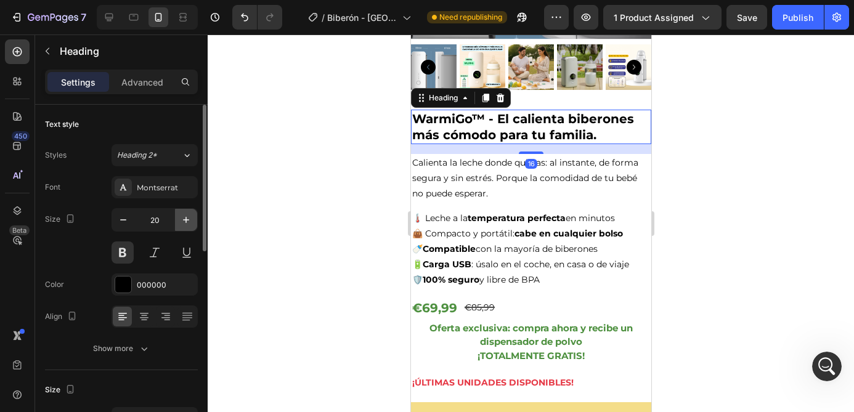
click at [184, 215] on icon "button" at bounding box center [186, 220] width 12 height 12
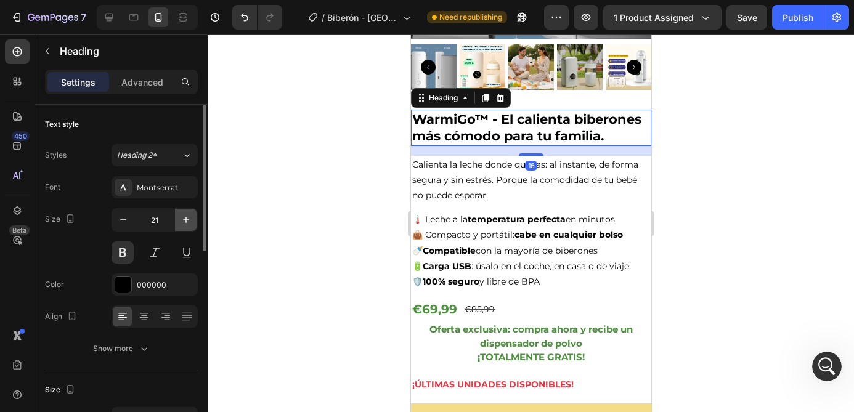
click at [184, 215] on icon "button" at bounding box center [186, 220] width 12 height 12
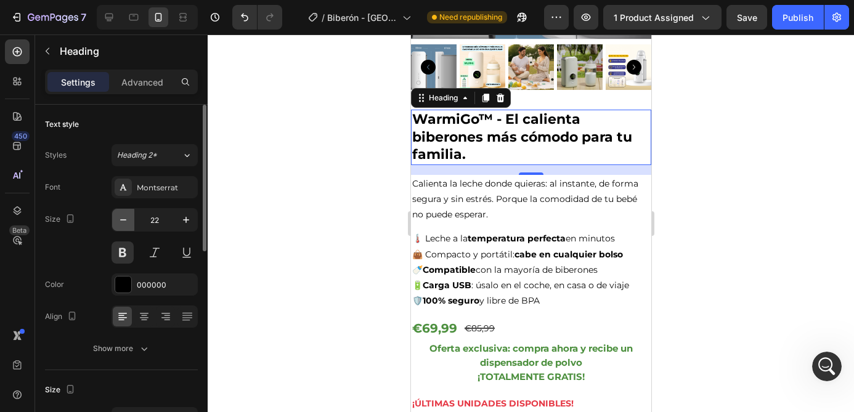
click at [125, 221] on icon "button" at bounding box center [123, 220] width 12 height 12
type input "21"
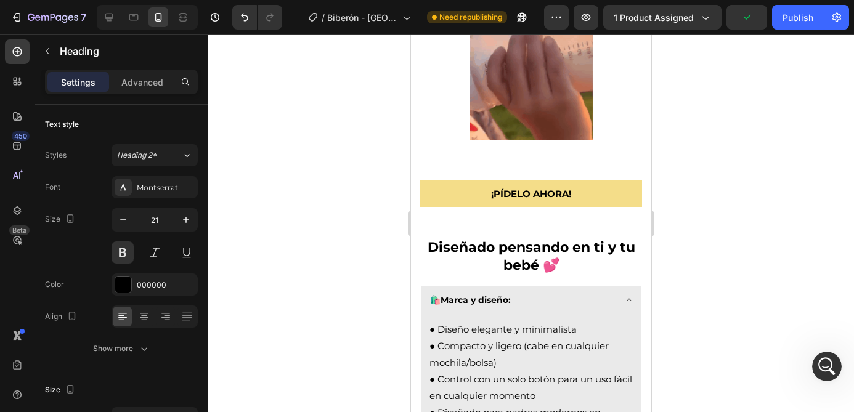
scroll to position [1528, 0]
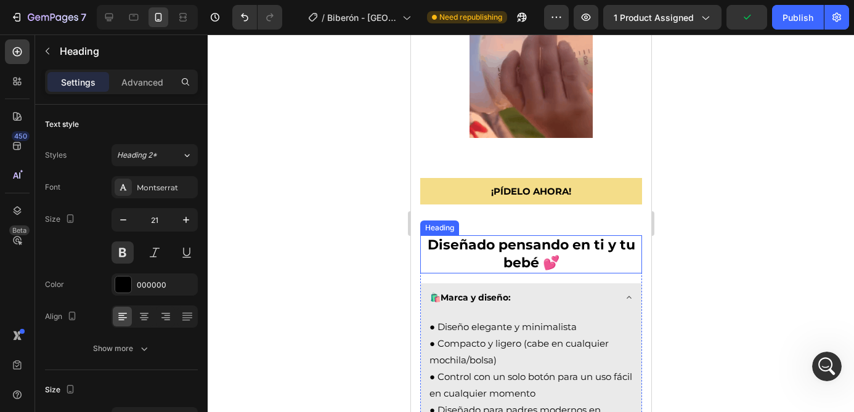
click at [519, 260] on strong "Diseñado pensando en ti y tu bebé 💕" at bounding box center [531, 254] width 208 height 34
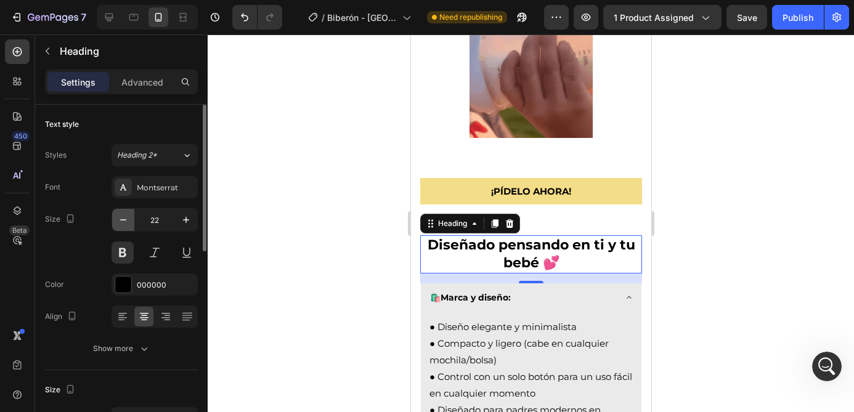
click at [127, 223] on icon "button" at bounding box center [123, 220] width 12 height 12
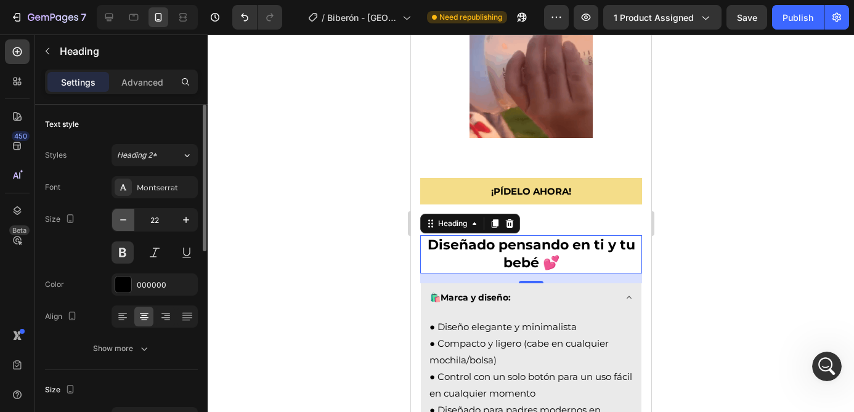
type input "21"
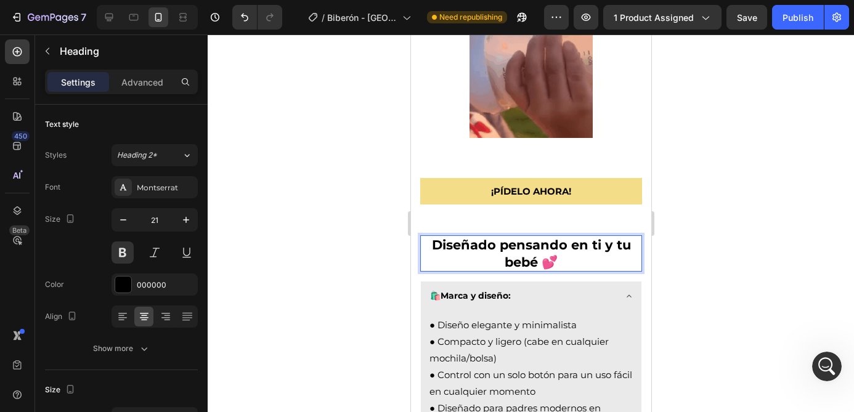
click at [607, 248] on strong "Diseñado pensando en ti y tu bebé 💕" at bounding box center [530, 253] width 199 height 32
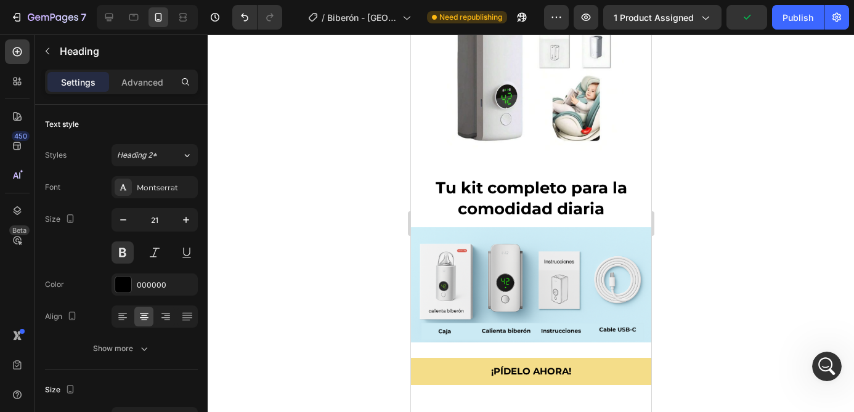
scroll to position [2285, 0]
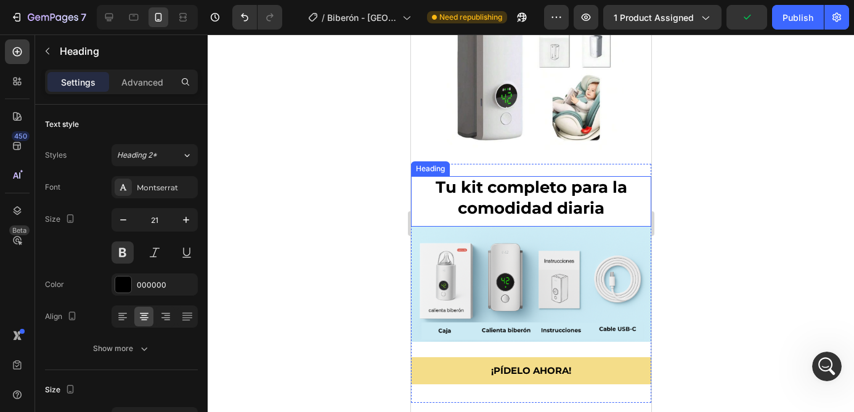
click at [541, 192] on h2 "Tu kit completo para la comodidad diaria" at bounding box center [530, 198] width 240 height 44
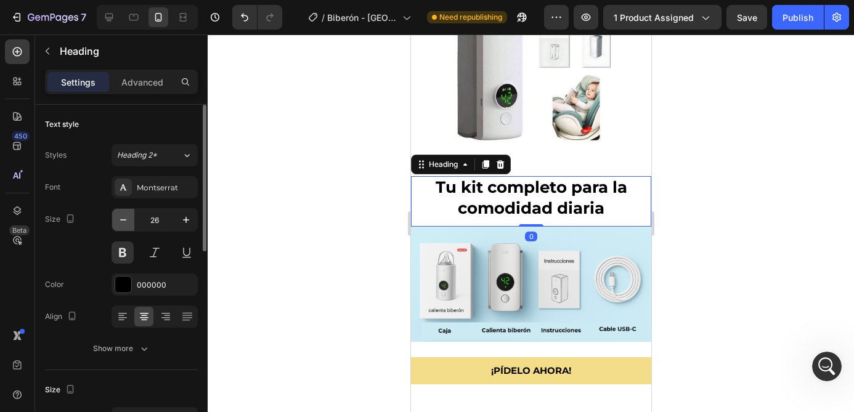
click at [126, 218] on icon "button" at bounding box center [123, 220] width 12 height 12
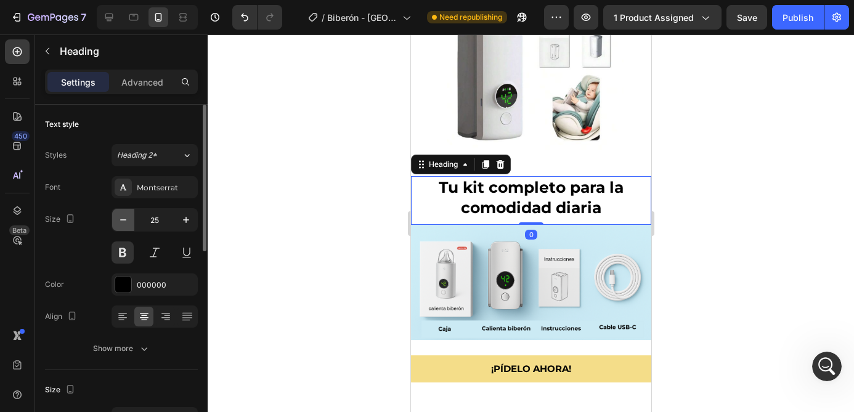
click at [126, 218] on icon "button" at bounding box center [123, 220] width 12 height 12
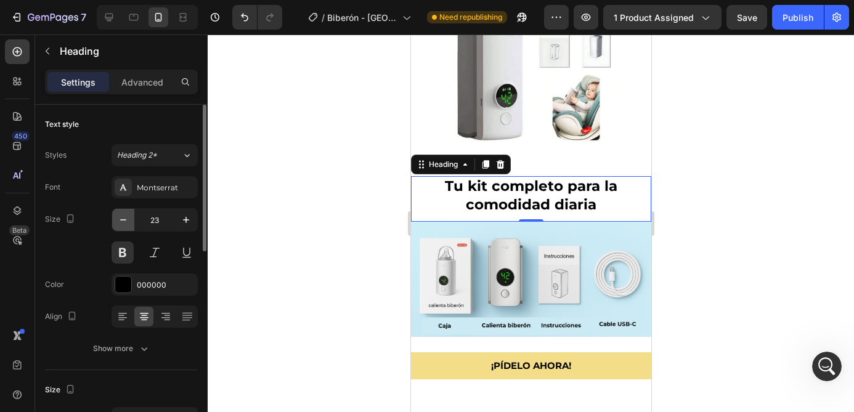
click at [126, 218] on icon "button" at bounding box center [123, 220] width 12 height 12
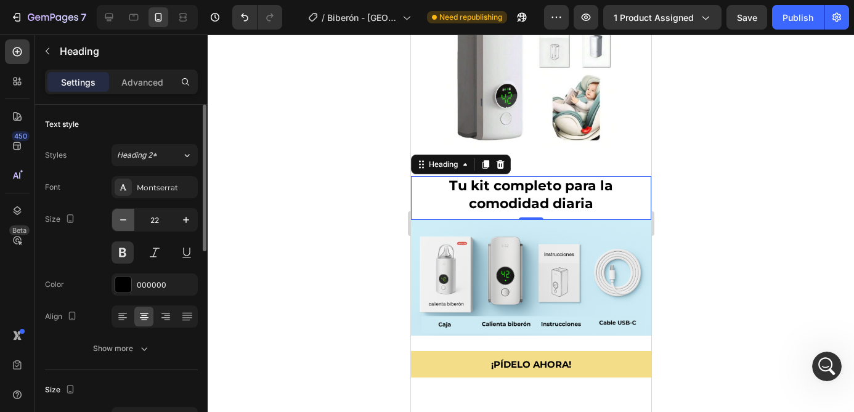
click at [126, 218] on icon "button" at bounding box center [123, 220] width 12 height 12
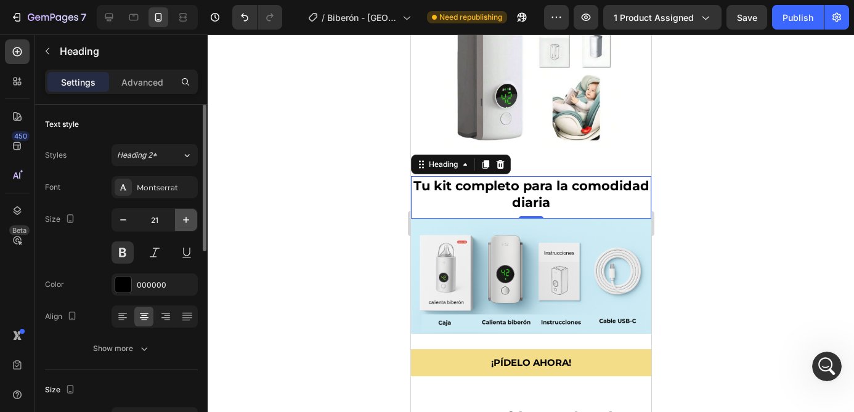
click at [186, 219] on icon "button" at bounding box center [186, 220] width 6 height 6
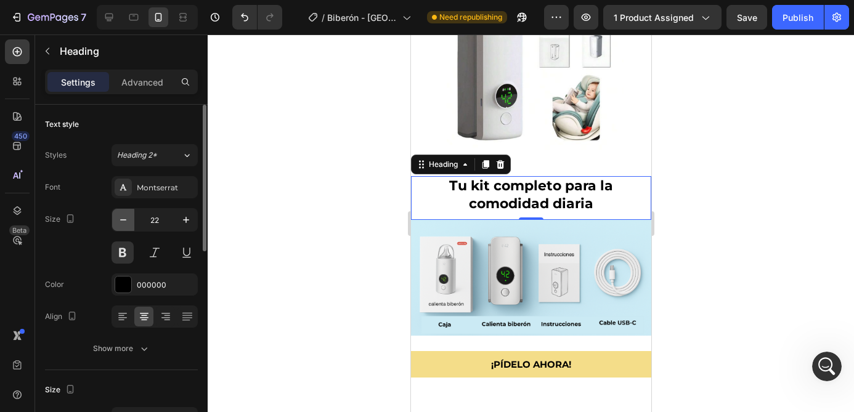
click at [131, 223] on button "button" at bounding box center [123, 220] width 22 height 22
type input "21"
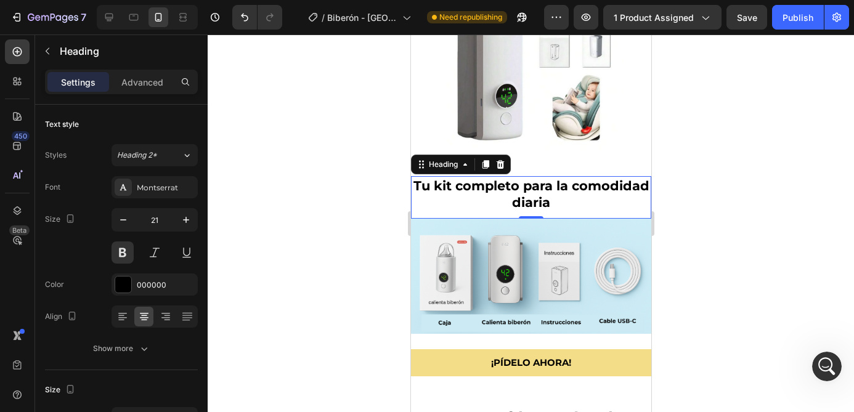
click at [556, 188] on h2 "Tu kit completo para la comodidad diaria" at bounding box center [530, 194] width 240 height 36
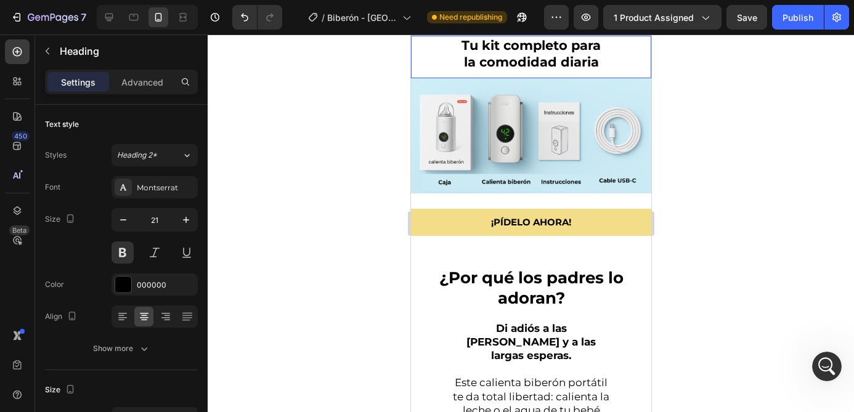
scroll to position [2523, 0]
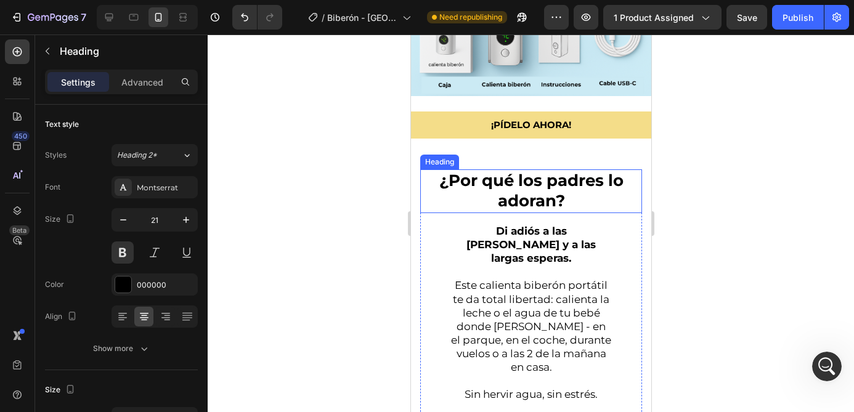
click at [535, 196] on h2 "¿Por qué los padres lo adoran?" at bounding box center [530, 191] width 222 height 44
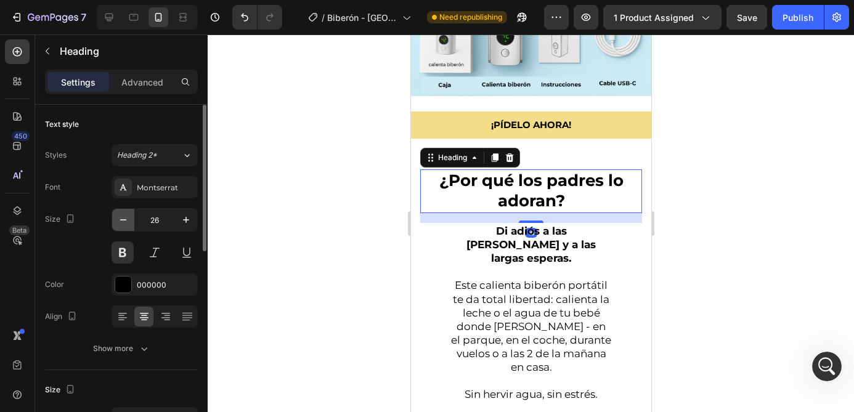
click at [126, 224] on icon "button" at bounding box center [123, 220] width 12 height 12
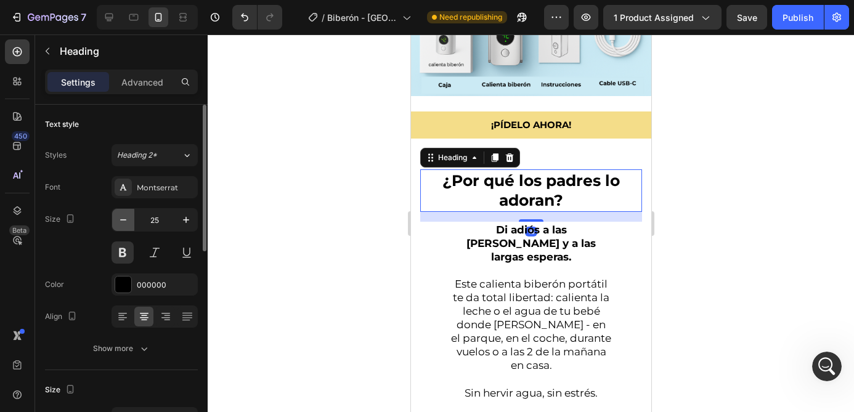
click at [126, 224] on icon "button" at bounding box center [123, 220] width 12 height 12
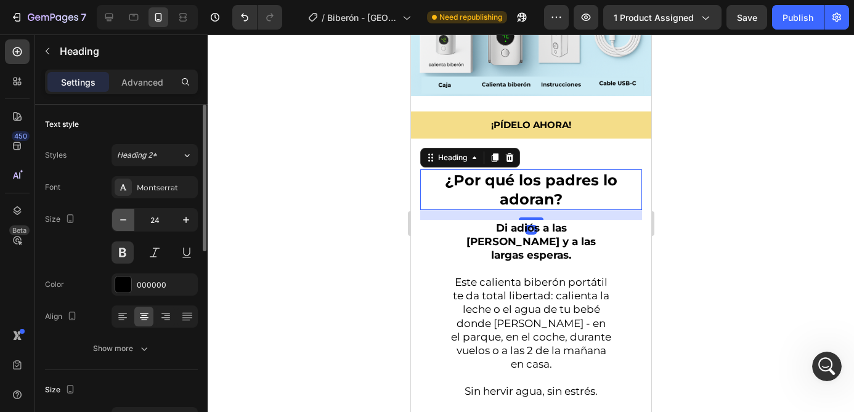
click at [126, 224] on icon "button" at bounding box center [123, 220] width 12 height 12
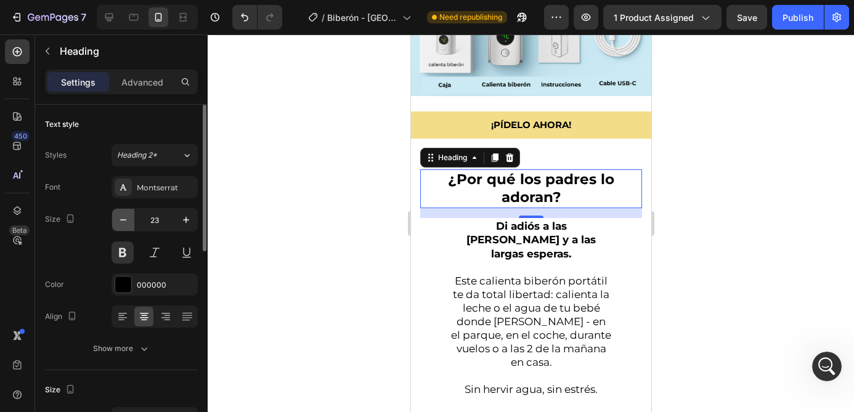
click at [126, 224] on icon "button" at bounding box center [123, 220] width 12 height 12
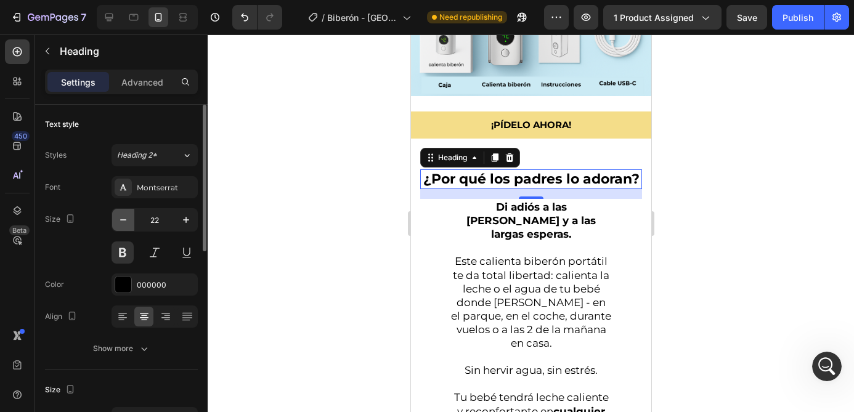
click at [126, 224] on icon "button" at bounding box center [123, 220] width 12 height 12
type input "21"
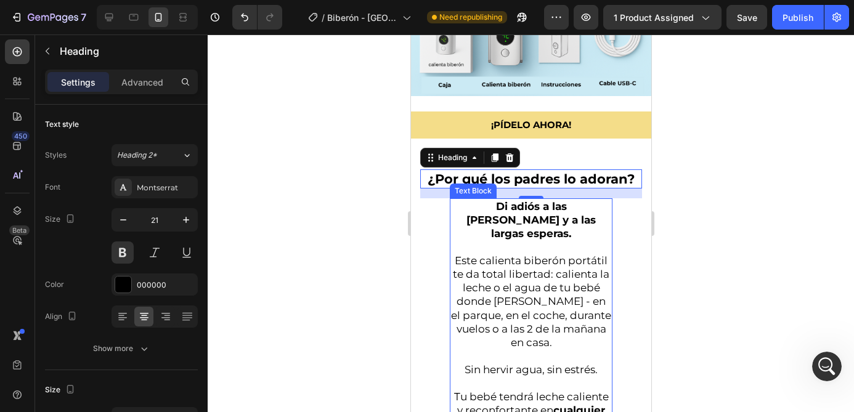
click at [528, 212] on strong "Di adiós a las [PERSON_NAME] y a las largas esperas." at bounding box center [530, 219] width 129 height 39
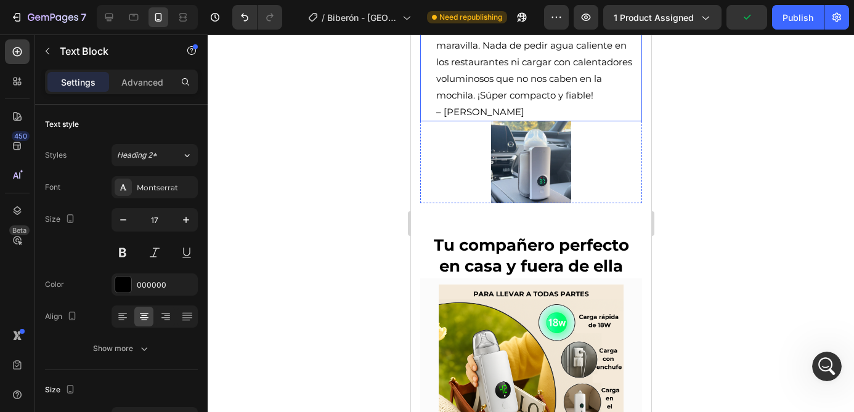
scroll to position [3081, 0]
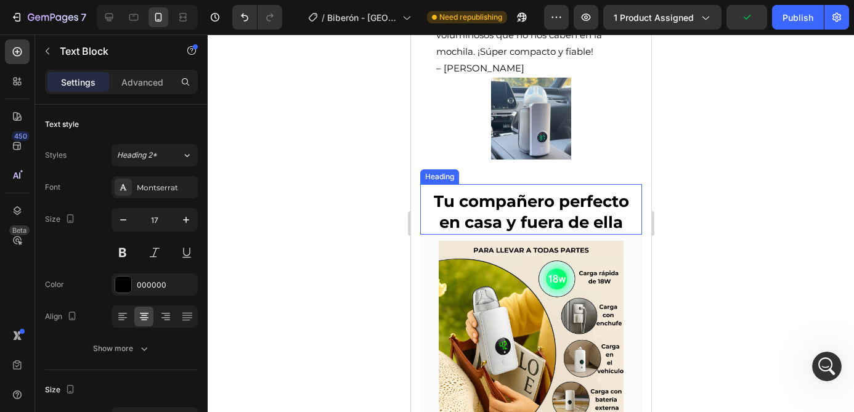
click at [522, 196] on strong "Tu compañero perfecto en casa y fuera de ella" at bounding box center [530, 212] width 195 height 41
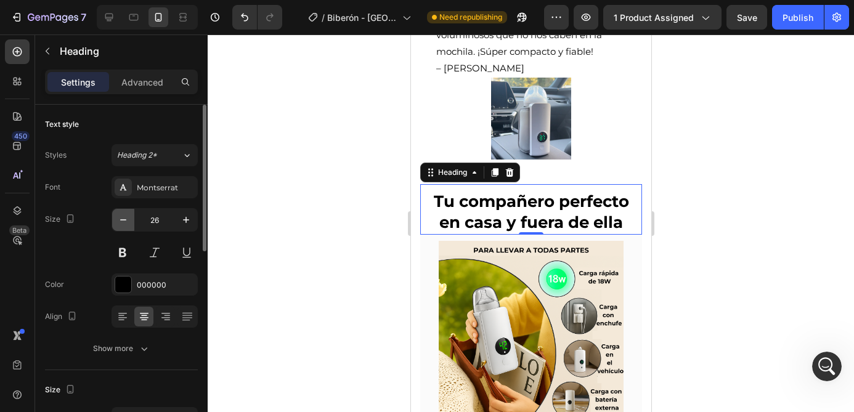
click at [123, 218] on icon "button" at bounding box center [123, 220] width 12 height 12
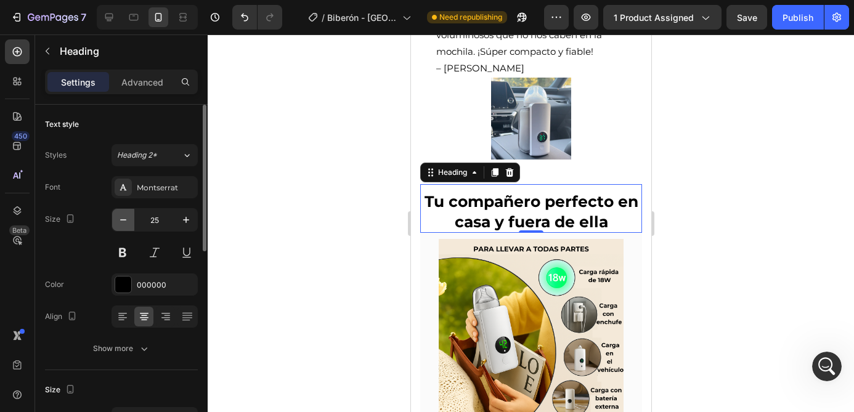
click at [123, 218] on icon "button" at bounding box center [123, 220] width 12 height 12
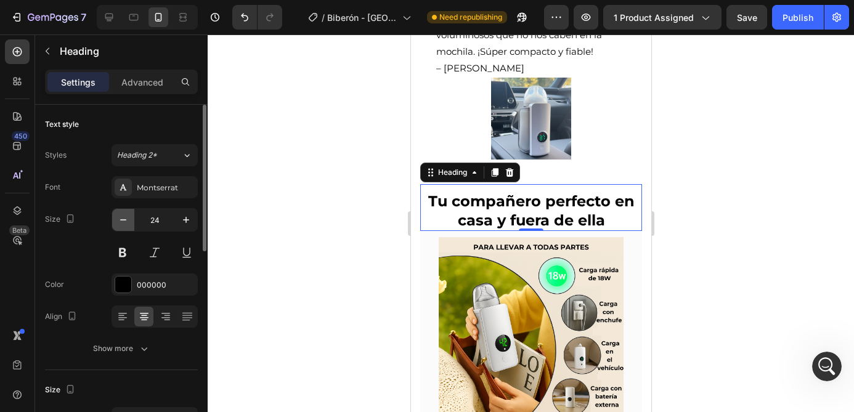
click at [123, 218] on icon "button" at bounding box center [123, 220] width 12 height 12
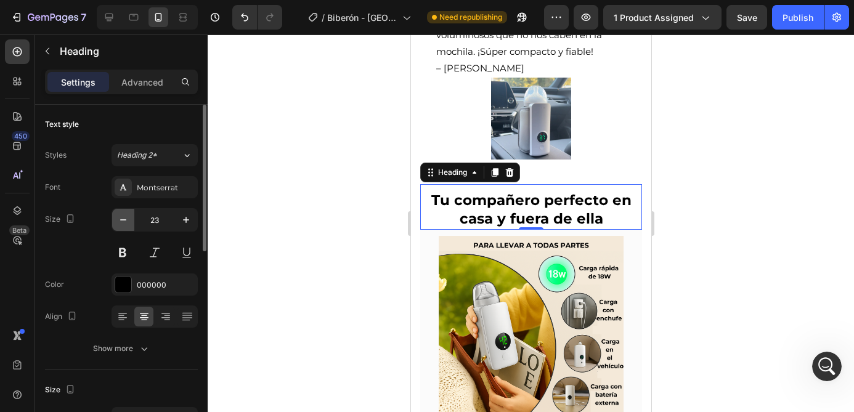
click at [123, 218] on icon "button" at bounding box center [123, 220] width 12 height 12
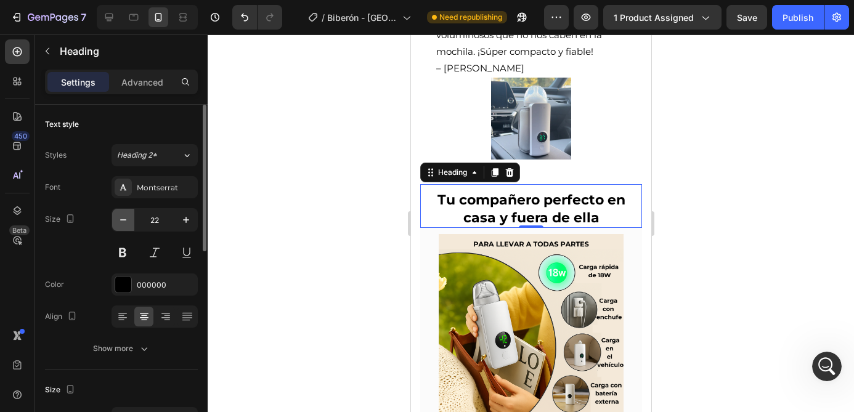
click at [123, 218] on icon "button" at bounding box center [123, 220] width 12 height 12
type input "21"
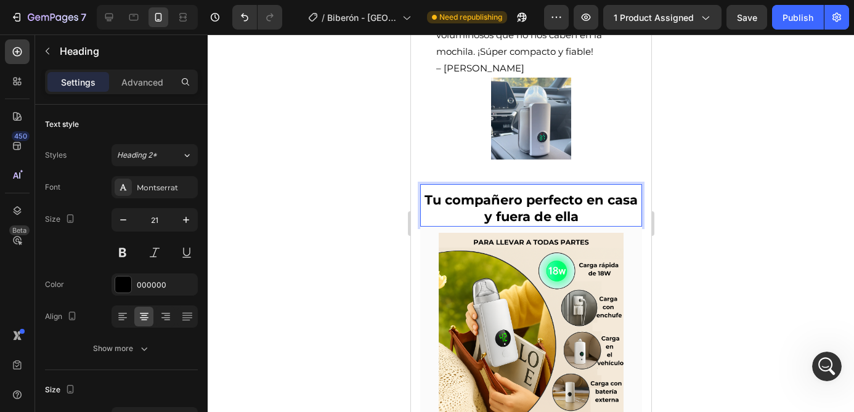
click at [588, 192] on strong "Tu compañero perfecto en casa y fuera de ella" at bounding box center [530, 208] width 213 height 32
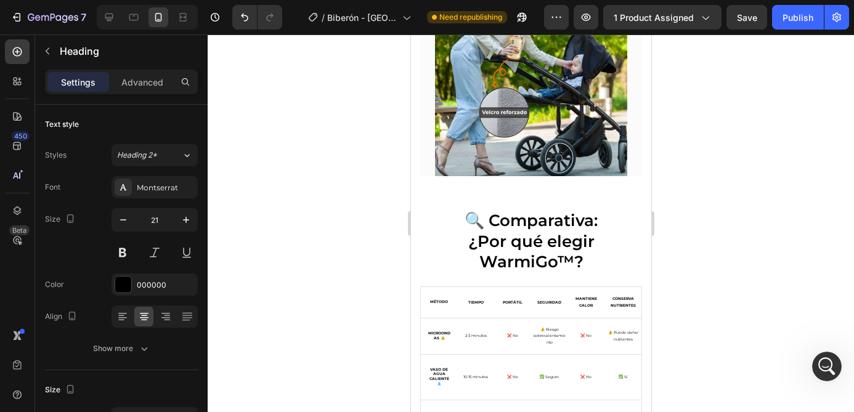
scroll to position [3538, 0]
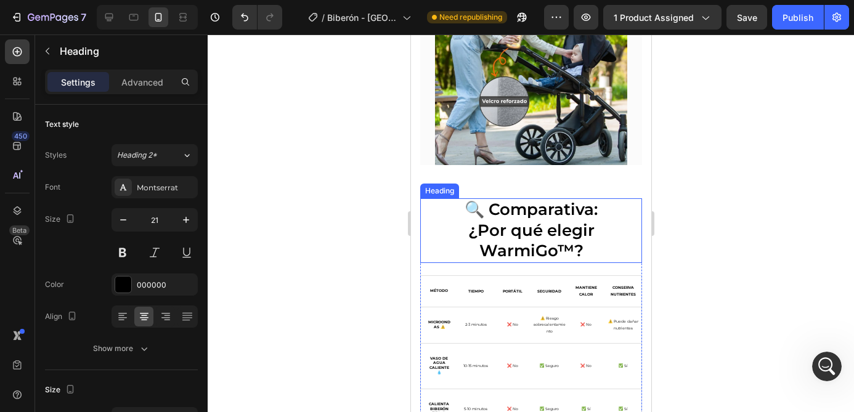
click at [532, 222] on h2 "🔍 Comparativa: ¿Por qué elegir WarmiGo™?" at bounding box center [530, 230] width 222 height 65
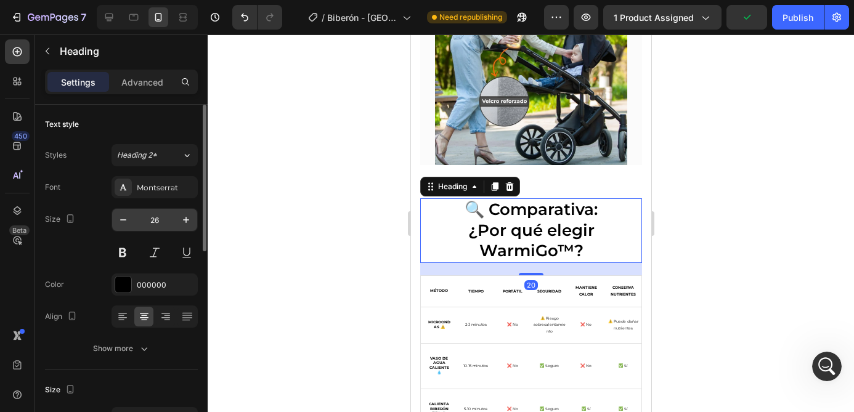
click at [155, 219] on input "26" at bounding box center [154, 220] width 41 height 22
type input "21"
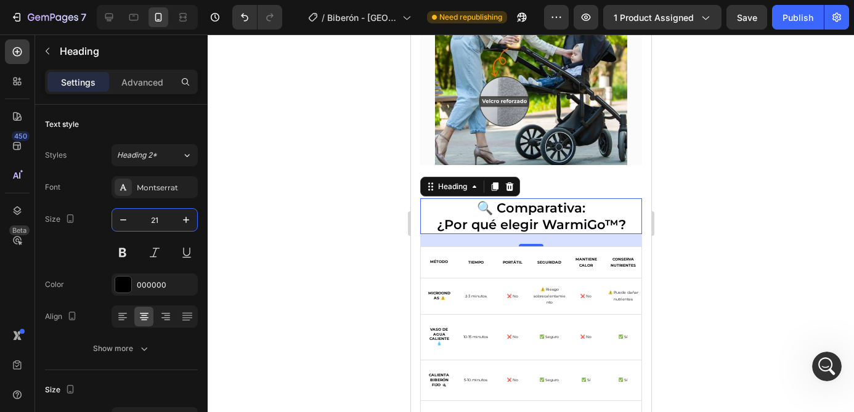
click at [263, 236] on div at bounding box center [531, 223] width 646 height 378
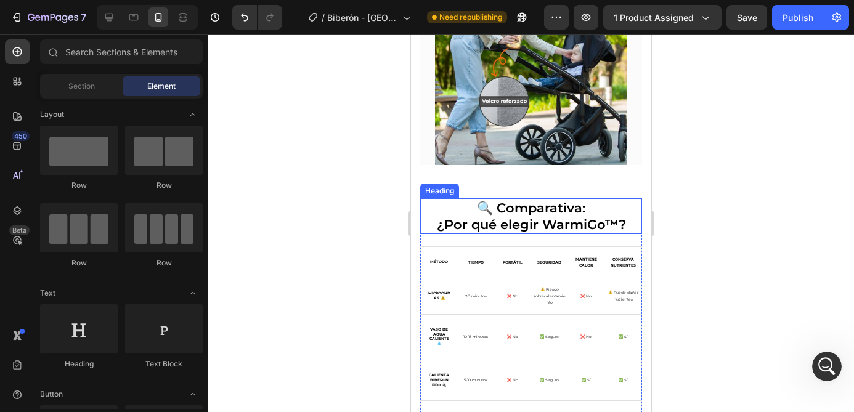
click at [496, 201] on h2 "🔍 Comparativa: ¿Por qué elegir WarmiGo™?" at bounding box center [530, 216] width 222 height 36
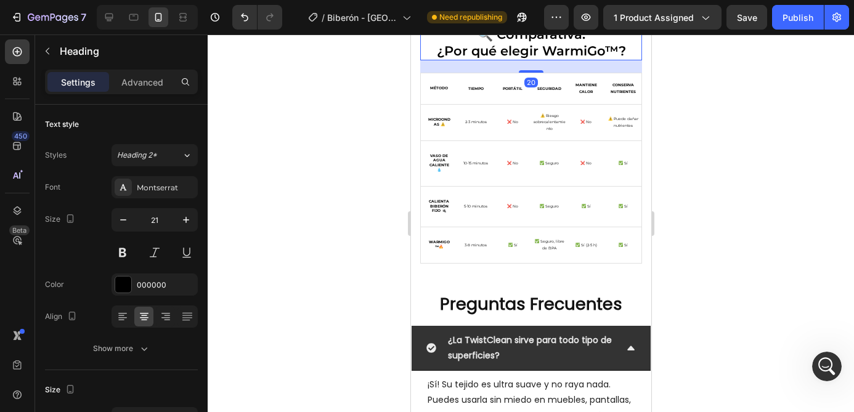
scroll to position [3751, 0]
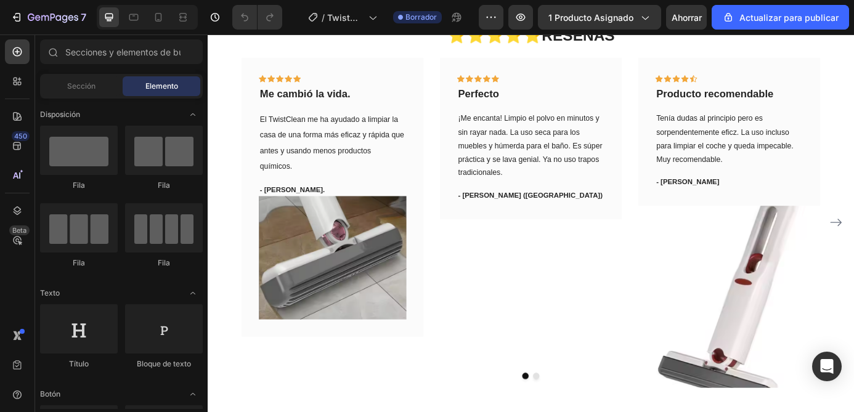
scroll to position [3814, 0]
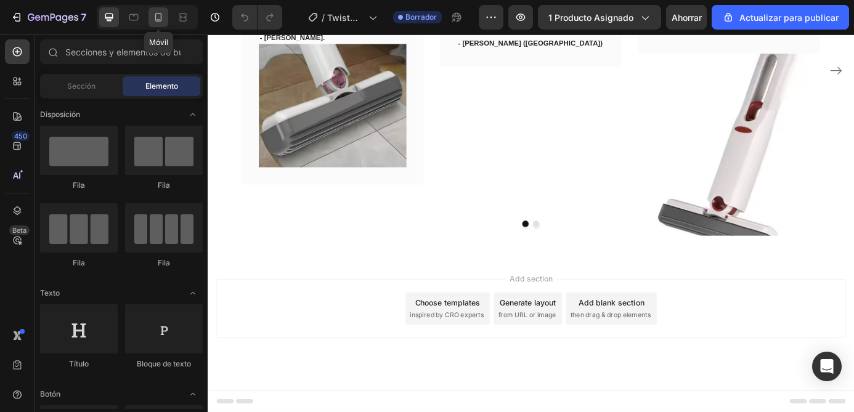
click at [164, 22] on div at bounding box center [158, 17] width 20 height 20
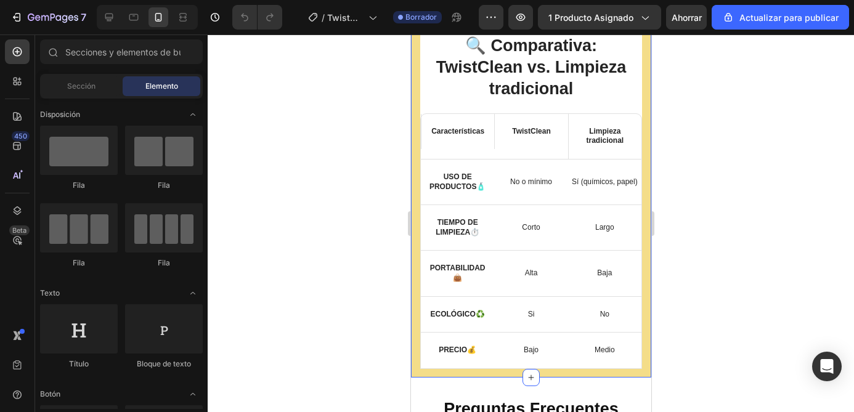
scroll to position [2917, 0]
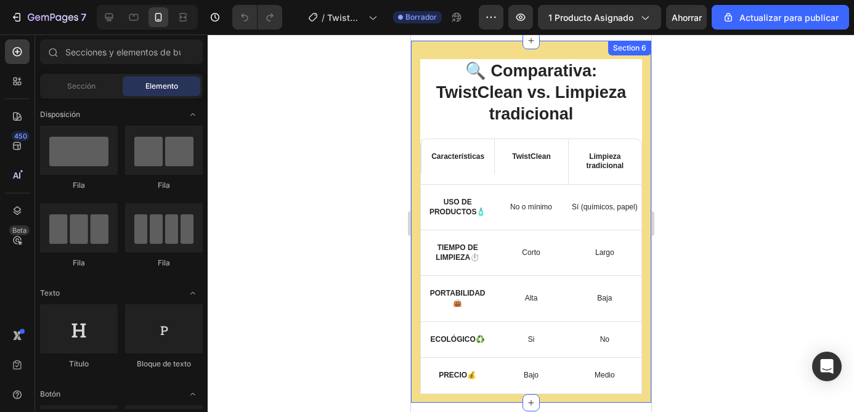
click at [575, 64] on div "🔍 Comparativa: TwistClean vs. Limpieza tradicional Heading Características Text…" at bounding box center [530, 222] width 240 height 362
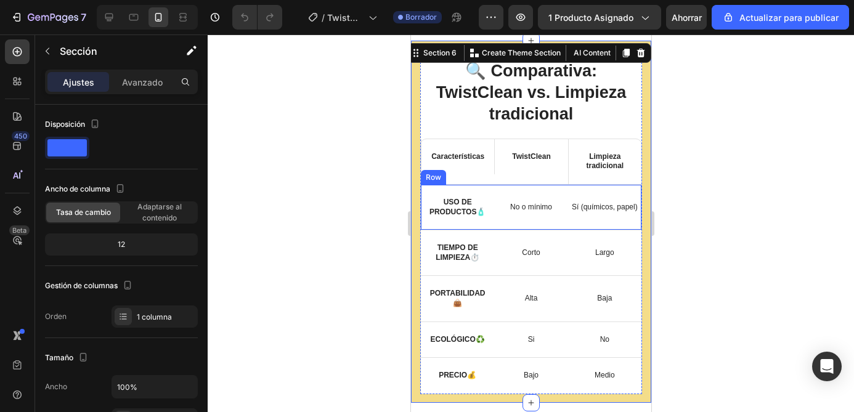
click at [504, 210] on div "No o mínimo Text Block Row" at bounding box center [529, 207] width 73 height 45
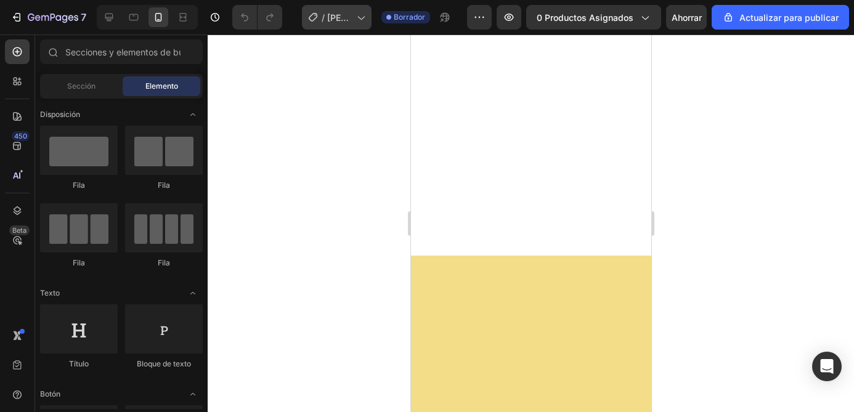
scroll to position [2650, 0]
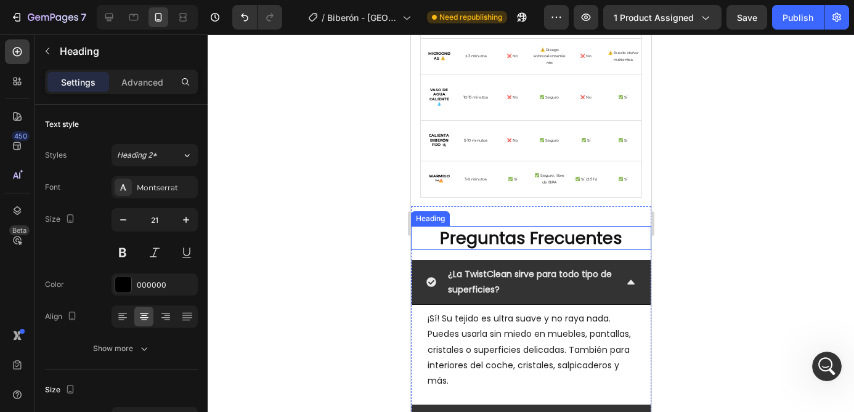
scroll to position [3761, 0]
click at [503, 237] on h2 "Preguntas Frecuentes" at bounding box center [530, 238] width 240 height 24
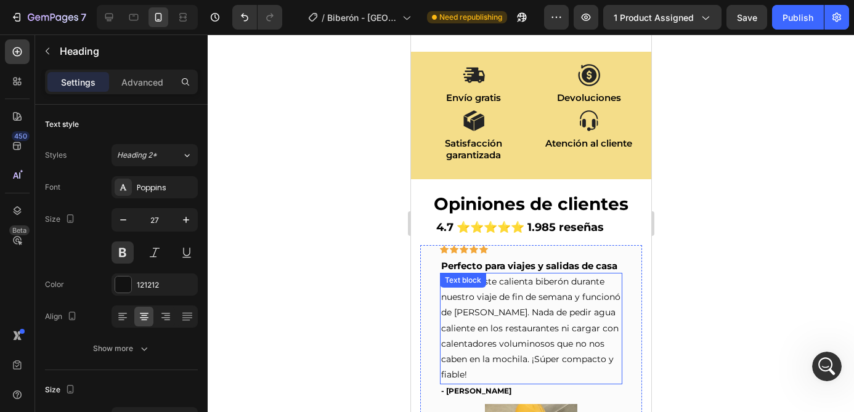
scroll to position [4448, 0]
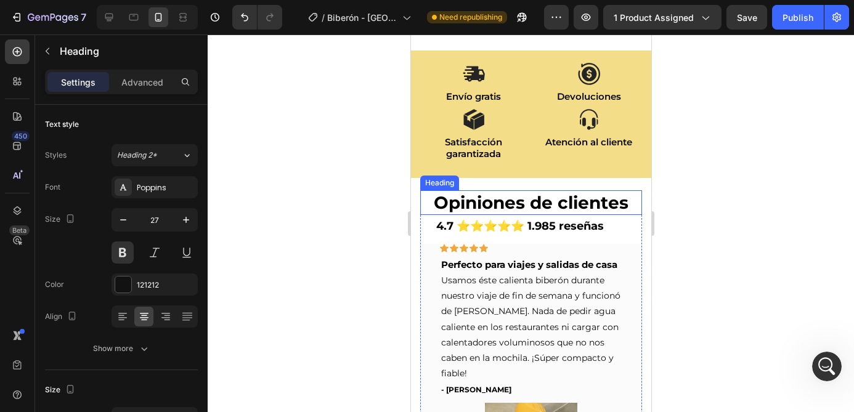
click at [501, 203] on h2 "Opiniones de clientes" at bounding box center [530, 202] width 222 height 25
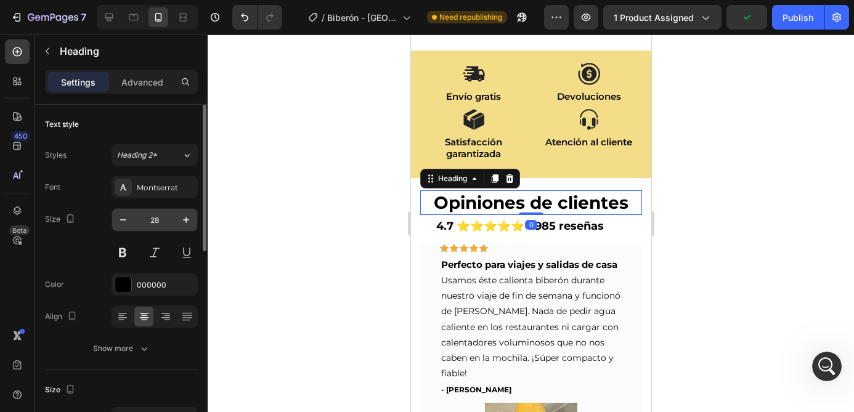
click at [153, 217] on input "28" at bounding box center [154, 220] width 41 height 22
type input "21"
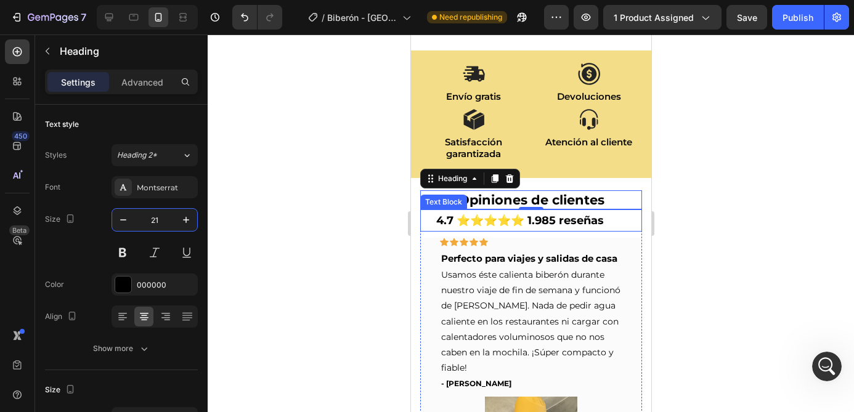
click at [468, 219] on p "4.7 ⭐⭐⭐⭐⭐ 1.985 reseñas" at bounding box center [537, 221] width 204 height 20
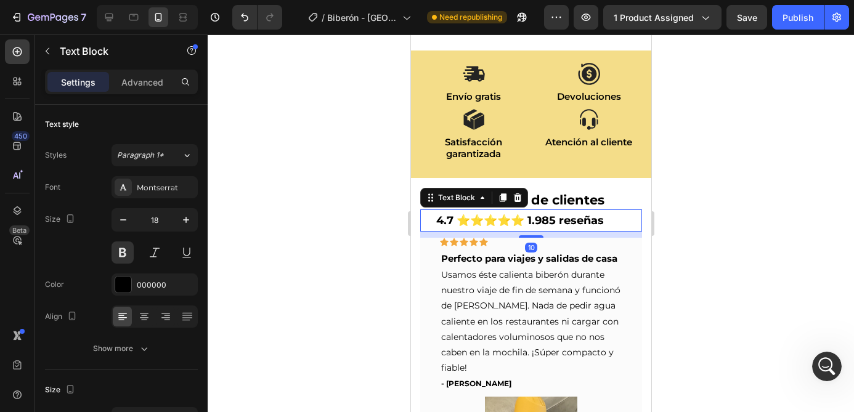
click at [365, 261] on div at bounding box center [531, 223] width 646 height 378
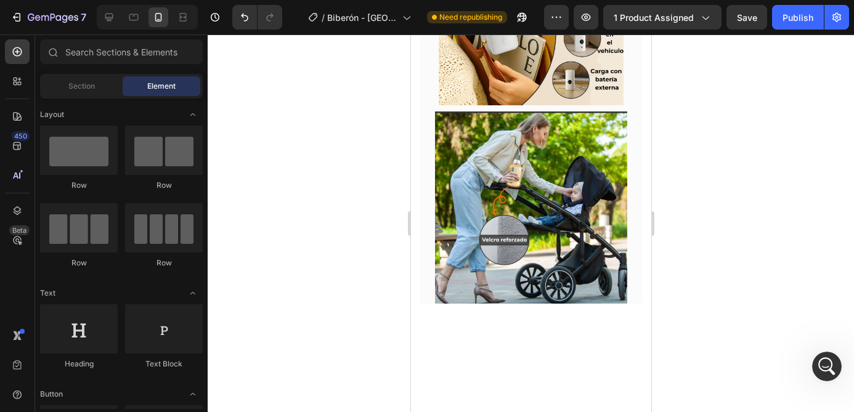
scroll to position [3222, 0]
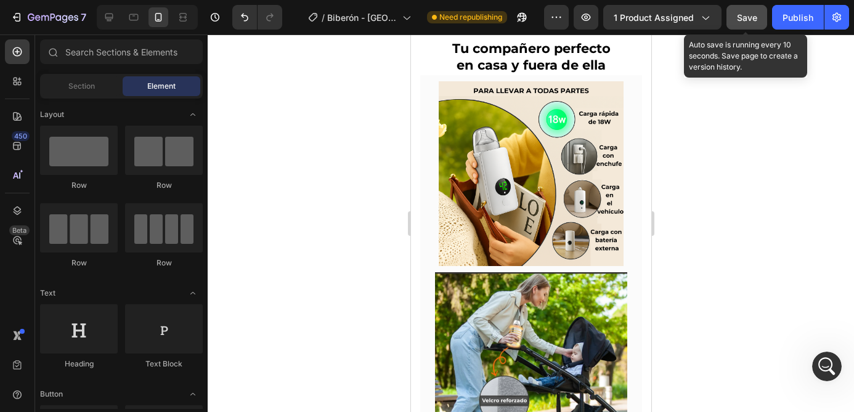
click at [752, 20] on span "Save" at bounding box center [747, 17] width 20 height 10
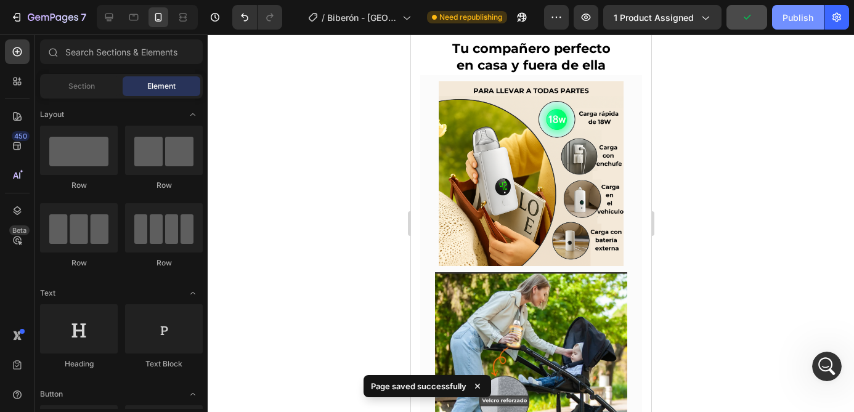
click at [800, 17] on div "Publish" at bounding box center [797, 17] width 31 height 13
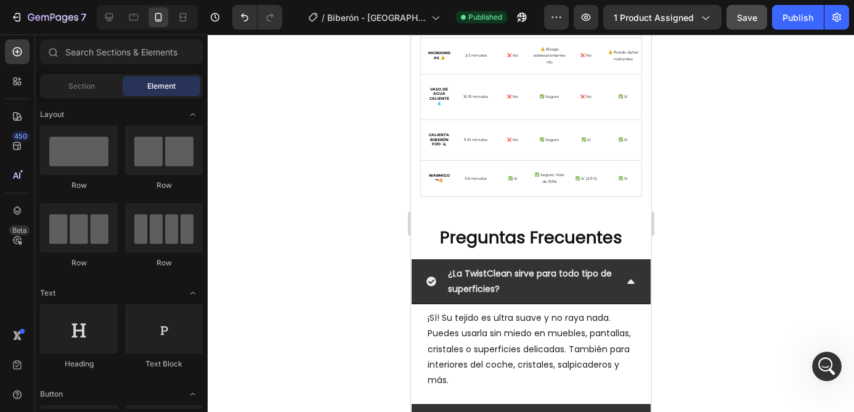
scroll to position [3779, 0]
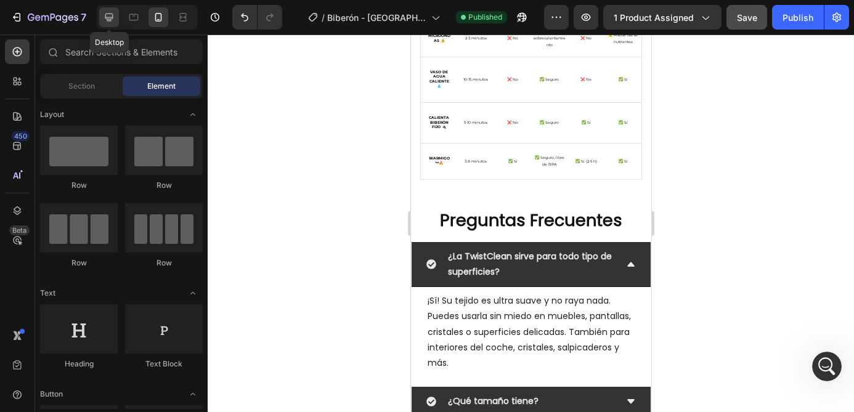
click at [111, 16] on icon at bounding box center [109, 17] width 12 height 12
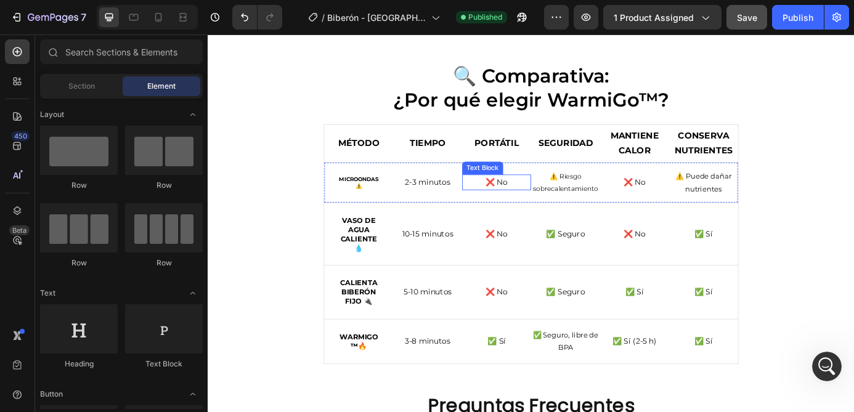
scroll to position [3657, 0]
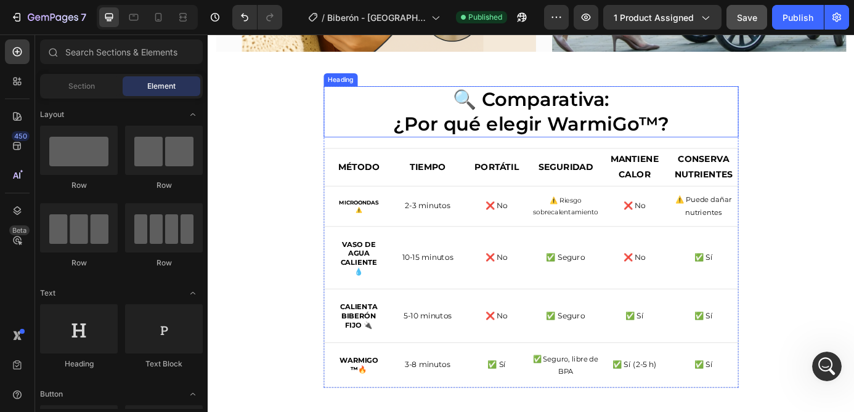
click at [575, 134] on h2 "🔍 Comparativa: ¿Por qué elegir WarmiGo™?" at bounding box center [577, 123] width 474 height 59
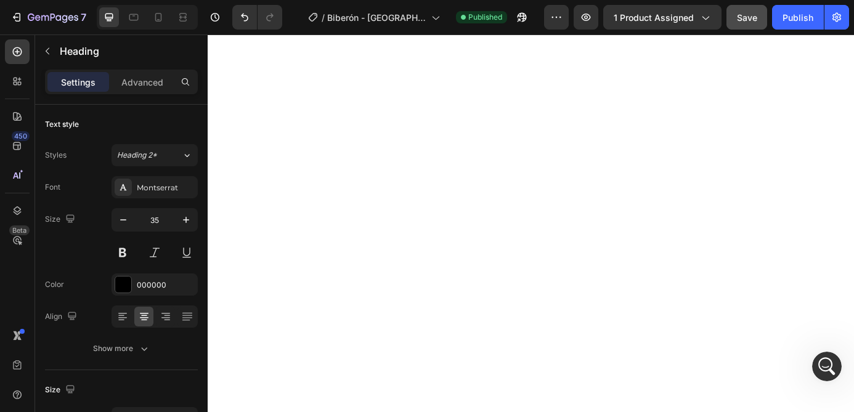
scroll to position [0, 0]
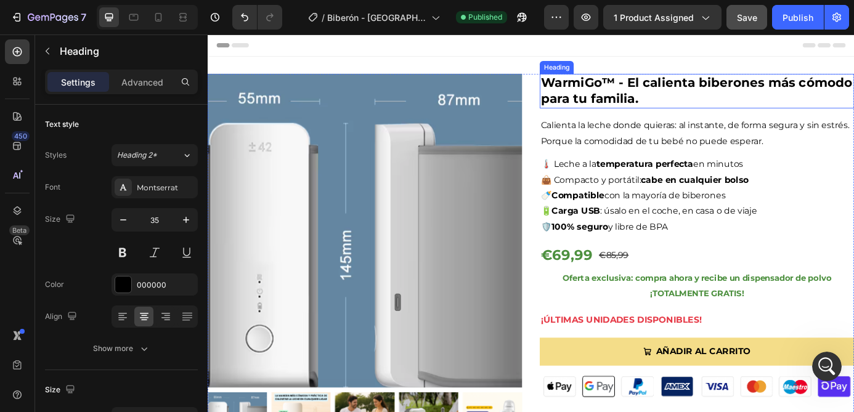
click at [650, 101] on h2 "WarmiGo™ - El calienta biberones más cómodo para tu familia." at bounding box center [767, 98] width 360 height 39
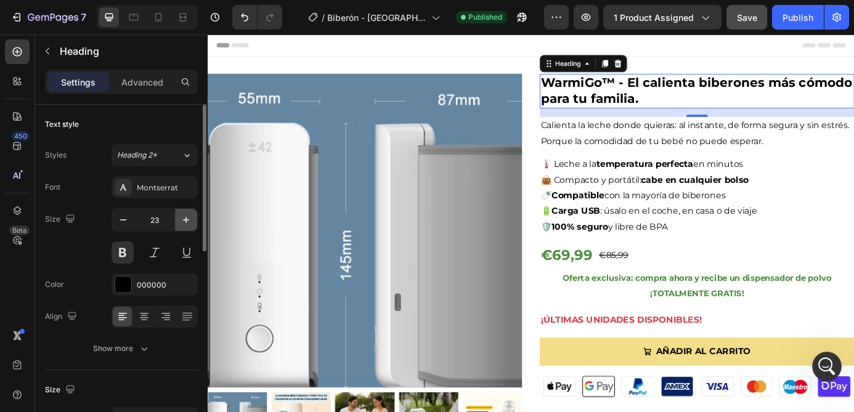
click at [182, 219] on icon "button" at bounding box center [186, 220] width 12 height 12
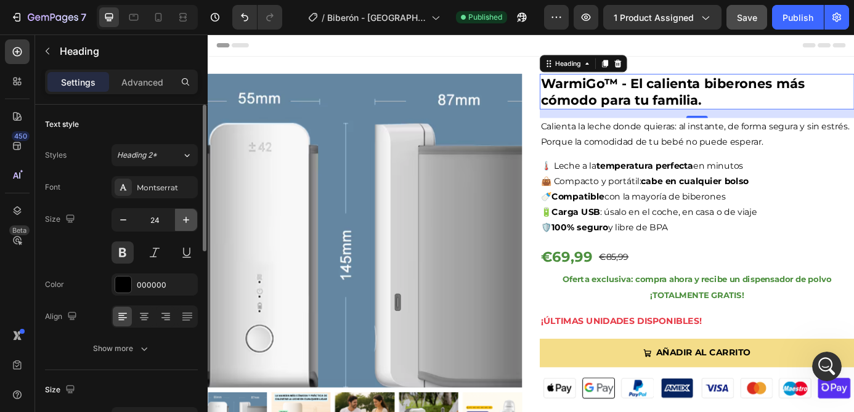
click at [182, 219] on icon "button" at bounding box center [186, 220] width 12 height 12
type input "25"
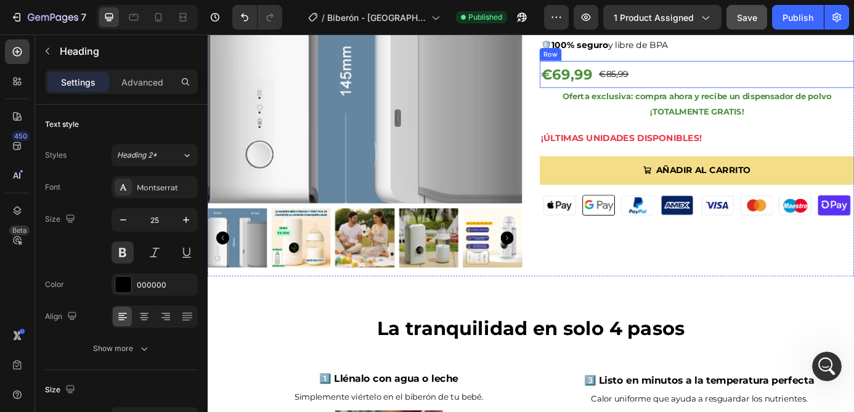
scroll to position [221, 0]
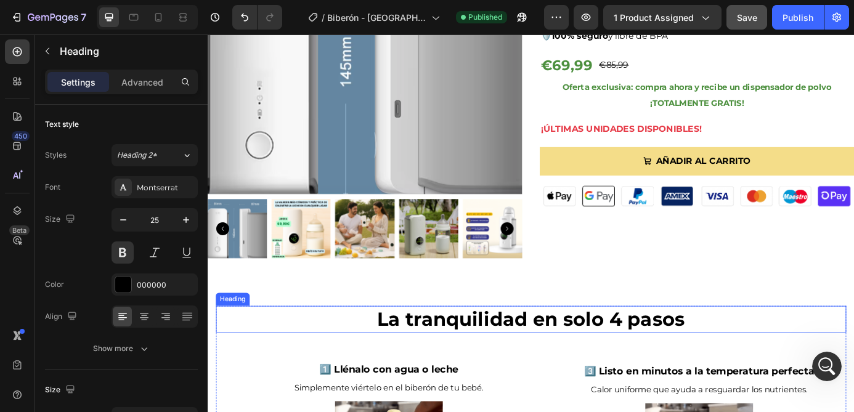
click at [580, 363] on h2 "La tranquilidad en solo 4 pasos" at bounding box center [577, 360] width 721 height 31
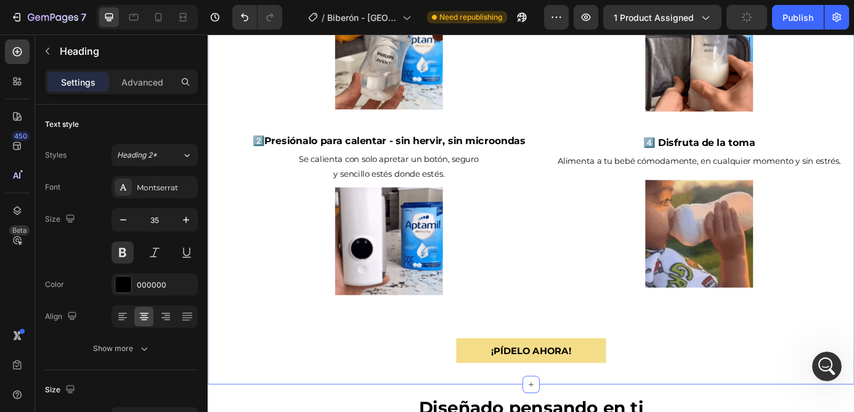
scroll to position [939, 0]
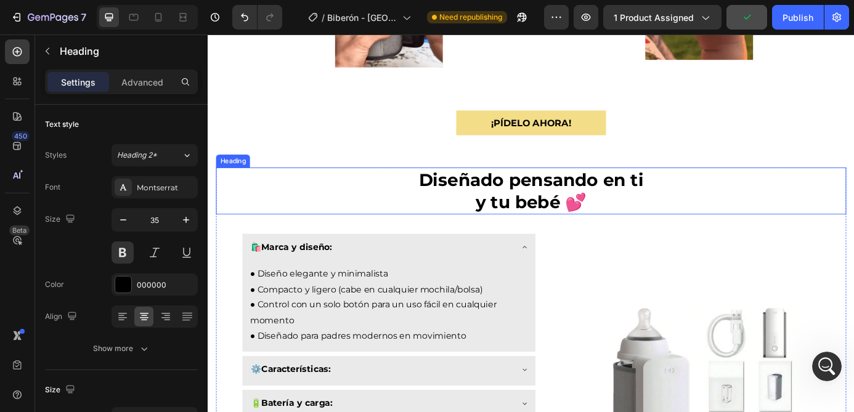
click at [568, 221] on strong "y tu bebé 💕" at bounding box center [577, 226] width 127 height 24
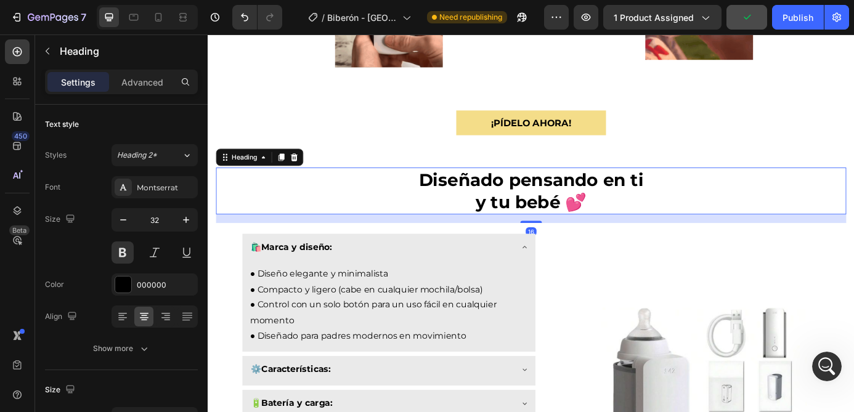
click at [503, 228] on h2 "Diseñado pensando en ti y tu bebé 💕" at bounding box center [577, 214] width 721 height 54
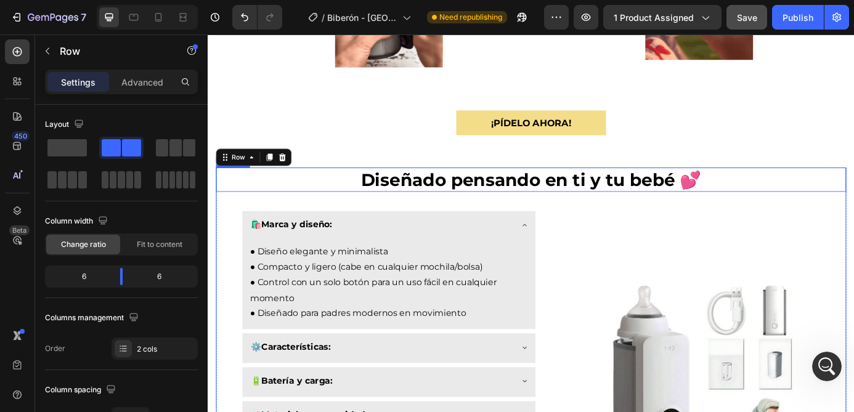
click at [624, 209] on strong "Diseñado pensando en ti y tu bebé 💕" at bounding box center [576, 200] width 389 height 24
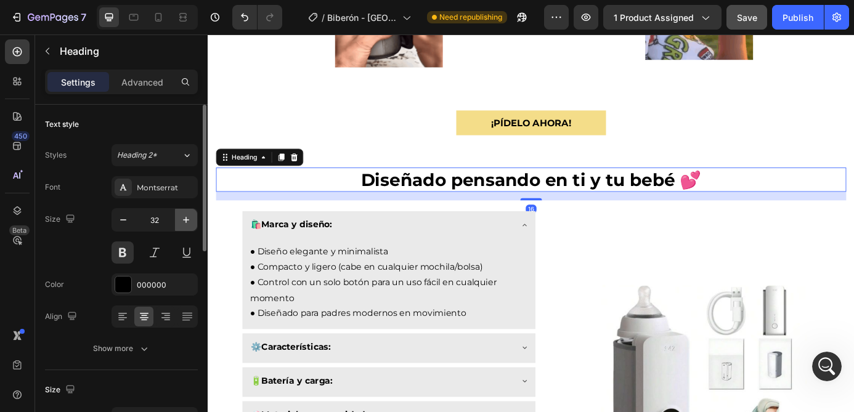
click at [184, 222] on icon "button" at bounding box center [186, 220] width 12 height 12
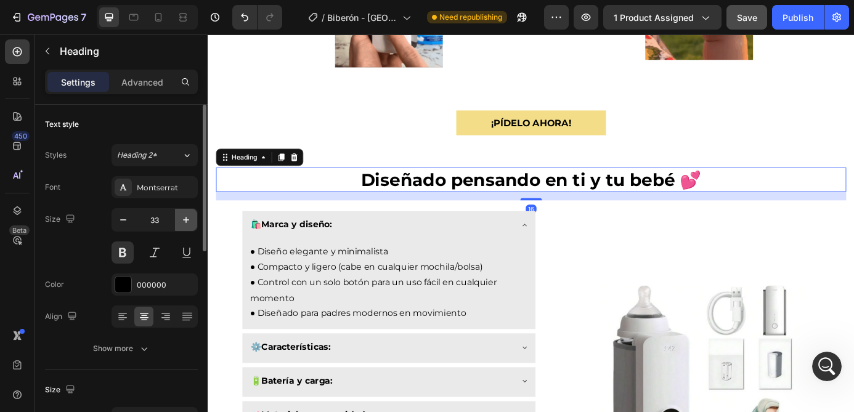
click at [184, 222] on icon "button" at bounding box center [186, 220] width 12 height 12
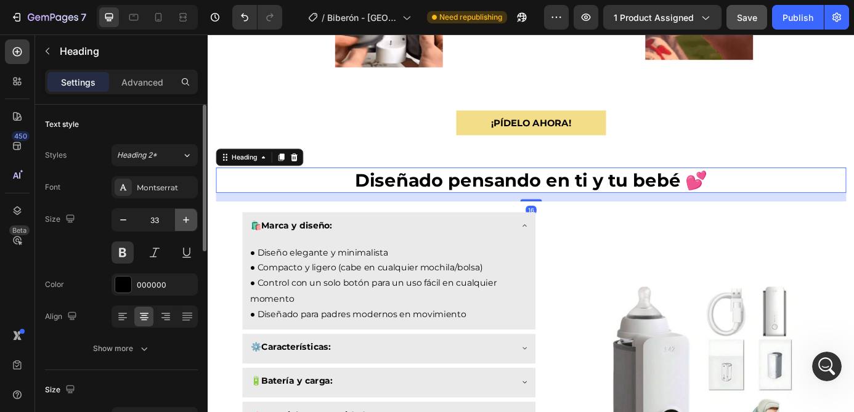
click at [184, 222] on icon "button" at bounding box center [186, 220] width 12 height 12
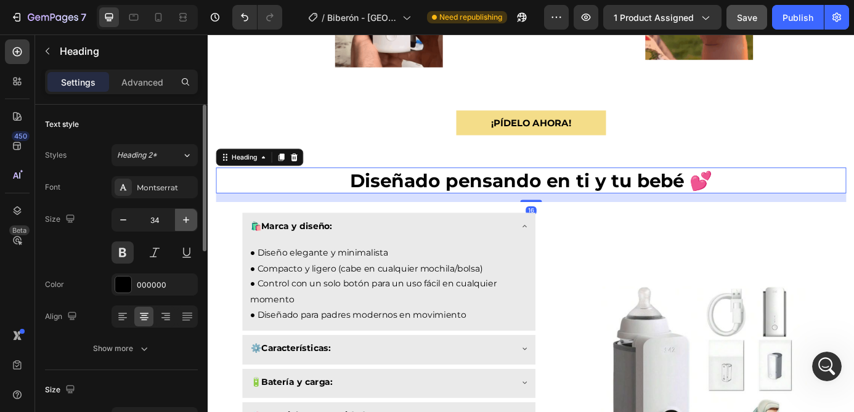
type input "35"
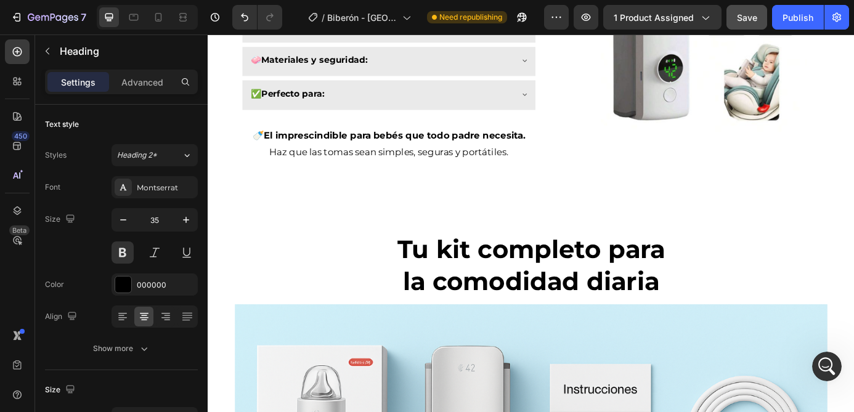
scroll to position [1359, 0]
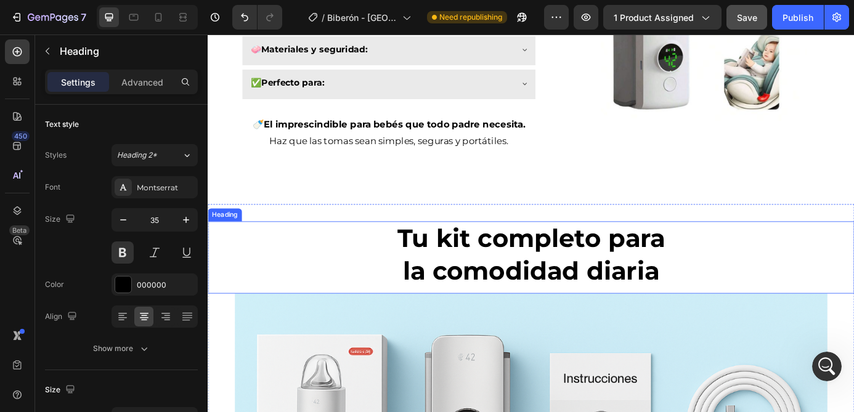
click at [421, 313] on h2 "Tu kit completo para la comodidad diaria" at bounding box center [577, 286] width 739 height 76
click at [434, 307] on h2 "Tu kit completo para la comodidad diaria" at bounding box center [577, 286] width 739 height 76
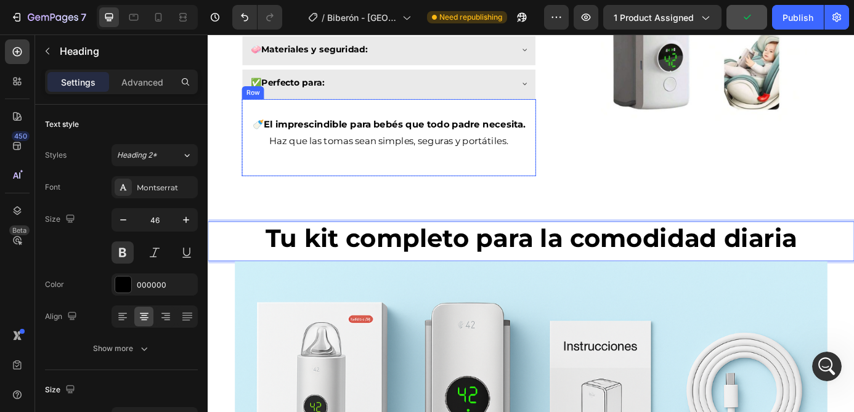
click at [518, 196] on div "🍼 El imprescindible para bebés que todo padre necesita. Haz que las tomas sean …" at bounding box center [414, 152] width 336 height 88
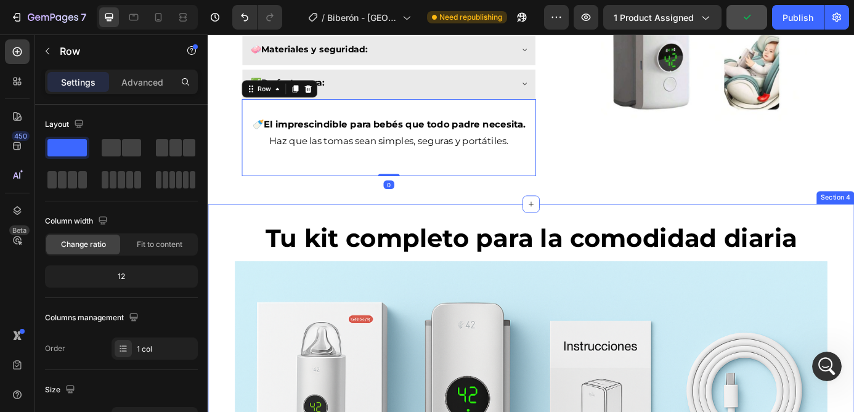
click at [509, 254] on p "Tu kit completo para la comodidad diaria" at bounding box center [577, 267] width 737 height 37
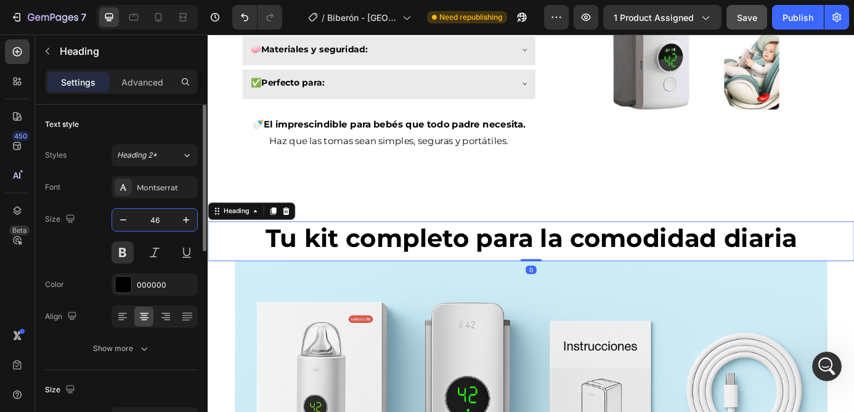
click at [155, 221] on input "46" at bounding box center [154, 220] width 41 height 22
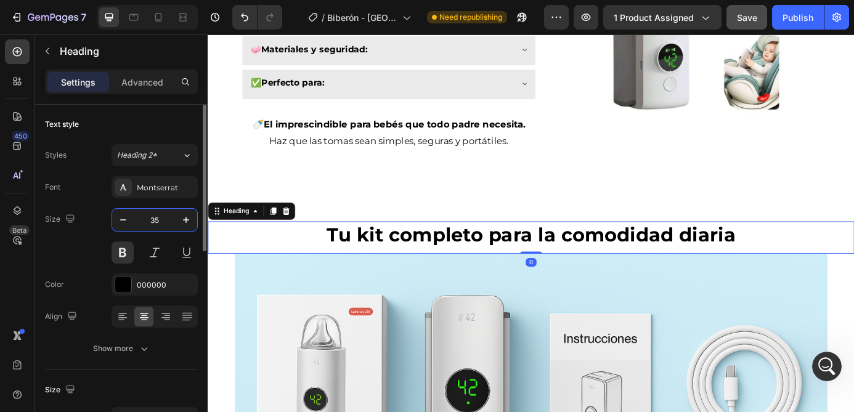
type input "35"
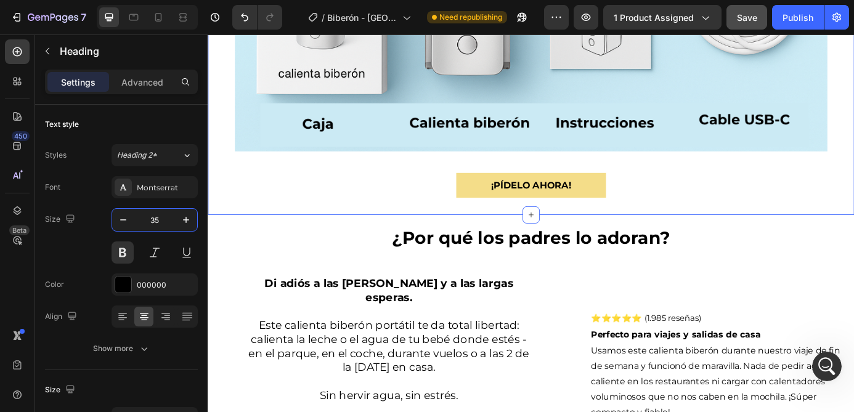
scroll to position [1826, 0]
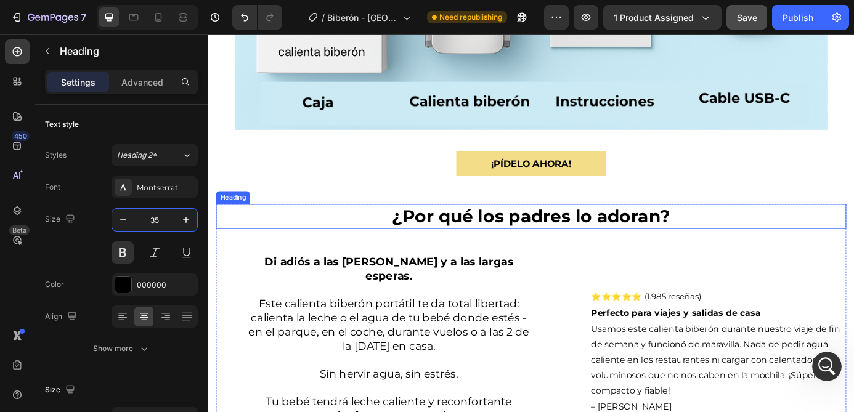
click at [501, 241] on h2 "¿Por qué los padres lo adoran?" at bounding box center [577, 243] width 721 height 28
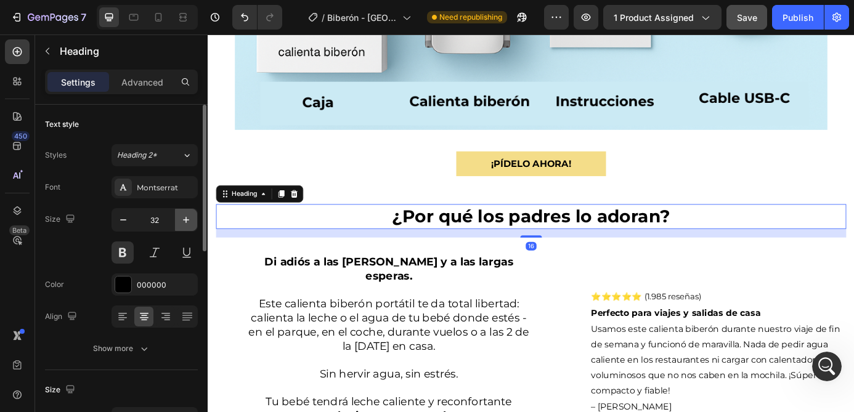
click at [188, 221] on icon "button" at bounding box center [186, 220] width 12 height 12
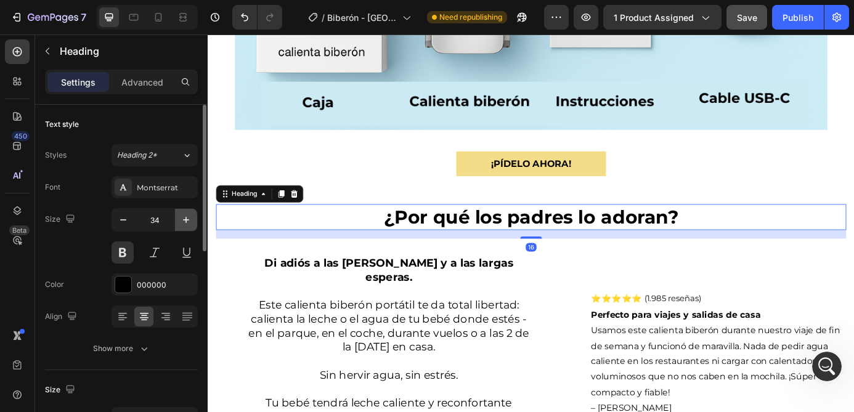
type input "35"
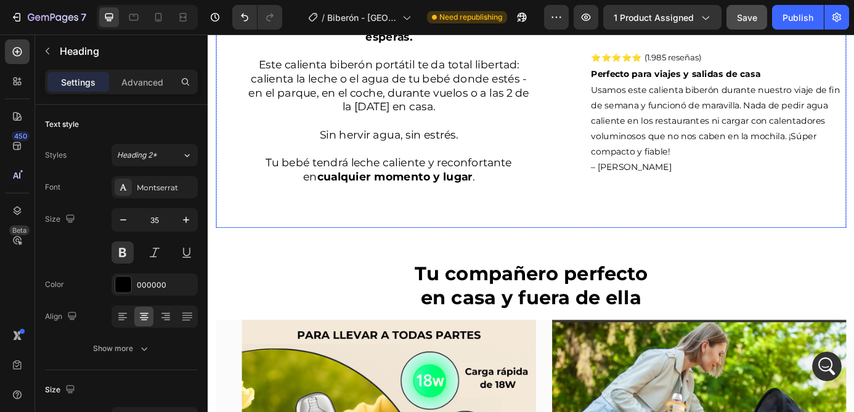
scroll to position [2104, 0]
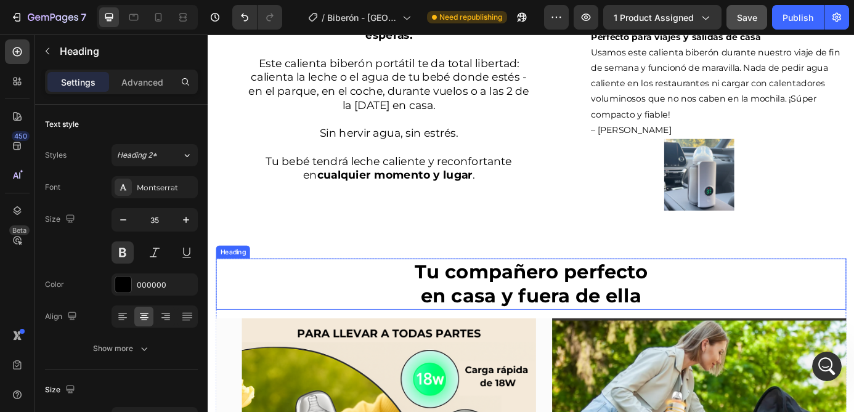
click at [557, 320] on strong "en casa y fuera de ella" at bounding box center [577, 333] width 252 height 26
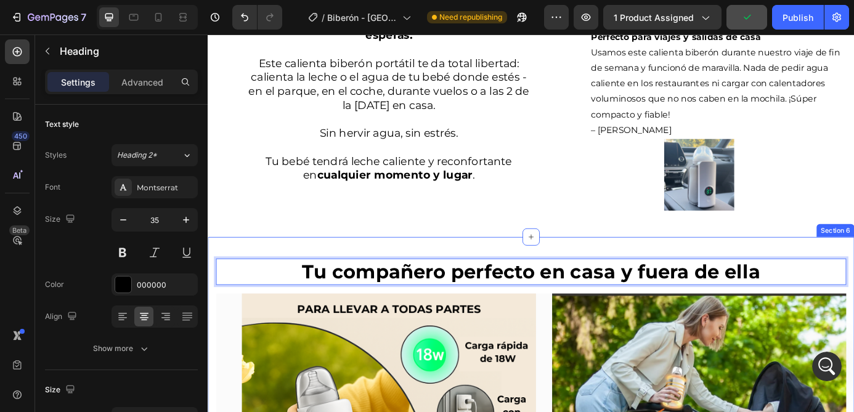
click at [498, 243] on div "¿Por qué los padres lo adoran? Heading Di adiós a las [PERSON_NAME] y a las lar…" at bounding box center [577, 102] width 739 height 328
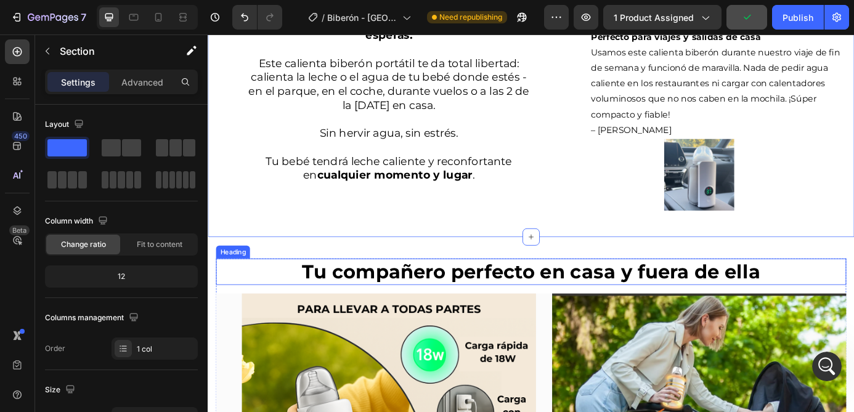
click at [501, 293] on strong "Tu compañero perfecto en casa y fuera de ella" at bounding box center [577, 306] width 524 height 26
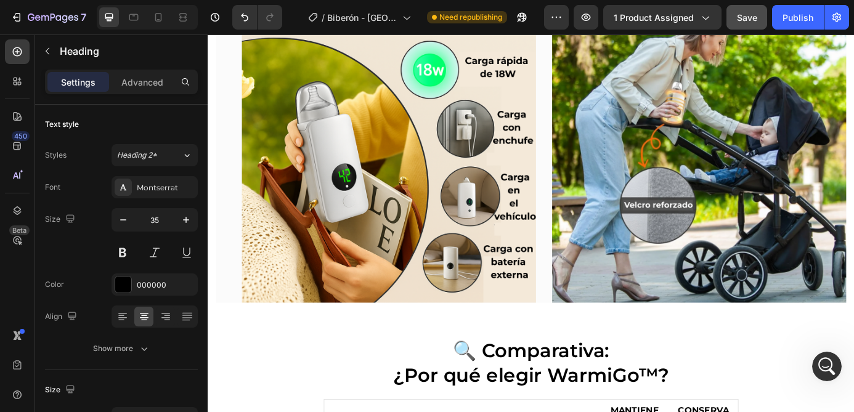
scroll to position [2525, 0]
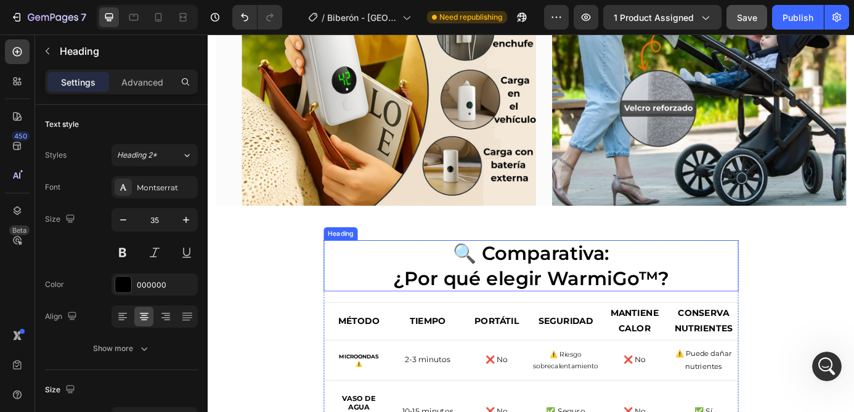
click at [550, 307] on h2 "🔍 Comparativa: ¿Por qué elegir WarmiGo™?" at bounding box center [577, 299] width 474 height 59
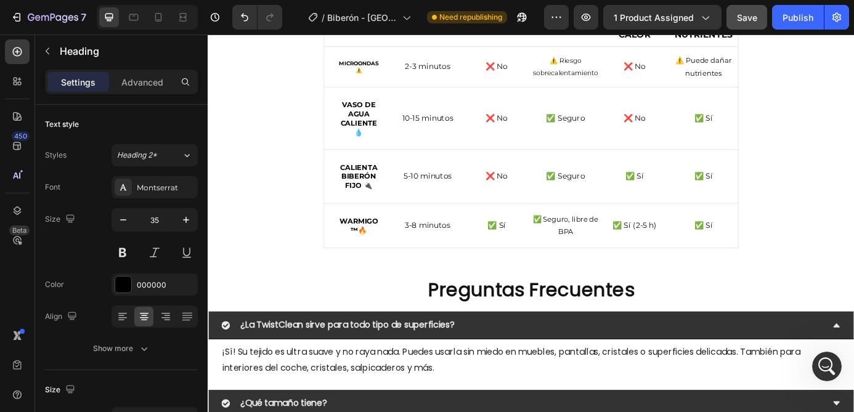
scroll to position [2871, 0]
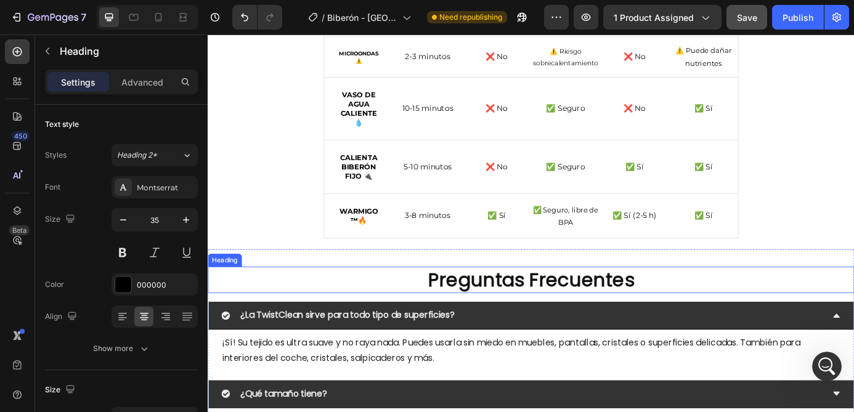
click at [544, 317] on h2 "Preguntas Frecuentes" at bounding box center [577, 315] width 739 height 31
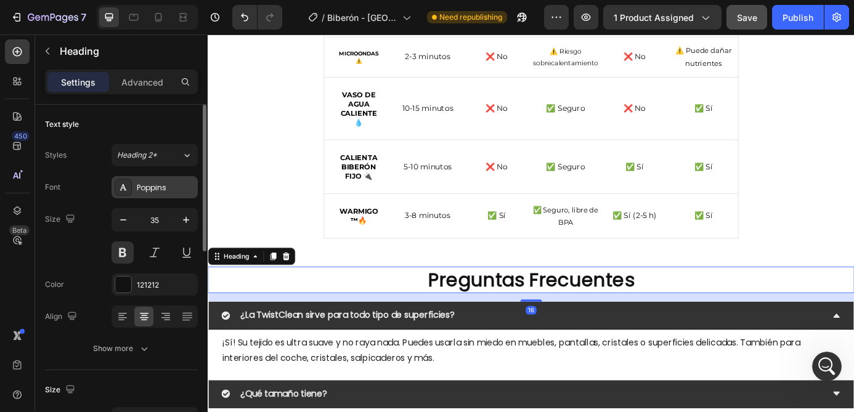
click at [158, 187] on div "Poppins" at bounding box center [166, 187] width 58 height 11
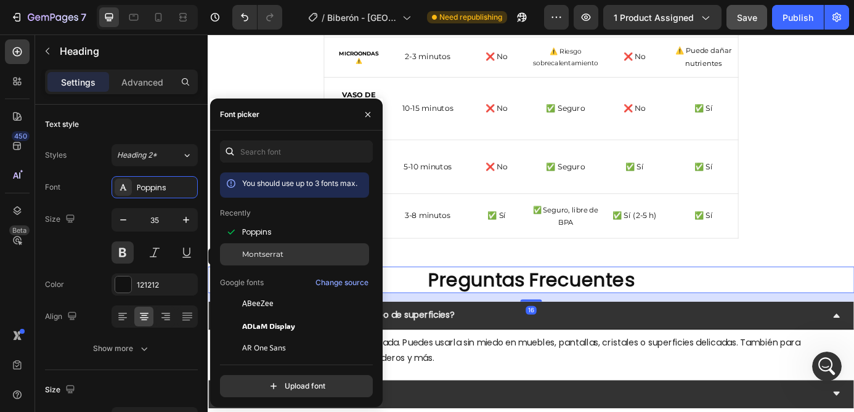
click at [281, 253] on span "Montserrat" at bounding box center [262, 254] width 41 height 11
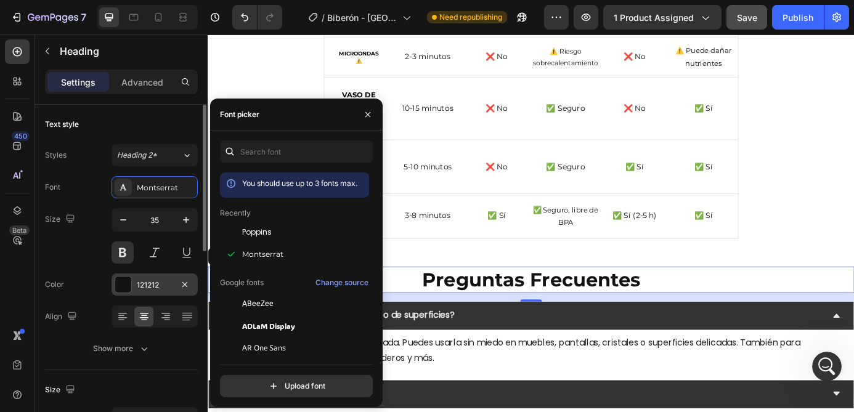
click at [140, 277] on div "121212" at bounding box center [154, 284] width 86 height 22
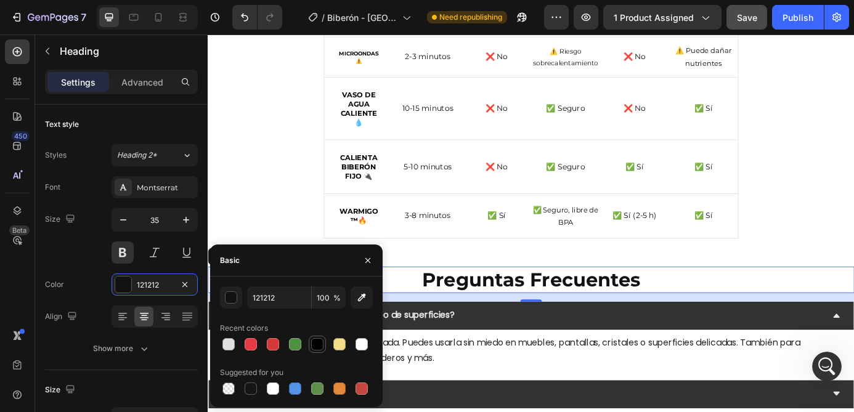
click at [317, 347] on div at bounding box center [317, 344] width 12 height 12
type input "000000"
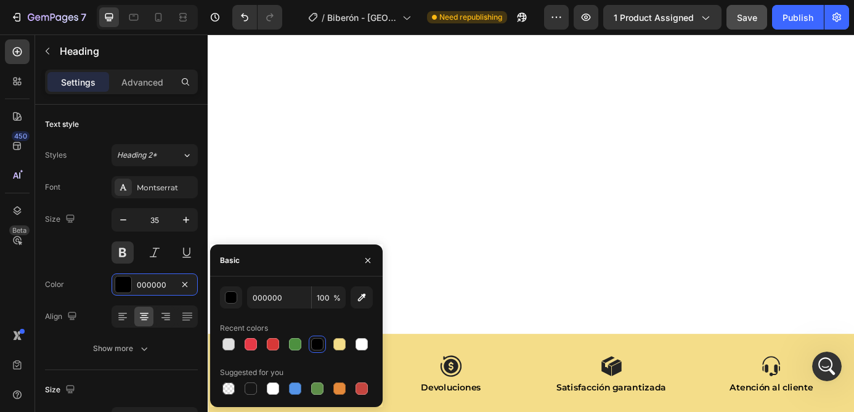
scroll to position [3576, 0]
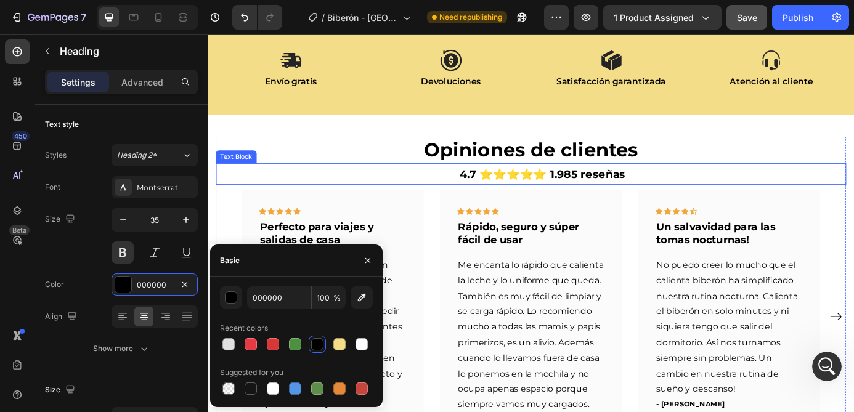
click at [566, 162] on h2 "Opiniones de clientes" at bounding box center [577, 166] width 721 height 31
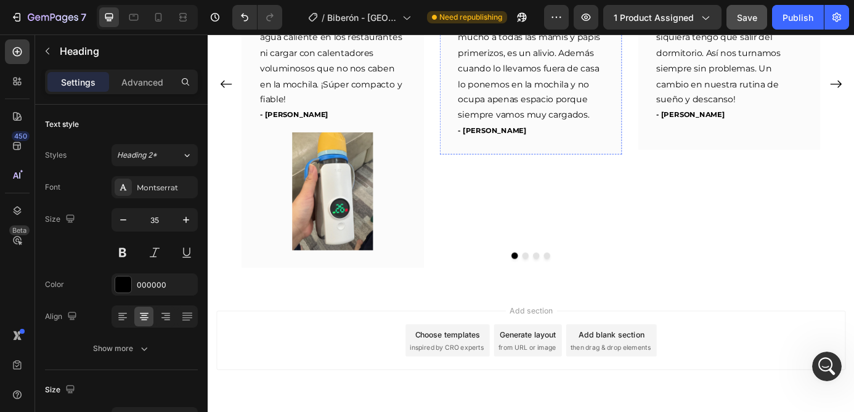
scroll to position [3926, 0]
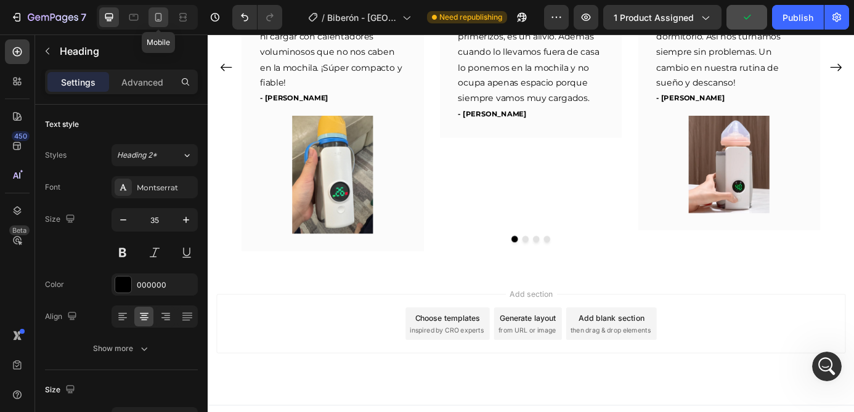
click at [163, 17] on icon at bounding box center [158, 17] width 12 height 12
type input "21"
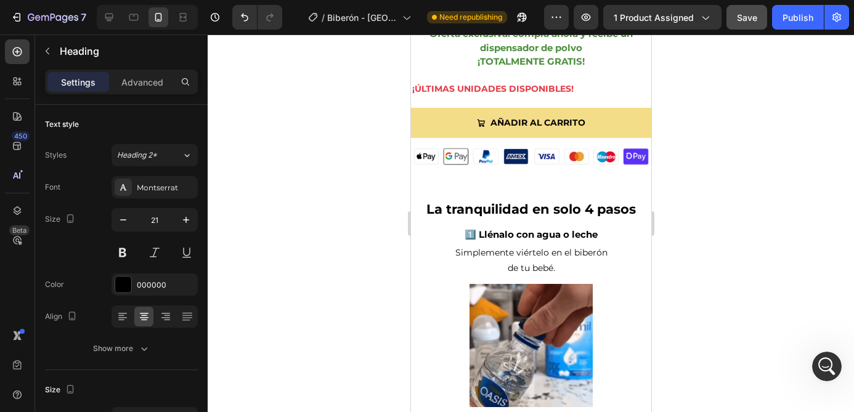
scroll to position [584, 0]
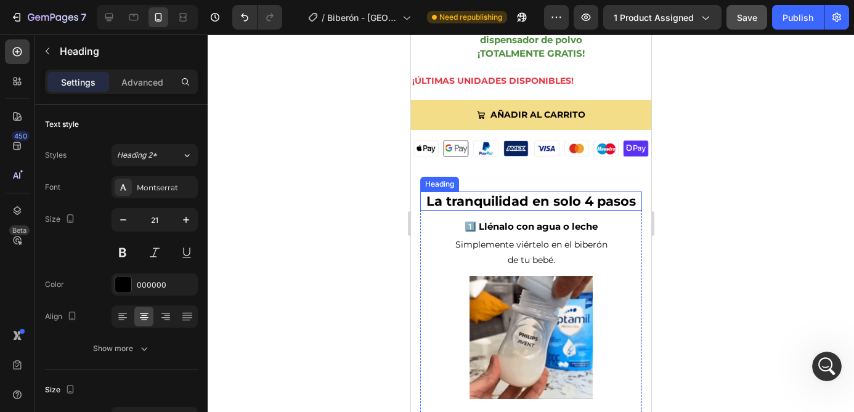
click at [503, 208] on h2 "La tranquilidad en solo 4 pasos" at bounding box center [530, 201] width 222 height 19
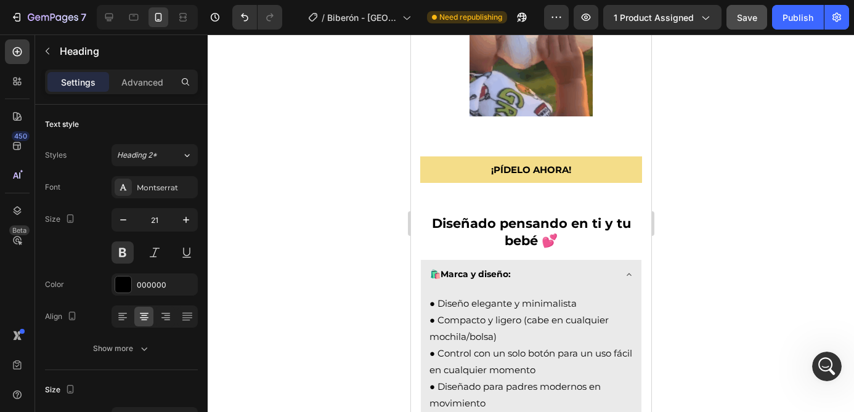
scroll to position [1556, 0]
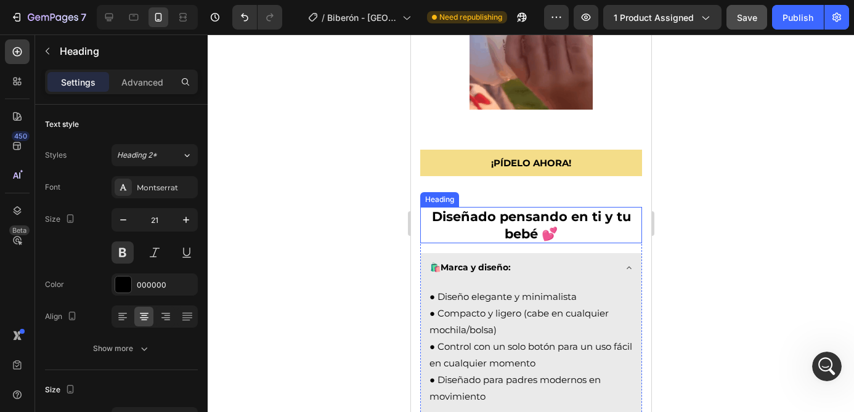
click at [516, 219] on strong "Diseñado pensando en ti y tu bebé 💕" at bounding box center [530, 225] width 199 height 32
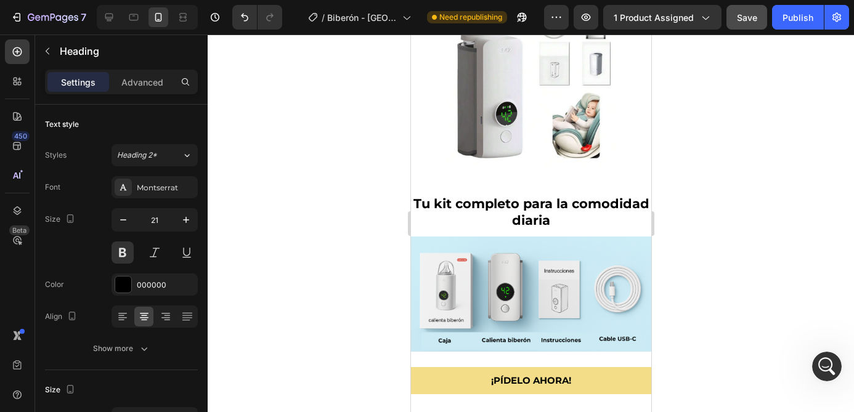
scroll to position [2287, 0]
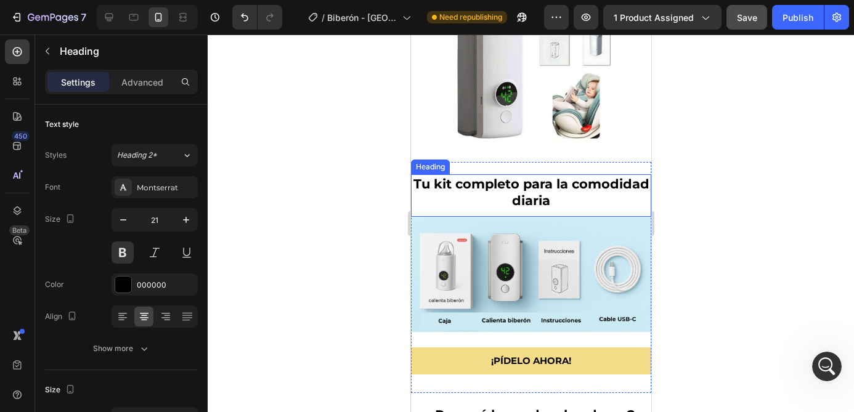
click at [524, 182] on h2 "Tu kit completo para la comodidad diaria" at bounding box center [530, 192] width 240 height 36
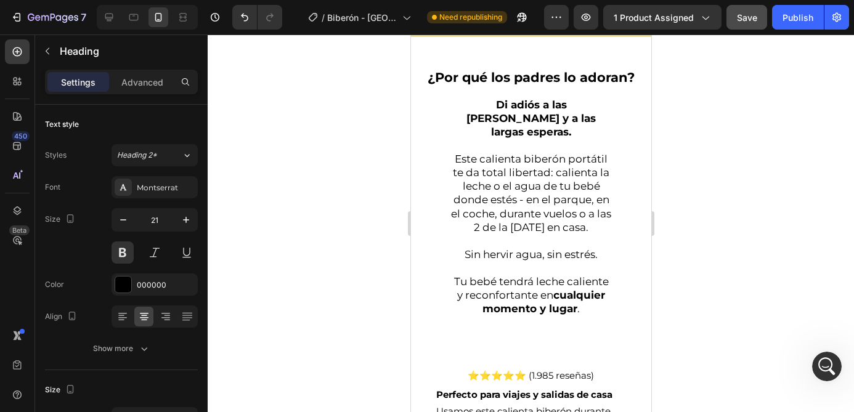
scroll to position [2618, 0]
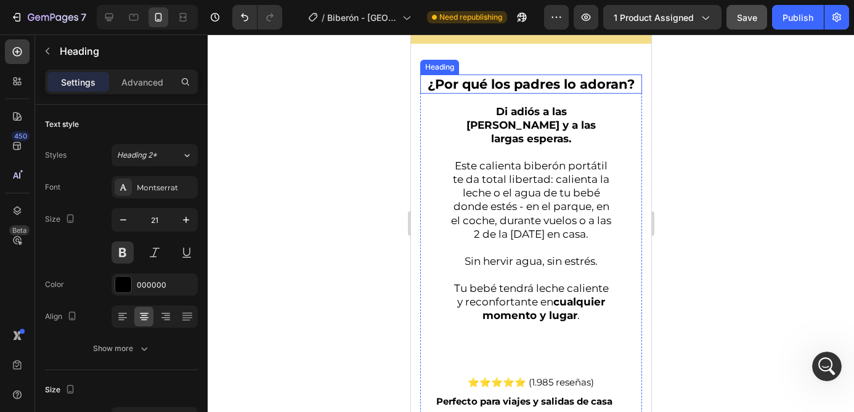
click at [534, 87] on h2 "¿Por qué los padres lo adoran?" at bounding box center [530, 84] width 222 height 19
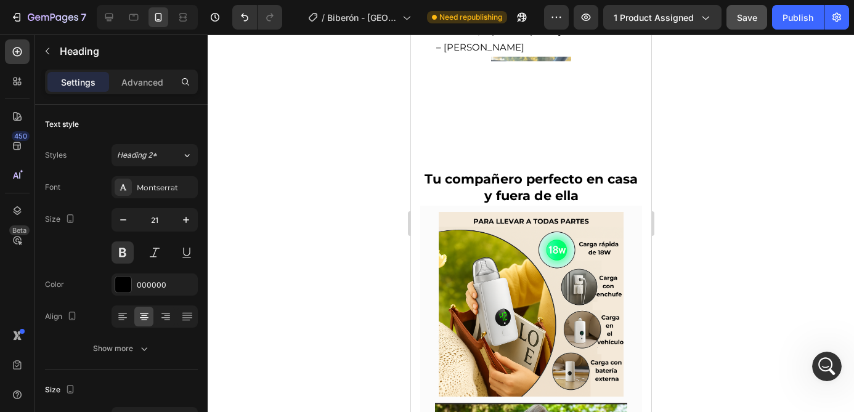
scroll to position [3090, 0]
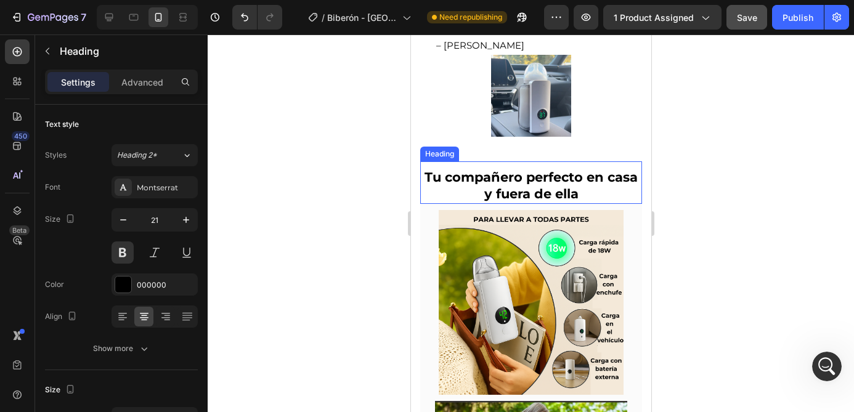
click at [528, 198] on strong "Tu compañero perfecto en casa y fuera de ella" at bounding box center [530, 185] width 213 height 32
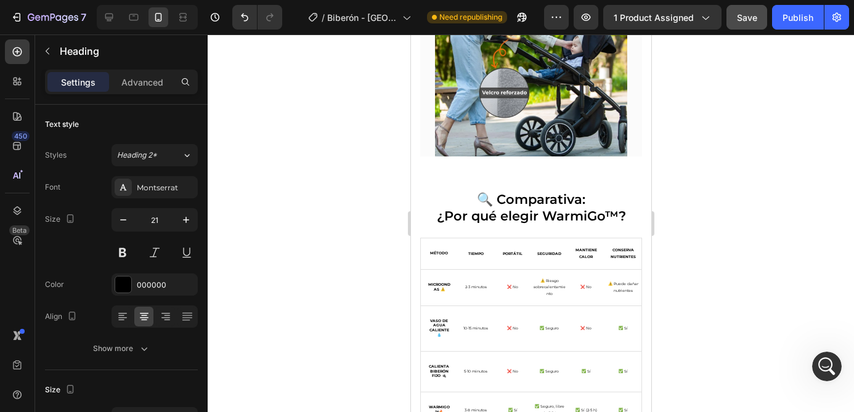
scroll to position [3536, 0]
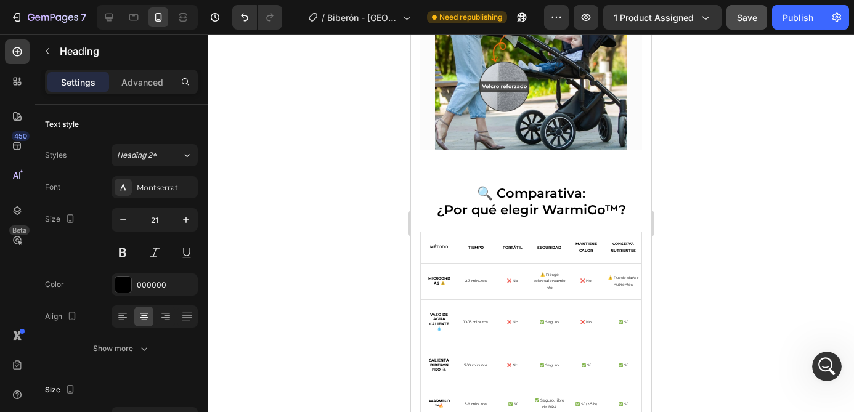
click at [528, 198] on h2 "🔍 Comparativa: ¿Por qué elegir WarmiGo™?" at bounding box center [530, 202] width 222 height 36
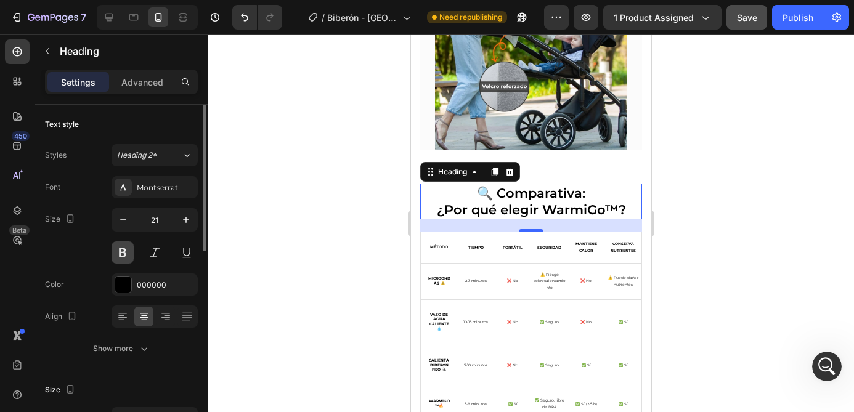
click at [124, 255] on button at bounding box center [122, 252] width 22 height 22
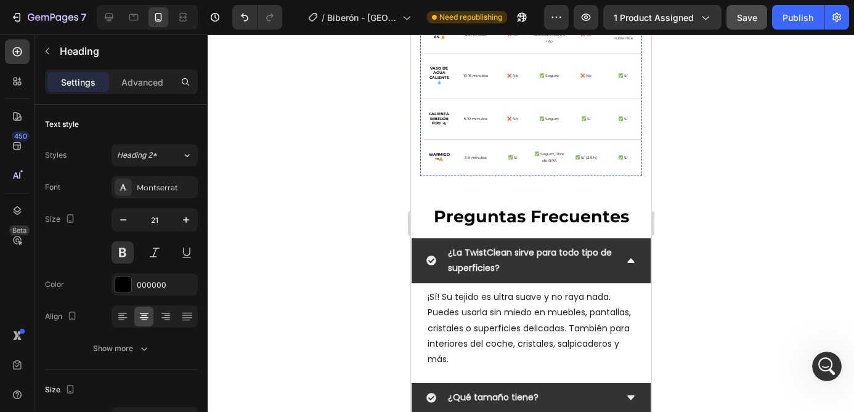
scroll to position [3783, 0]
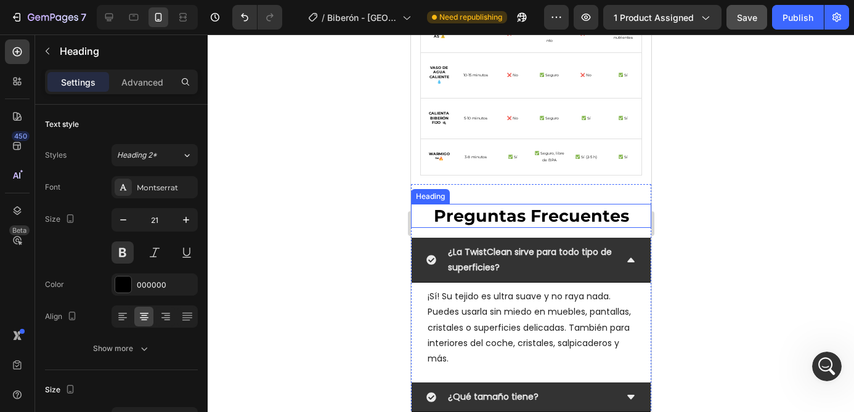
click at [541, 212] on h2 "Preguntas Frecuentes" at bounding box center [530, 216] width 240 height 24
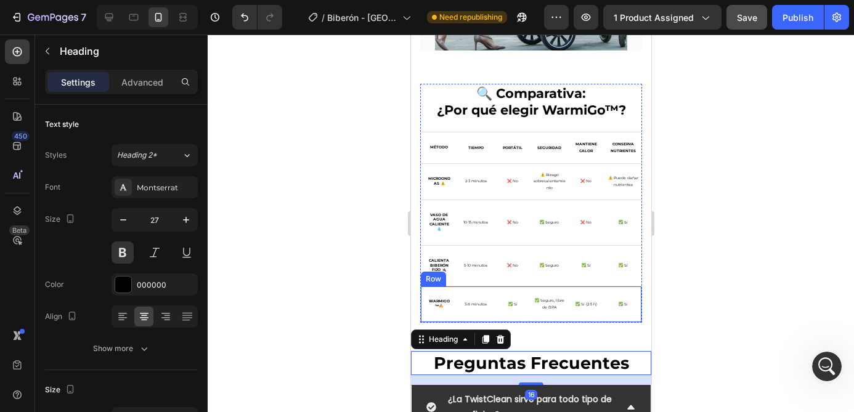
scroll to position [3634, 0]
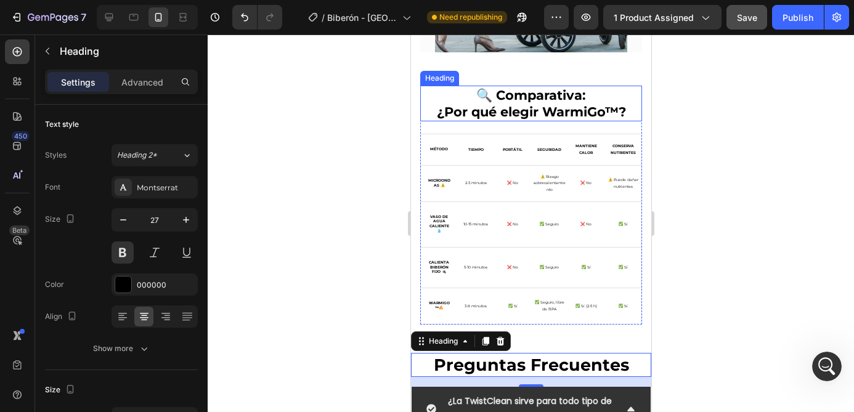
click at [538, 98] on h2 "🔍 Comparativa: ¿Por qué elegir WarmiGo™?" at bounding box center [530, 104] width 222 height 36
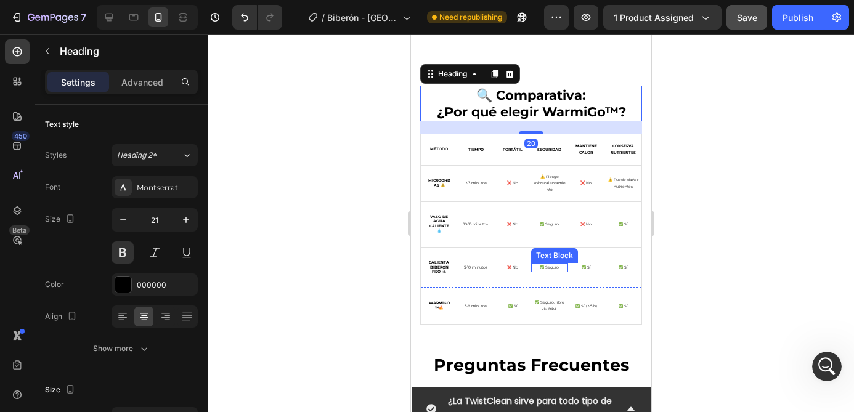
scroll to position [3739, 0]
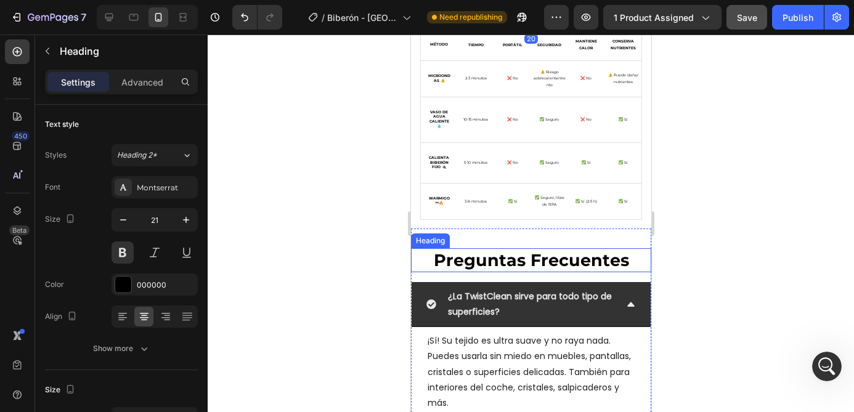
click at [530, 264] on h2 "Preguntas Frecuentes" at bounding box center [530, 260] width 240 height 24
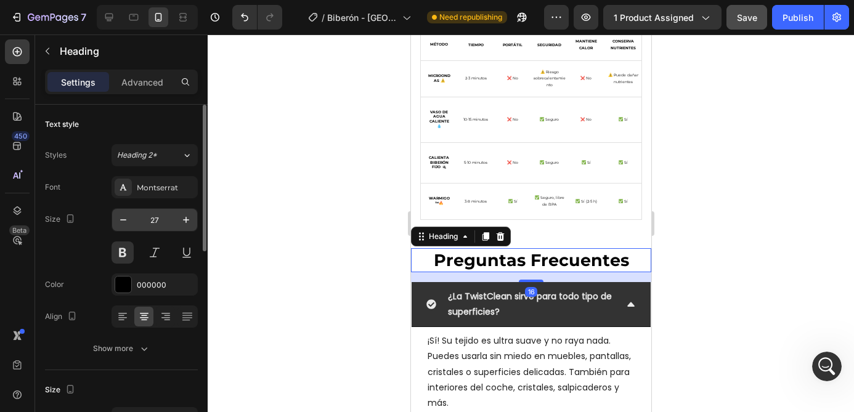
click at [157, 221] on input "27" at bounding box center [154, 220] width 41 height 22
type input "21"
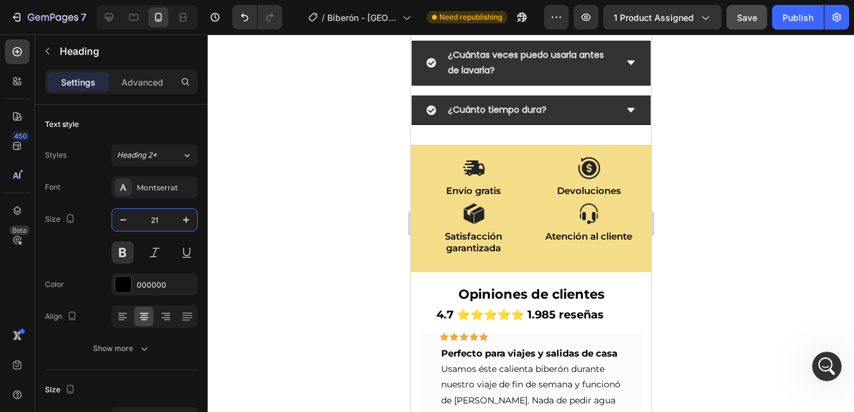
scroll to position [4366, 0]
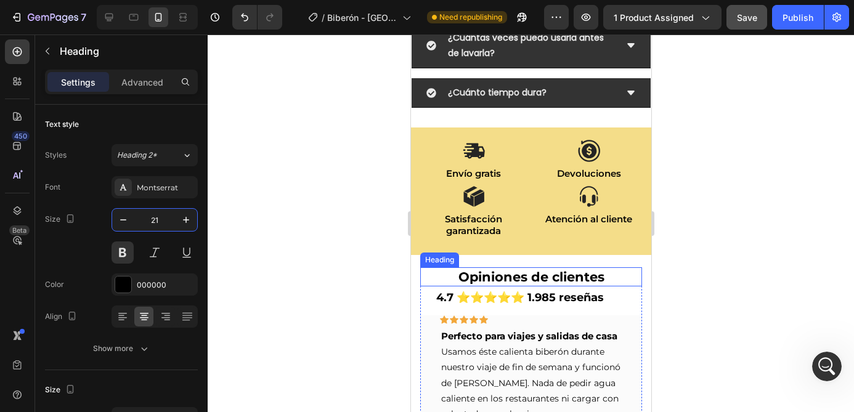
click at [533, 284] on h2 "Opiniones de clientes" at bounding box center [530, 276] width 222 height 19
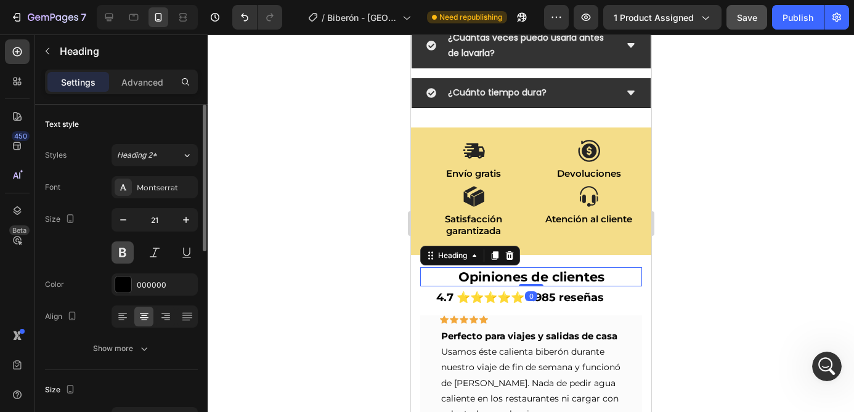
click at [123, 254] on button at bounding box center [122, 252] width 22 height 22
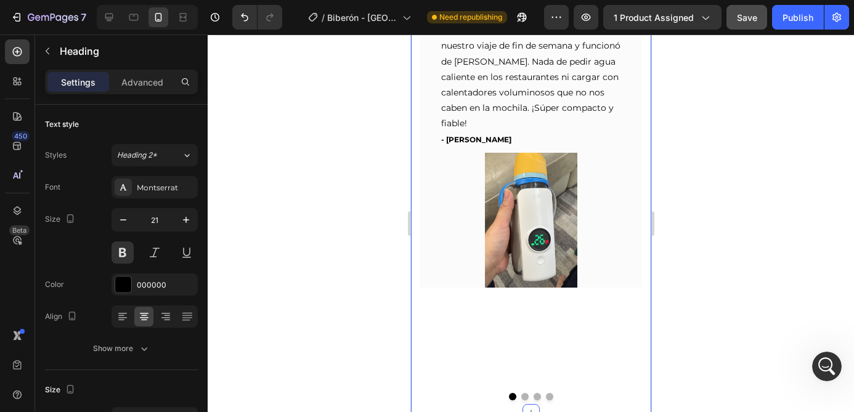
scroll to position [4745, 0]
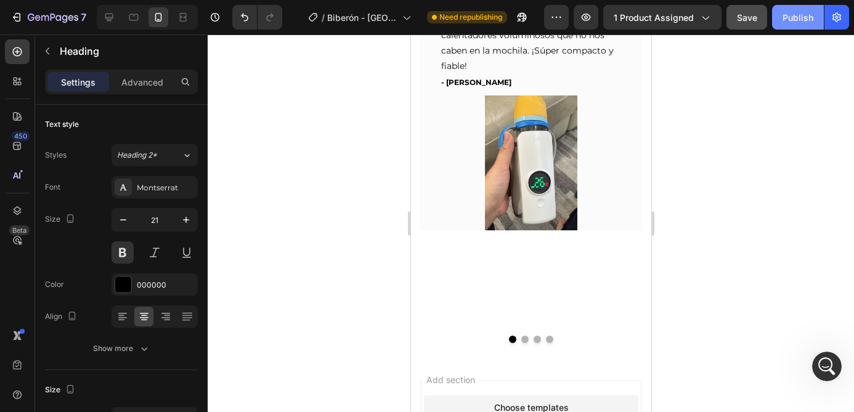
click at [794, 17] on div "Publish" at bounding box center [797, 17] width 31 height 13
click at [108, 17] on icon at bounding box center [109, 18] width 8 height 8
type input "35"
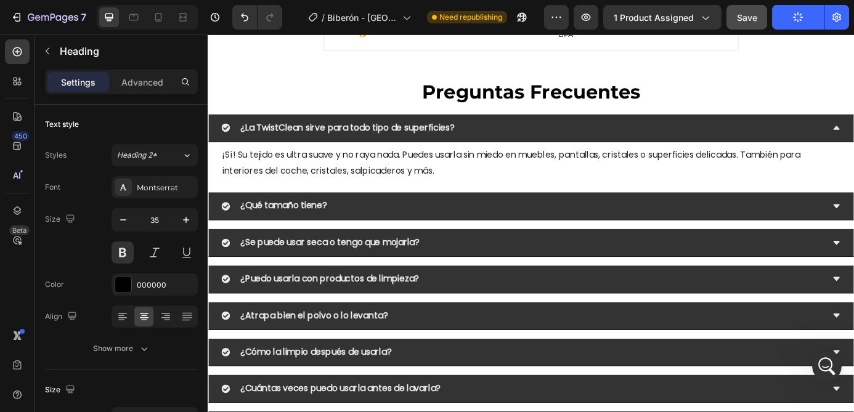
scroll to position [4019, 0]
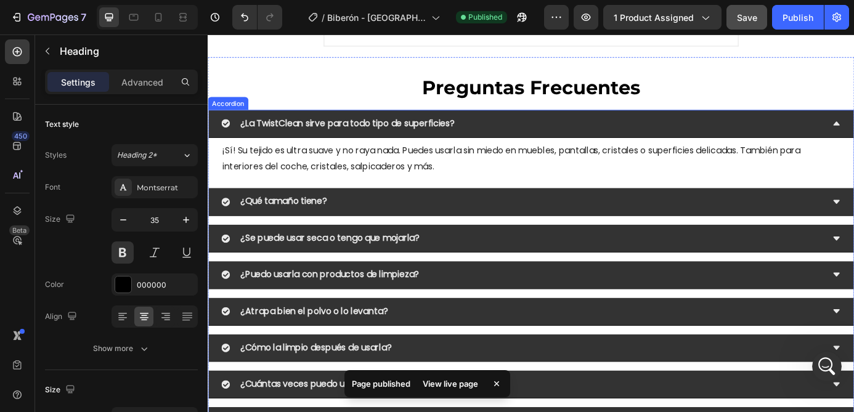
click at [354, 137] on strong "¿La TwistClean sirve para todo tipo de superficies?" at bounding box center [367, 136] width 245 height 14
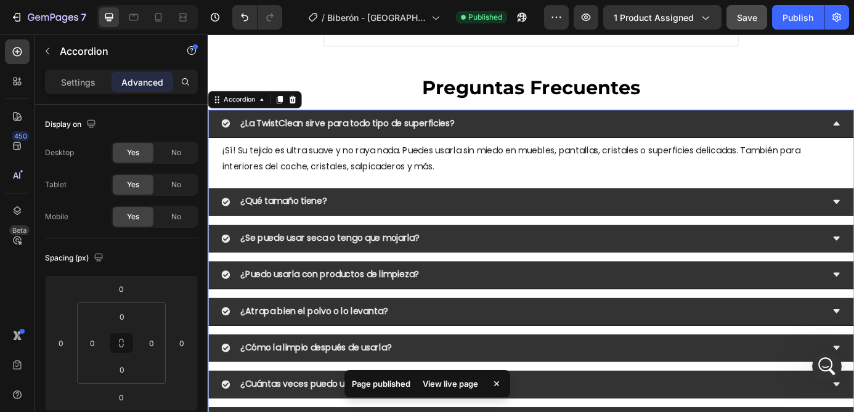
click at [354, 137] on strong "¿La TwistClean sirve para todo tipo de superficies?" at bounding box center [367, 136] width 245 height 14
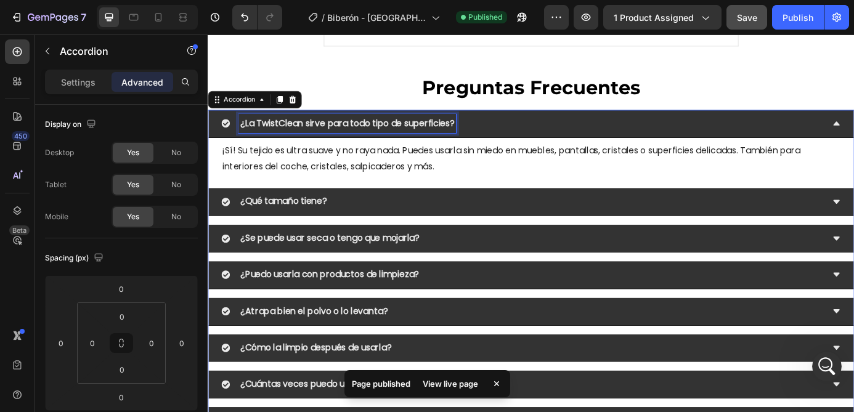
click at [354, 137] on strong "¿La TwistClean sirve para todo tipo de superficies?" at bounding box center [367, 136] width 245 height 14
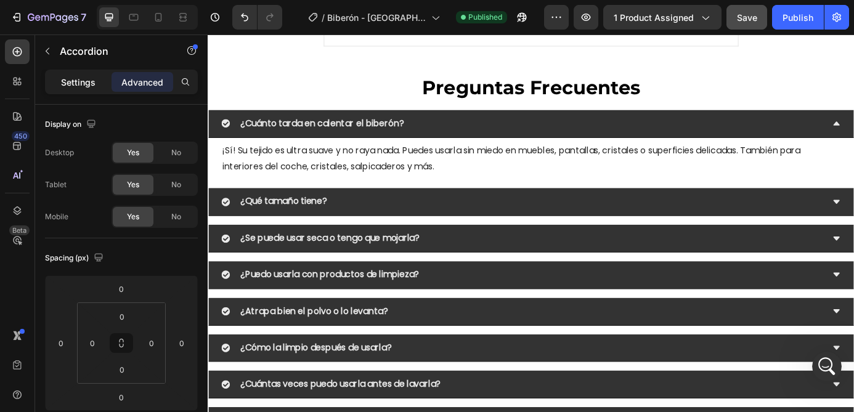
click at [81, 90] on div "Settings" at bounding box center [78, 82] width 62 height 20
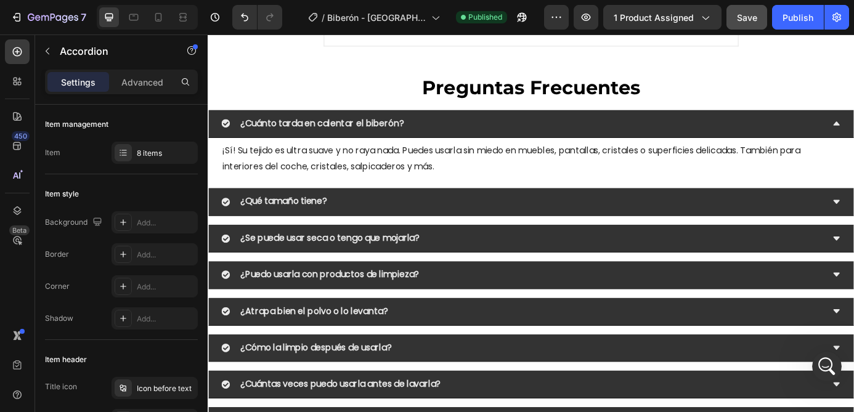
type input "16"
click at [142, 81] on p "Advanced" at bounding box center [142, 82] width 42 height 13
type input "100%"
type input "100"
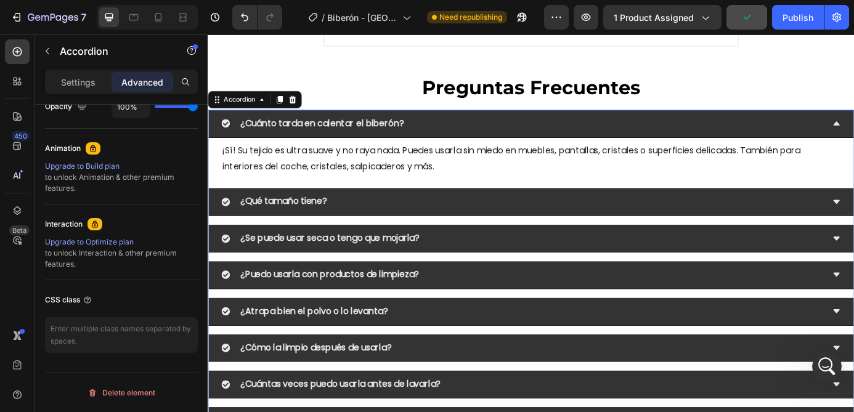
scroll to position [0, 0]
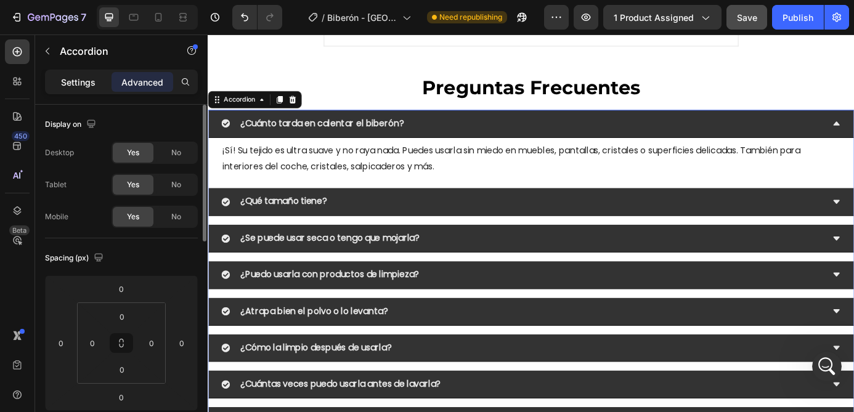
click at [84, 83] on p "Settings" at bounding box center [78, 82] width 34 height 13
type input "16"
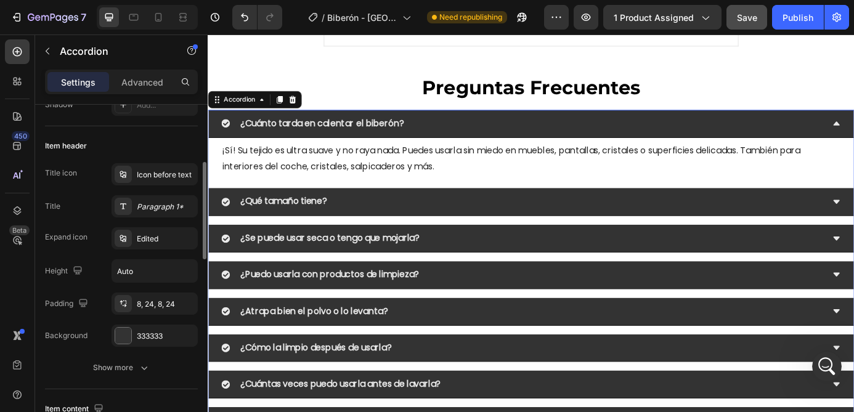
scroll to position [219, 0]
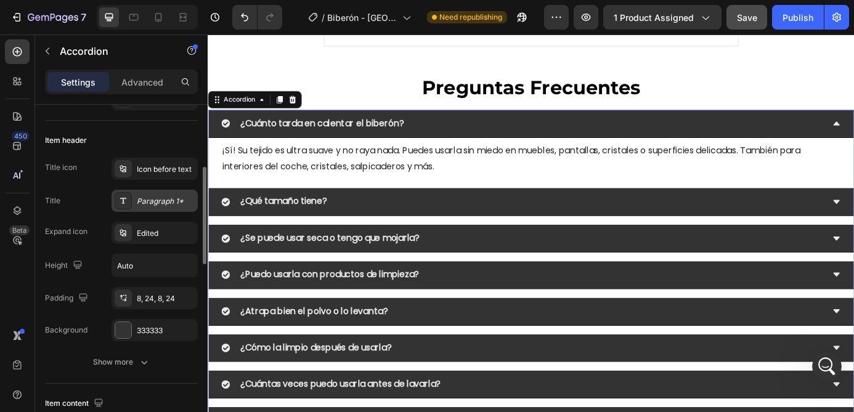
click at [158, 201] on div "Paragraph 1*" at bounding box center [166, 201] width 58 height 11
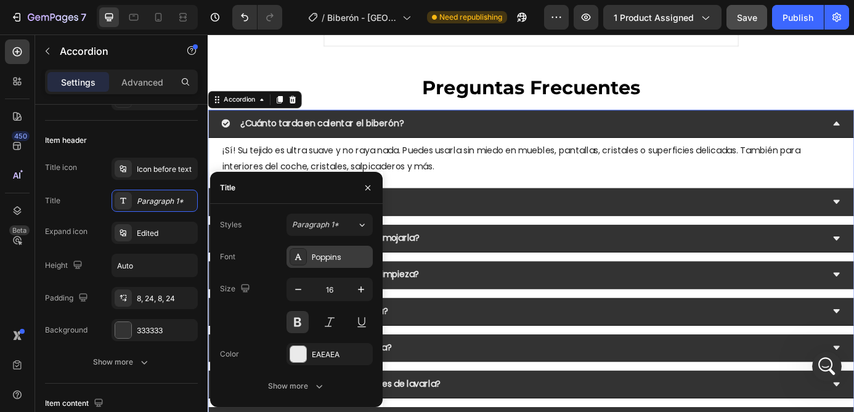
click at [326, 257] on div "Poppins" at bounding box center [341, 257] width 58 height 11
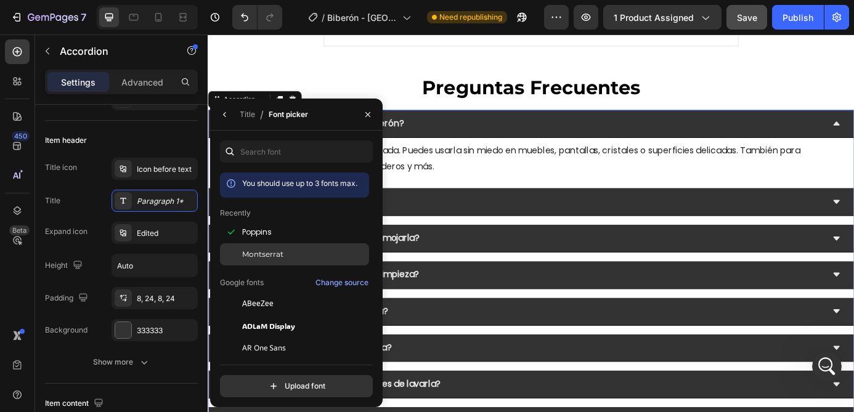
click at [283, 253] on div "Montserrat" at bounding box center [304, 254] width 124 height 11
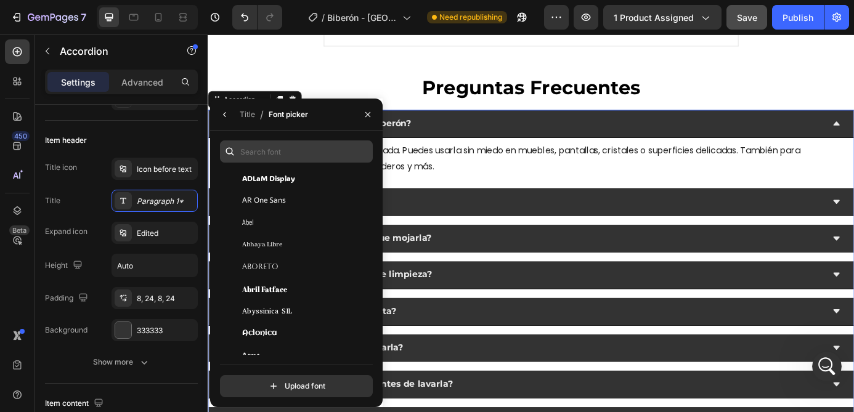
scroll to position [281, 0]
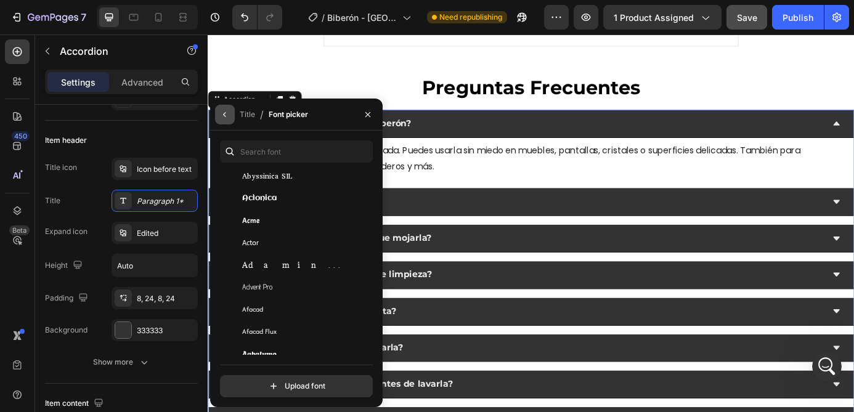
click at [225, 111] on icon "button" at bounding box center [225, 115] width 10 height 10
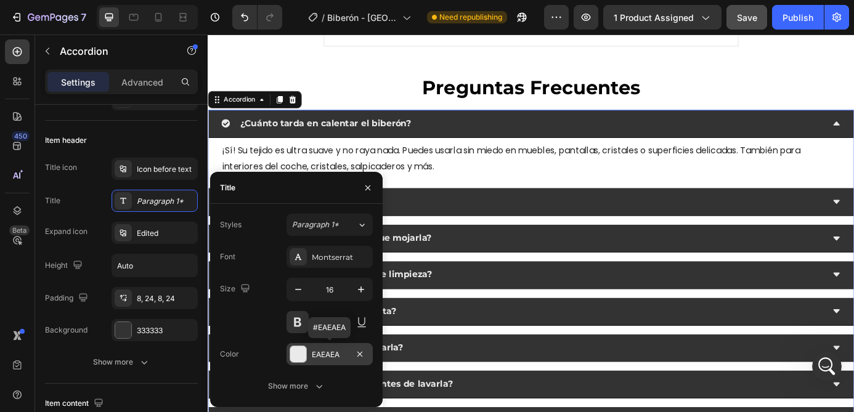
click at [328, 356] on div "EAEAEA" at bounding box center [330, 354] width 36 height 11
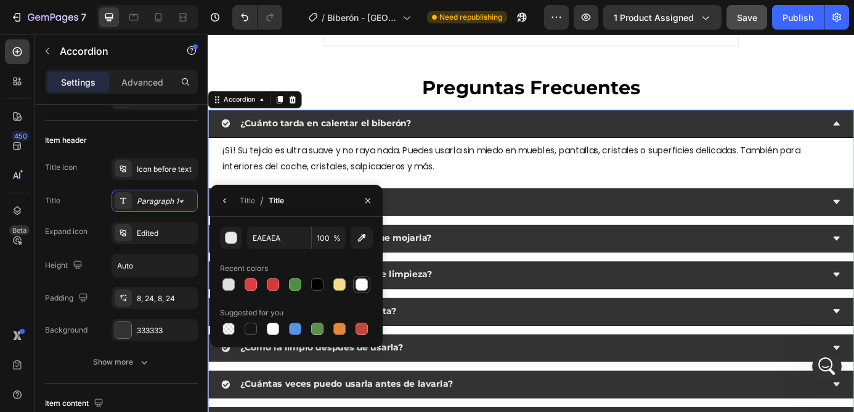
click at [362, 286] on div at bounding box center [361, 284] width 12 height 12
type input "FFFFFF"
click at [220, 203] on icon "button" at bounding box center [225, 201] width 10 height 10
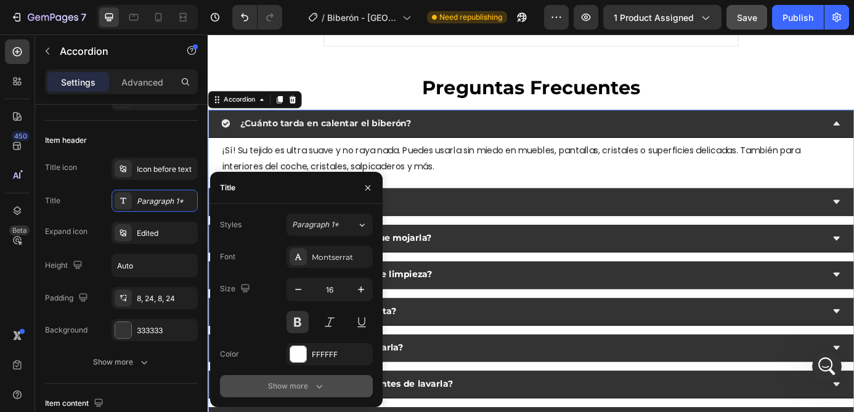
click at [293, 391] on div "Show more" at bounding box center [296, 386] width 57 height 12
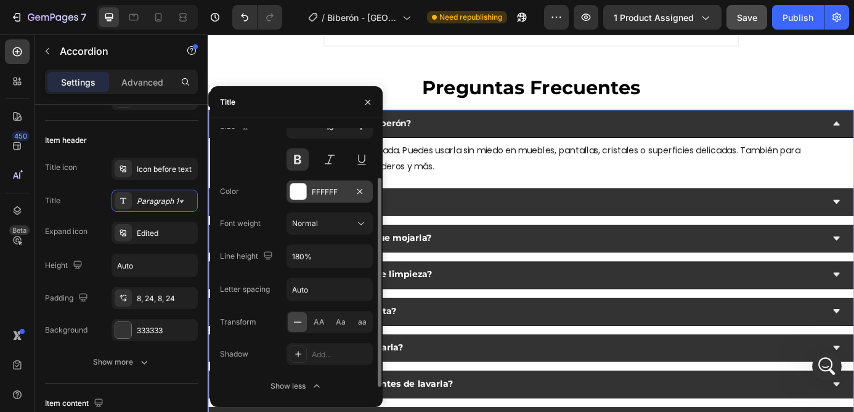
scroll to position [0, 0]
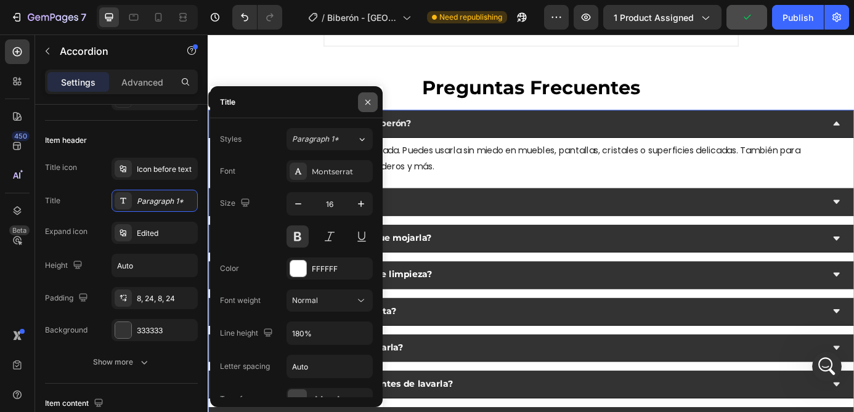
click at [369, 99] on icon "button" at bounding box center [368, 102] width 10 height 10
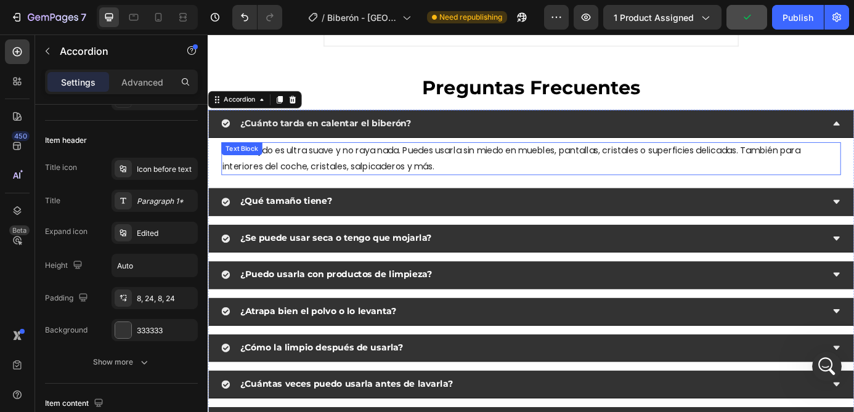
click at [370, 168] on p "¡Sí! Su tejido es ultra suave y no raya nada. Puedes usarla sin miedo en mueble…" at bounding box center [577, 177] width 706 height 36
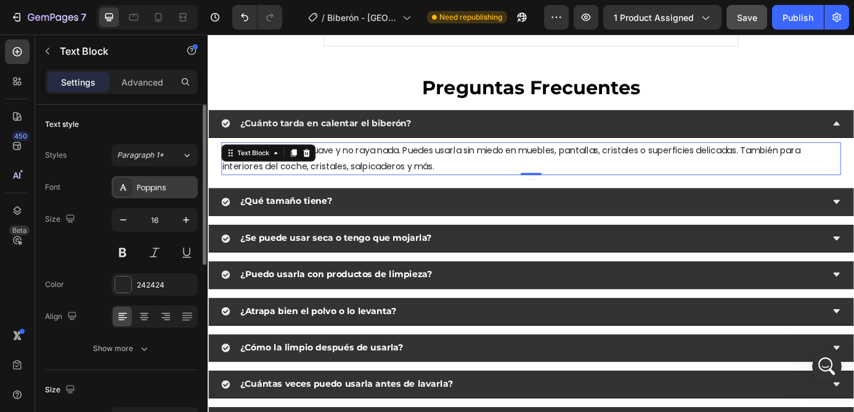
click at [154, 186] on div "Poppins" at bounding box center [166, 187] width 58 height 11
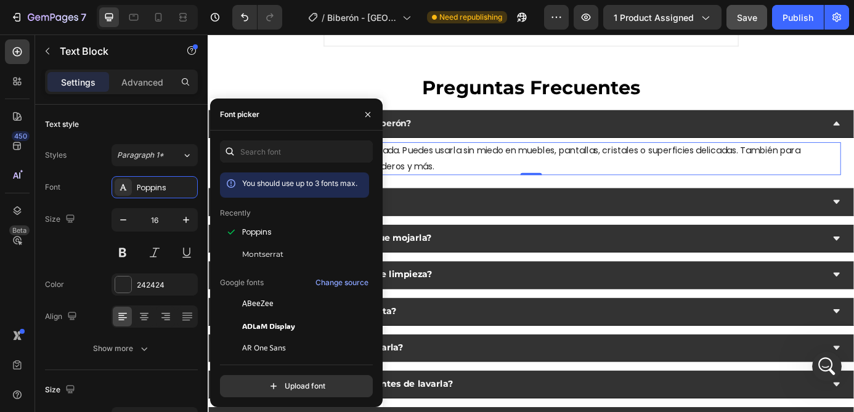
drag, startPoint x: 262, startPoint y: 251, endPoint x: 219, endPoint y: 250, distance: 43.7
click at [262, 251] on span "Montserrat" at bounding box center [262, 254] width 41 height 11
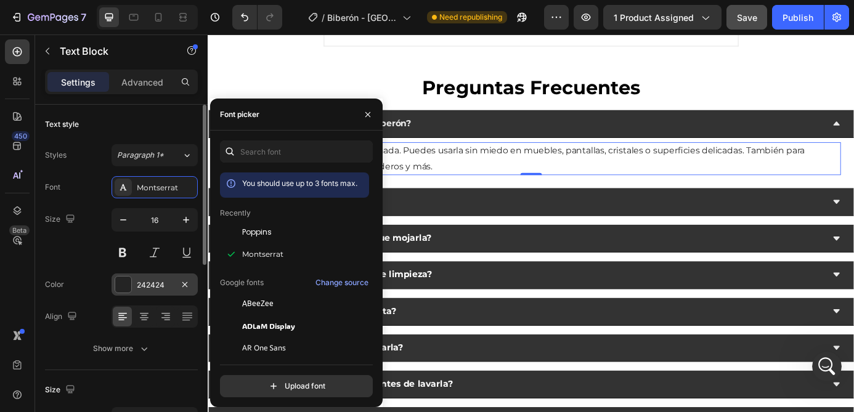
click at [146, 286] on div "242424" at bounding box center [155, 285] width 36 height 11
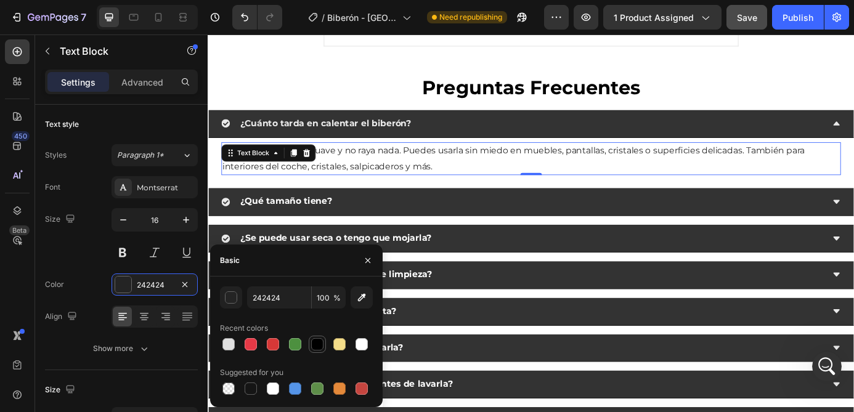
click at [314, 343] on div at bounding box center [317, 344] width 12 height 12
type input "000000"
click at [379, 177] on p "¡Sí! Su tejido es ultra suave y no raya nada. Puedes usarla sin miedo en mueble…" at bounding box center [577, 177] width 706 height 36
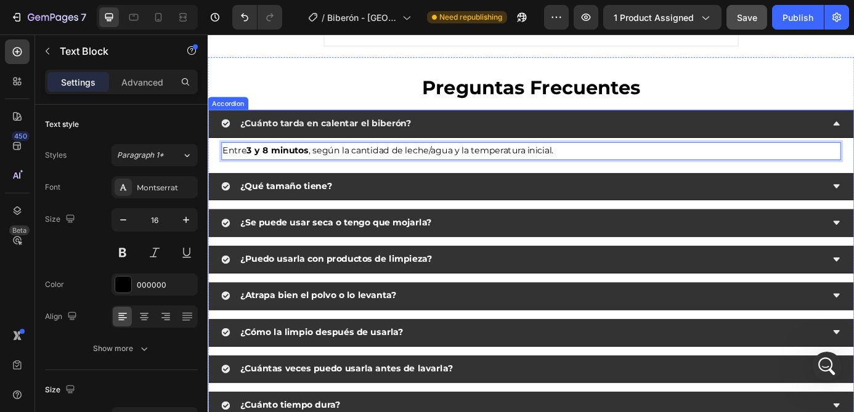
click at [318, 206] on strong "¿Qué tamaño tiene?" at bounding box center [297, 208] width 105 height 12
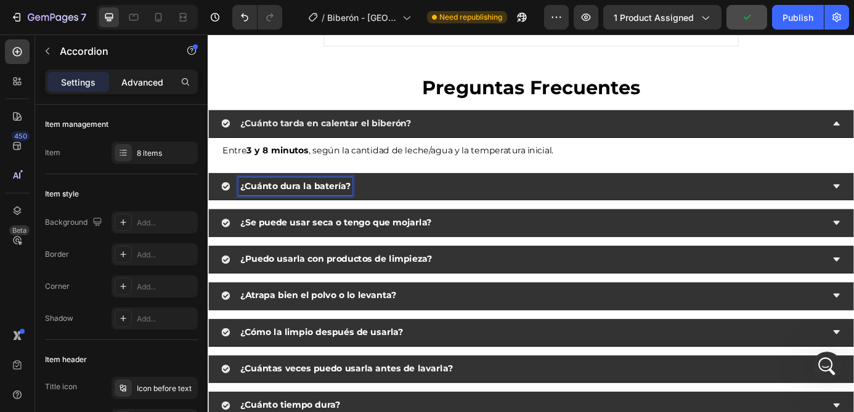
click at [152, 76] on p "Advanced" at bounding box center [142, 82] width 42 height 13
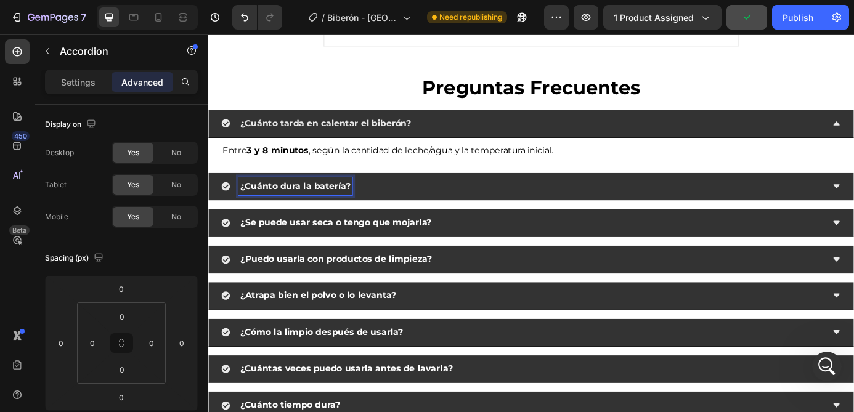
type input "100%"
type input "100"
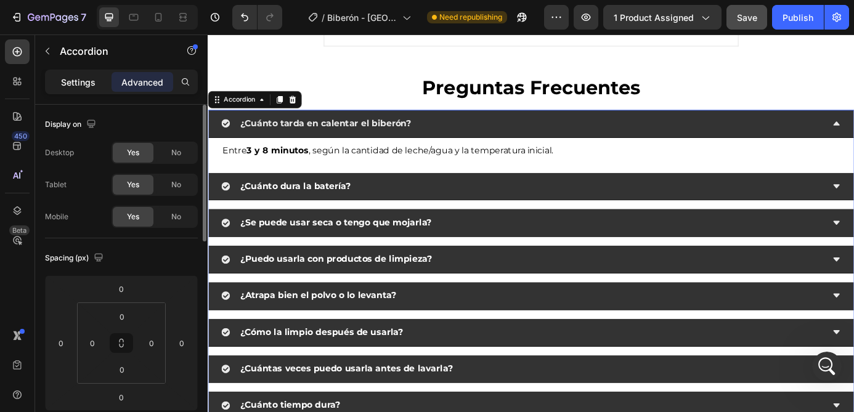
click at [80, 76] on p "Settings" at bounding box center [78, 82] width 34 height 13
type input "16"
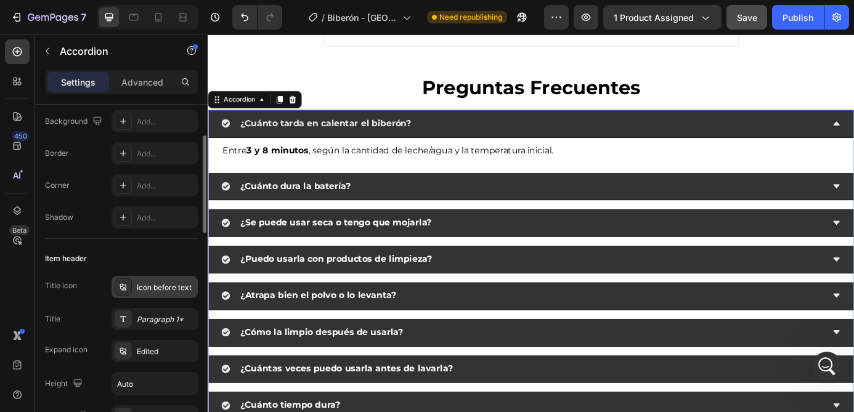
scroll to position [103, 0]
click at [154, 318] on div "Paragraph 1*" at bounding box center [166, 317] width 58 height 11
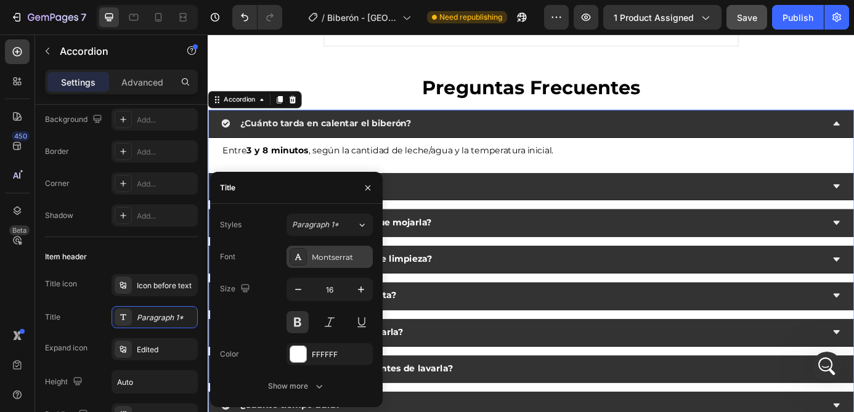
click at [333, 263] on div "Montserrat" at bounding box center [329, 257] width 86 height 22
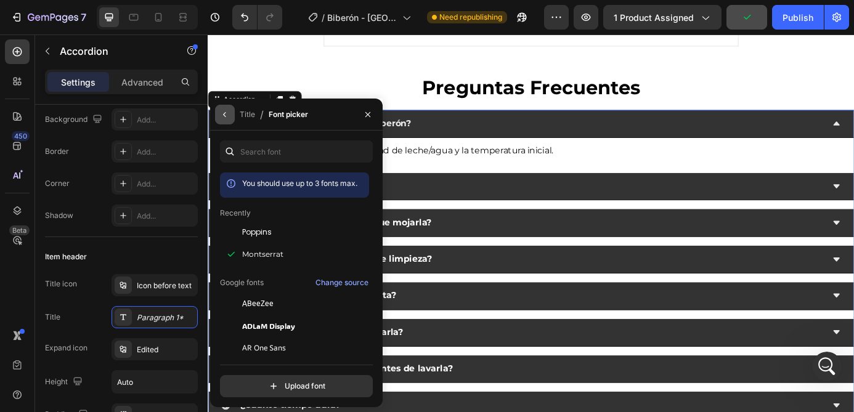
click at [227, 118] on icon "button" at bounding box center [225, 115] width 10 height 10
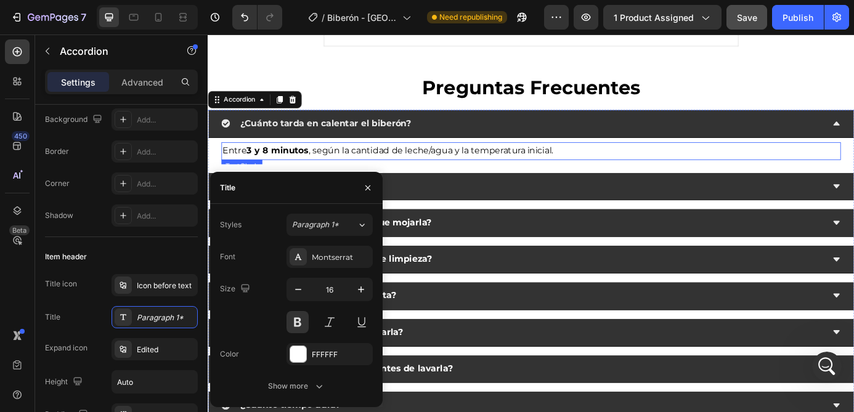
click at [456, 172] on p "Entre 3 y 8 minutos , según la cantidad de leche/agua y la temperatura inicial." at bounding box center [577, 168] width 706 height 18
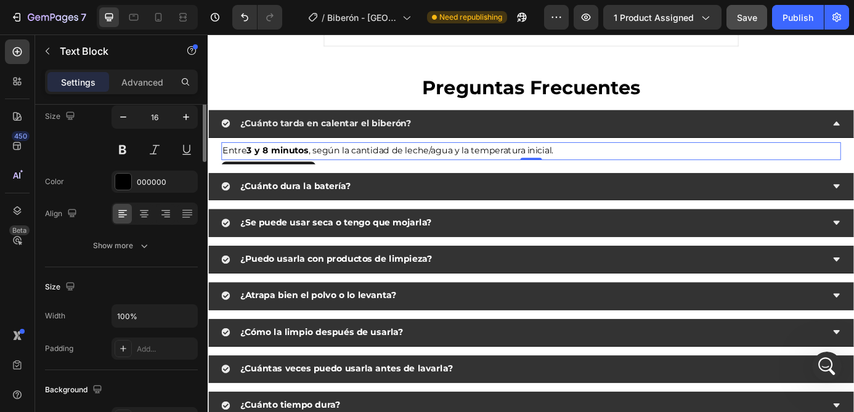
scroll to position [0, 0]
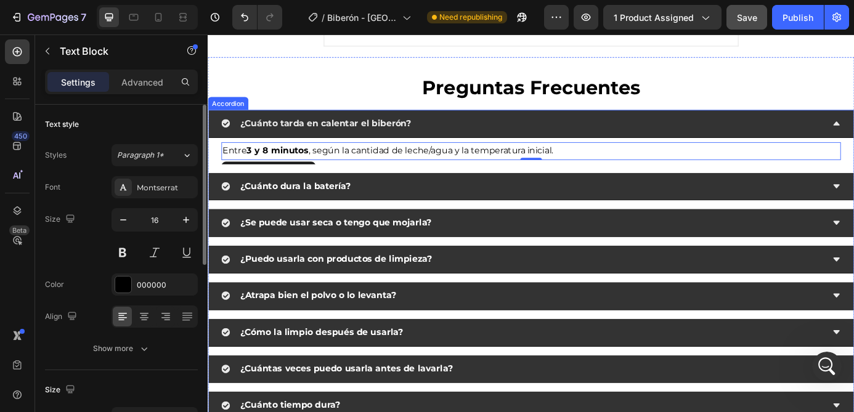
click at [359, 203] on strong "¿Cuánto dura la batería?" at bounding box center [308, 208] width 126 height 12
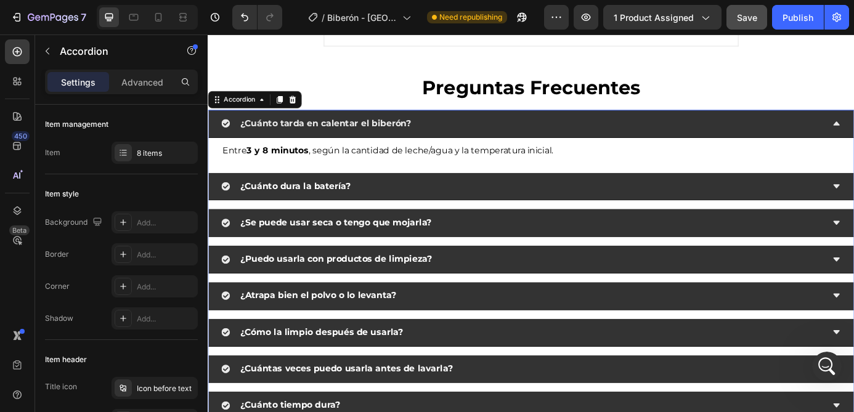
click at [419, 210] on div "¿Cuánto dura la batería?" at bounding box center [567, 209] width 689 height 22
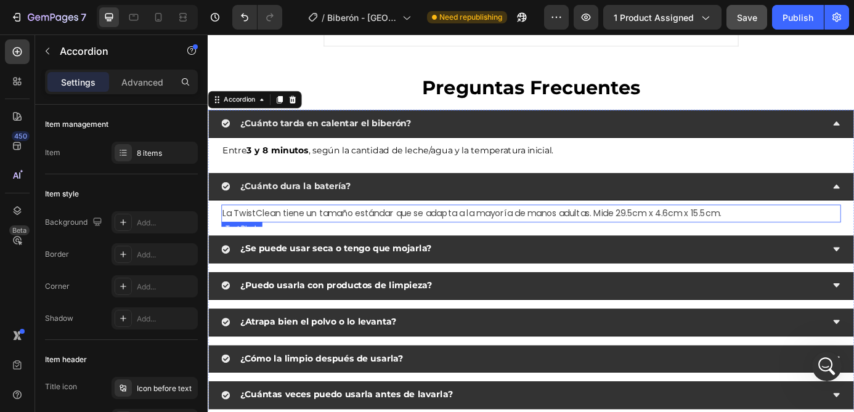
click at [368, 240] on p "La TwistClean tiene un tamaño estándar que se adapta a la mayoría de manos adul…" at bounding box center [577, 239] width 706 height 18
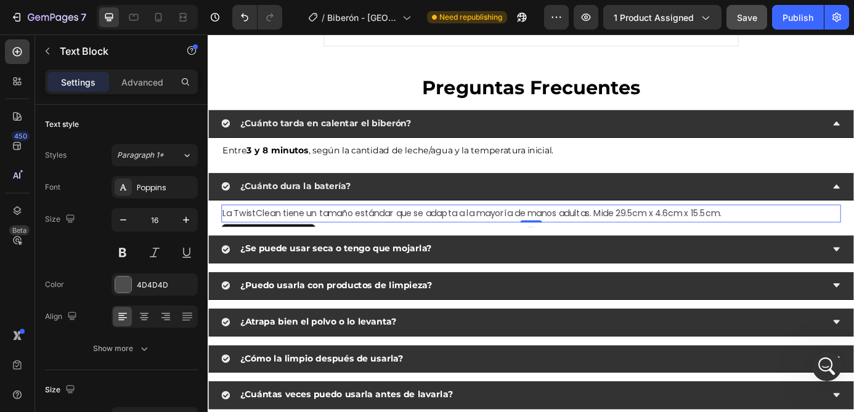
click at [368, 240] on p "La TwistClean tiene un tamaño estándar que se adapta a la mayoría de manos adul…" at bounding box center [577, 239] width 706 height 18
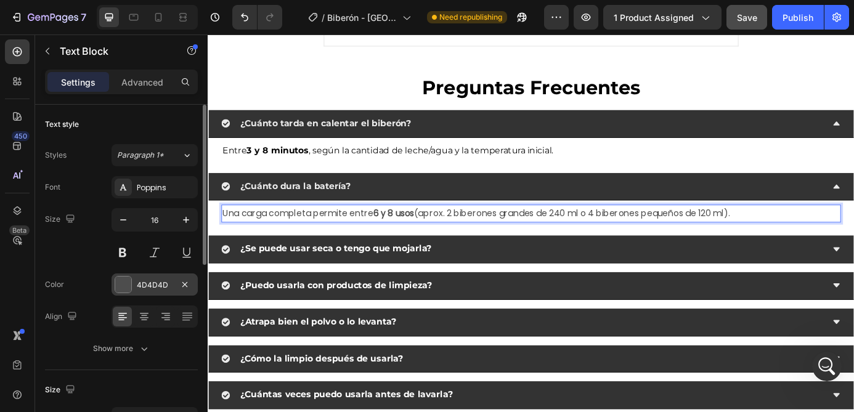
click at [157, 283] on div "4D4D4D" at bounding box center [155, 285] width 36 height 11
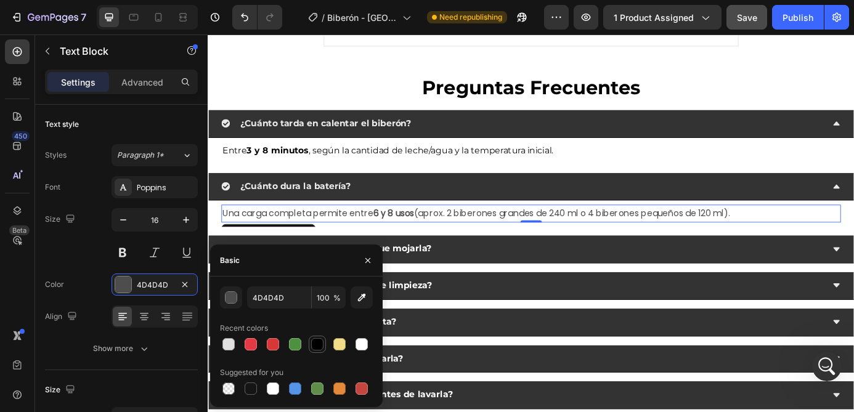
click at [312, 342] on div at bounding box center [317, 344] width 12 height 12
type input "000000"
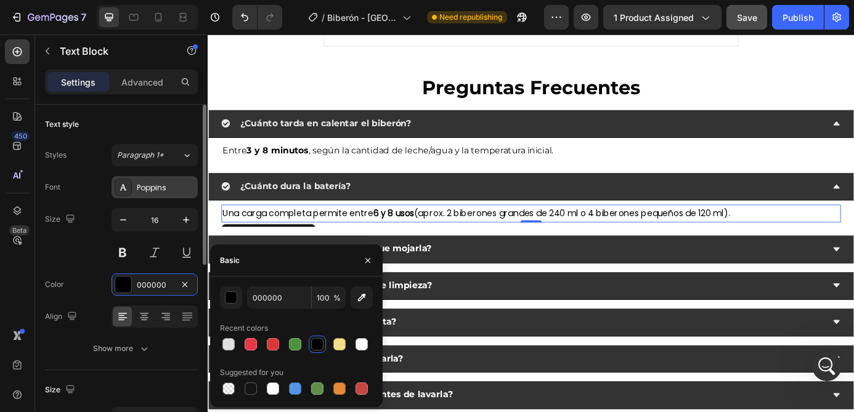
click at [151, 189] on div "Poppins" at bounding box center [166, 187] width 58 height 11
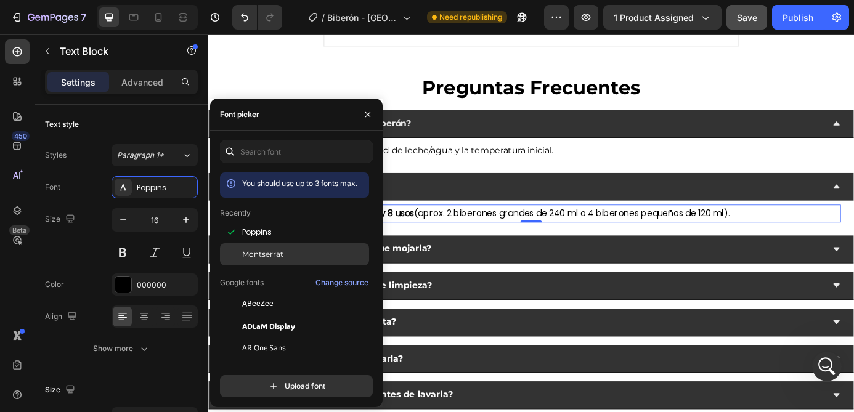
click at [279, 254] on span "Montserrat" at bounding box center [262, 254] width 41 height 11
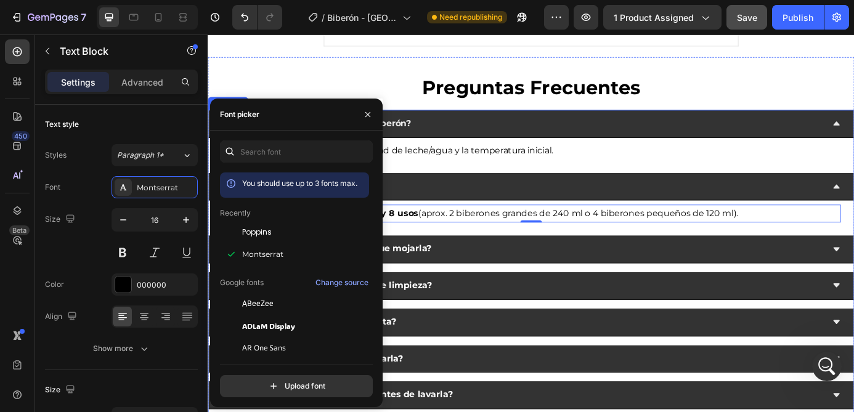
click at [436, 279] on strong "¿Se puede usar seca o tengo que mojarla?" at bounding box center [354, 279] width 219 height 12
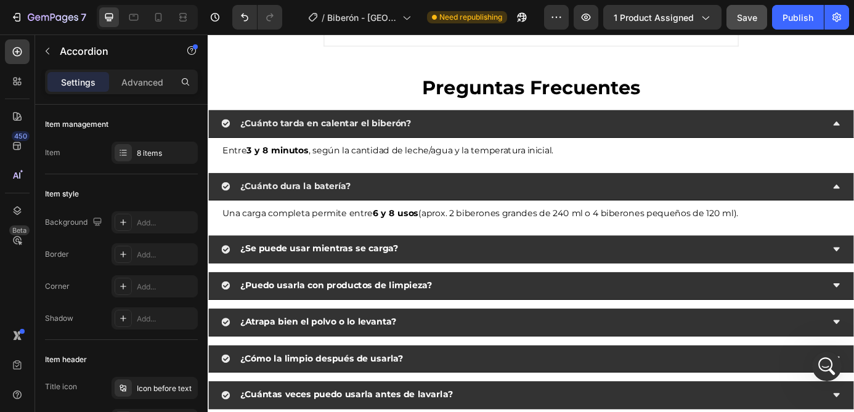
click at [475, 284] on div "¿Se puede usar mientras se carga?" at bounding box center [567, 280] width 689 height 22
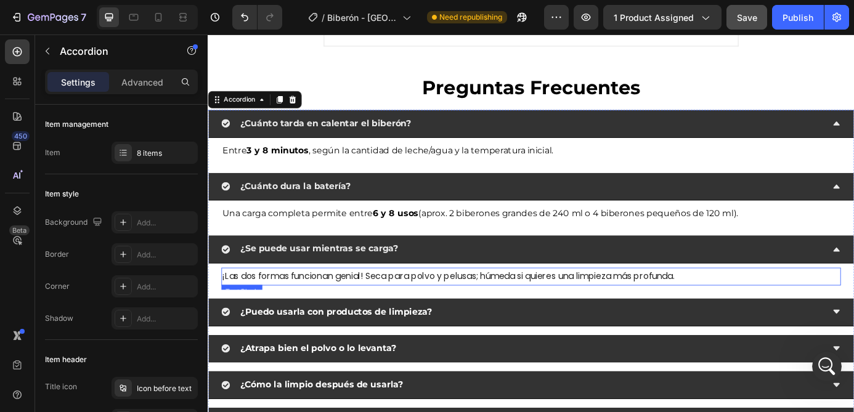
click at [414, 312] on p "¡Las dos formas funcionan genial! Seca para polvo y pelusas; húmeda si quieres …" at bounding box center [577, 311] width 706 height 18
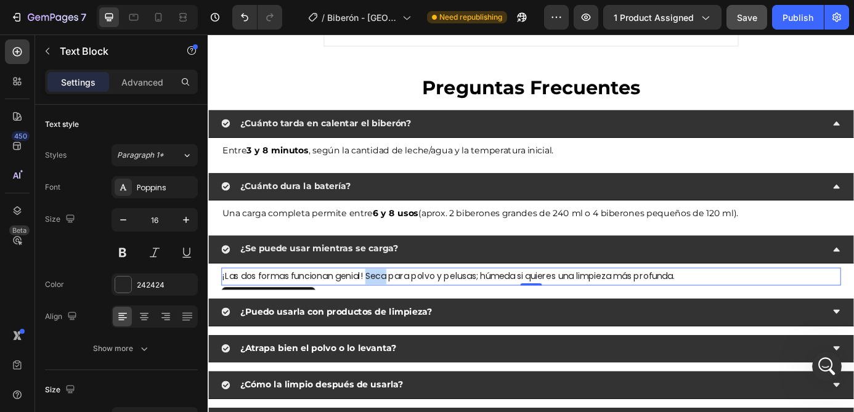
click at [414, 312] on p "¡Las dos formas funcionan genial! Seca para polvo y pelusas; húmeda si quieres …" at bounding box center [577, 311] width 706 height 18
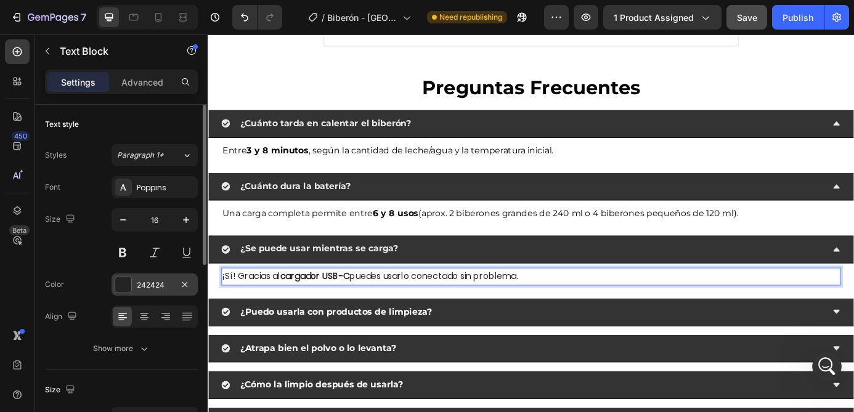
click at [148, 289] on div "242424" at bounding box center [155, 285] width 36 height 11
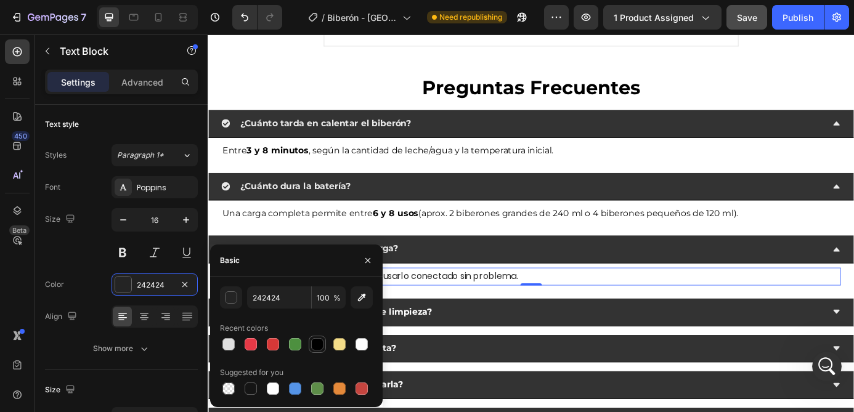
click at [318, 344] on div at bounding box center [317, 344] width 12 height 12
type input "000000"
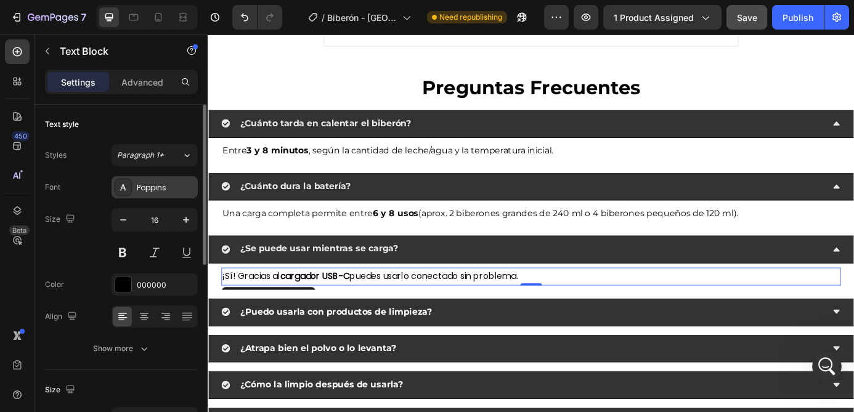
click at [148, 188] on div "Poppins" at bounding box center [166, 187] width 58 height 11
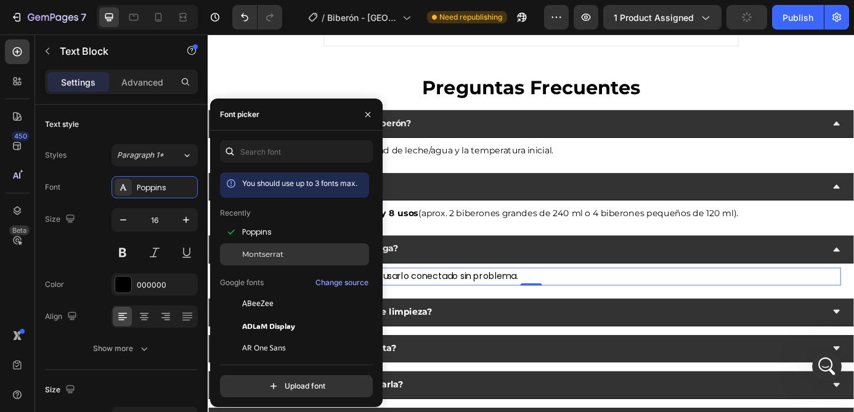
drag, startPoint x: 267, startPoint y: 257, endPoint x: 84, endPoint y: 65, distance: 265.3
click at [267, 257] on span "Montserrat" at bounding box center [262, 254] width 41 height 11
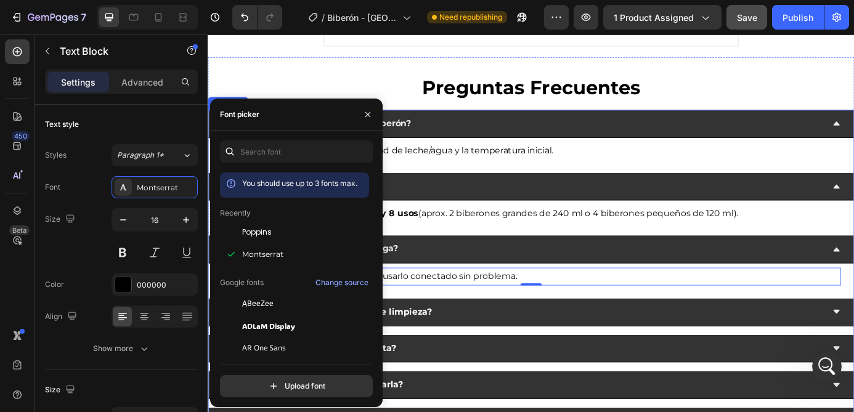
click at [446, 349] on strong "¿Puedo usarla con productos de limpieza?" at bounding box center [354, 352] width 219 height 12
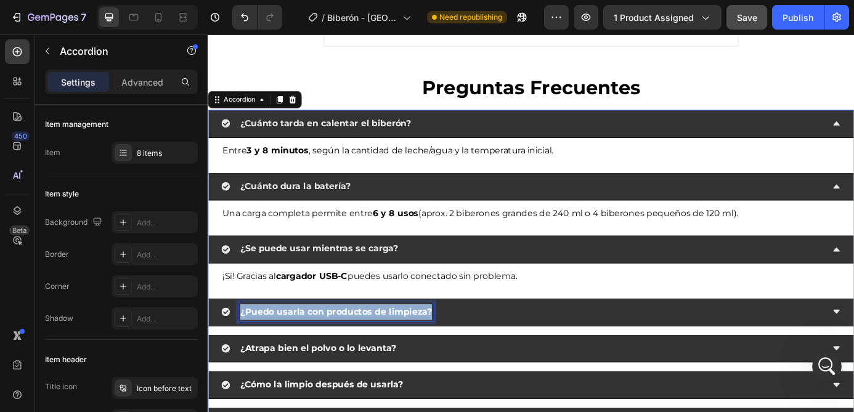
click at [432, 350] on strong "¿Puedo usarla con productos de limpieza?" at bounding box center [354, 352] width 219 height 12
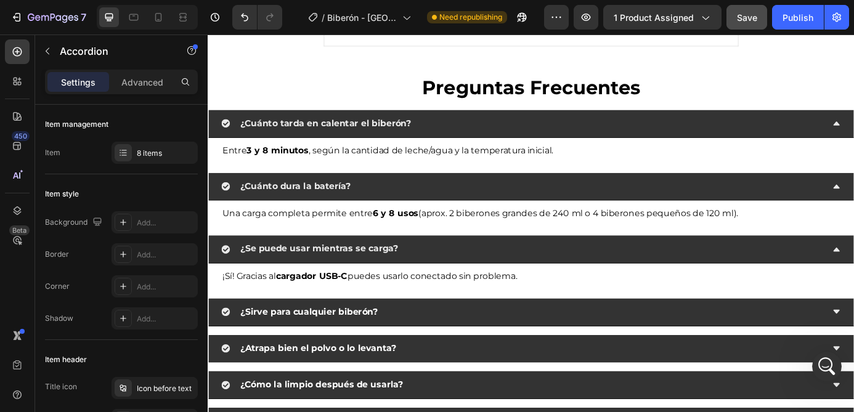
click at [487, 354] on div "¿Sirve para cualquier biberón?" at bounding box center [567, 352] width 689 height 22
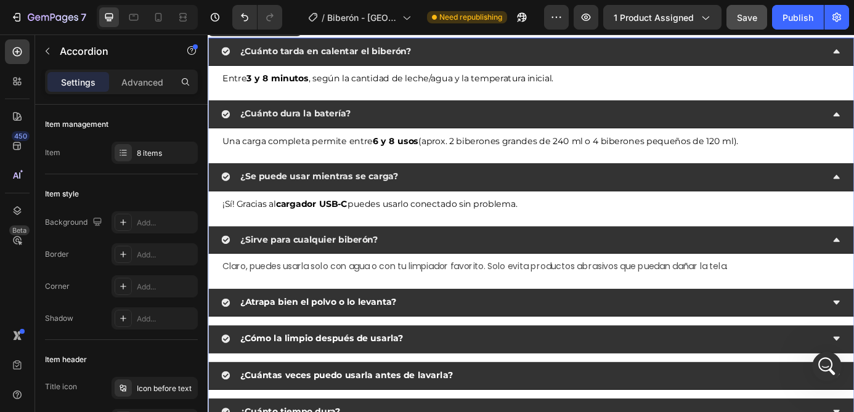
scroll to position [4102, 0]
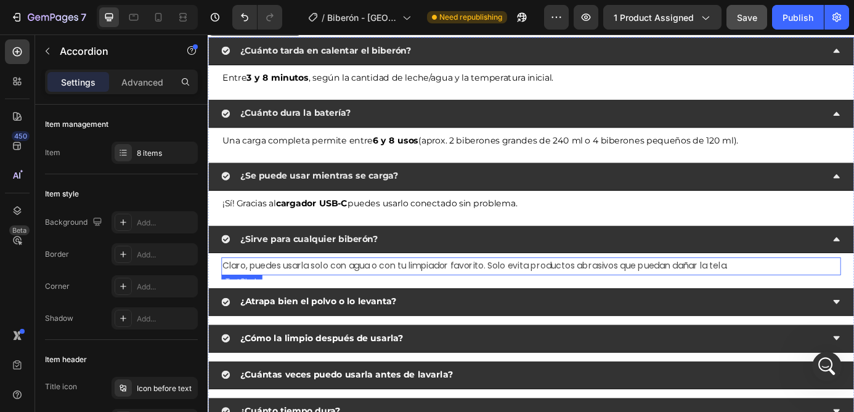
click at [471, 299] on p "Claro, puedes usarla solo con agua o con tu limpiador favorito. Solo evita prod…" at bounding box center [577, 300] width 706 height 18
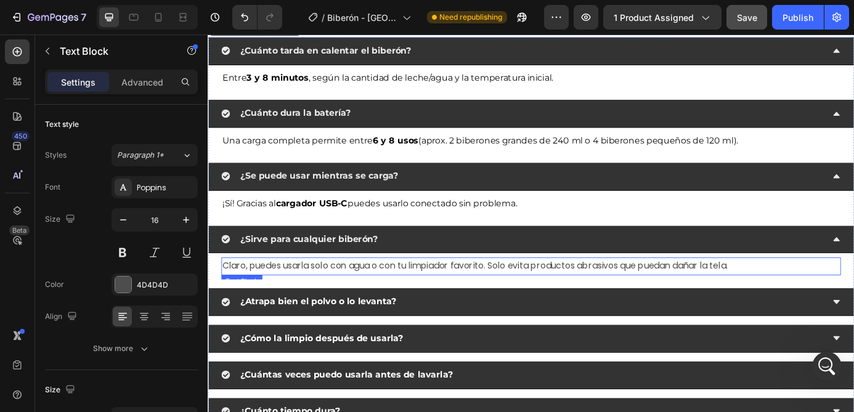
click at [471, 299] on p "Claro, puedes usarla solo con agua o con tu limpiador favorito. Solo evita prod…" at bounding box center [577, 300] width 706 height 18
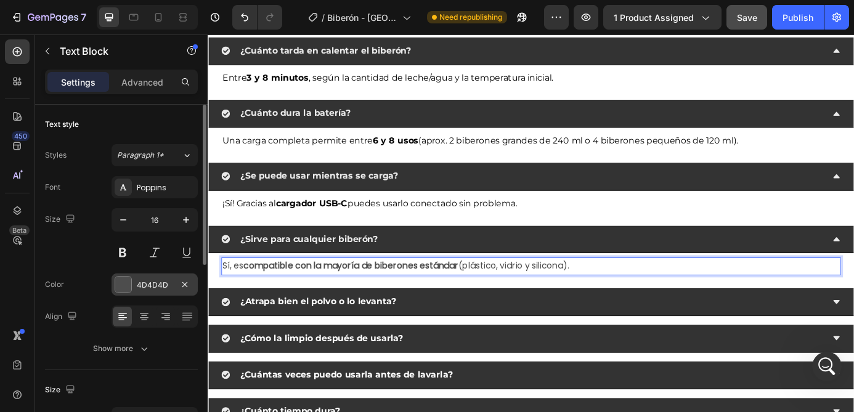
click at [154, 283] on div "4D4D4D" at bounding box center [155, 285] width 36 height 11
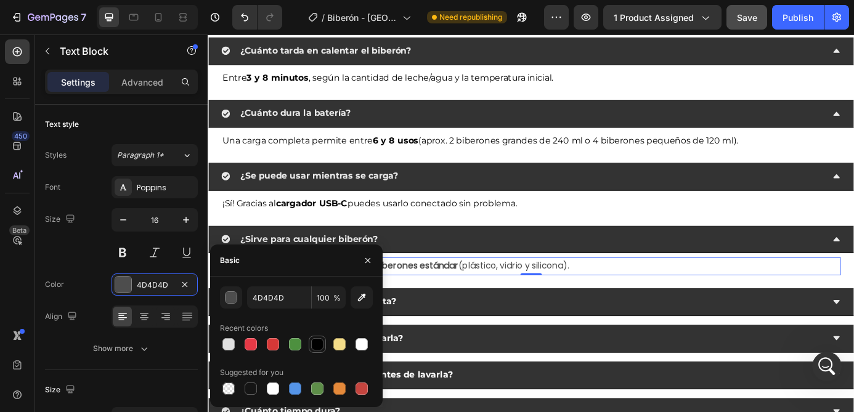
click at [316, 341] on div at bounding box center [317, 344] width 12 height 12
type input "000000"
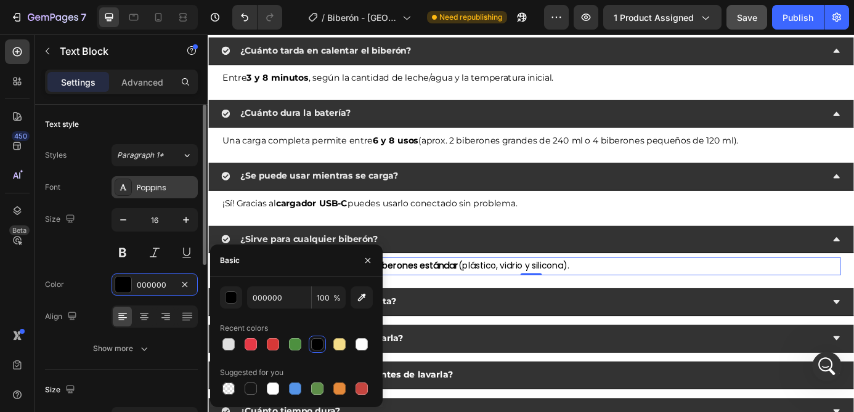
click at [153, 188] on div "Poppins" at bounding box center [166, 187] width 58 height 11
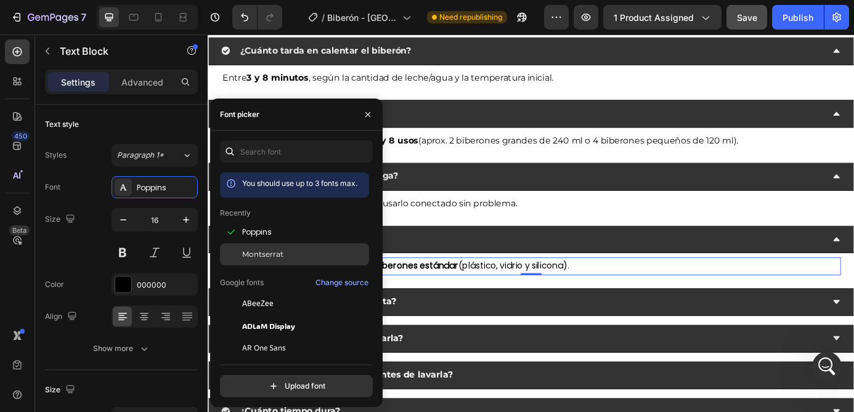
click at [263, 381] on div "Montserrat" at bounding box center [294, 392] width 149 height 22
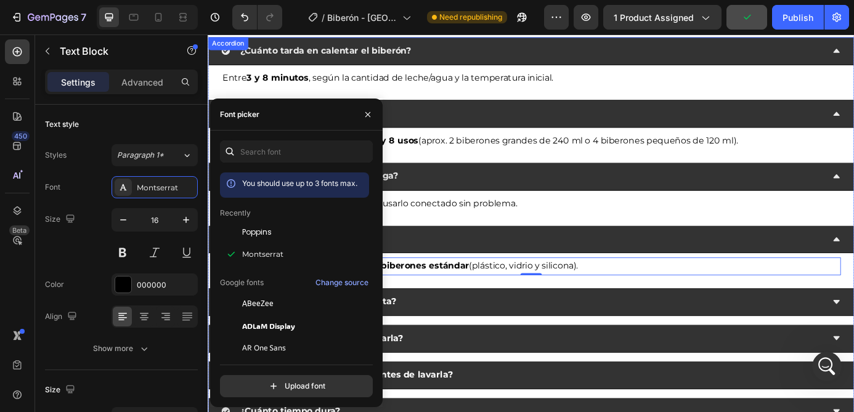
click at [413, 336] on strong "¿Atrapa bien el polvo o lo levanta?" at bounding box center [334, 340] width 178 height 12
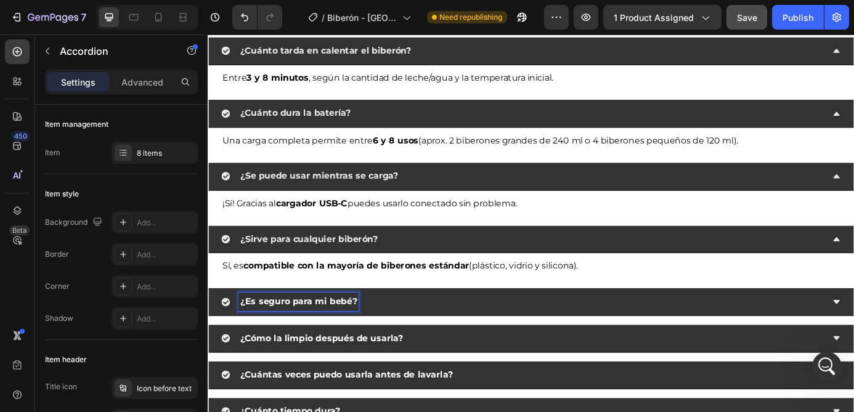
click at [455, 341] on div "¿Es seguro para mi bebé?" at bounding box center [567, 341] width 689 height 22
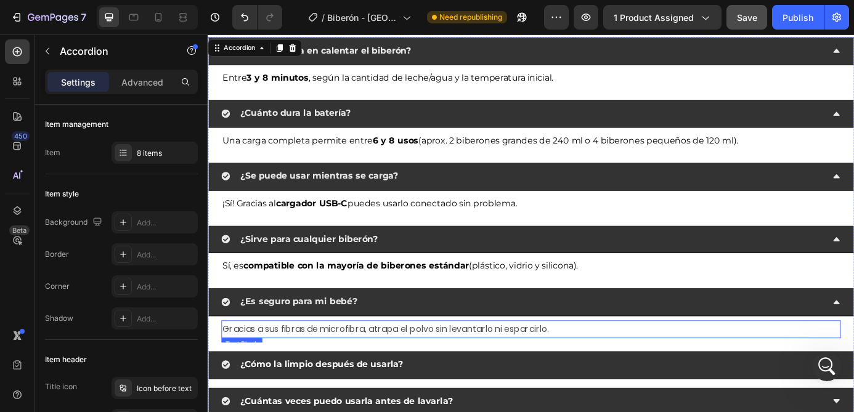
click at [386, 372] on p "Gracias a sus fibras de microfibra, atrapa el polvo sin levantarlo ni esparcirl…" at bounding box center [577, 372] width 706 height 18
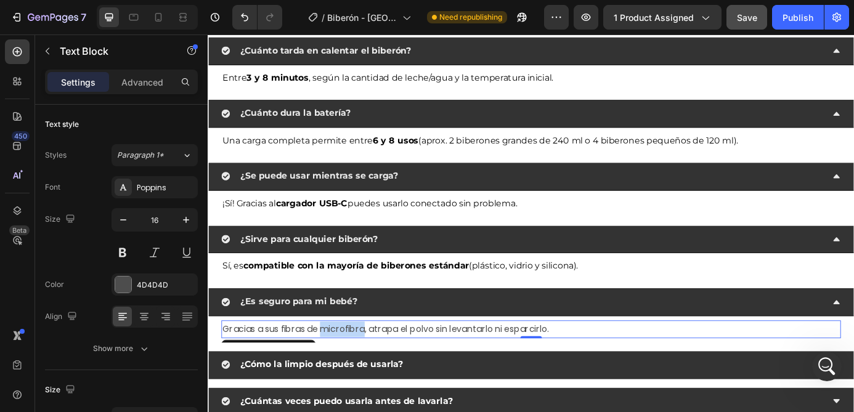
click at [386, 372] on p "Gracias a sus fibras de microfibra, atrapa el polvo sin levantarlo ni esparcirl…" at bounding box center [577, 372] width 706 height 18
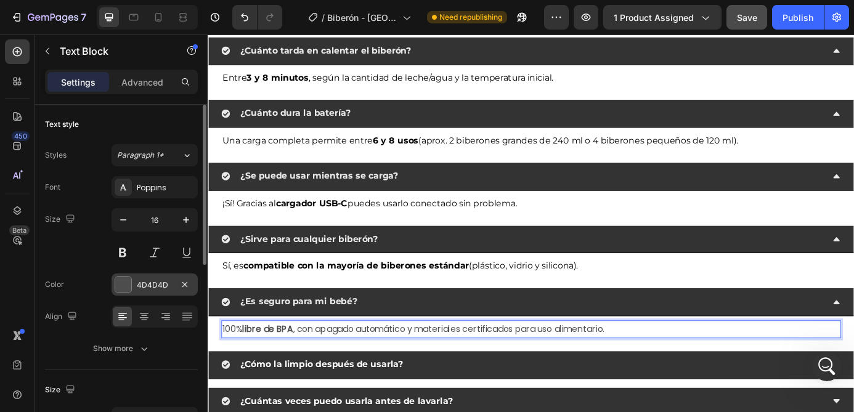
click at [148, 288] on div "4D4D4D" at bounding box center [155, 285] width 36 height 11
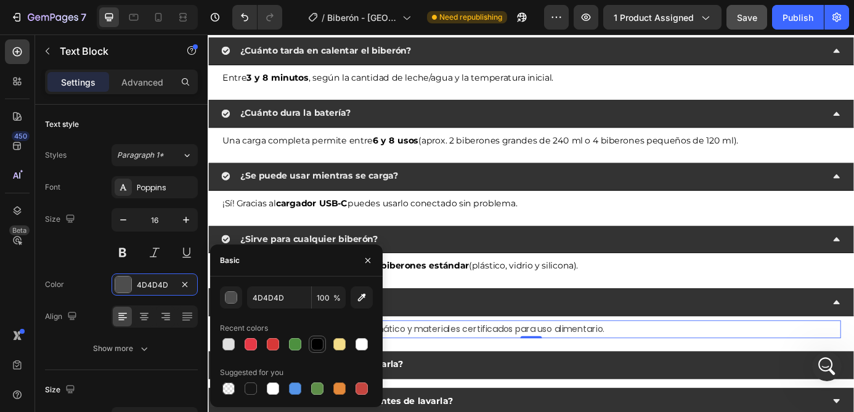
click at [319, 350] on div at bounding box center [317, 344] width 15 height 15
type input "000000"
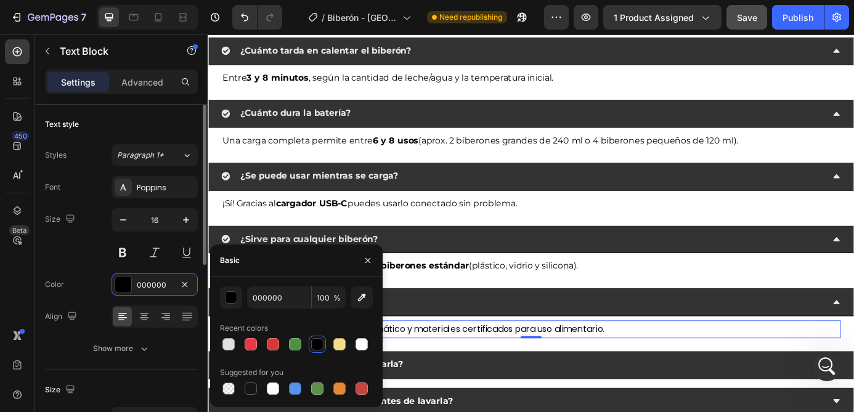
click at [144, 174] on div "Styles Paragraph 1* Font Poppins Size 16 Color 000000 Align Show more" at bounding box center [121, 252] width 153 height 216
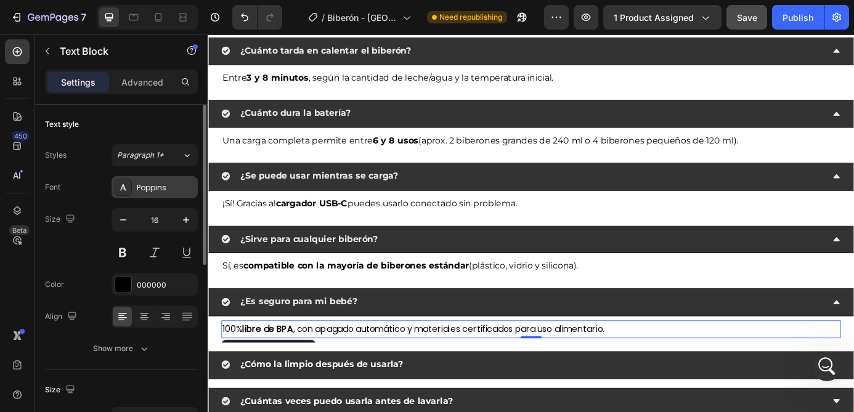
click at [153, 195] on div "Poppins" at bounding box center [154, 187] width 86 height 22
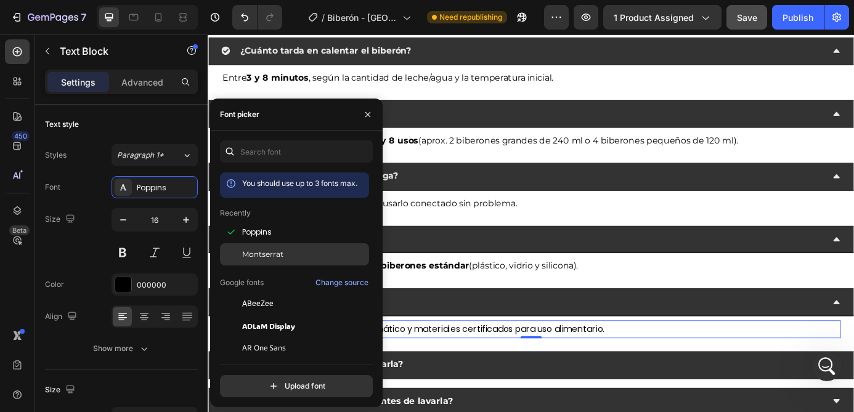
click at [268, 256] on span "Montserrat" at bounding box center [262, 254] width 41 height 11
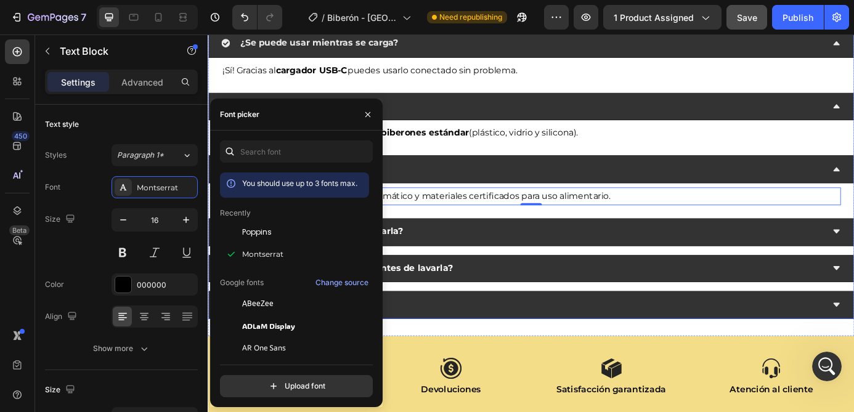
scroll to position [4260, 0]
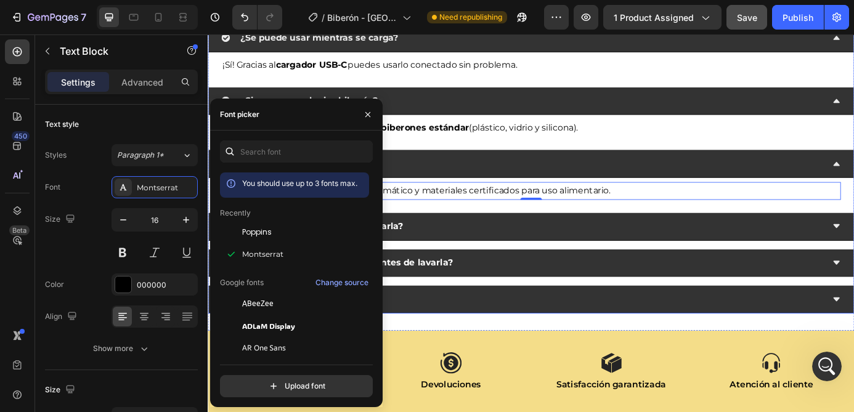
click at [415, 253] on strong "¿Cómo la limpio después de usarla?" at bounding box center [338, 254] width 186 height 12
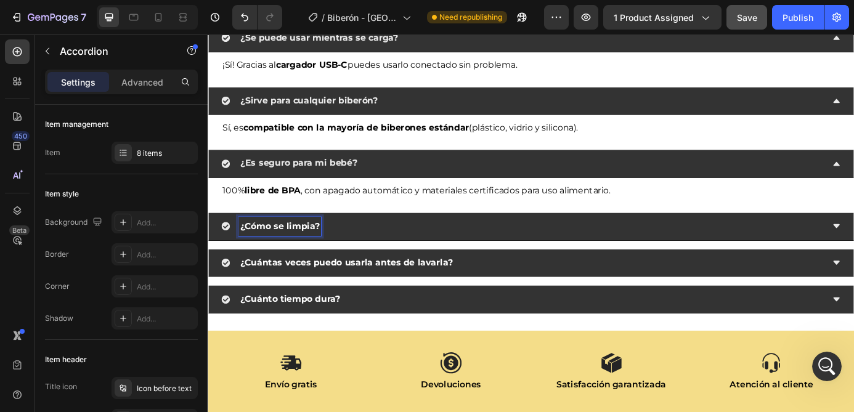
click at [379, 254] on div "¿Cómo se limpia?" at bounding box center [567, 254] width 689 height 22
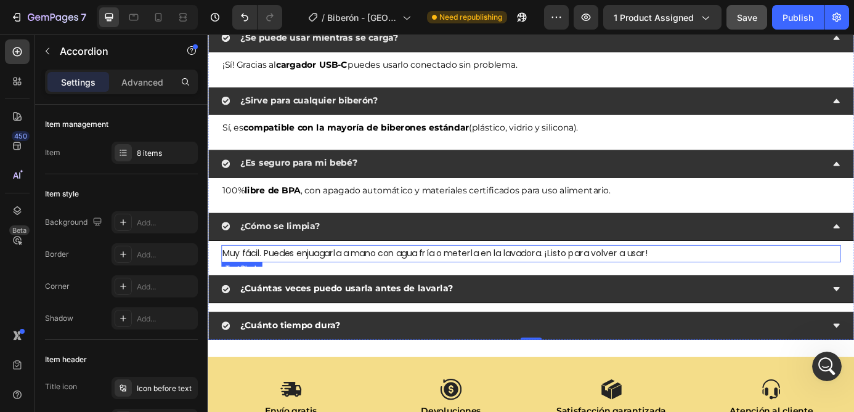
click at [348, 289] on p "Muy fácil. Puedes enjuagarla a mano con agua fría o meterla en la lavadora. ¡Li…" at bounding box center [577, 286] width 706 height 18
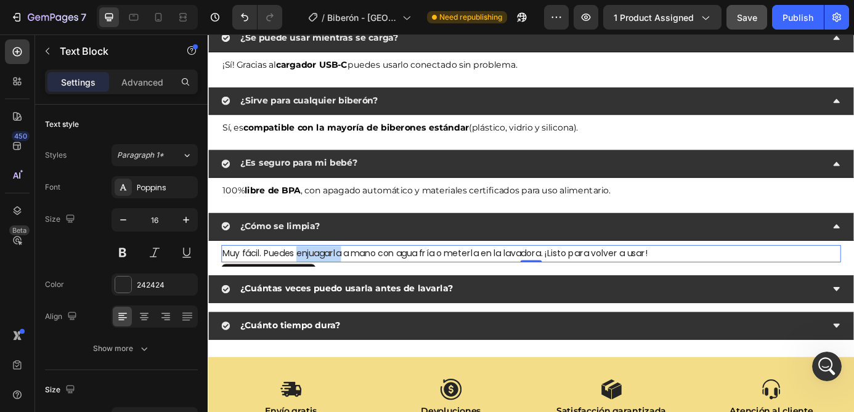
click at [348, 289] on p "Muy fácil. Puedes enjuagarla a mano con agua fría o meterla en la lavadora. ¡Li…" at bounding box center [577, 286] width 706 height 18
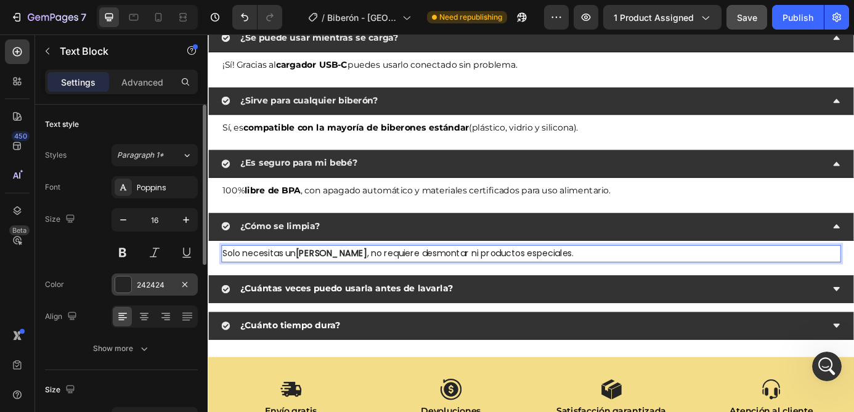
click at [154, 285] on div "242424" at bounding box center [155, 285] width 36 height 11
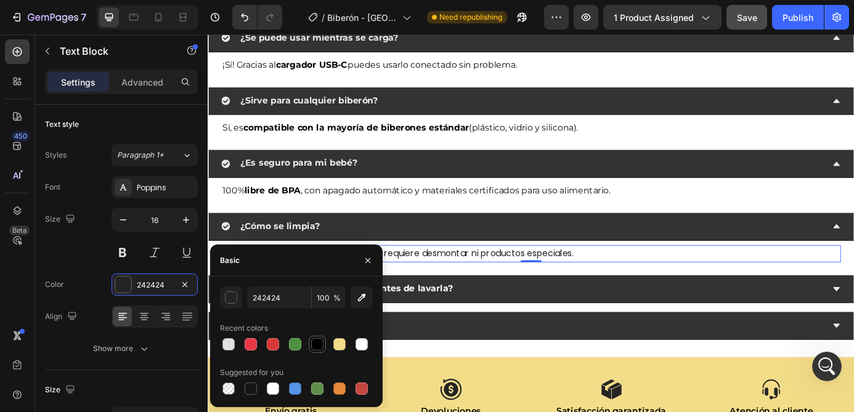
click at [317, 346] on div at bounding box center [317, 344] width 12 height 12
type input "000000"
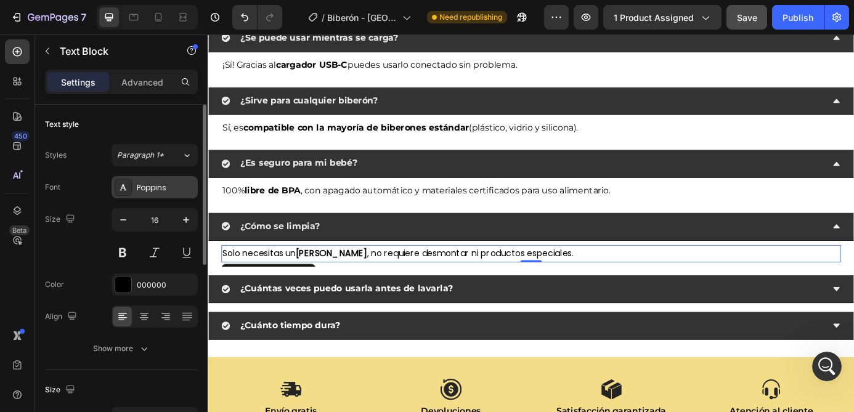
click at [147, 193] on div "Poppins" at bounding box center [166, 187] width 58 height 11
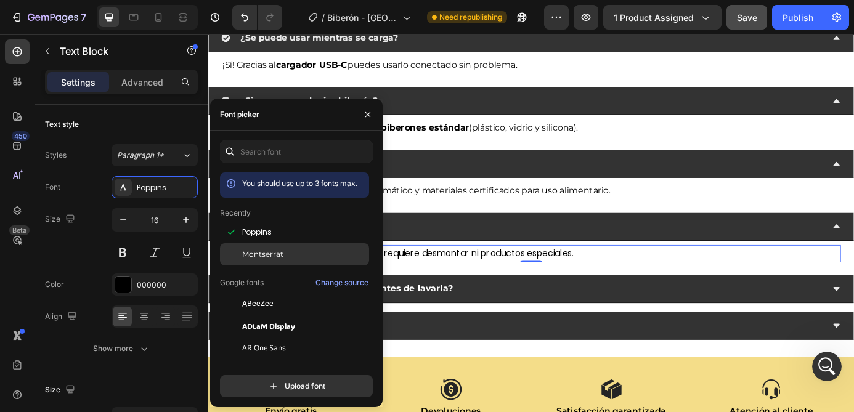
click at [277, 254] on span "Montserrat" at bounding box center [262, 254] width 41 height 11
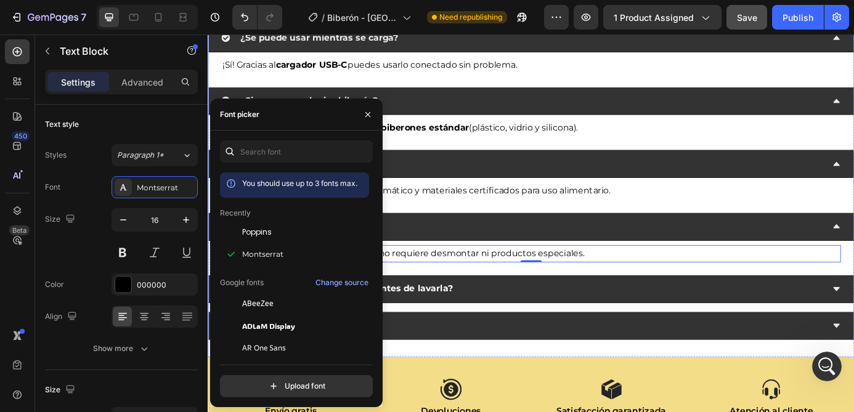
click at [445, 322] on strong "¿Cuántas veces puedo usarla antes de lavarla?" at bounding box center [366, 325] width 243 height 12
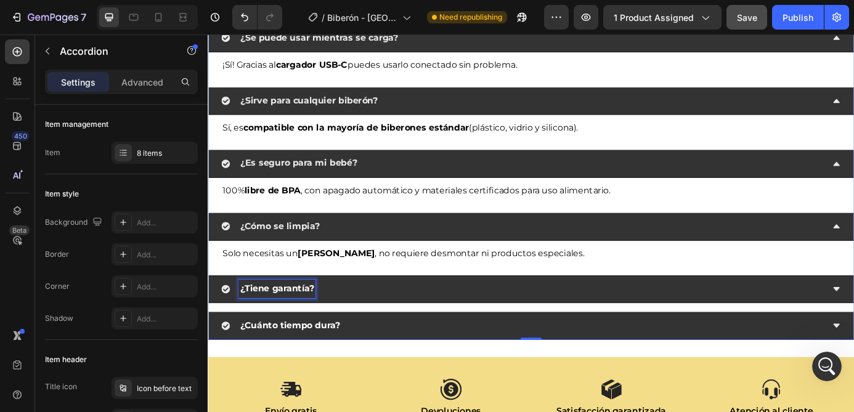
click at [389, 334] on div "¿Tiene garantía?" at bounding box center [567, 326] width 689 height 22
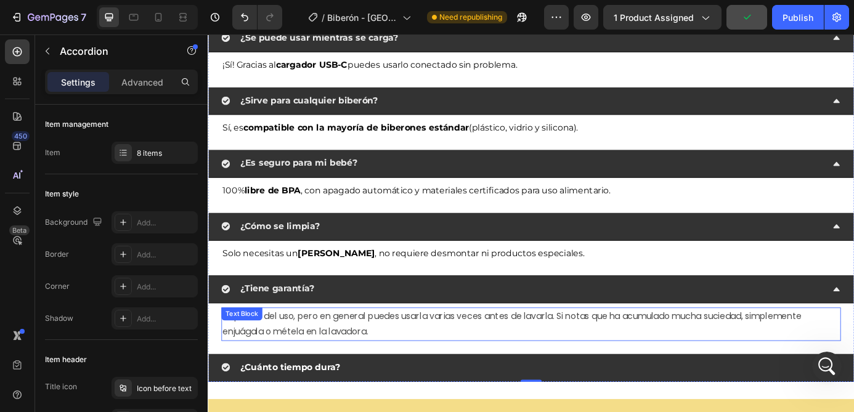
click at [342, 357] on p "Depende del uso, pero en general puedes usarla varias veces antes de lavarla. S…" at bounding box center [577, 366] width 706 height 36
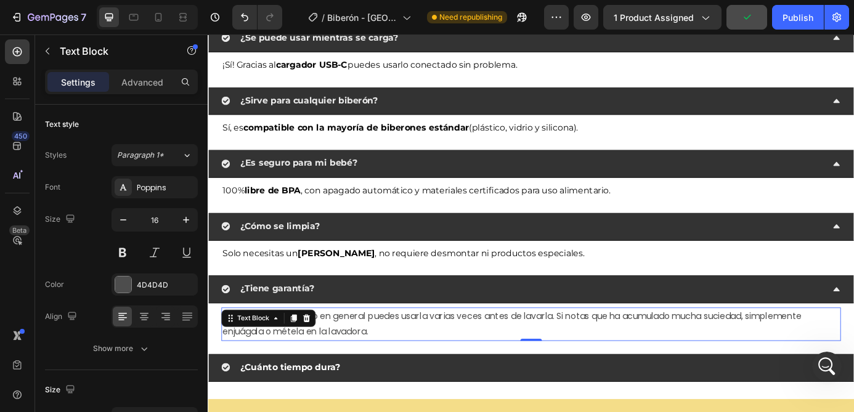
click at [342, 356] on p "Depende del uso, pero en general puedes usarla varias veces antes de lavarla. S…" at bounding box center [577, 366] width 706 height 36
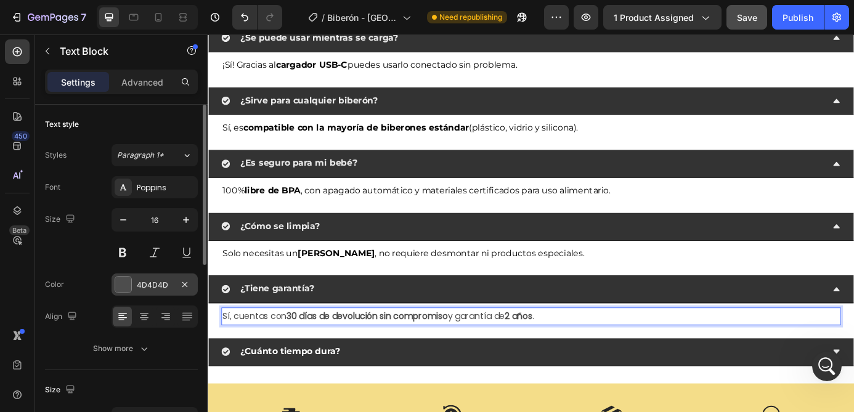
click at [150, 280] on div "4D4D4D" at bounding box center [155, 285] width 36 height 11
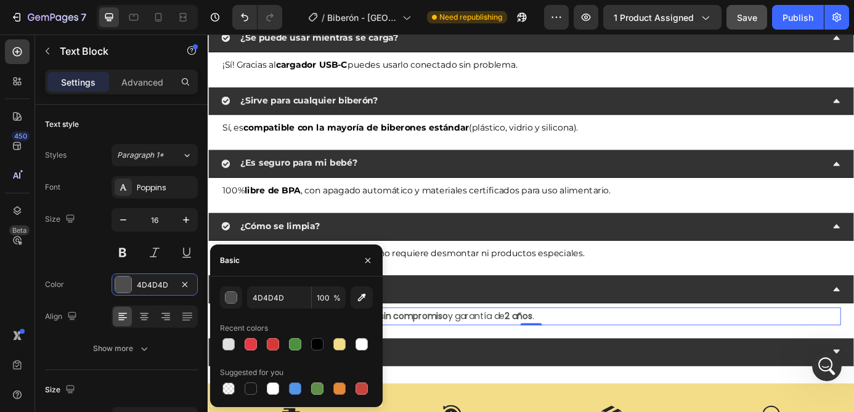
click at [319, 346] on div at bounding box center [317, 344] width 12 height 12
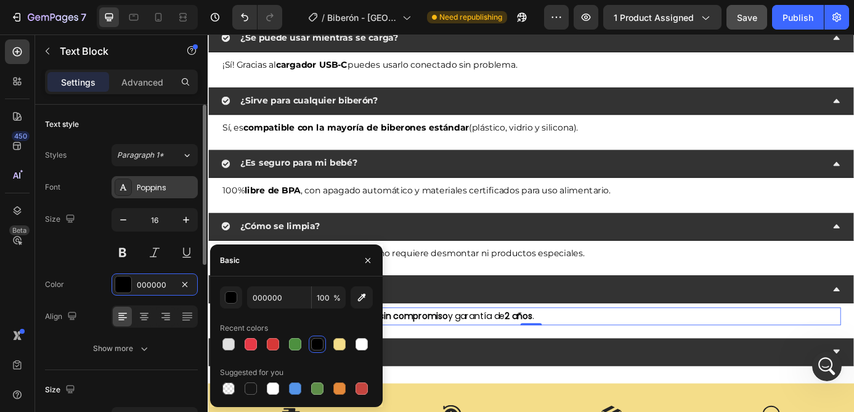
click at [154, 188] on div "Poppins" at bounding box center [166, 187] width 58 height 11
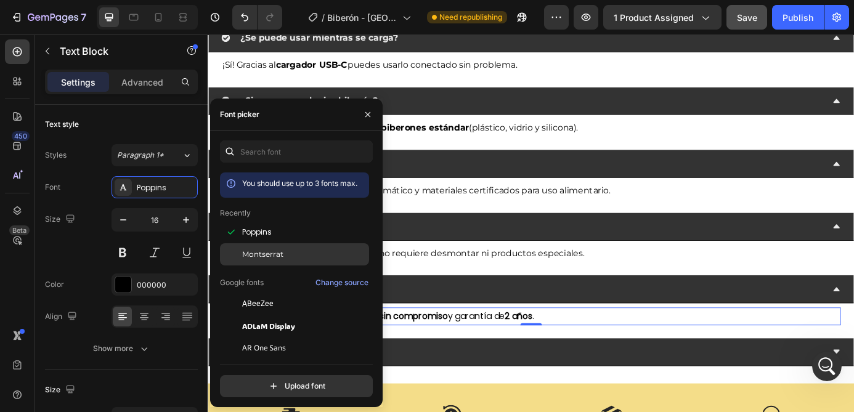
click at [267, 253] on span "Montserrat" at bounding box center [262, 254] width 41 height 11
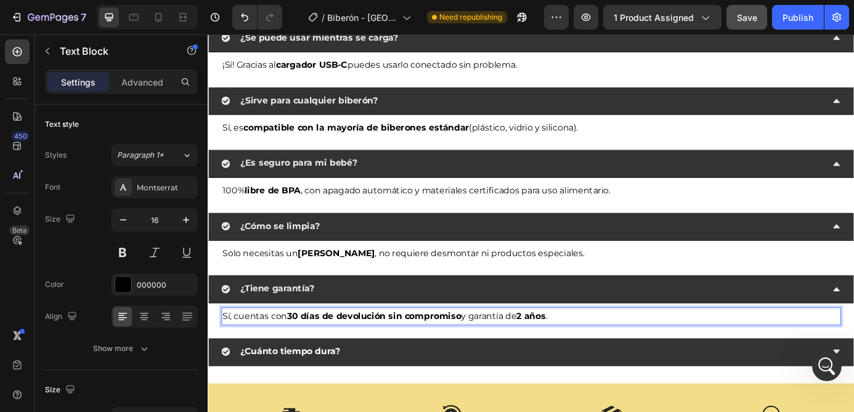
click at [314, 357] on strong "30 días de devolución sin compromiso" at bounding box center [397, 356] width 199 height 12
click at [246, 11] on icon "Undo/Redo" at bounding box center [244, 17] width 12 height 12
click at [314, 357] on strong "días de devolución sin compromiso" at bounding box center [403, 356] width 184 height 12
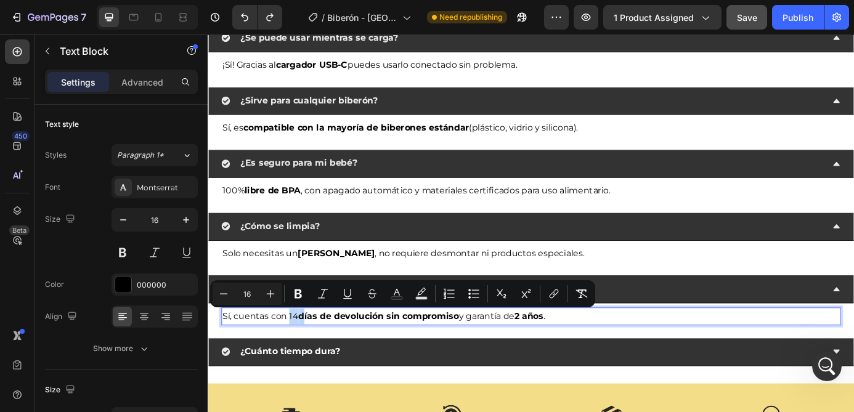
drag, startPoint x: 314, startPoint y: 360, endPoint x: 301, endPoint y: 360, distance: 12.9
click at [301, 360] on p "Sí, cuentas con 14 días de devolución sin compromiso y garantía de 2 años ." at bounding box center [577, 357] width 706 height 18
click at [121, 251] on button at bounding box center [122, 252] width 22 height 22
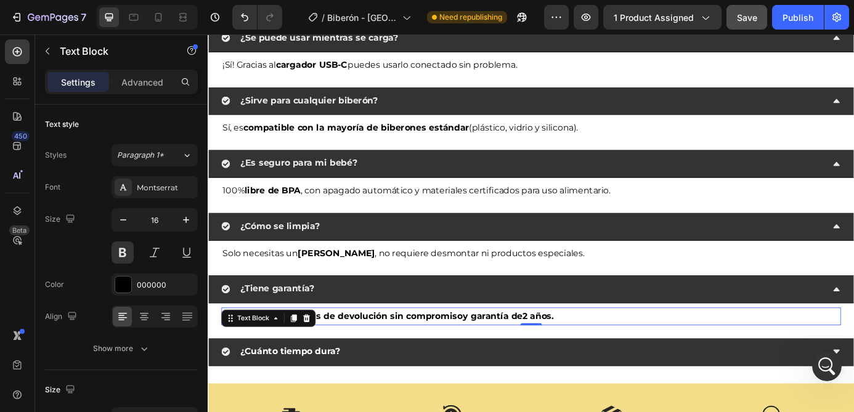
click at [447, 366] on div "Sí, cuentas con 14 días de devolución sin compromiso y garantía de 2 años ." at bounding box center [577, 357] width 708 height 20
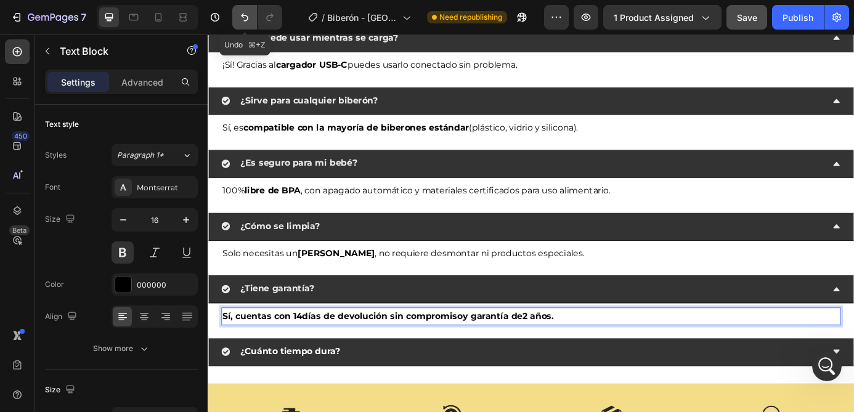
click at [242, 21] on icon "Undo/Redo" at bounding box center [244, 17] width 12 height 12
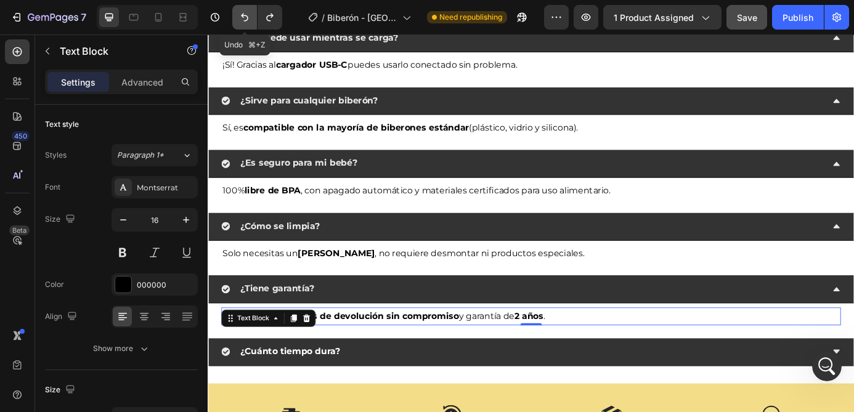
click at [242, 21] on icon "Undo/Redo" at bounding box center [244, 17] width 12 height 12
click at [240, 9] on button "Undo/Redo" at bounding box center [244, 17] width 25 height 25
click at [399, 363] on strong "días de devolución sin compromiso" at bounding box center [395, 356] width 170 height 14
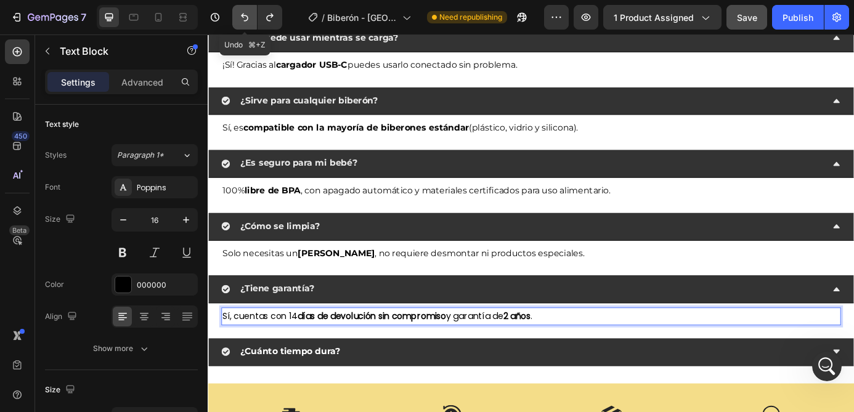
click at [240, 15] on icon "Undo/Redo" at bounding box center [244, 17] width 12 height 12
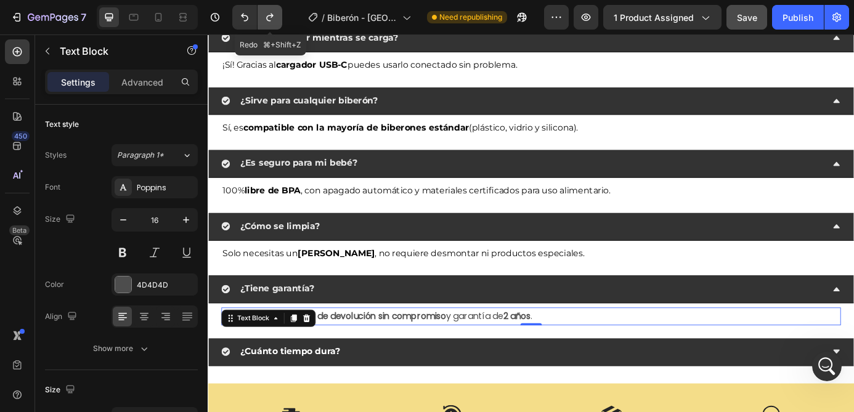
click at [270, 11] on icon "Undo/Redo" at bounding box center [270, 17] width 12 height 12
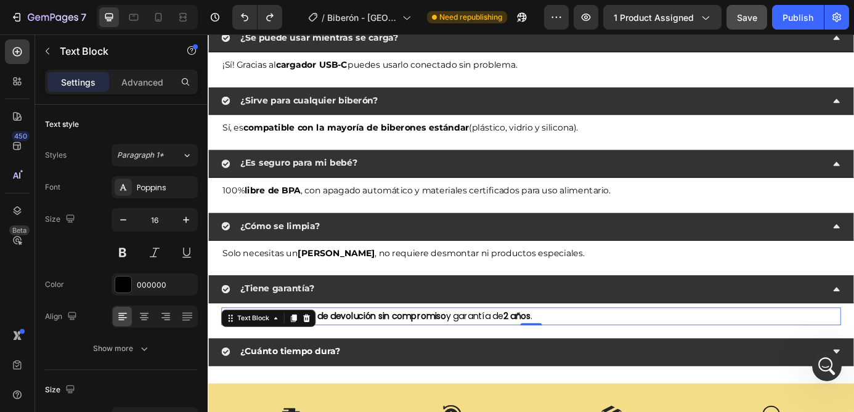
click at [430, 358] on strong "días de devolución sin compromiso" at bounding box center [395, 356] width 170 height 14
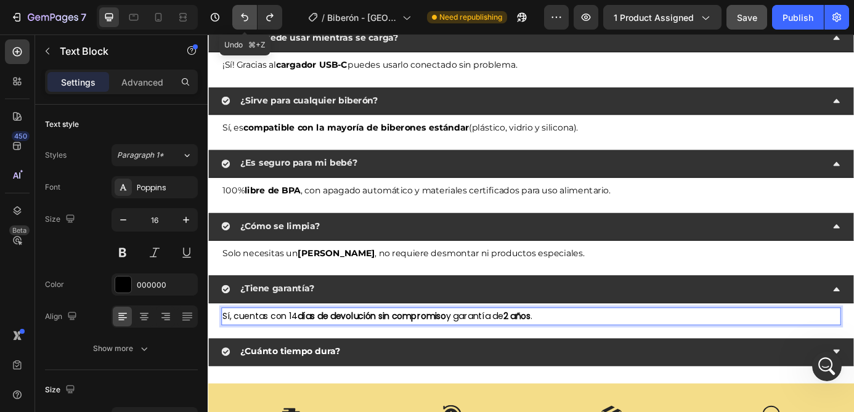
click at [240, 16] on icon "Undo/Redo" at bounding box center [244, 17] width 12 height 12
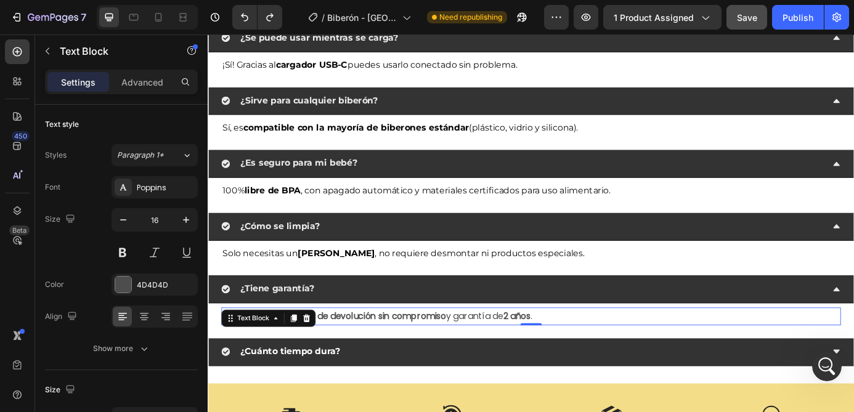
click at [428, 349] on p "Sí, cuentas con 14 días de devolución sin compromiso y garantía de 2 años ." at bounding box center [577, 357] width 706 height 18
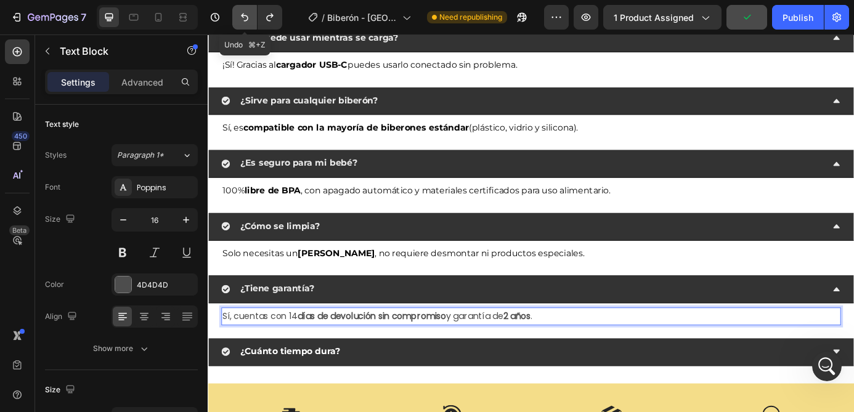
click at [248, 13] on icon "Undo/Redo" at bounding box center [244, 17] width 12 height 12
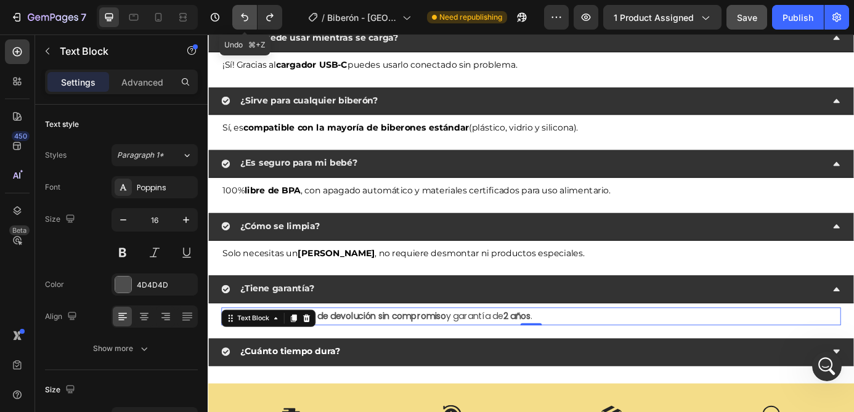
click at [246, 13] on icon "Undo/Redo" at bounding box center [244, 17] width 12 height 12
click at [421, 356] on strong "días de devolución sin compromiso" at bounding box center [395, 356] width 170 height 14
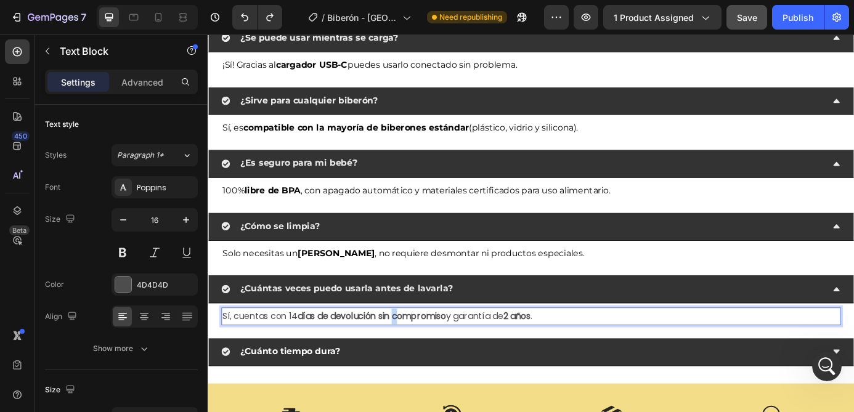
click at [421, 356] on strong "días de devolución sin compromiso" at bounding box center [395, 356] width 170 height 14
drag, startPoint x: 301, startPoint y: 356, endPoint x: 341, endPoint y: 358, distance: 40.7
click at [341, 358] on p "Sí, cuentas con 14 días de devolución sin compromiso y garantía de 2 años." at bounding box center [577, 357] width 706 height 18
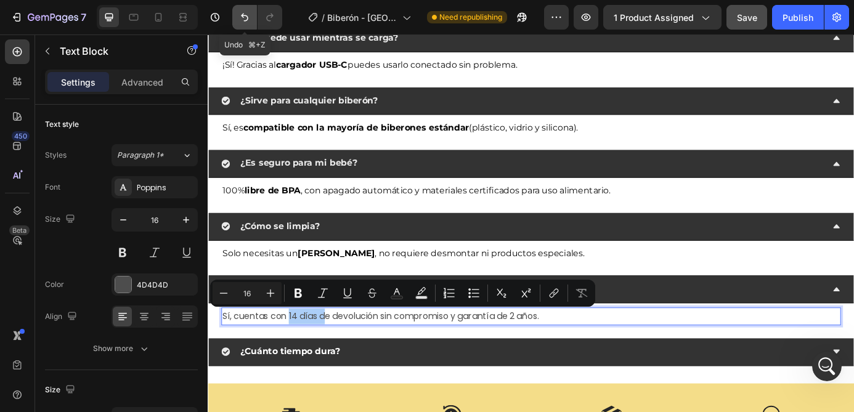
click at [243, 15] on icon "Undo/Redo" at bounding box center [244, 18] width 7 height 8
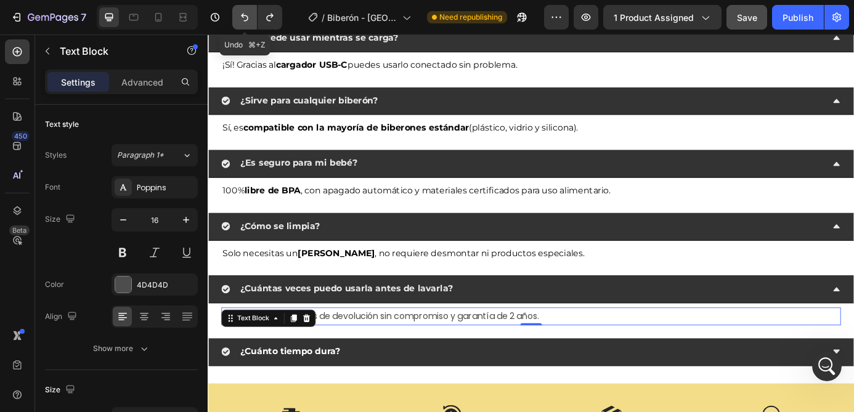
click at [243, 15] on icon "Undo/Redo" at bounding box center [244, 18] width 7 height 8
click at [264, 19] on icon "Undo/Redo" at bounding box center [270, 17] width 12 height 12
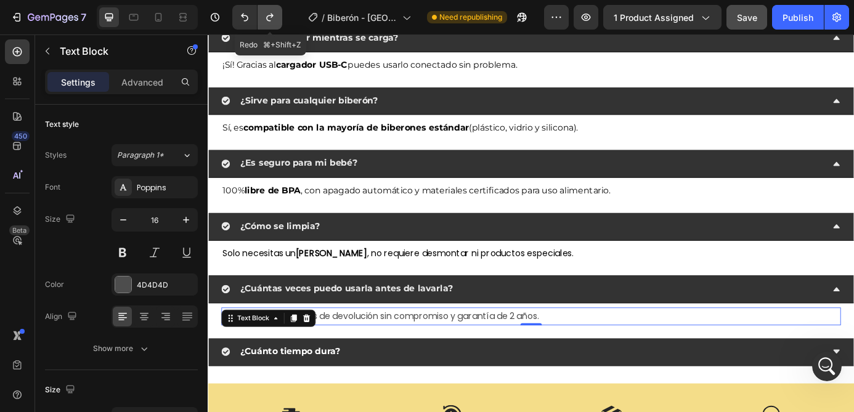
click at [264, 19] on icon "Undo/Redo" at bounding box center [270, 17] width 12 height 12
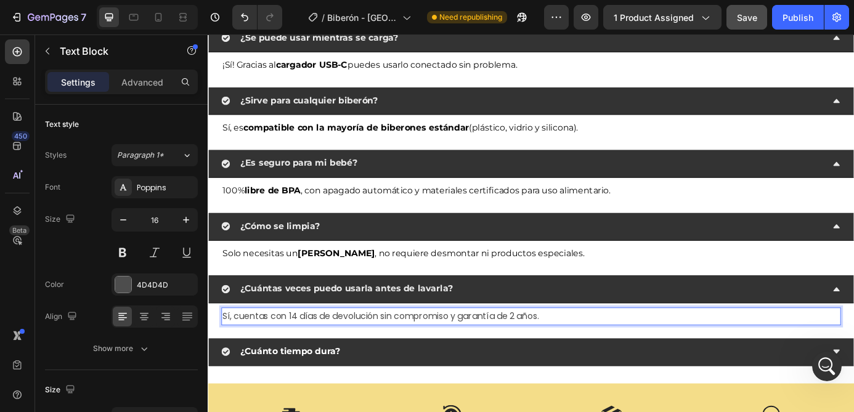
click at [394, 357] on p "Sí, cuentas con 14 días de devolución sin compromiso y garantía de 2 años." at bounding box center [577, 357] width 706 height 18
click at [313, 355] on strong "30 días de devolución sin compromiso" at bounding box center [389, 356] width 184 height 14
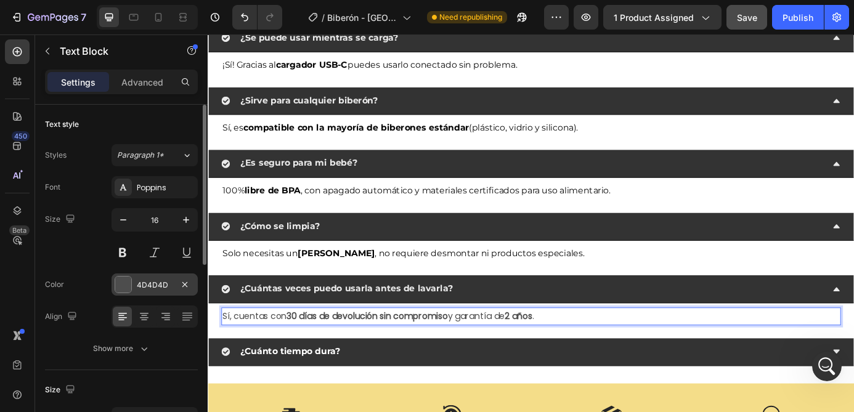
click at [160, 288] on div "4D4D4D" at bounding box center [155, 285] width 36 height 11
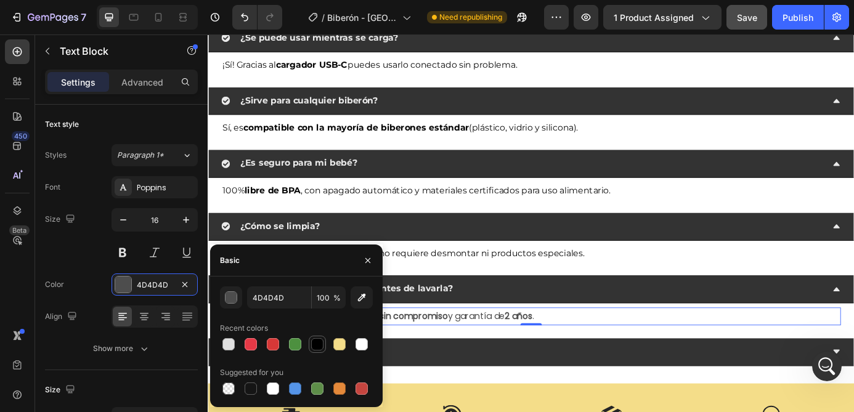
click at [311, 344] on div at bounding box center [317, 344] width 12 height 12
type input "000000"
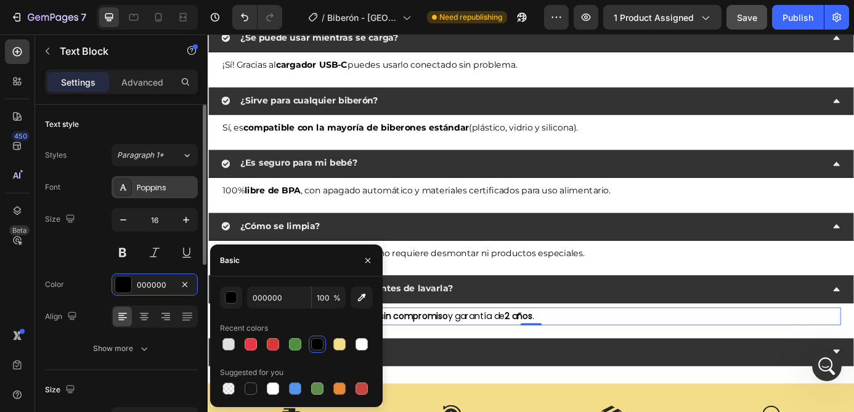
click at [158, 180] on div "Poppins" at bounding box center [154, 187] width 86 height 22
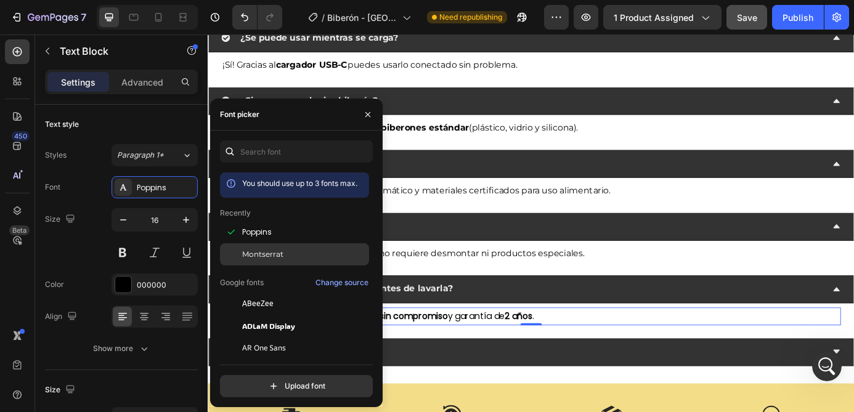
click at [269, 256] on span "Montserrat" at bounding box center [262, 254] width 41 height 11
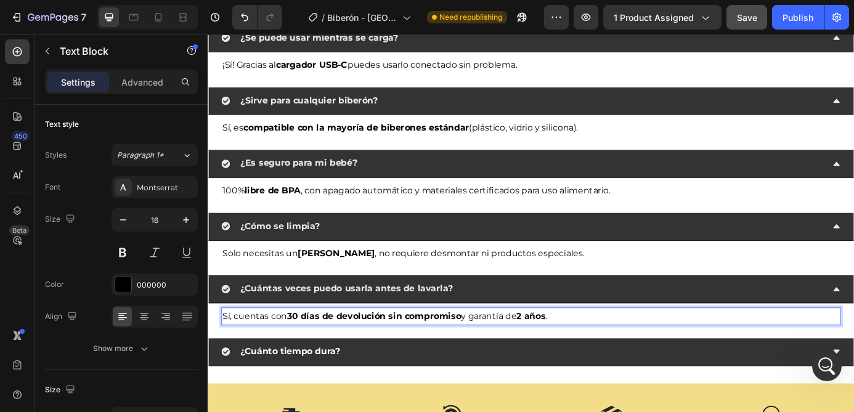
click at [312, 355] on strong "30 días de devolución sin compromiso" at bounding box center [397, 356] width 199 height 12
click at [315, 354] on strong "30 14 días de devolución sin compromiso" at bounding box center [404, 356] width 212 height 12
click at [453, 388] on div "¿Cuánto tiempo dura?" at bounding box center [567, 398] width 689 height 22
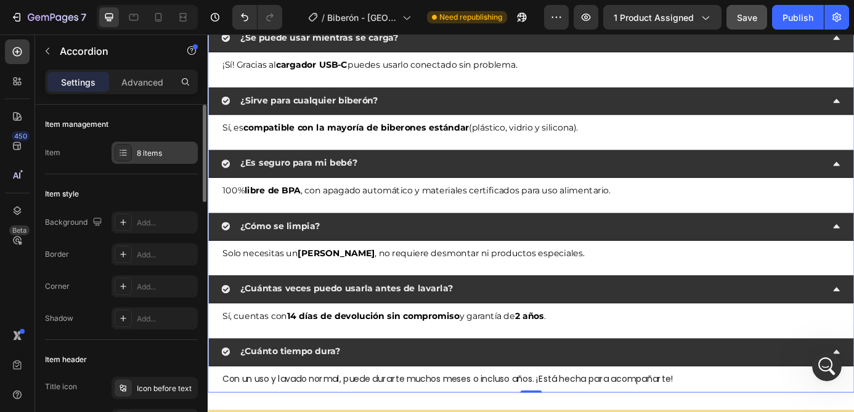
click at [161, 150] on div "8 items" at bounding box center [166, 153] width 58 height 11
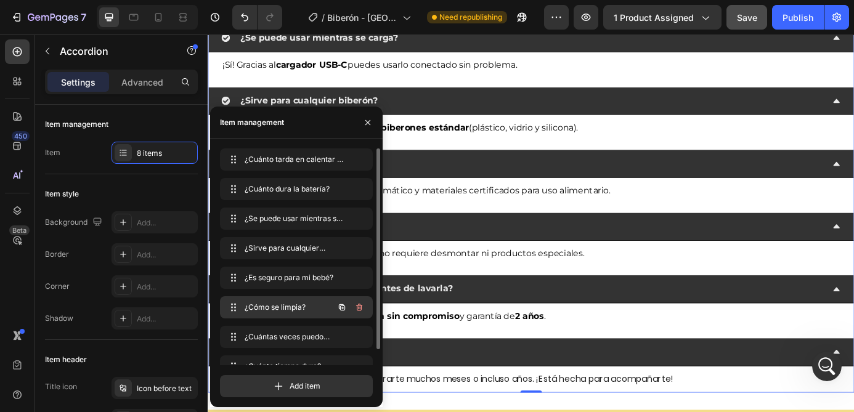
scroll to position [17, 0]
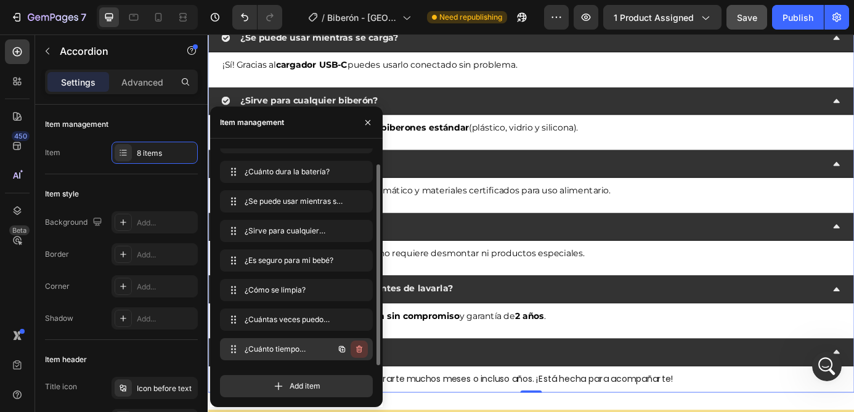
click at [358, 349] on icon "button" at bounding box center [359, 349] width 10 height 10
click at [344, 352] on div "Delete" at bounding box center [350, 349] width 23 height 11
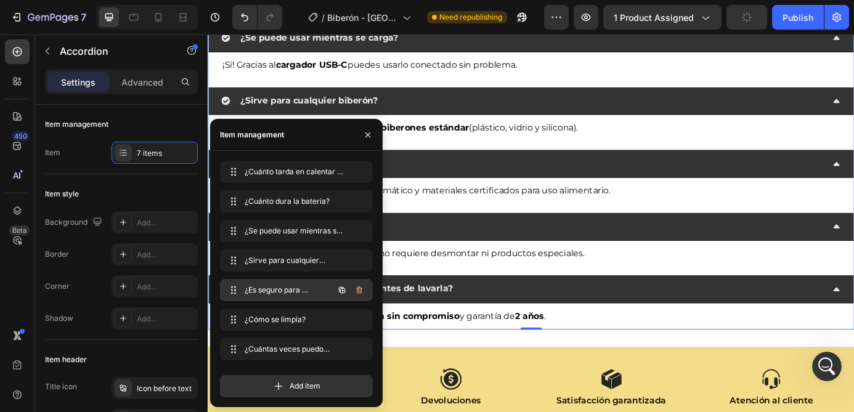
scroll to position [0, 0]
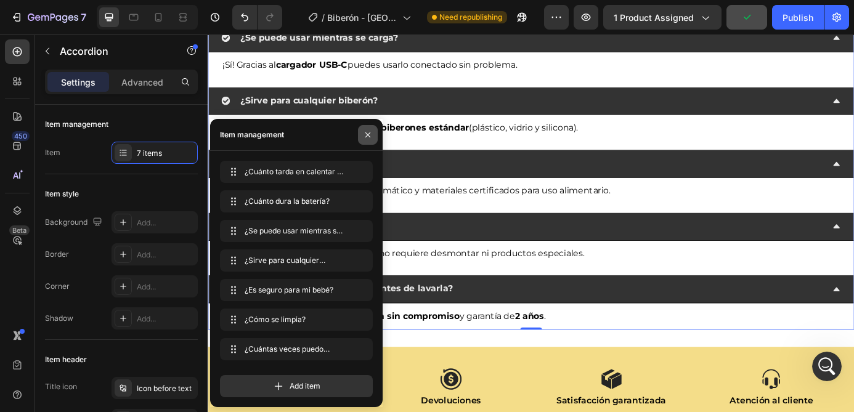
click at [370, 134] on icon "button" at bounding box center [368, 135] width 10 height 10
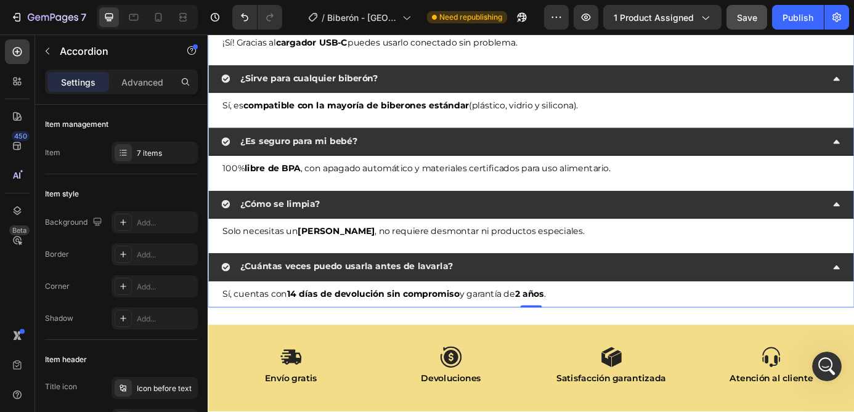
scroll to position [4291, 0]
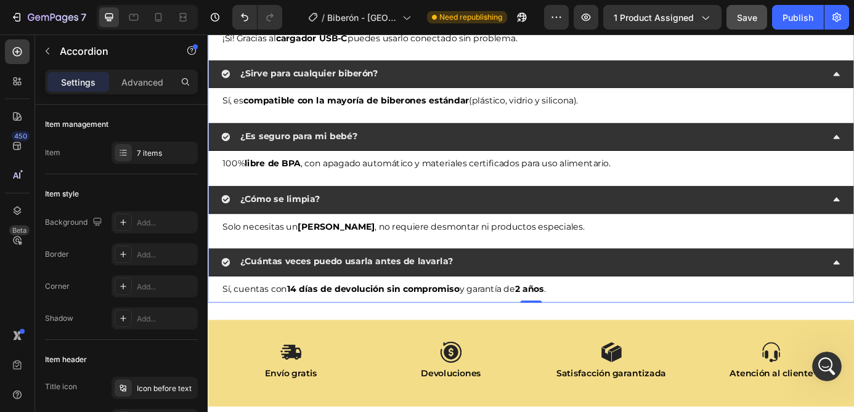
click at [695, 283] on div "¿Cuántas veces puedo usarla antes de lavarla?" at bounding box center [577, 295] width 738 height 32
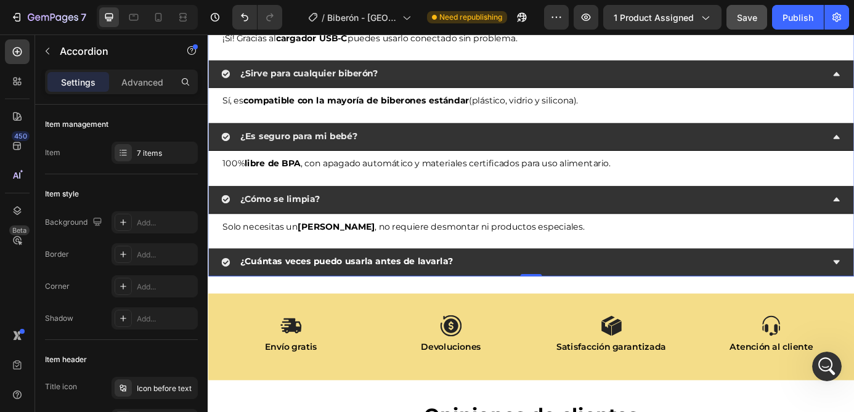
click at [703, 232] on div "¿Cómo se limpia?" at bounding box center [567, 223] width 689 height 22
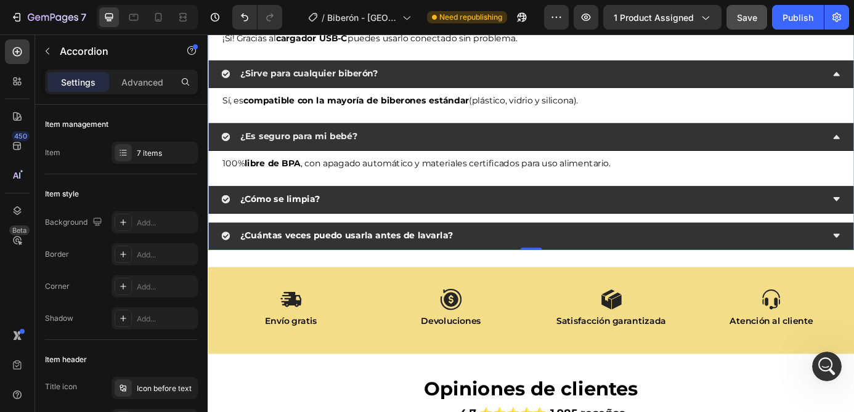
click at [695, 151] on div "¿Es seguro para mi bebé?" at bounding box center [567, 151] width 689 height 22
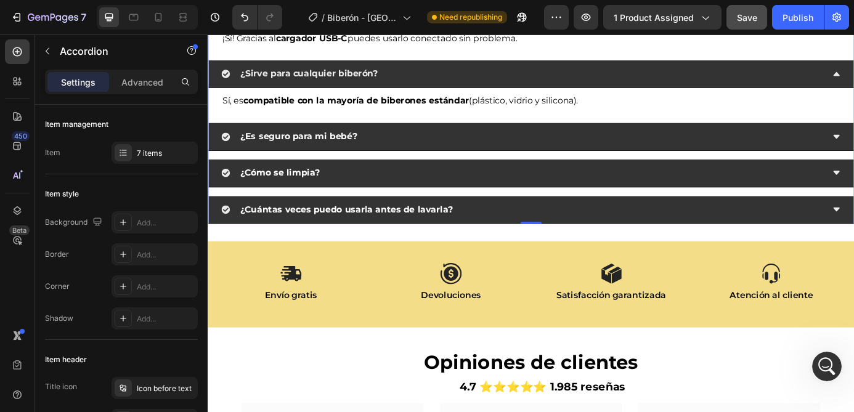
click at [688, 86] on div "¿Sirve para cualquier biberón?" at bounding box center [567, 80] width 689 height 22
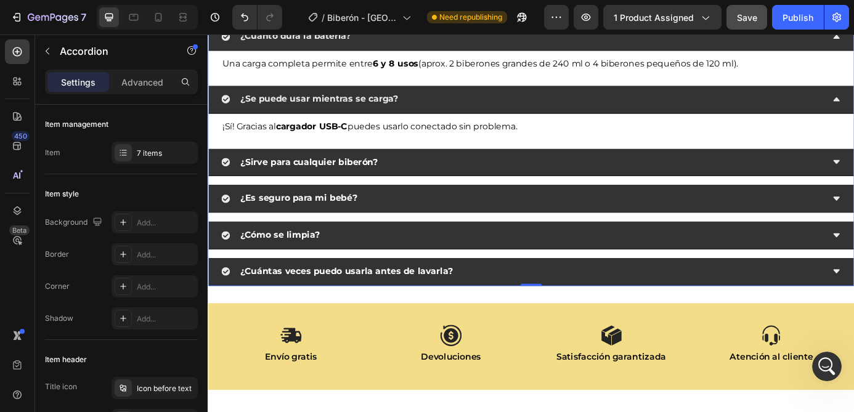
scroll to position [4186, 0]
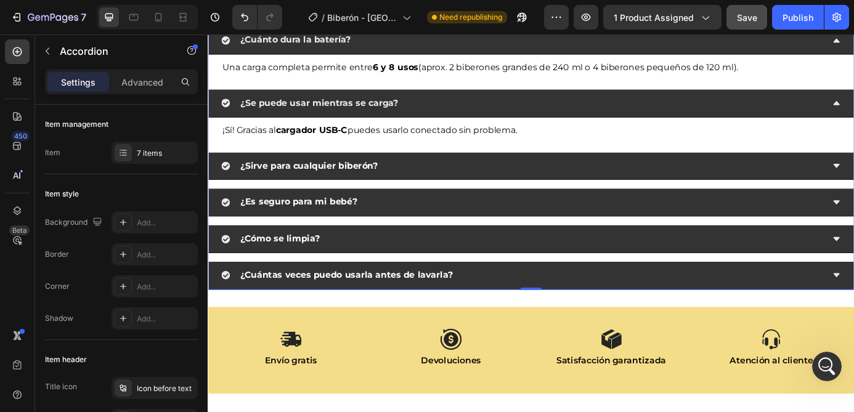
click at [688, 112] on div "¿Se puede usar mientras se carga?" at bounding box center [567, 113] width 689 height 22
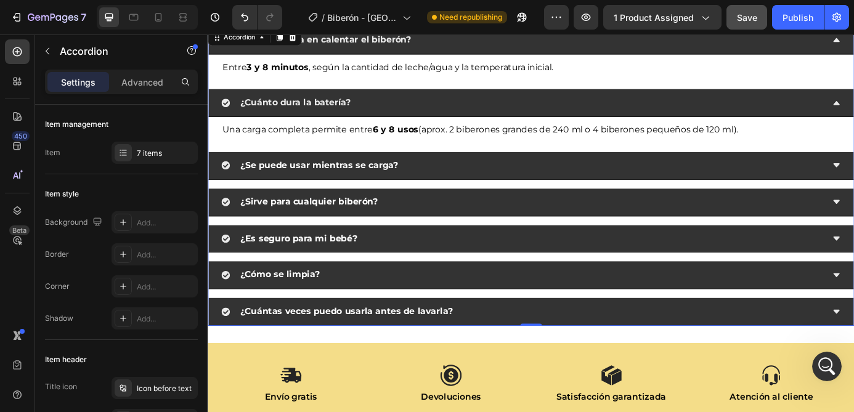
scroll to position [4111, 0]
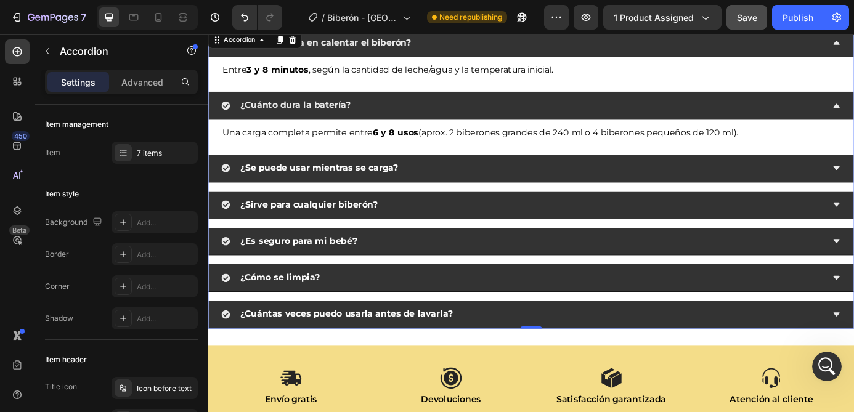
click at [688, 111] on div "¿Cuánto dura la batería?" at bounding box center [567, 116] width 689 height 22
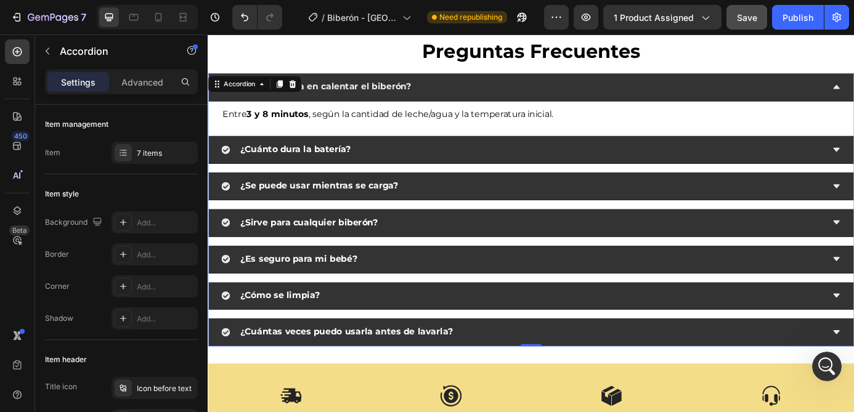
scroll to position [4058, 0]
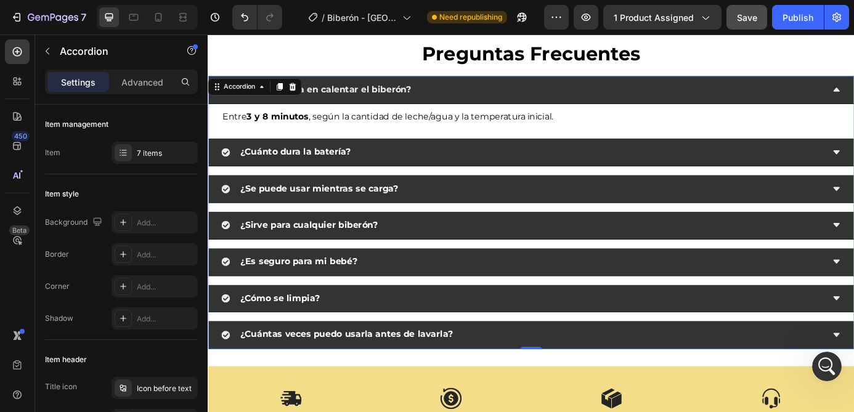
click at [700, 105] on div "¿Cuánto tarda en calentar el biberón?" at bounding box center [567, 98] width 689 height 22
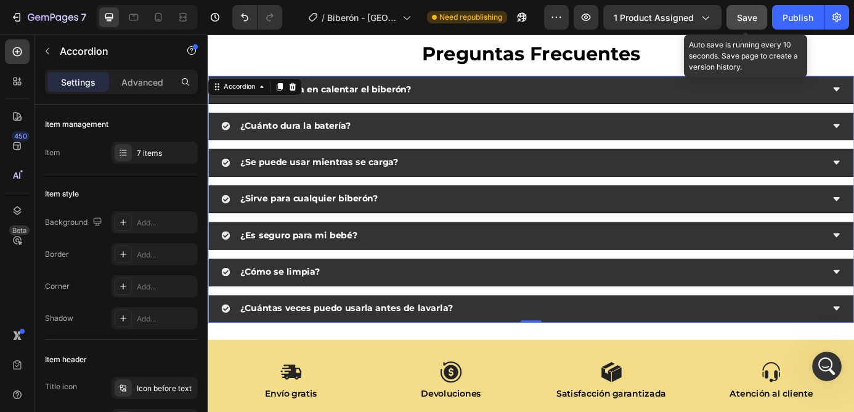
click at [742, 14] on span "Save" at bounding box center [747, 17] width 20 height 10
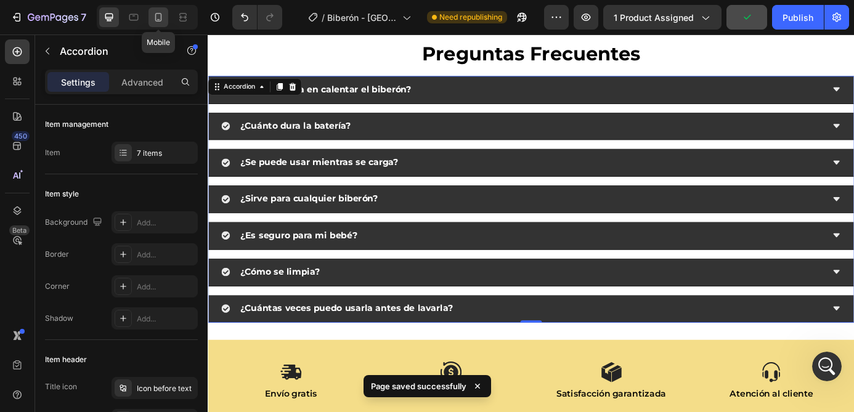
click at [150, 15] on div at bounding box center [158, 17] width 20 height 20
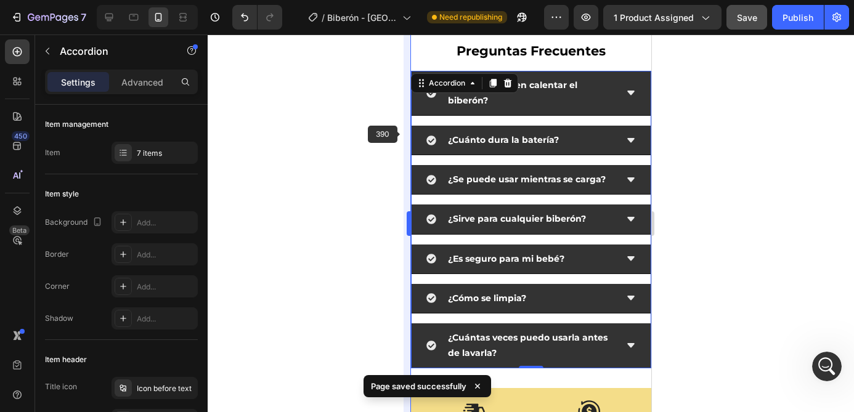
scroll to position [3980, 0]
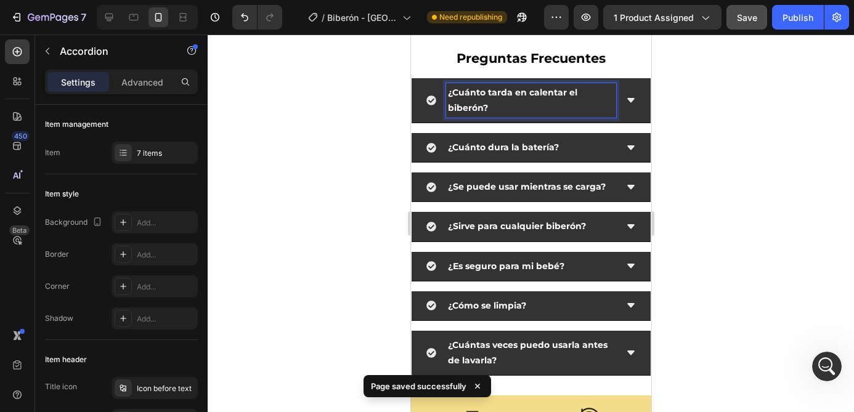
click at [632, 102] on icon at bounding box center [630, 100] width 10 height 10
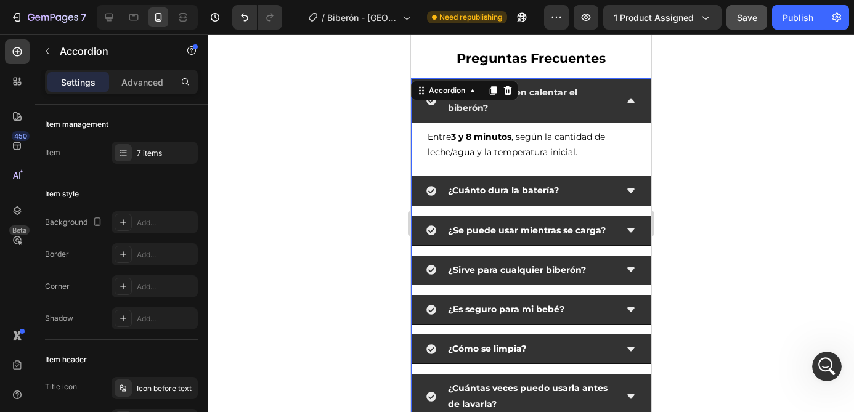
click at [632, 102] on icon at bounding box center [630, 100] width 10 height 10
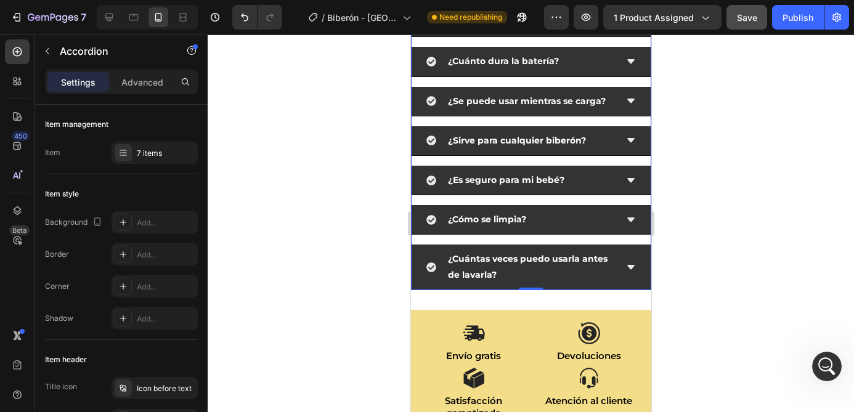
scroll to position [3974, 0]
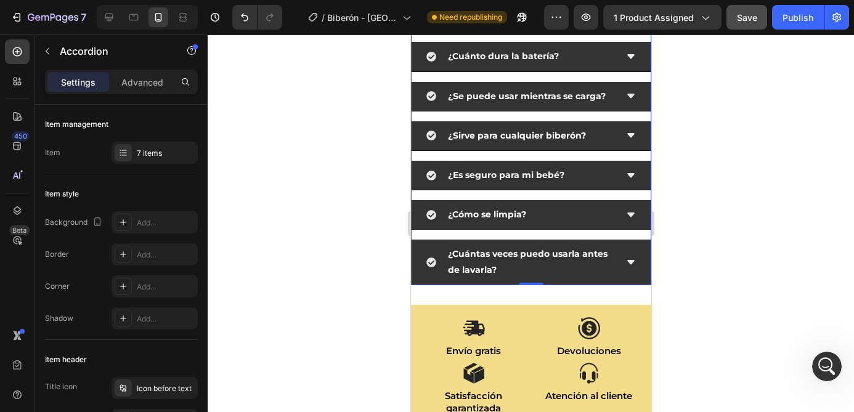
click at [504, 179] on strong "¿Es seguro para mi bebé?" at bounding box center [505, 174] width 116 height 11
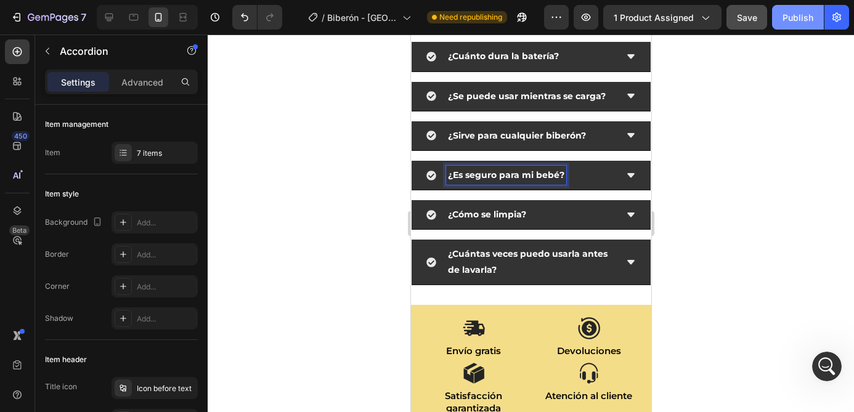
click at [798, 17] on div "Publish" at bounding box center [797, 17] width 31 height 13
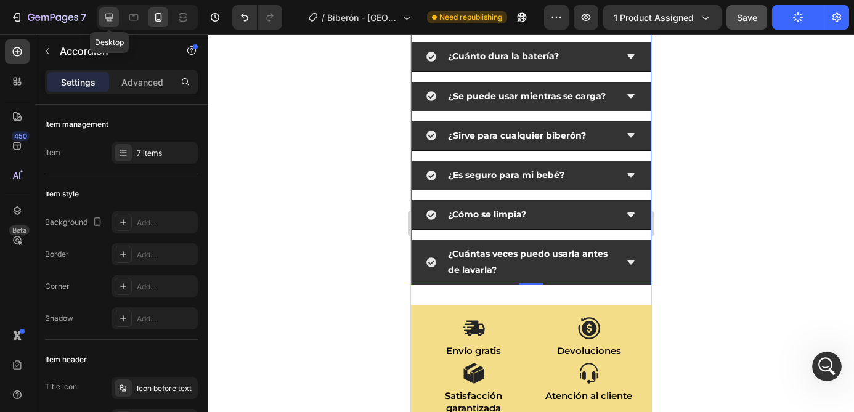
click at [105, 20] on icon at bounding box center [109, 17] width 12 height 12
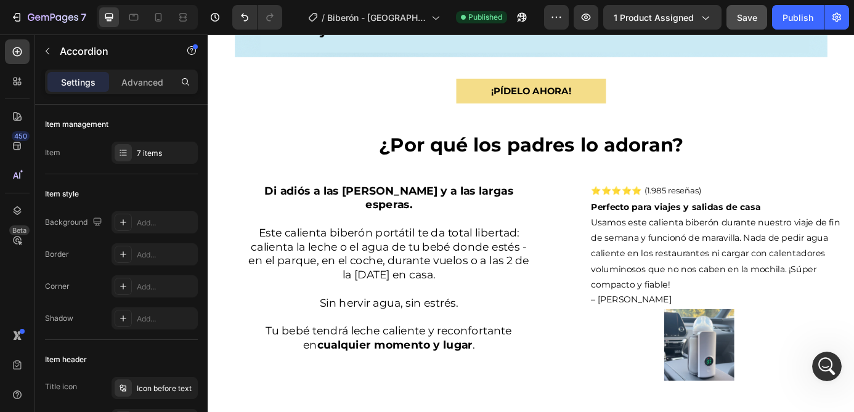
scroll to position [2570, 0]
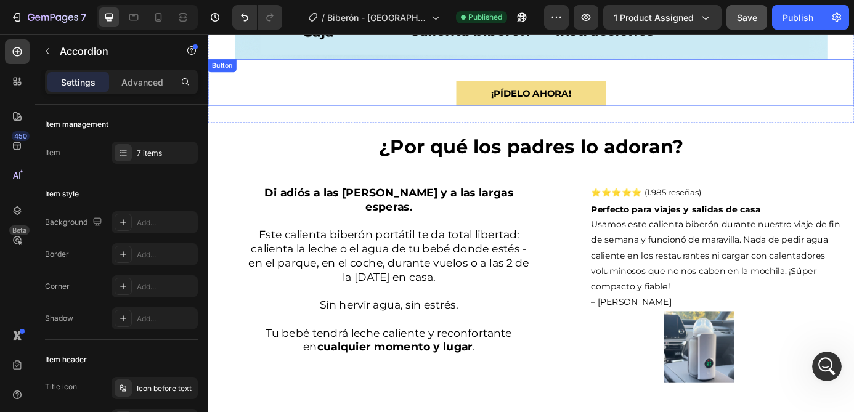
click at [682, 99] on div "¡Pídelo ahora! Button" at bounding box center [577, 89] width 739 height 53
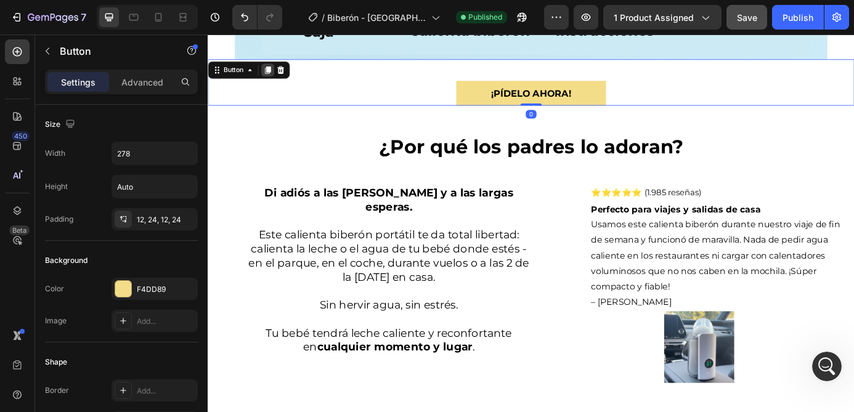
click at [273, 75] on icon at bounding box center [276, 75] width 10 height 10
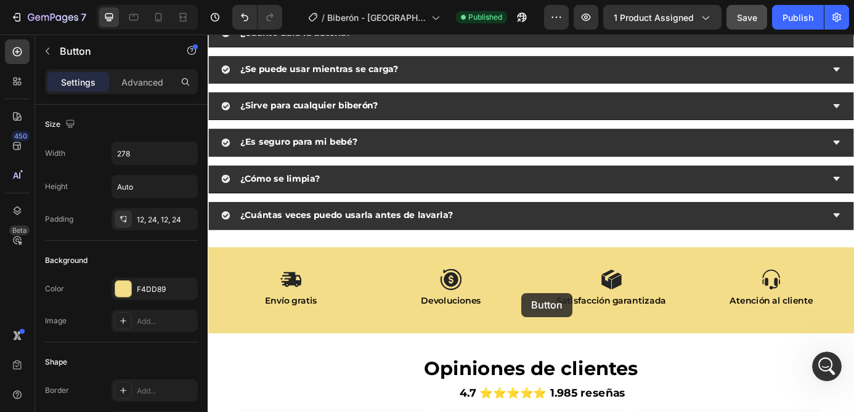
scroll to position [4026, 0]
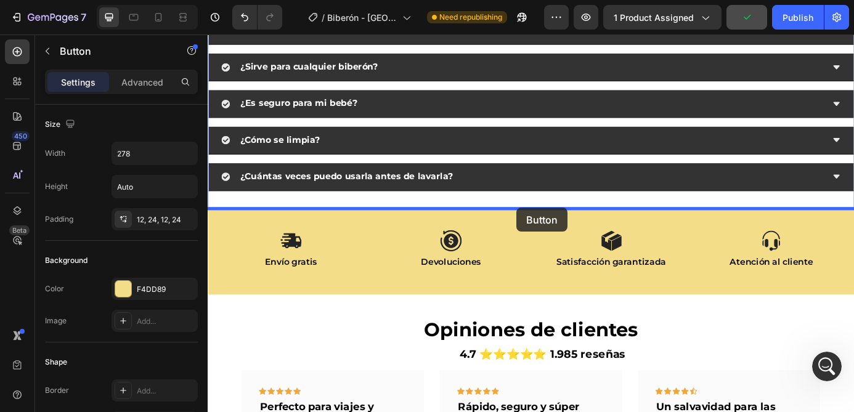
drag, startPoint x: 480, startPoint y: 129, endPoint x: 560, endPoint y: 233, distance: 130.8
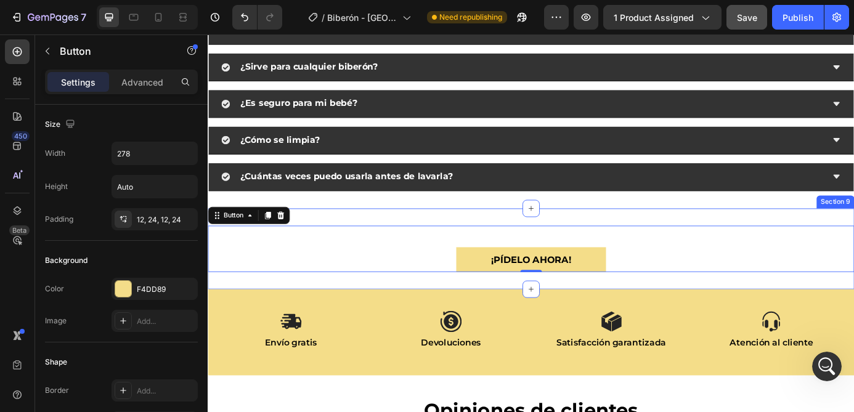
click at [642, 237] on div "¡Pídelo ahora! Button 0 Section 9" at bounding box center [577, 279] width 739 height 92
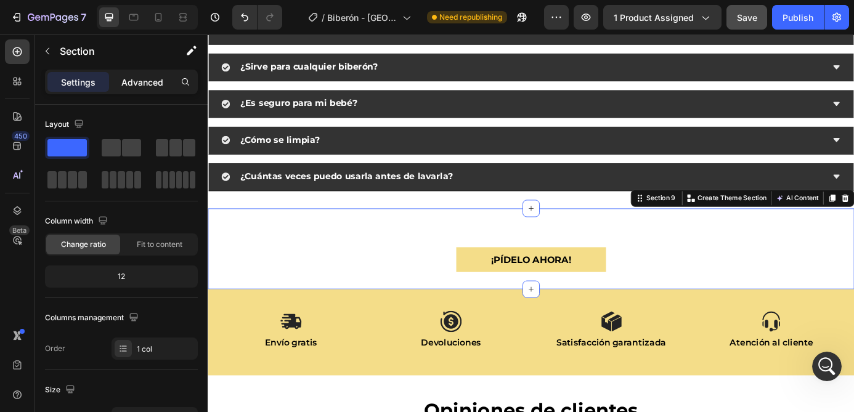
click at [138, 81] on p "Advanced" at bounding box center [142, 82] width 42 height 13
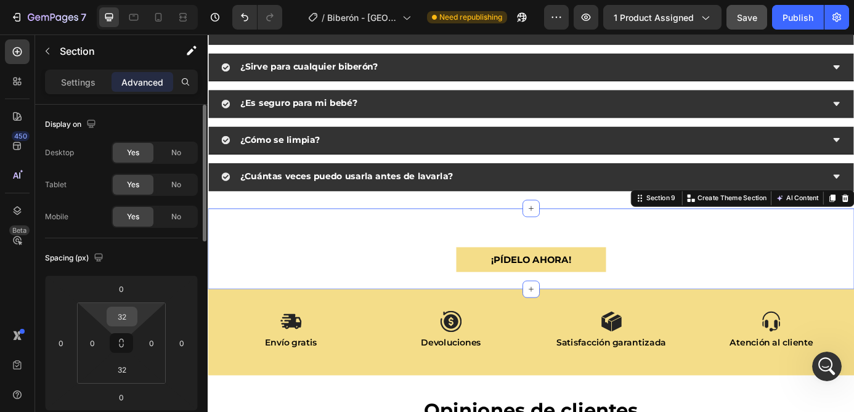
click at [119, 316] on input "32" at bounding box center [122, 316] width 25 height 18
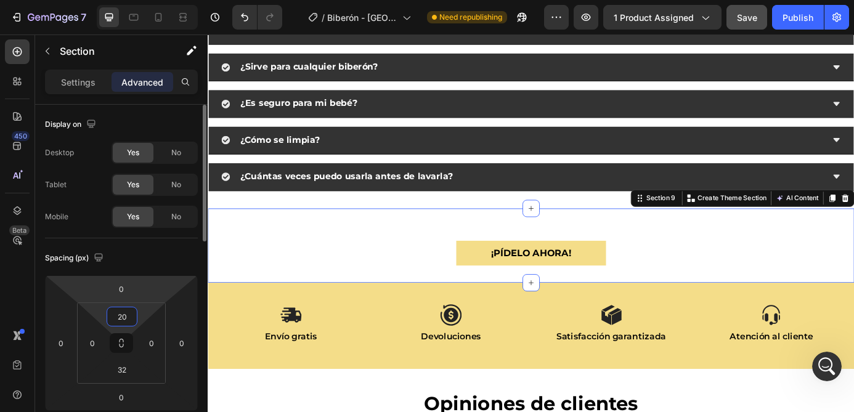
type input "2"
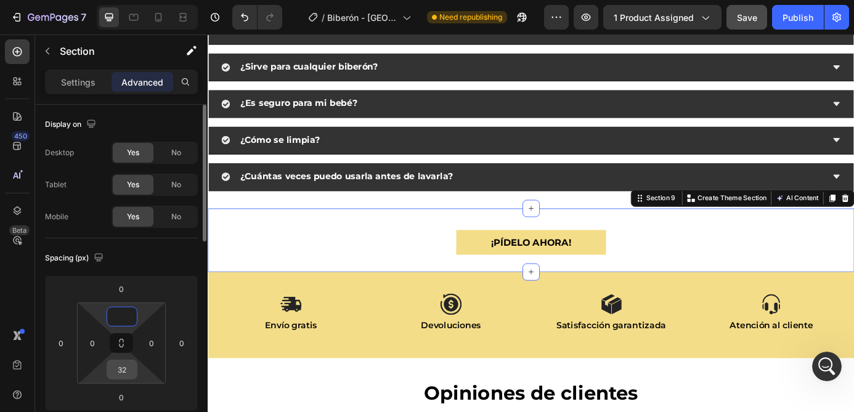
type input "0"
click at [121, 370] on input "32" at bounding box center [122, 369] width 25 height 18
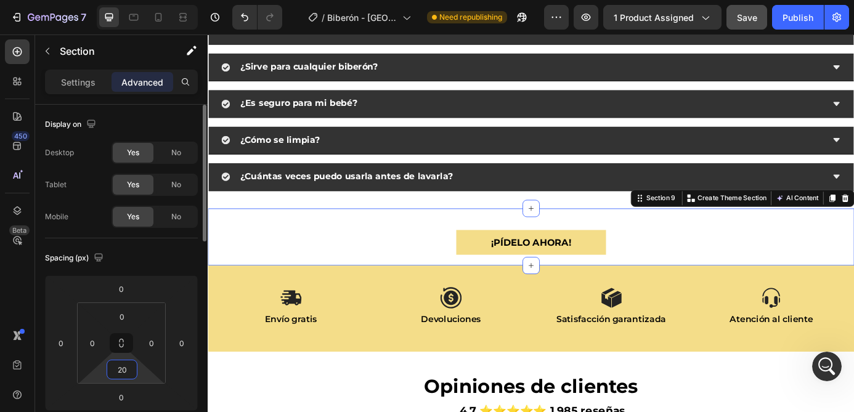
type input "2"
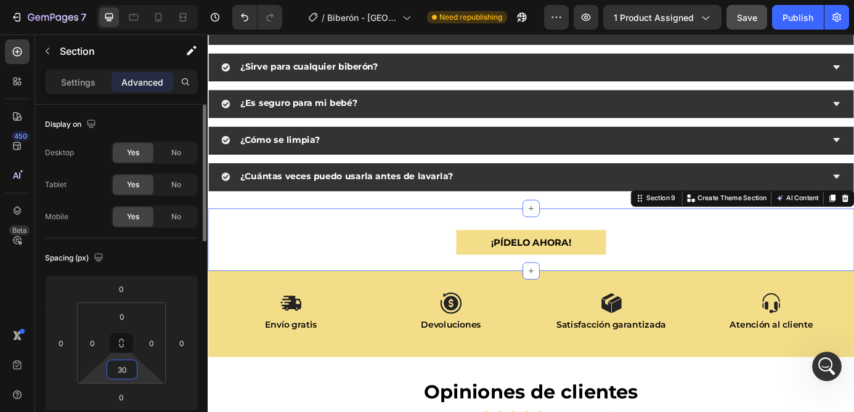
type input "3"
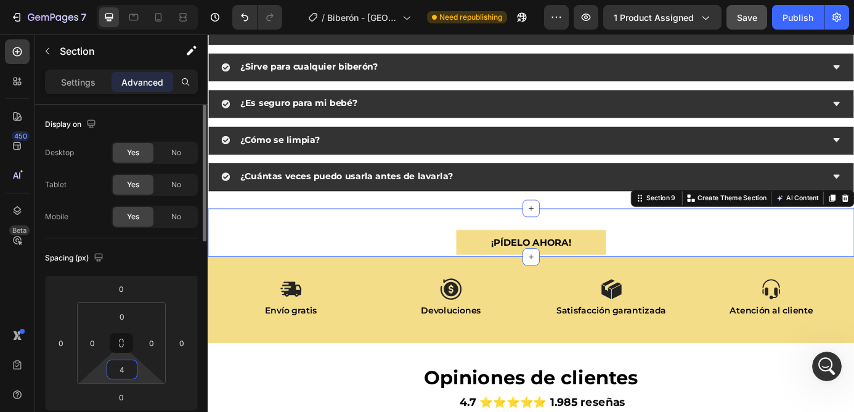
type input "40"
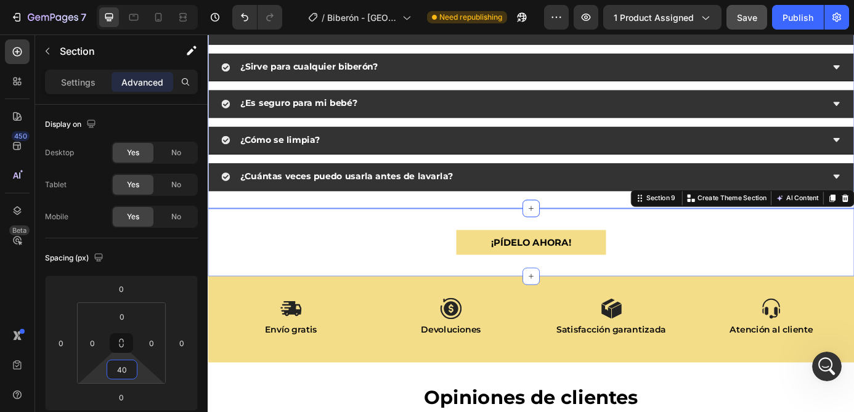
click at [518, 220] on div "Preguntas Frecuentes Heading ¿Cuánto tarda en calentar el biberón? Entre 3 y 8 …" at bounding box center [577, 37] width 739 height 392
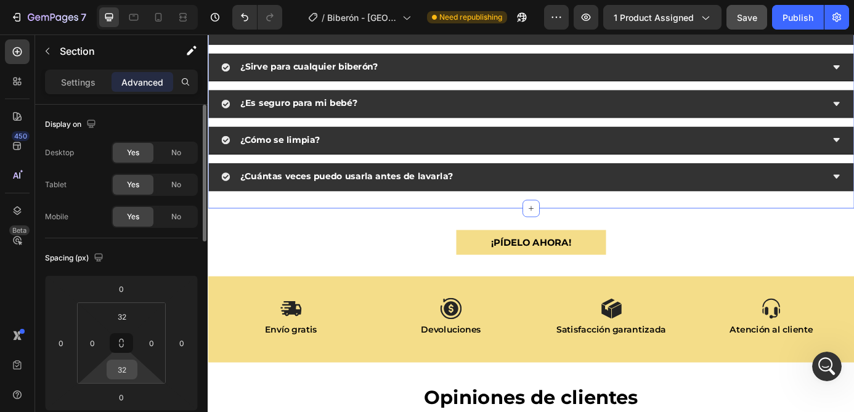
click at [120, 368] on input "32" at bounding box center [122, 369] width 25 height 18
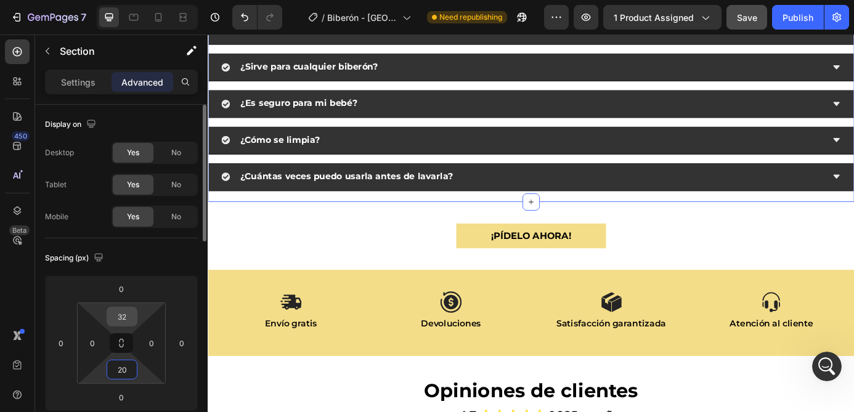
type input "20"
click at [124, 314] on input "32" at bounding box center [122, 316] width 25 height 18
type input "20"
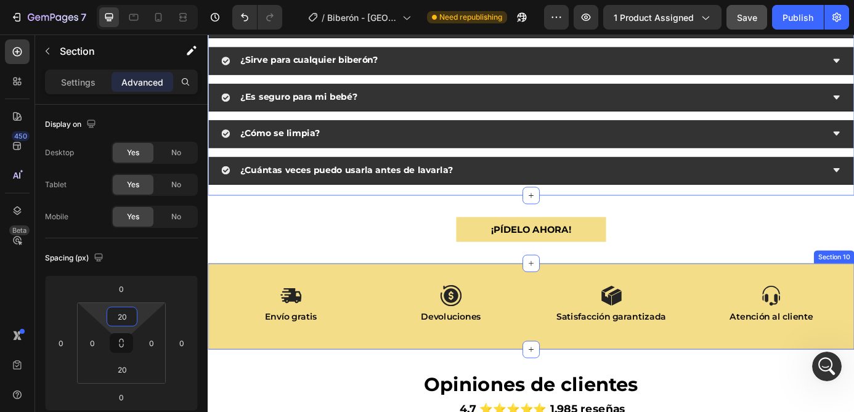
click at [562, 311] on div "Icon Envío gratis Text Block Icon Devoluciones Text Block Icon Satisfacción gar…" at bounding box center [577, 345] width 739 height 99
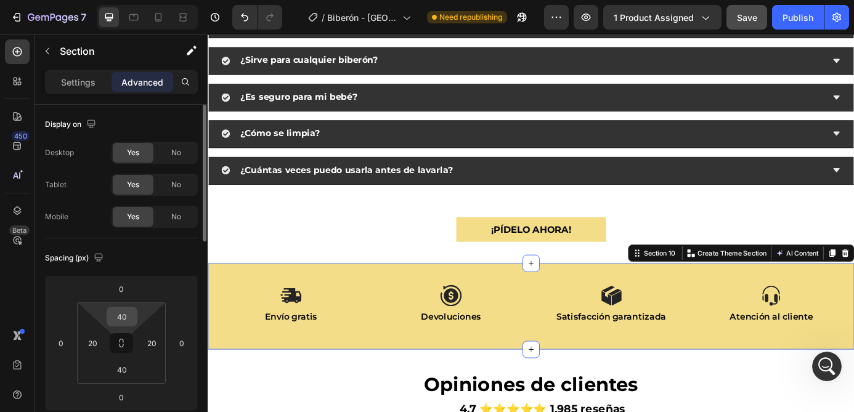
click at [127, 312] on input "40" at bounding box center [122, 316] width 25 height 18
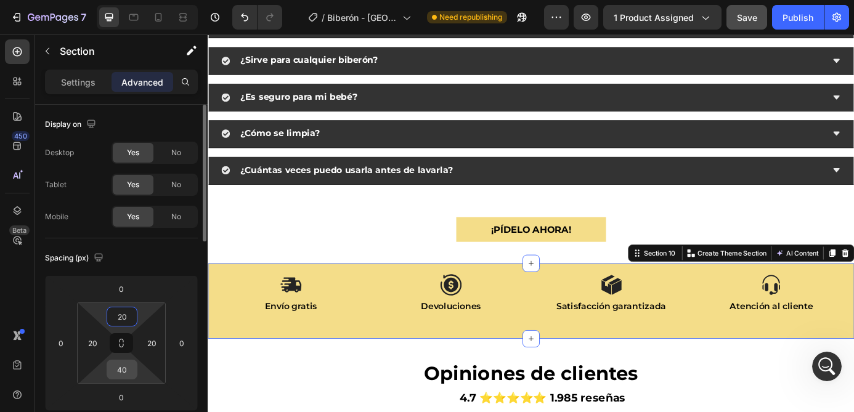
type input "20"
click at [119, 367] on input "40" at bounding box center [122, 369] width 25 height 18
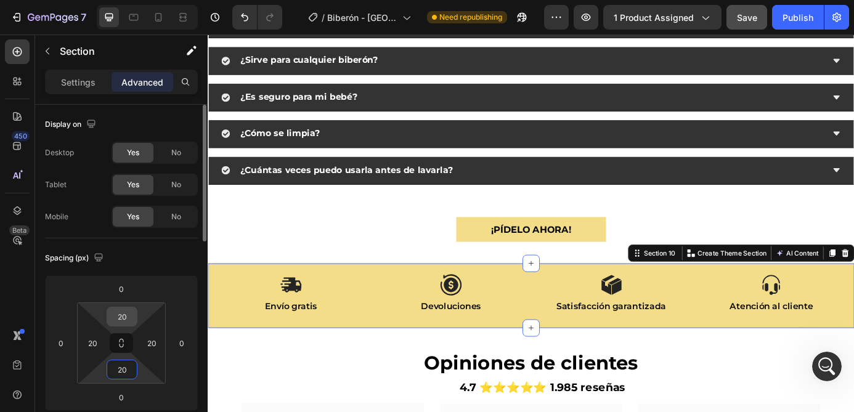
type input "20"
click at [123, 316] on input "20" at bounding box center [122, 316] width 25 height 18
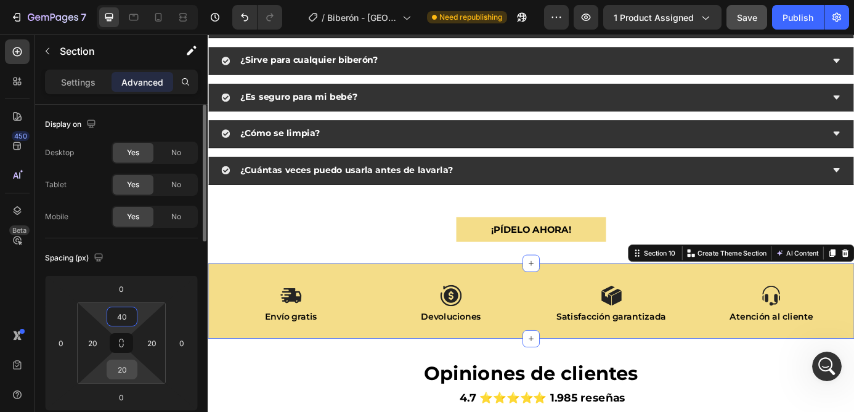
type input "40"
click at [123, 378] on input "20" at bounding box center [122, 369] width 25 height 18
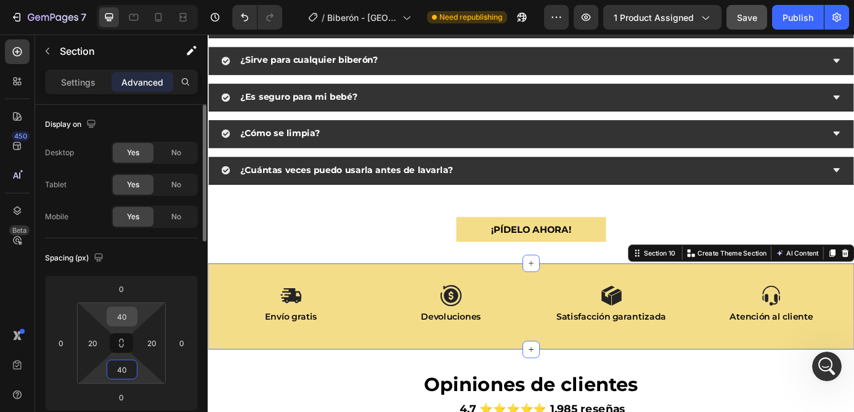
type input "40"
click at [129, 317] on input "40" at bounding box center [122, 316] width 25 height 18
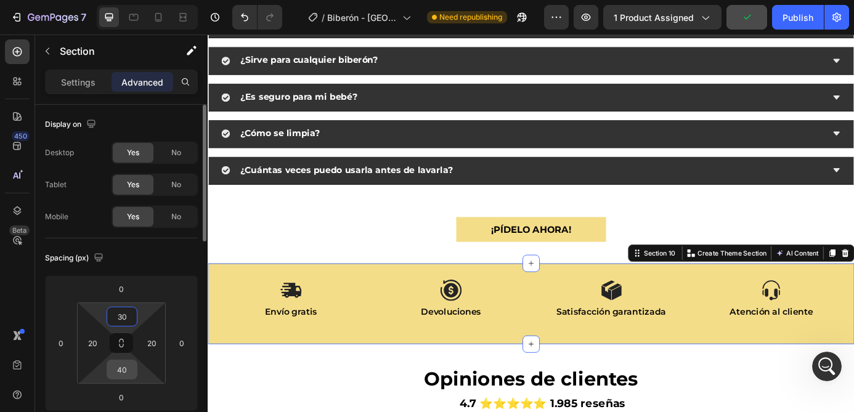
type input "30"
click at [119, 366] on input "40" at bounding box center [122, 369] width 25 height 18
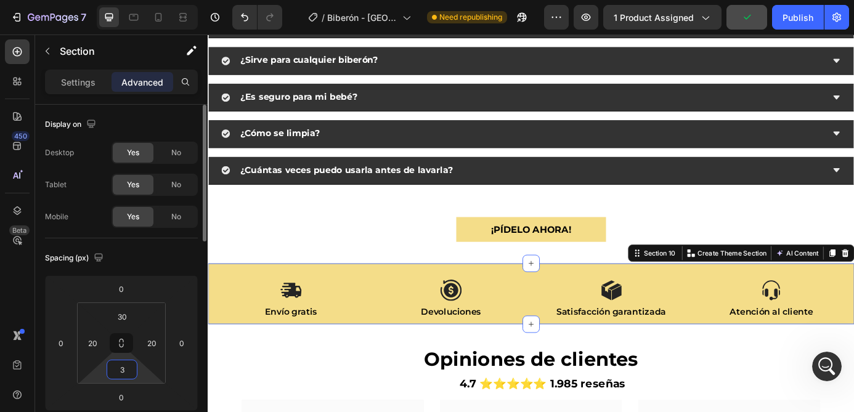
type input "30"
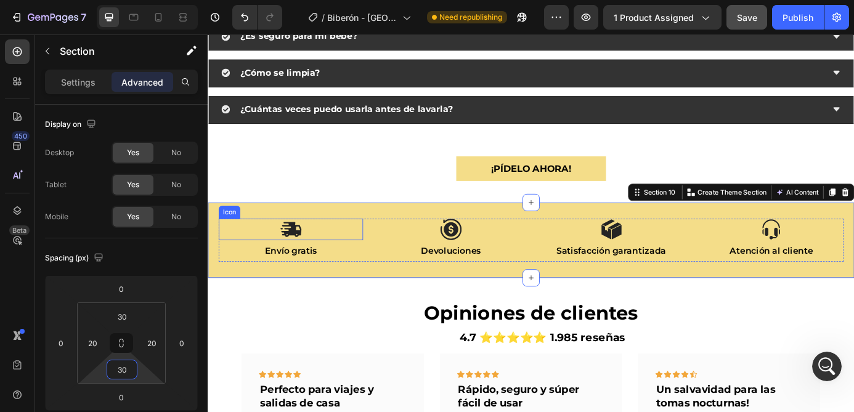
scroll to position [4158, 0]
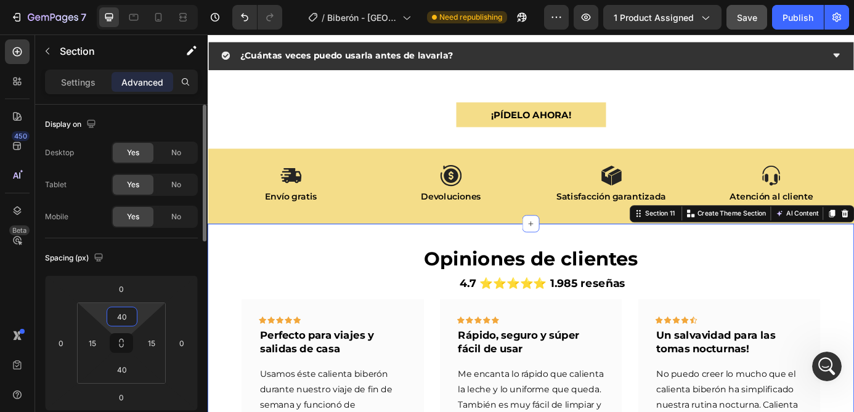
click at [120, 317] on input "40" at bounding box center [122, 316] width 25 height 18
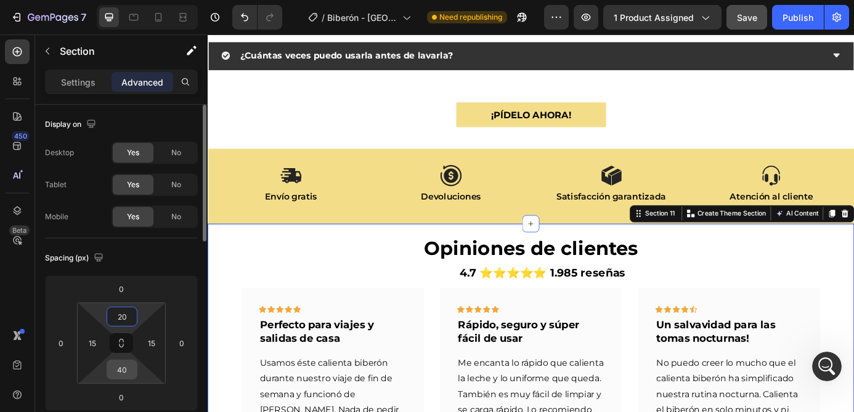
type input "20"
click at [121, 368] on input "40" at bounding box center [122, 369] width 25 height 18
type input "20"
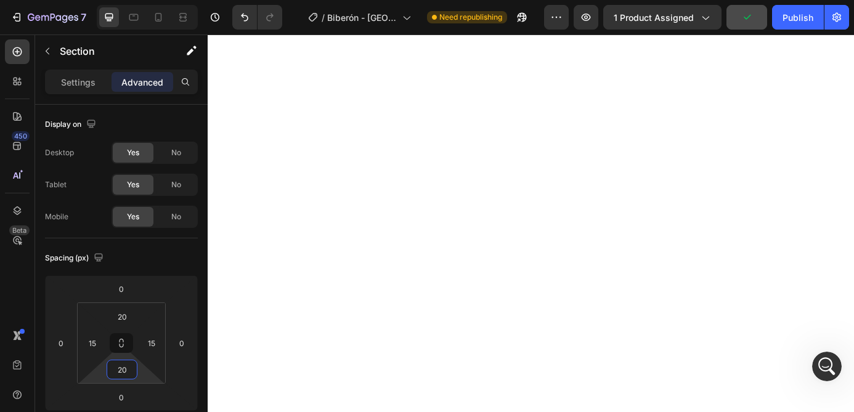
scroll to position [1637, 0]
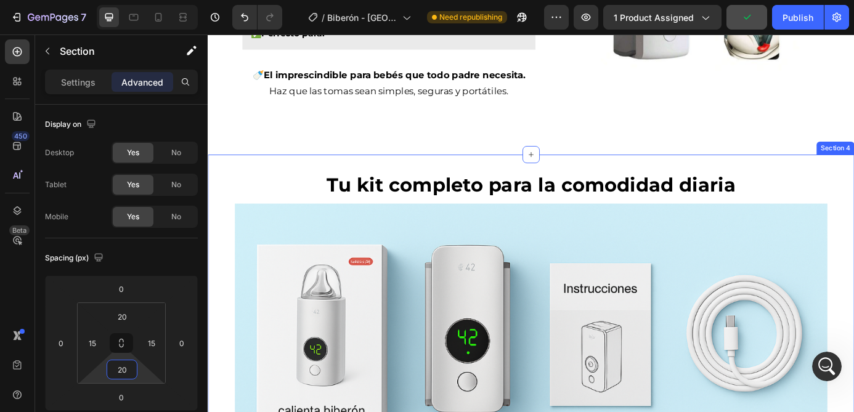
click at [542, 179] on div "Tu kit completo para la comodidad diaria Heading Image ¡Pídelo ahora! Button Se…" at bounding box center [577, 399] width 739 height 455
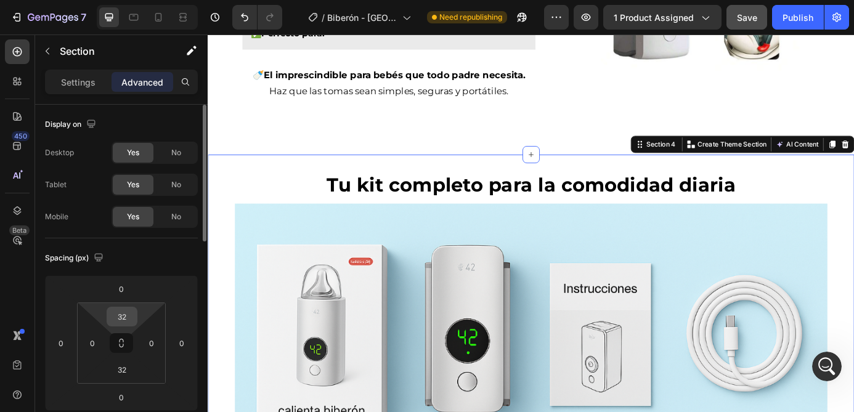
click at [123, 316] on input "32" at bounding box center [122, 316] width 25 height 18
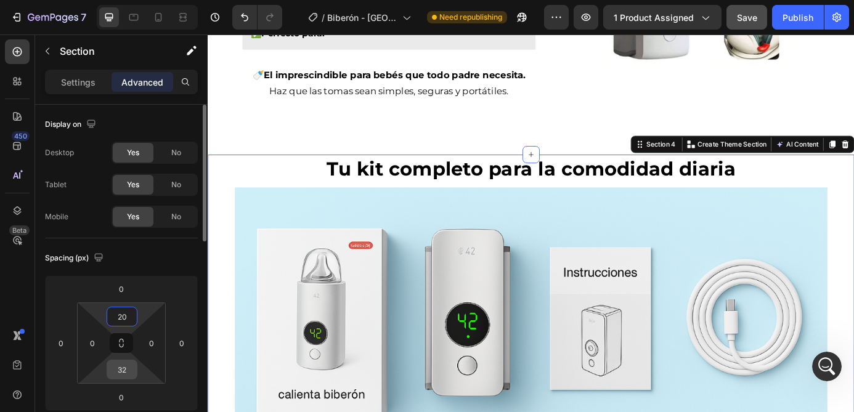
type input "20"
click at [127, 368] on input "32" at bounding box center [122, 369] width 25 height 18
type input "3220"
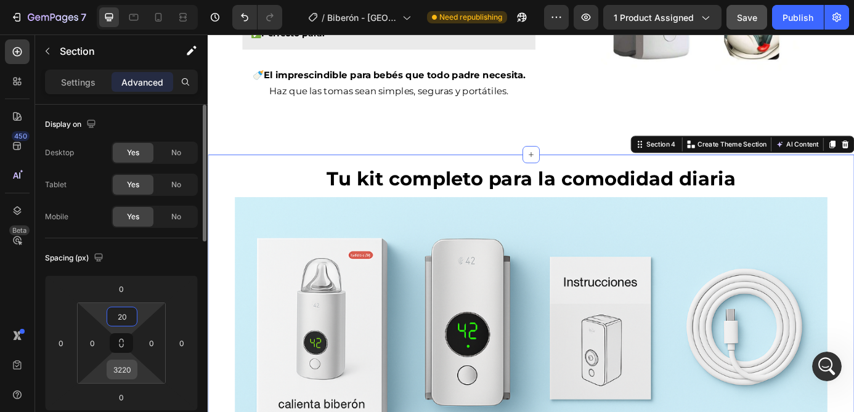
click at [120, 368] on input "3220" at bounding box center [122, 369] width 25 height 18
type input "20"
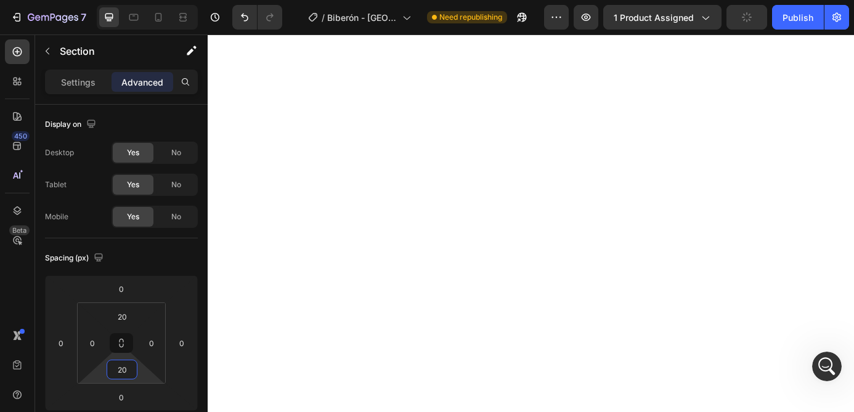
scroll to position [166, 0]
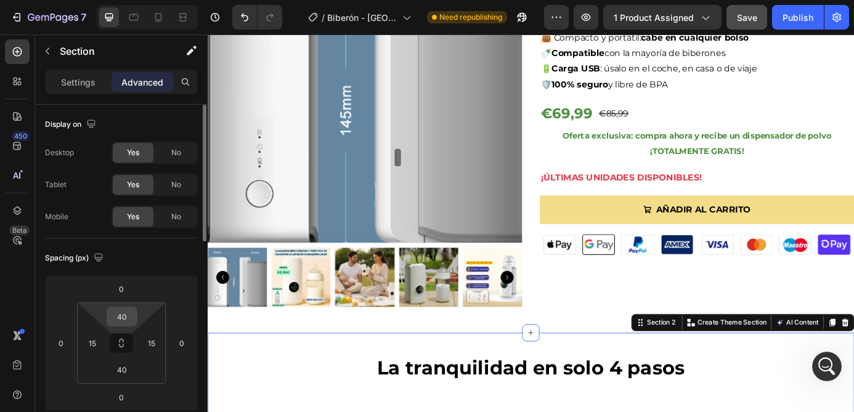
click at [120, 323] on input "40" at bounding box center [122, 316] width 25 height 18
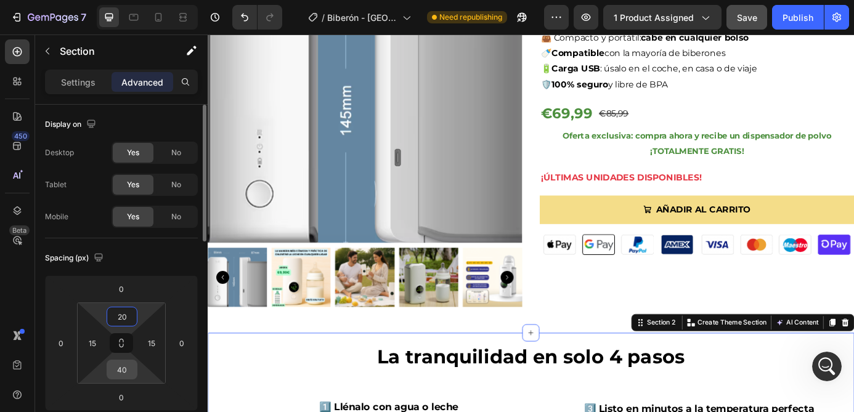
type input "20"
click at [121, 369] on input "40" at bounding box center [122, 369] width 25 height 18
type input "20"
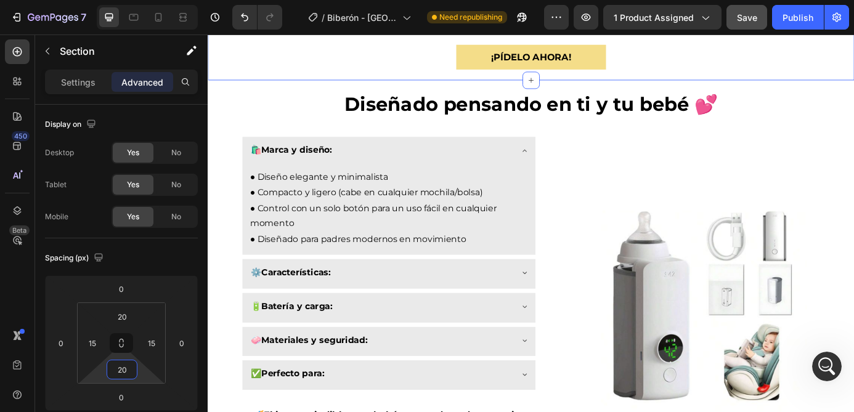
scroll to position [1003, 0]
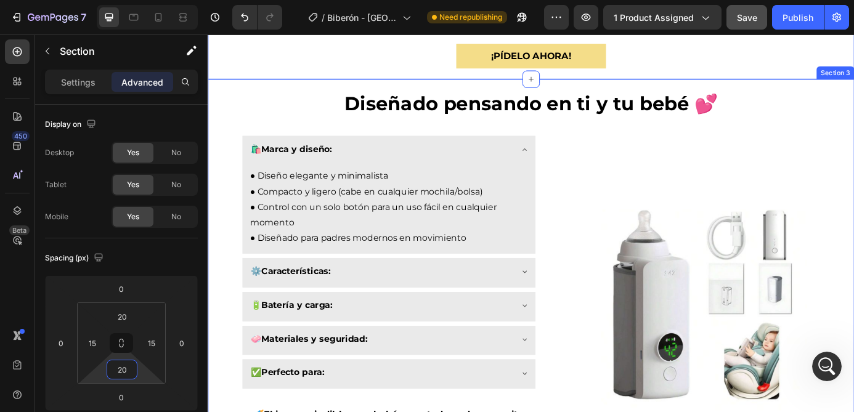
click at [536, 95] on div "Diseñado pensando en ti y tu bebé 💕 Heading 🛍️ Marca y diseño: ● Diseño elegant…" at bounding box center [577, 323] width 739 height 475
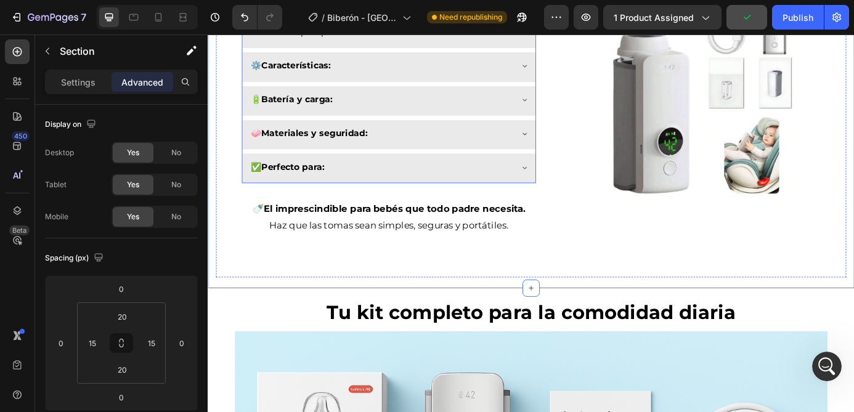
scroll to position [1342, 0]
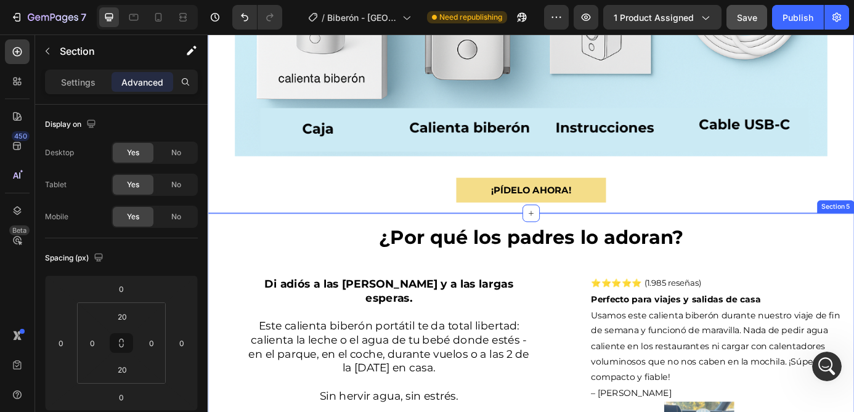
scroll to position [1770, 0]
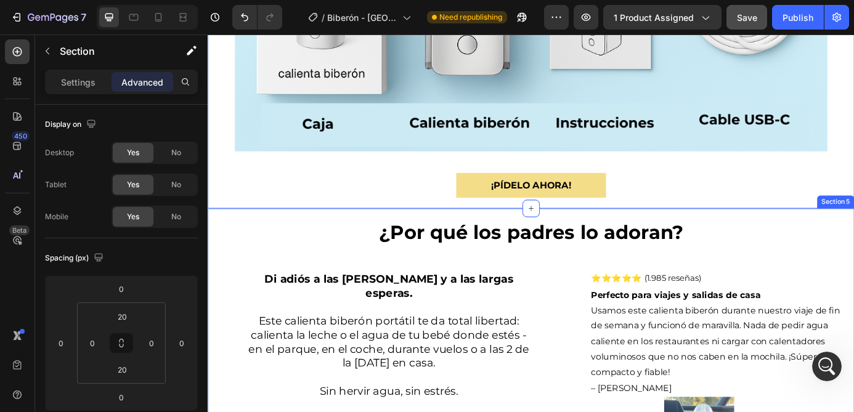
click at [528, 240] on div "¿Por qué los padres lo adoran? Heading Di adiós a las tomas frías y a las larga…" at bounding box center [577, 397] width 739 height 328
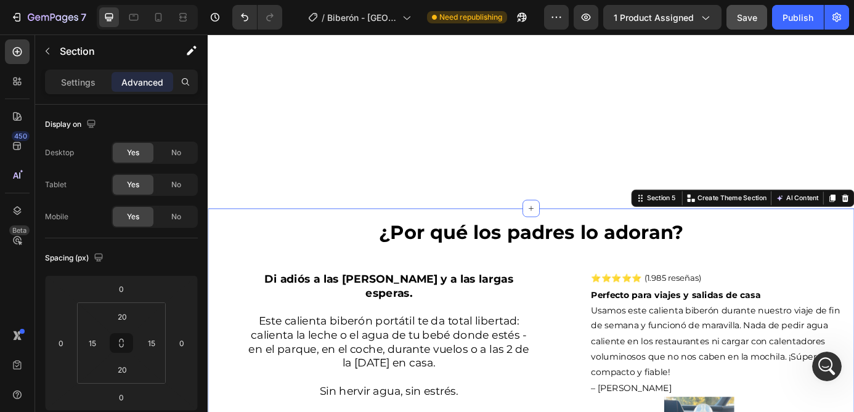
scroll to position [2188, 0]
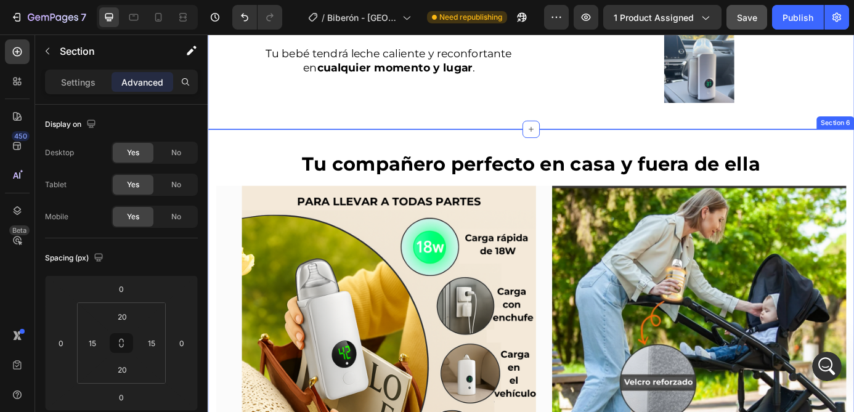
click at [540, 143] on div "Tu compañero perfecto en casa y fuera de ella Heading Image Row Image Row Headi…" at bounding box center [577, 357] width 739 height 429
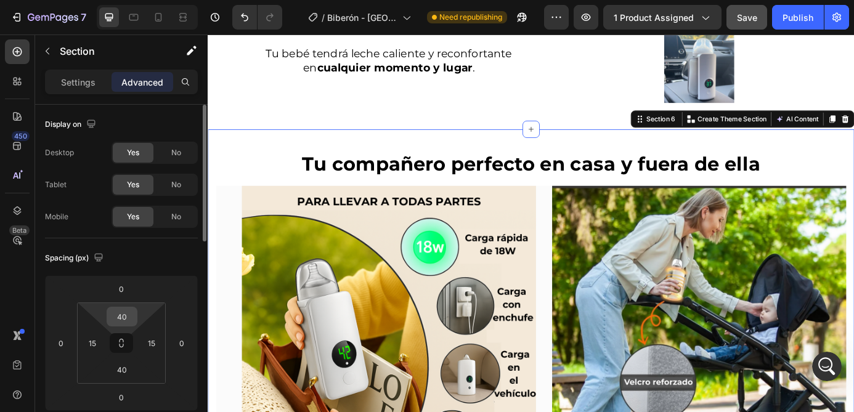
click at [123, 318] on input "40" at bounding box center [122, 316] width 25 height 18
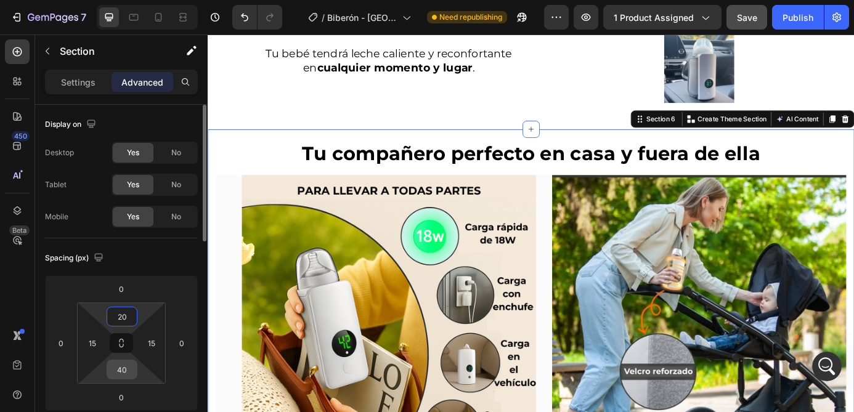
type input "20"
click at [122, 366] on input "40" at bounding box center [122, 369] width 25 height 18
type input "20"
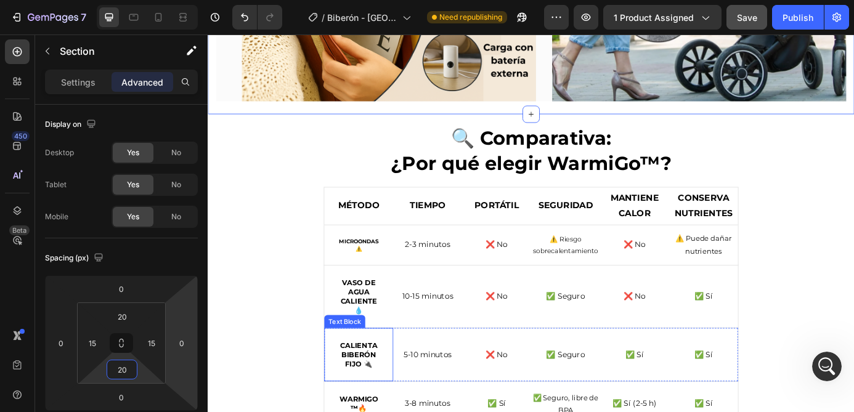
scroll to position [2654, 0]
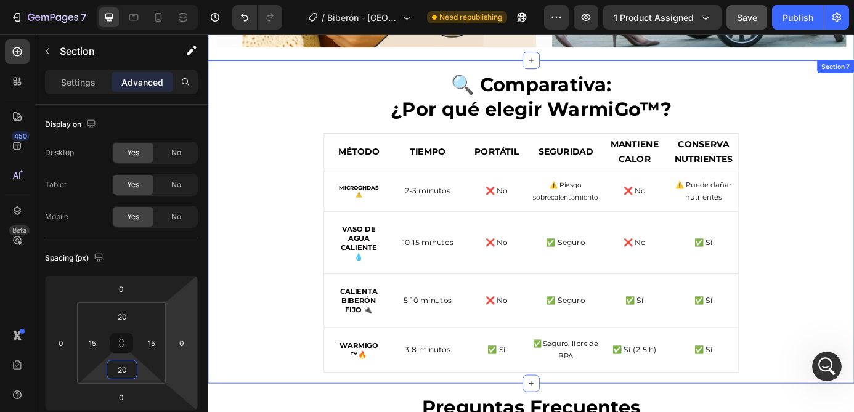
click at [464, 71] on div "🔍 Comparativa: ¿Por qué elegir WarmiGo™? Heading MÉTODO Text Block TIEMPO Text …" at bounding box center [577, 249] width 739 height 370
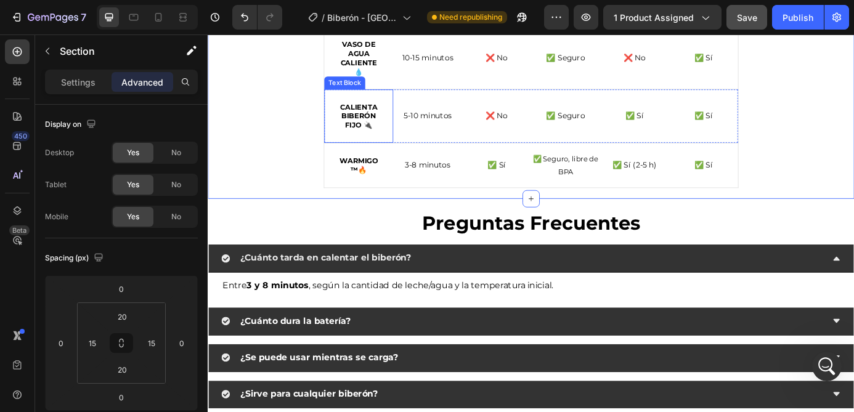
scroll to position [2898, 0]
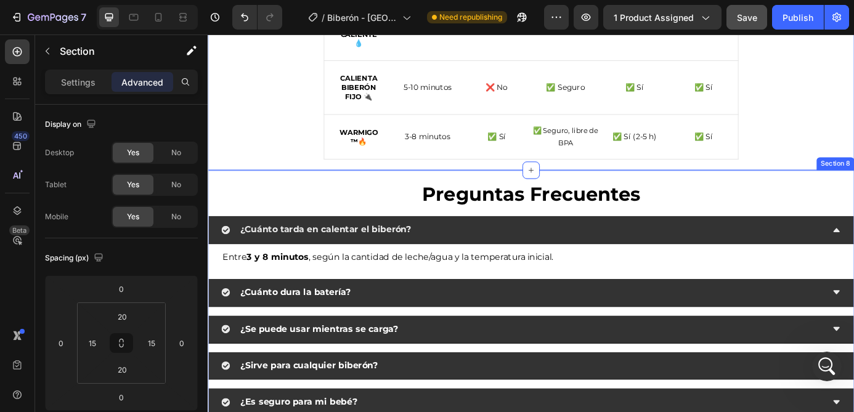
click at [442, 201] on div "Preguntas Frecuentes Heading ¿Cuánto tarda en calentar el biberón? Entre 3 y 8 …" at bounding box center [577, 379] width 739 height 378
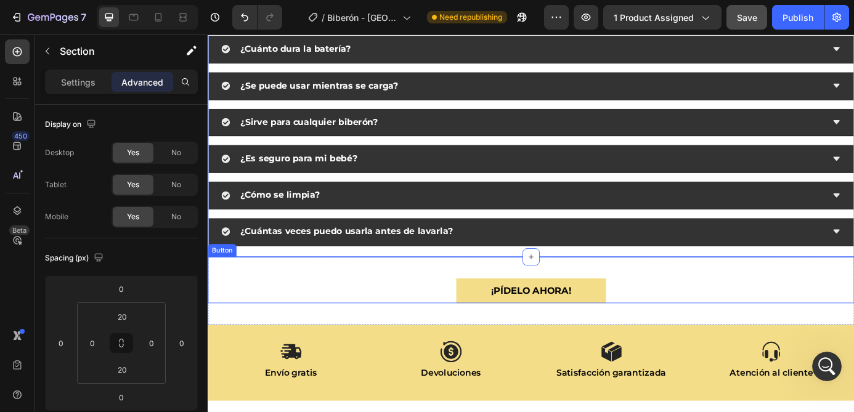
scroll to position [3246, 0]
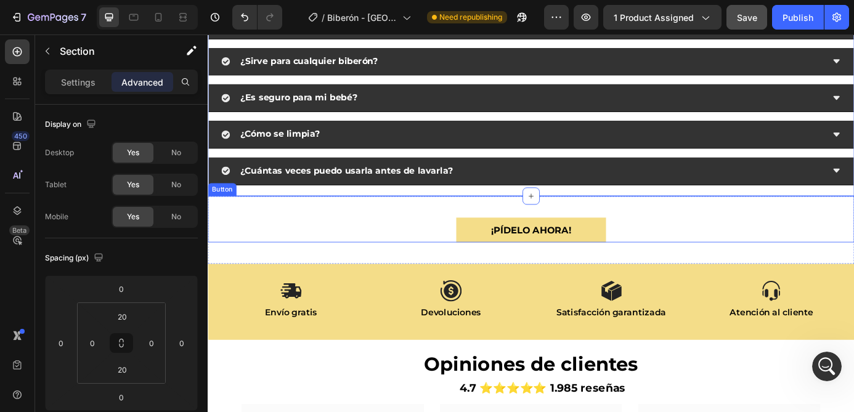
click at [460, 225] on div "¡Pídelo ahora! Button" at bounding box center [577, 245] width 739 height 53
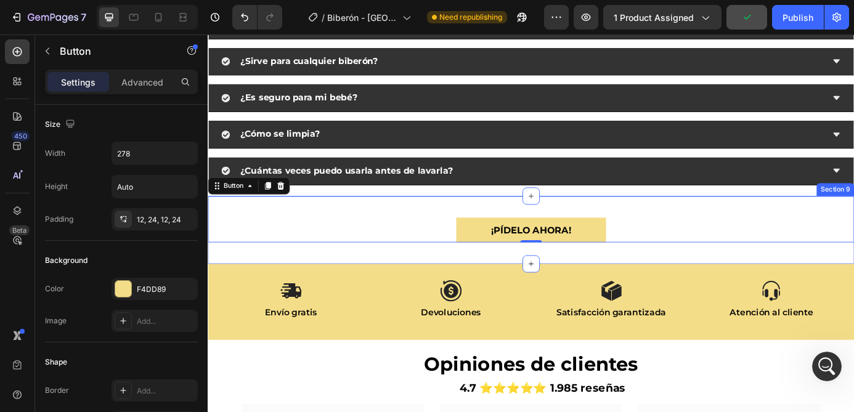
click at [460, 279] on div "¡Pídelo ahora! Button 0 Section 9" at bounding box center [577, 258] width 739 height 78
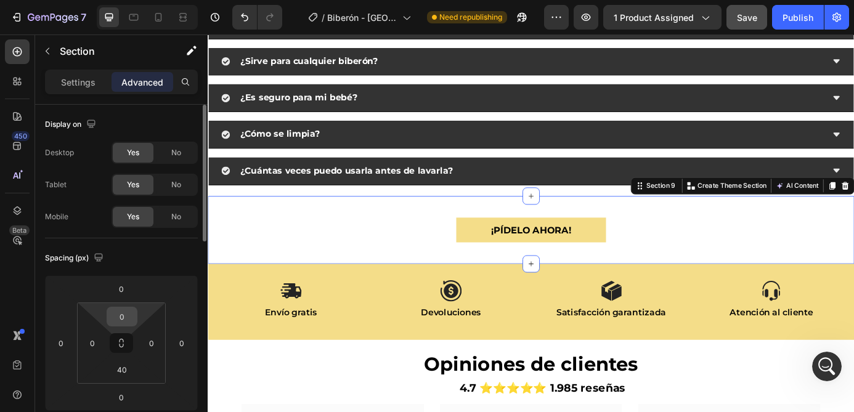
click at [125, 320] on input "0" at bounding box center [122, 316] width 25 height 18
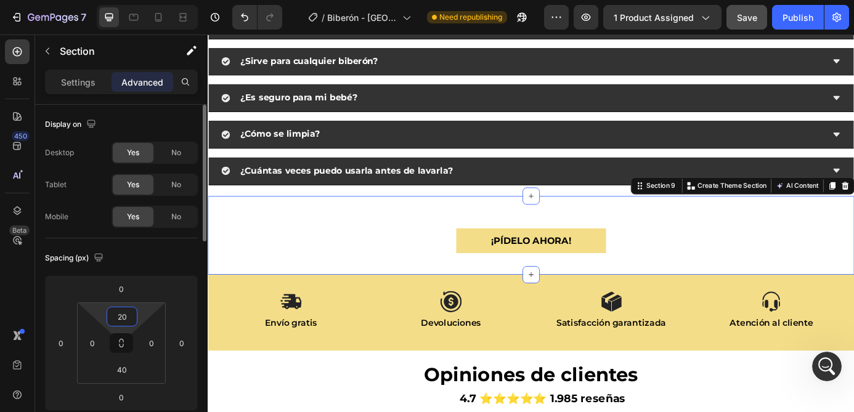
type input "2"
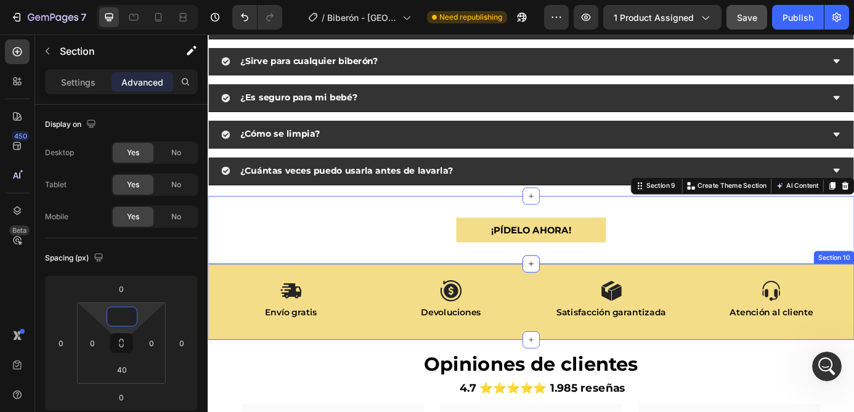
click at [461, 304] on div "Icon Envío gratis Text Block Icon Devoluciones Text Block Icon Satisfacción gar…" at bounding box center [577, 340] width 739 height 87
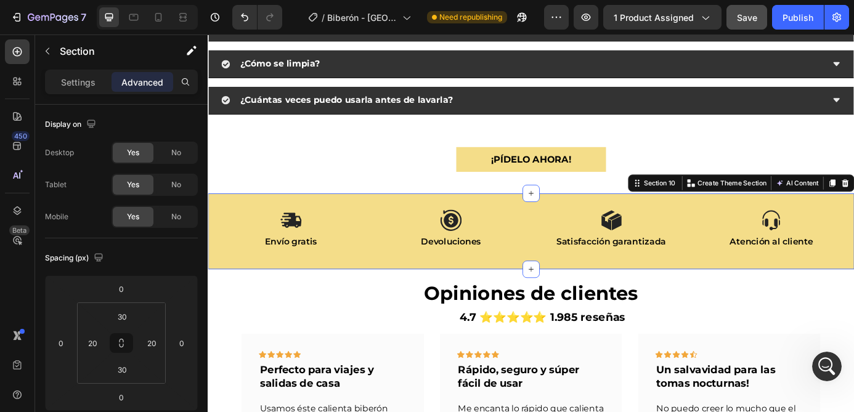
scroll to position [3329, 0]
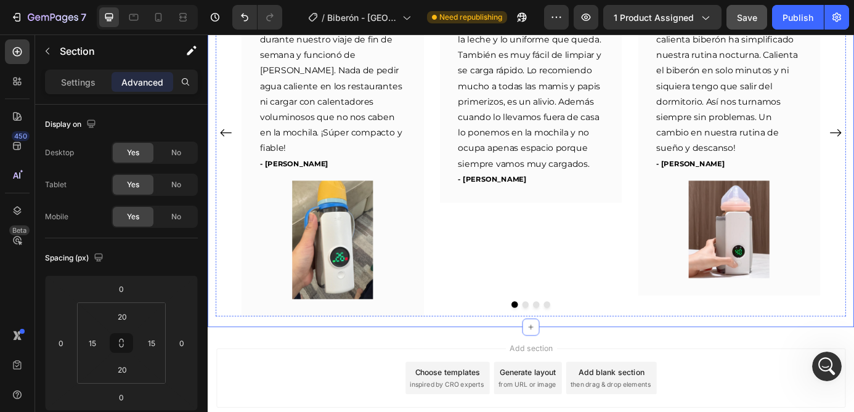
scroll to position [3829, 0]
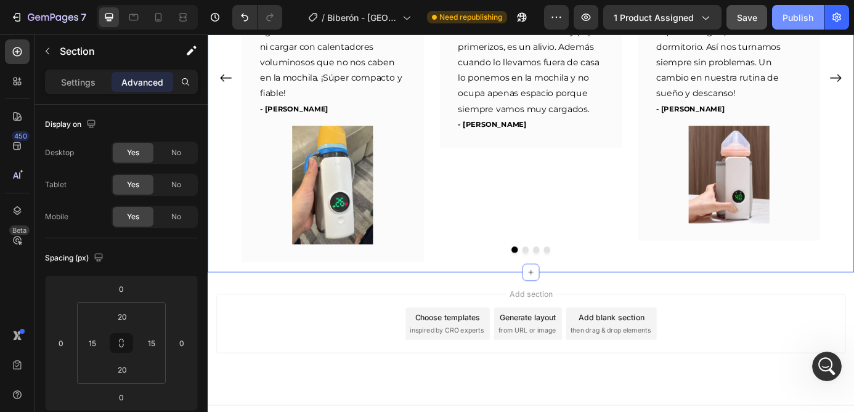
drag, startPoint x: 795, startPoint y: 8, endPoint x: 660, endPoint y: 25, distance: 136.6
click at [795, 8] on button "Publish" at bounding box center [798, 17] width 52 height 25
click at [153, 18] on icon at bounding box center [158, 17] width 12 height 12
type input "0"
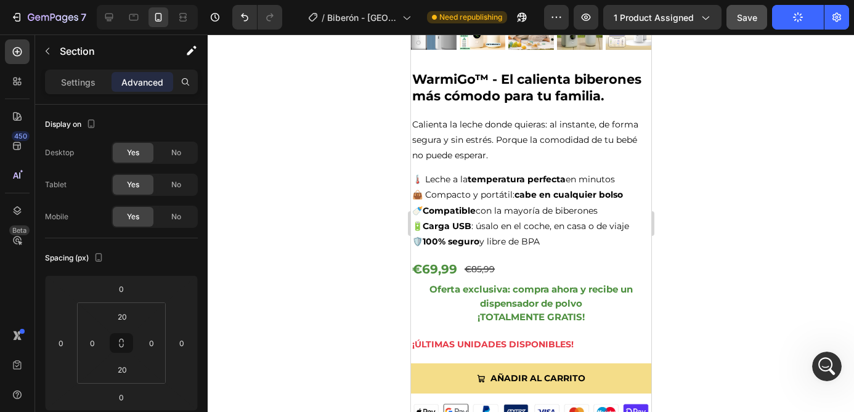
scroll to position [321, 0]
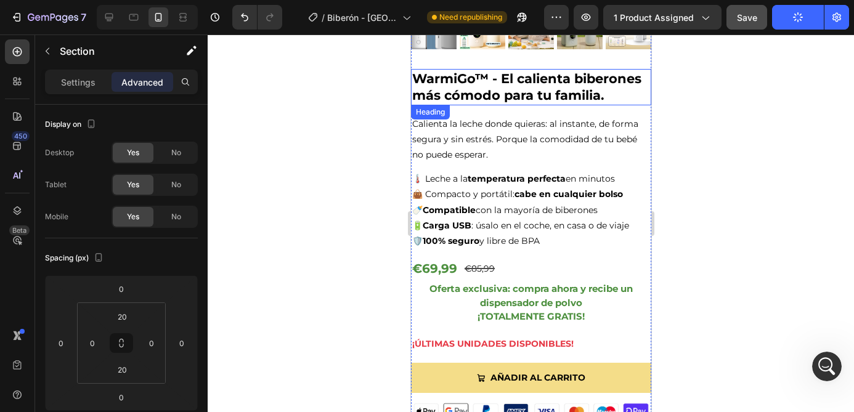
click at [545, 90] on h2 "WarmiGo™ - El calienta biberones más cómodo para tu familia." at bounding box center [530, 87] width 240 height 36
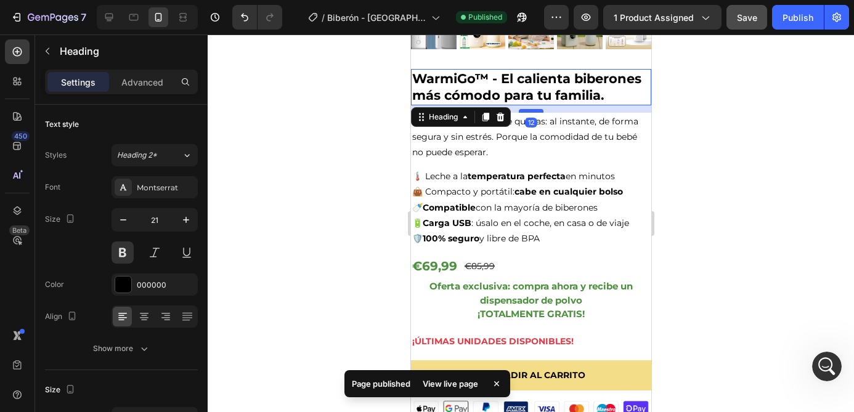
click at [534, 111] on div at bounding box center [530, 111] width 25 height 4
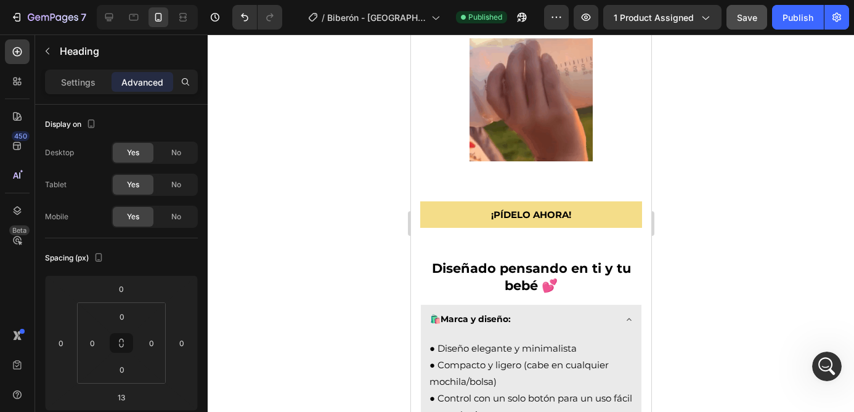
scroll to position [1588, 0]
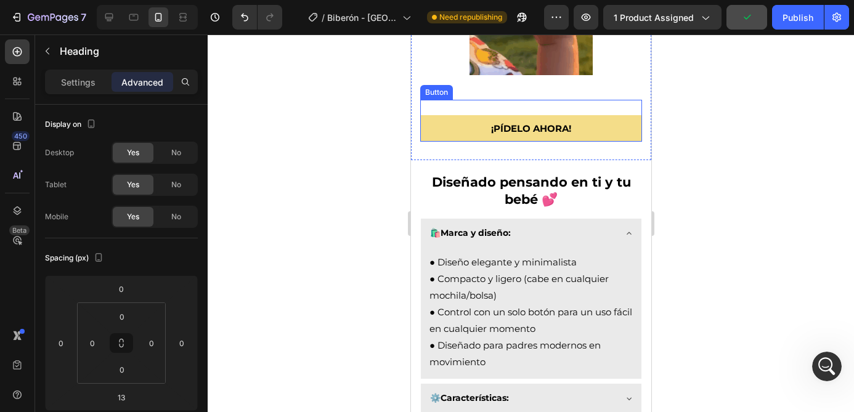
click at [560, 107] on div "¡pídelo ahora! Button" at bounding box center [530, 121] width 222 height 42
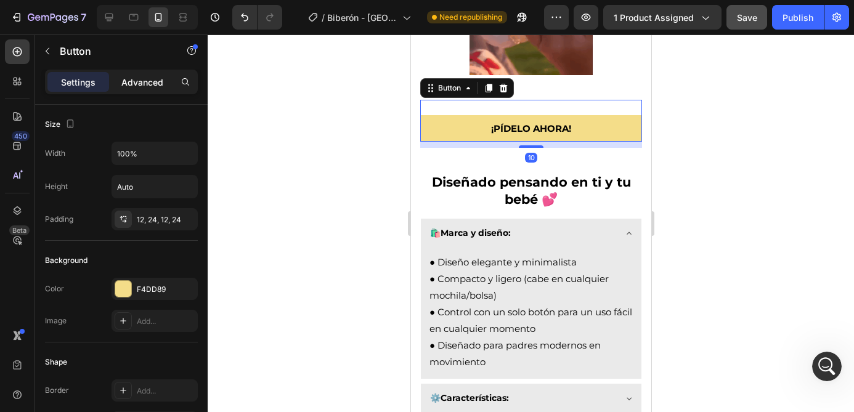
click at [148, 89] on div "Advanced" at bounding box center [142, 82] width 62 height 20
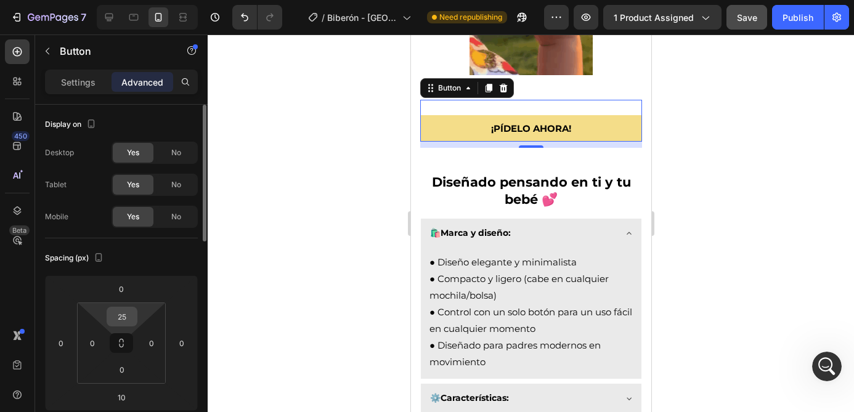
click at [124, 320] on input "25" at bounding box center [122, 316] width 25 height 18
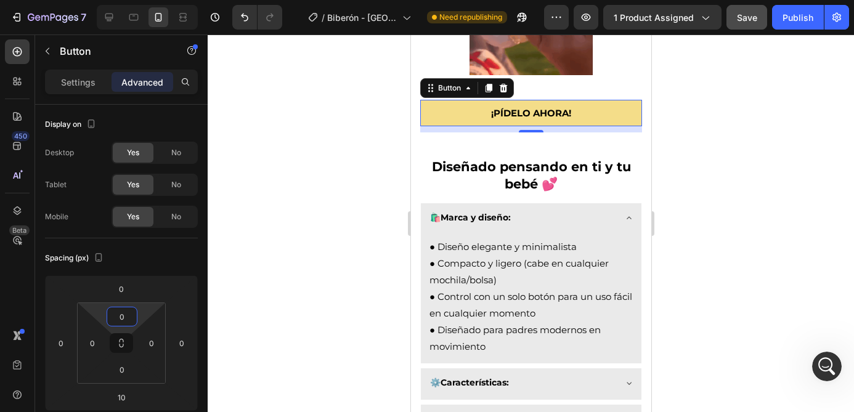
click at [295, 322] on div at bounding box center [531, 223] width 646 height 378
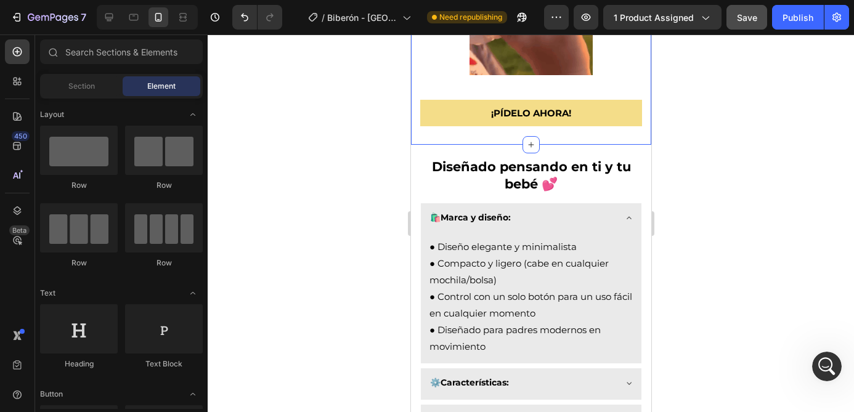
click at [512, 127] on div "¡pídelo ahora! Button" at bounding box center [530, 116] width 222 height 33
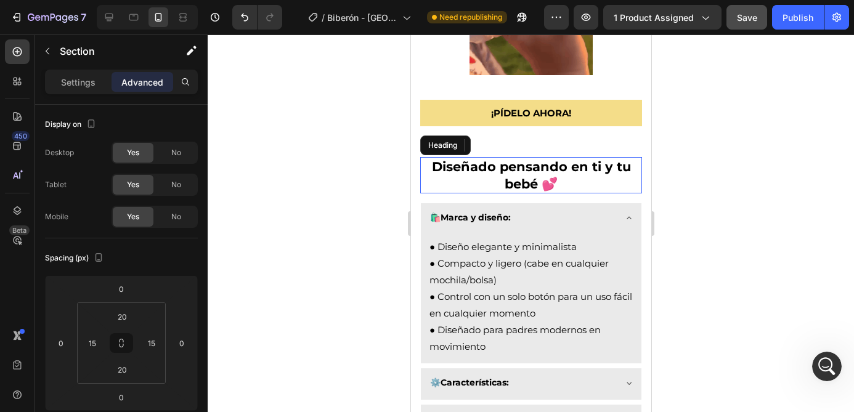
click at [498, 172] on strong "Diseñado pensando en ti y tu bebé 💕" at bounding box center [530, 175] width 199 height 32
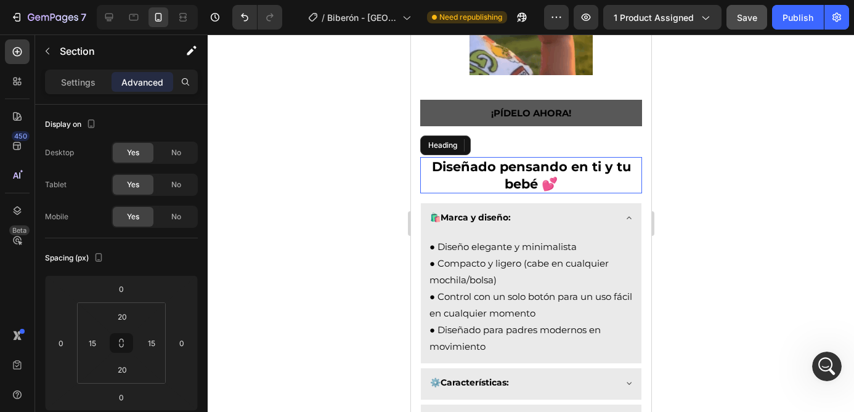
click at [514, 106] on button "¡pídelo ahora!" at bounding box center [530, 113] width 222 height 27
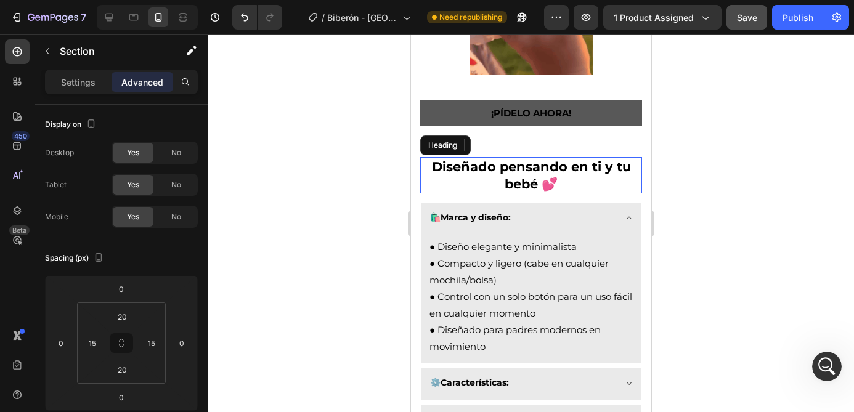
click at [567, 91] on div "Image" at bounding box center [530, 20] width 222 height 160
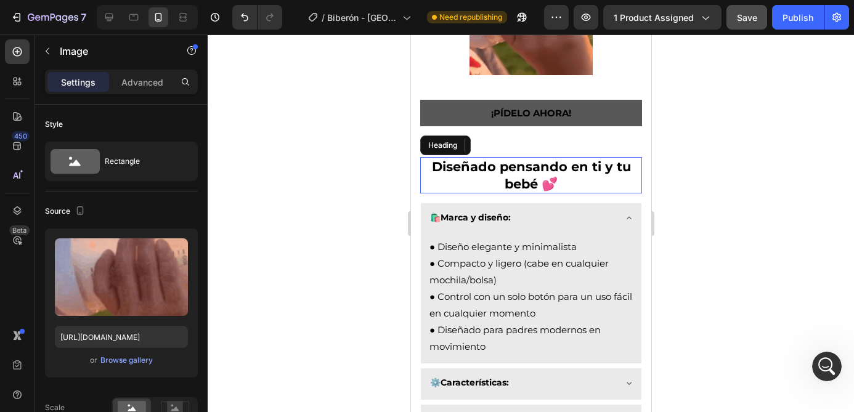
click at [607, 124] on button "¡pídelo ahora!" at bounding box center [530, 113] width 222 height 27
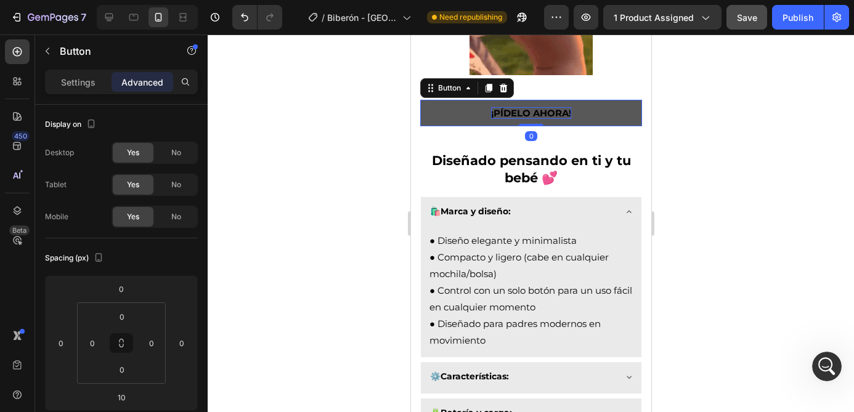
drag, startPoint x: 538, startPoint y: 132, endPoint x: 538, endPoint y: 117, distance: 14.8
click at [538, 117] on div "¡pídelo ahora! Button 0" at bounding box center [530, 113] width 222 height 27
type input "0"
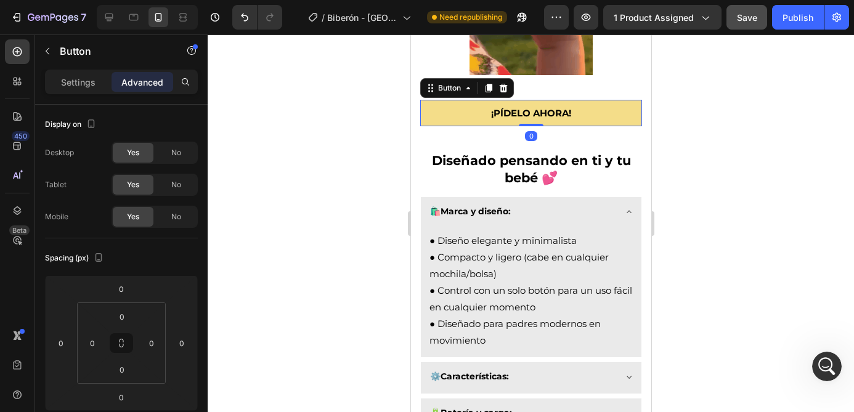
click at [690, 139] on div at bounding box center [531, 223] width 646 height 378
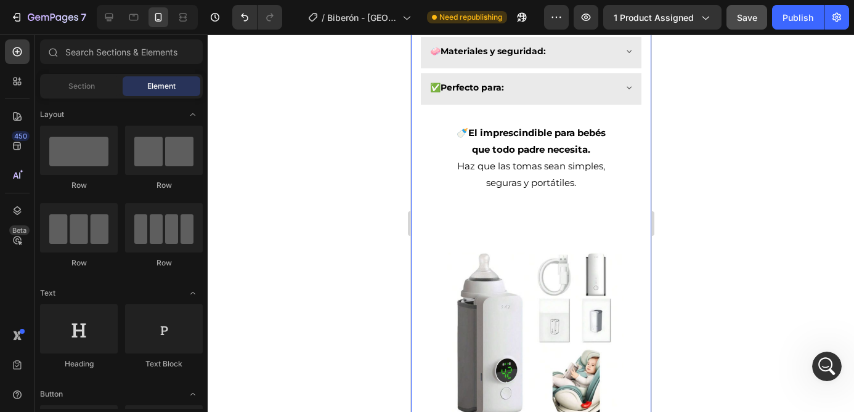
scroll to position [1989, 0]
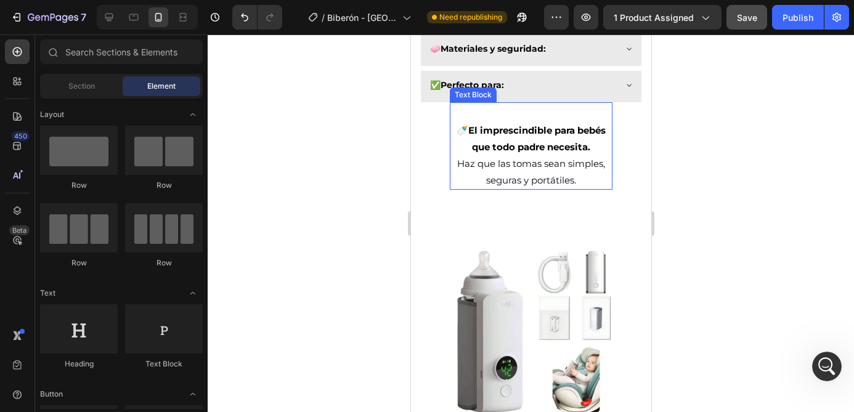
click at [546, 172] on p "🍼 El imprescindible para bebés que todo padre necesita. Haz que las tomas sean …" at bounding box center [530, 155] width 160 height 67
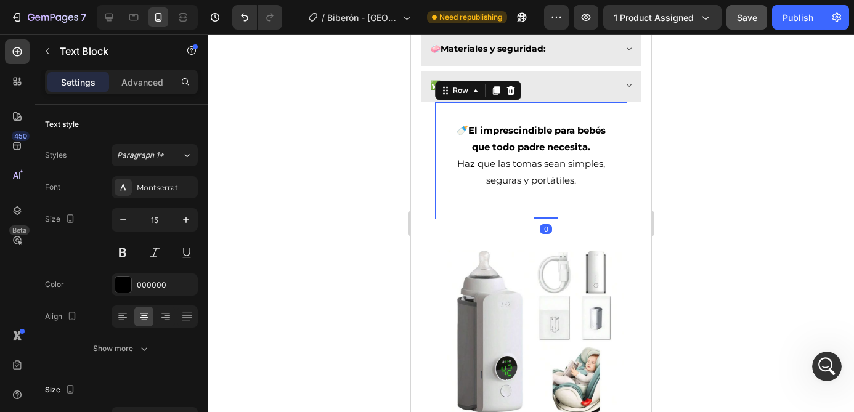
click at [553, 208] on div "🍼 El imprescindible para bebés que todo padre necesita. Haz que las tomas sean …" at bounding box center [530, 160] width 163 height 117
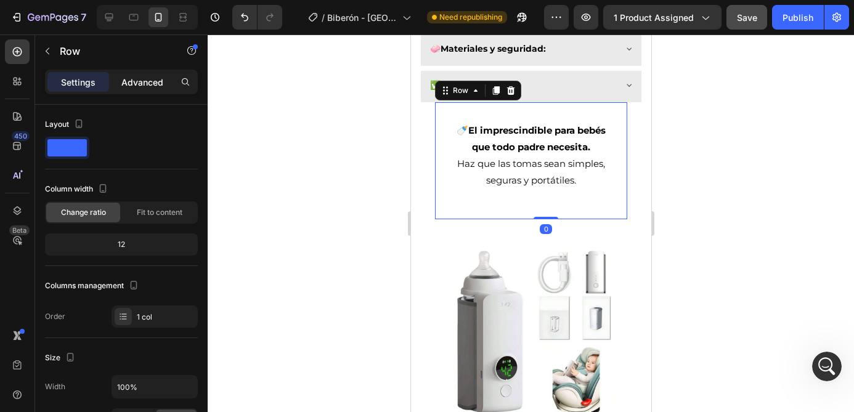
click at [144, 89] on div "Advanced" at bounding box center [142, 82] width 62 height 20
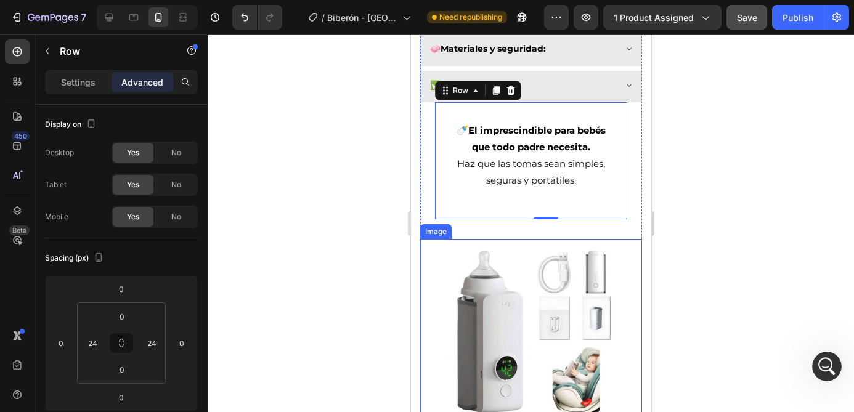
click at [518, 241] on img at bounding box center [530, 331] width 185 height 185
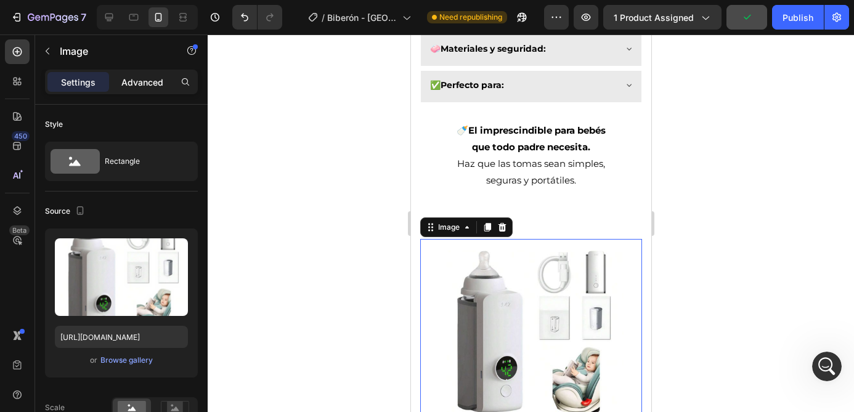
click at [143, 83] on p "Advanced" at bounding box center [142, 82] width 42 height 13
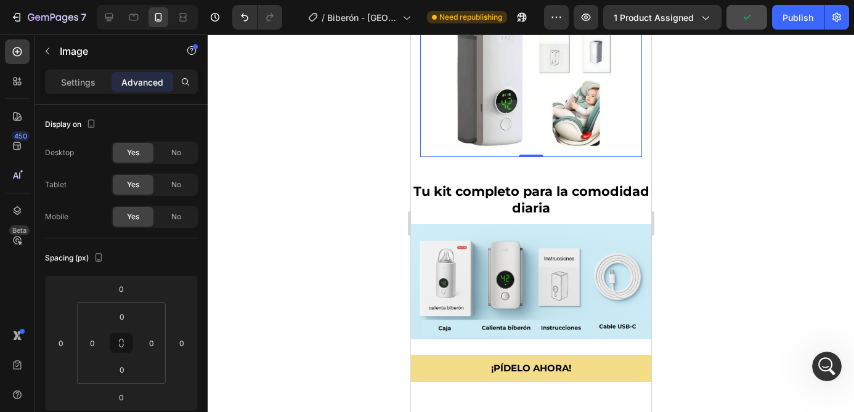
scroll to position [2282, 0]
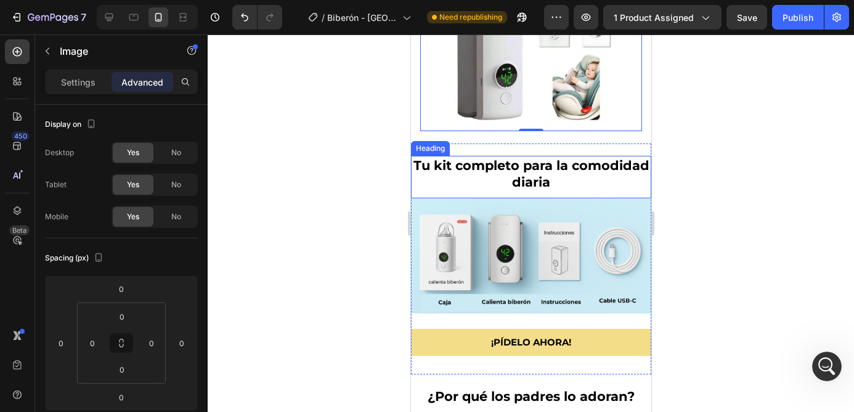
scroll to position [1760, 0]
click at [531, 164] on h2 "Tu kit completo para la comodidad diaria" at bounding box center [530, 174] width 240 height 36
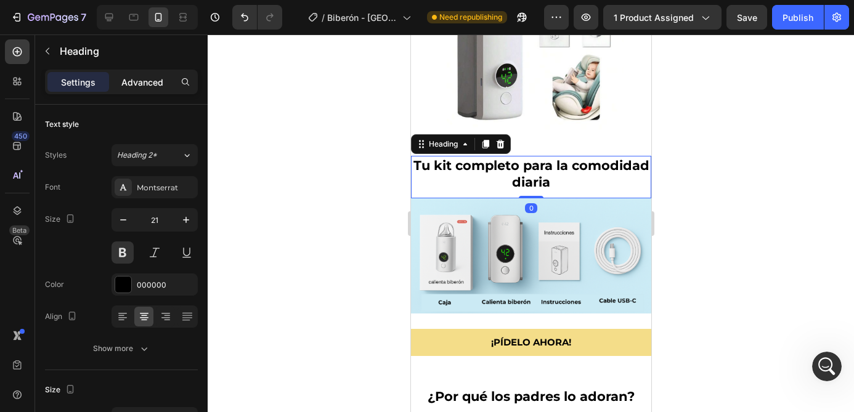
click at [146, 83] on p "Advanced" at bounding box center [142, 82] width 42 height 13
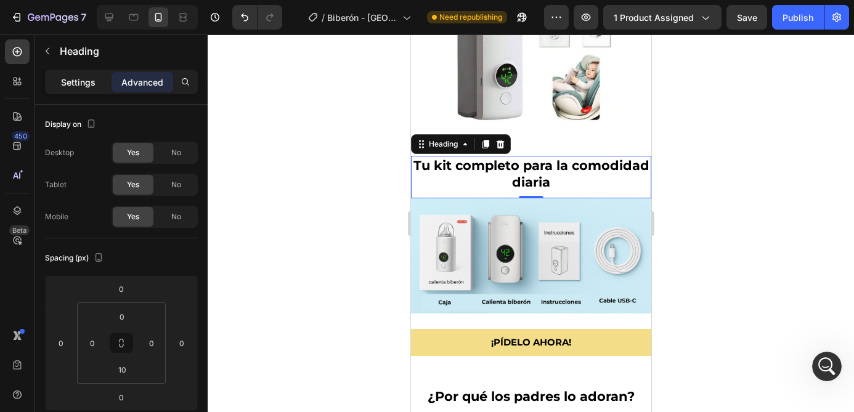
click at [81, 84] on p "Settings" at bounding box center [78, 82] width 34 height 13
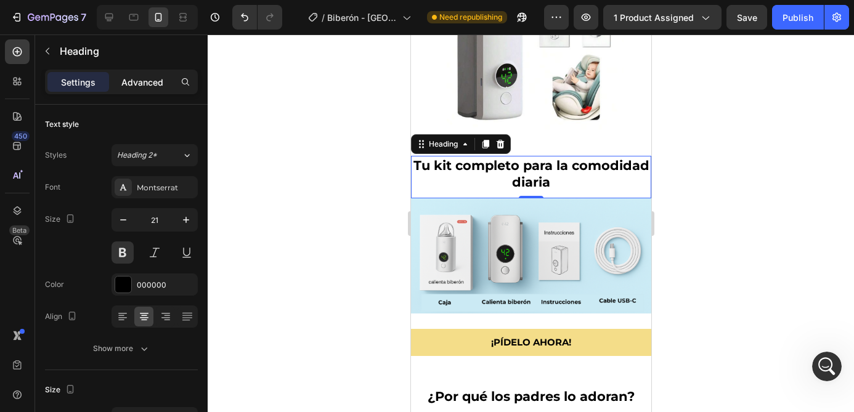
click at [141, 80] on p "Advanced" at bounding box center [142, 82] width 42 height 13
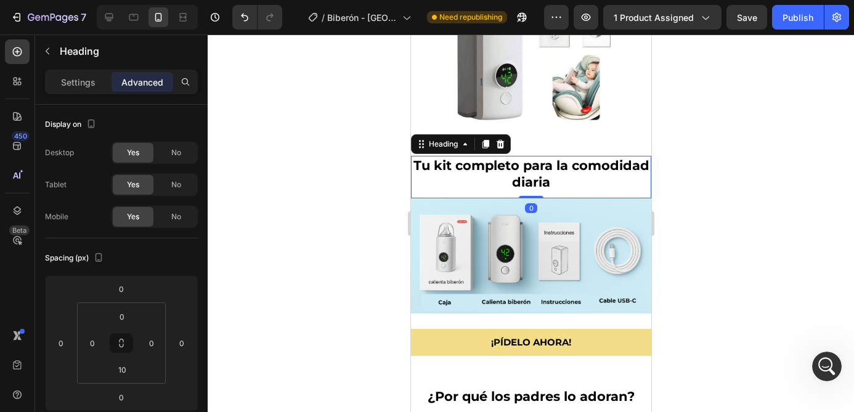
drag, startPoint x: 531, startPoint y: 196, endPoint x: 534, endPoint y: 176, distance: 21.2
click at [533, 184] on div "Tu kit completo para la comodidad diaria Heading 0" at bounding box center [530, 177] width 240 height 42
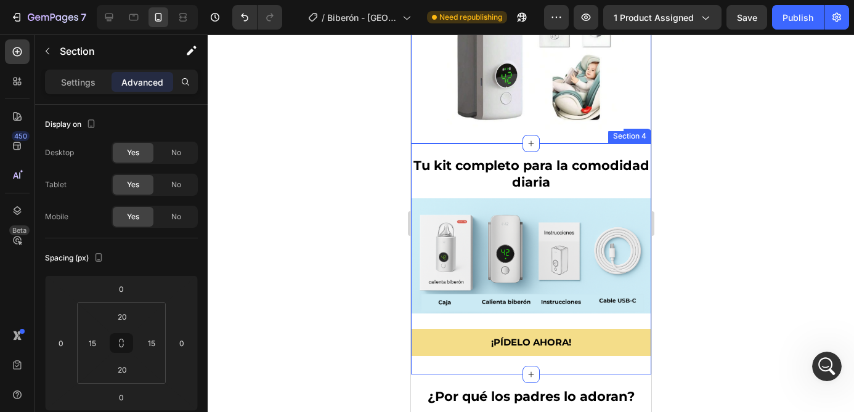
click at [554, 150] on div "Tu kit completo para la comodidad diaria Heading Image ¡Pídelo ahora! Button Se…" at bounding box center [530, 259] width 240 height 230
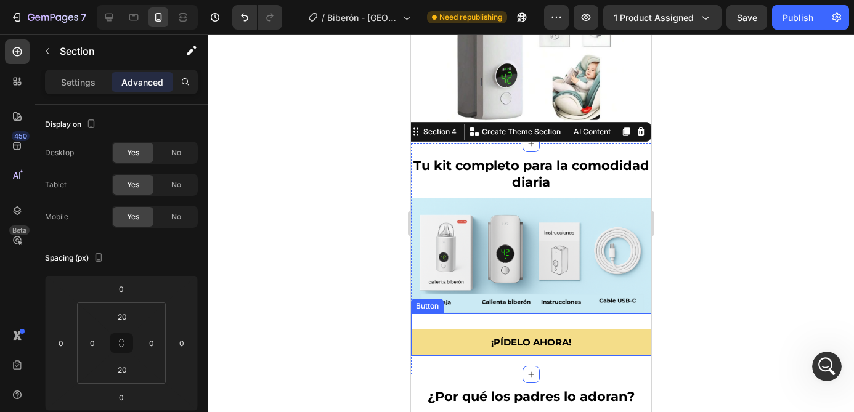
click at [572, 317] on div "¡Pídelo ahora! Button" at bounding box center [530, 335] width 240 height 42
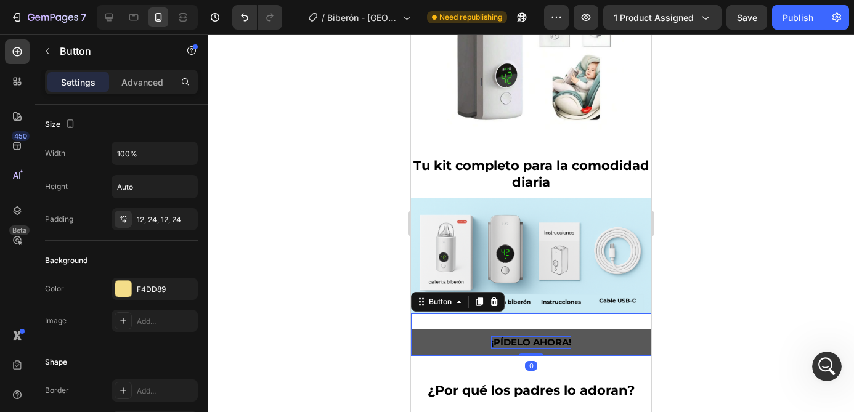
drag, startPoint x: 526, startPoint y: 361, endPoint x: 526, endPoint y: 347, distance: 14.2
click at [526, 347] on div "¡Pídelo ahora! Button 0" at bounding box center [530, 335] width 240 height 42
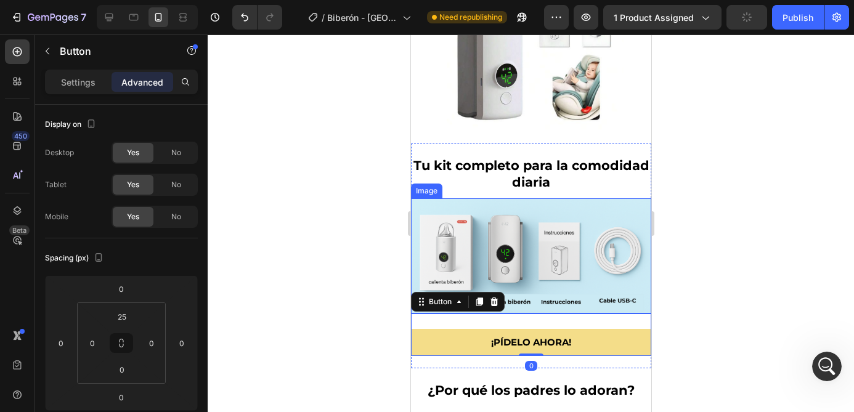
click at [537, 304] on img at bounding box center [530, 255] width 240 height 115
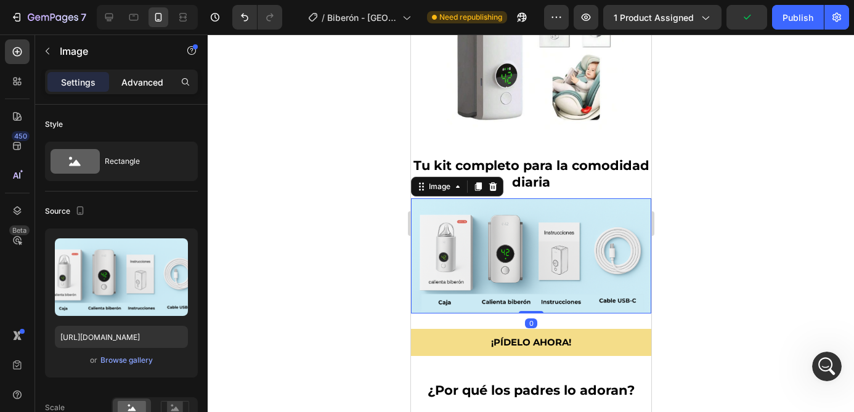
click at [144, 81] on p "Advanced" at bounding box center [142, 82] width 42 height 13
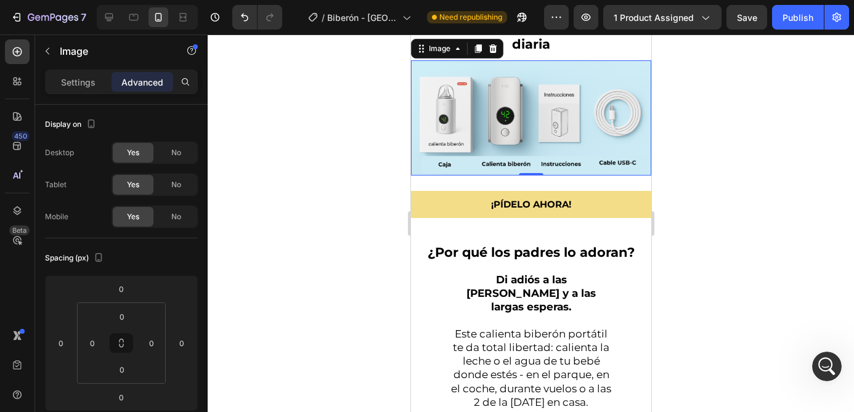
scroll to position [2427, 0]
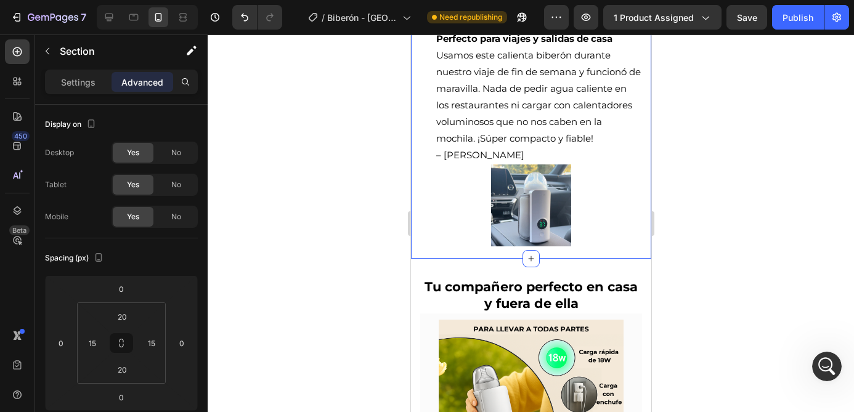
scroll to position [2952, 0]
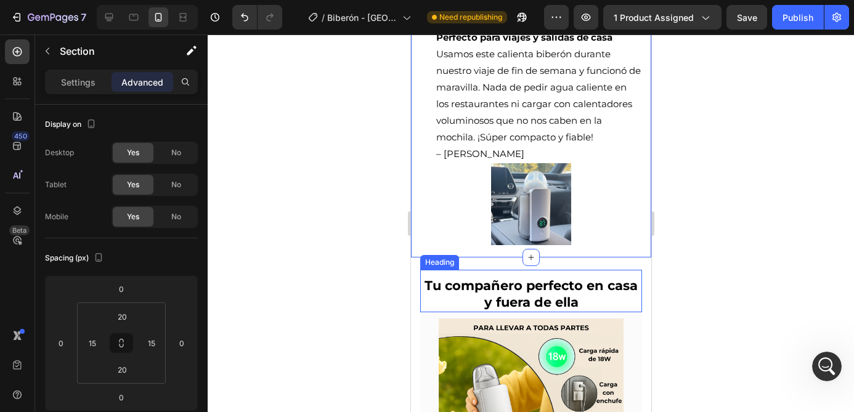
click at [563, 279] on h2 "Tu compañero perfecto en casa y fuera de ella" at bounding box center [530, 294] width 222 height 36
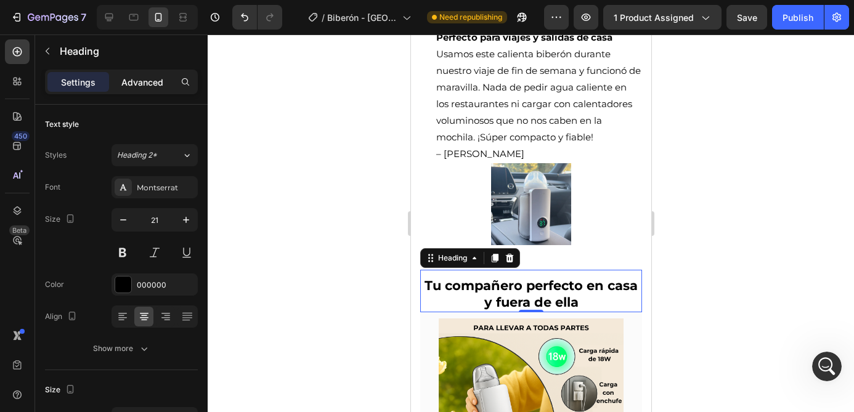
click at [137, 87] on p "Advanced" at bounding box center [142, 82] width 42 height 13
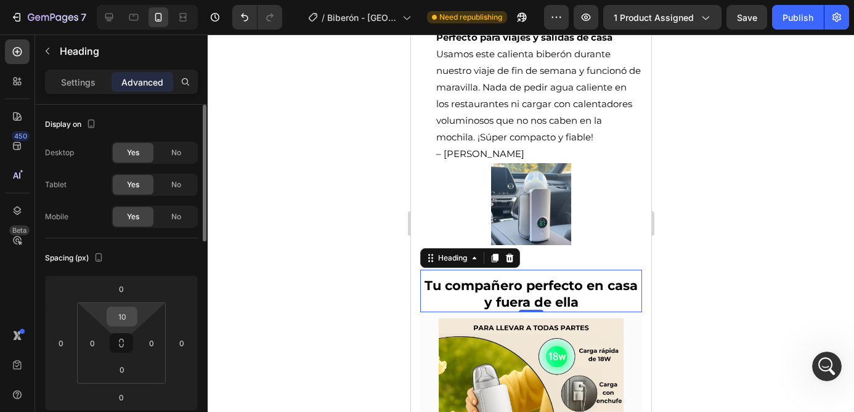
click at [129, 314] on input "10" at bounding box center [122, 316] width 25 height 18
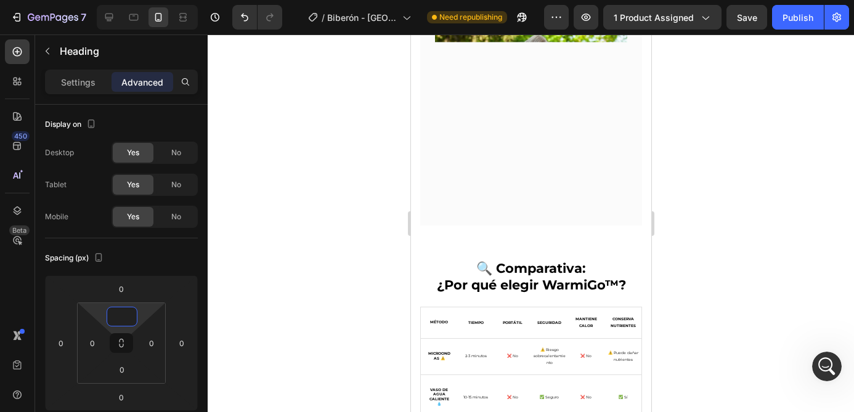
scroll to position [3439, 0]
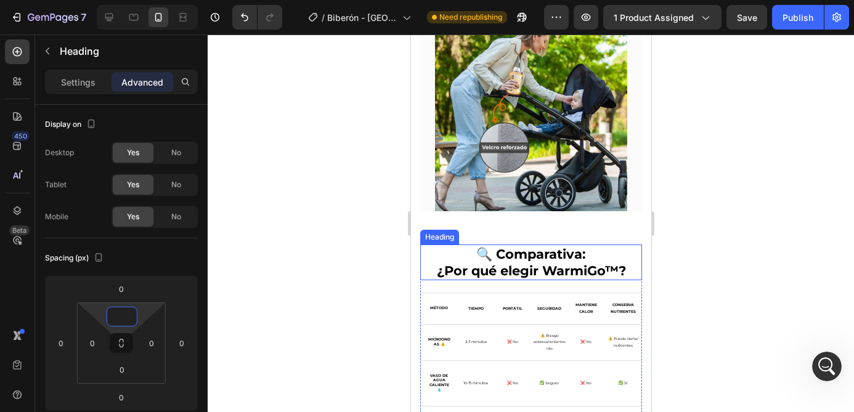
click at [556, 251] on h2 "🔍 Comparativa: ¿Por qué elegir WarmiGo™?" at bounding box center [530, 263] width 222 height 36
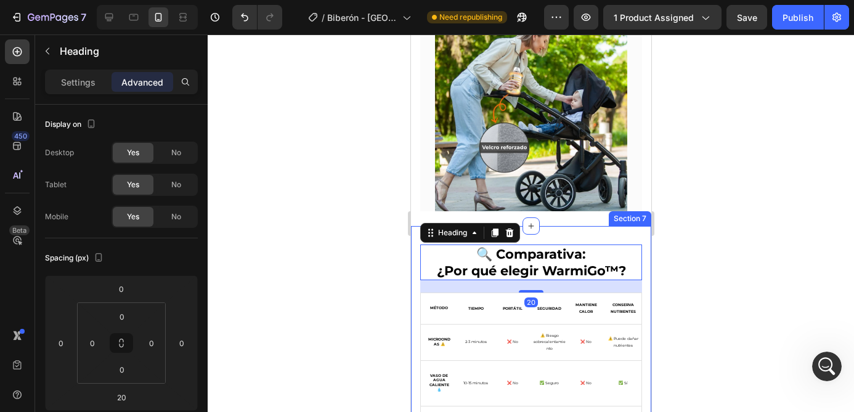
click at [556, 233] on div "🔍 Comparativa: ¿Por qué elegir WarmiGo™? Heading 20 MÉTODO Text Block TIEMPO Te…" at bounding box center [530, 359] width 240 height 266
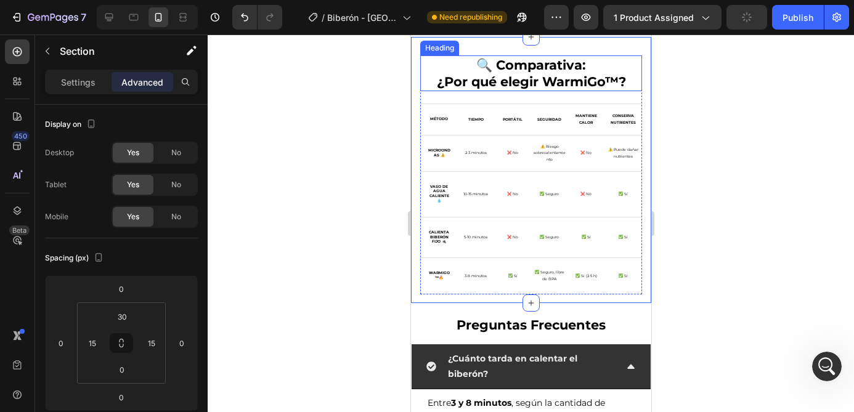
scroll to position [3674, 0]
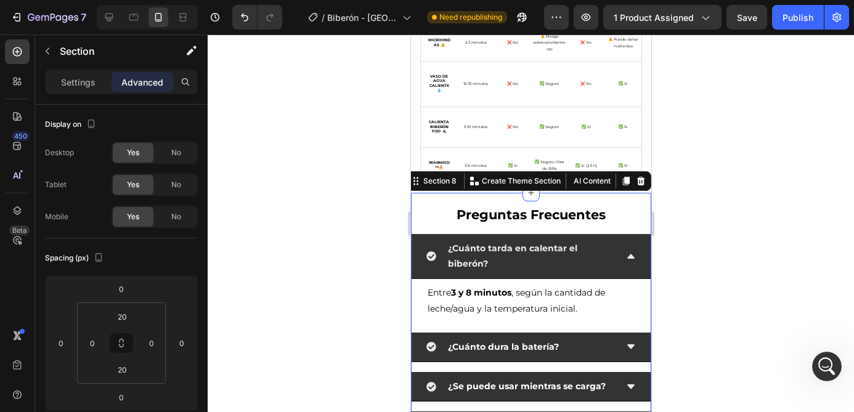
scroll to position [3747, 0]
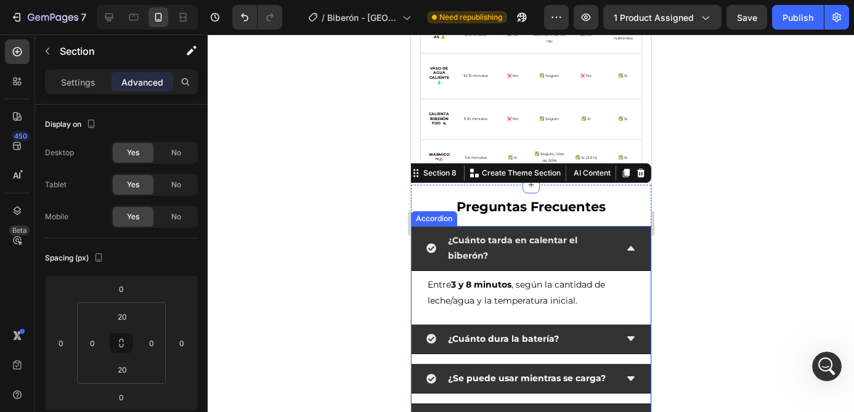
click at [562, 244] on strong "¿Cuánto tarda en calentar el biberón?" at bounding box center [511, 248] width 129 height 26
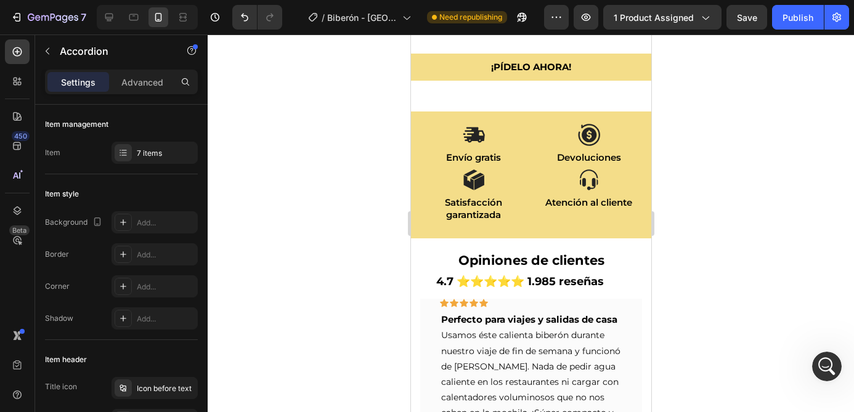
scroll to position [4191, 0]
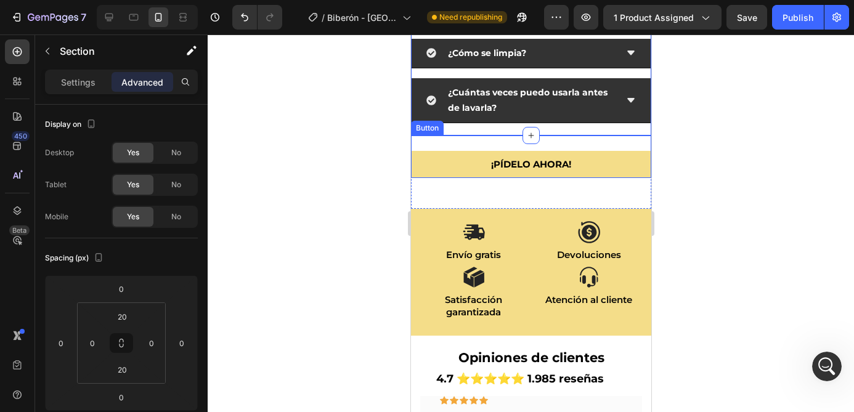
click at [564, 144] on div "¡Pídelo ahora! Button" at bounding box center [530, 157] width 240 height 42
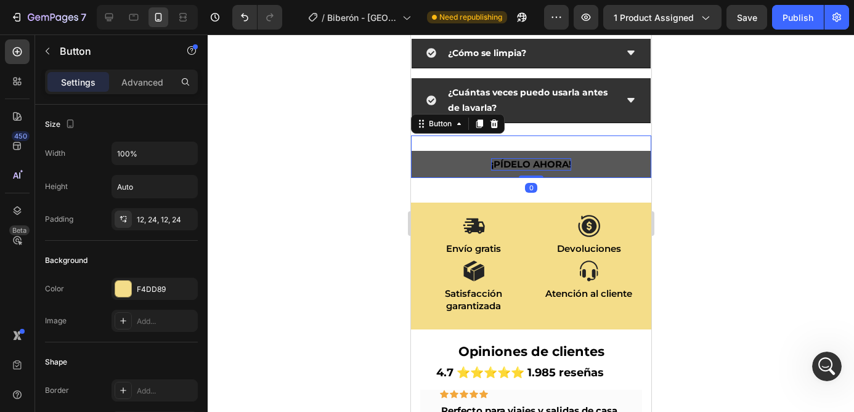
drag, startPoint x: 526, startPoint y: 183, endPoint x: 526, endPoint y: 169, distance: 13.6
click at [526, 169] on div "¡Pídelo ahora! Button 0" at bounding box center [530, 157] width 240 height 42
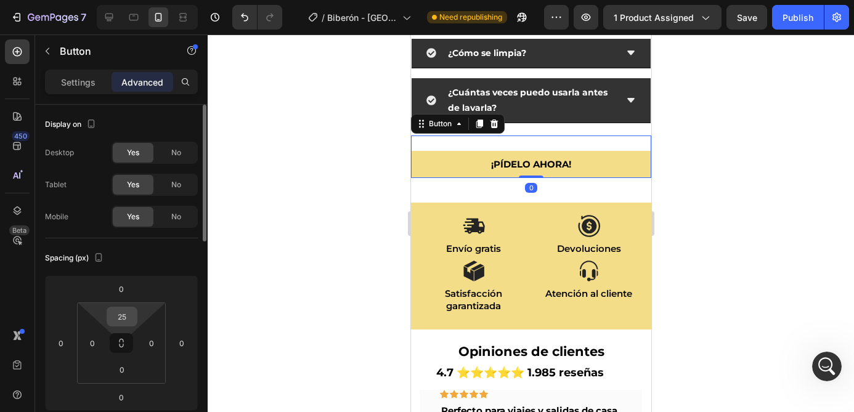
click at [121, 315] on input "25" at bounding box center [122, 316] width 25 height 18
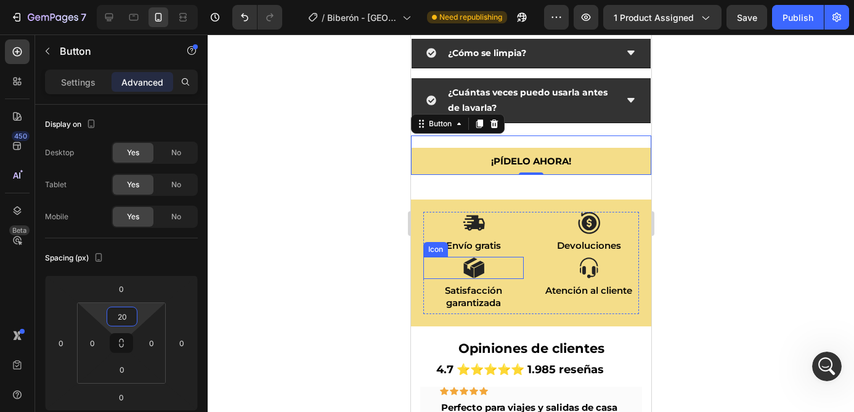
type input "2"
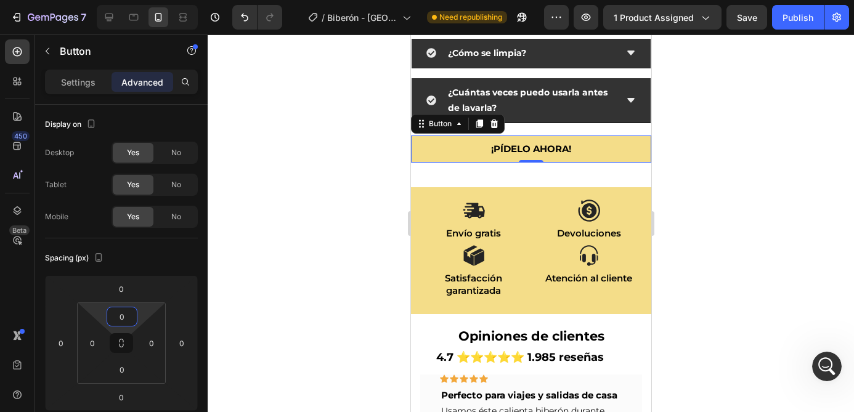
click at [753, 203] on div at bounding box center [531, 223] width 646 height 378
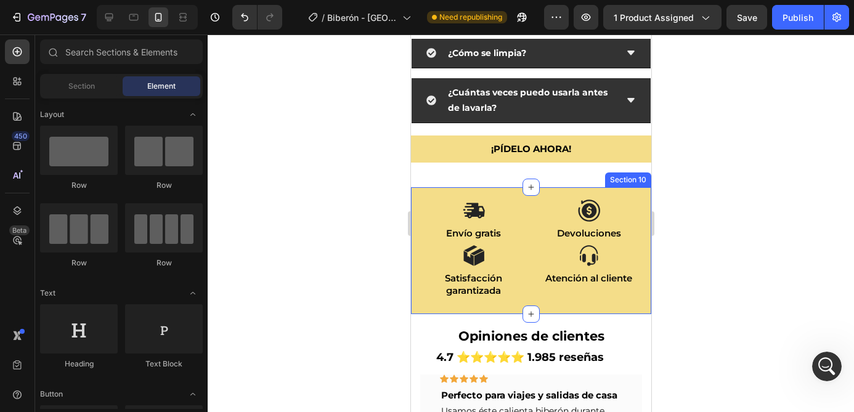
click at [530, 196] on div "Icon Envío gratis Text Block Icon Devoluciones Text Block Icon Satisfacción gar…" at bounding box center [530, 250] width 240 height 127
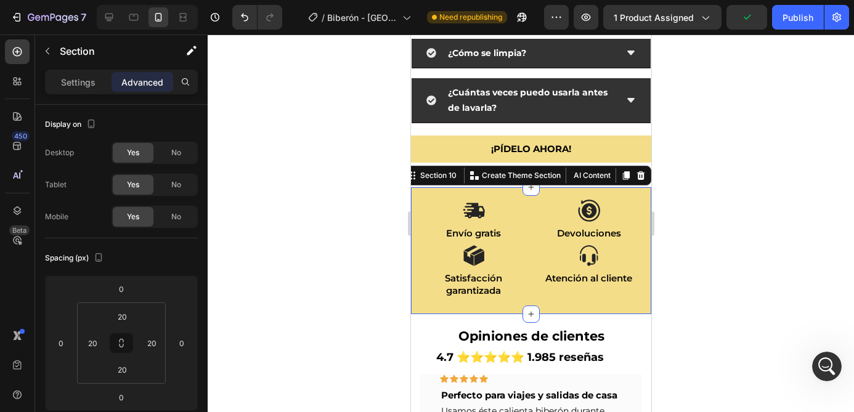
click at [723, 200] on div at bounding box center [531, 223] width 646 height 378
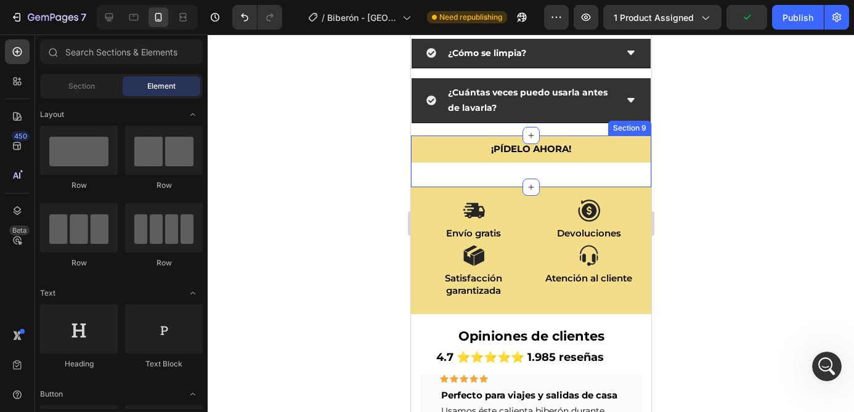
click at [573, 172] on div "¡Pídelo ahora! Button Section 9" at bounding box center [530, 162] width 240 height 52
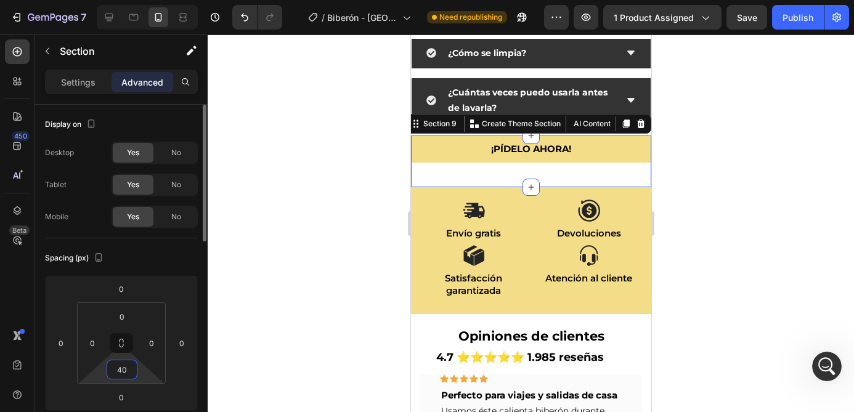
click at [121, 368] on input "40" at bounding box center [122, 369] width 25 height 18
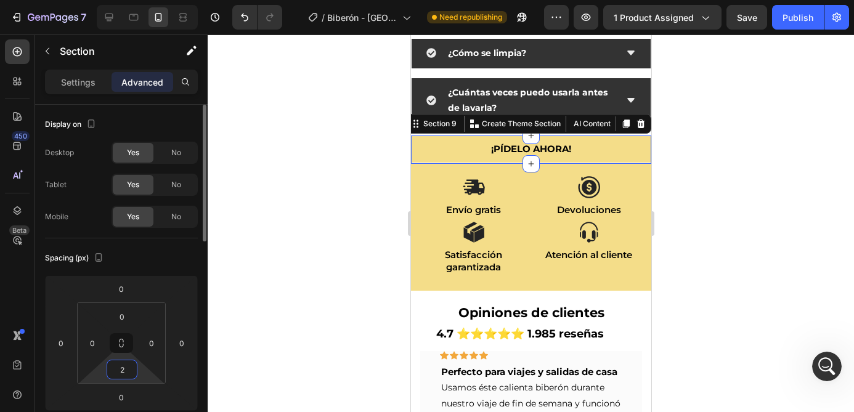
type input "20"
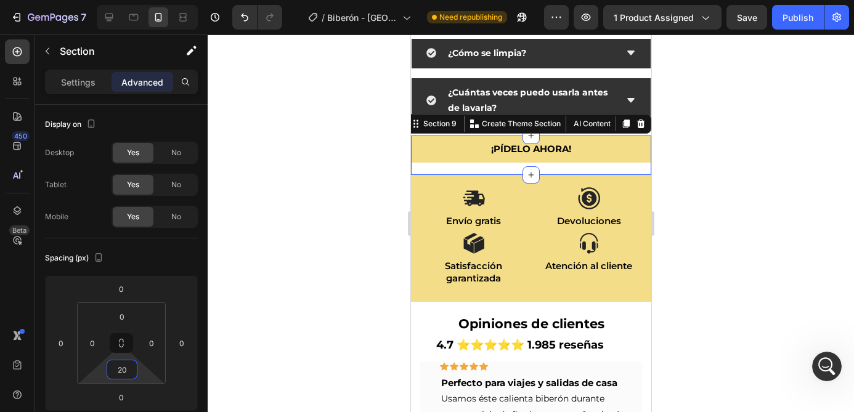
click at [704, 264] on div at bounding box center [531, 223] width 646 height 378
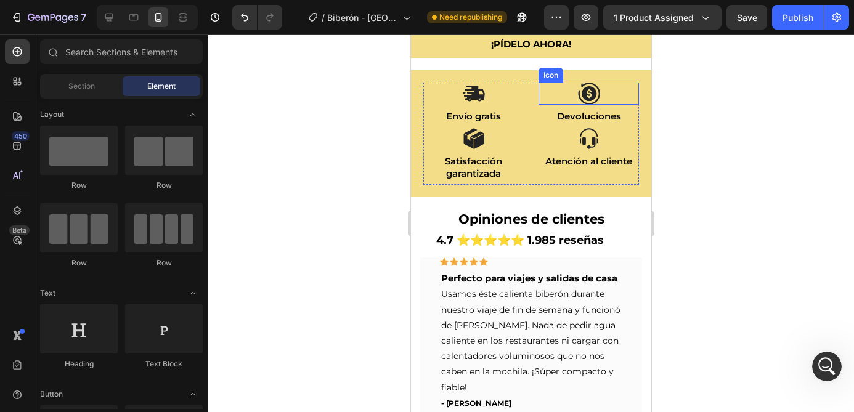
scroll to position [4309, 0]
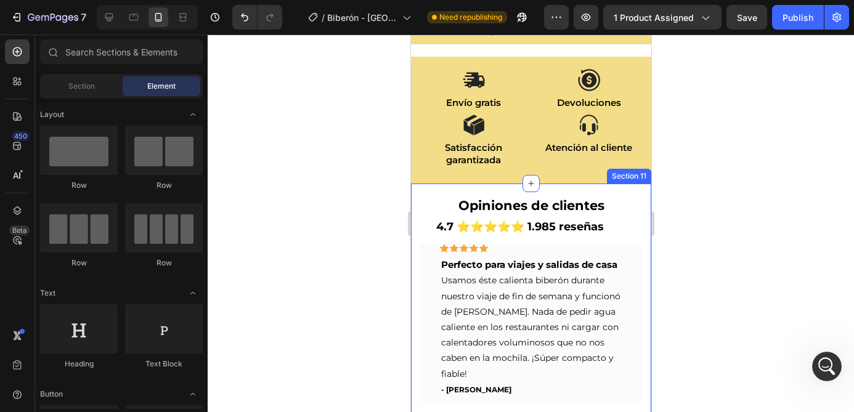
click at [565, 192] on div "Opiniones de clientes Heading 4.7 ⭐⭐⭐⭐⭐ 1.985 reseñas Text Block Icon Icon Icon…" at bounding box center [530, 376] width 240 height 384
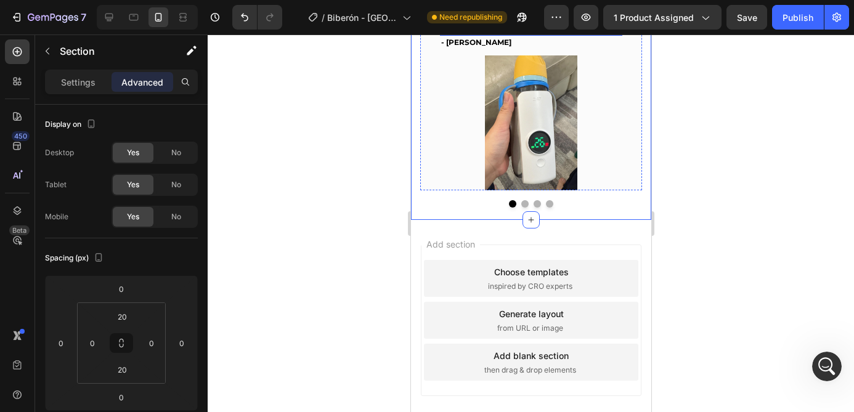
scroll to position [4725, 0]
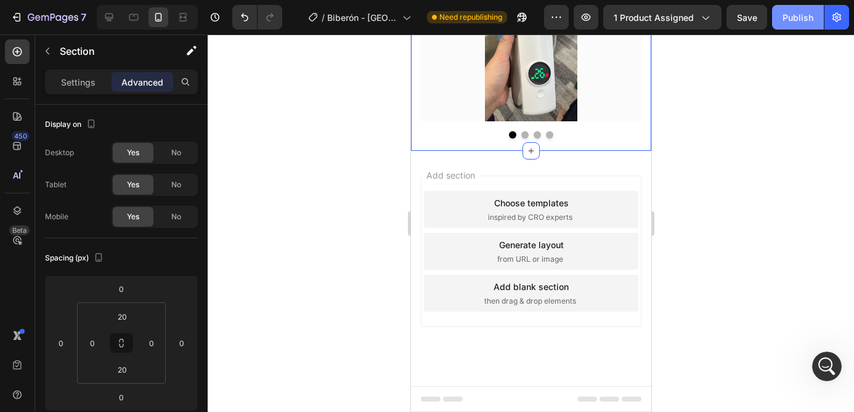
click at [791, 19] on div "Publish" at bounding box center [797, 17] width 31 height 13
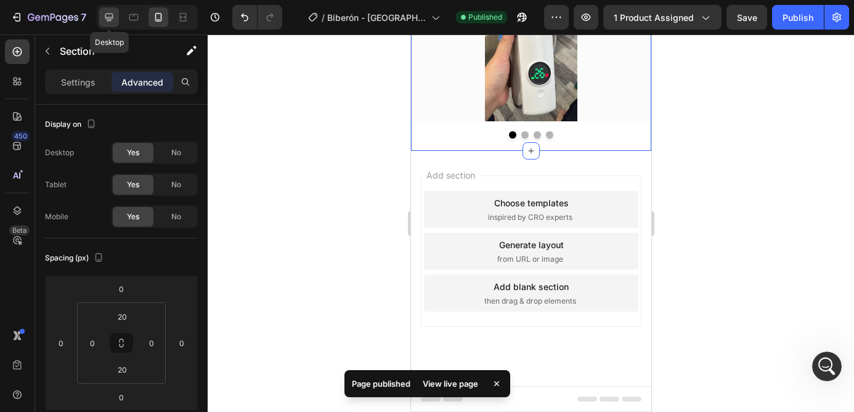
click at [108, 17] on icon at bounding box center [109, 18] width 8 height 8
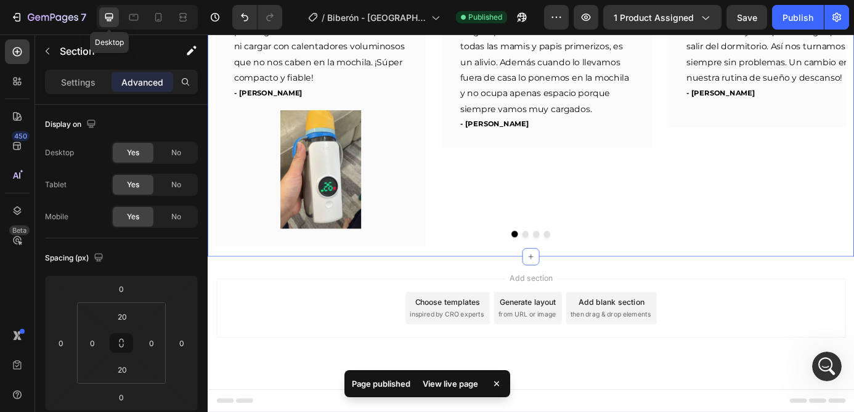
type input "15"
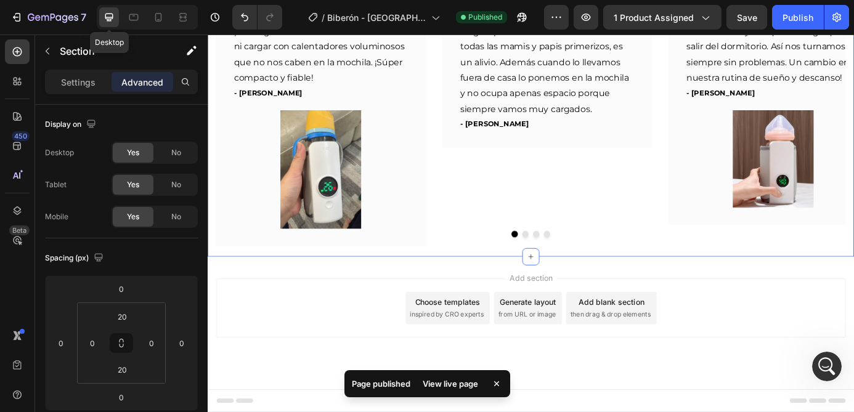
type input "15"
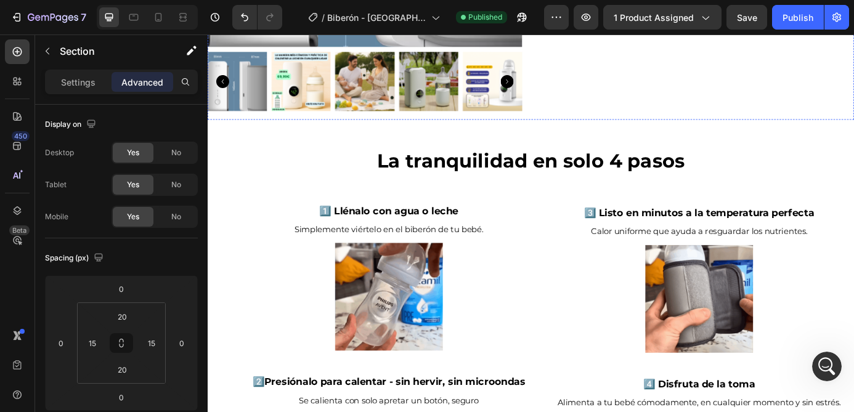
scroll to position [393, 0]
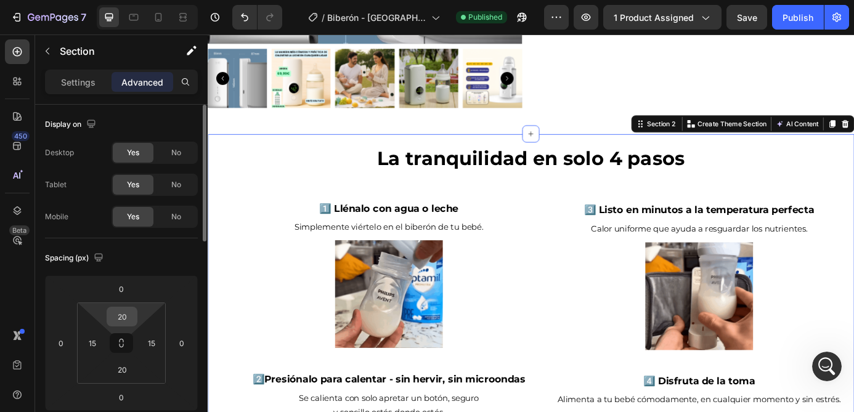
click at [120, 316] on input "20" at bounding box center [122, 316] width 25 height 18
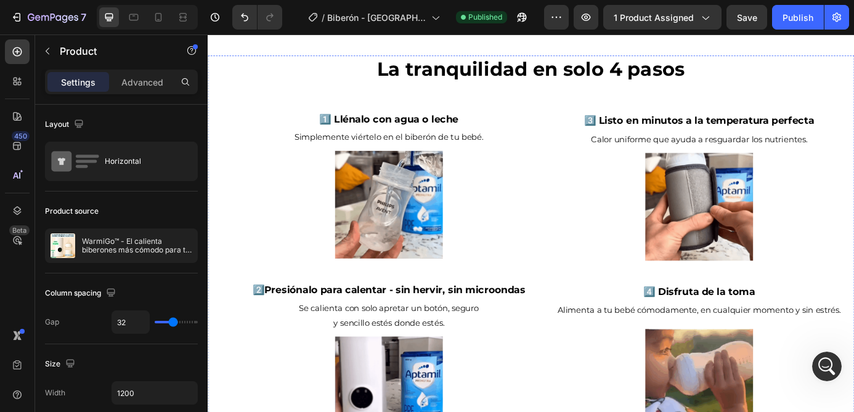
scroll to position [711, 0]
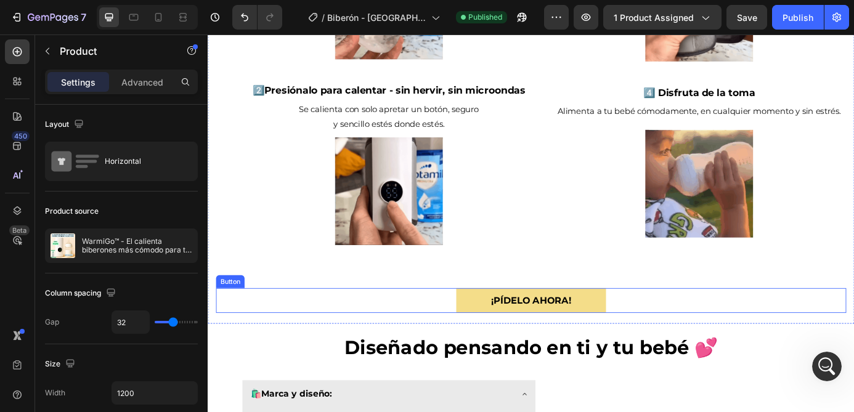
click at [709, 338] on div "¡pídelo ahora! Button" at bounding box center [577, 339] width 721 height 28
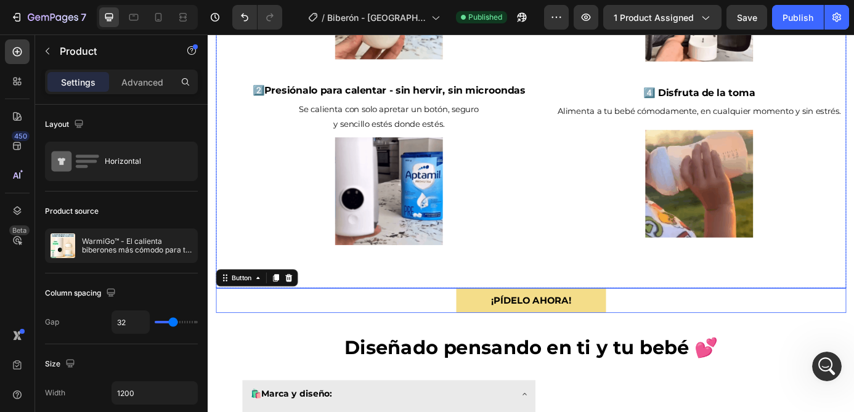
click at [710, 294] on div "3️⃣ Listo en minutos a la temperatura perfecta Text Block Calor uniforme que ay…" at bounding box center [769, 92] width 336 height 463
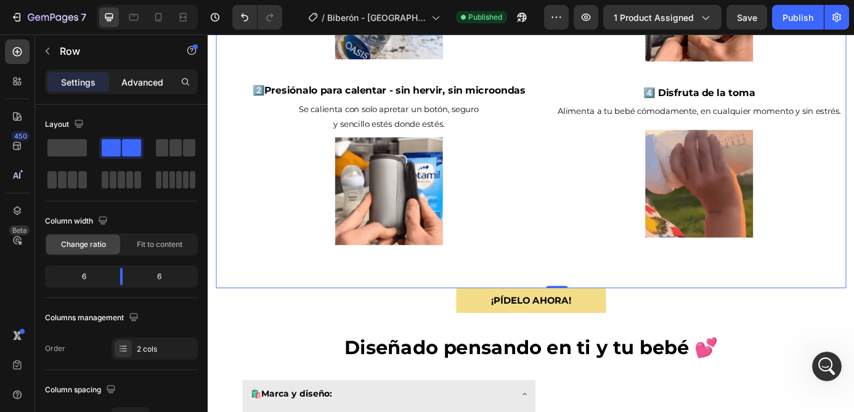
click at [130, 91] on div "Advanced" at bounding box center [142, 82] width 62 height 20
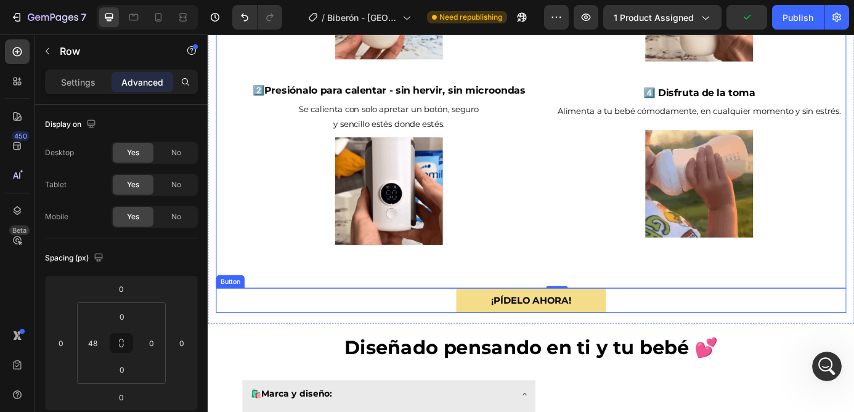
click at [692, 338] on div "¡pídelo ahora! Button" at bounding box center [577, 339] width 721 height 28
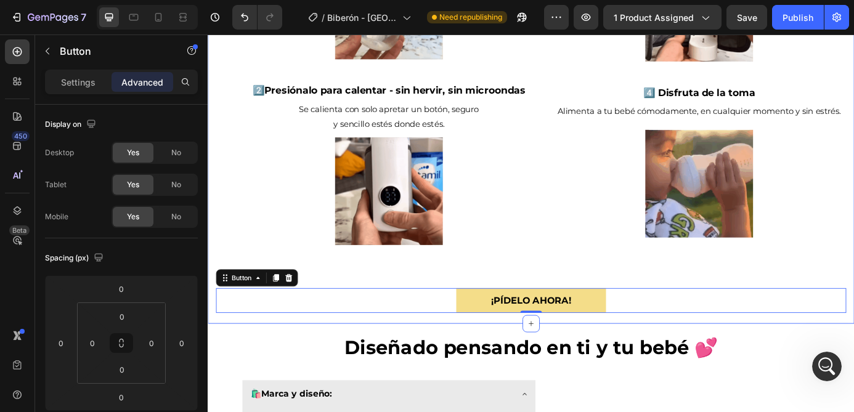
click at [694, 358] on div "La tranquilidad en solo 4 pasos Heading 1️⃣ Llénalo con agua o leche Text Block…" at bounding box center [577, 98] width 739 height 534
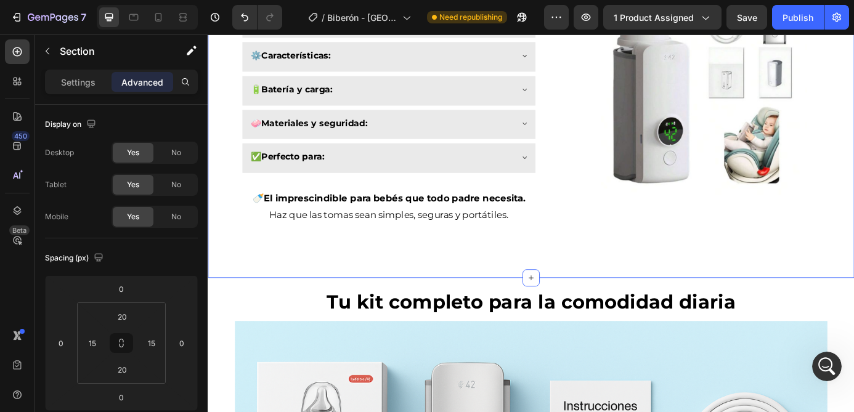
scroll to position [1240, 0]
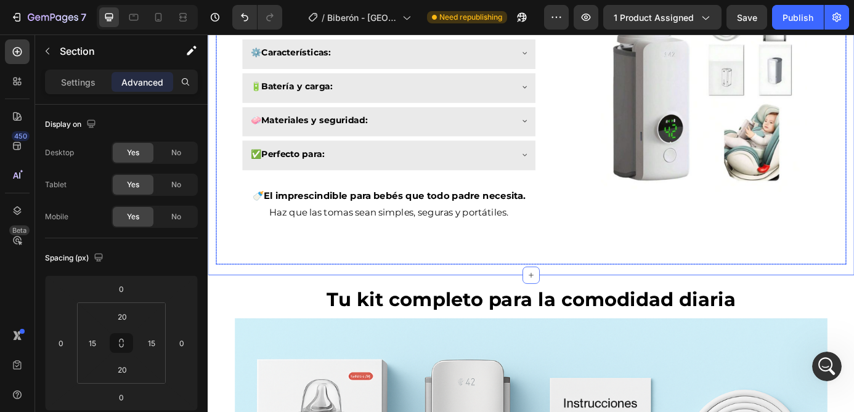
click at [662, 273] on div "Image" at bounding box center [769, 93] width 336 height 410
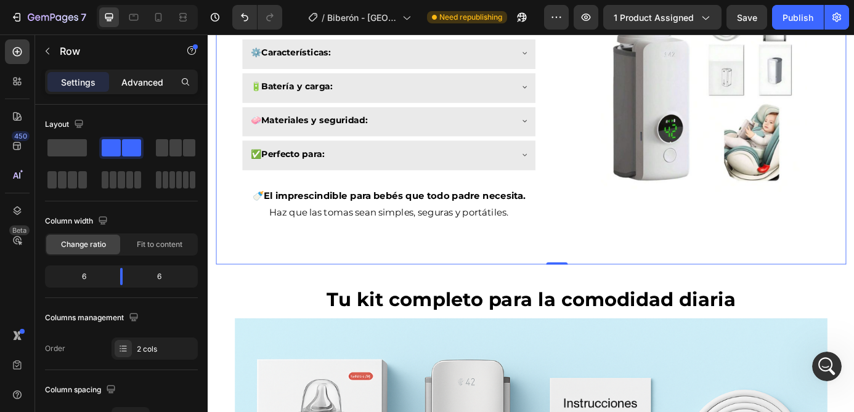
click at [136, 72] on div "Advanced" at bounding box center [142, 82] width 62 height 20
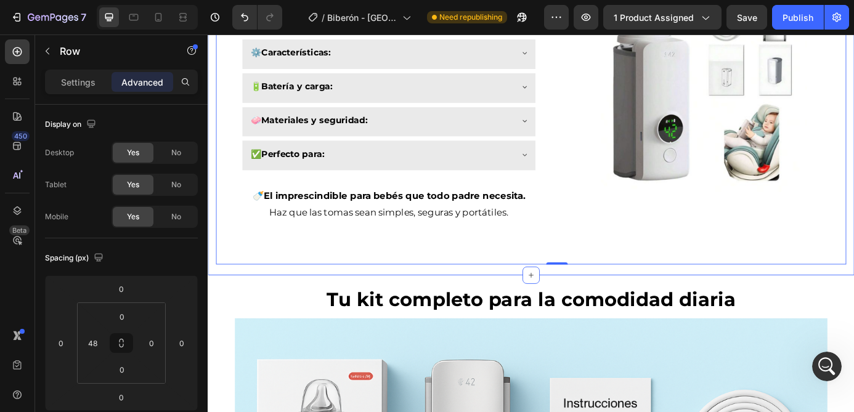
click at [560, 308] on div "Diseñado pensando en ti y tu bebé 💕 Heading 🛍️ Marca y diseño: ● Diseño elegant…" at bounding box center [577, 73] width 739 height 475
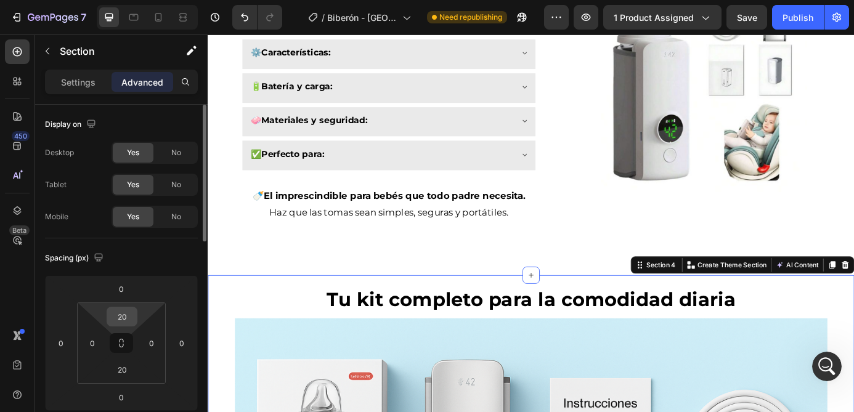
click at [124, 317] on input "20" at bounding box center [122, 316] width 25 height 18
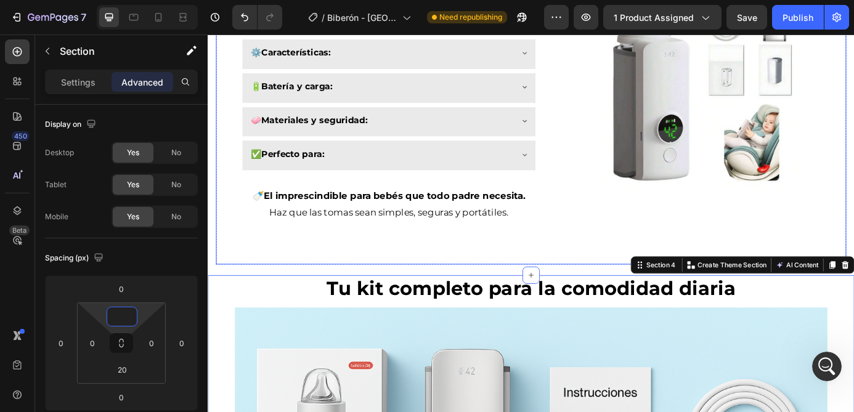
click at [642, 259] on div "Image" at bounding box center [769, 93] width 336 height 410
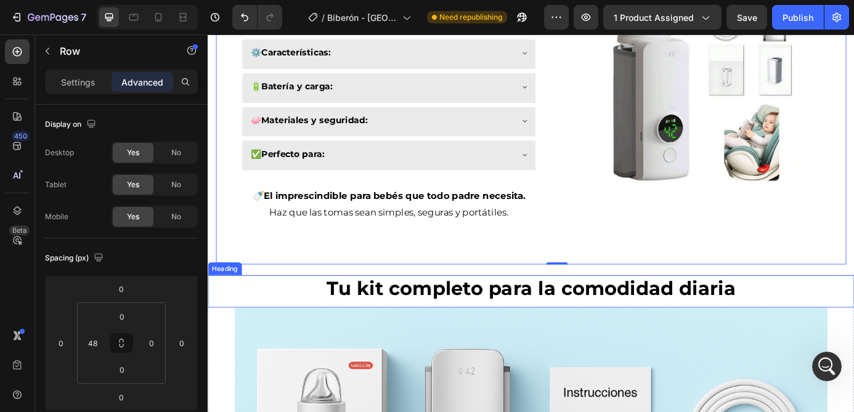
click at [853, 327] on h2 "Tu kit completo para la comodidad diaria" at bounding box center [577, 325] width 739 height 31
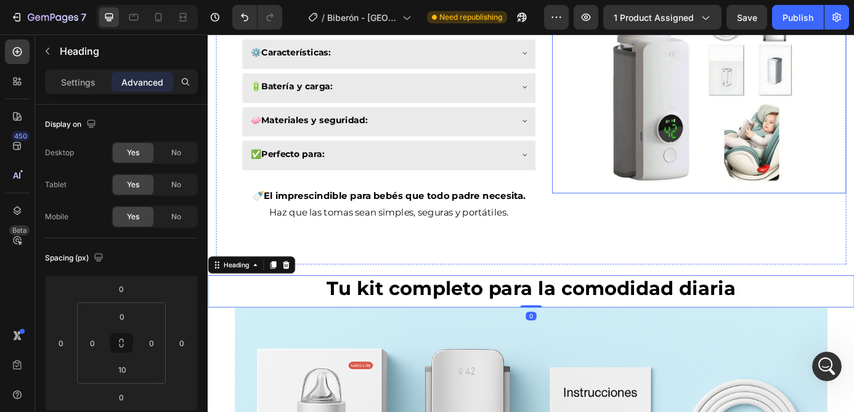
click at [771, 158] on img at bounding box center [769, 93] width 246 height 246
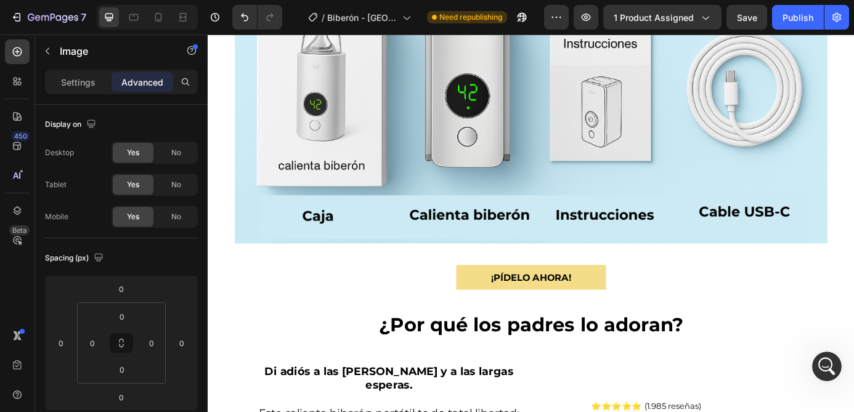
scroll to position [1667, 0]
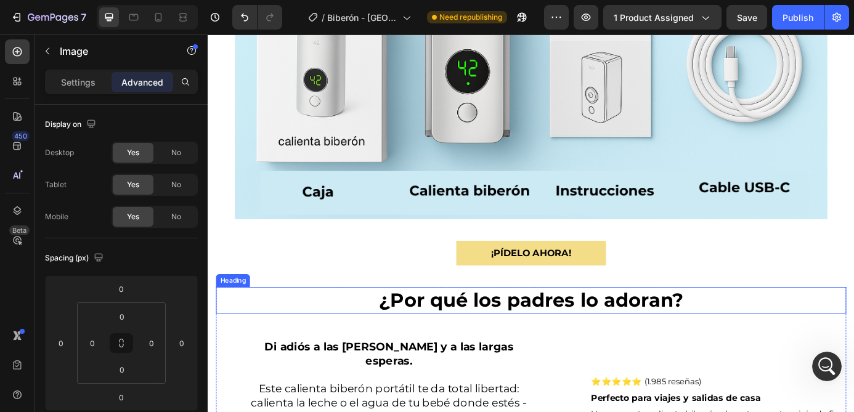
click at [593, 334] on h2 "¿Por qué los padres lo adoran?" at bounding box center [577, 338] width 721 height 31
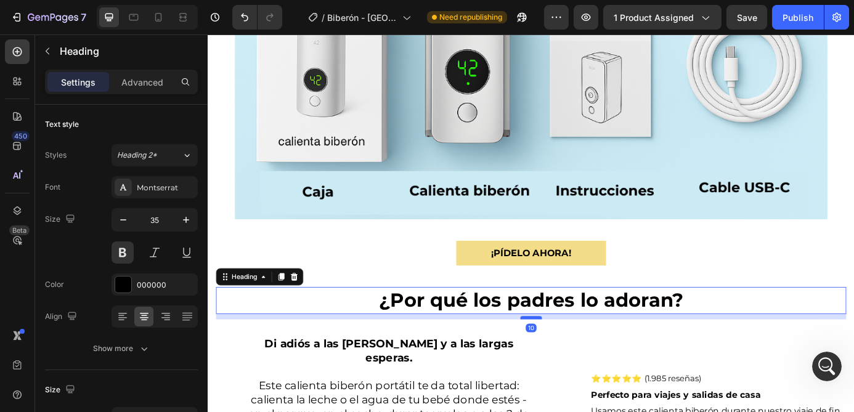
click at [584, 359] on div at bounding box center [577, 359] width 25 height 4
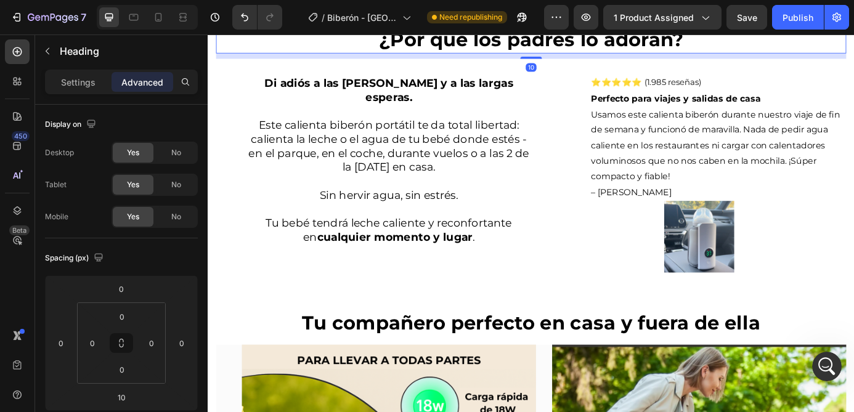
scroll to position [1976, 0]
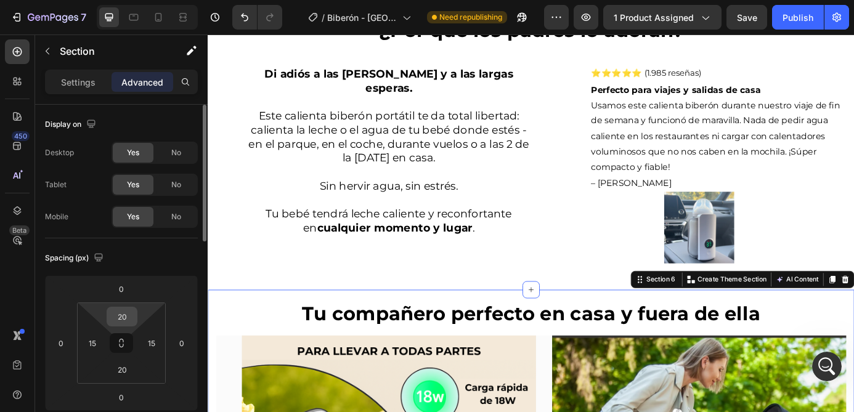
click at [129, 313] on input "20" at bounding box center [122, 316] width 25 height 18
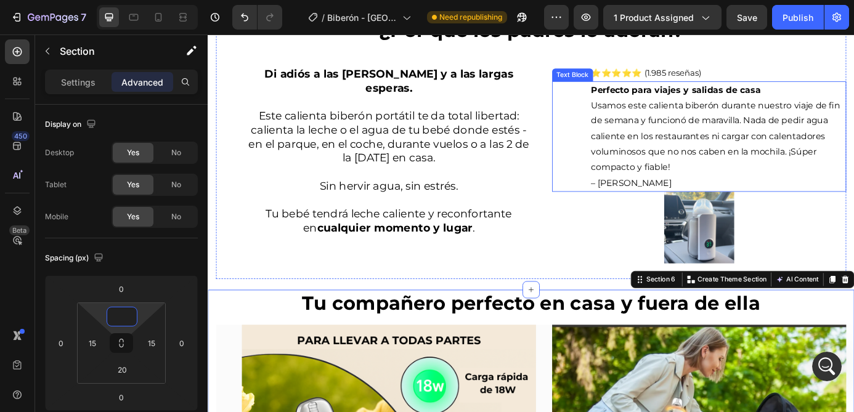
click at [666, 148] on p "Usamos este calienta biberón durante nuestro viaje de fin de semana y funcionó …" at bounding box center [790, 160] width 291 height 107
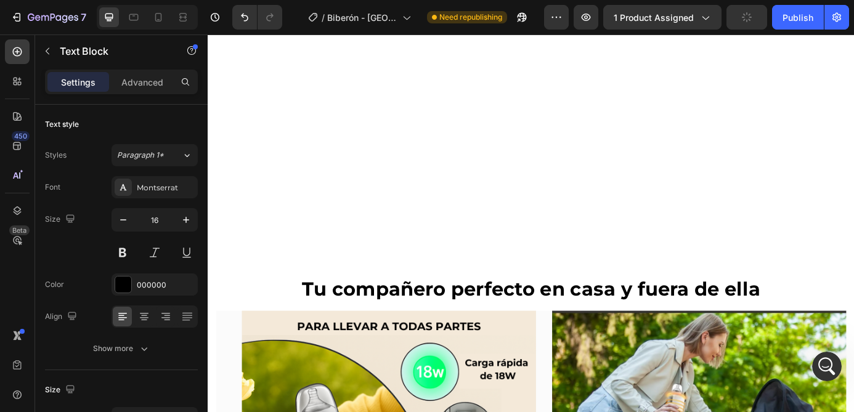
scroll to position [2407, 0]
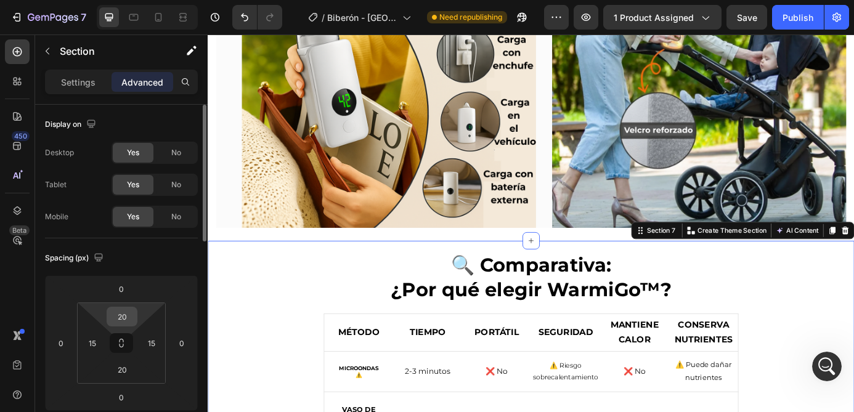
click at [127, 320] on input "20" at bounding box center [122, 316] width 25 height 18
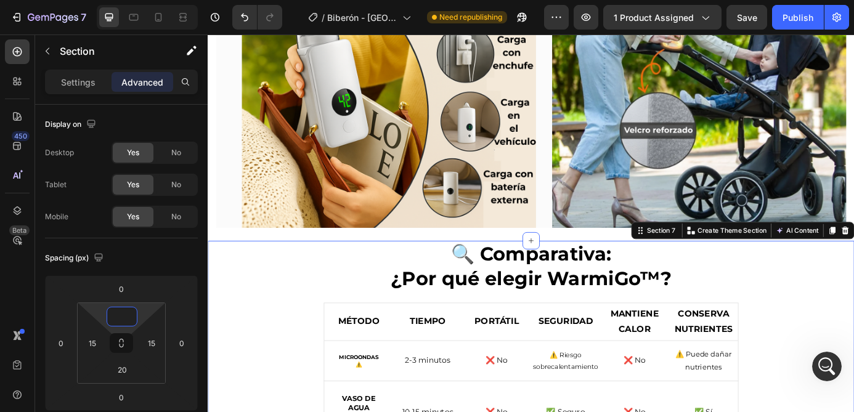
type input "0"
click at [731, 158] on img at bounding box center [769, 87] width 336 height 336
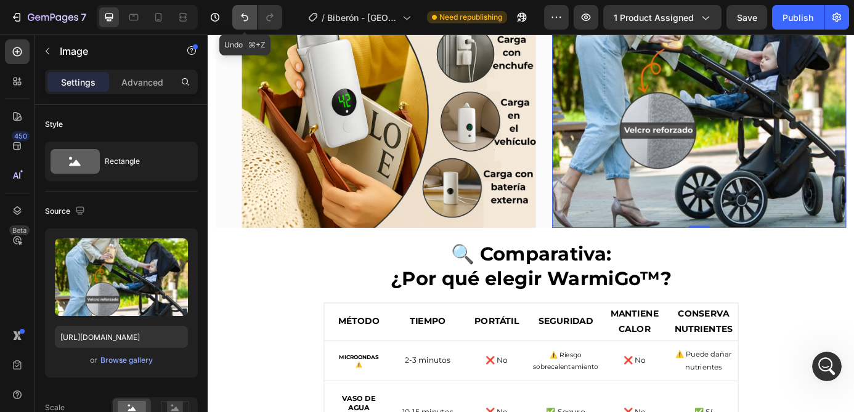
click at [248, 13] on icon "Undo/Redo" at bounding box center [244, 17] width 12 height 12
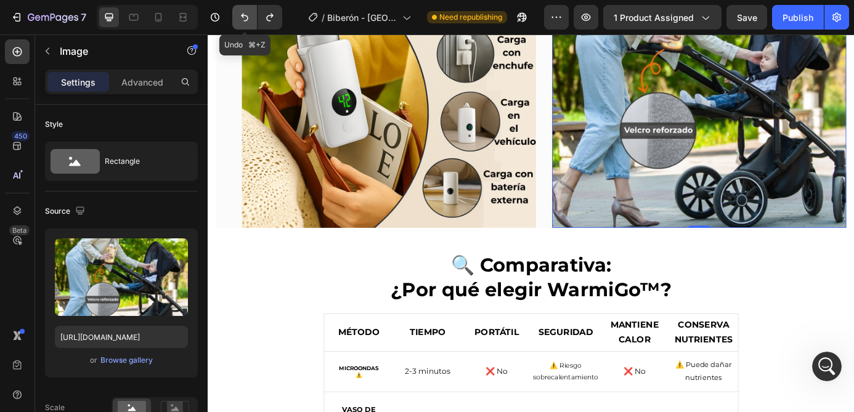
click at [248, 13] on icon "Undo/Redo" at bounding box center [244, 17] width 12 height 12
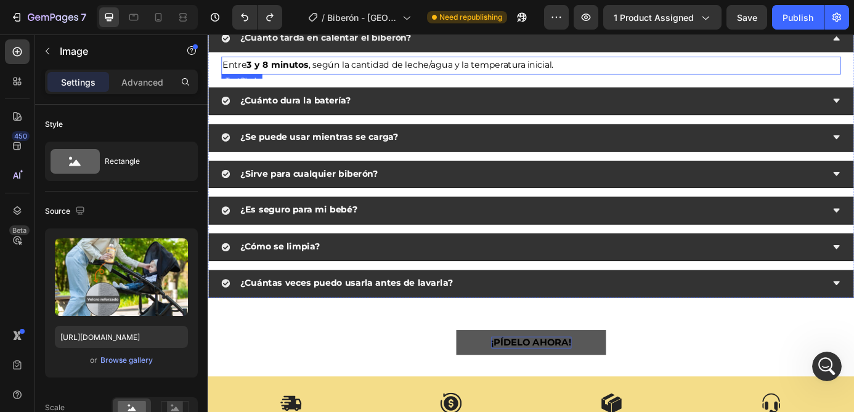
scroll to position [3287, 0]
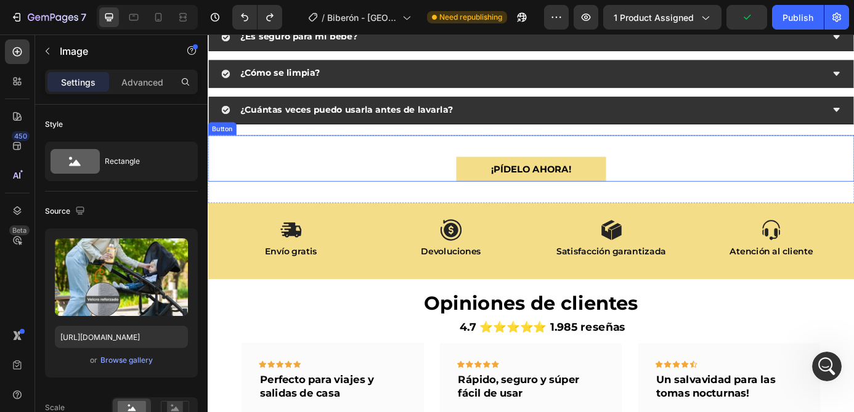
click at [613, 161] on div "¡Pídelo ahora! Button" at bounding box center [577, 176] width 739 height 53
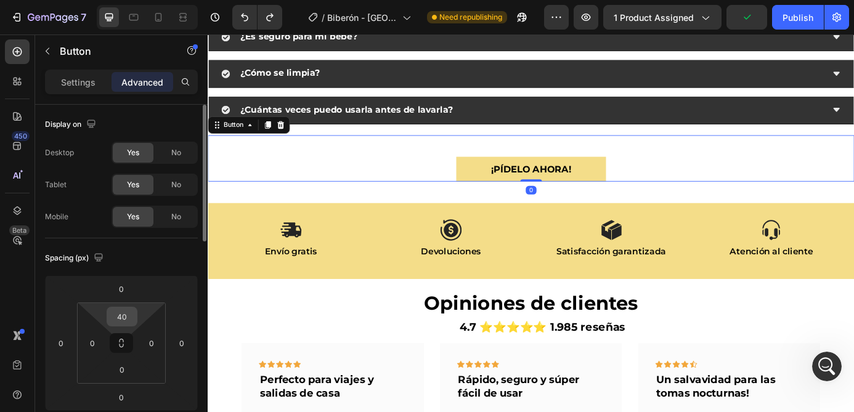
click at [121, 312] on input "40" at bounding box center [122, 316] width 25 height 18
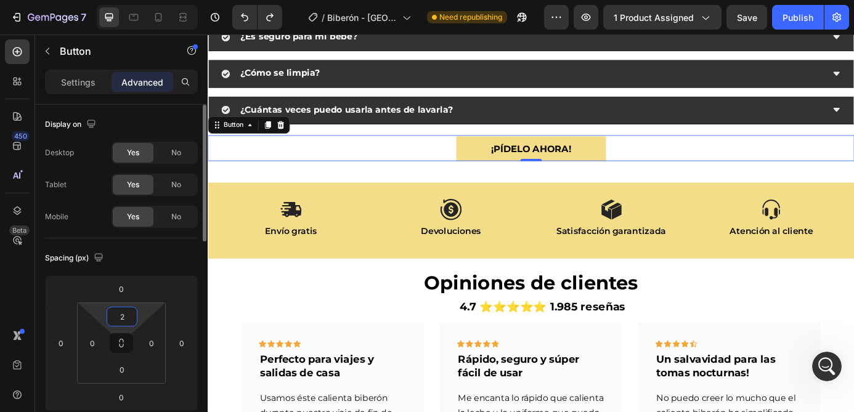
type input "20"
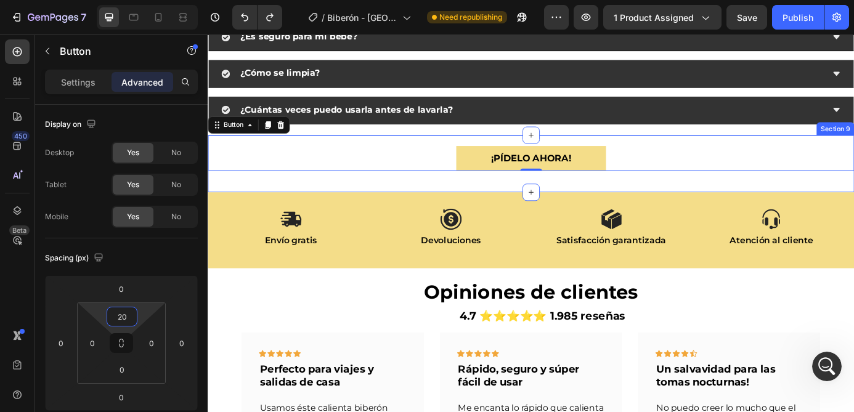
click at [638, 195] on div "¡Pídelo ahora! Button 0 Section 9" at bounding box center [577, 182] width 739 height 65
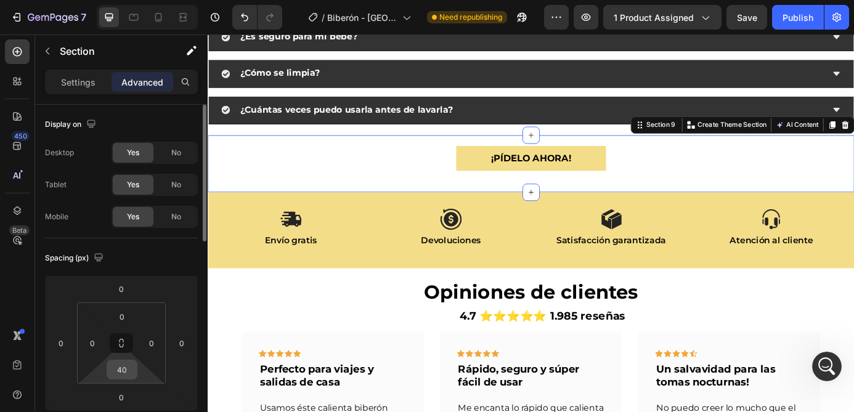
click at [131, 378] on input "40" at bounding box center [122, 369] width 25 height 18
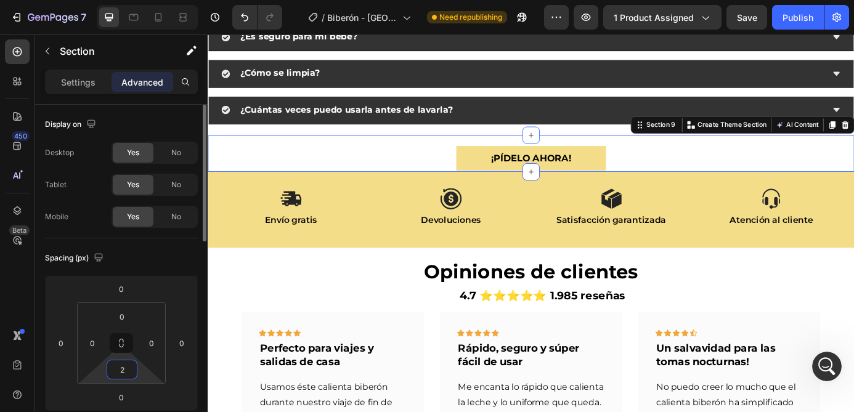
type input "20"
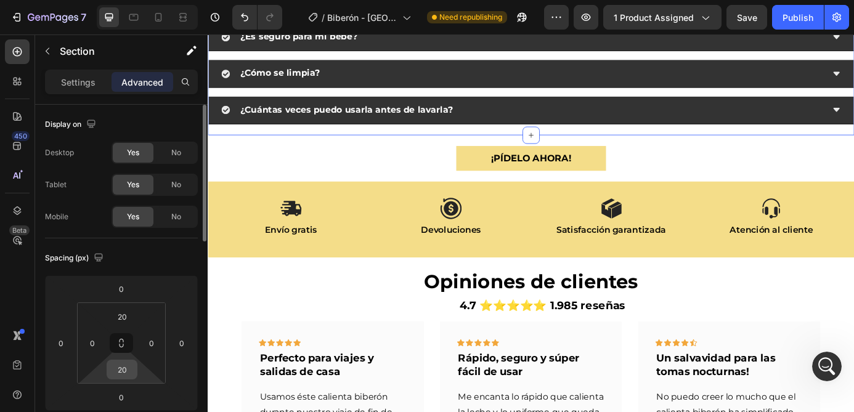
click at [125, 365] on input "20" at bounding box center [122, 369] width 25 height 18
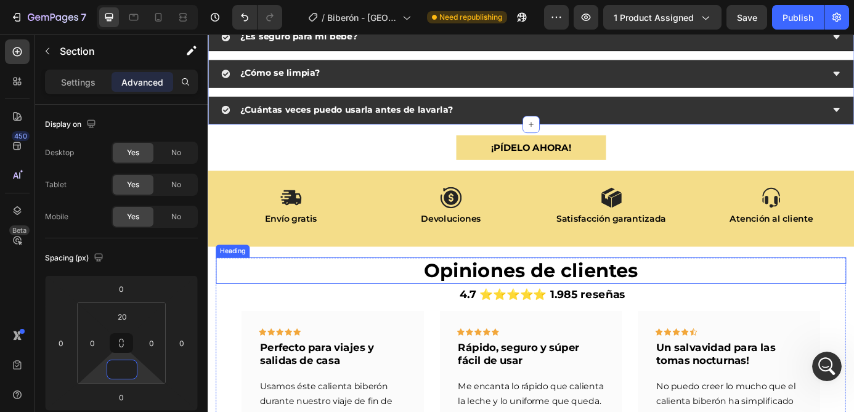
click at [809, 297] on h2 "Opiniones de clientes" at bounding box center [577, 304] width 721 height 31
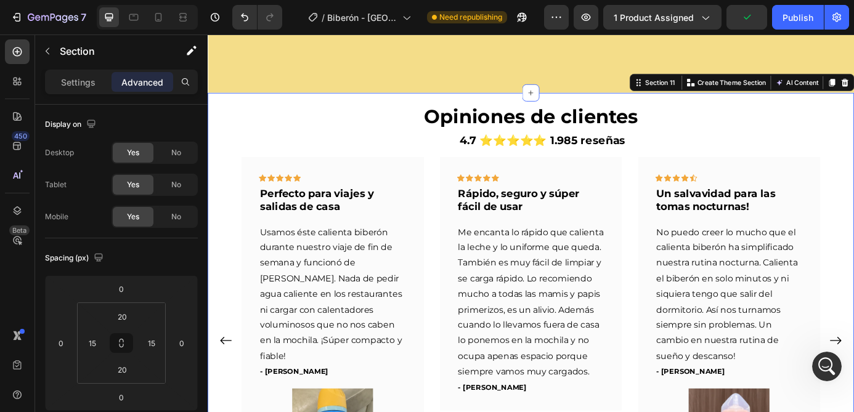
scroll to position [3565, 0]
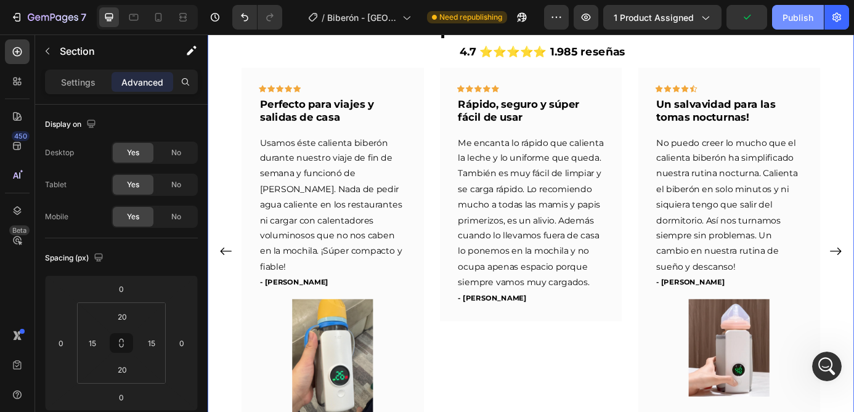
click at [801, 17] on div "Publish" at bounding box center [797, 17] width 31 height 13
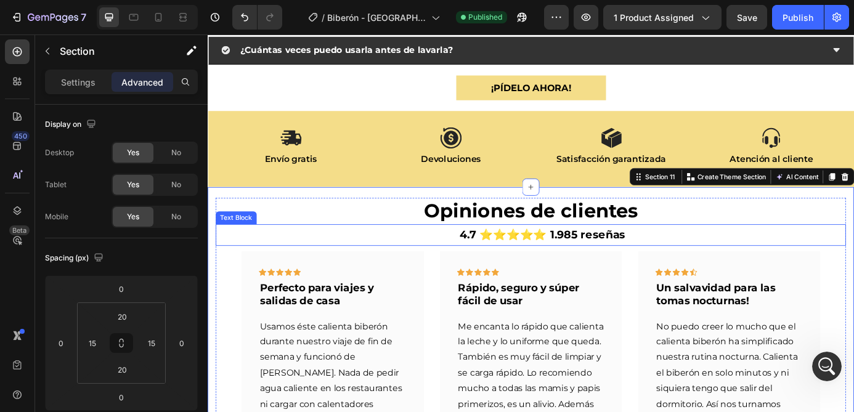
scroll to position [3382, 0]
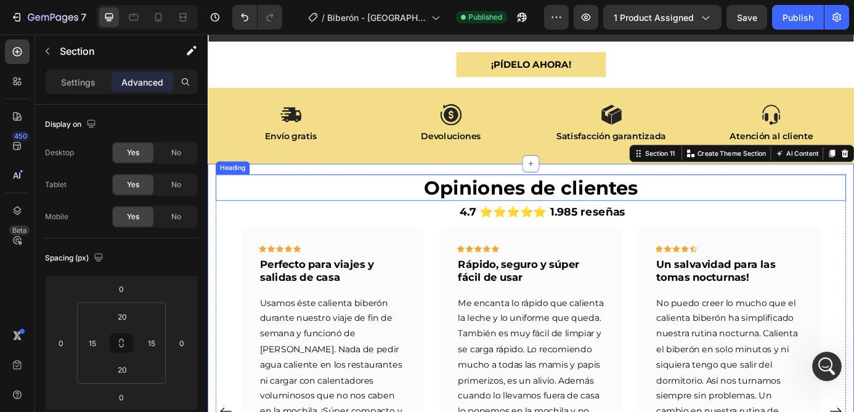
click at [544, 199] on h2 "Opiniones de clientes" at bounding box center [577, 210] width 721 height 31
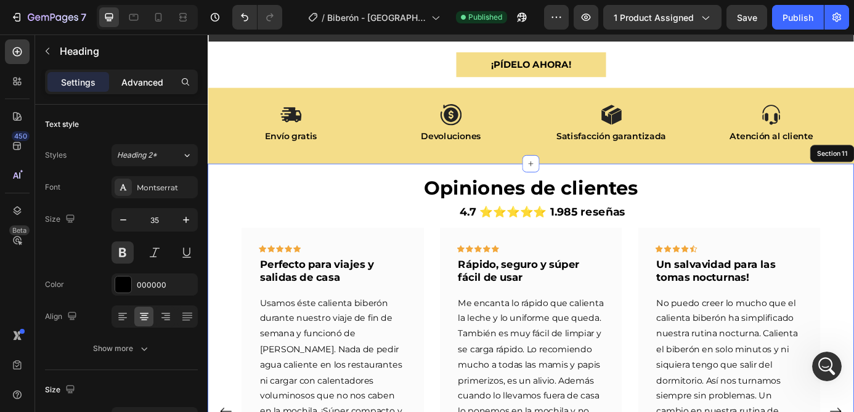
click at [153, 73] on div "Advanced" at bounding box center [142, 82] width 62 height 20
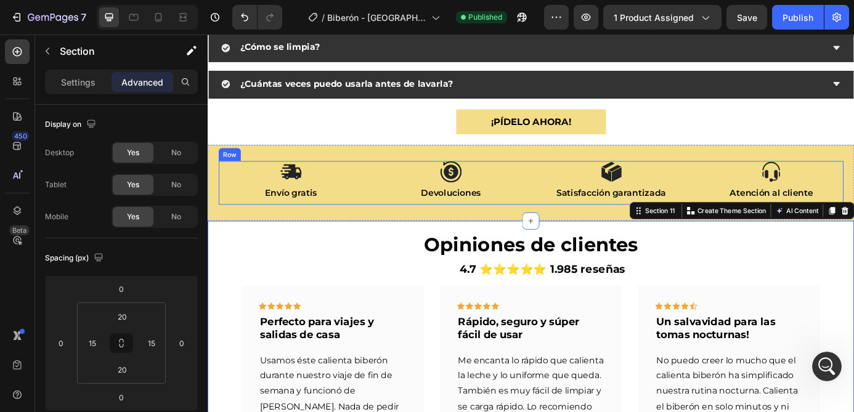
scroll to position [3296, 0]
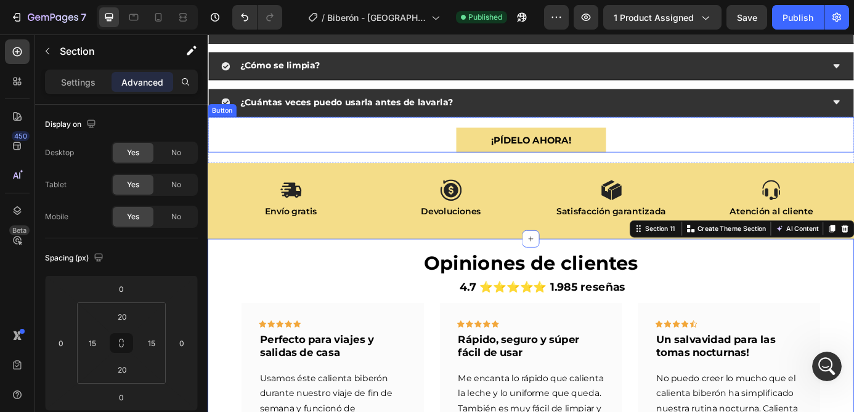
click at [585, 134] on div "¡Pídelo ahora! Button" at bounding box center [577, 149] width 739 height 41
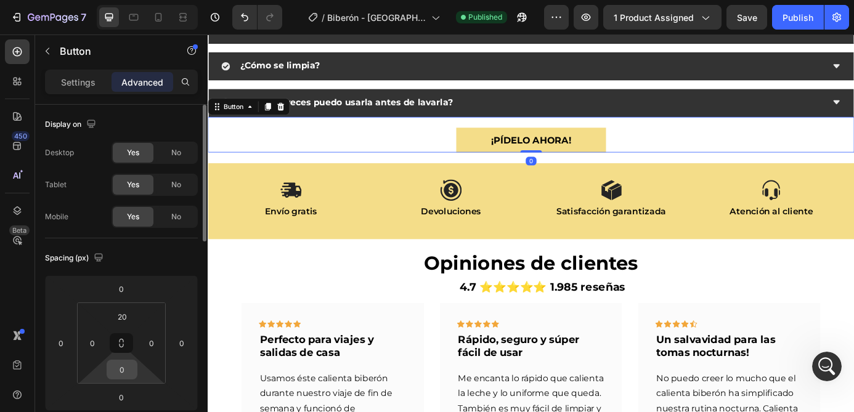
click at [123, 371] on input "0" at bounding box center [122, 369] width 25 height 18
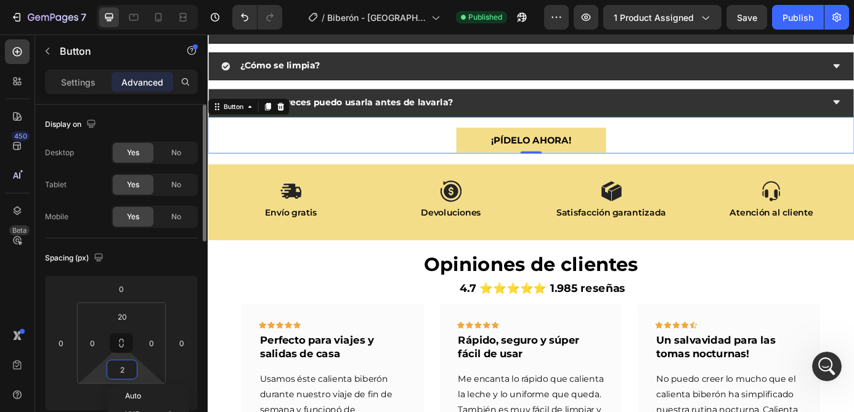
type input "20"
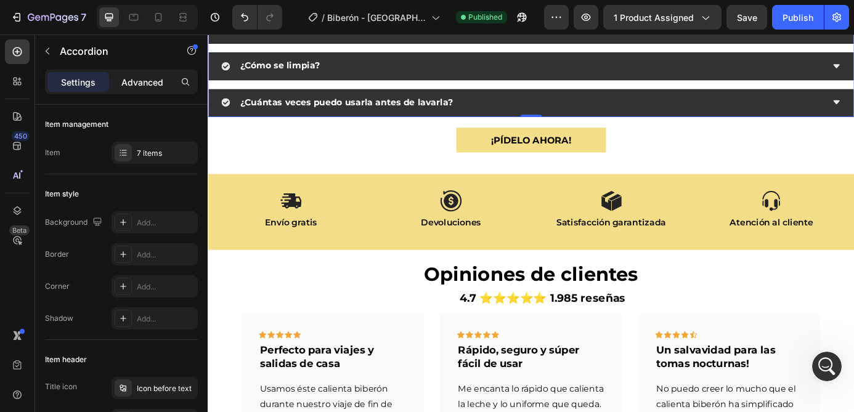
click at [143, 81] on p "Advanced" at bounding box center [142, 82] width 42 height 13
type input "100%"
type input "100"
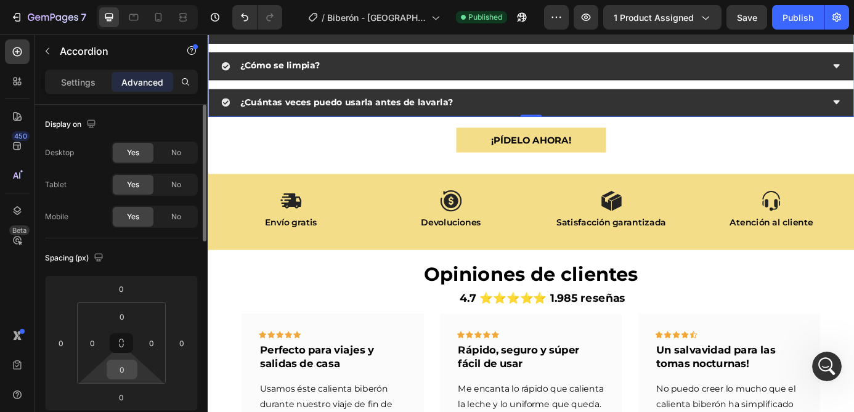
click at [125, 371] on input "0" at bounding box center [122, 369] width 25 height 18
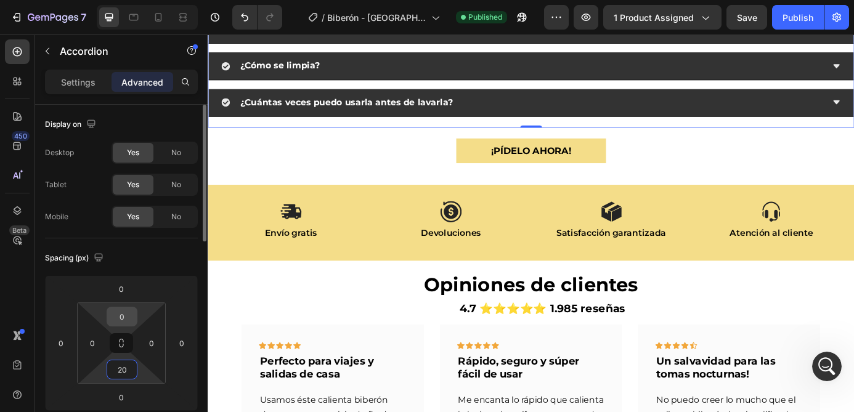
type input "20"
click at [123, 315] on input "0" at bounding box center [122, 316] width 25 height 18
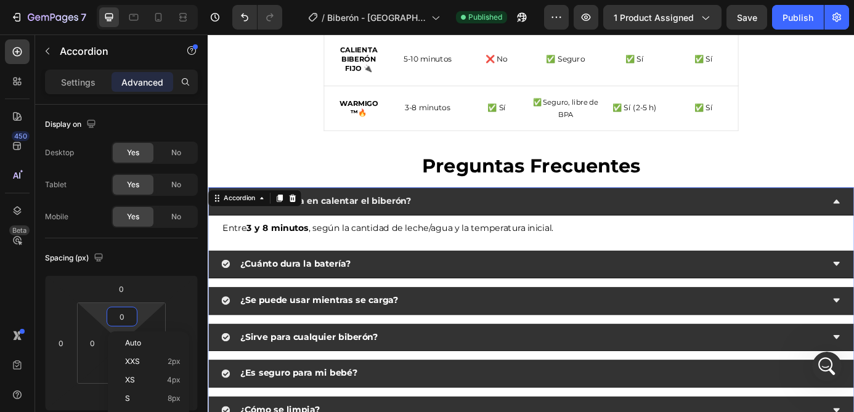
scroll to position [2883, 0]
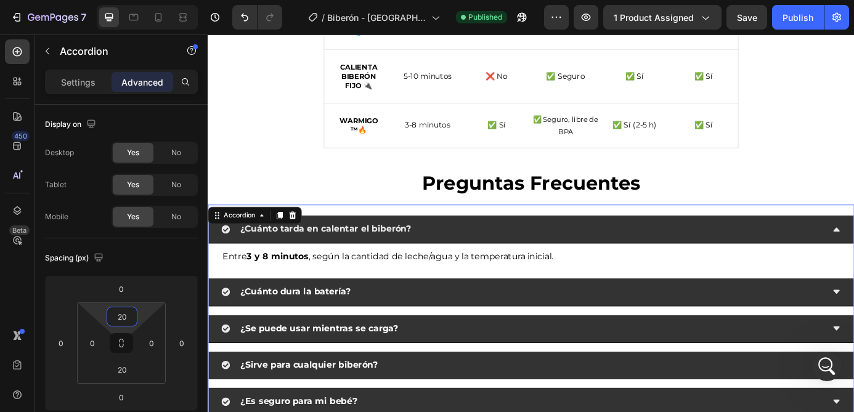
type input "2"
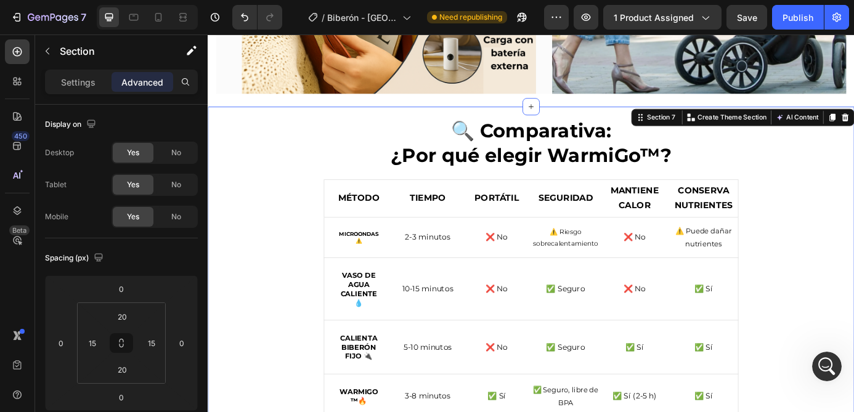
scroll to position [2551, 0]
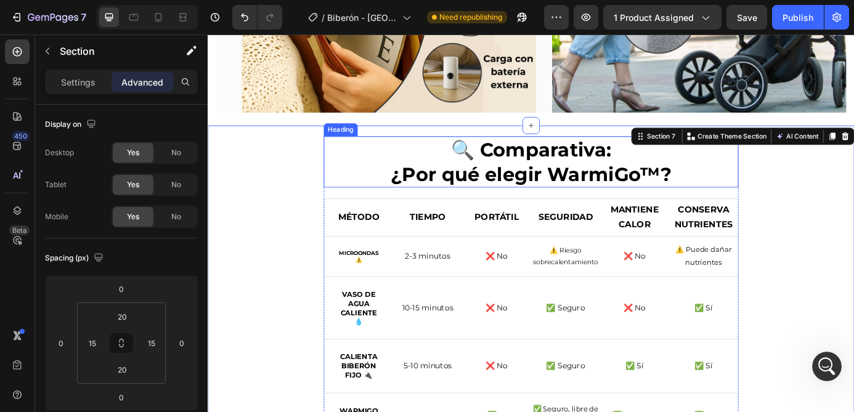
click at [512, 167] on h2 "🔍 Comparativa: ¿Por qué elegir WarmiGo™?" at bounding box center [577, 180] width 474 height 59
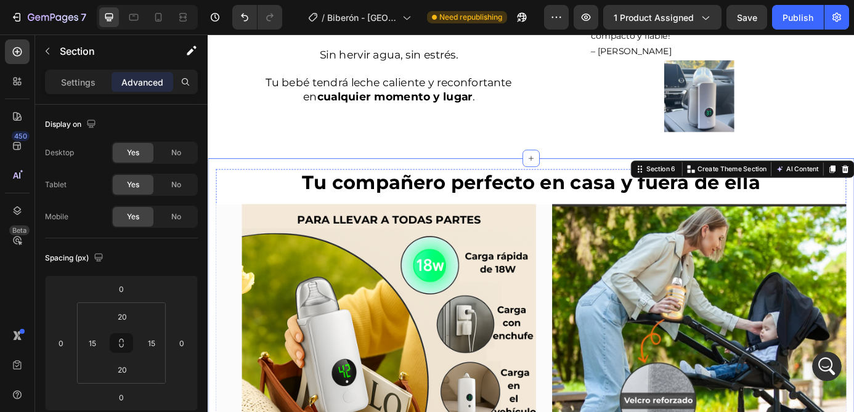
scroll to position [2123, 0]
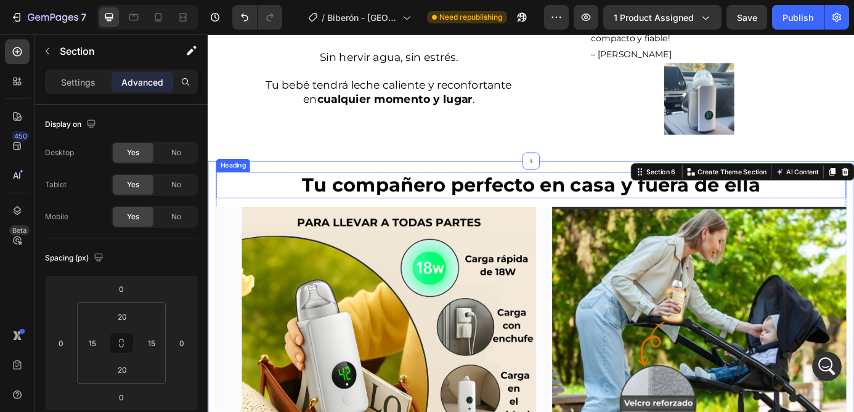
click at [527, 193] on strong "Tu compañero perfecto en casa y fuera de ella" at bounding box center [577, 206] width 524 height 26
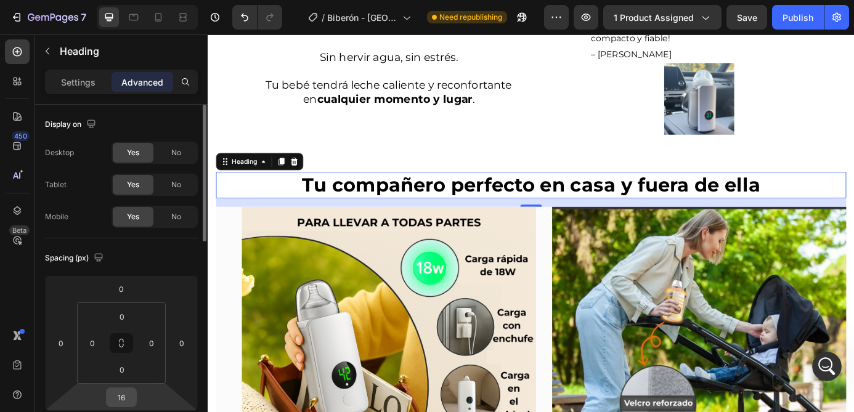
click at [127, 395] on input "16" at bounding box center [121, 397] width 25 height 18
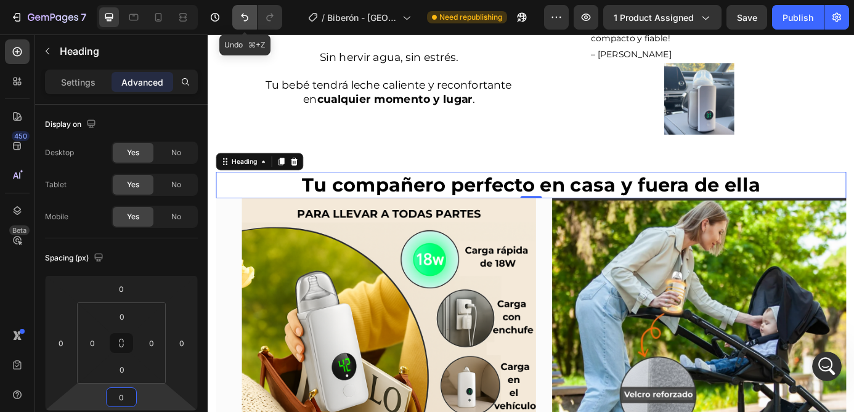
click at [242, 15] on icon "Undo/Redo" at bounding box center [244, 18] width 7 height 8
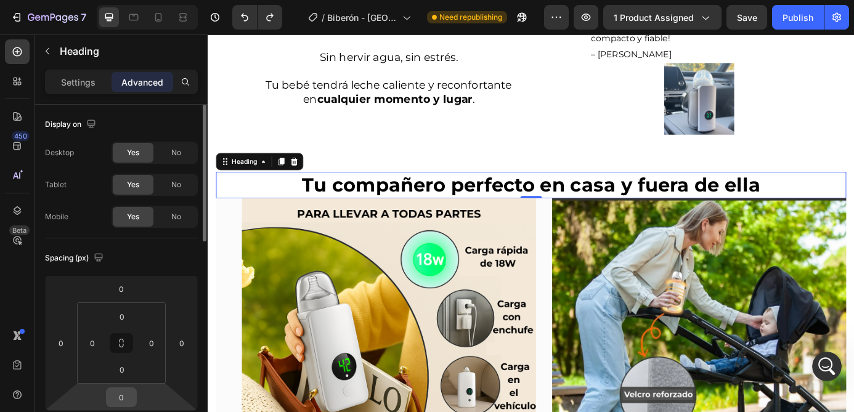
click at [123, 397] on input "0" at bounding box center [121, 397] width 25 height 18
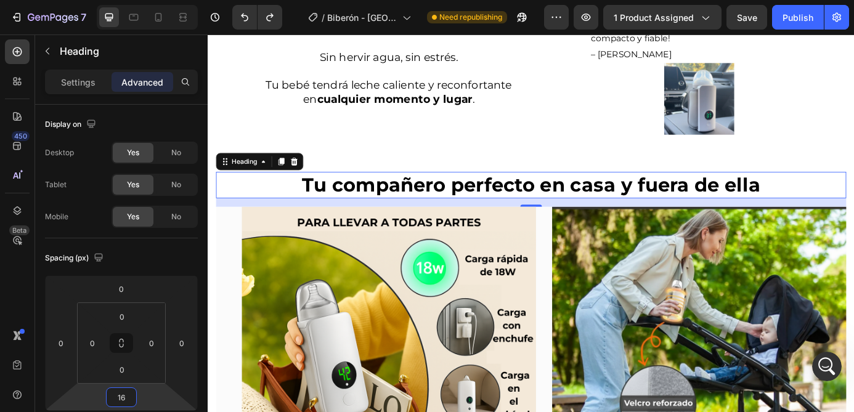
type input "16"
click at [491, 192] on h2 "Tu compañero perfecto en casa y fuera de ella" at bounding box center [577, 207] width 721 height 31
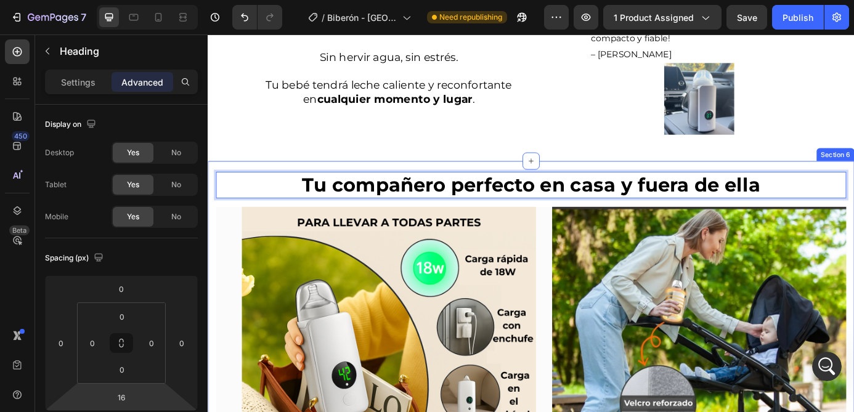
click at [486, 179] on div "Tu compañero perfecto en casa y fuera de ella Heading 16 Image Row Image Row He…" at bounding box center [577, 381] width 739 height 404
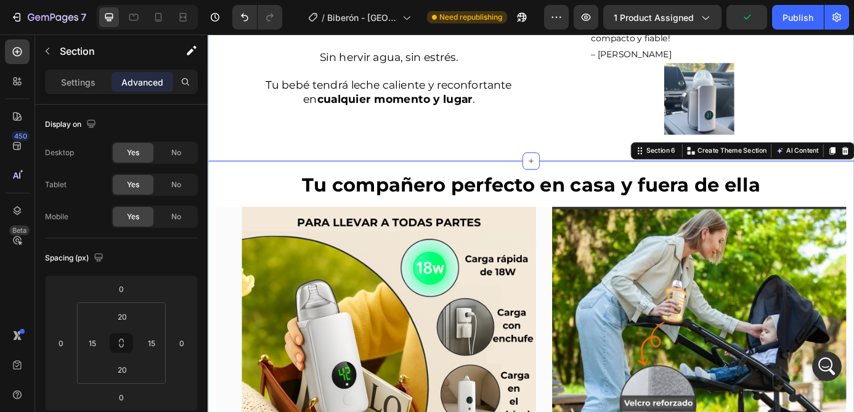
click at [492, 156] on div "¿Por qué los padres lo adoran? Heading Di adiós a las tomas frías y a las larga…" at bounding box center [577, 17] width 739 height 324
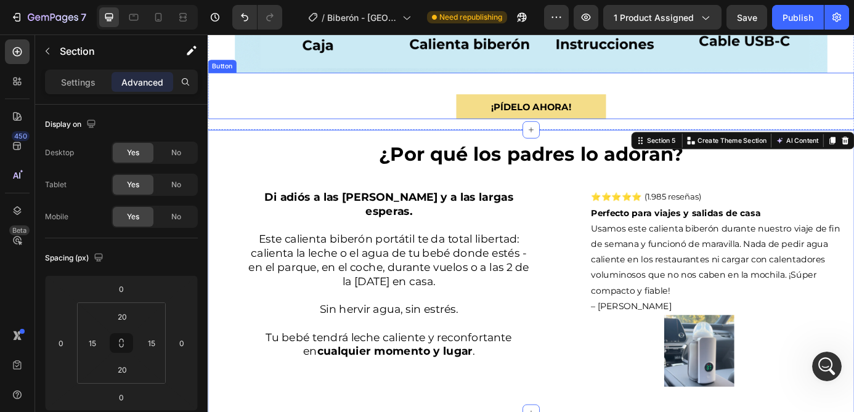
scroll to position [1834, 0]
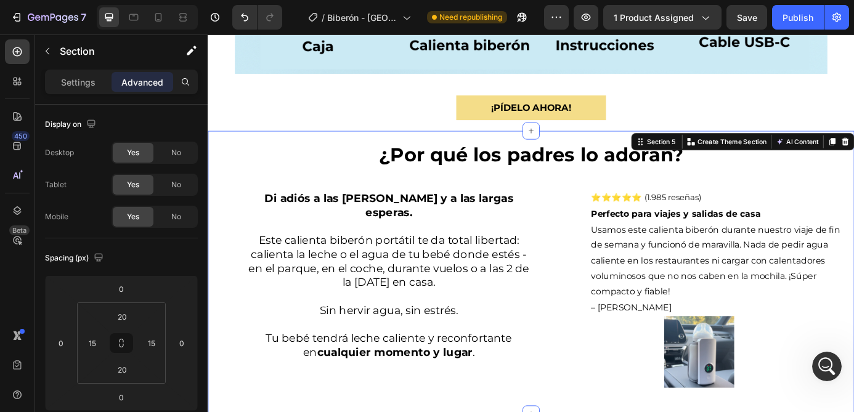
click at [510, 148] on div "¿Por qué los padres lo adoran? Heading Di adiós a las tomas frías y a las larga…" at bounding box center [577, 307] width 739 height 324
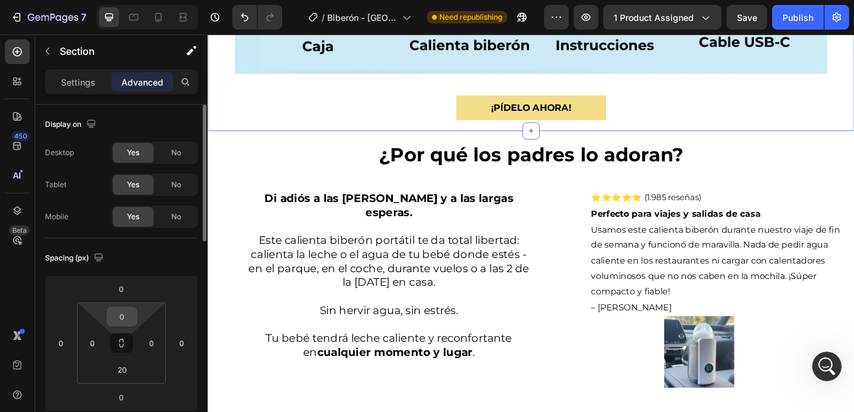
click at [127, 316] on input "0" at bounding box center [122, 316] width 25 height 18
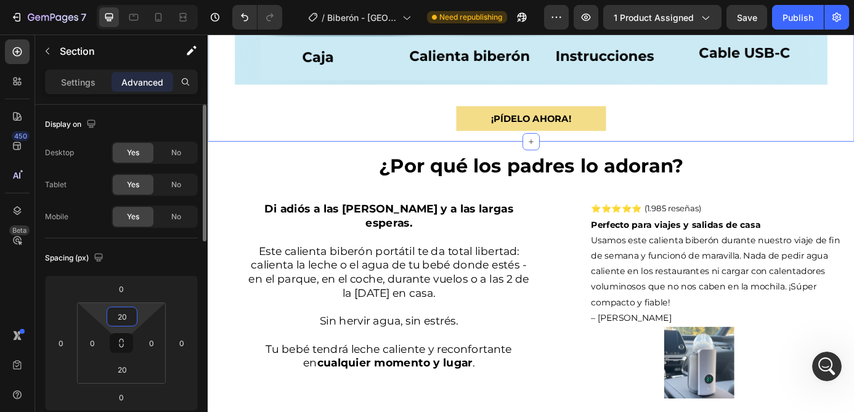
type input "2"
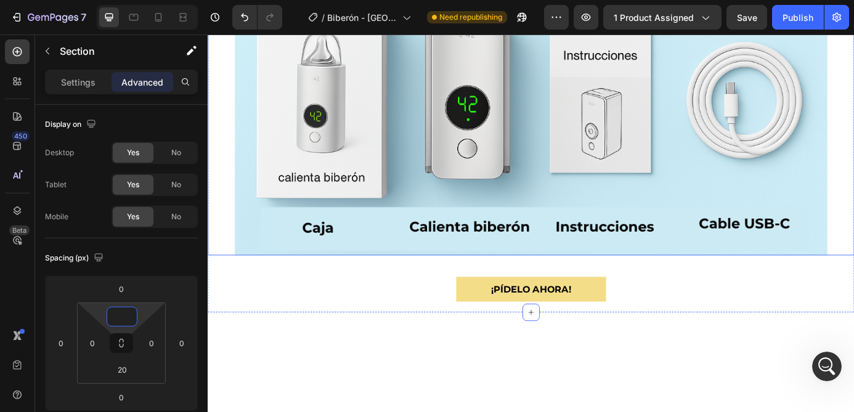
scroll to position [1438, 0]
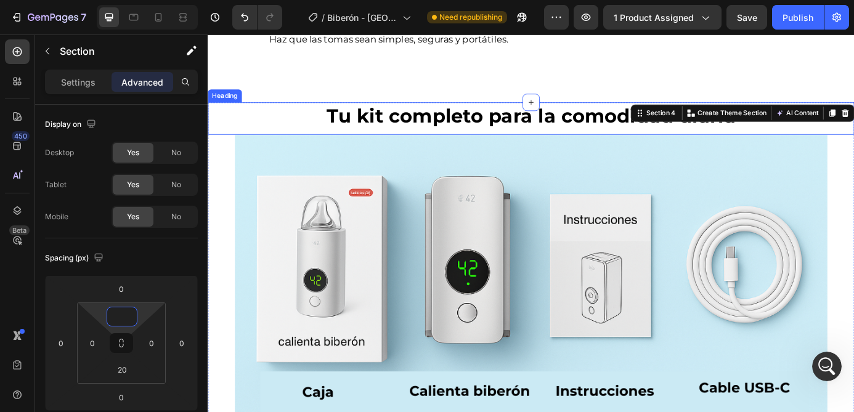
click at [540, 132] on h2 "Tu kit completo para la comodidad diaria" at bounding box center [577, 127] width 739 height 31
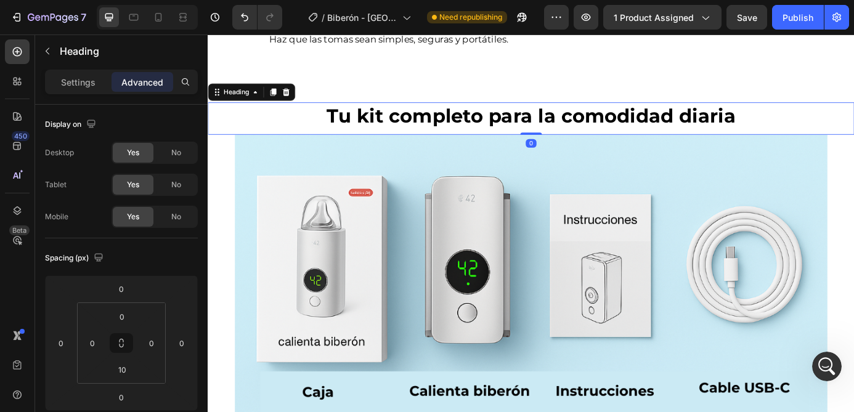
click at [576, 142] on div "Tu kit completo para la comodidad diaria Heading 0" at bounding box center [577, 130] width 739 height 37
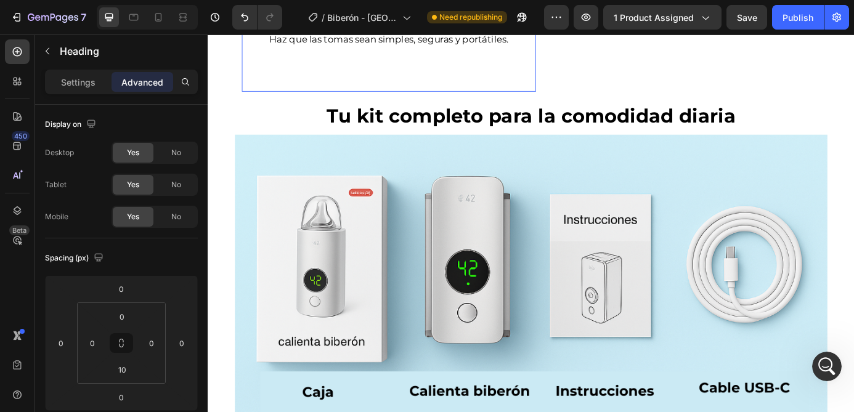
click at [564, 89] on div "🍼 El imprescindible para bebés que todo padre necesita. Haz que las tomas sean …" at bounding box center [414, 46] width 336 height 108
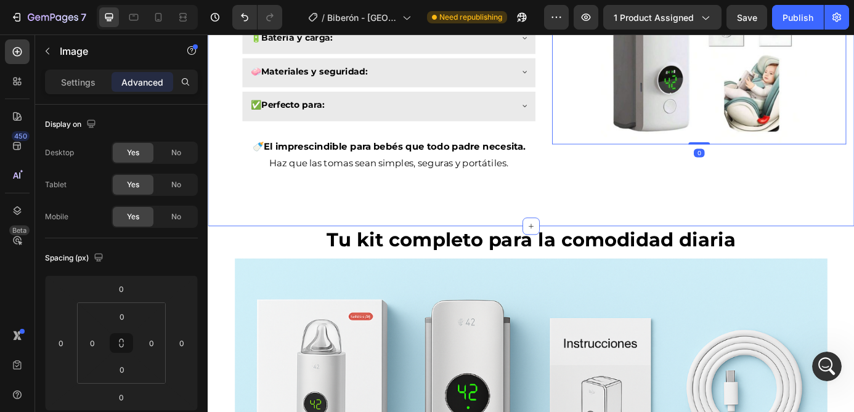
click at [611, 245] on div "Diseñado pensando en ti y tu bebé 💕 Heading 🛍️ Marca y diseño: ● Diseño elegant…" at bounding box center [577, 16] width 739 height 475
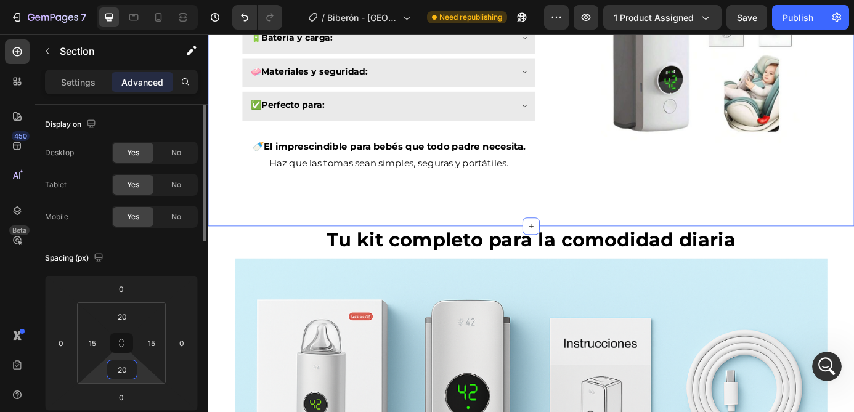
click at [116, 376] on input "20" at bounding box center [122, 369] width 25 height 18
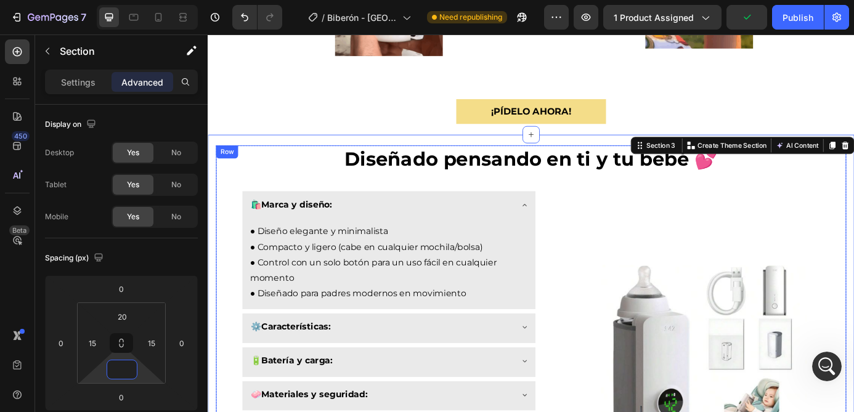
scroll to position [920, 0]
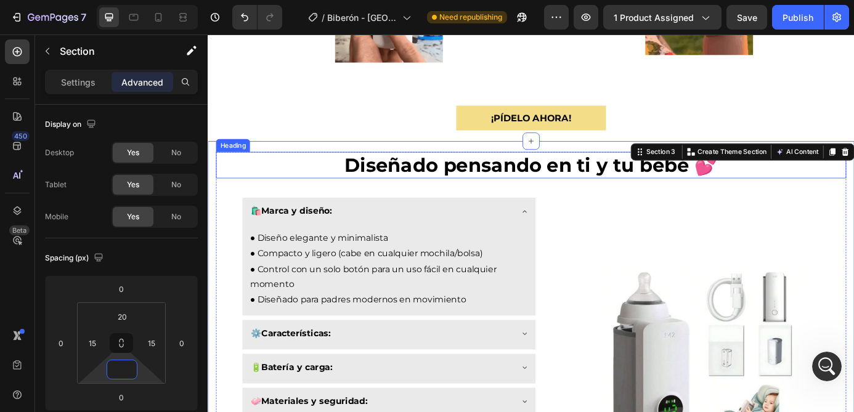
click at [605, 176] on strong "Diseñado pensando en ti y tu bebé 💕" at bounding box center [576, 184] width 427 height 26
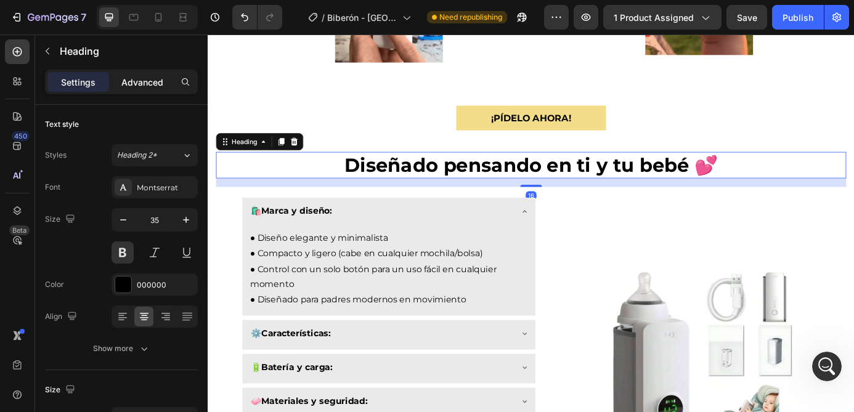
click at [139, 76] on p "Advanced" at bounding box center [142, 82] width 42 height 13
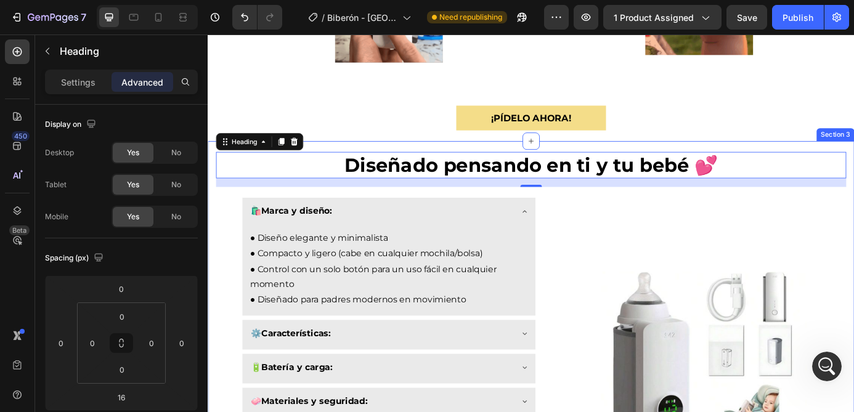
click at [531, 163] on div "Diseñado pensando en ti y tu bebé 💕 Heading 16 🛍️ Marca y diseño: ● Diseño eleg…" at bounding box center [577, 387] width 739 height 463
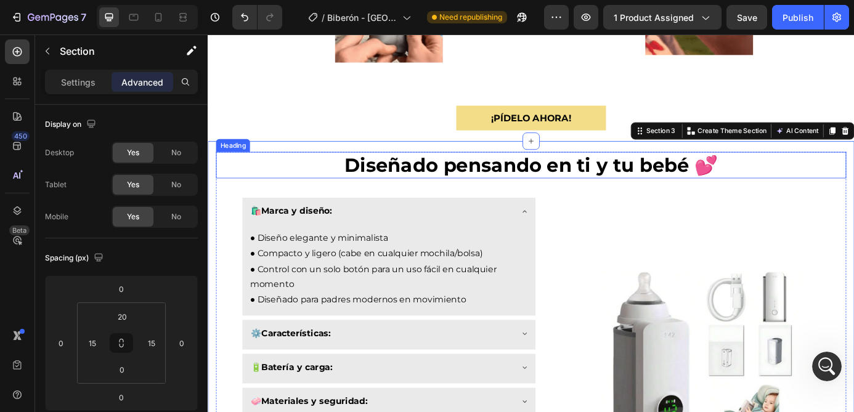
click at [525, 184] on strong "Diseñado pensando en ti y tu bebé 💕" at bounding box center [576, 184] width 427 height 26
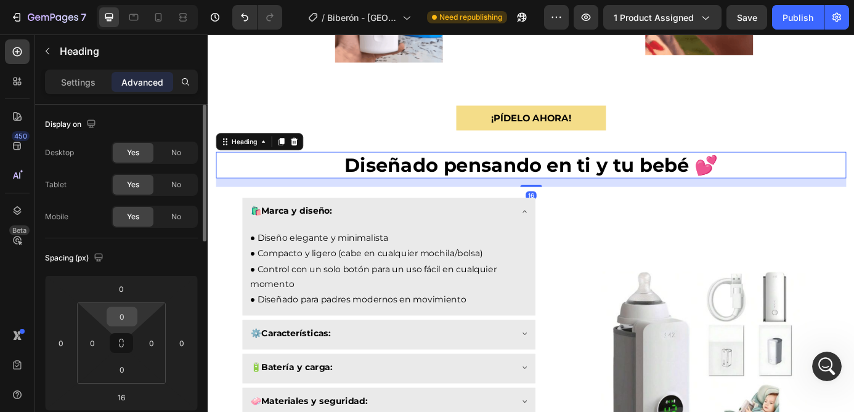
click at [127, 320] on input "0" at bounding box center [122, 316] width 25 height 18
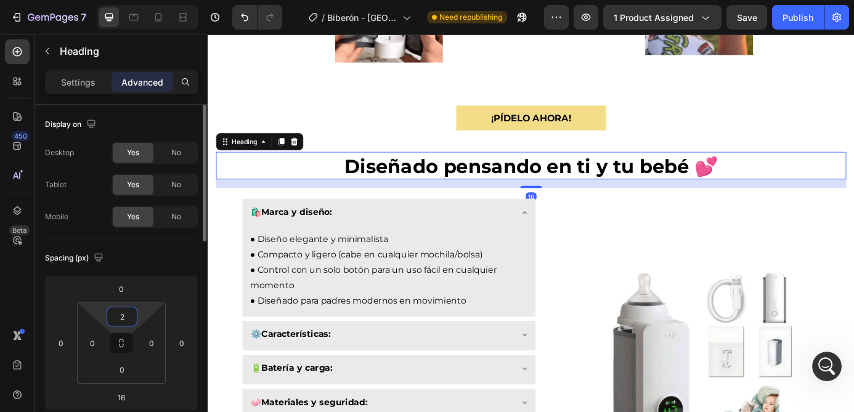
type input "20"
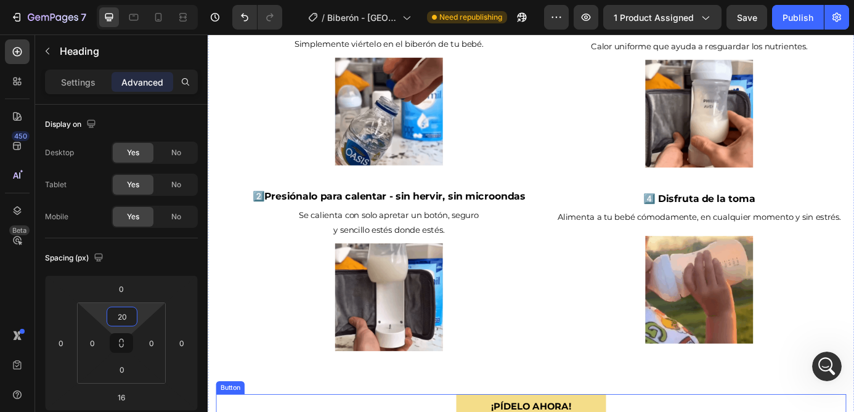
scroll to position [352, 0]
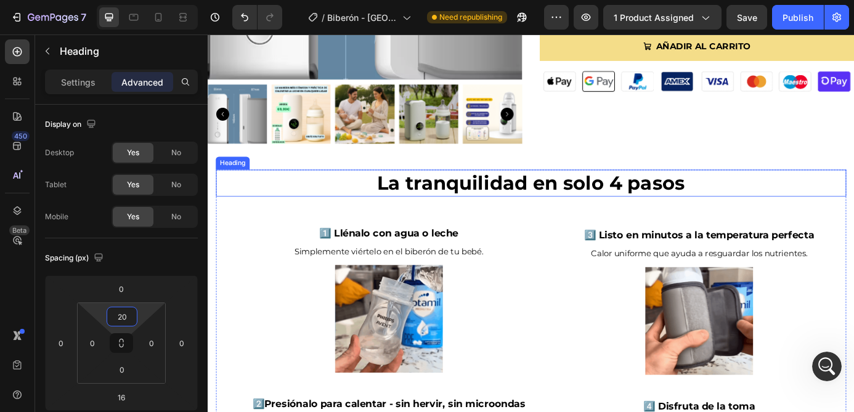
click at [552, 192] on h2 "La tranquilidad en solo 4 pasos" at bounding box center [577, 204] width 721 height 31
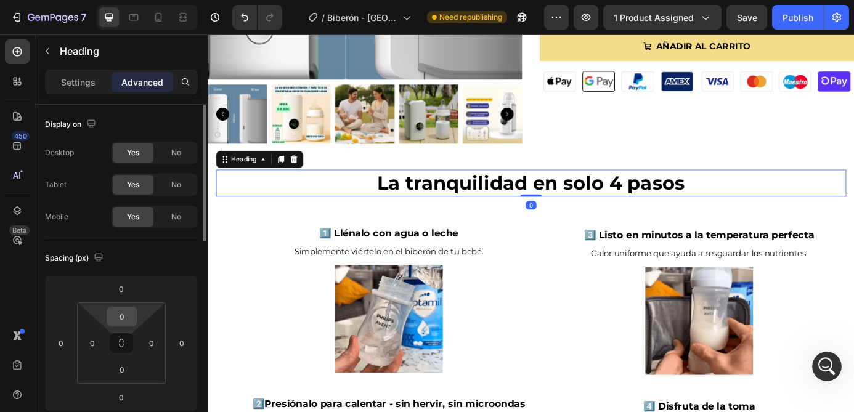
click at [123, 321] on input "0" at bounding box center [122, 316] width 25 height 18
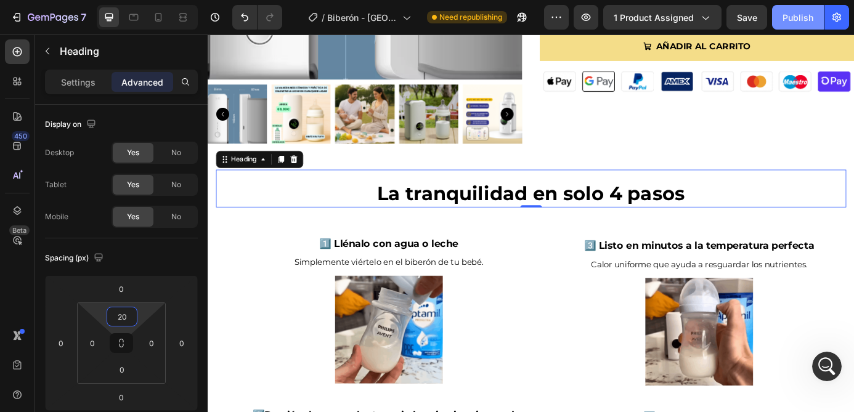
type input "20"
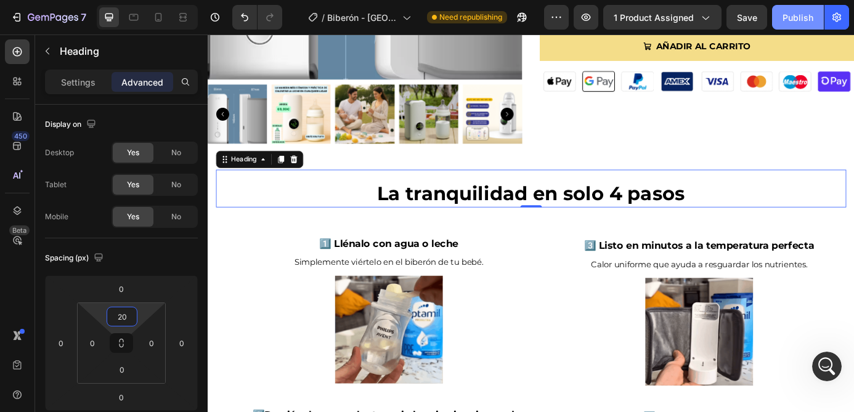
click at [791, 20] on div "Publish" at bounding box center [797, 17] width 31 height 13
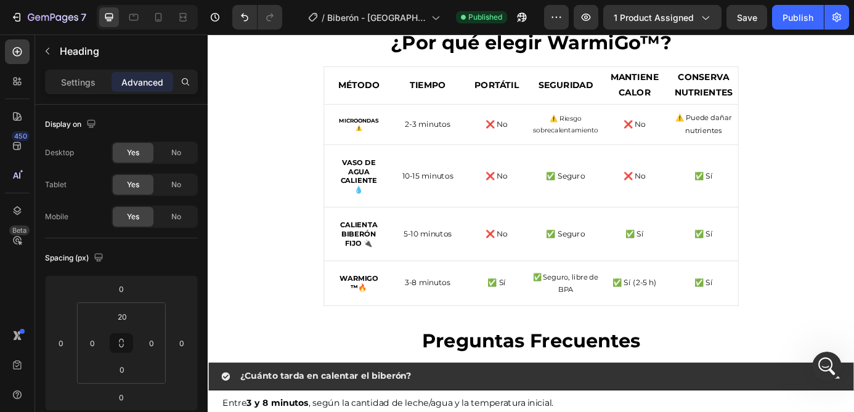
scroll to position [2620, 0]
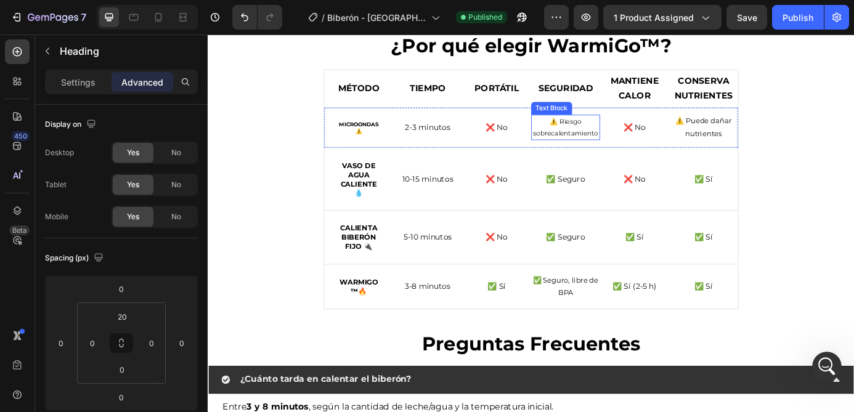
click at [625, 145] on p "⚠️ Riesgo sobrecalentamiento" at bounding box center [616, 140] width 76 height 26
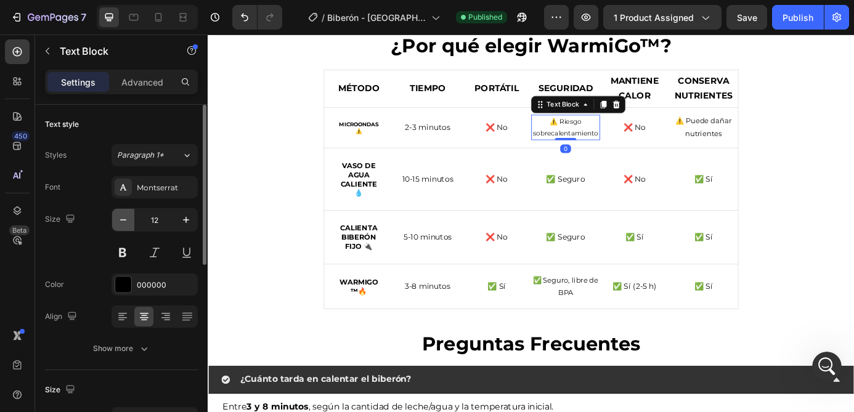
click at [128, 222] on icon "button" at bounding box center [123, 220] width 12 height 12
type input "11"
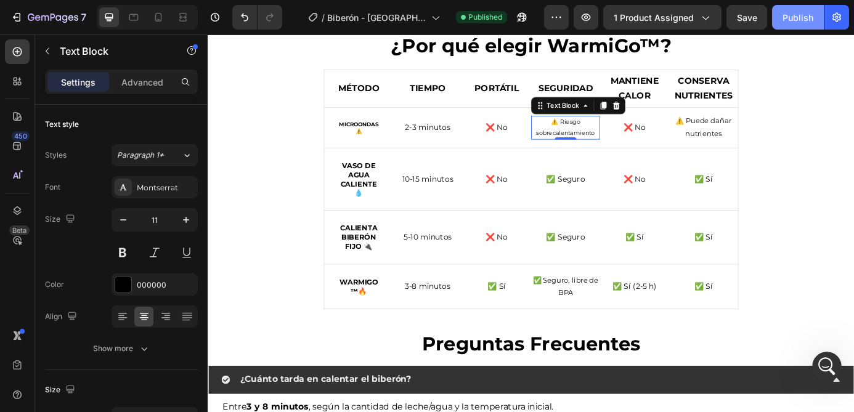
click at [799, 17] on div "Publish" at bounding box center [797, 17] width 31 height 13
click at [781, 139] on p "⚠️ Puede dañar nutrientes" at bounding box center [774, 140] width 76 height 29
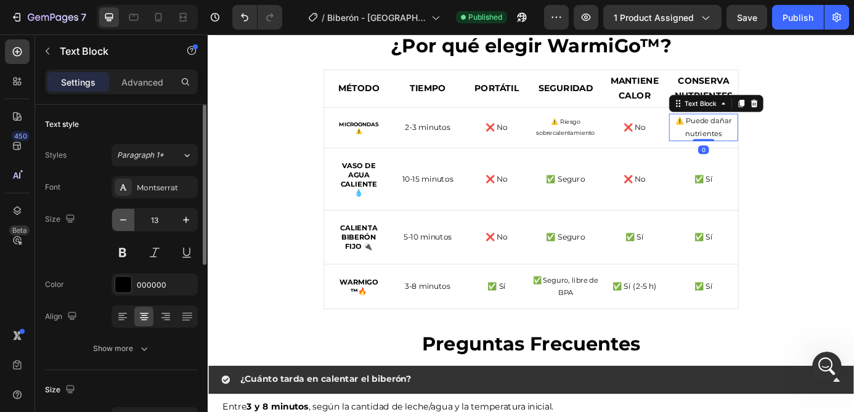
click at [125, 222] on icon "button" at bounding box center [123, 220] width 12 height 12
type input "12"
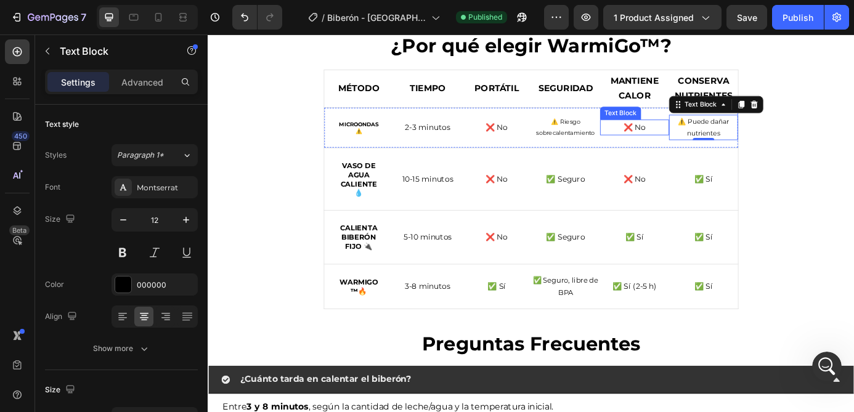
click at [695, 143] on p "❌ No" at bounding box center [695, 140] width 76 height 15
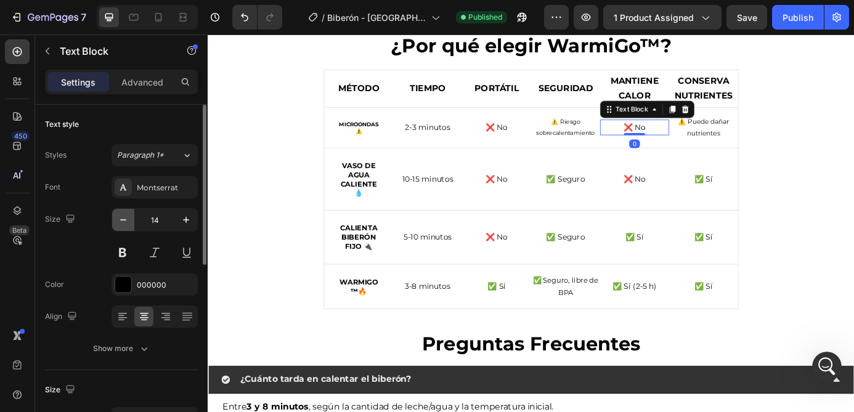
click at [130, 221] on button "button" at bounding box center [123, 220] width 22 height 22
type input "12"
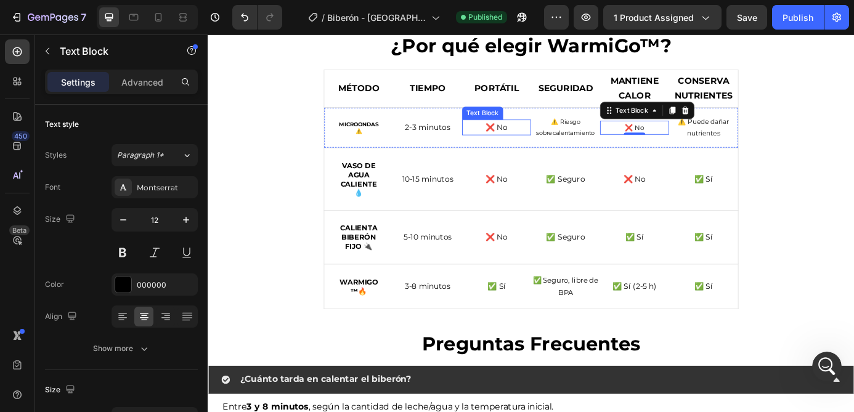
click at [543, 136] on p "❌ No" at bounding box center [538, 140] width 76 height 15
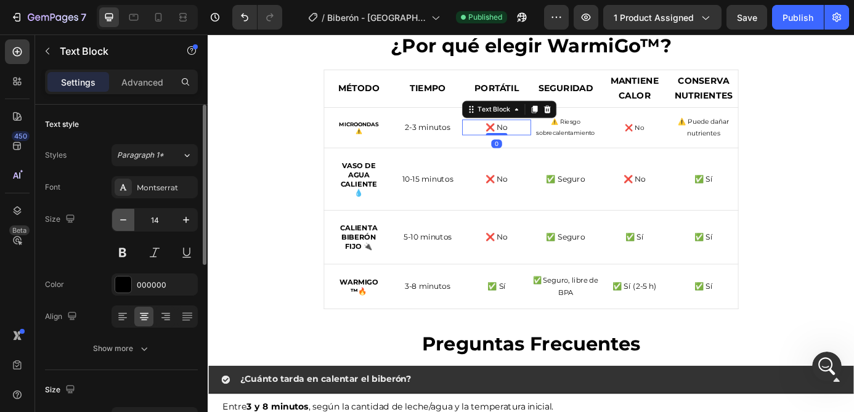
click at [130, 217] on button "button" at bounding box center [123, 220] width 22 height 22
type input "12"
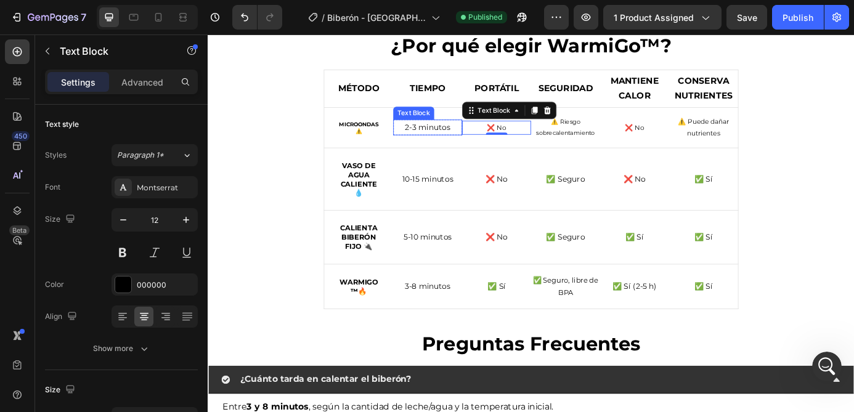
click at [458, 139] on p "2-3 minutos" at bounding box center [459, 140] width 76 height 15
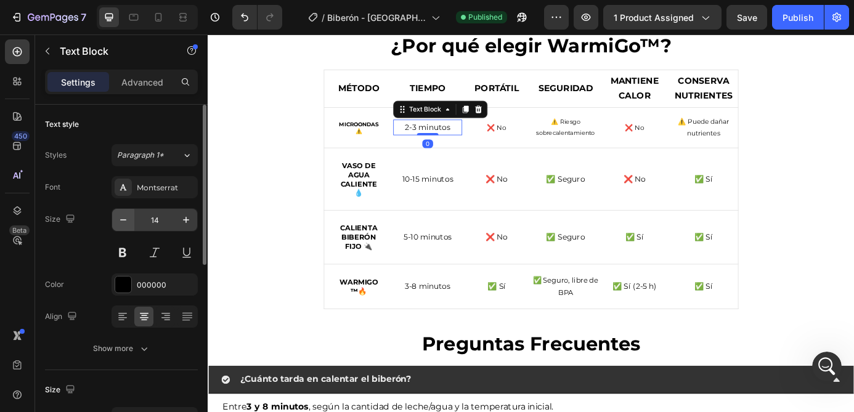
click at [124, 214] on icon "button" at bounding box center [123, 220] width 12 height 12
click at [129, 224] on button "button" at bounding box center [123, 220] width 22 height 22
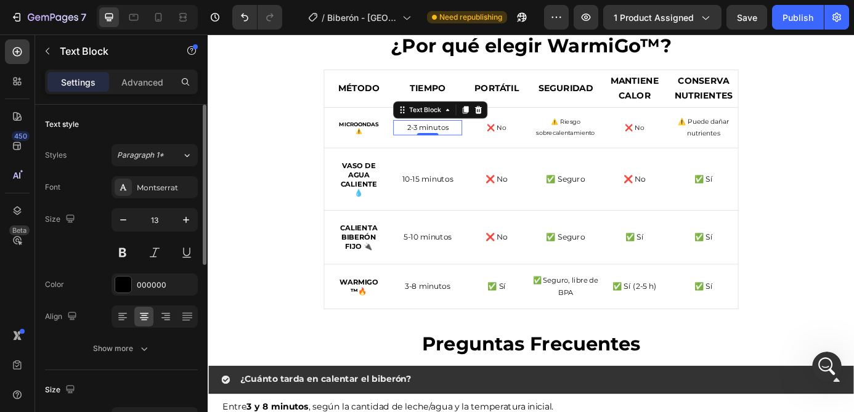
type input "12"
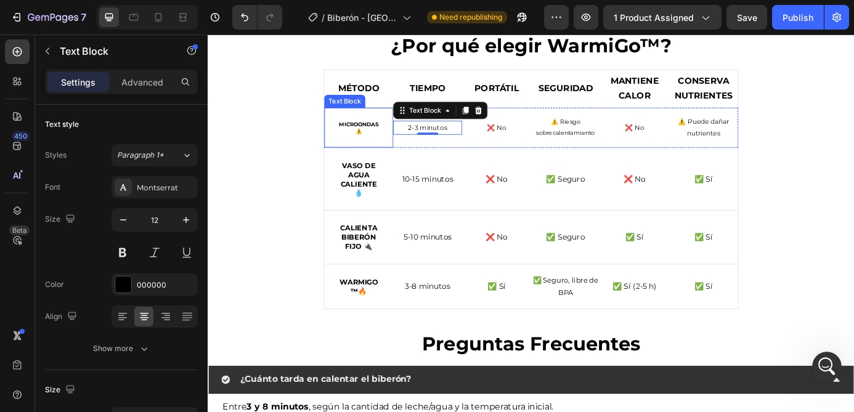
click at [381, 137] on strong "Microondas ⚠️" at bounding box center [380, 141] width 45 height 16
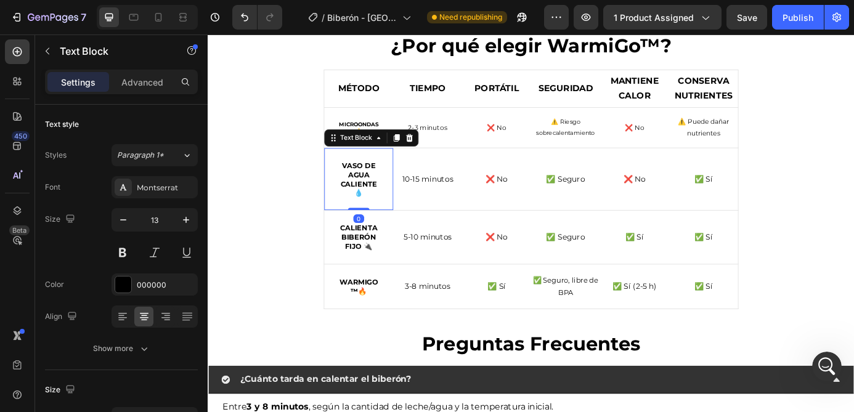
click at [394, 195] on p "Vaso de agua caliente 💧" at bounding box center [379, 200] width 49 height 42
click at [126, 222] on icon "button" at bounding box center [123, 220] width 12 height 12
type input "12"
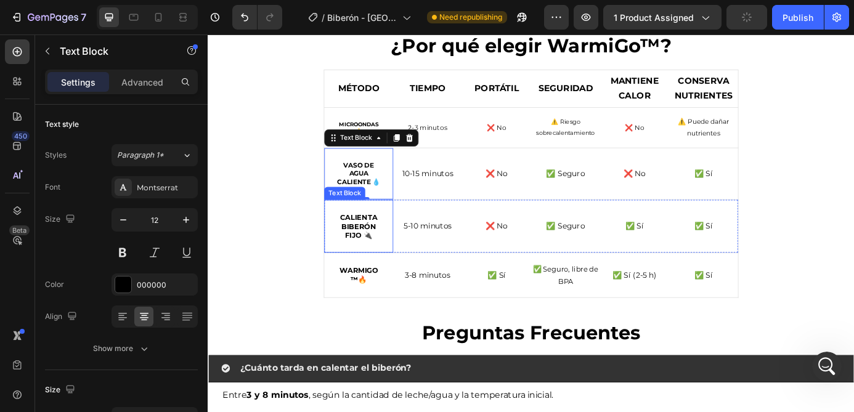
click at [390, 248] on p "Calienta biberón fijo 🔌" at bounding box center [379, 253] width 49 height 31
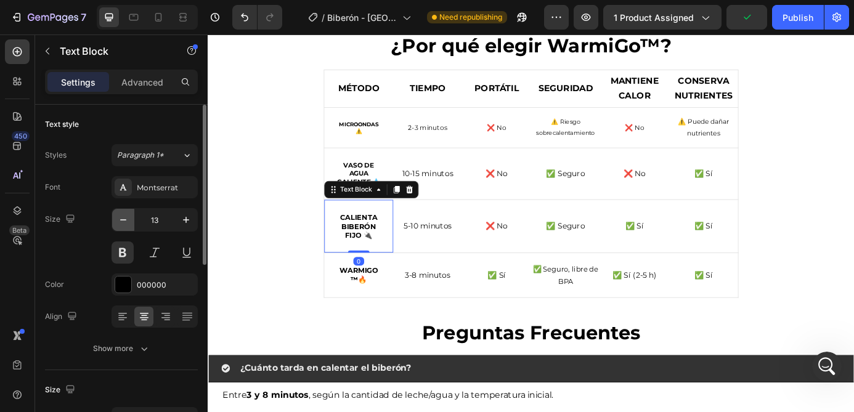
click at [126, 222] on icon "button" at bounding box center [123, 220] width 12 height 12
type input "12"
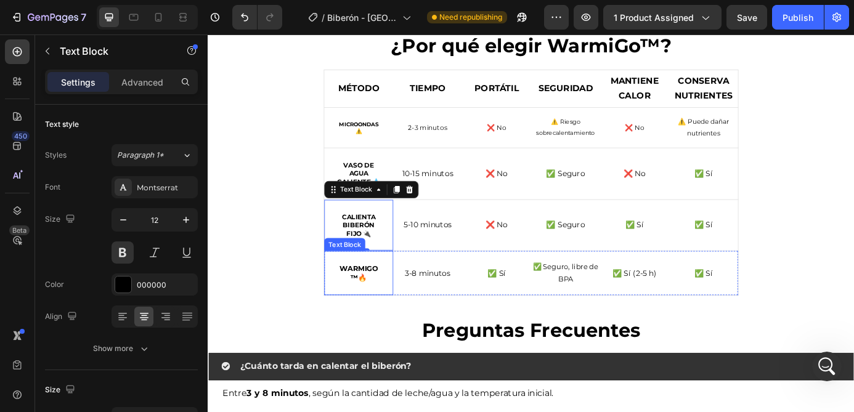
click at [375, 298] on strong "WarmiGo™🔥" at bounding box center [380, 307] width 44 height 20
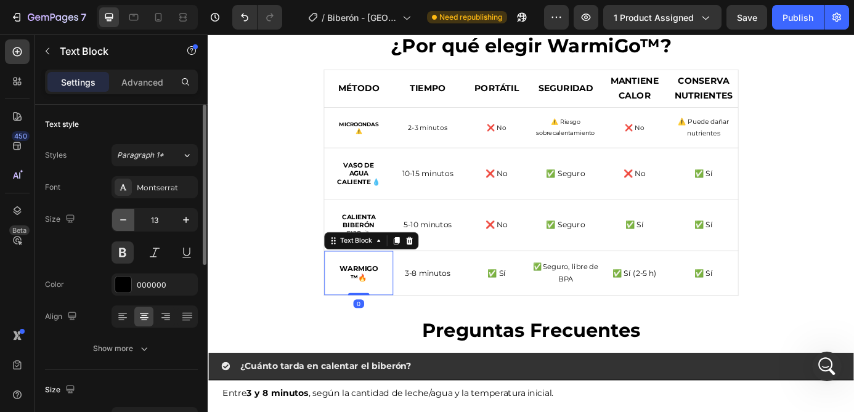
click at [121, 224] on icon "button" at bounding box center [123, 220] width 12 height 12
type input "12"
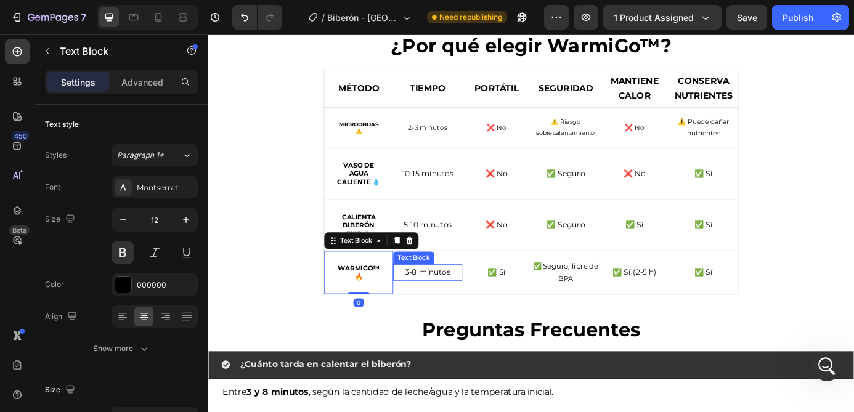
click at [458, 301] on p "3-8 minutos" at bounding box center [459, 306] width 76 height 15
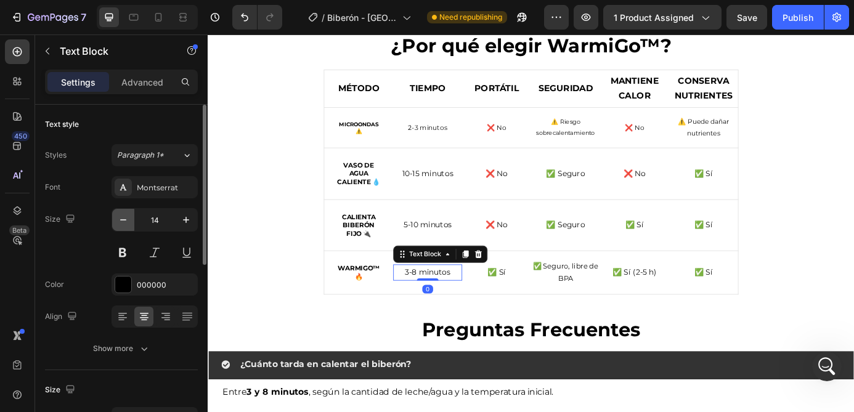
click at [123, 221] on icon "button" at bounding box center [123, 220] width 12 height 12
type input "12"
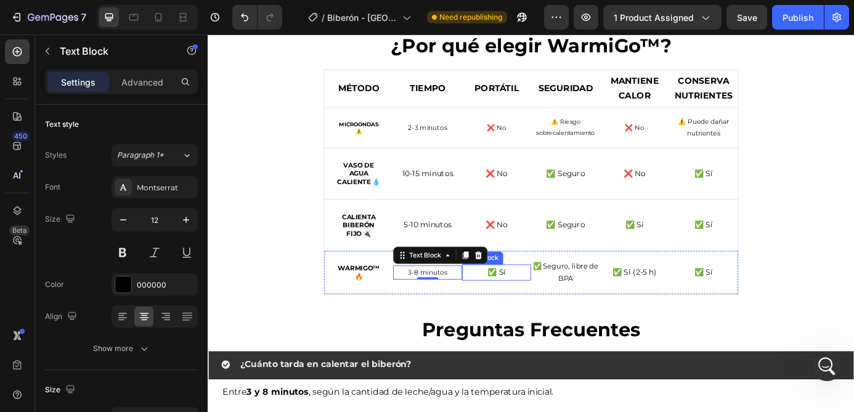
click at [551, 307] on p "✅ Sí" at bounding box center [538, 306] width 76 height 15
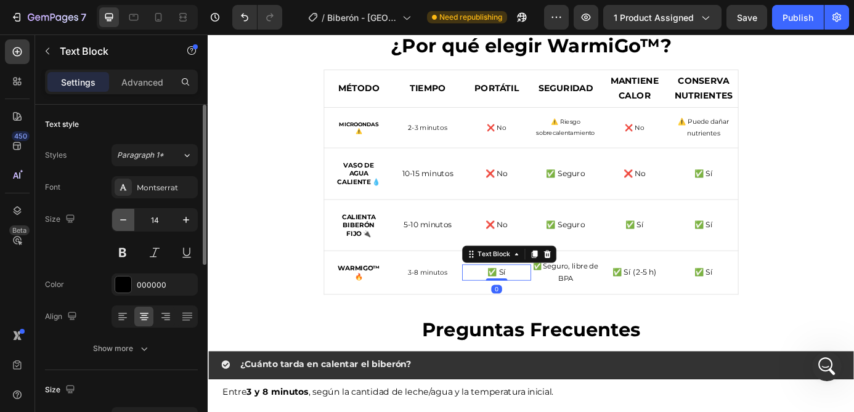
click at [128, 224] on icon "button" at bounding box center [123, 220] width 12 height 12
type input "12"
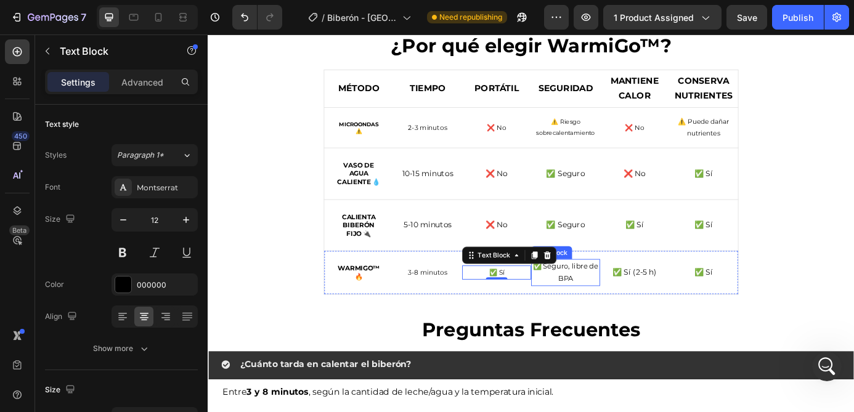
click at [623, 310] on p "✅ Seguro, libre de BPA" at bounding box center [616, 307] width 76 height 29
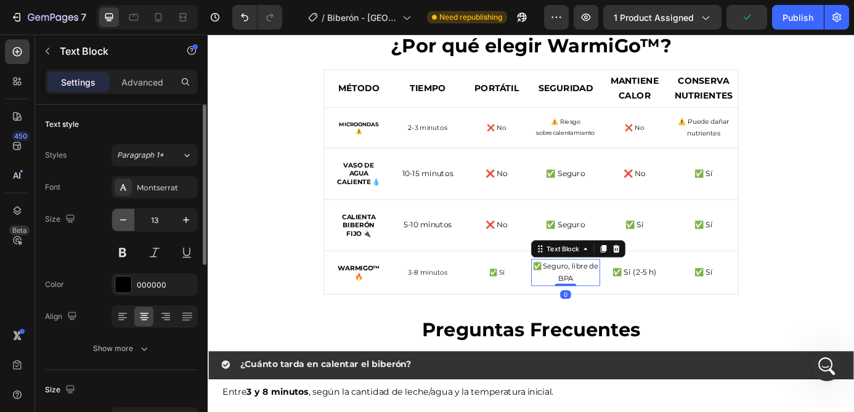
click at [119, 220] on icon "button" at bounding box center [123, 220] width 12 height 12
type input "12"
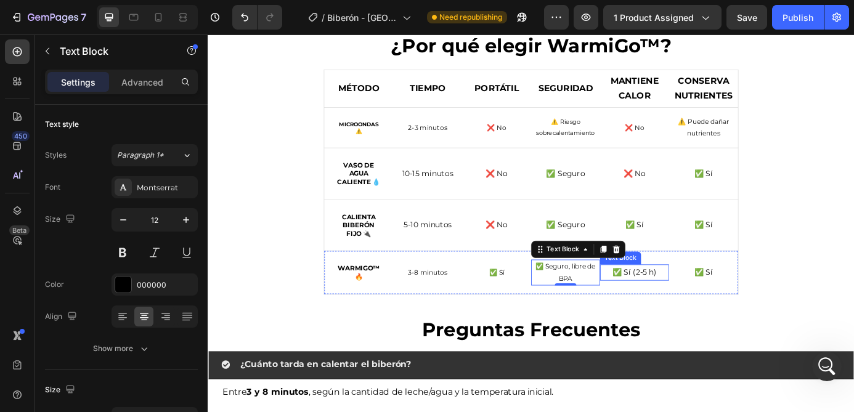
click at [682, 308] on p "✅ Sí (2-5 h)" at bounding box center [695, 306] width 76 height 15
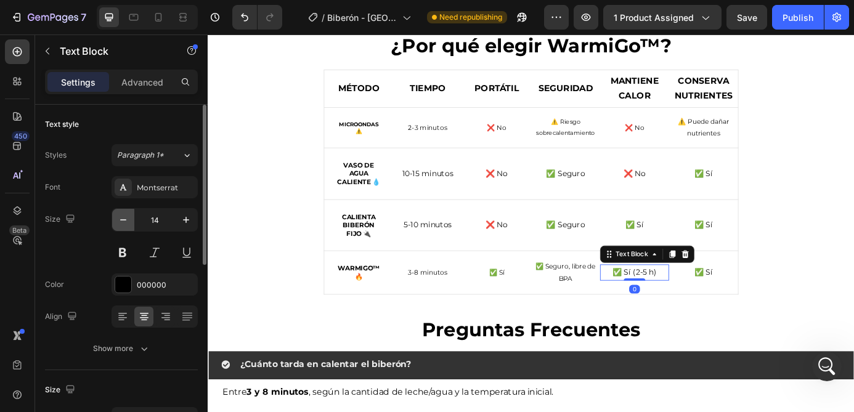
click at [129, 217] on icon "button" at bounding box center [123, 220] width 12 height 12
type input "12"
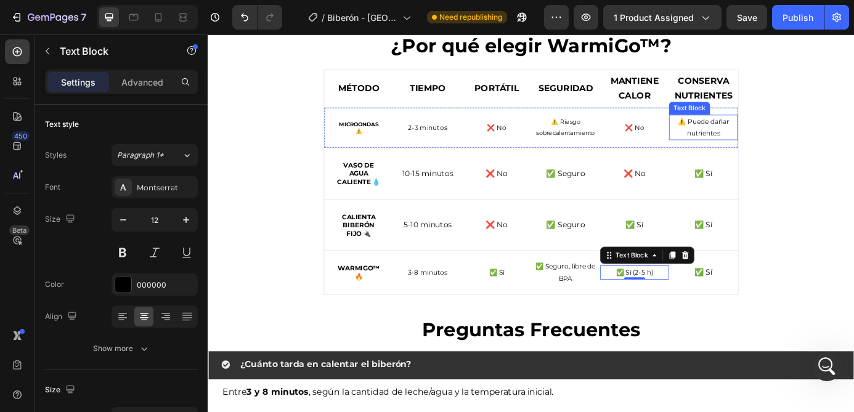
click at [764, 144] on p "⚠️ Puede dañar nutrientes" at bounding box center [774, 140] width 76 height 26
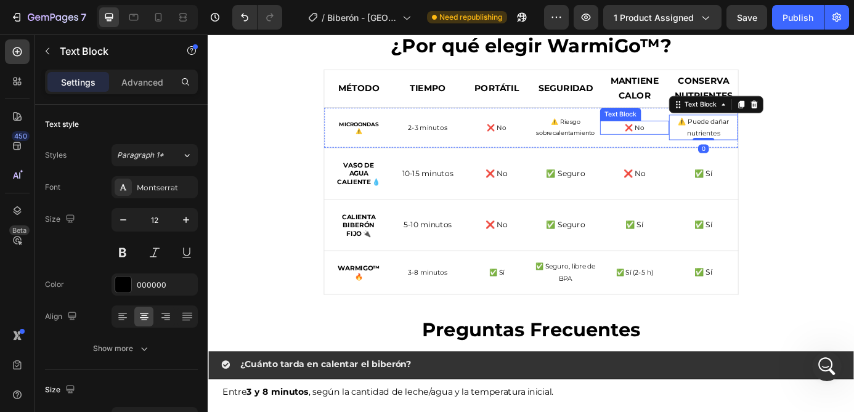
click at [690, 140] on p "❌ No" at bounding box center [695, 141] width 76 height 14
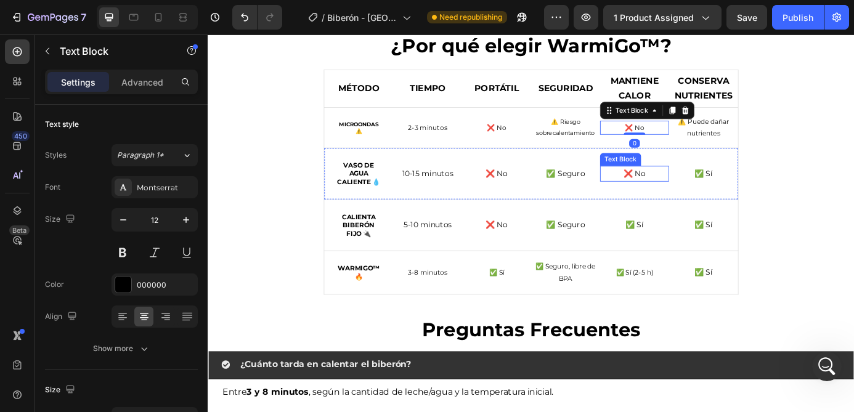
click at [706, 198] on p "❌ No" at bounding box center [695, 193] width 76 height 15
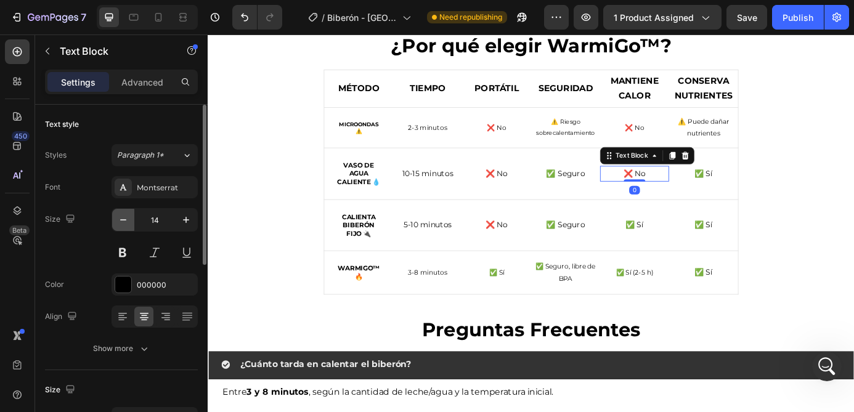
click at [121, 224] on icon "button" at bounding box center [123, 220] width 12 height 12
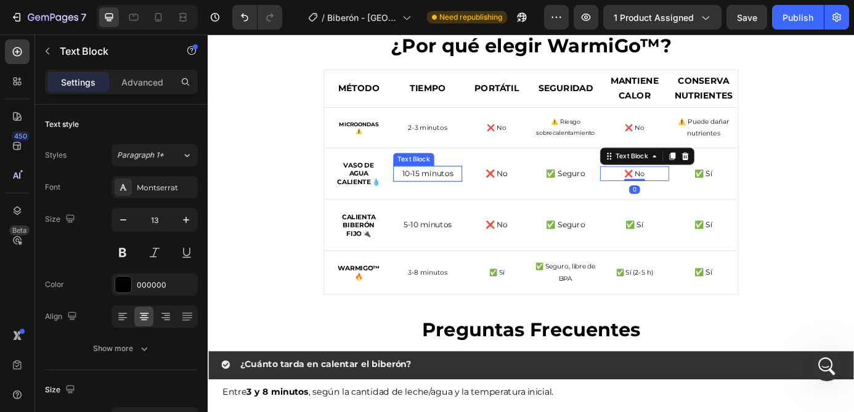
type input "12"
click at [628, 191] on p "✅ Seguro" at bounding box center [616, 193] width 76 height 15
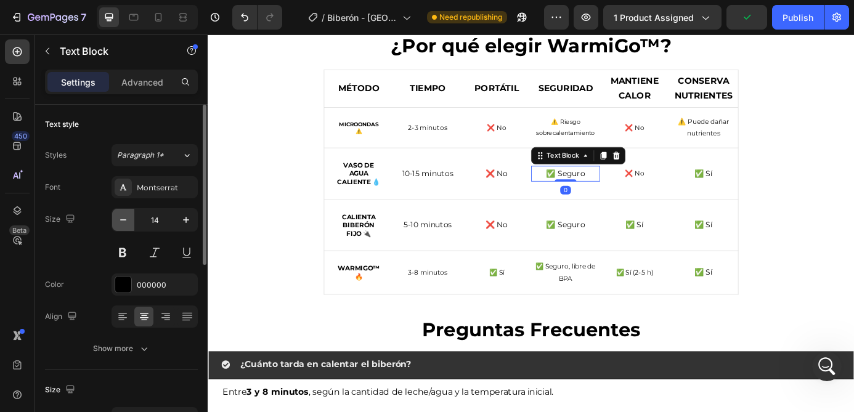
click at [126, 218] on icon "button" at bounding box center [123, 220] width 12 height 12
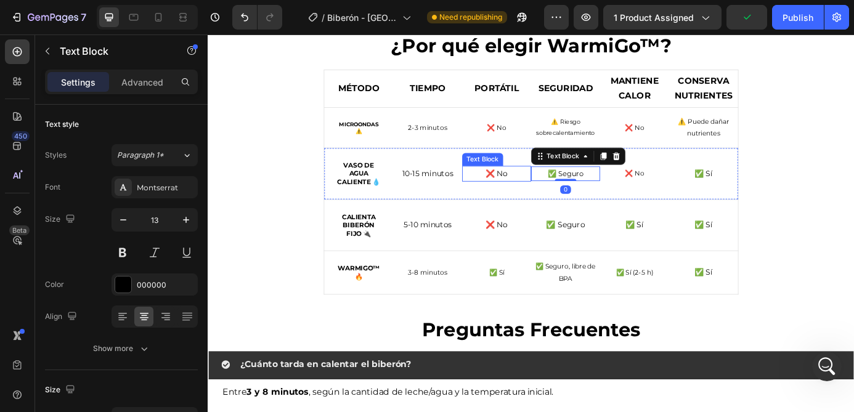
type input "12"
click at [543, 192] on p "❌ No" at bounding box center [538, 193] width 76 height 15
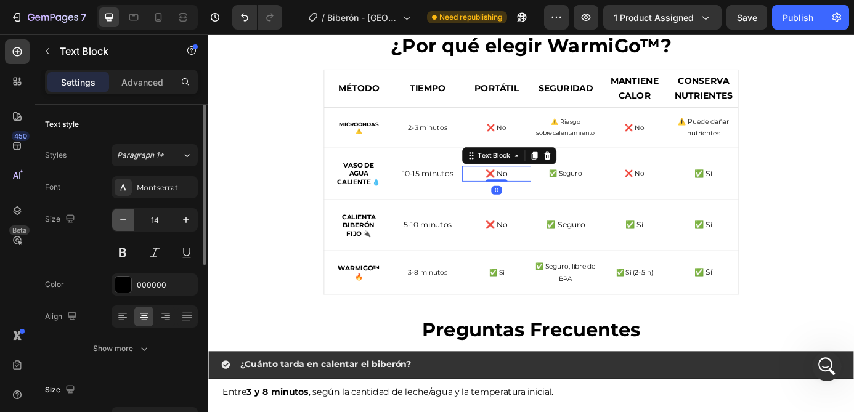
click at [124, 221] on icon "button" at bounding box center [123, 220] width 12 height 12
type input "12"
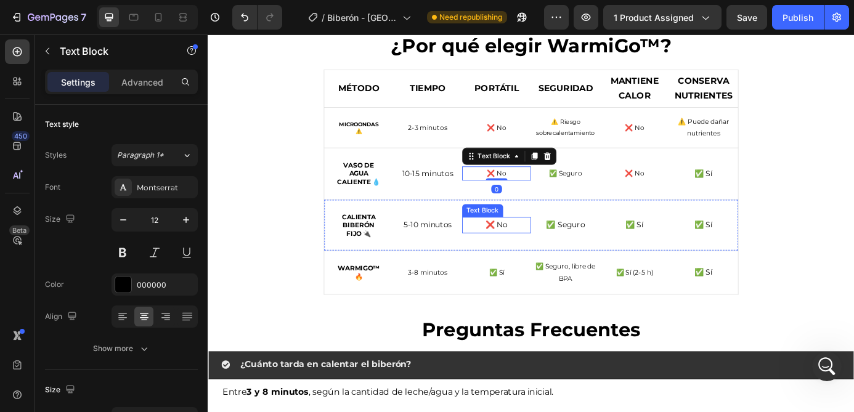
click at [537, 246] on p "❌ No" at bounding box center [538, 252] width 76 height 15
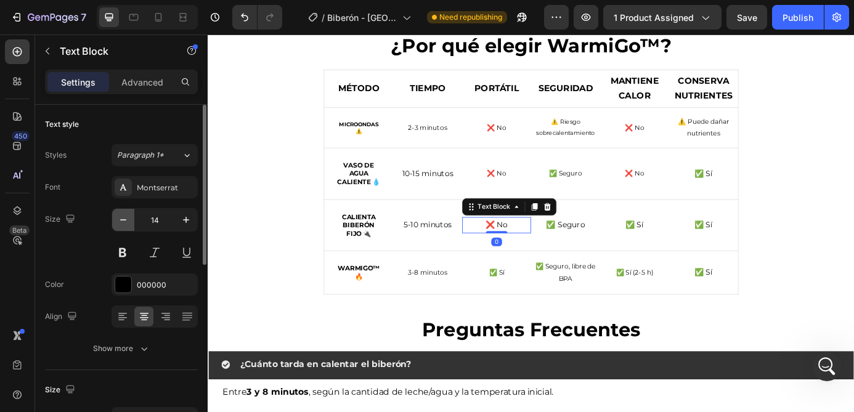
click at [123, 225] on icon "button" at bounding box center [123, 220] width 12 height 12
type input "12"
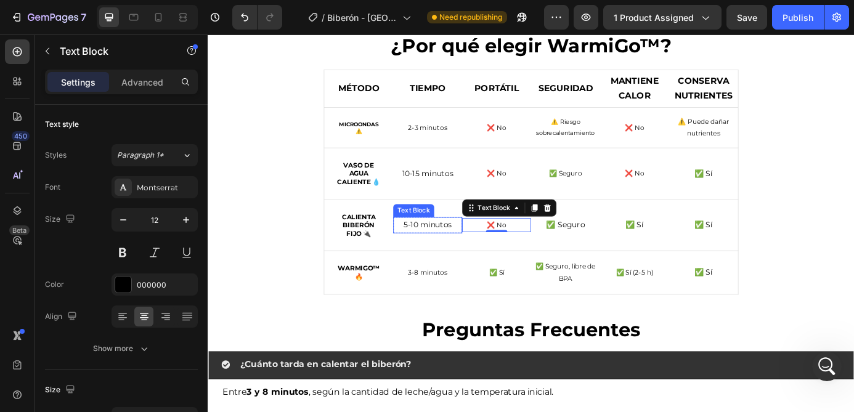
click at [455, 252] on p "5-10 minutos" at bounding box center [459, 252] width 76 height 15
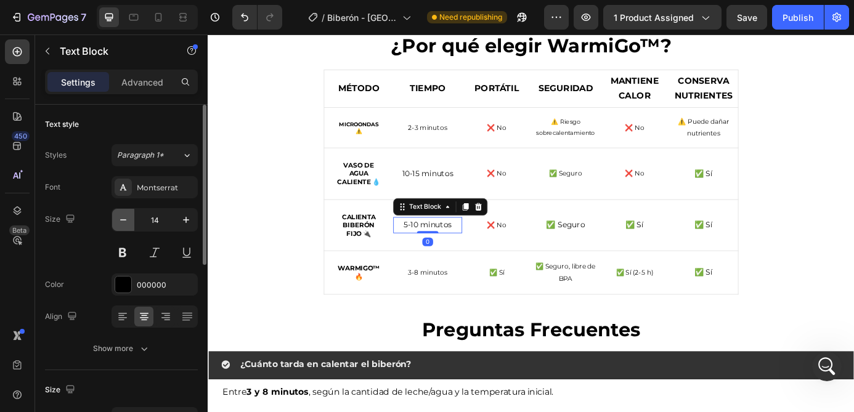
click at [119, 224] on icon "button" at bounding box center [123, 220] width 12 height 12
type input "12"
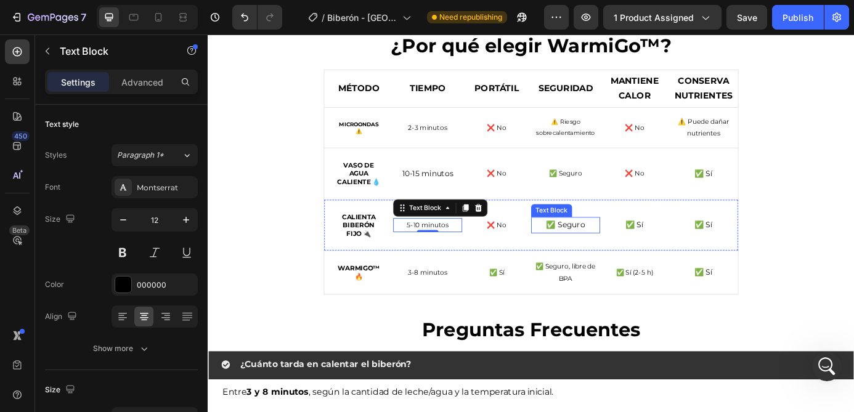
click at [612, 258] on p "✅ Seguro" at bounding box center [616, 252] width 76 height 15
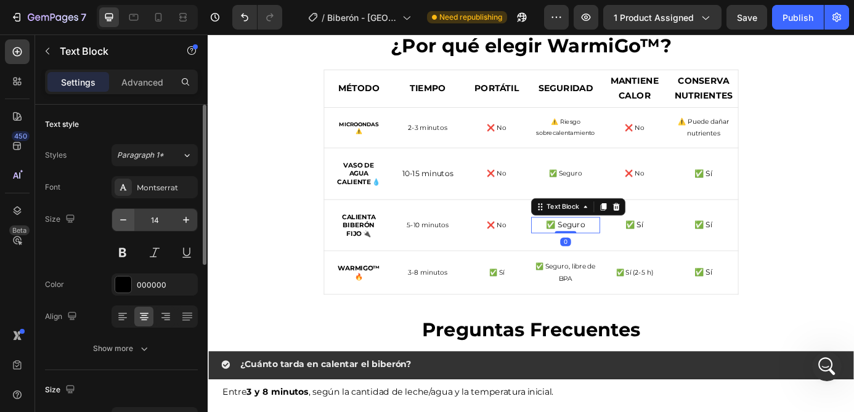
click at [128, 221] on icon "button" at bounding box center [123, 220] width 12 height 12
click at [123, 221] on icon "button" at bounding box center [123, 220] width 12 height 12
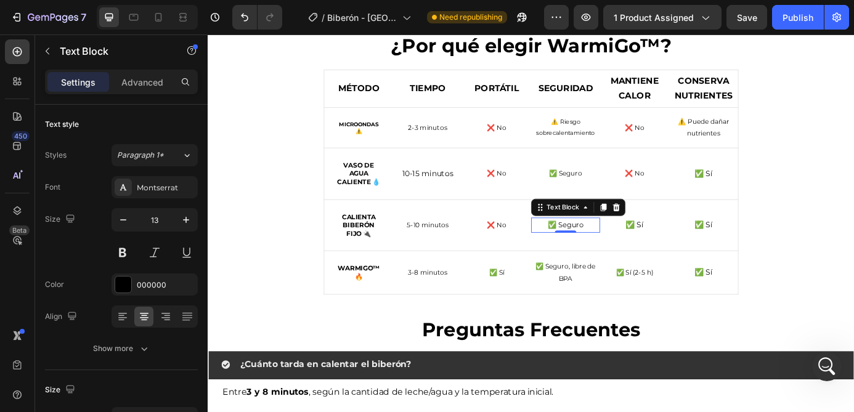
type input "12"
click at [695, 253] on p "✅ Sí" at bounding box center [695, 252] width 76 height 15
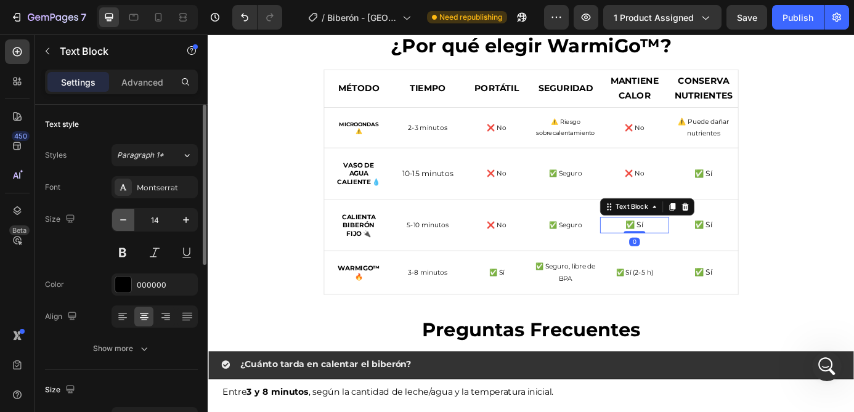
click at [119, 221] on icon "button" at bounding box center [123, 220] width 12 height 12
type input "12"
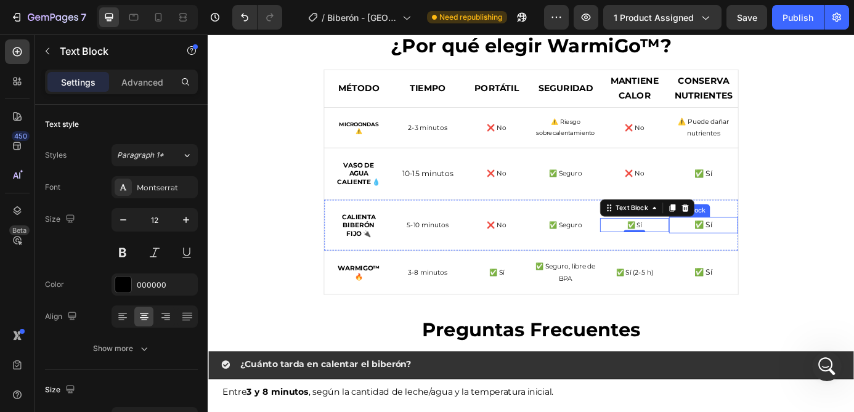
click at [775, 252] on p "✅ Sí" at bounding box center [774, 252] width 76 height 15
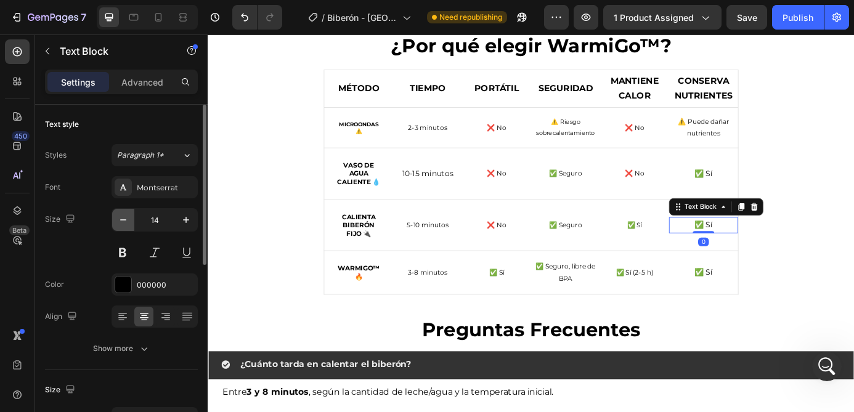
click at [125, 224] on icon "button" at bounding box center [123, 220] width 12 height 12
type input "12"
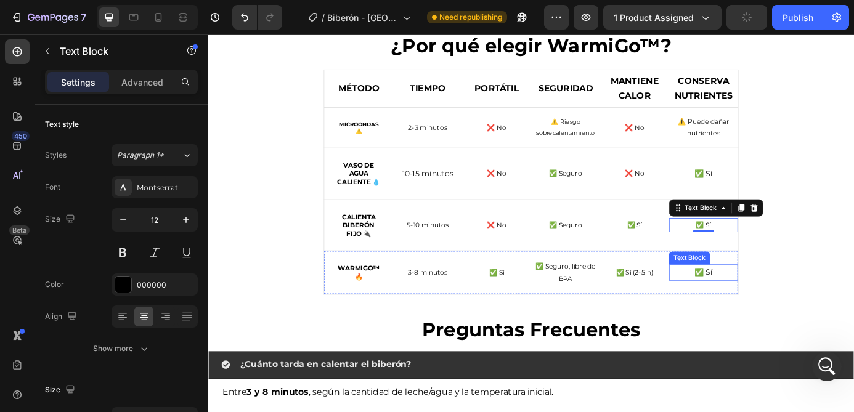
click at [762, 309] on p "✅ Sí" at bounding box center [774, 306] width 76 height 15
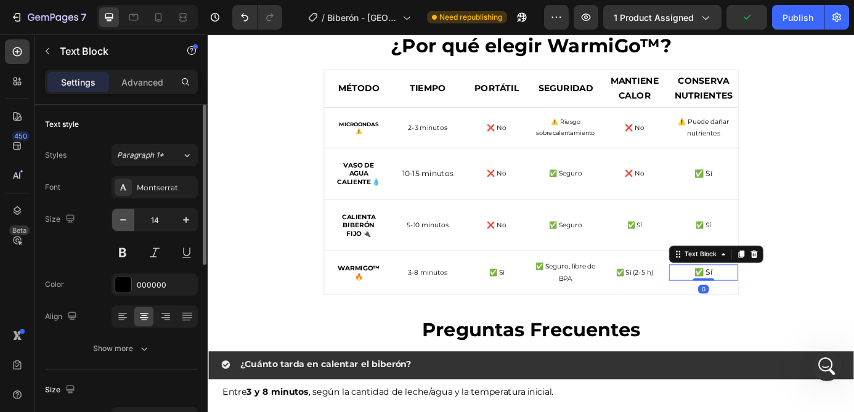
click at [125, 215] on icon "button" at bounding box center [123, 220] width 12 height 12
type input "12"
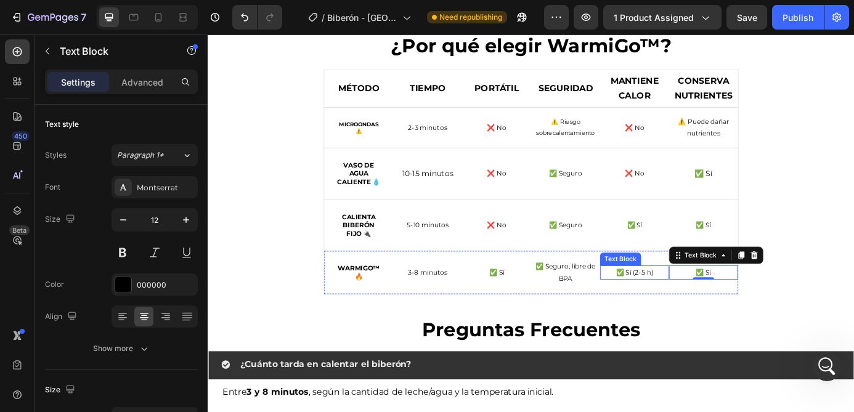
click at [693, 310] on p "✅ Sí (2-5 h)" at bounding box center [695, 307] width 76 height 14
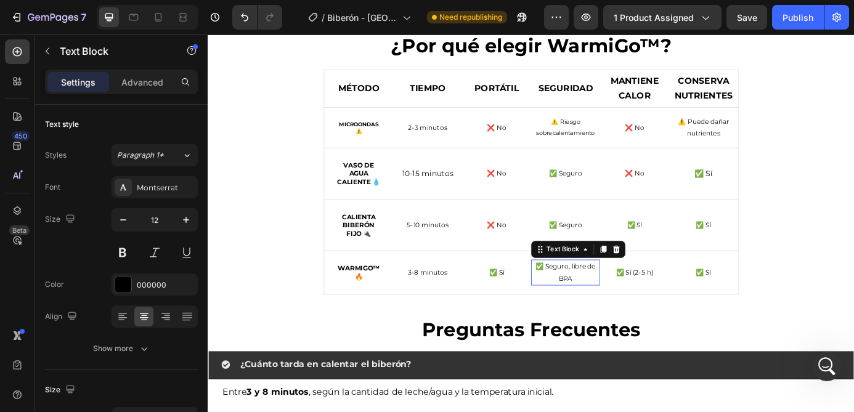
click at [615, 307] on p "✅ Seguro, libre de BPA" at bounding box center [616, 306] width 76 height 26
click at [547, 252] on p "❌ No" at bounding box center [538, 253] width 76 height 14
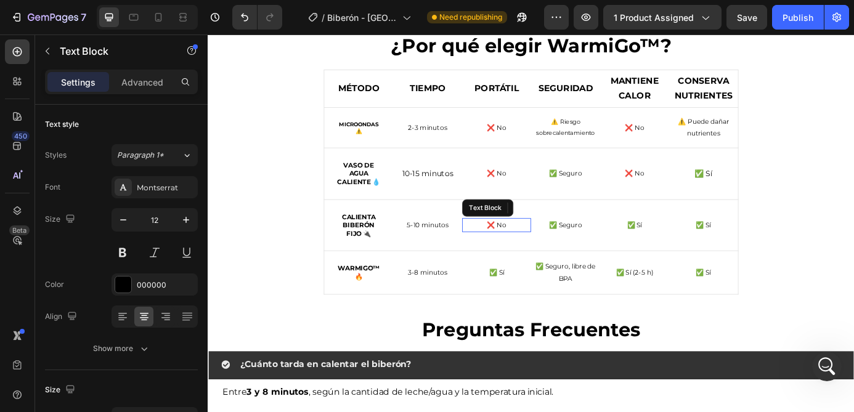
click at [538, 254] on p "❌ No" at bounding box center [538, 253] width 76 height 14
click at [627, 193] on p "✅ Seguro" at bounding box center [616, 194] width 76 height 14
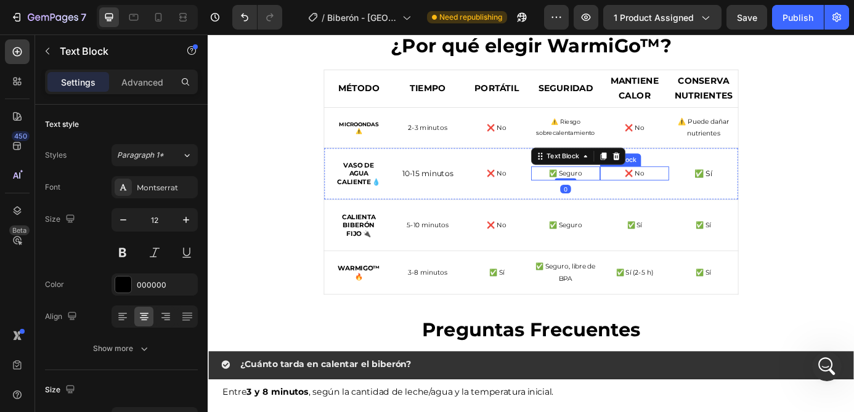
click at [703, 191] on p "❌ No" at bounding box center [695, 194] width 76 height 14
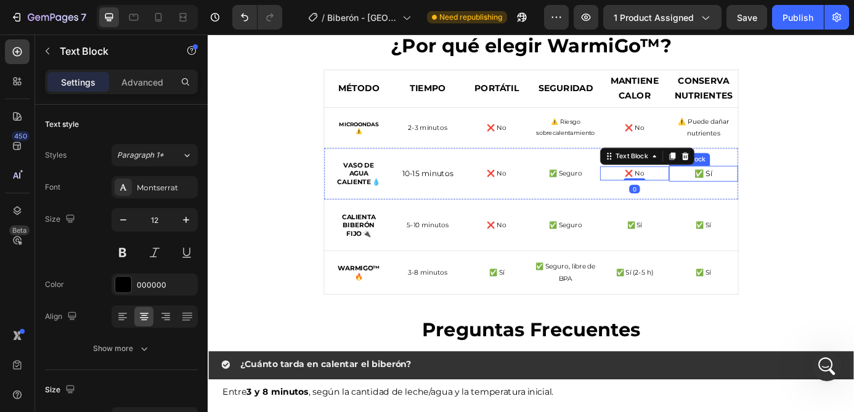
click at [794, 192] on p "✅ Sí" at bounding box center [774, 193] width 76 height 15
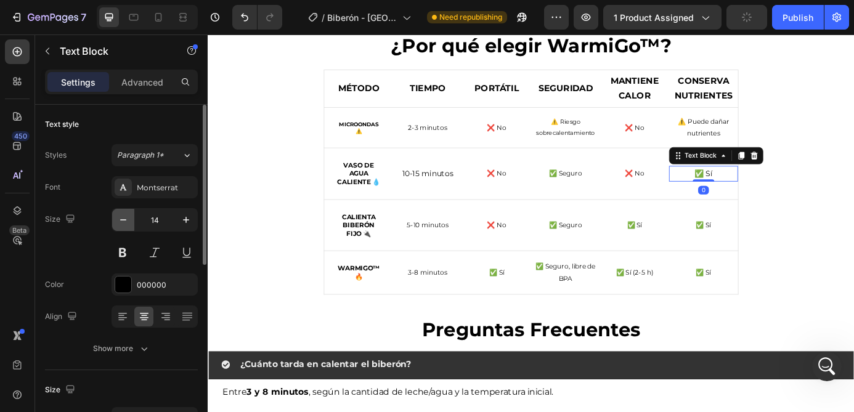
click at [127, 224] on icon "button" at bounding box center [123, 220] width 12 height 12
type input "12"
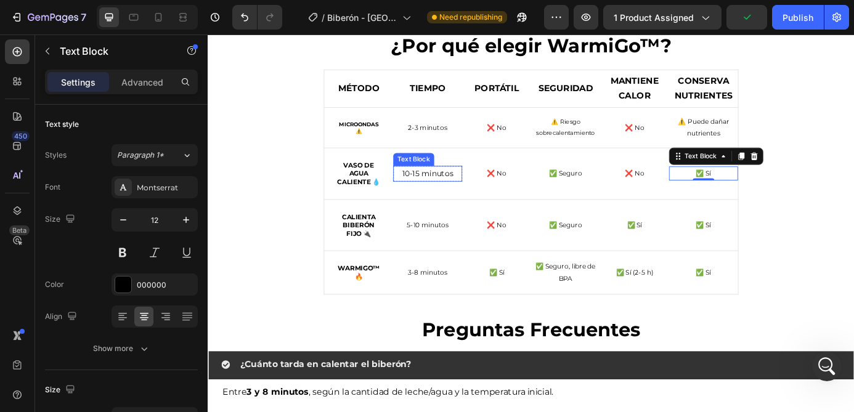
click at [484, 196] on p "10-15 minutos" at bounding box center [459, 193] width 76 height 15
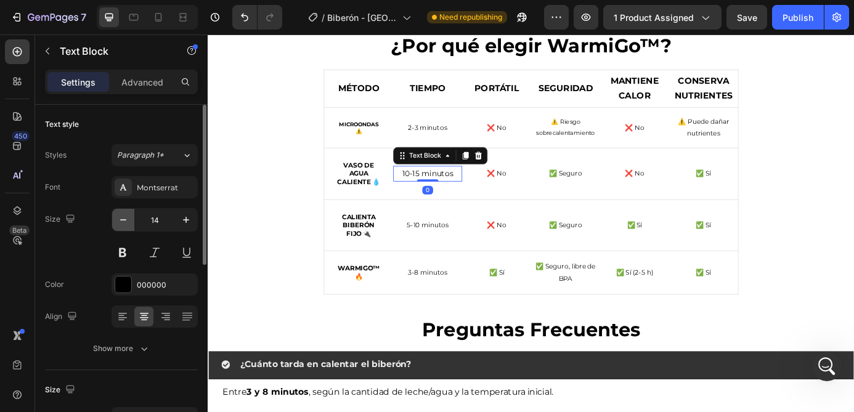
click at [127, 221] on icon "button" at bounding box center [123, 220] width 12 height 12
type input "12"
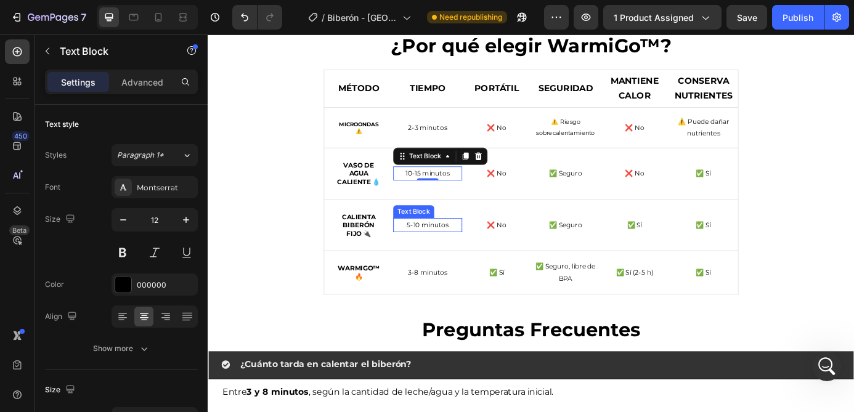
click at [469, 253] on p "5-10 minutos" at bounding box center [459, 253] width 76 height 14
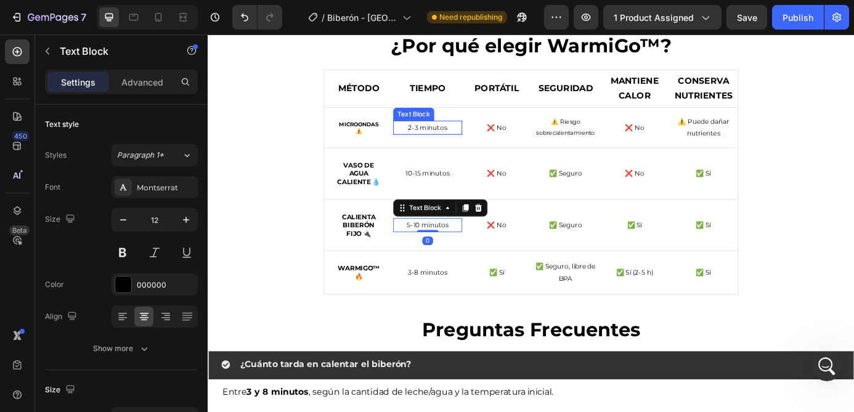
click at [459, 140] on p "2-3 minutos" at bounding box center [459, 141] width 76 height 14
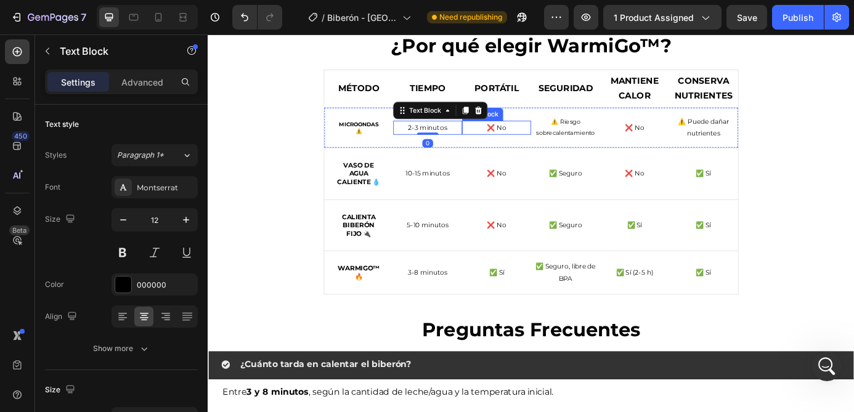
click at [541, 138] on p "❌ No" at bounding box center [538, 141] width 76 height 14
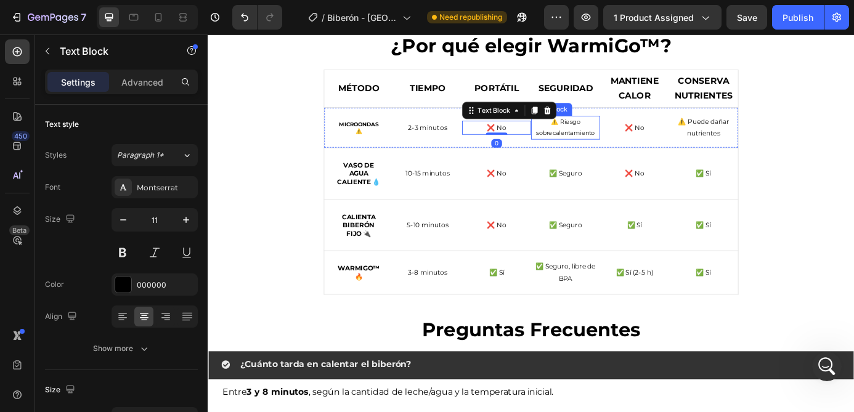
click at [615, 141] on p "⚠️ Riesgo sobrecalentamiento" at bounding box center [616, 141] width 76 height 25
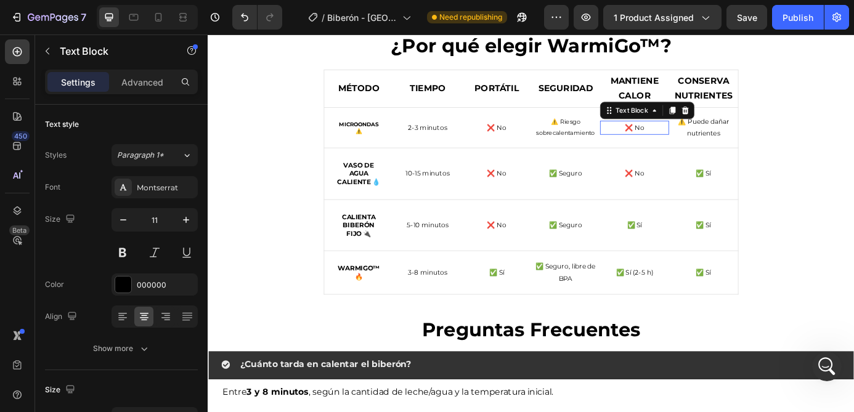
click at [703, 140] on p "❌ No" at bounding box center [695, 141] width 76 height 14
click at [786, 139] on p "⚠️ Puede dañar nutrientes" at bounding box center [774, 140] width 76 height 26
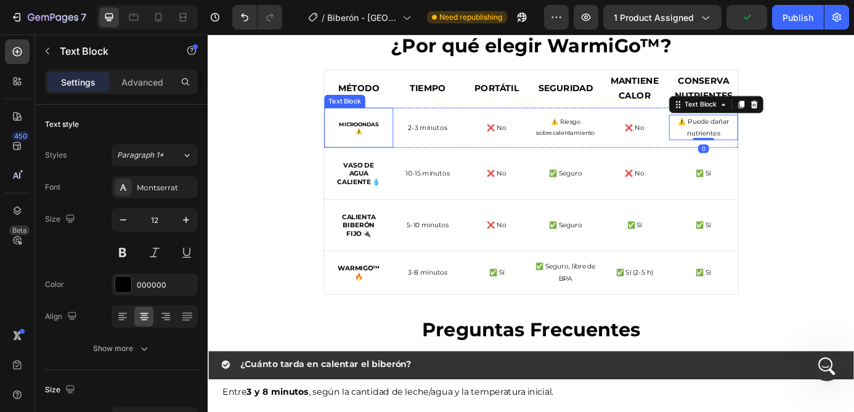
click at [381, 141] on strong "Microondas ⚠️" at bounding box center [380, 141] width 45 height 16
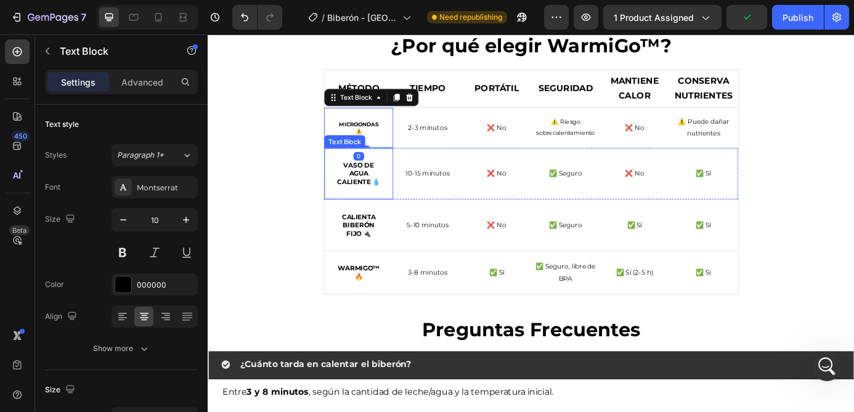
click at [383, 208] on div "Vaso de agua caliente 💧" at bounding box center [380, 193] width 79 height 59
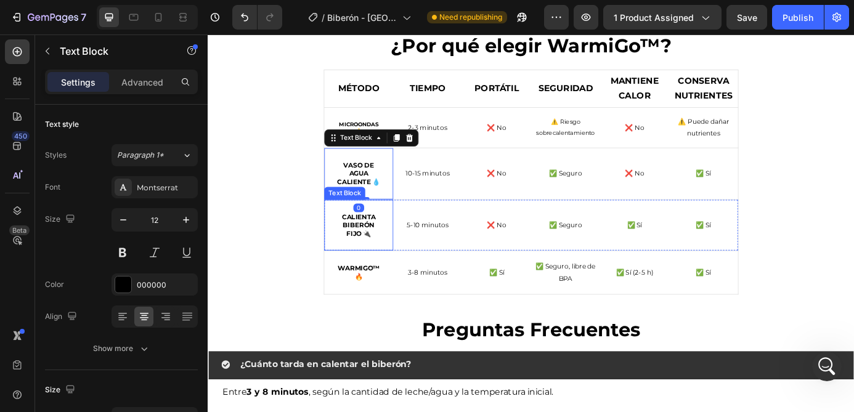
click at [384, 262] on p "Calienta biberón fijo 🔌" at bounding box center [379, 252] width 49 height 29
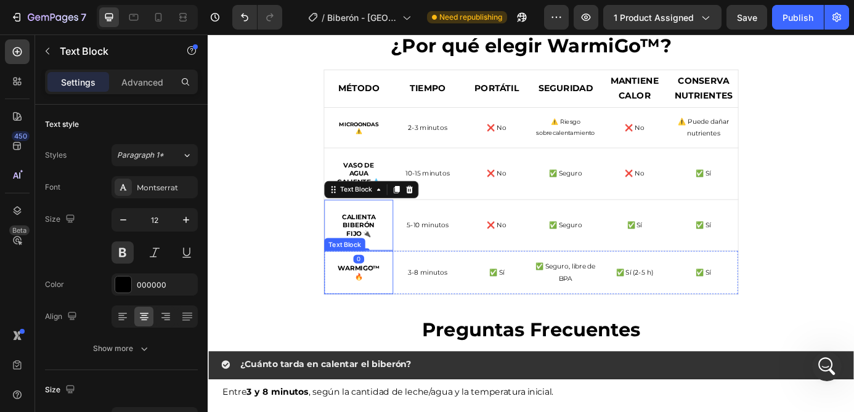
click at [386, 306] on strong "WarmiGo™🔥" at bounding box center [380, 306] width 49 height 19
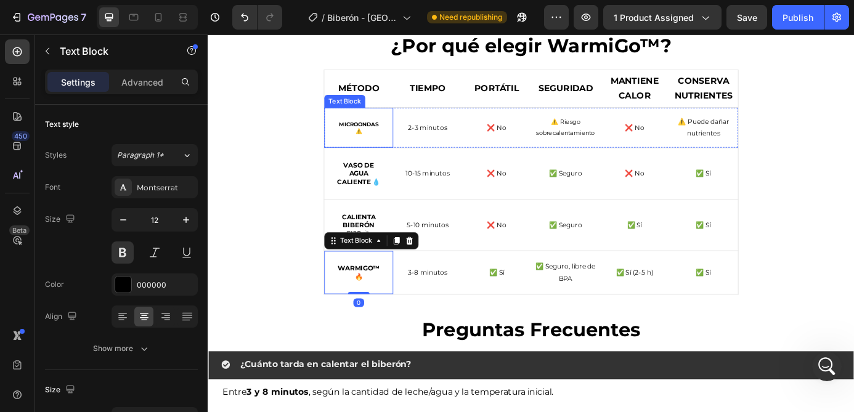
click at [378, 134] on strong "Microondas ⚠️" at bounding box center [380, 141] width 45 height 16
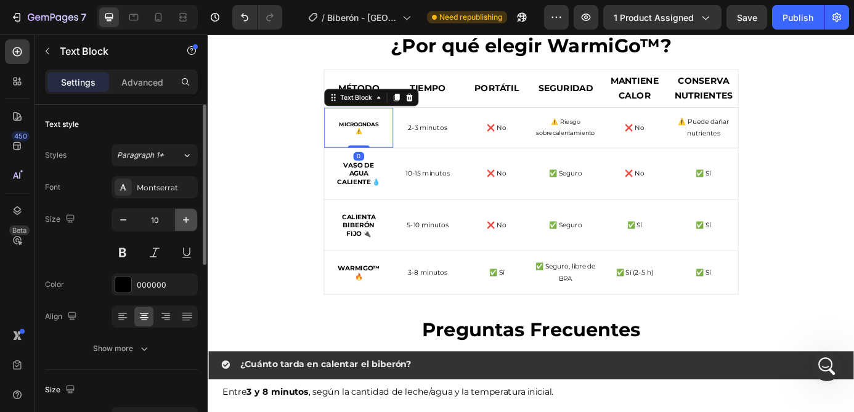
click at [188, 212] on button "button" at bounding box center [186, 220] width 22 height 22
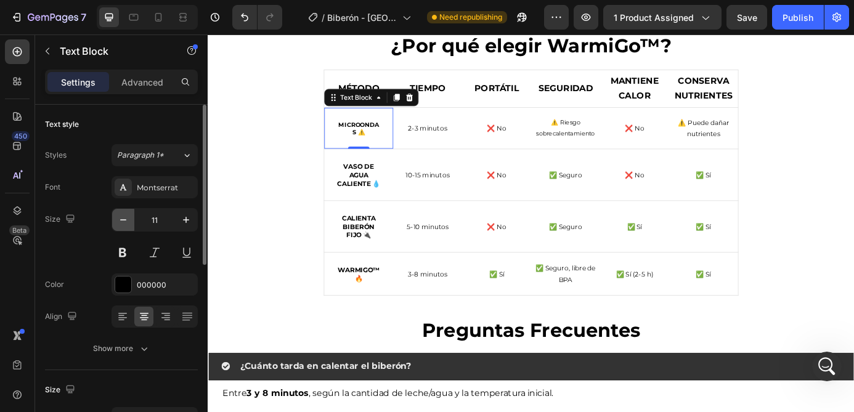
click at [124, 218] on icon "button" at bounding box center [123, 220] width 12 height 12
type input "10"
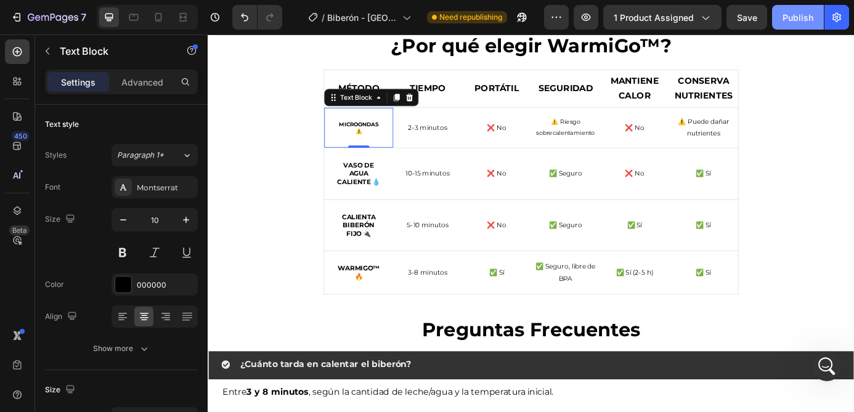
click at [806, 15] on div "Publish" at bounding box center [797, 17] width 31 height 13
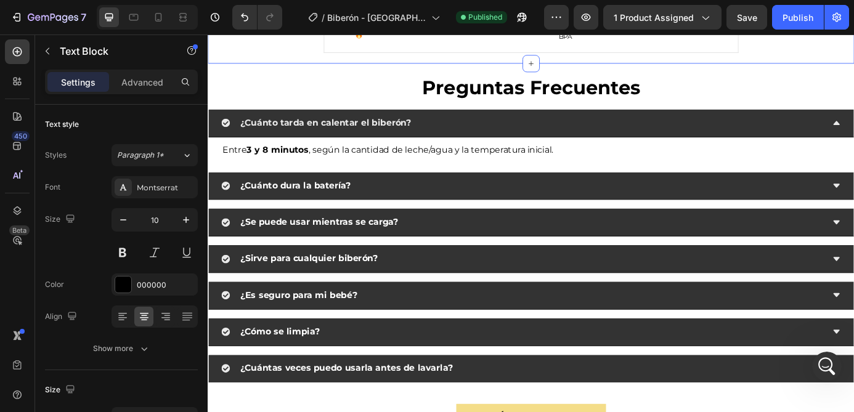
scroll to position [2918, 0]
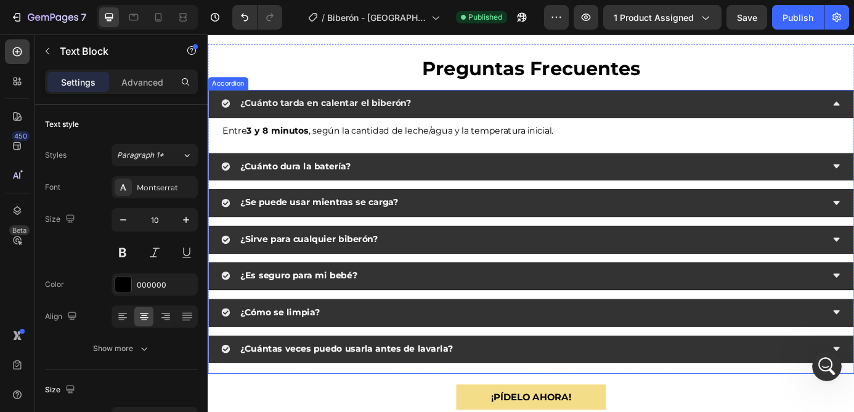
click at [354, 394] on strong "¿Cuántas veces puedo usarla antes de lavarla?" at bounding box center [366, 394] width 243 height 12
click at [557, 395] on div "¿Cuántas veces puedo usarla antes de lavarla?" at bounding box center [567, 395] width 689 height 22
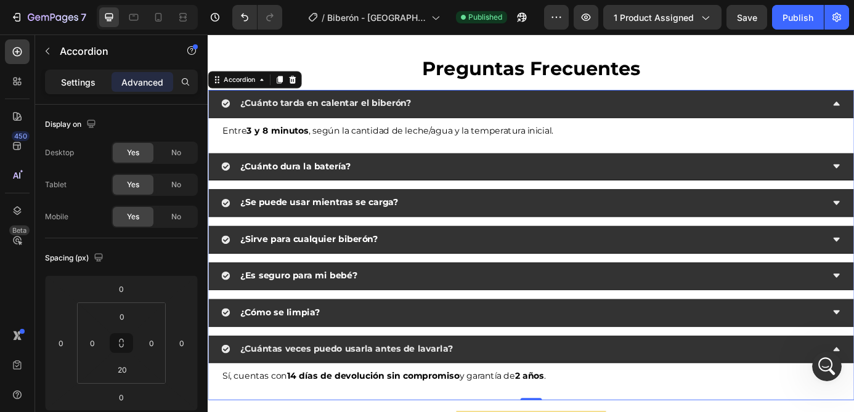
click at [87, 83] on p "Settings" at bounding box center [78, 82] width 34 height 13
type input "16"
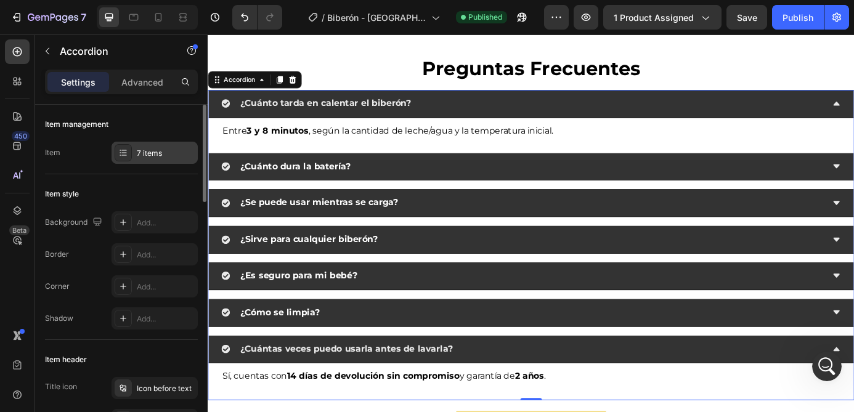
click at [155, 160] on div "7 items" at bounding box center [154, 153] width 86 height 22
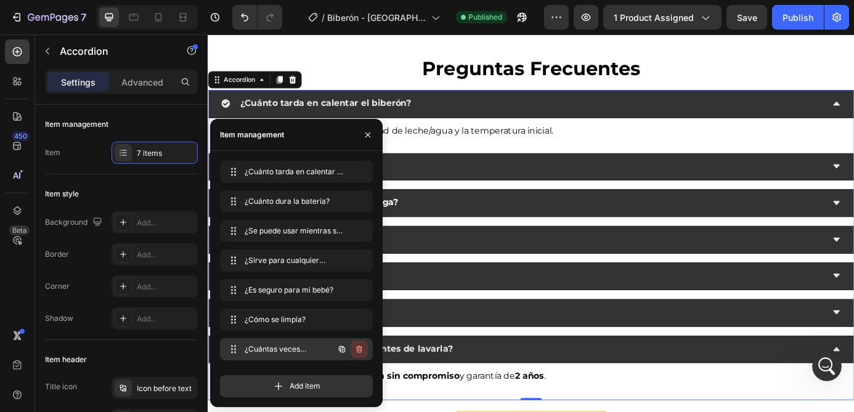
click at [362, 347] on icon "button" at bounding box center [359, 349] width 10 height 10
click at [355, 349] on div "Delete" at bounding box center [350, 349] width 23 height 11
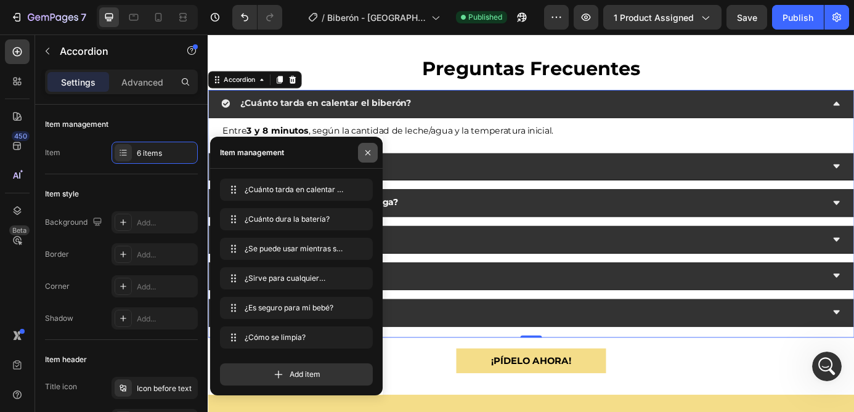
click at [368, 153] on icon "button" at bounding box center [367, 152] width 5 height 5
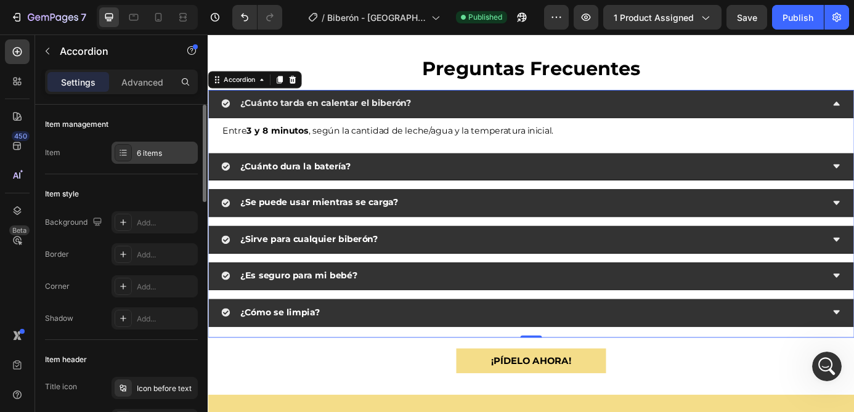
click at [152, 158] on div "6 items" at bounding box center [166, 153] width 58 height 11
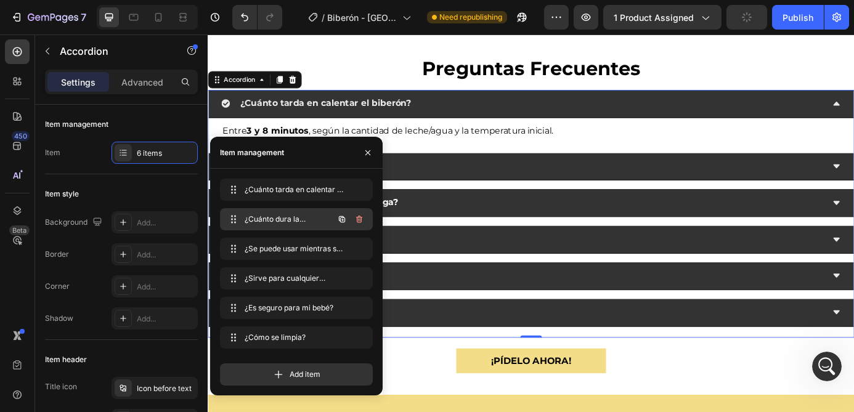
scroll to position [1760, 0]
drag, startPoint x: 234, startPoint y: 275, endPoint x: 235, endPoint y: 214, distance: 61.0
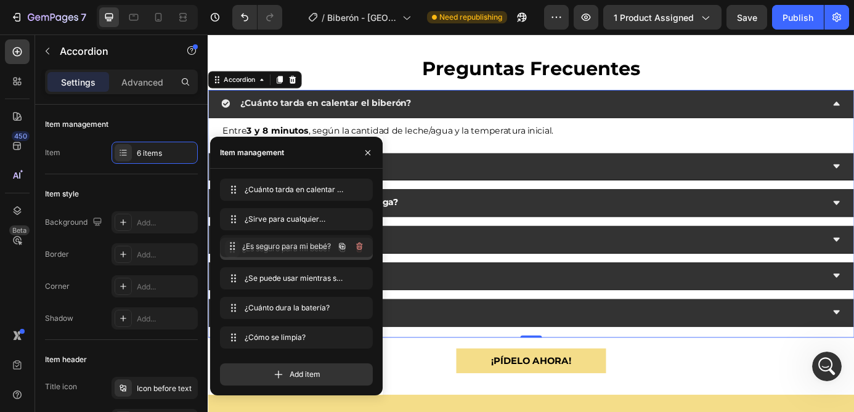
drag, startPoint x: 233, startPoint y: 278, endPoint x: 233, endPoint y: 246, distance: 32.7
click at [373, 152] on button "button" at bounding box center [368, 153] width 20 height 20
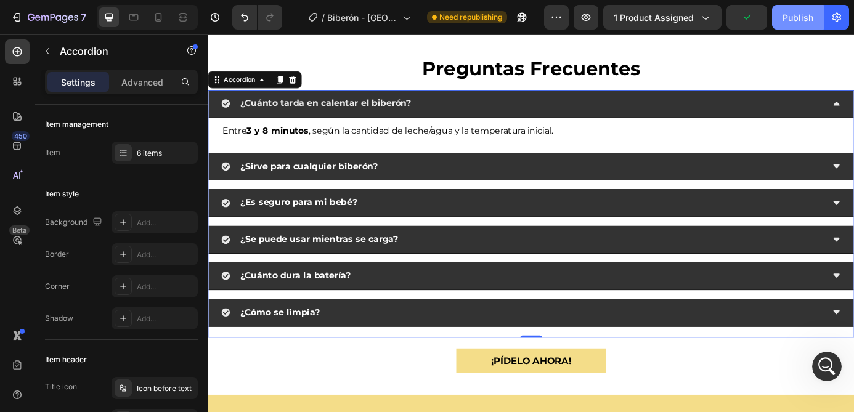
click at [800, 18] on div "Publish" at bounding box center [797, 17] width 31 height 13
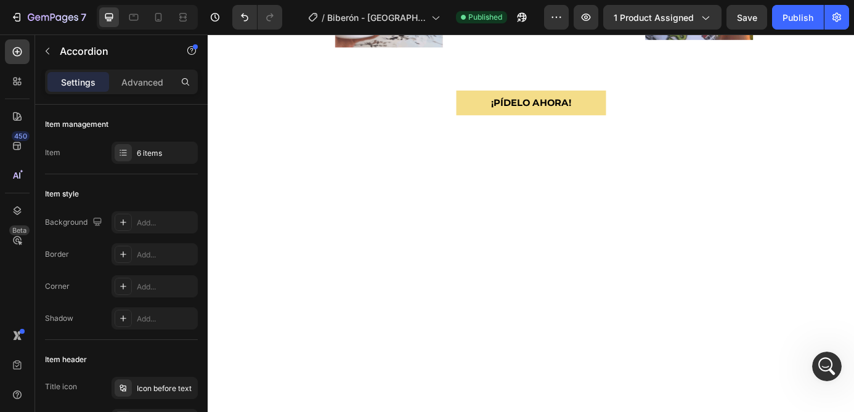
scroll to position [0, 0]
